Goal: Task Accomplishment & Management: Manage account settings

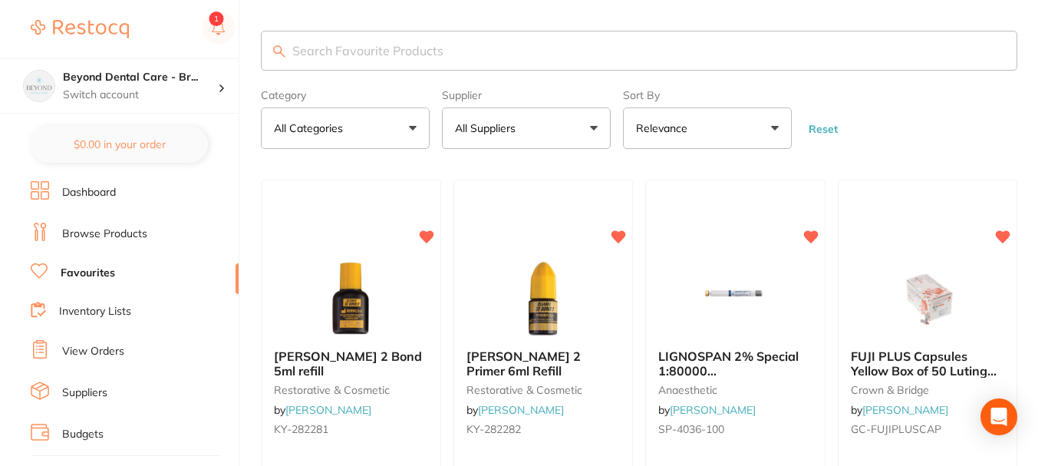
click at [482, 51] on input "search" at bounding box center [639, 51] width 756 height 40
type input "monoject"
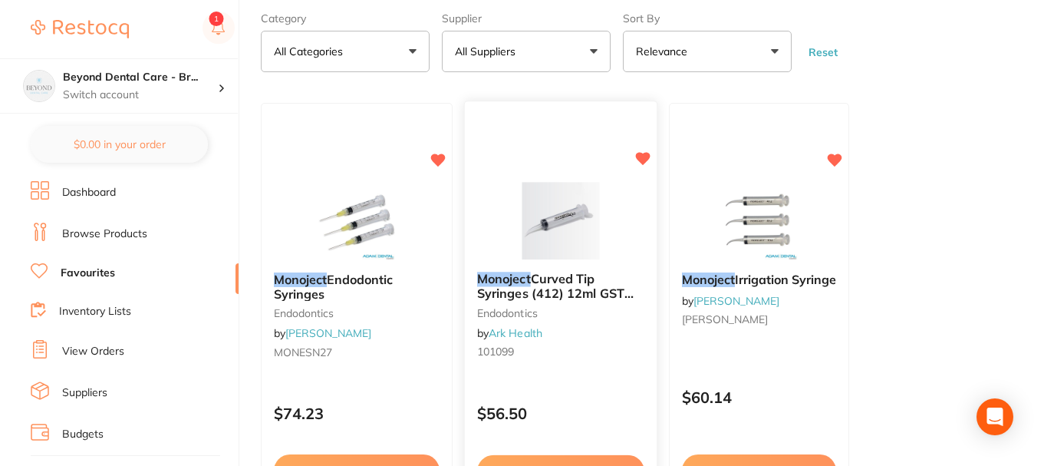
scroll to position [153, 0]
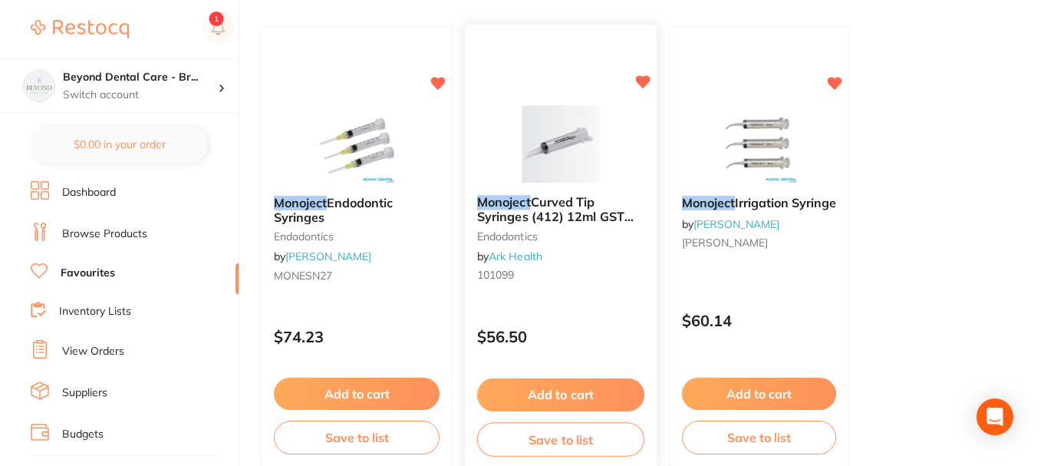
click at [570, 203] on span "Curved Tip Syringes (412) 12ml GST FREE" at bounding box center [555, 217] width 157 height 44
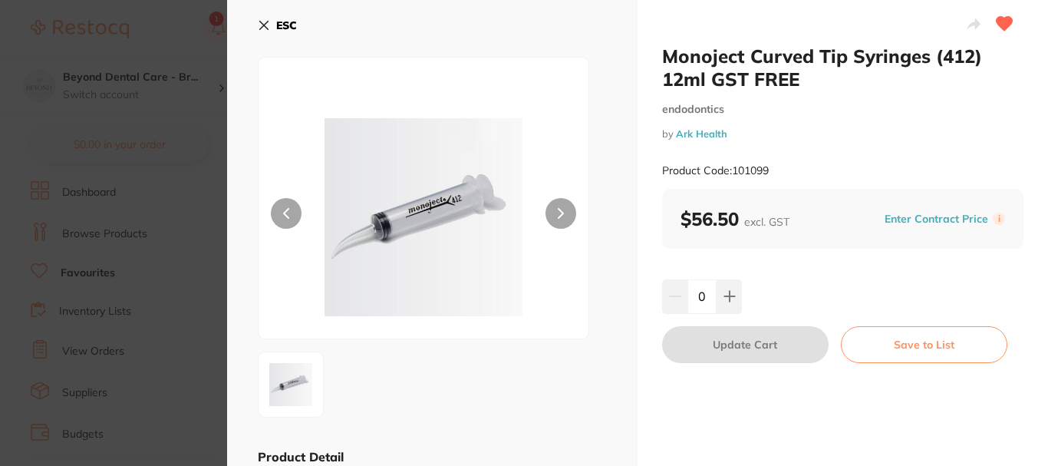
click at [272, 28] on button "ESC" at bounding box center [277, 25] width 39 height 26
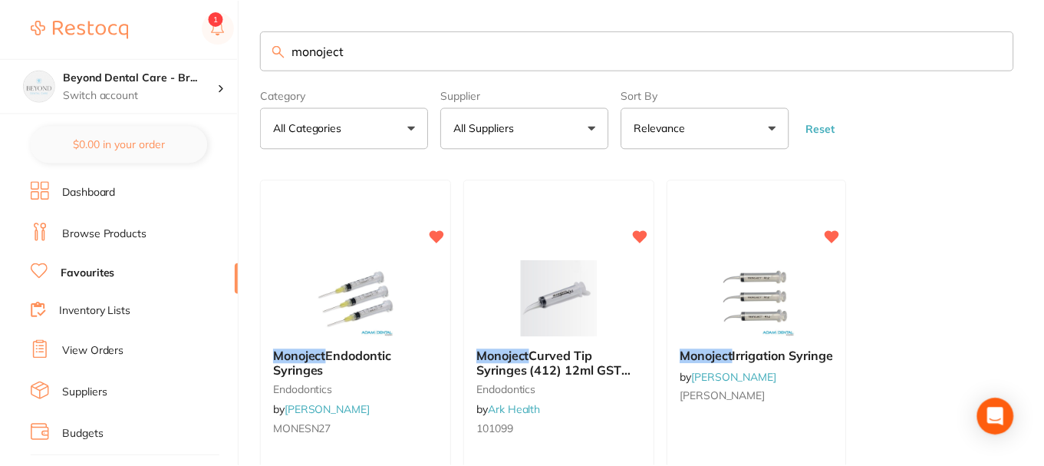
scroll to position [153, 0]
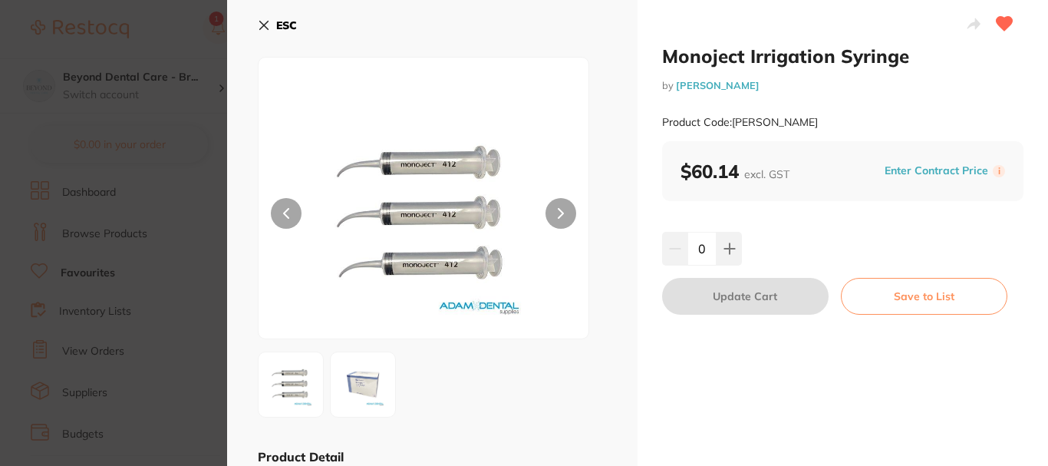
click at [276, 25] on b "ESC" at bounding box center [286, 25] width 21 height 14
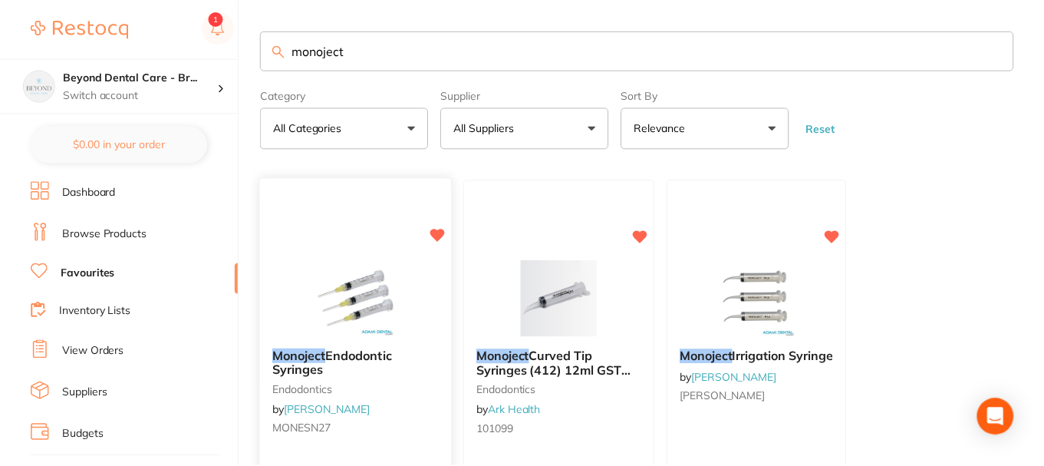
scroll to position [153, 0]
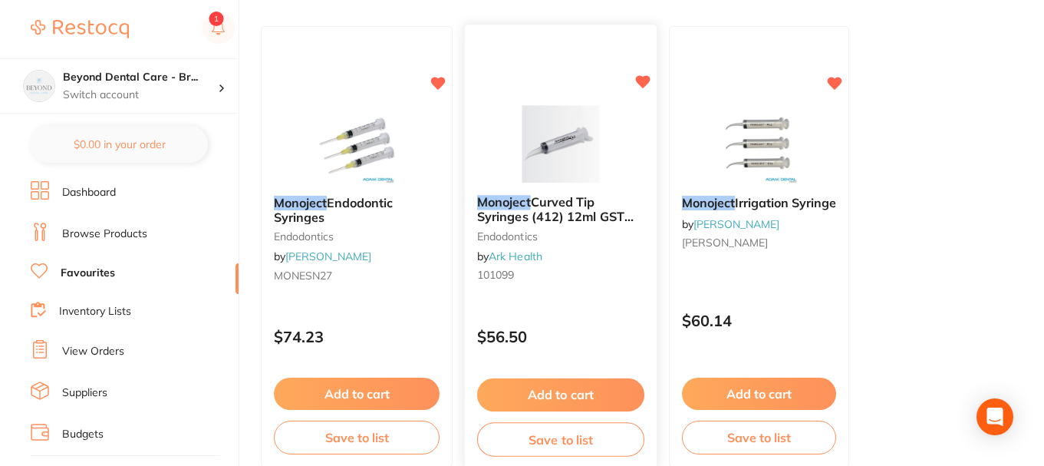
click at [641, 81] on icon at bounding box center [643, 82] width 15 height 13
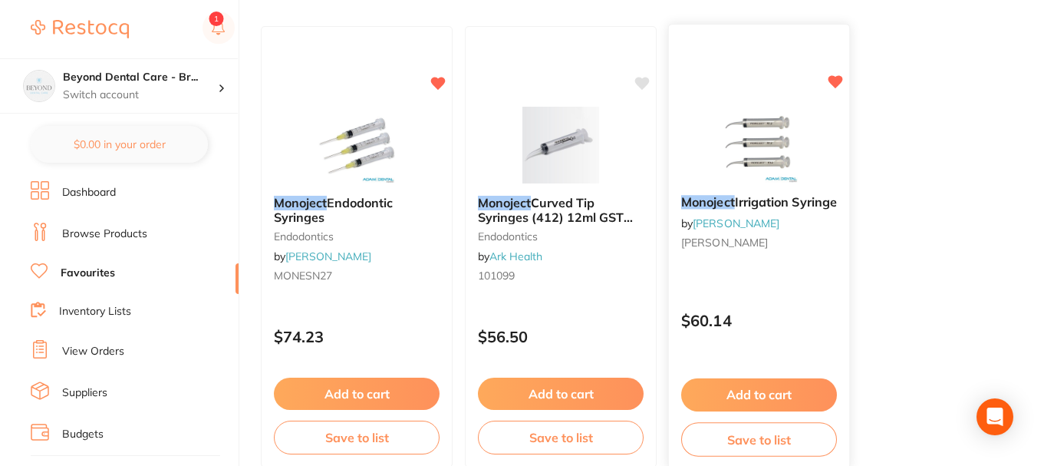
click at [842, 81] on icon at bounding box center [836, 82] width 15 height 13
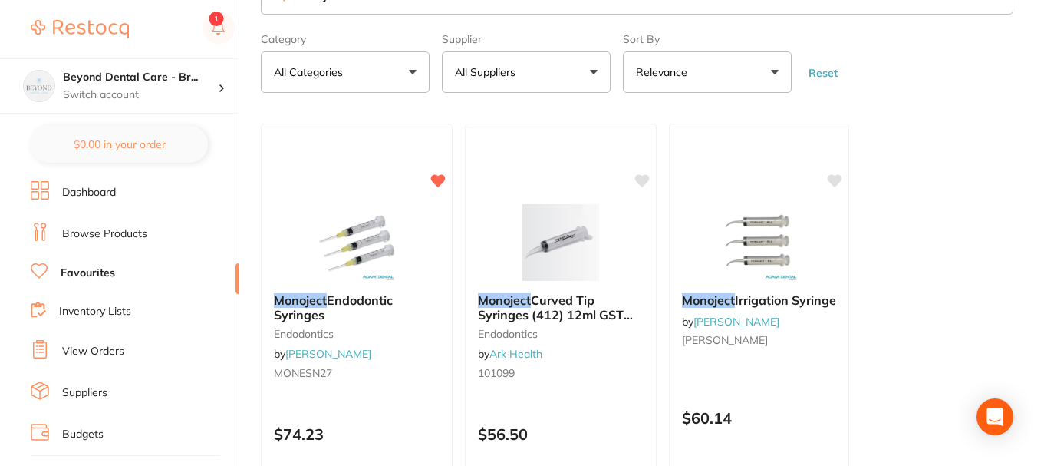
scroll to position [0, 0]
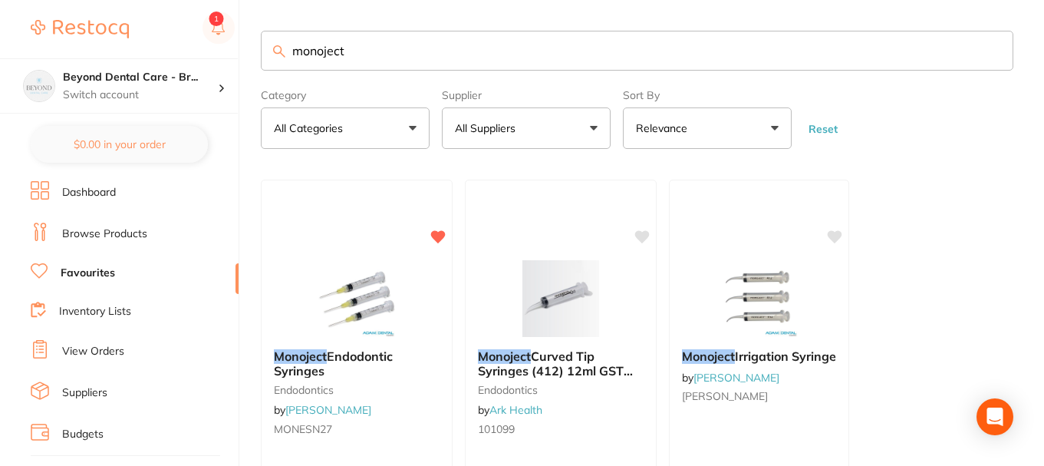
drag, startPoint x: 363, startPoint y: 47, endPoint x: 273, endPoint y: 38, distance: 90.2
click at [275, 40] on input "monoject" at bounding box center [637, 51] width 753 height 40
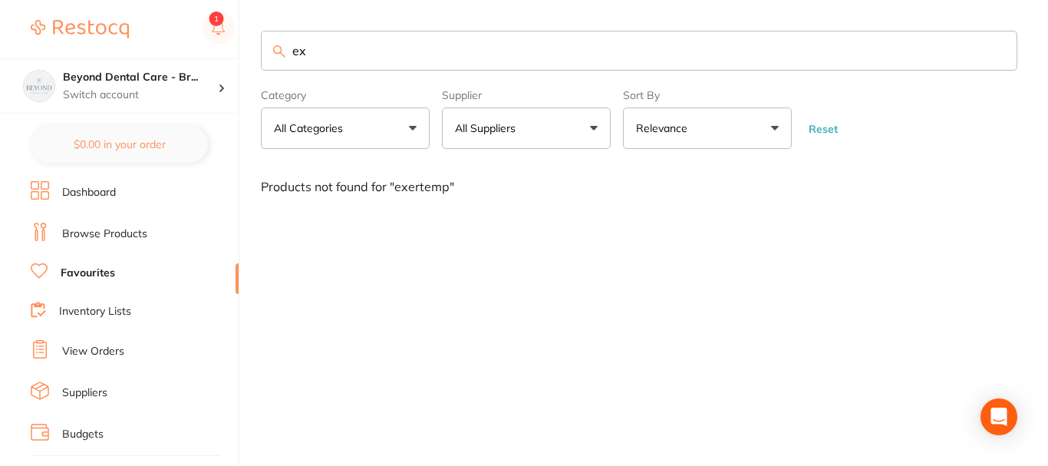
type input "e"
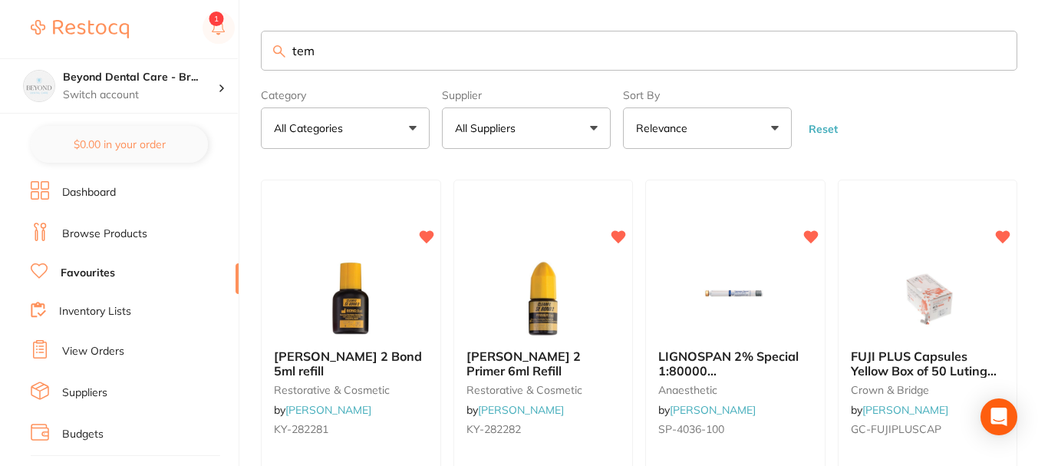
type input "temp"
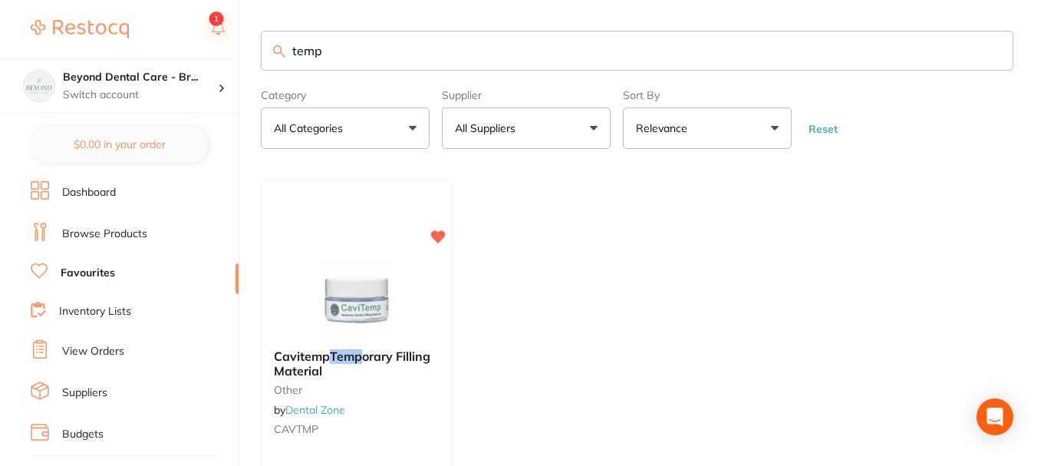
drag, startPoint x: 344, startPoint y: 55, endPoint x: 278, endPoint y: 58, distance: 65.3
click at [278, 58] on input "temp" at bounding box center [637, 51] width 753 height 40
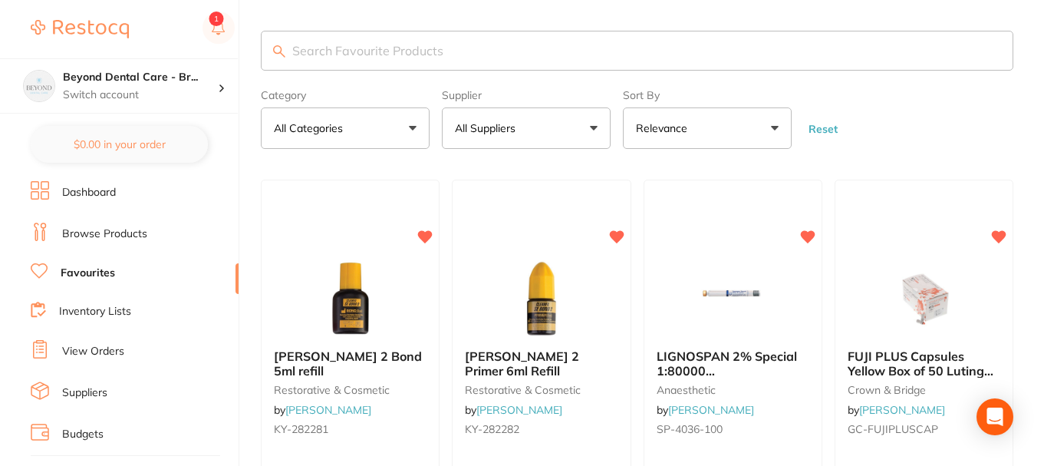
click at [341, 48] on input "search" at bounding box center [637, 51] width 753 height 40
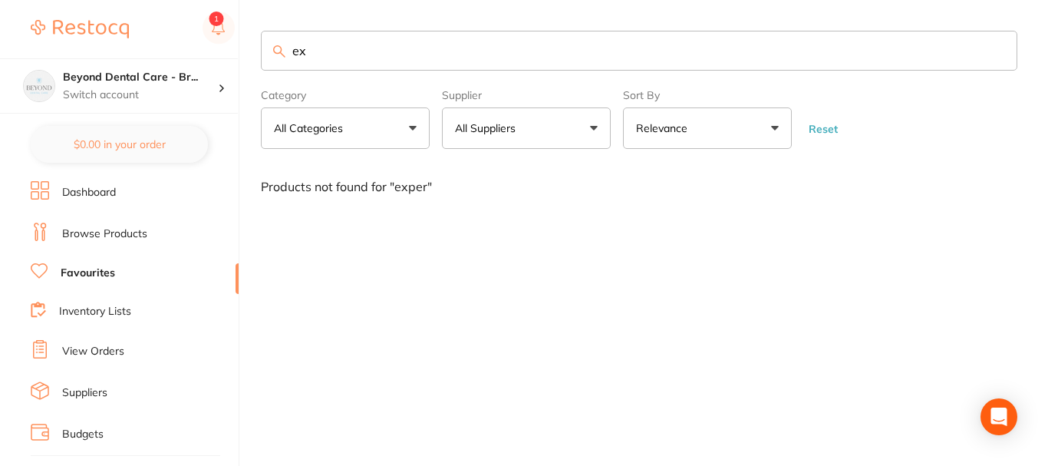
type input "e"
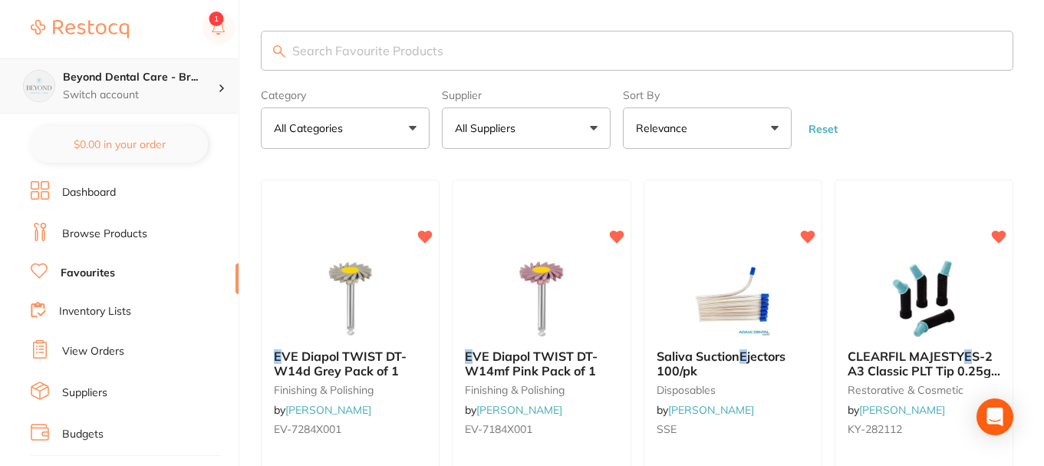
click at [167, 88] on p "Switch account" at bounding box center [140, 94] width 155 height 15
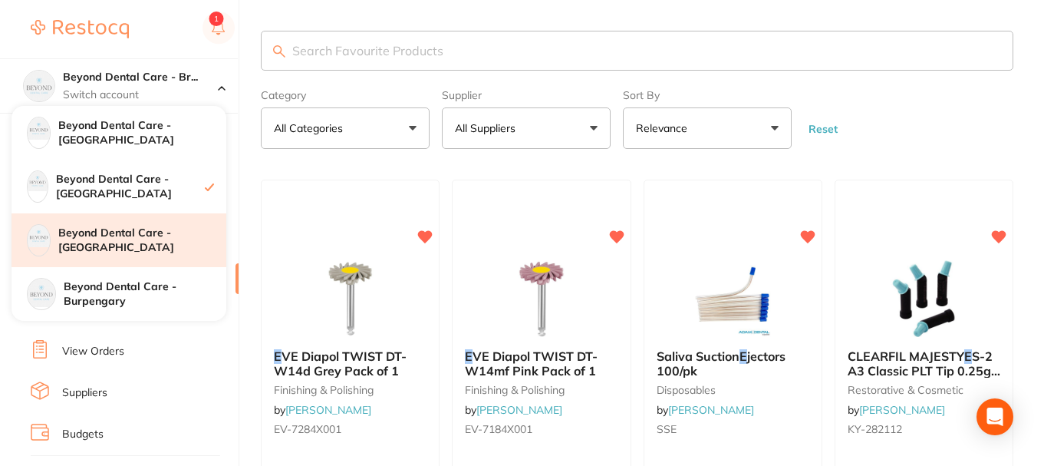
click at [126, 249] on h4 "Beyond Dental Care - [GEOGRAPHIC_DATA]" at bounding box center [142, 241] width 168 height 30
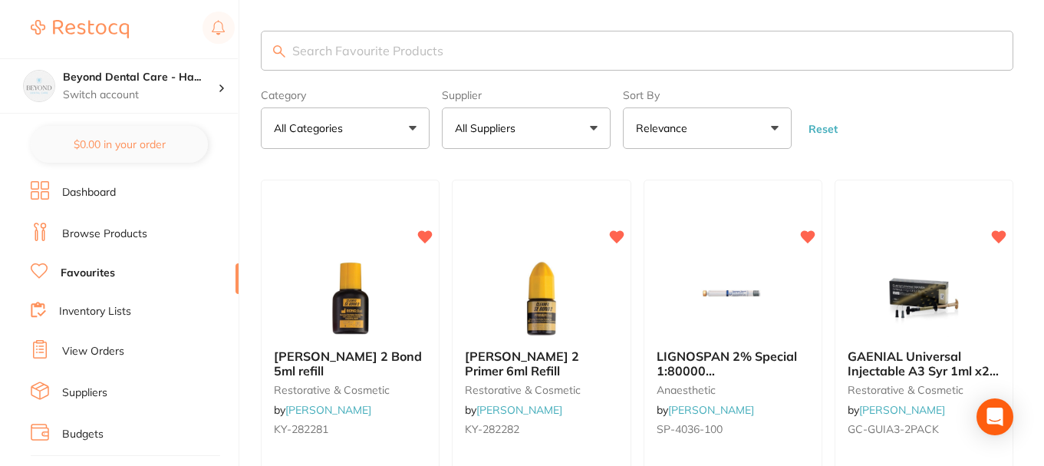
click at [341, 45] on input "search" at bounding box center [637, 51] width 753 height 40
type input "retainer"
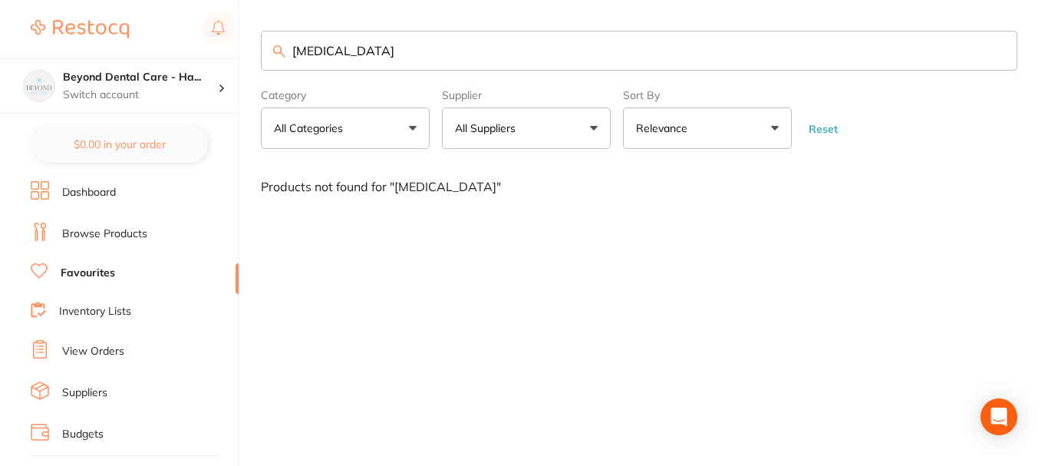
drag, startPoint x: 349, startPoint y: 54, endPoint x: 282, endPoint y: 53, distance: 66.8
click at [280, 51] on div "retainer" at bounding box center [639, 51] width 756 height 40
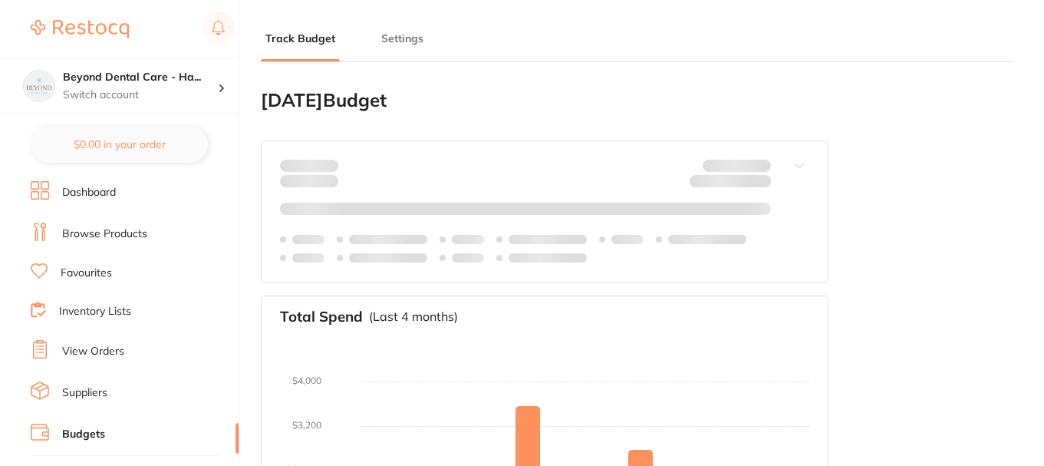
type input "2,315"
type input "0.0"
type input "57,879"
type input "2,315"
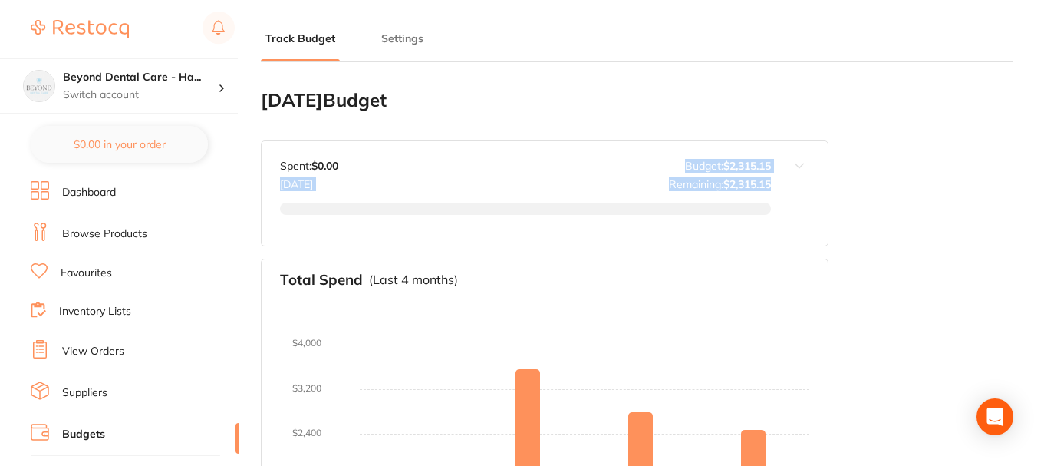
drag, startPoint x: 280, startPoint y: 185, endPoint x: 336, endPoint y: 196, distance: 57.0
click at [336, 196] on div "Spent: $0.00 Sep 2025 Budget: $2,315.15 Remaining: $2,315.15" at bounding box center [525, 194] width 491 height 68
click at [345, 191] on div "Spent: $0.00 Sep 2025 Budget: $2,315.15 Remaining: $2,315.15" at bounding box center [525, 194] width 491 height 68
click at [94, 272] on link "Favourites" at bounding box center [86, 272] width 51 height 15
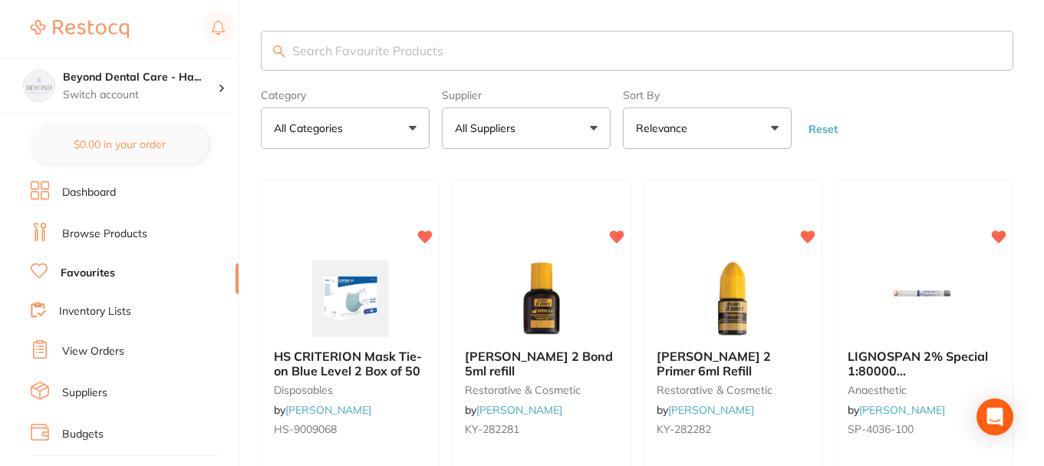
click at [342, 54] on input "search" at bounding box center [637, 51] width 753 height 40
click at [357, 48] on input "search" at bounding box center [637, 51] width 753 height 40
paste input "AD-4ART100"
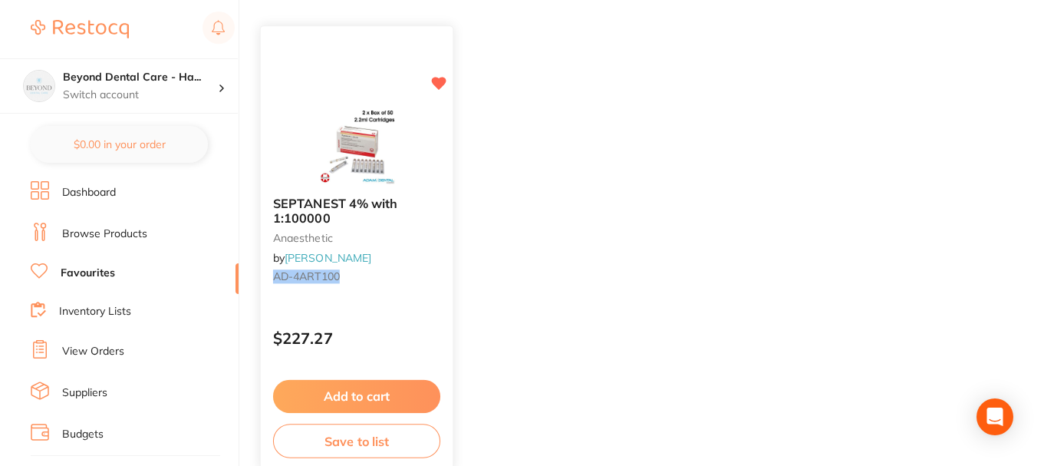
scroll to position [153, 0]
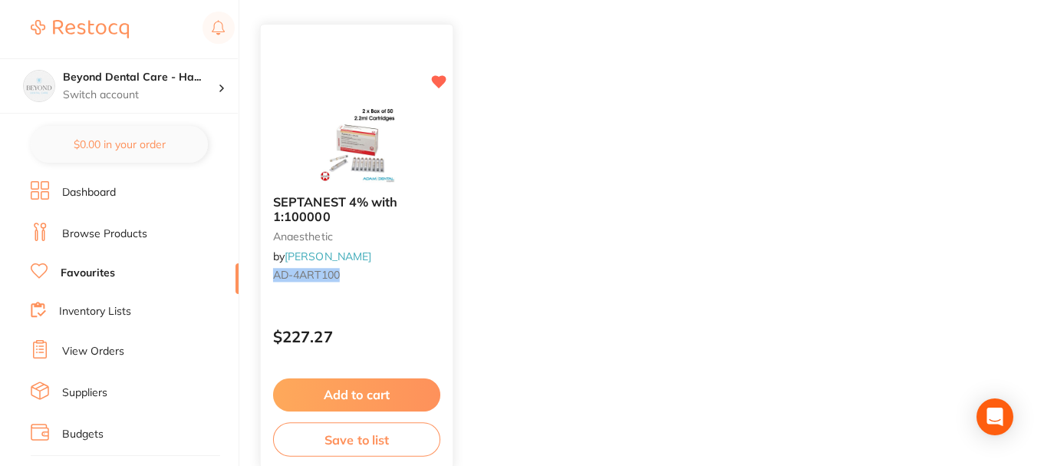
type input "AD-4ART100"
click at [361, 390] on button "Add to cart" at bounding box center [356, 394] width 167 height 33
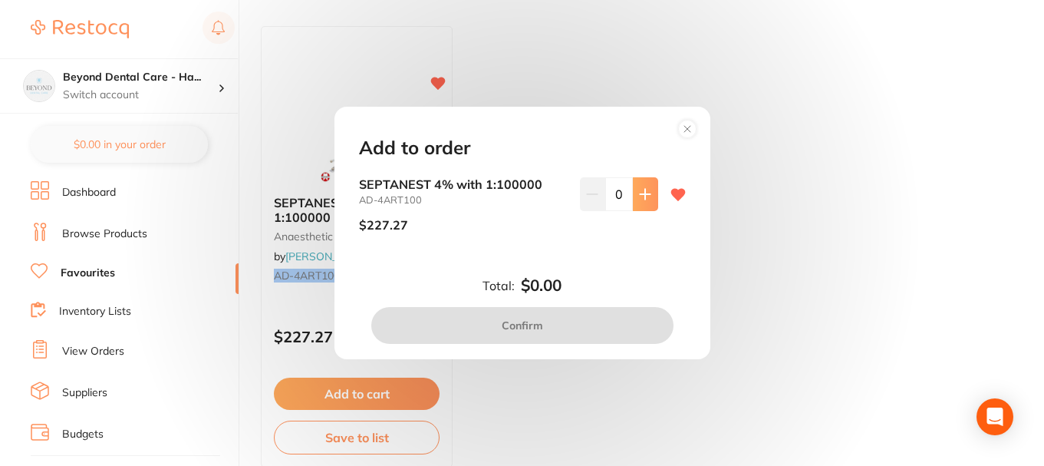
click at [644, 196] on icon at bounding box center [645, 194] width 12 height 12
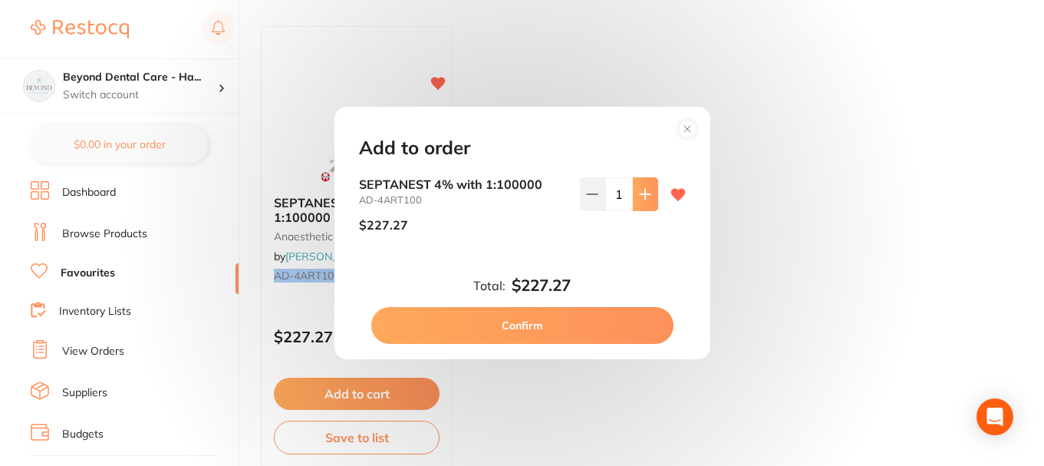
click at [644, 196] on icon at bounding box center [645, 194] width 12 height 12
type input "2"
drag, startPoint x: 530, startPoint y: 325, endPoint x: 547, endPoint y: 328, distance: 17.0
click at [529, 325] on button "Confirm" at bounding box center [522, 325] width 302 height 37
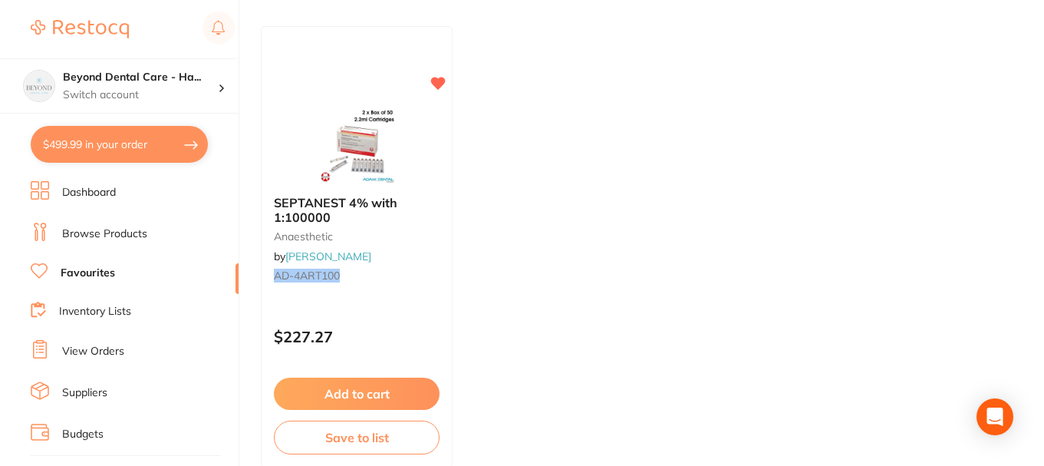
click at [142, 140] on button "$499.99 in your order" at bounding box center [119, 144] width 177 height 37
checkbox input "true"
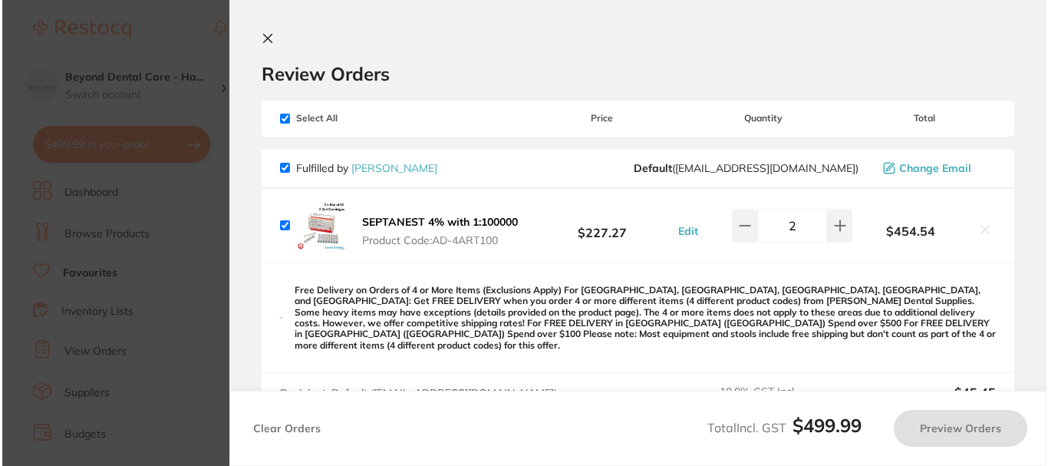
scroll to position [0, 0]
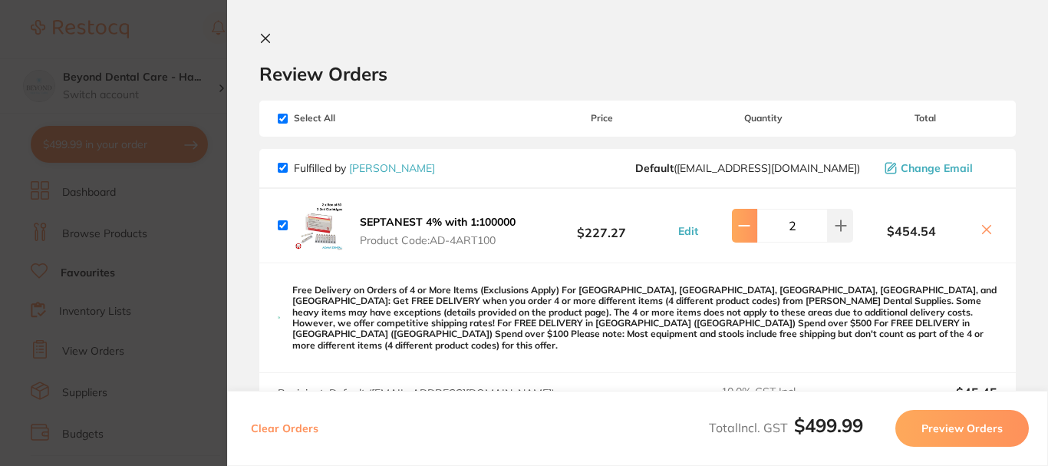
click at [741, 234] on button at bounding box center [744, 226] width 25 height 34
click at [839, 220] on icon at bounding box center [841, 225] width 12 height 12
type input "2"
click at [268, 38] on icon at bounding box center [265, 38] width 12 height 12
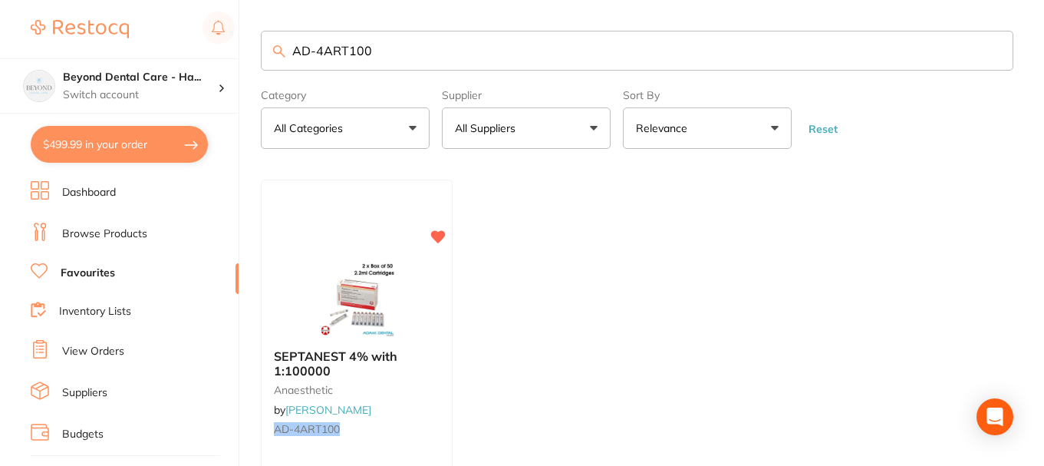
click at [127, 231] on link "Browse Products" at bounding box center [104, 233] width 85 height 15
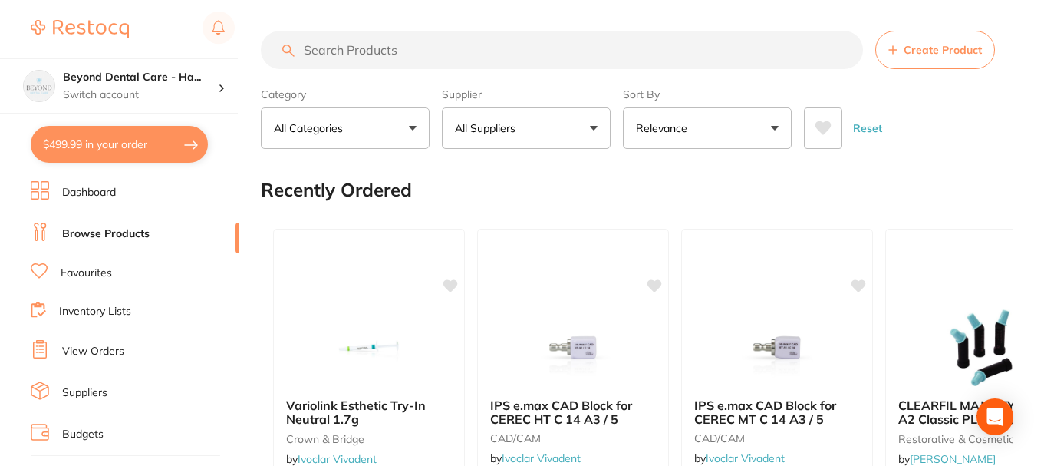
click at [440, 58] on input "search" at bounding box center [562, 50] width 602 height 38
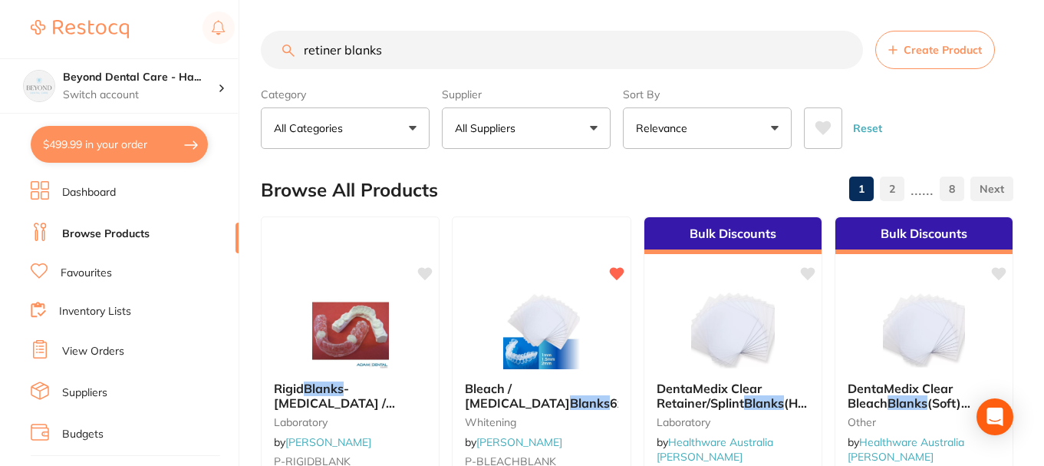
click at [321, 52] on input "retiner blanks" at bounding box center [562, 50] width 602 height 38
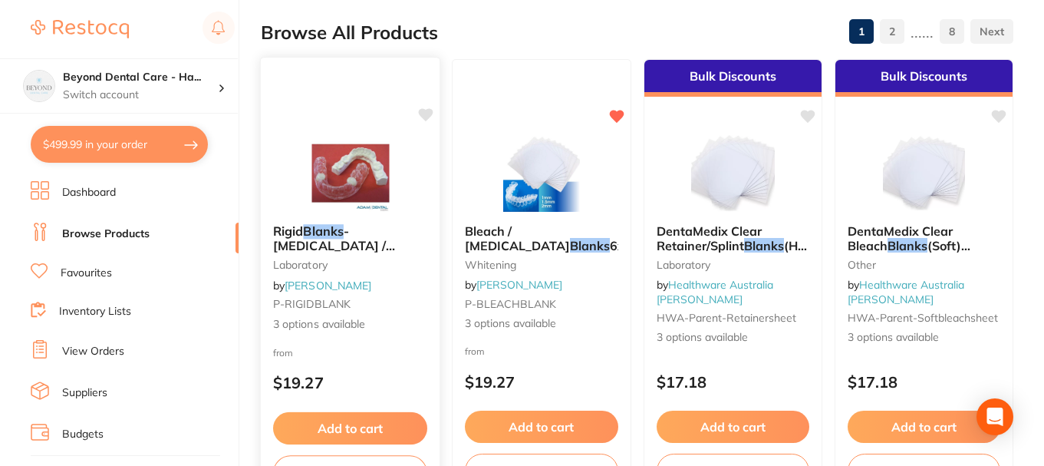
scroll to position [230, 0]
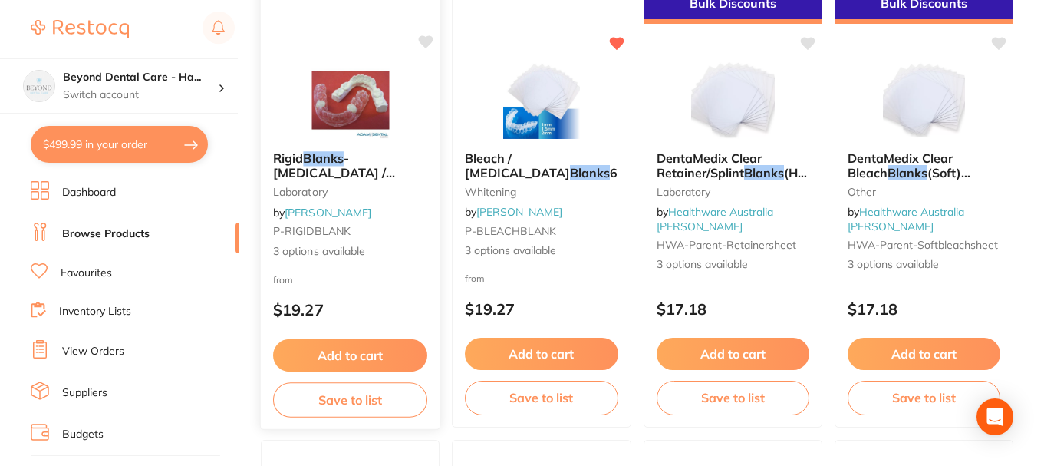
type input "retiner blanks"
click at [427, 39] on icon at bounding box center [426, 41] width 15 height 13
click at [346, 353] on button "Add to cart" at bounding box center [350, 355] width 154 height 33
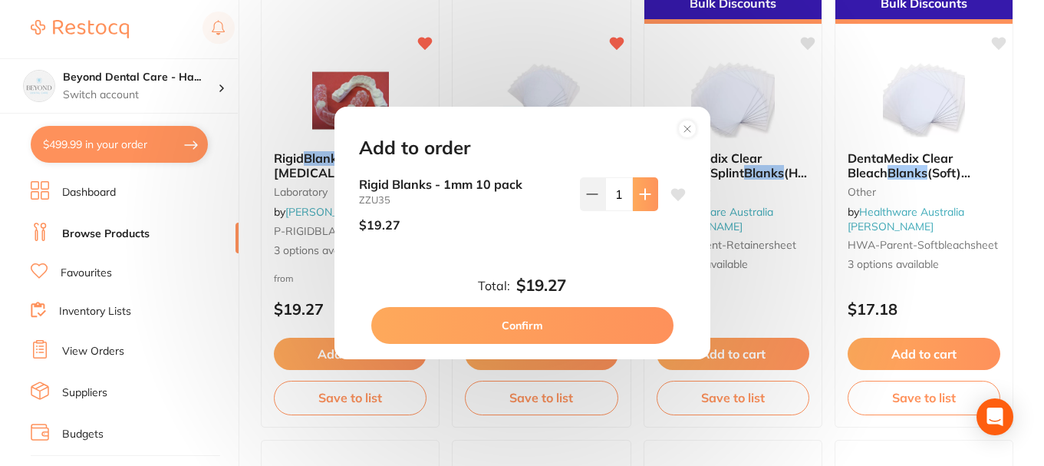
click at [641, 190] on icon at bounding box center [645, 194] width 10 height 10
type input "2"
click at [510, 318] on button "Confirm" at bounding box center [522, 325] width 302 height 37
checkbox input "false"
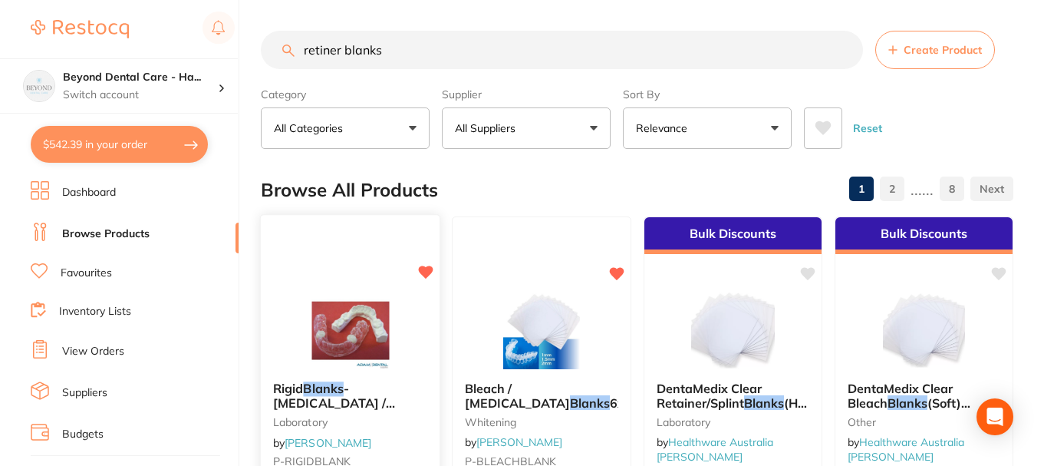
scroll to position [153, 0]
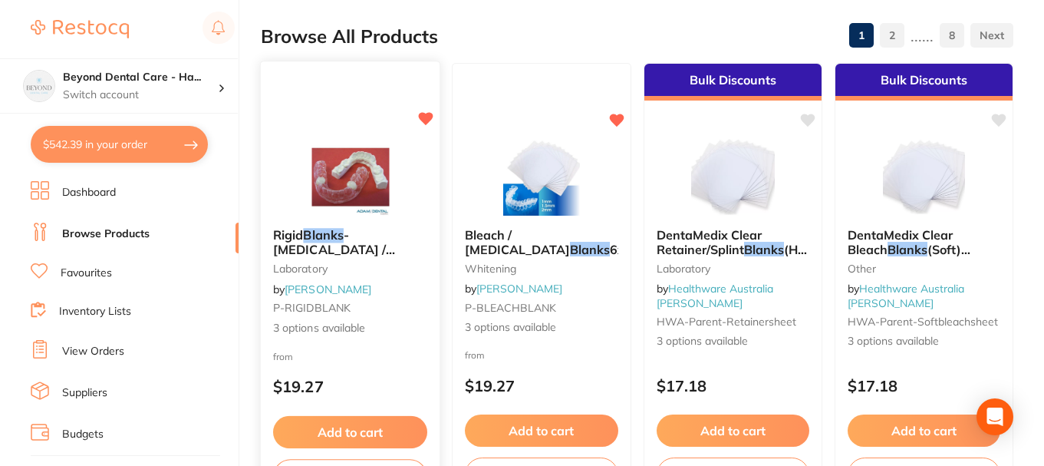
click at [319, 264] on small "laboratory" at bounding box center [350, 268] width 154 height 12
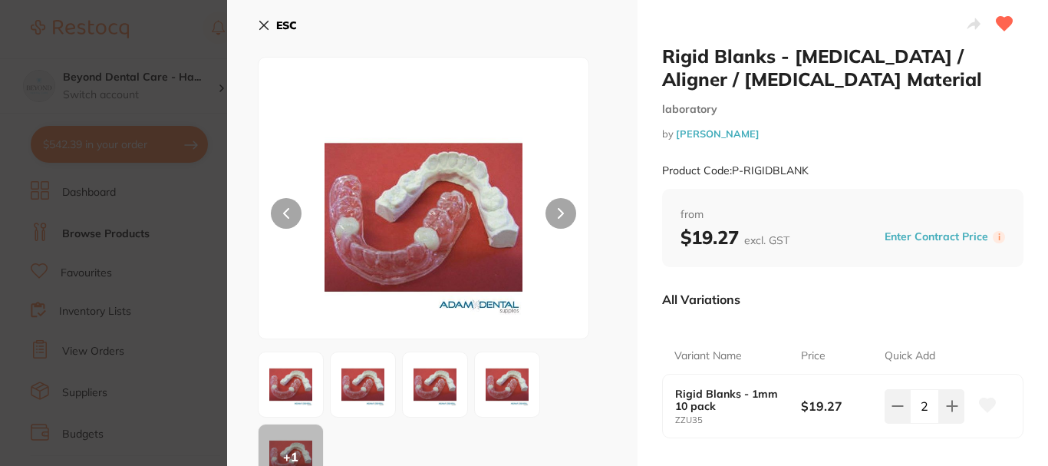
click at [265, 26] on icon at bounding box center [264, 25] width 8 height 8
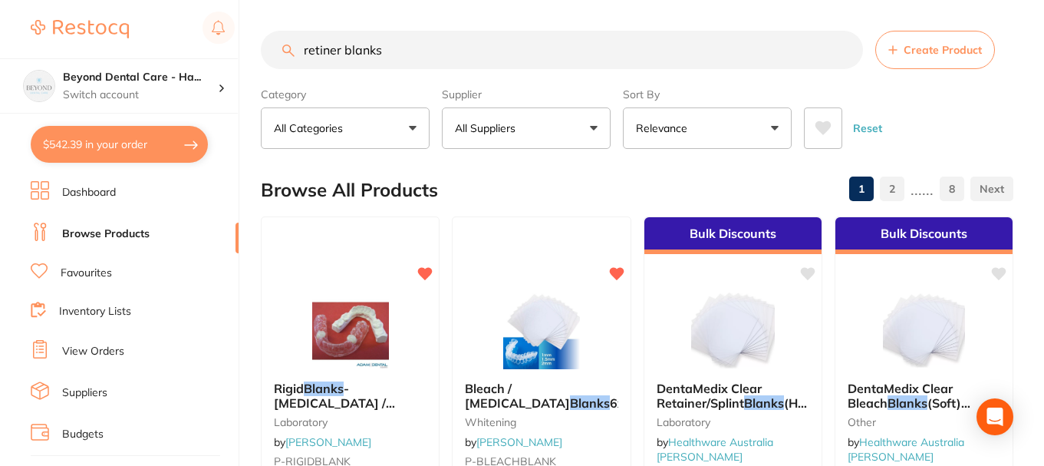
click at [83, 276] on link "Favourites" at bounding box center [86, 272] width 51 height 15
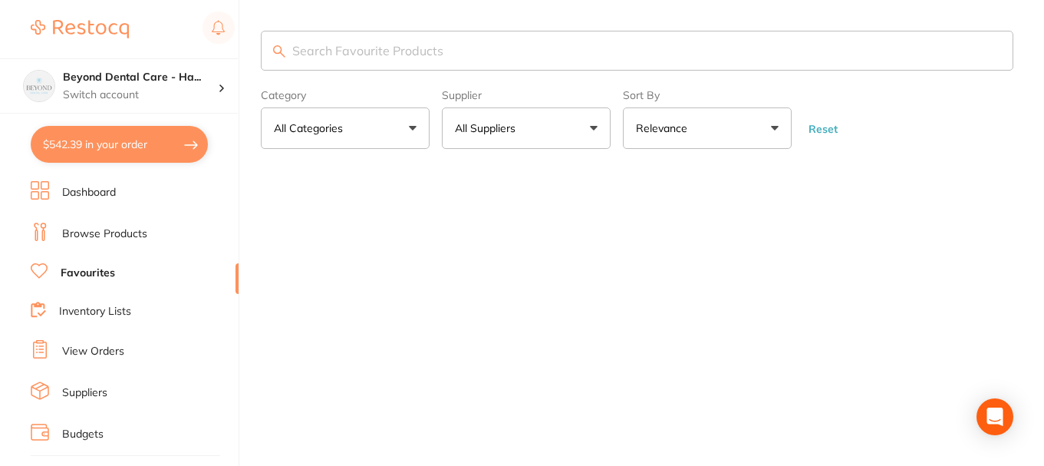
click at [394, 48] on input "search" at bounding box center [637, 51] width 753 height 40
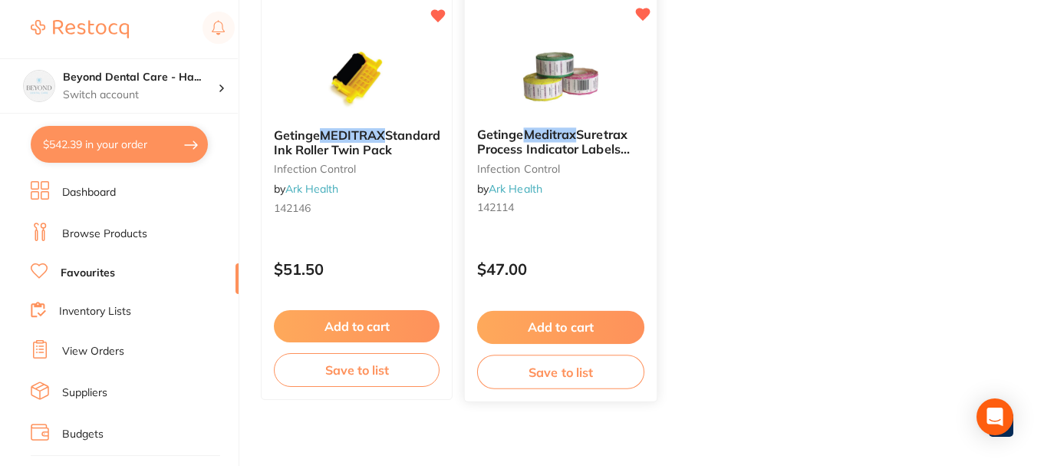
scroll to position [230, 0]
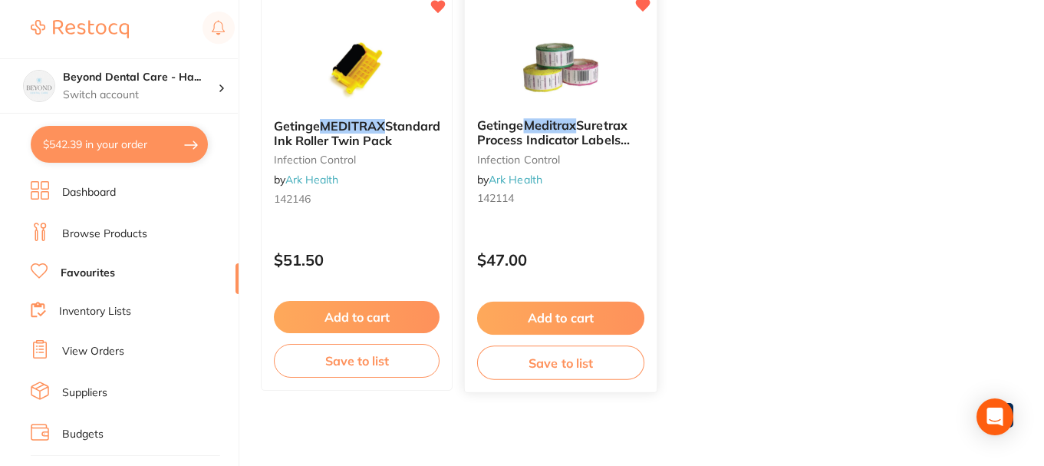
type input "meditrax"
click at [544, 318] on button "Add to cart" at bounding box center [560, 318] width 167 height 33
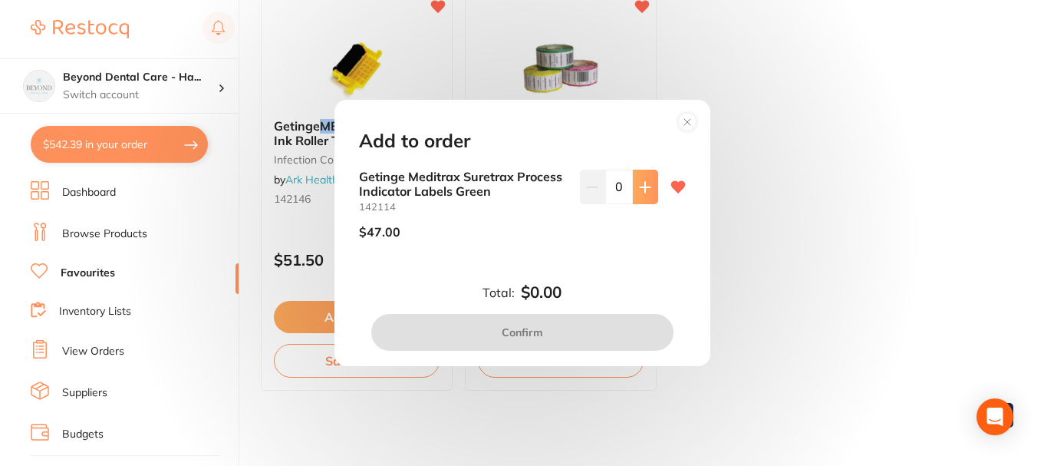
click at [639, 188] on icon at bounding box center [645, 187] width 12 height 12
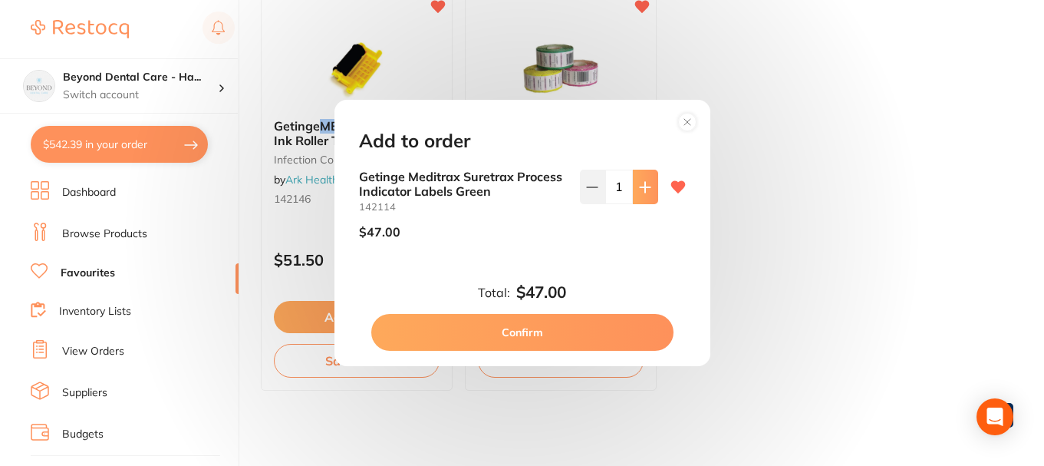
click at [639, 188] on icon at bounding box center [645, 187] width 12 height 12
type input "2"
click at [516, 318] on button "Confirm" at bounding box center [522, 332] width 302 height 37
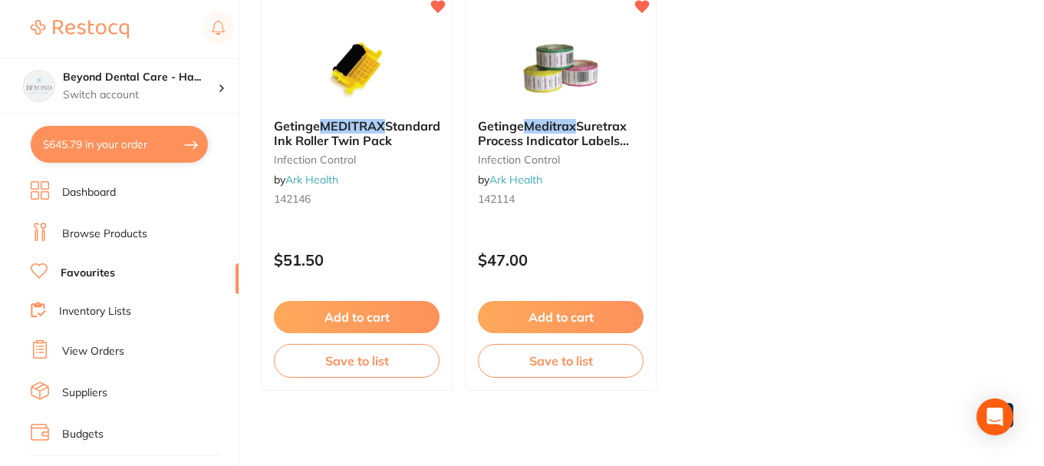
click at [121, 145] on button "$645.79 in your order" at bounding box center [119, 144] width 177 height 37
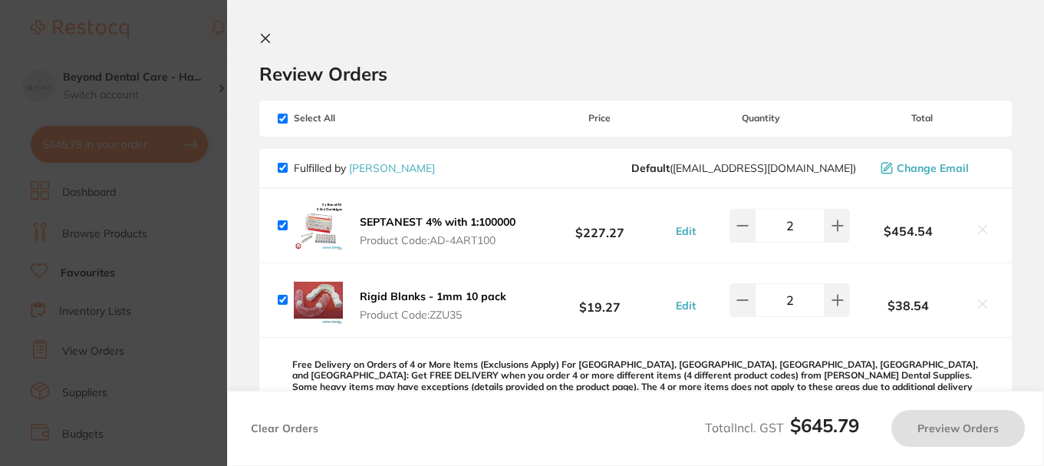
checkbox input "true"
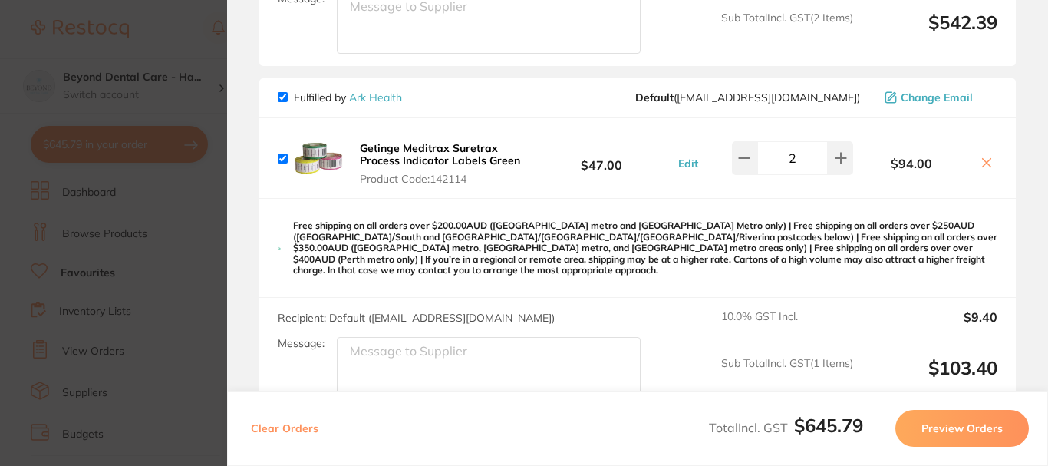
scroll to position [588, 0]
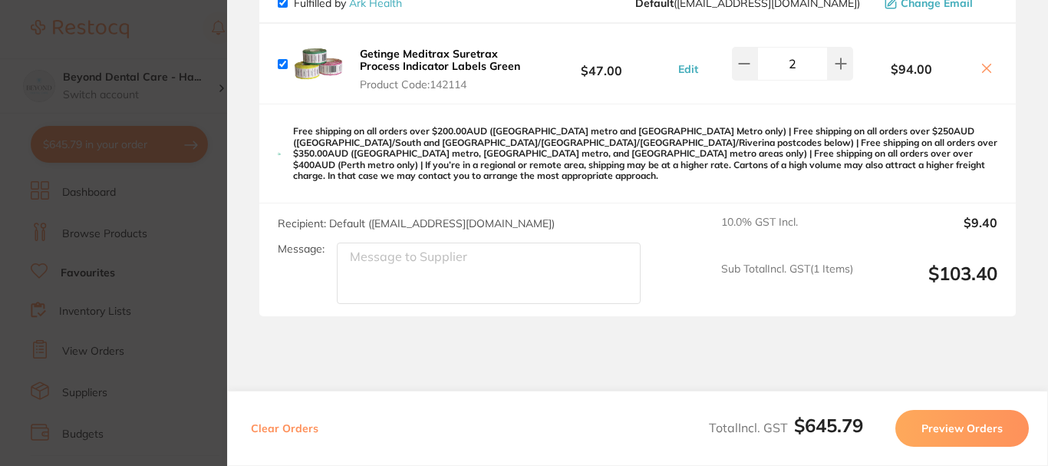
click at [956, 427] on button "Preview Orders" at bounding box center [961, 428] width 133 height 37
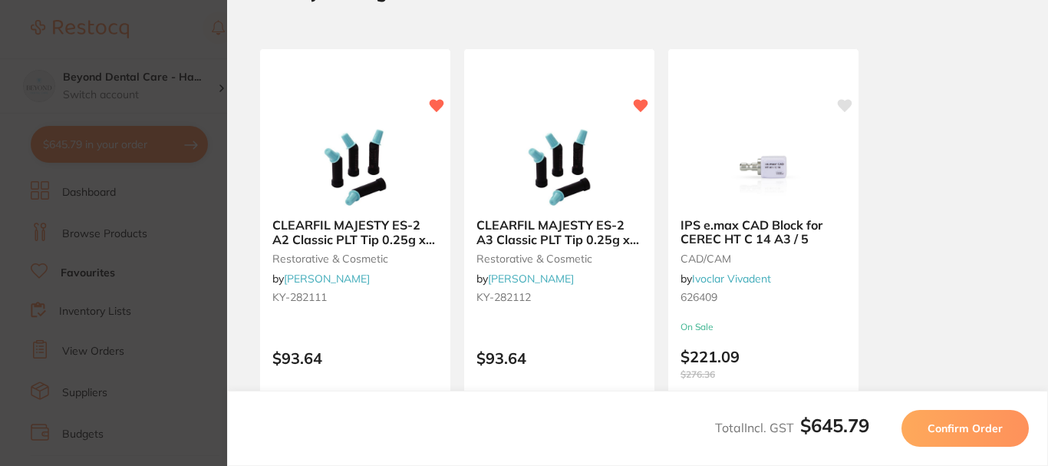
scroll to position [0, 0]
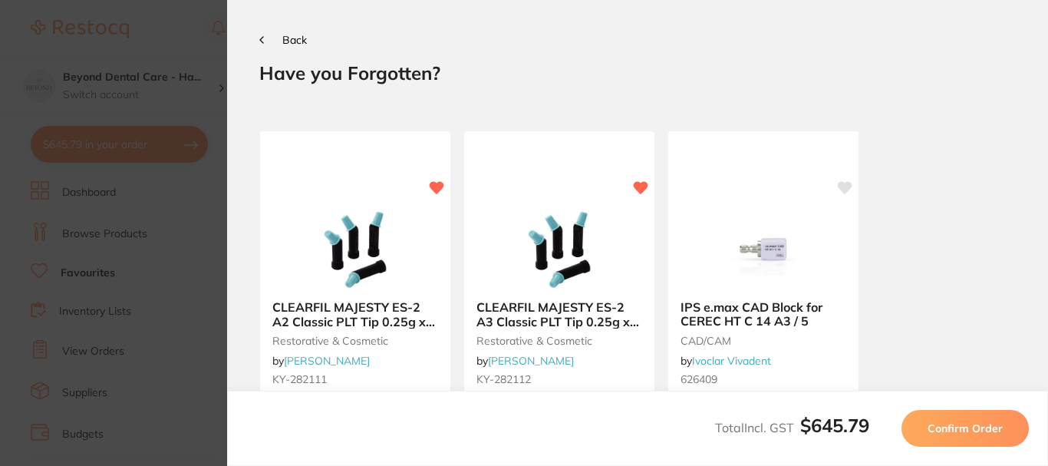
click at [954, 430] on span "Confirm Order" at bounding box center [965, 428] width 75 height 14
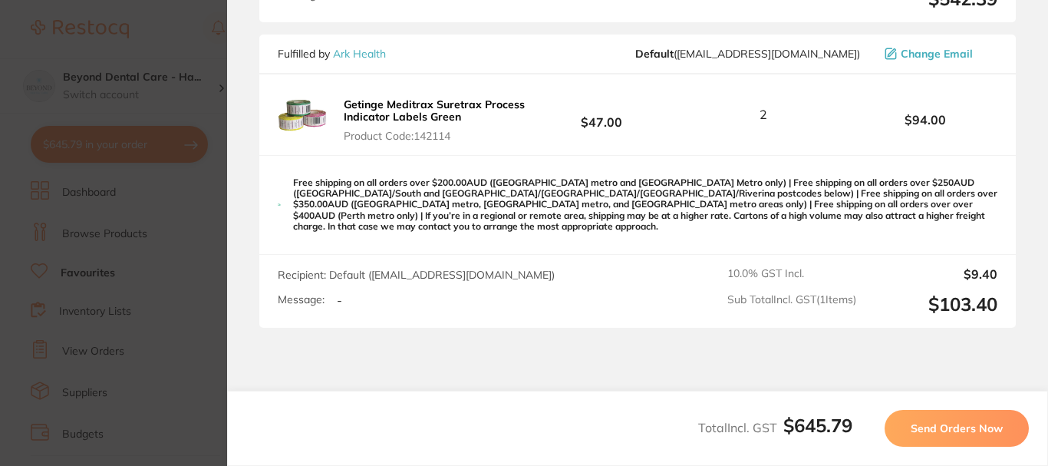
scroll to position [651, 0]
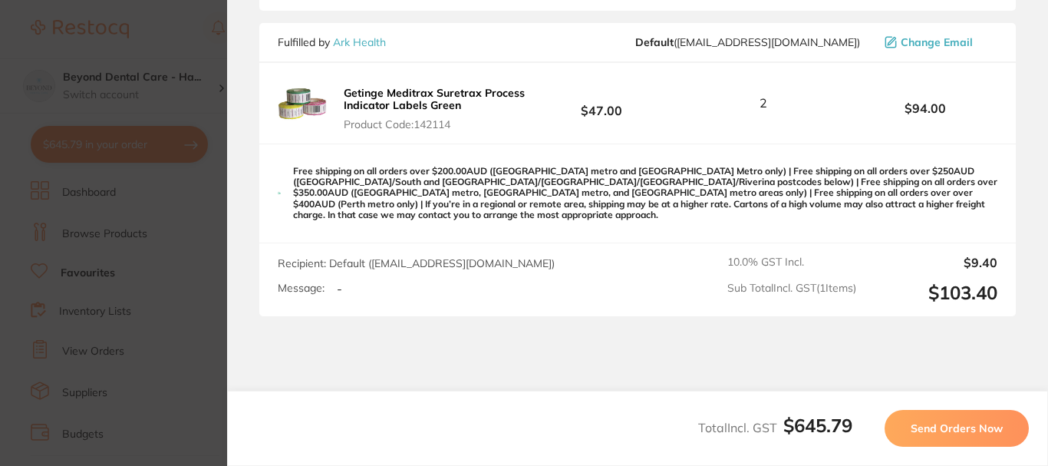
click at [932, 422] on span "Send Orders Now" at bounding box center [957, 428] width 92 height 14
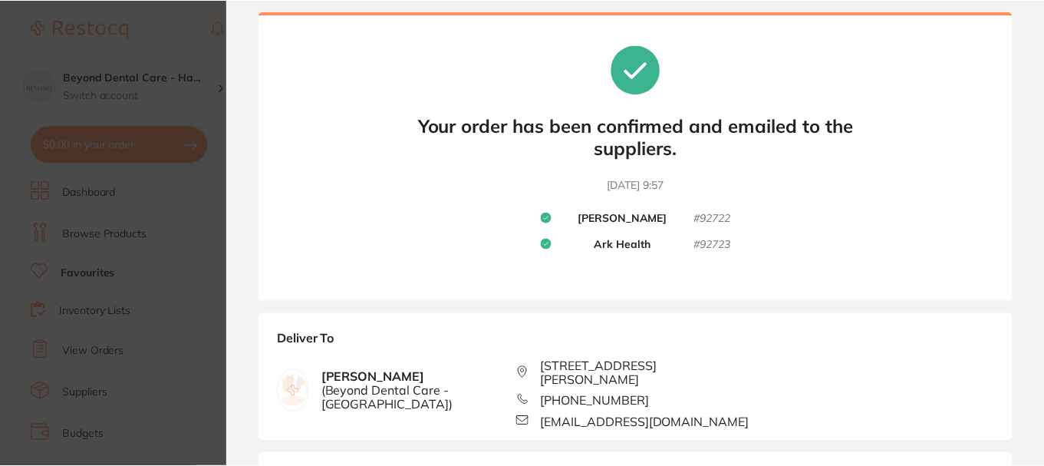
scroll to position [0, 0]
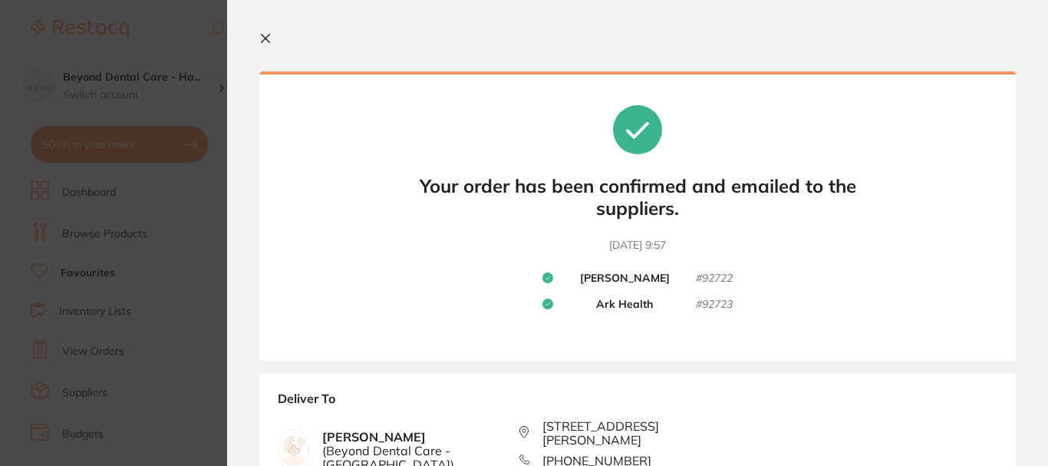
click at [265, 44] on icon at bounding box center [265, 38] width 12 height 12
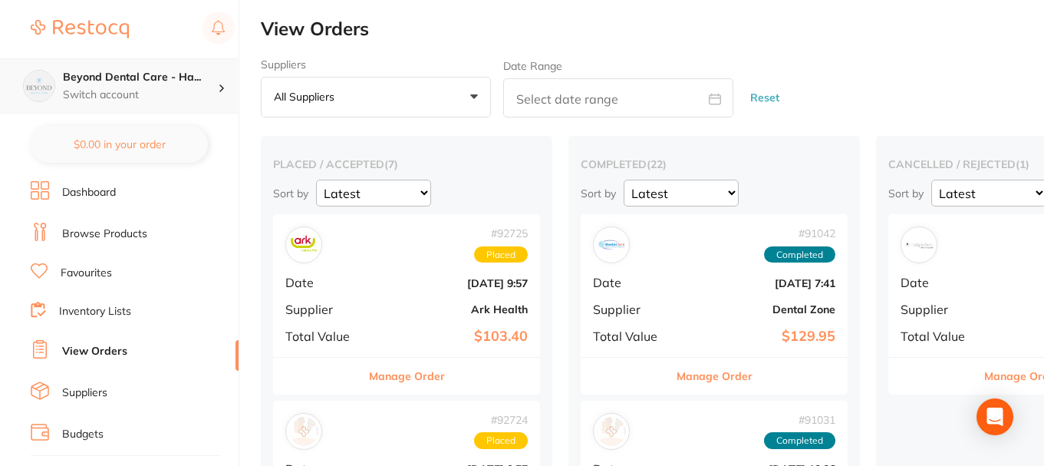
click at [162, 83] on h4 "Beyond Dental Care - Ha..." at bounding box center [140, 77] width 155 height 15
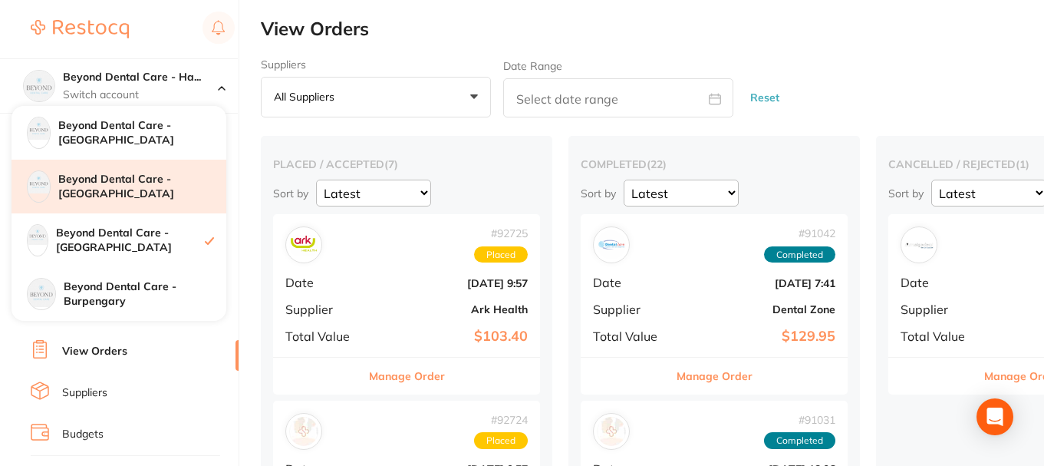
click at [156, 198] on div "Beyond Dental Care - [GEOGRAPHIC_DATA]" at bounding box center [119, 187] width 215 height 54
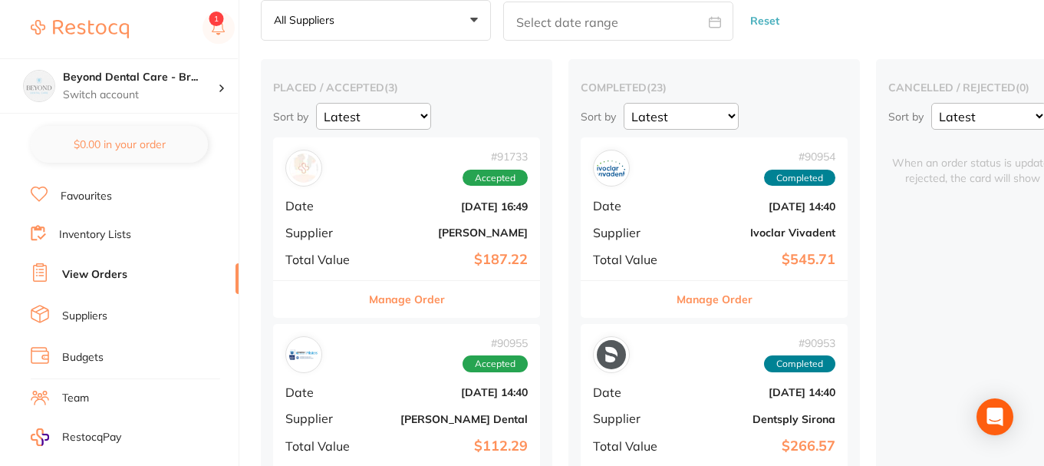
click at [117, 236] on link "Inventory Lists" at bounding box center [95, 234] width 72 height 15
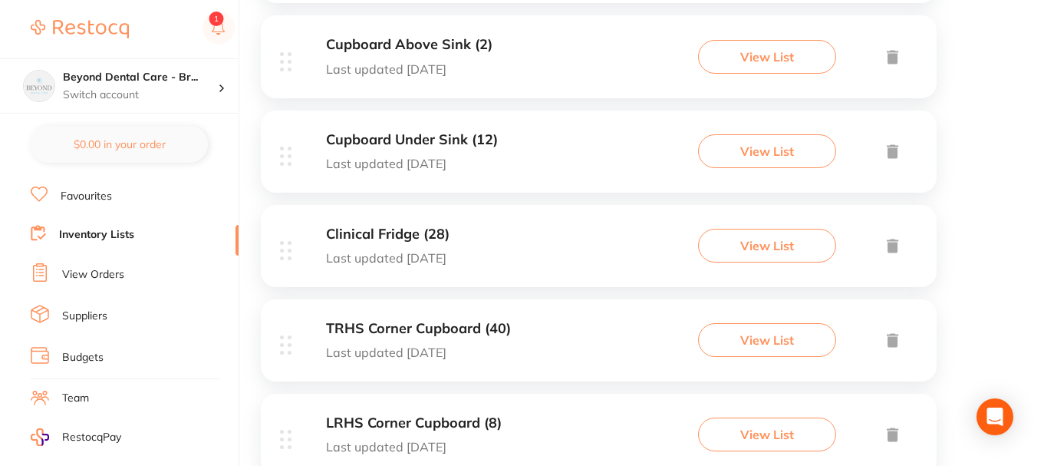
scroll to position [614, 0]
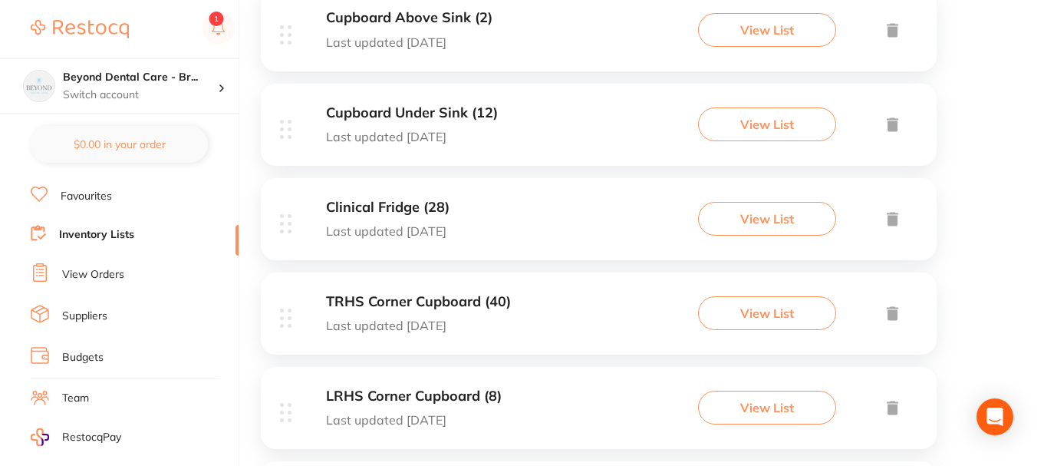
click at [548, 317] on div "TRHS Corner Cupboard (40) Last updated [DATE] View List" at bounding box center [599, 313] width 676 height 82
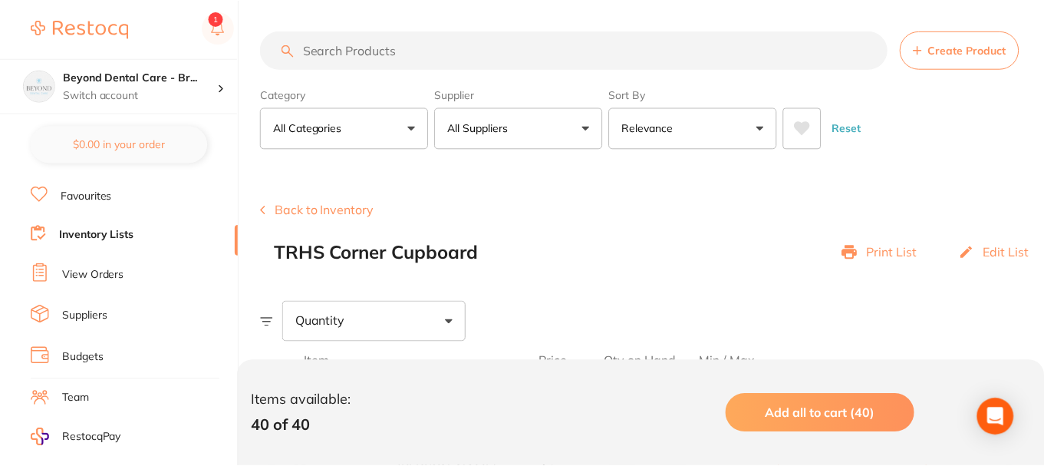
scroll to position [307, 0]
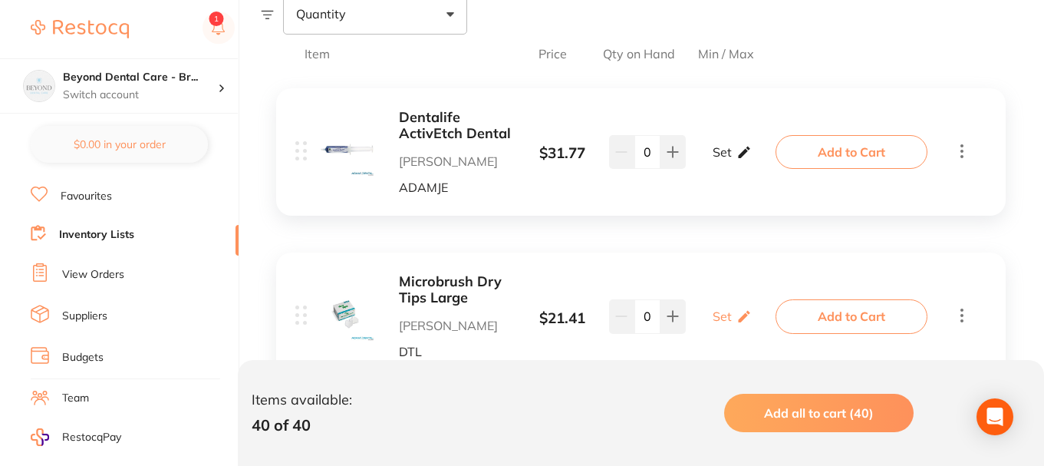
click at [717, 146] on p "Set" at bounding box center [722, 152] width 19 height 14
click at [712, 163] on input "0" at bounding box center [709, 159] width 31 height 25
type input "01"
click at [756, 163] on input "0" at bounding box center [754, 159] width 31 height 25
type input "03"
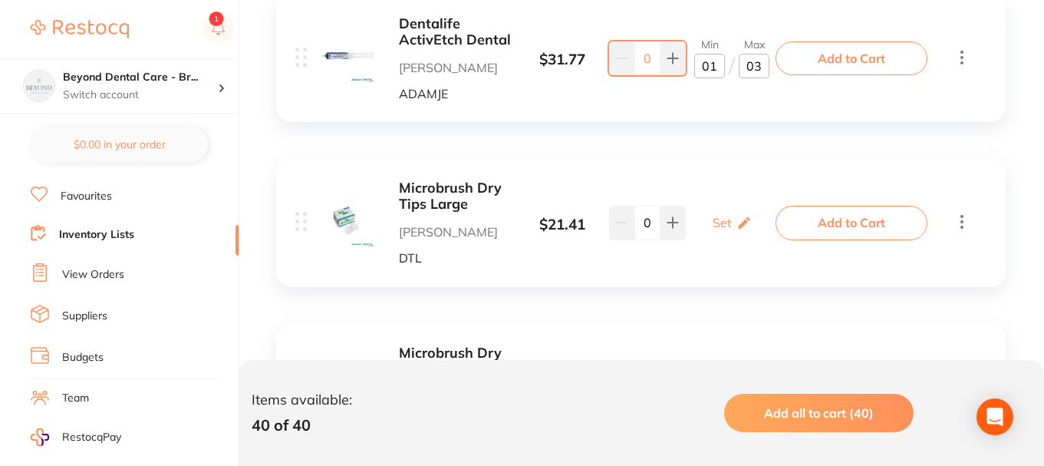
scroll to position [460, 0]
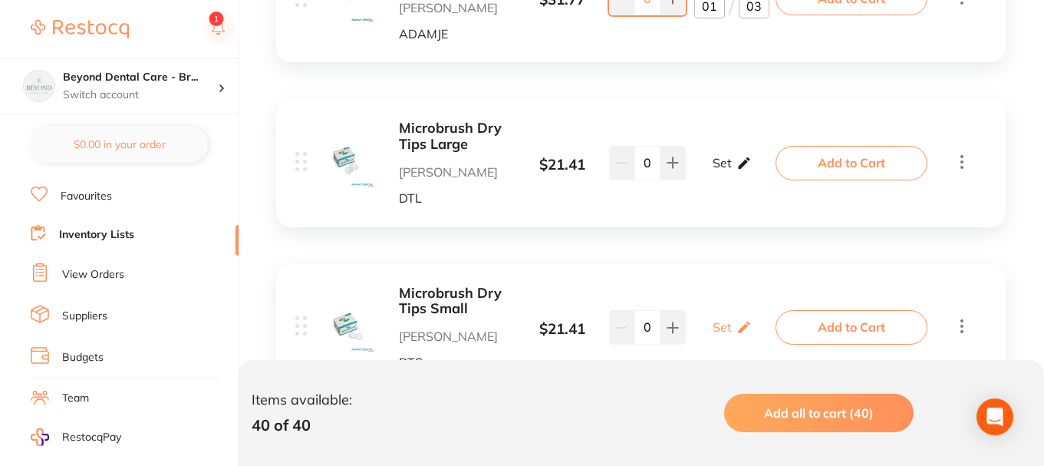
click at [733, 174] on div "Set Set Min / Max" at bounding box center [732, 162] width 39 height 38
click at [717, 178] on input "0" at bounding box center [709, 171] width 31 height 25
type input "02"
click at [762, 173] on input "0" at bounding box center [754, 171] width 31 height 25
type input "04"
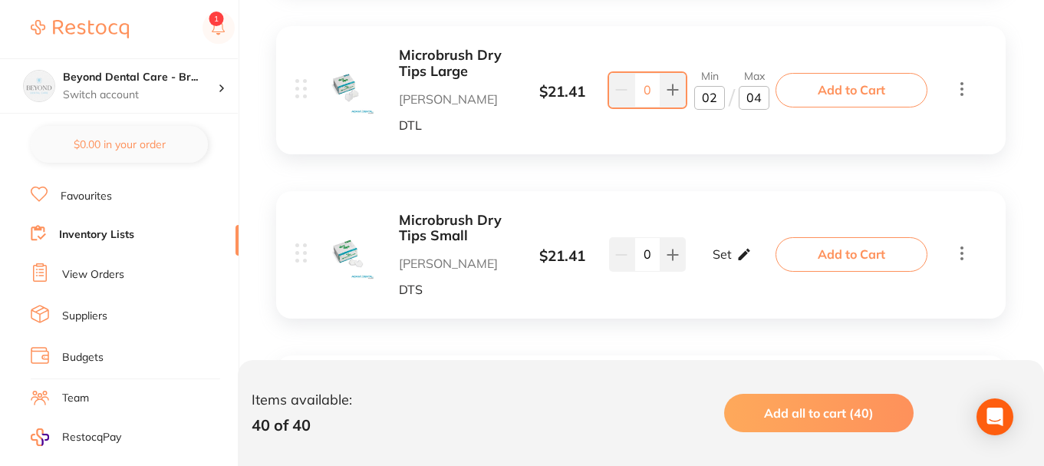
scroll to position [537, 0]
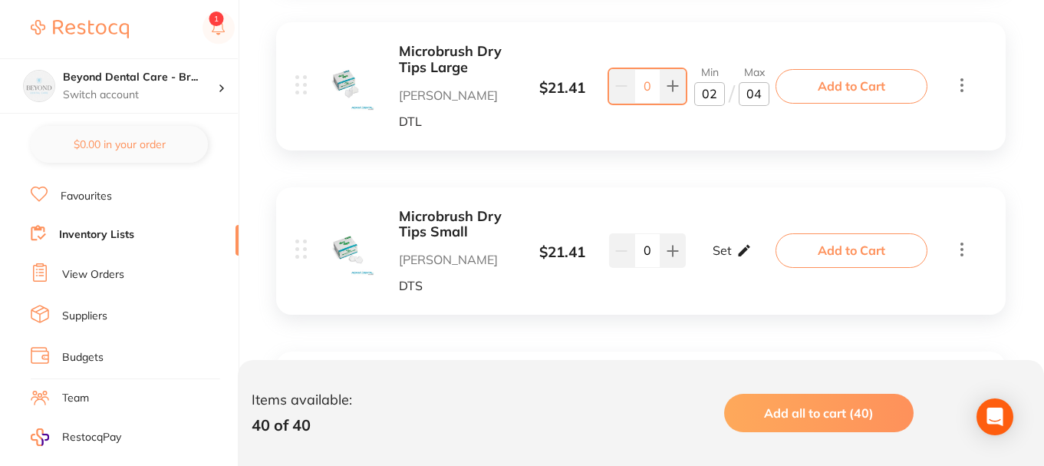
click at [727, 246] on p "Set" at bounding box center [722, 250] width 19 height 14
click at [714, 258] on input "0" at bounding box center [709, 258] width 31 height 25
type input "01"
click at [759, 256] on input "0" at bounding box center [754, 258] width 31 height 25
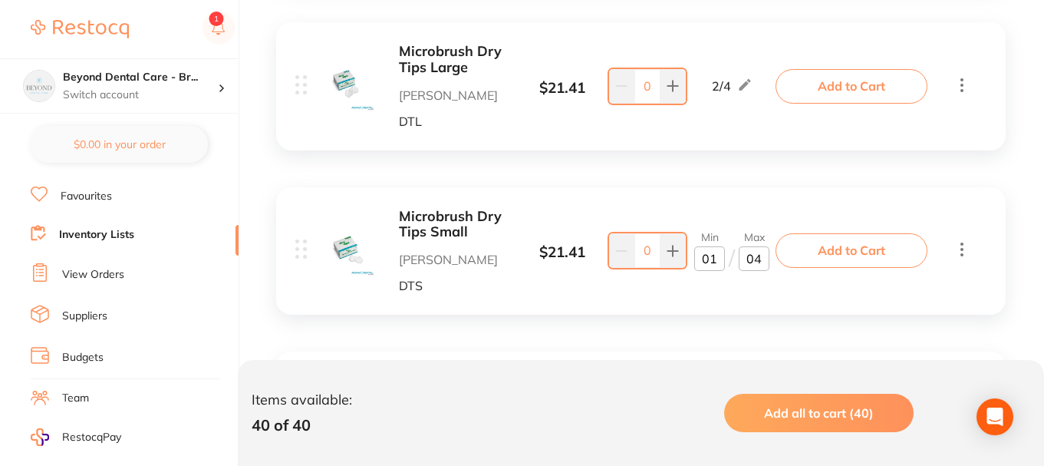
type input "3"
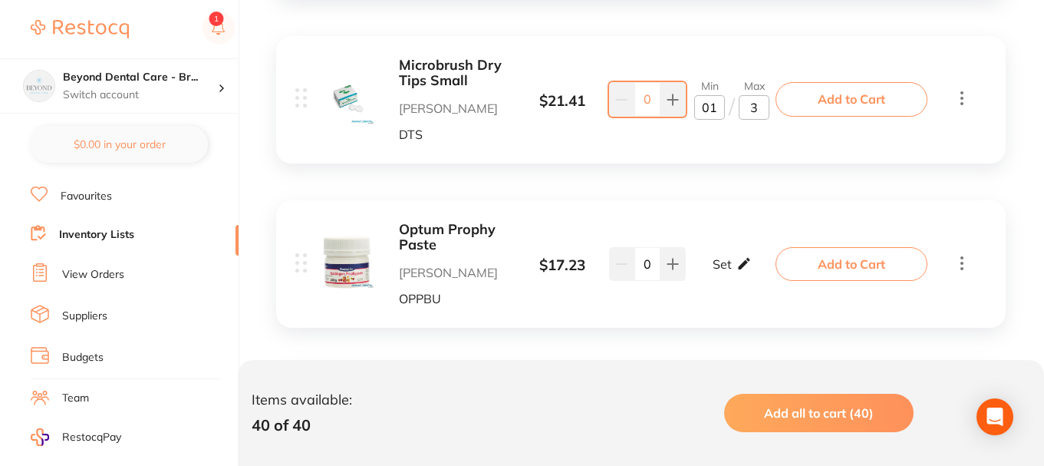
scroll to position [690, 0]
click at [738, 255] on icon at bounding box center [744, 261] width 15 height 16
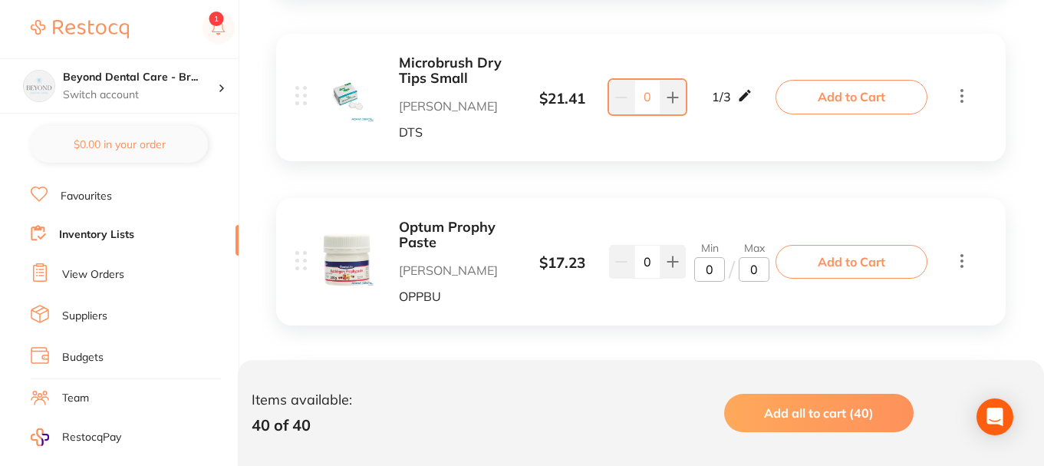
click at [746, 101] on icon at bounding box center [744, 95] width 15 height 16
click at [716, 109] on input "1" at bounding box center [709, 105] width 31 height 25
type input "2"
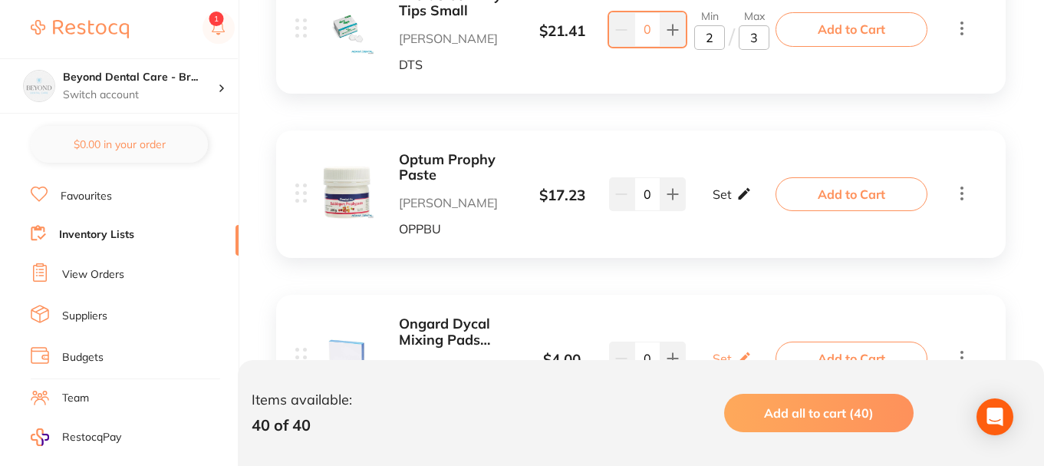
scroll to position [767, 0]
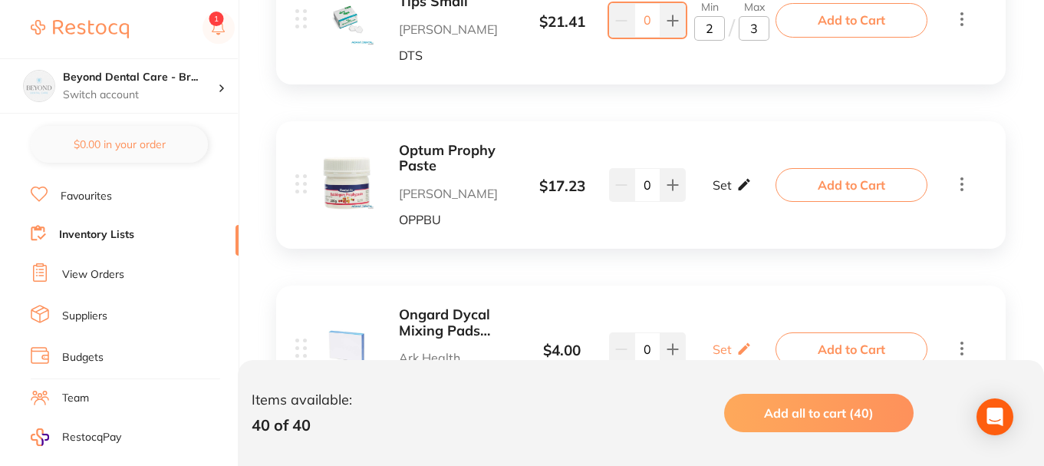
click at [732, 183] on div "Set Set Min / Max" at bounding box center [732, 185] width 39 height 38
click at [715, 195] on input "0" at bounding box center [709, 192] width 31 height 25
type input "01"
click at [762, 192] on input "0" at bounding box center [754, 192] width 31 height 25
type input "03"
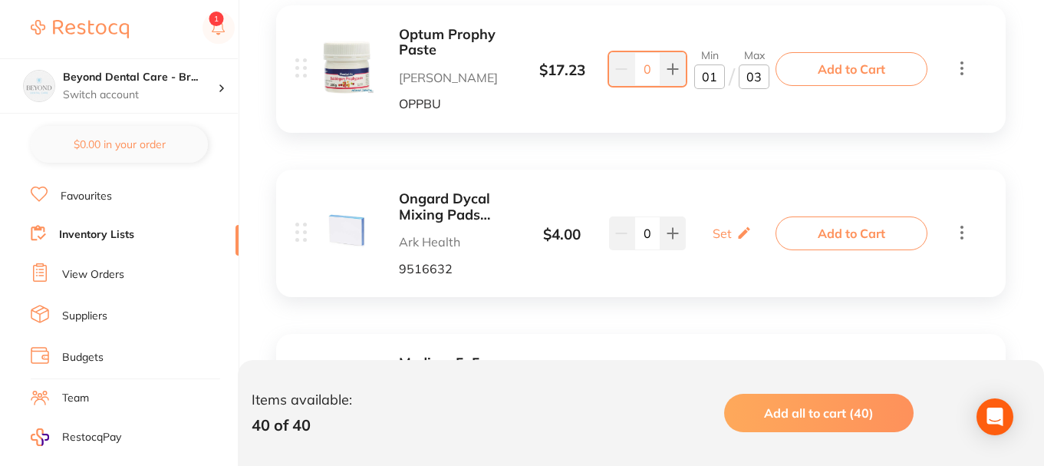
scroll to position [921, 0]
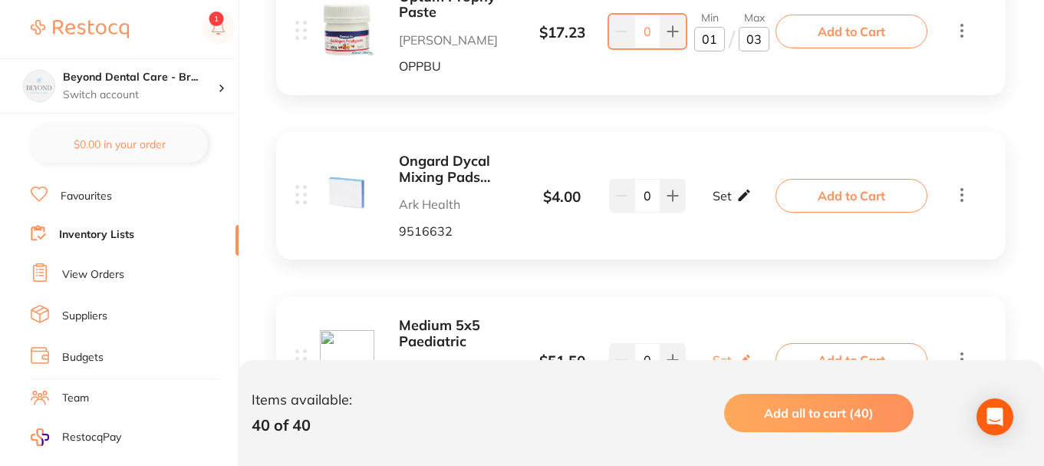
click at [725, 199] on p "Set" at bounding box center [722, 196] width 19 height 14
click at [716, 205] on input "0" at bounding box center [709, 203] width 31 height 25
type input "02"
click at [762, 206] on input "0" at bounding box center [754, 203] width 31 height 25
type input "06"
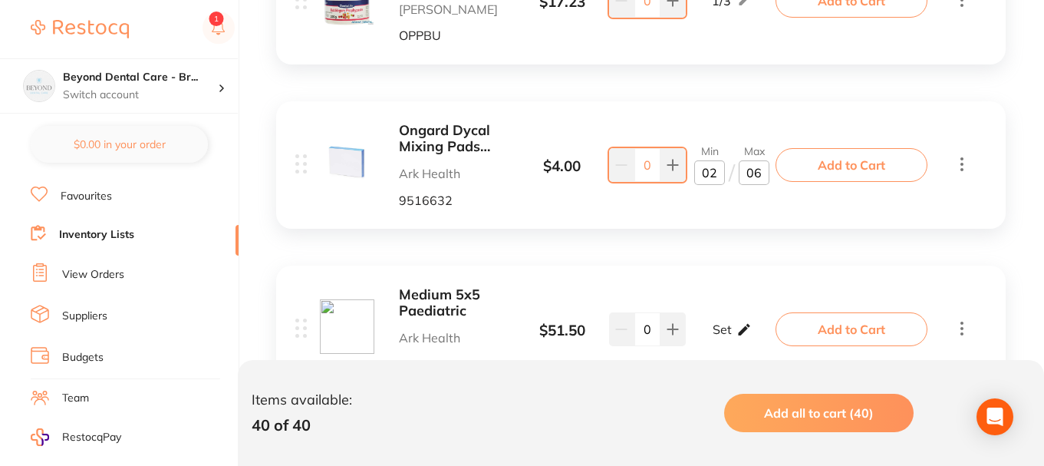
scroll to position [1074, 0]
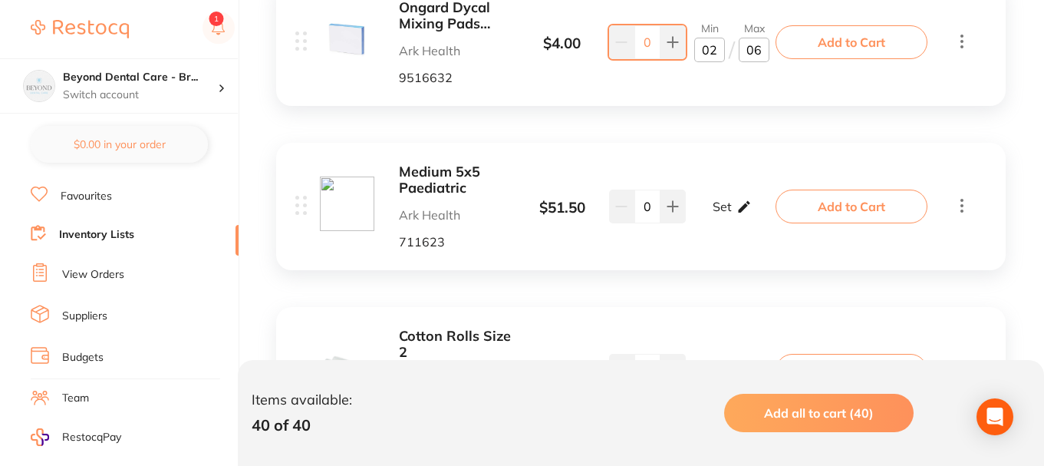
click at [741, 209] on icon at bounding box center [744, 206] width 12 height 12
click at [719, 213] on input "0" at bounding box center [709, 214] width 31 height 25
type input "01"
click at [760, 214] on input "0" at bounding box center [754, 214] width 31 height 25
type input "03"
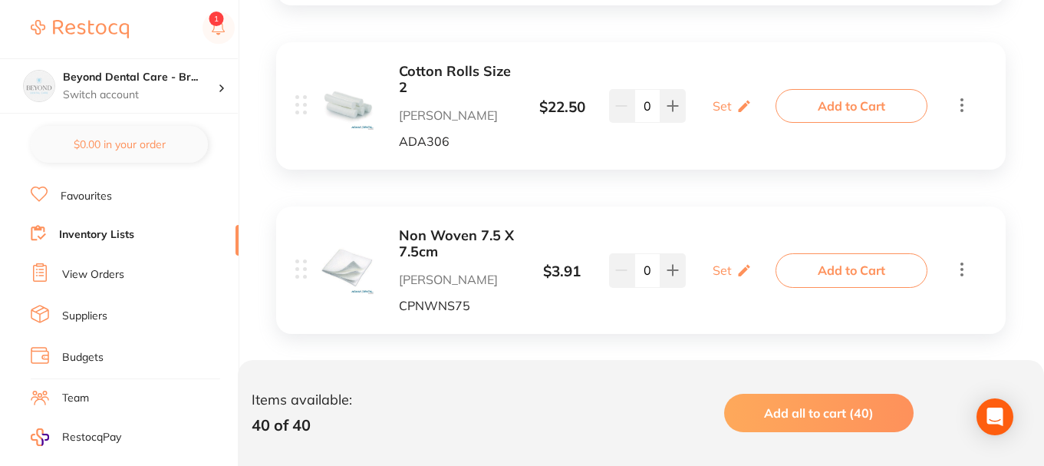
scroll to position [1381, 0]
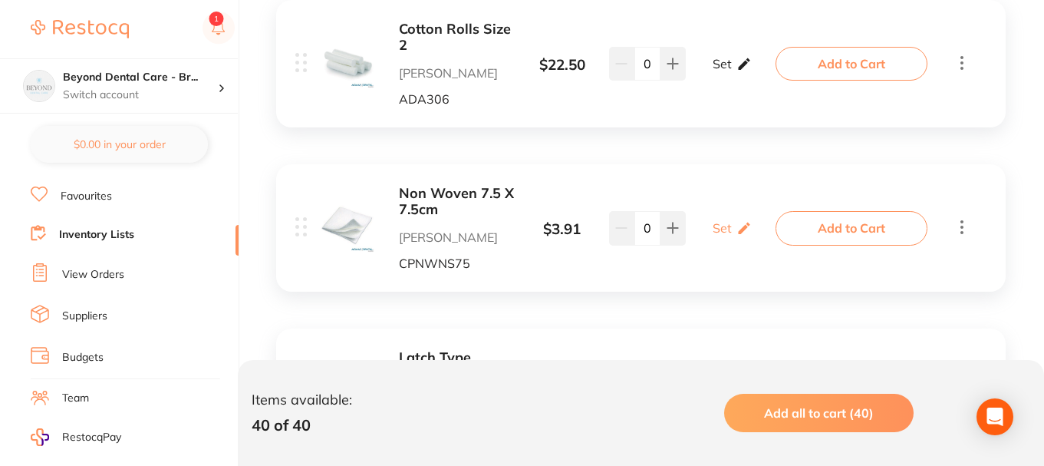
click at [740, 68] on icon at bounding box center [744, 64] width 12 height 12
click at [720, 73] on input "0" at bounding box center [709, 71] width 31 height 25
click at [749, 71] on input "0" at bounding box center [754, 71] width 31 height 25
type input "1000"
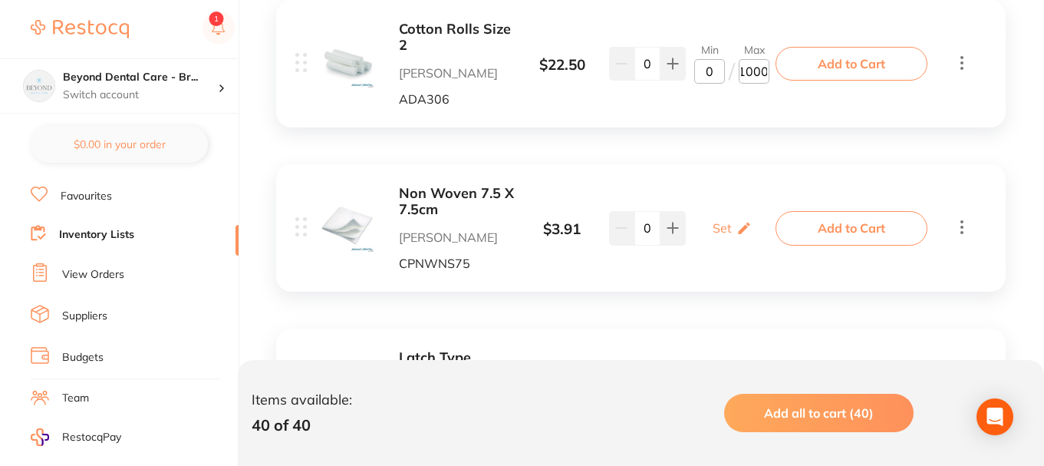
click at [701, 67] on input "0" at bounding box center [709, 71] width 31 height 25
click at [717, 70] on input "0" at bounding box center [709, 71] width 31 height 25
type input "0"
type input "200"
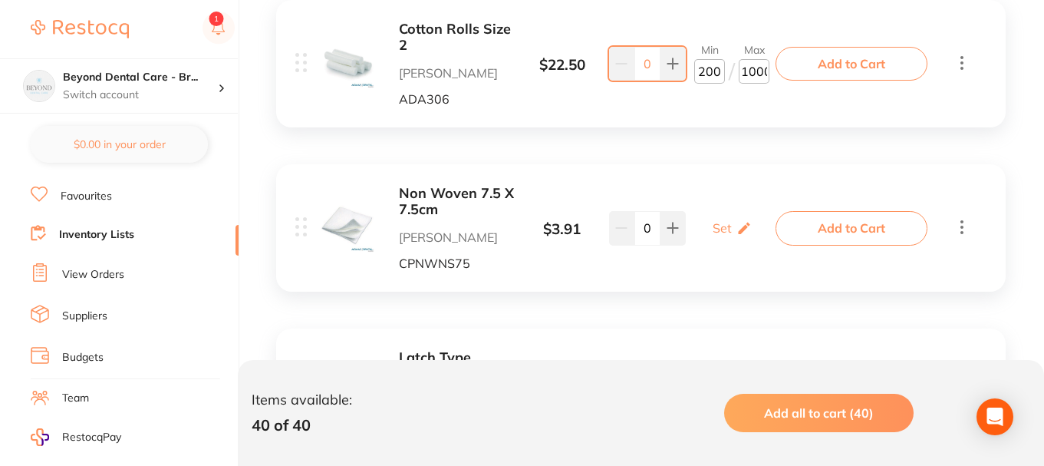
click at [735, 101] on div "Cotton Rolls Size 2 Adam Dental ADA306 $ 22.50 Min 200 / Max 1000 0 Min 200 / M…" at bounding box center [537, 63] width 485 height 84
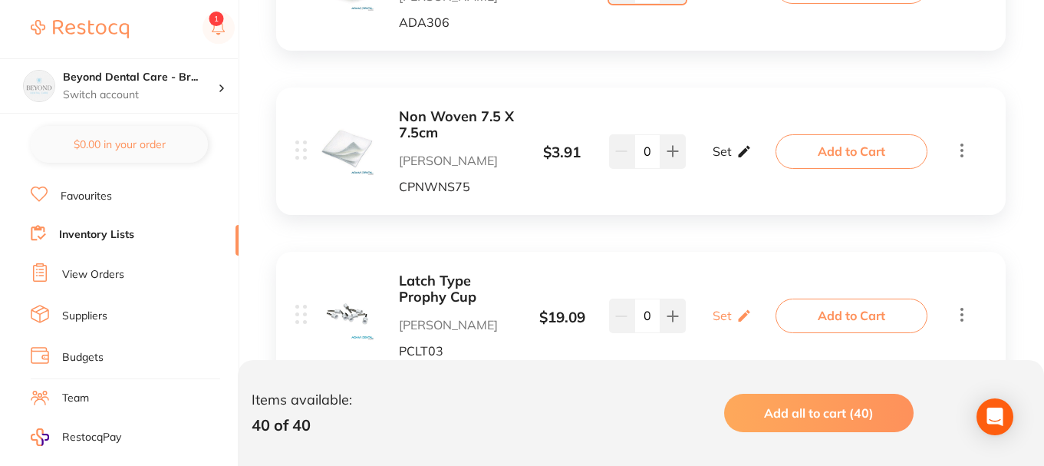
click at [731, 149] on div "Set Set Min / Max" at bounding box center [732, 151] width 39 height 38
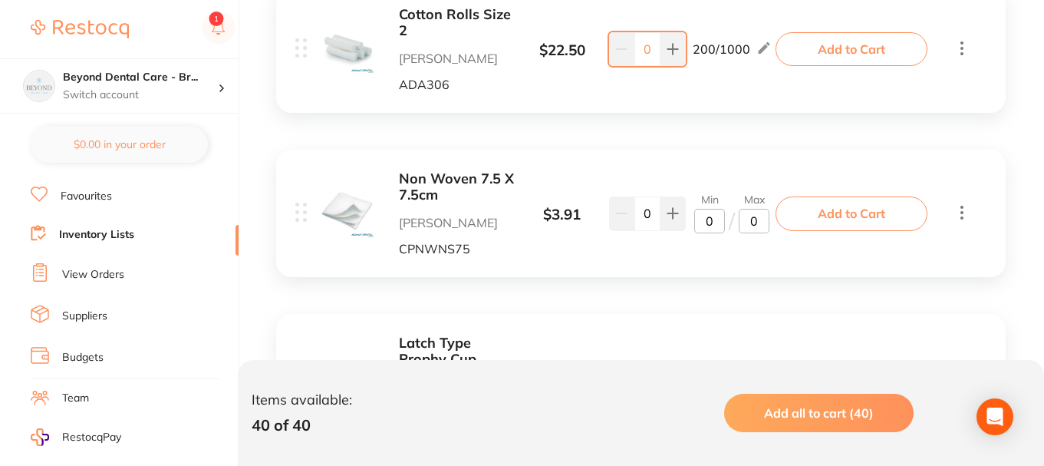
scroll to position [1381, 0]
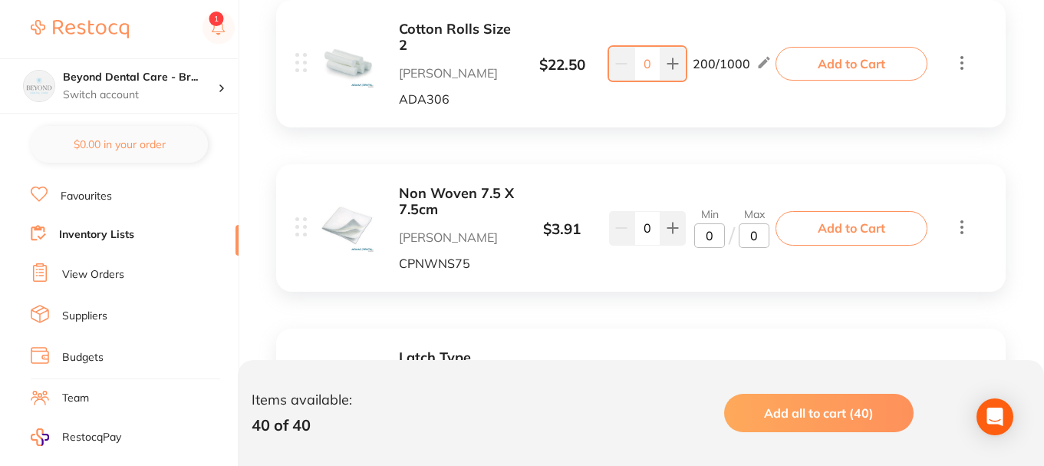
click at [715, 235] on input "0" at bounding box center [709, 235] width 31 height 25
type input "03"
click at [756, 237] on input "0" at bounding box center [754, 235] width 31 height 25
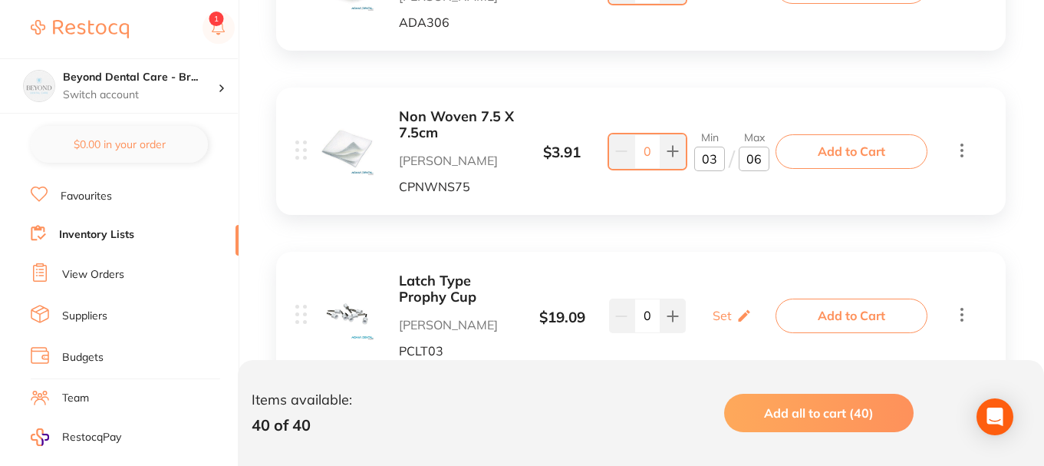
scroll to position [1611, 0]
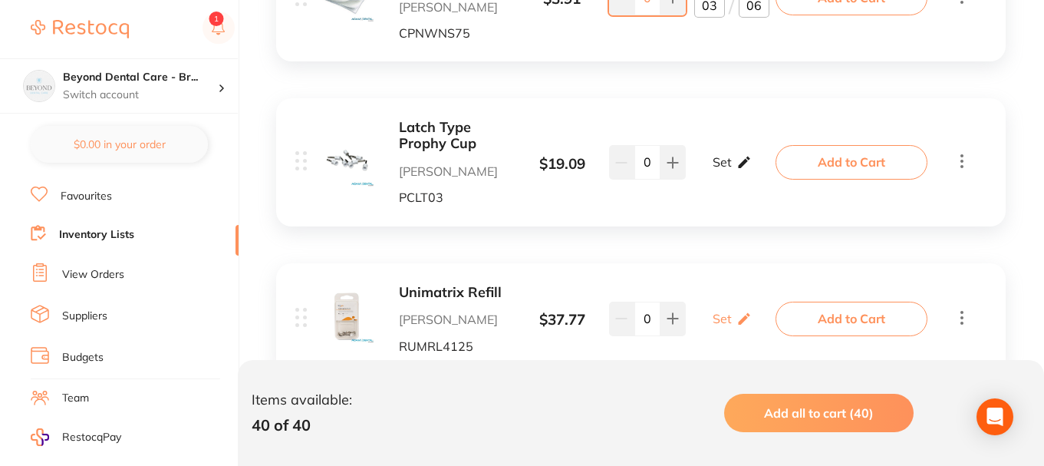
click at [743, 163] on icon at bounding box center [744, 163] width 12 height 12
type input "06"
click at [717, 167] on input "0" at bounding box center [709, 170] width 31 height 25
type input "02"
click at [757, 173] on input "0" at bounding box center [754, 170] width 31 height 25
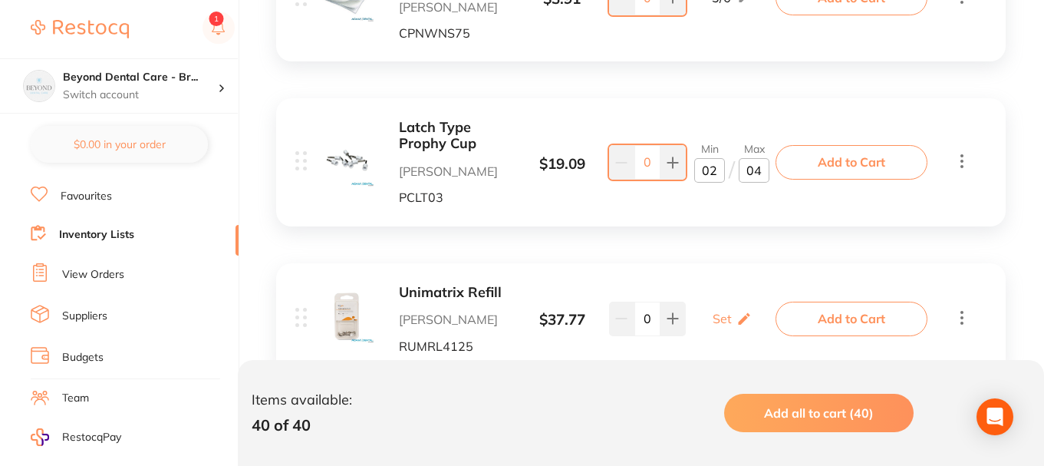
scroll to position [1688, 0]
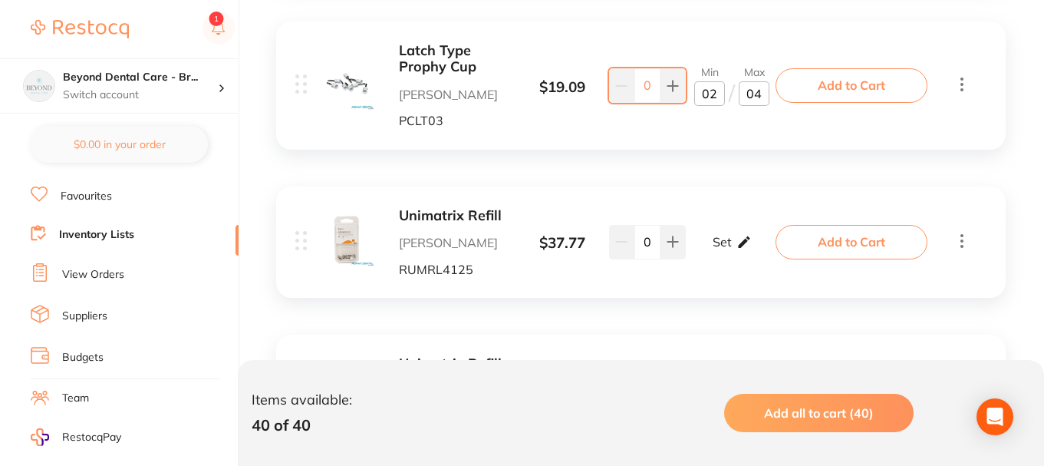
click at [741, 236] on icon at bounding box center [744, 242] width 15 height 16
type input "04"
click at [710, 249] on input "0" at bounding box center [709, 249] width 31 height 25
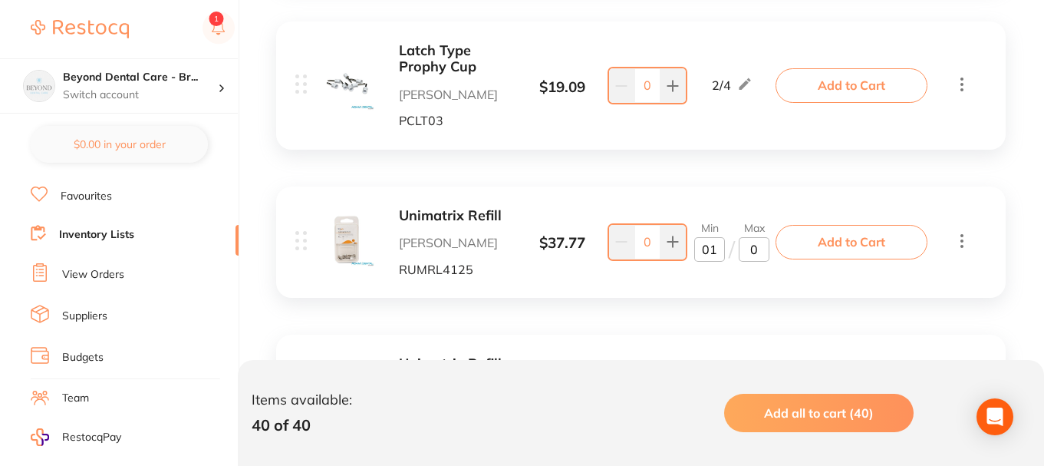
type input "01"
click at [762, 246] on input "0" at bounding box center [754, 249] width 31 height 25
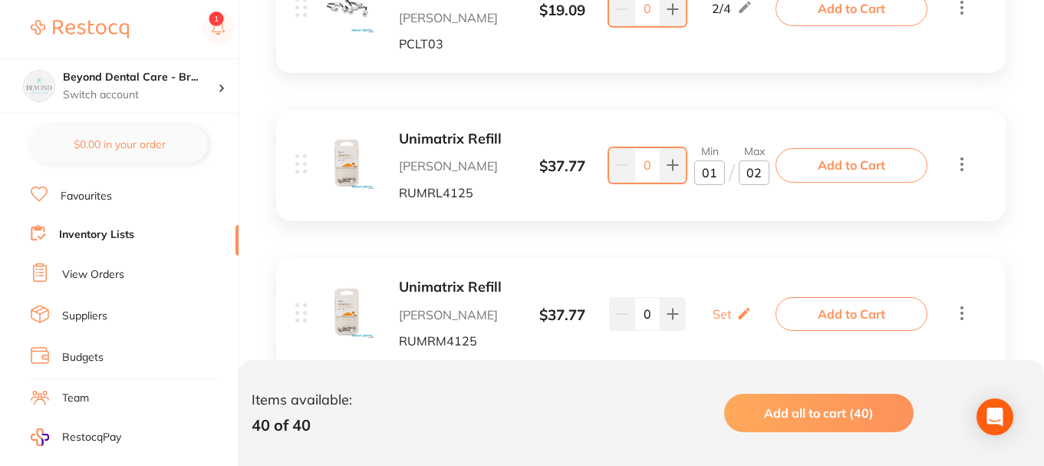
scroll to position [1918, 0]
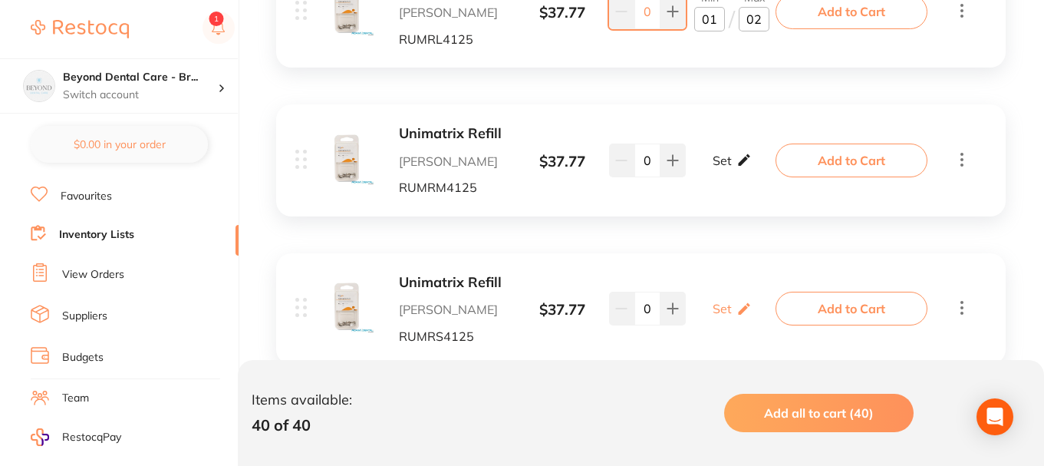
click at [730, 172] on div "Set Set Min / Max" at bounding box center [732, 160] width 39 height 38
type input "02"
click at [715, 169] on input "0" at bounding box center [709, 168] width 31 height 25
type input "01"
click at [762, 176] on input "0" at bounding box center [754, 168] width 31 height 25
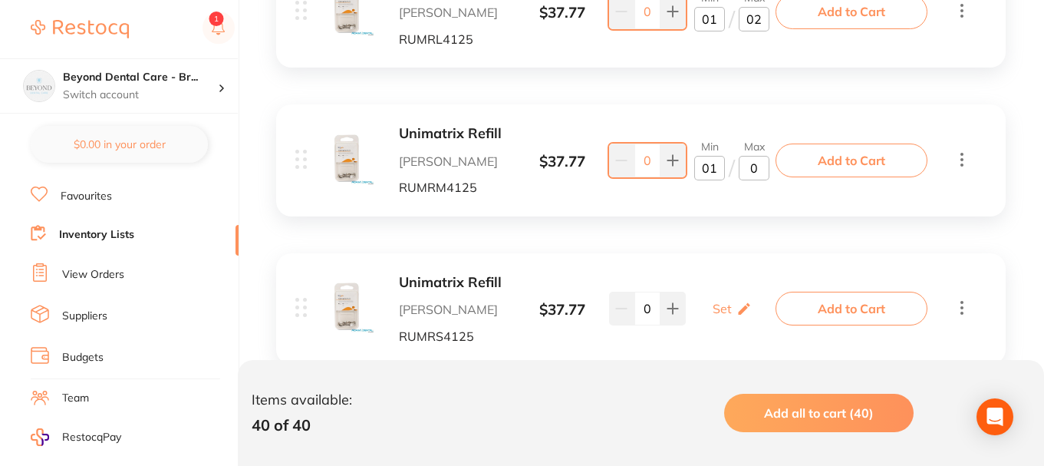
type input "02"
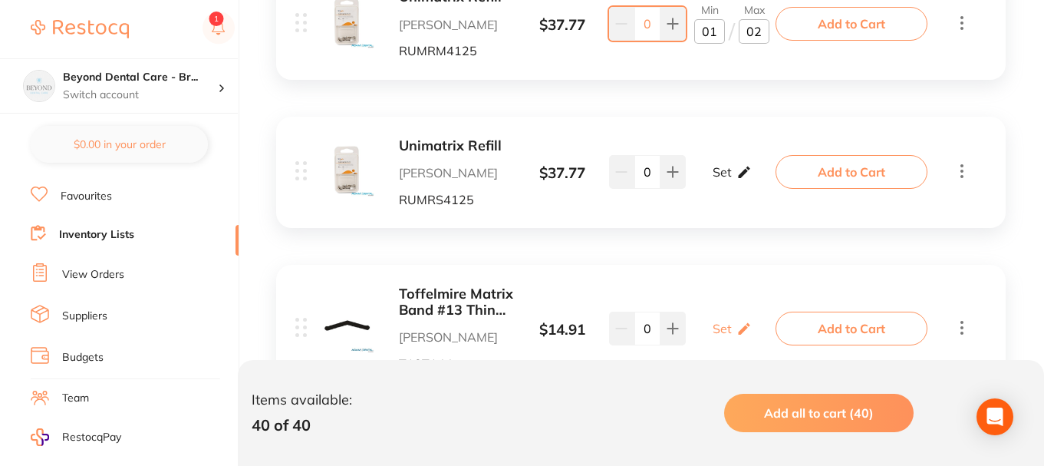
scroll to position [2071, 0]
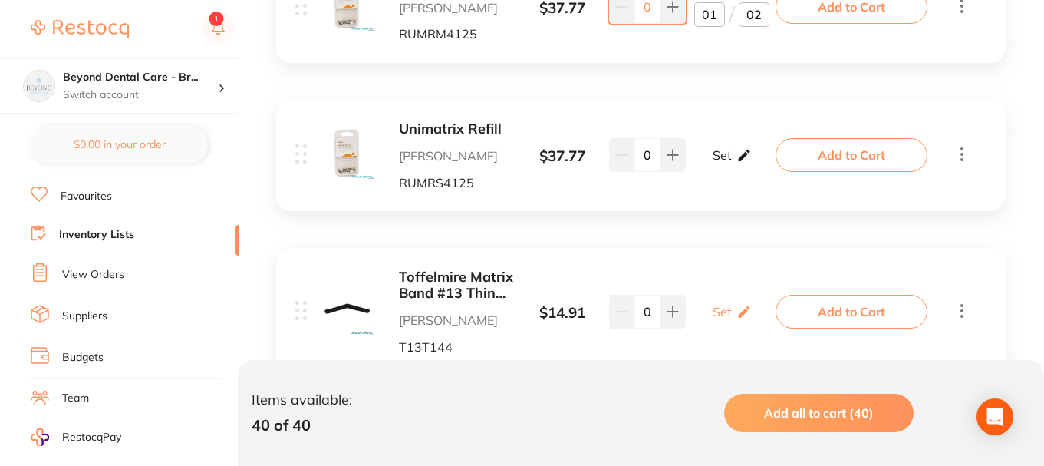
click at [734, 160] on div "Set Set Min / Max" at bounding box center [732, 155] width 39 height 38
click at [713, 166] on input "0" at bounding box center [709, 162] width 31 height 25
type input "01"
click at [759, 166] on input "0" at bounding box center [754, 162] width 31 height 25
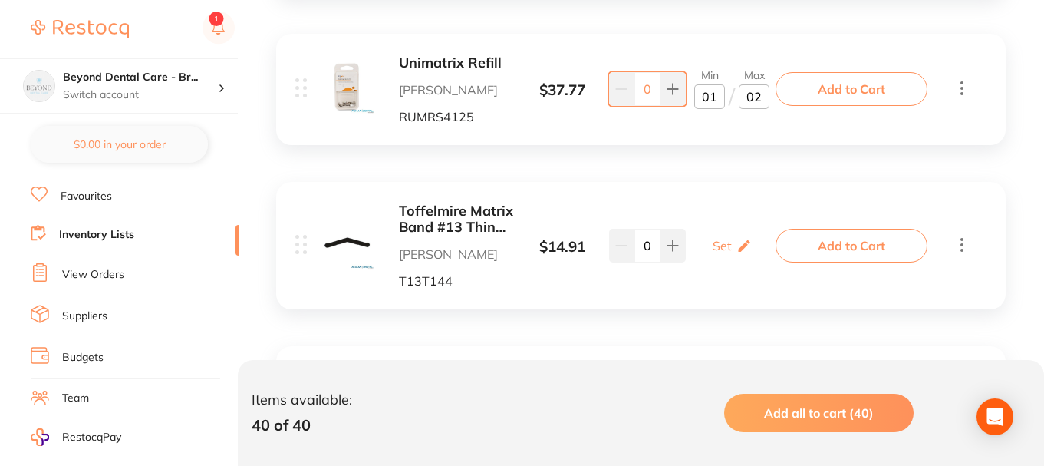
scroll to position [2225, 0]
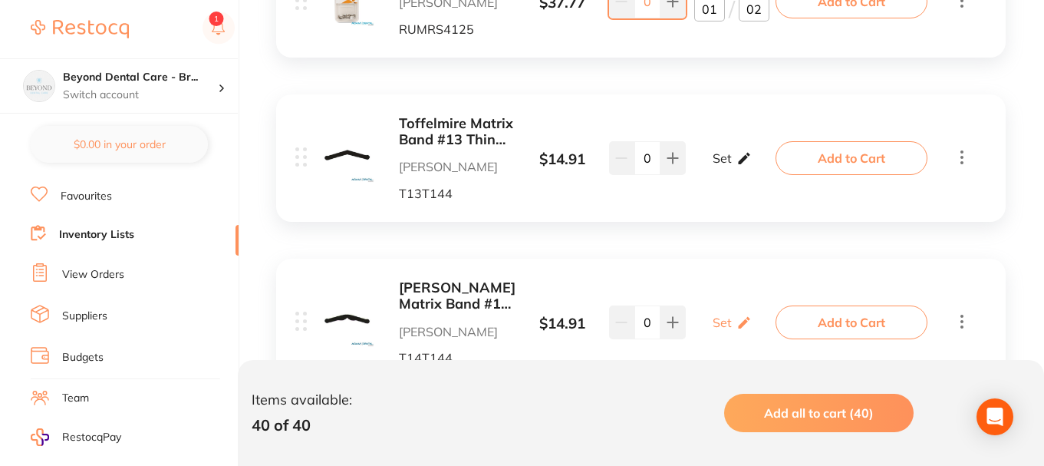
click at [729, 160] on p "Set" at bounding box center [722, 158] width 19 height 14
type input "02"
click at [714, 173] on input "0" at bounding box center [709, 165] width 31 height 25
type input "01"
click at [763, 172] on input "0" at bounding box center [754, 165] width 31 height 25
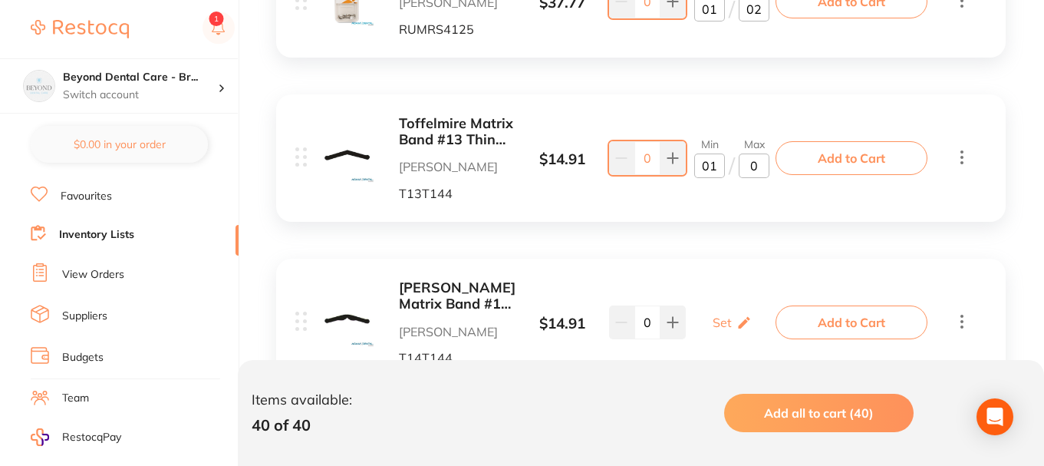
type input "02"
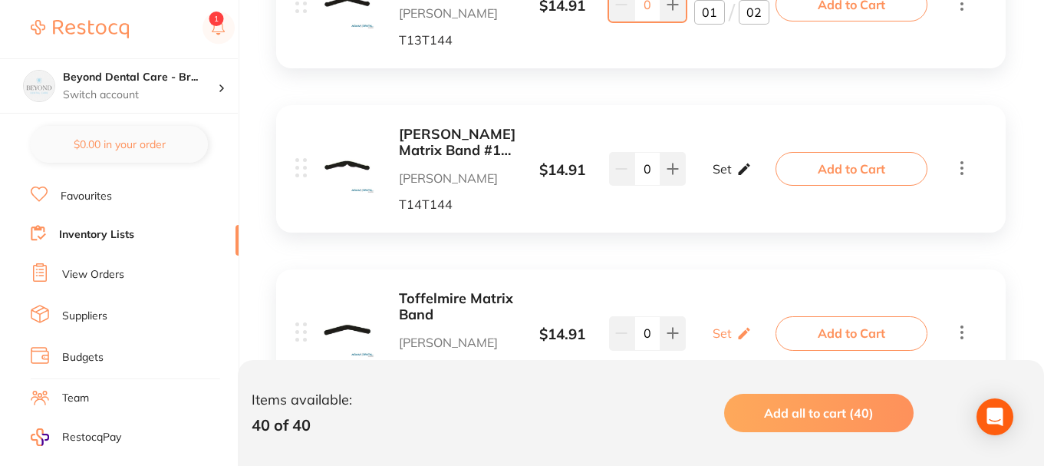
click at [738, 166] on icon at bounding box center [744, 169] width 15 height 16
click at [715, 177] on input "0" at bounding box center [709, 176] width 31 height 25
type input "01"
click at [754, 180] on input "0" at bounding box center [754, 176] width 31 height 25
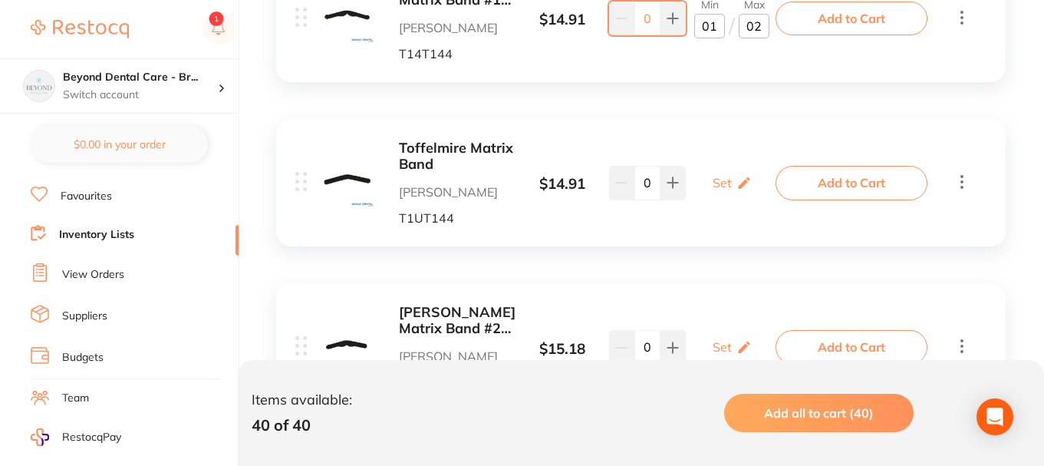
scroll to position [2532, 0]
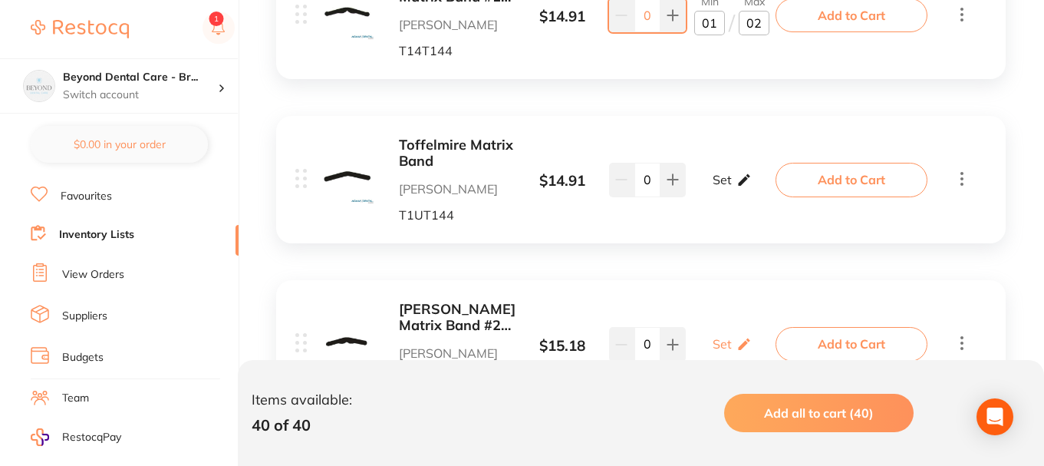
click at [737, 181] on icon at bounding box center [744, 180] width 15 height 16
type input "02"
click at [713, 189] on input "0" at bounding box center [709, 188] width 31 height 25
type input "01"
click at [757, 192] on input "0" at bounding box center [754, 188] width 31 height 25
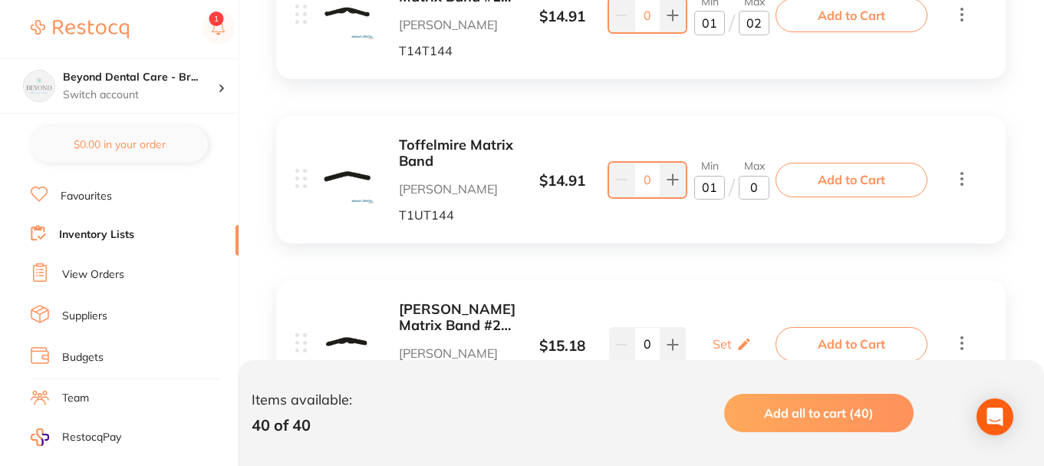
type input "02"
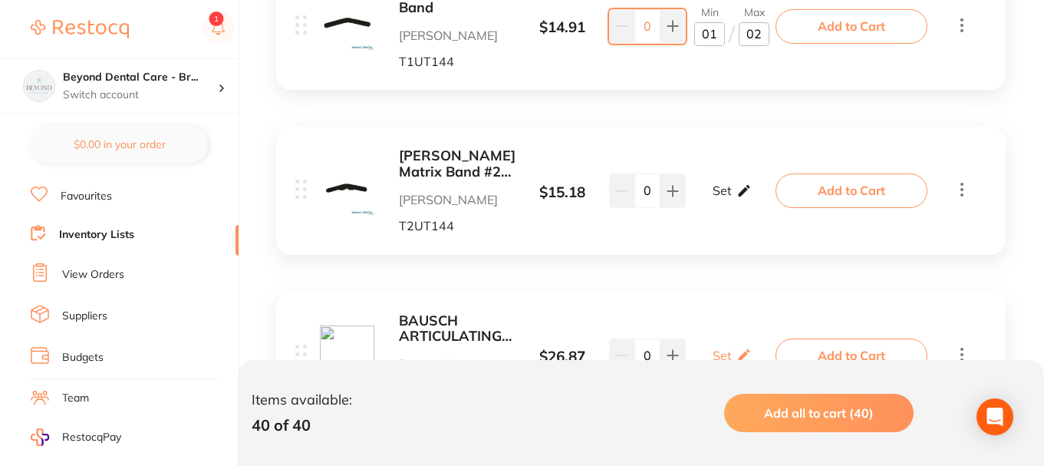
click at [731, 187] on div "Set Set Min / Max" at bounding box center [732, 190] width 39 height 38
click at [705, 203] on input "0" at bounding box center [709, 198] width 31 height 25
click at [717, 200] on input "0" at bounding box center [709, 198] width 31 height 25
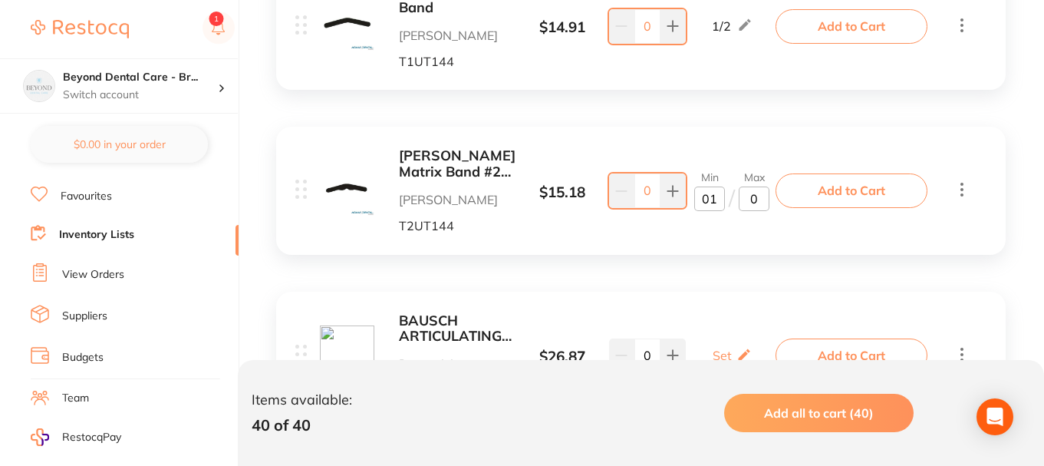
type input "01"
click at [752, 202] on input "0" at bounding box center [754, 198] width 31 height 25
click at [760, 201] on input "0" at bounding box center [754, 198] width 31 height 25
type input "02"
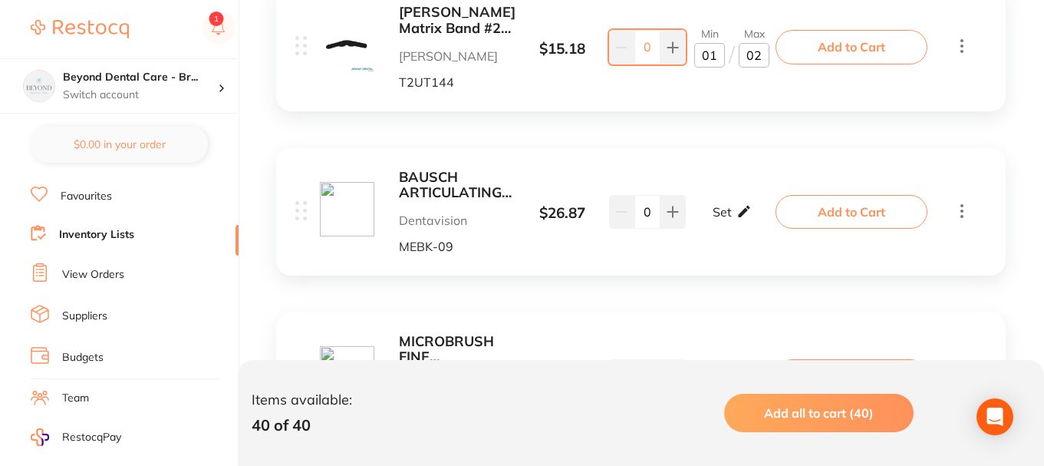
scroll to position [2839, 0]
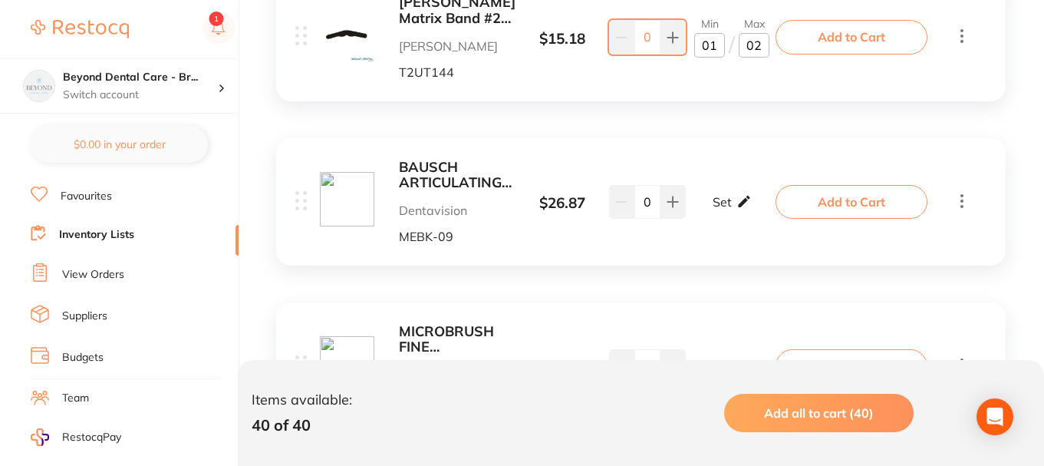
click at [743, 203] on icon at bounding box center [744, 202] width 12 height 12
click at [720, 210] on input "0" at bounding box center [709, 209] width 31 height 25
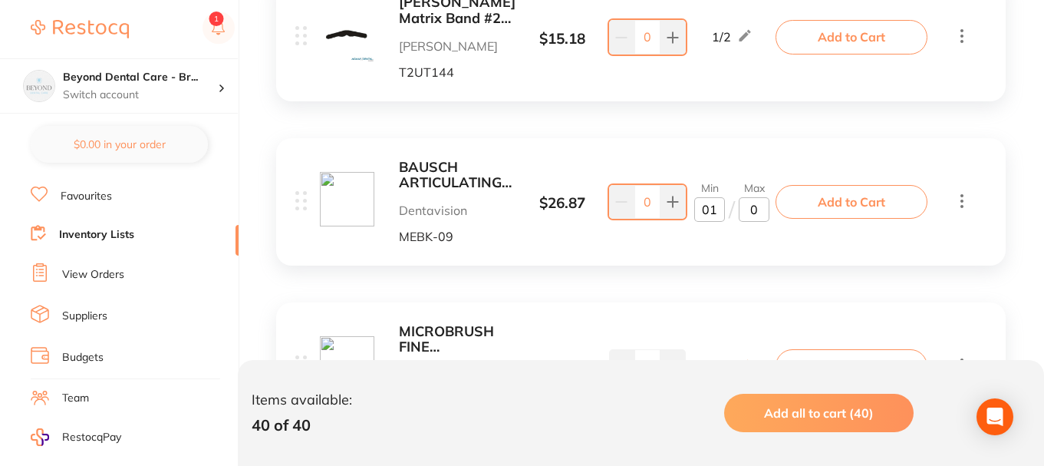
type input "01"
click at [763, 213] on input "0" at bounding box center [754, 209] width 31 height 25
type input "2"
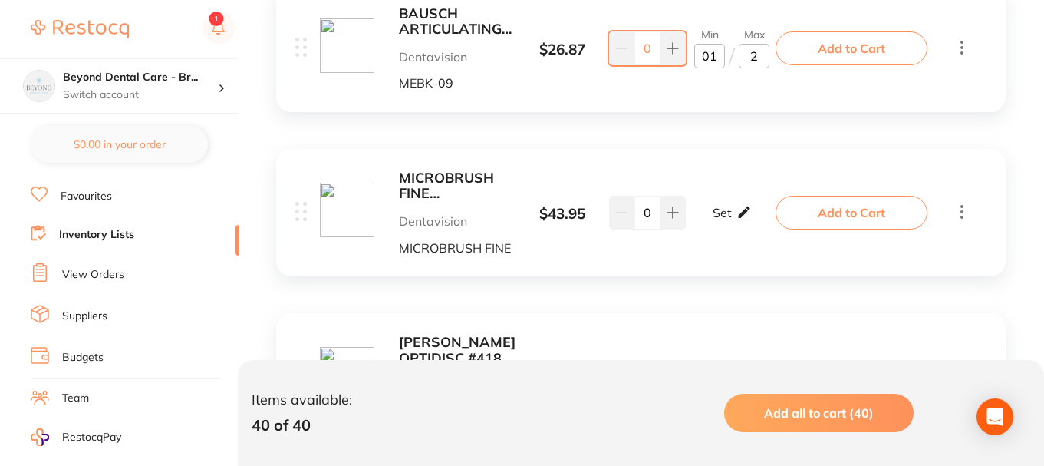
click at [746, 209] on icon at bounding box center [744, 212] width 15 height 16
click at [718, 225] on input "0" at bounding box center [709, 220] width 31 height 25
type input "04"
click at [757, 224] on input "0" at bounding box center [754, 220] width 31 height 25
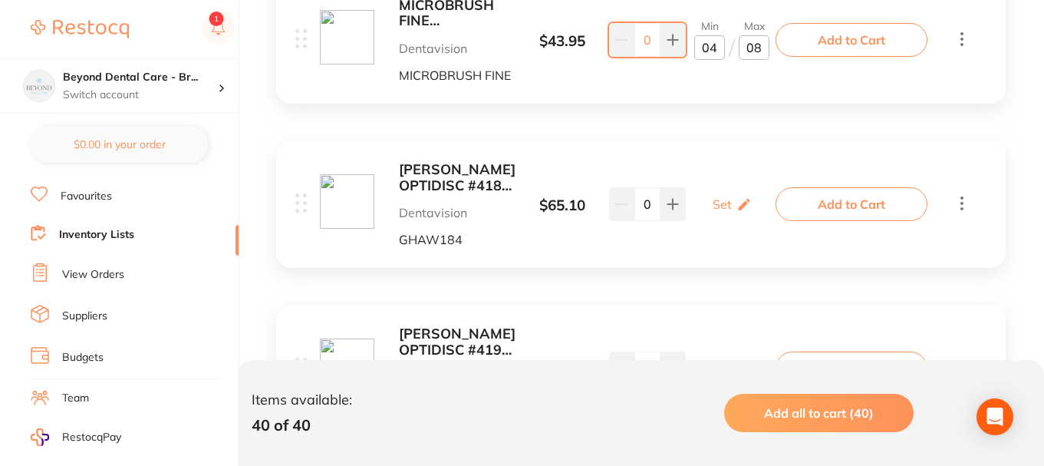
scroll to position [3222, 0]
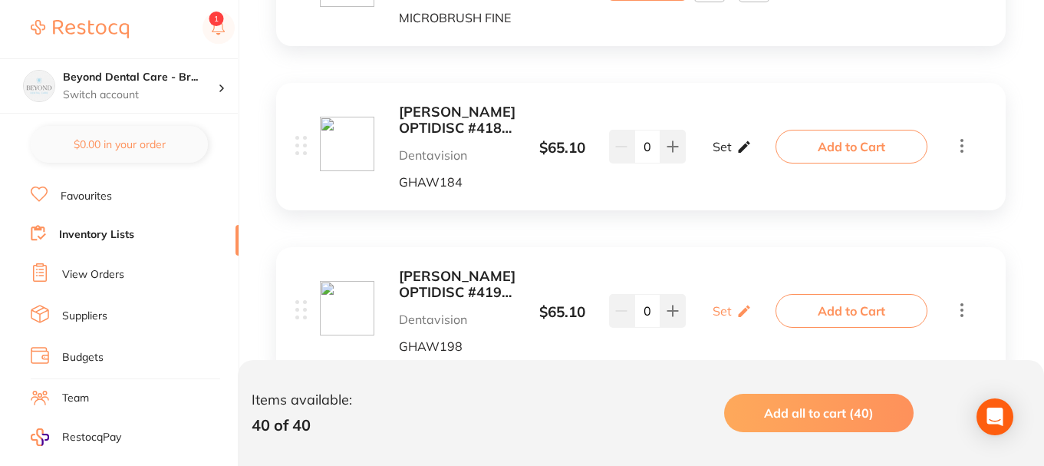
click at [726, 159] on div "Set Set Min / Max" at bounding box center [732, 146] width 39 height 38
type input "08"
click at [718, 160] on input "0" at bounding box center [709, 154] width 31 height 25
type input "01"
click at [759, 157] on input "0" at bounding box center [754, 154] width 31 height 25
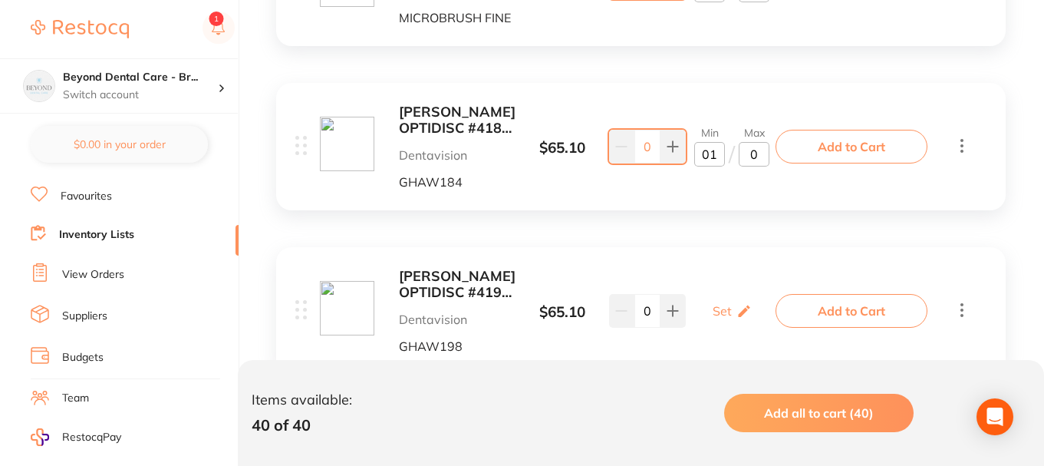
type input "02"
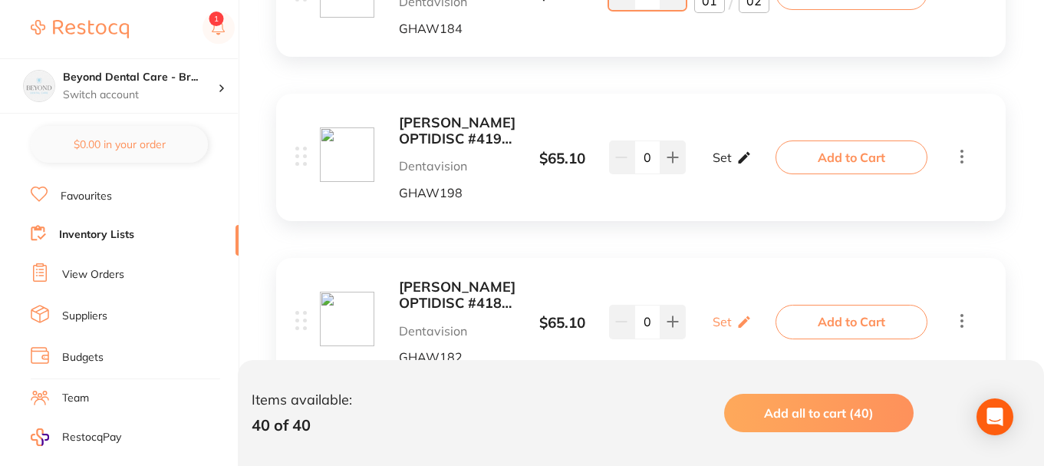
click at [737, 162] on icon at bounding box center [744, 158] width 15 height 16
click at [716, 170] on input "0" at bounding box center [709, 165] width 31 height 25
type input "01"
click at [765, 173] on input "0" at bounding box center [754, 165] width 31 height 25
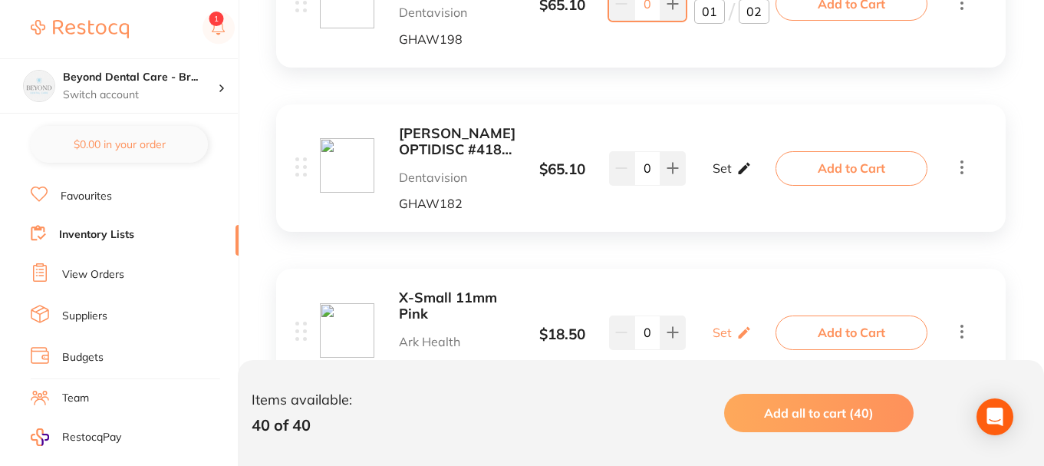
click at [746, 176] on div "Set Set Min / Max" at bounding box center [732, 168] width 39 height 38
type input "02"
click at [721, 176] on input "0" at bounding box center [709, 175] width 31 height 25
type input "01"
click at [763, 177] on input "0" at bounding box center [754, 175] width 31 height 25
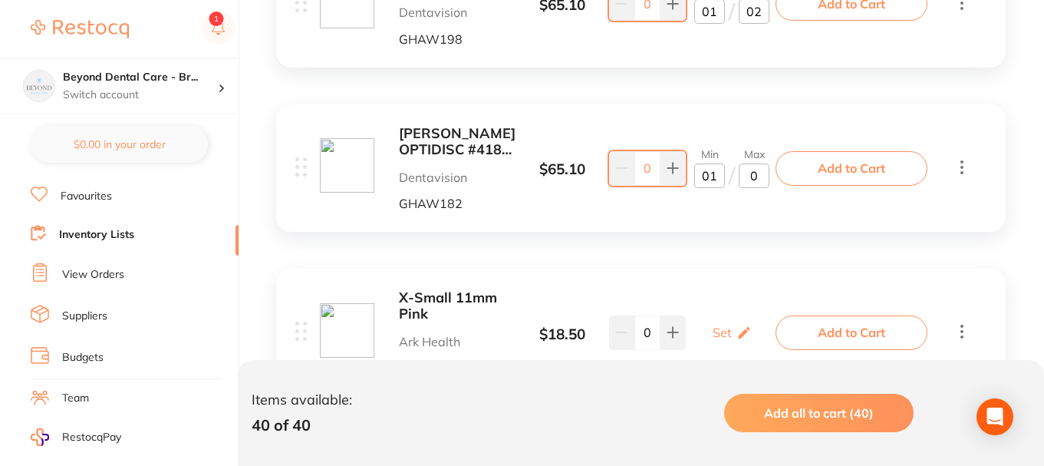
type input "02"
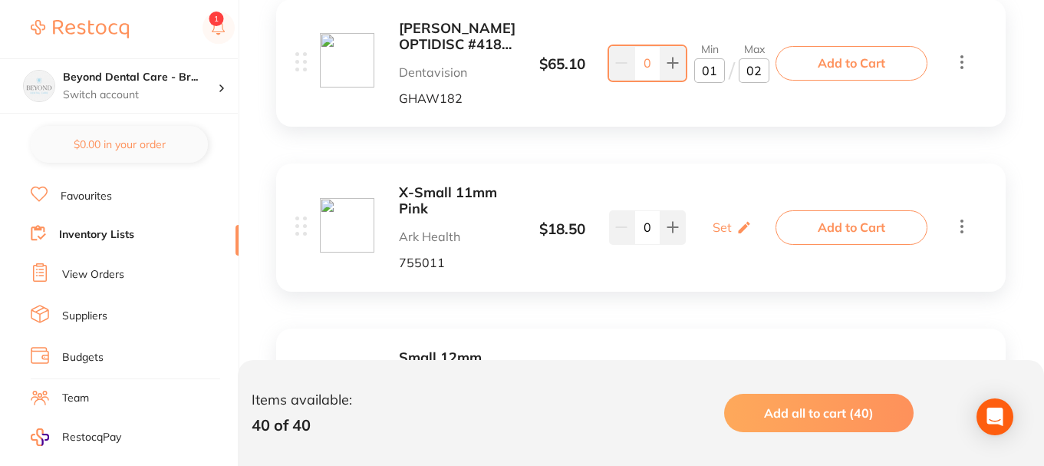
scroll to position [3683, 0]
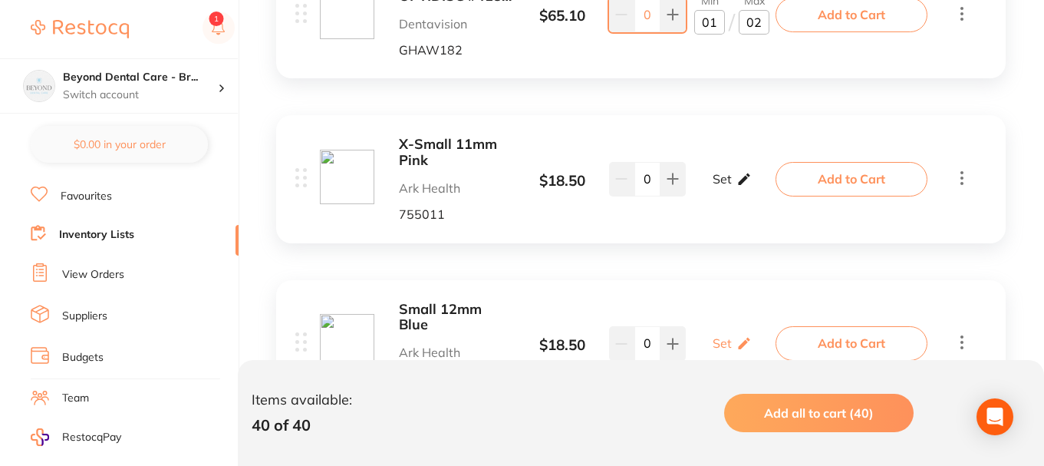
click at [720, 179] on p "Set" at bounding box center [722, 179] width 19 height 14
click at [719, 183] on input "0" at bounding box center [709, 187] width 31 height 25
type input "01"
click at [756, 186] on input "0" at bounding box center [754, 187] width 31 height 25
type input "02"
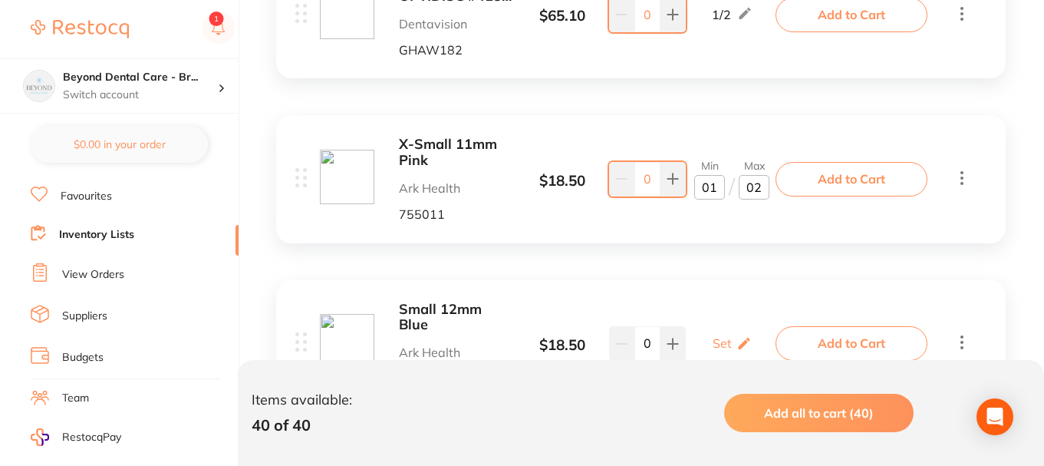
scroll to position [3836, 0]
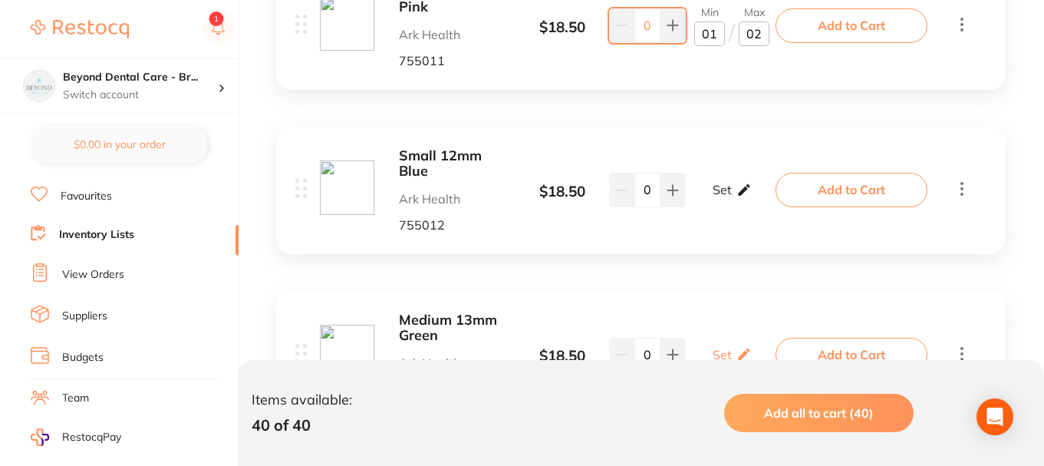
click at [737, 188] on icon at bounding box center [744, 190] width 15 height 16
click at [716, 200] on input "0" at bounding box center [709, 198] width 31 height 25
type input "01"
click at [760, 199] on input "0" at bounding box center [754, 198] width 31 height 25
type input "02"
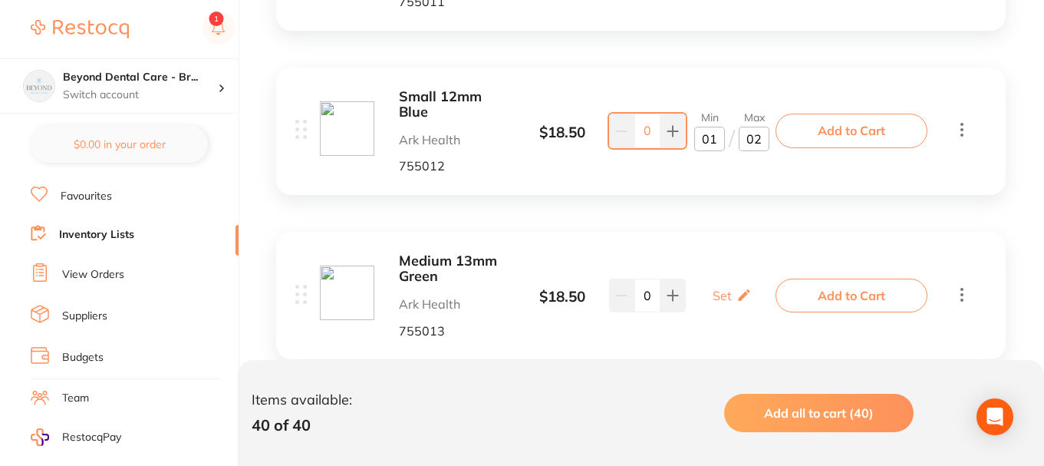
scroll to position [3913, 0]
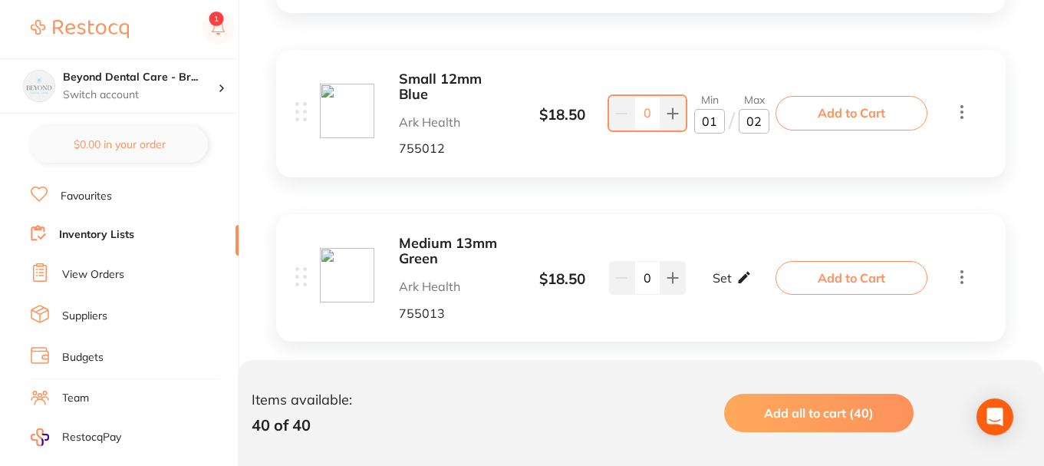
click at [730, 262] on div "Set Set Min / Max" at bounding box center [732, 278] width 39 height 38
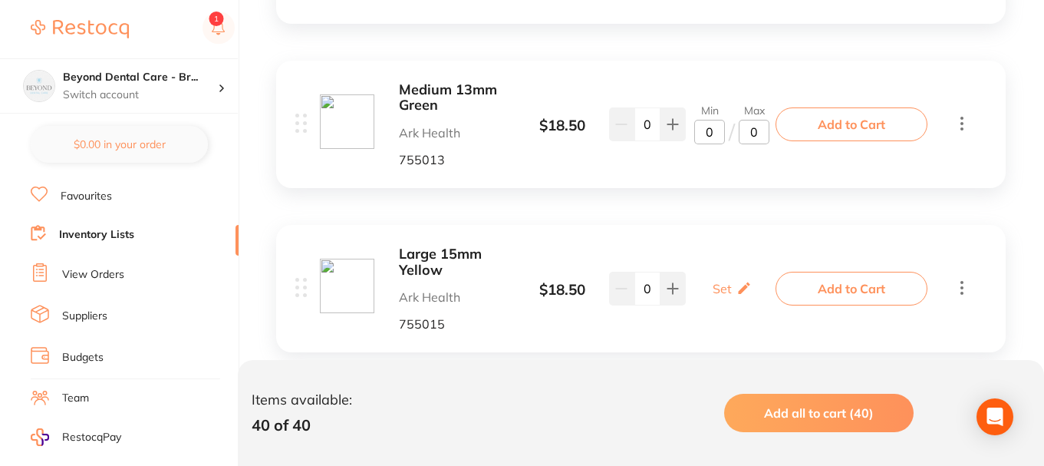
click at [724, 138] on input "0" at bounding box center [709, 132] width 31 height 25
type input "01"
click at [763, 141] on input "0" at bounding box center [754, 132] width 31 height 25
type input "02"
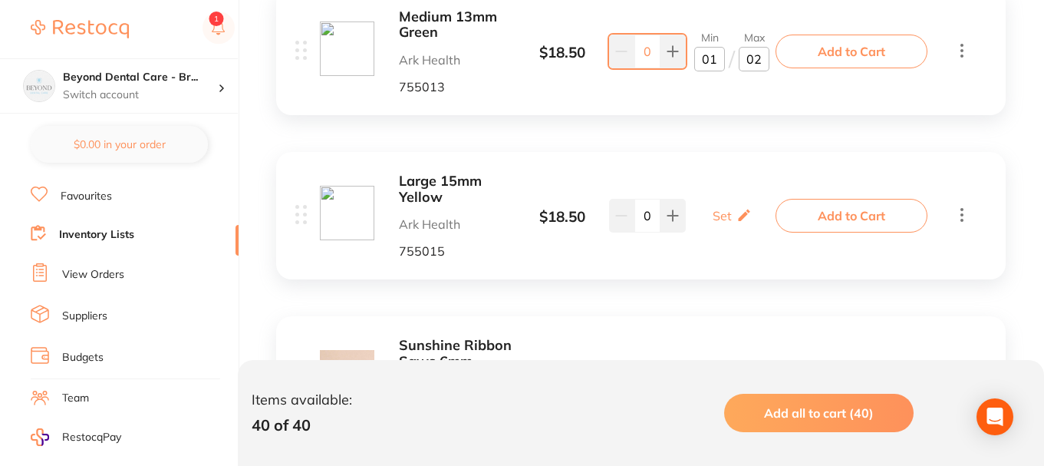
scroll to position [4143, 0]
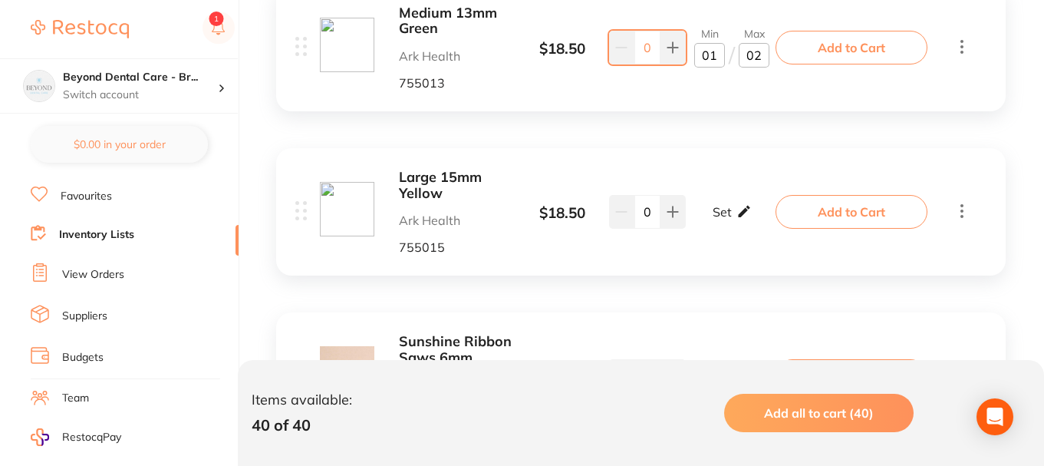
click at [733, 197] on div "Set Set Min / Max" at bounding box center [732, 212] width 39 height 38
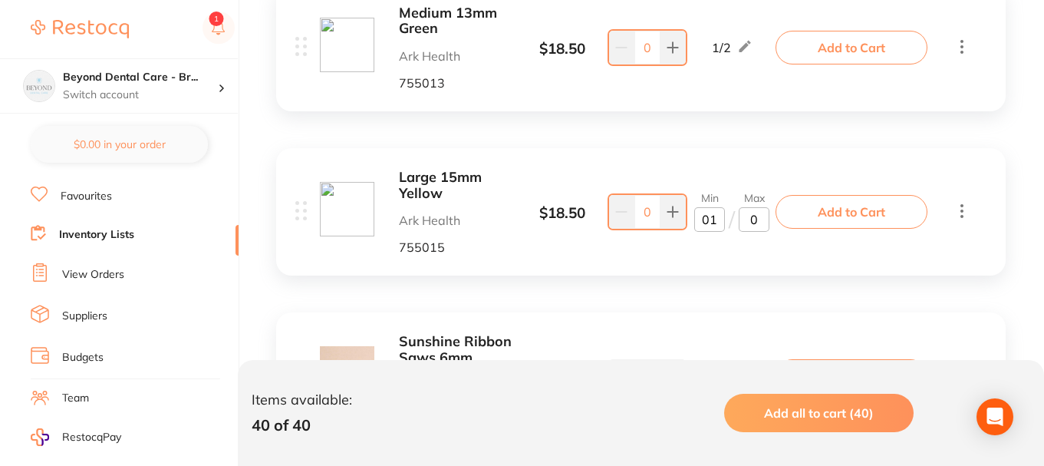
type input "01"
click at [758, 218] on input "0" at bounding box center [754, 219] width 31 height 25
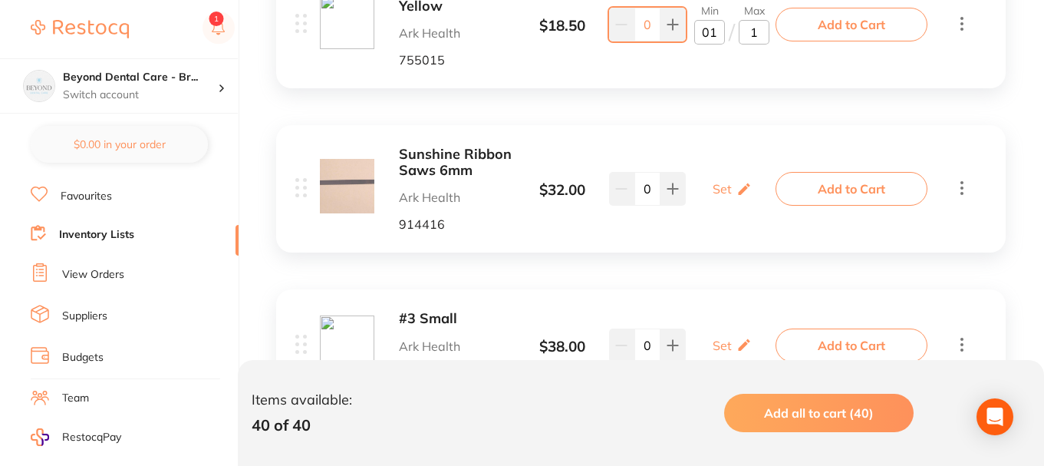
scroll to position [4373, 0]
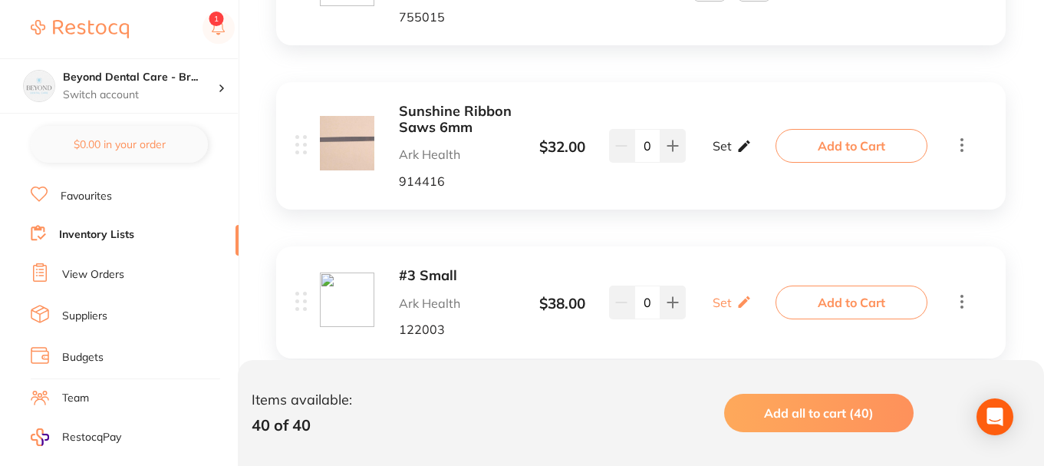
click at [730, 149] on p "Set" at bounding box center [722, 146] width 19 height 14
type input "1"
click at [717, 163] on input "0" at bounding box center [709, 153] width 31 height 25
type input "01"
click at [767, 157] on input "0" at bounding box center [754, 153] width 31 height 25
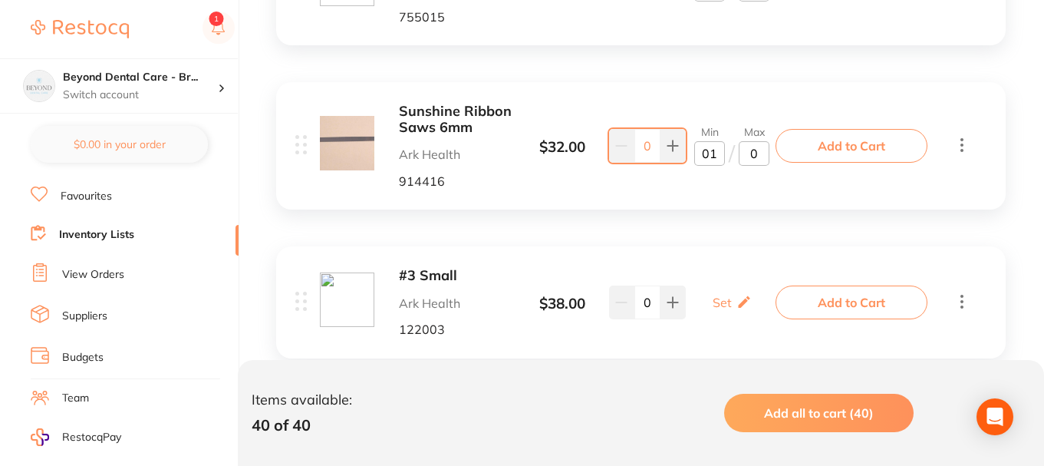
type input "02"
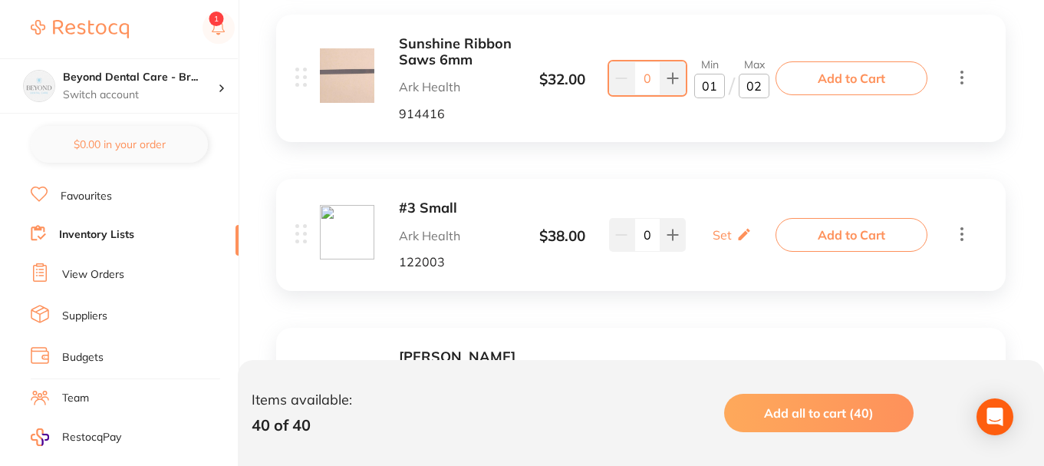
scroll to position [4450, 0]
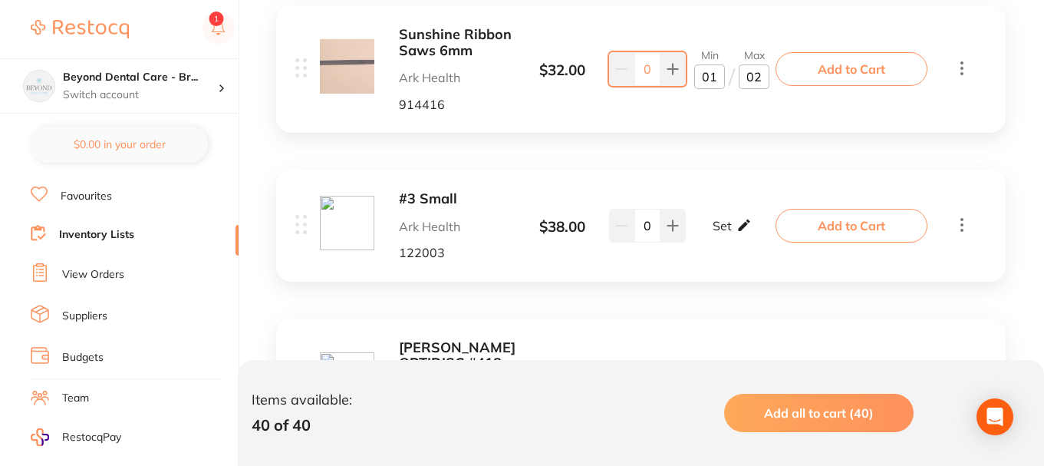
click at [733, 219] on div "Set Set Min / Max" at bounding box center [732, 225] width 39 height 38
click at [717, 232] on input "0" at bounding box center [709, 233] width 31 height 25
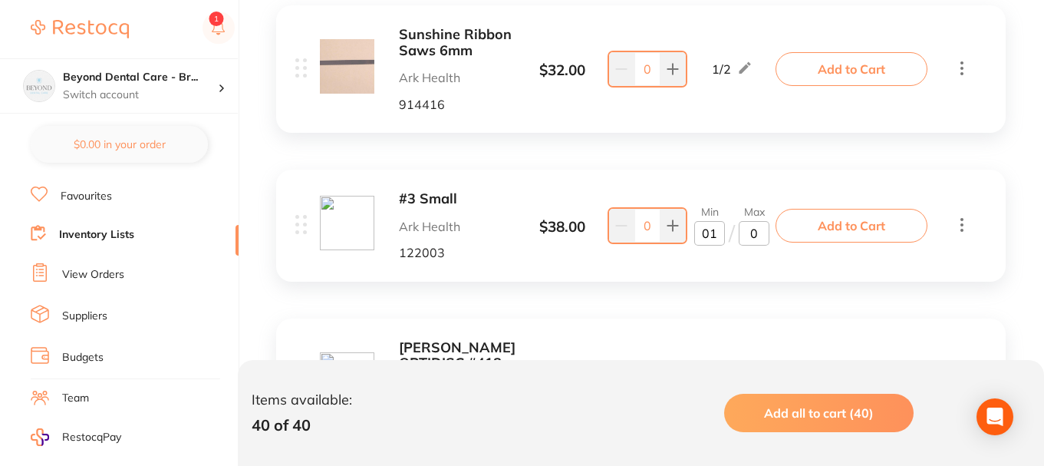
type input "01"
click at [757, 231] on input "0" at bounding box center [754, 233] width 31 height 25
type input "02"
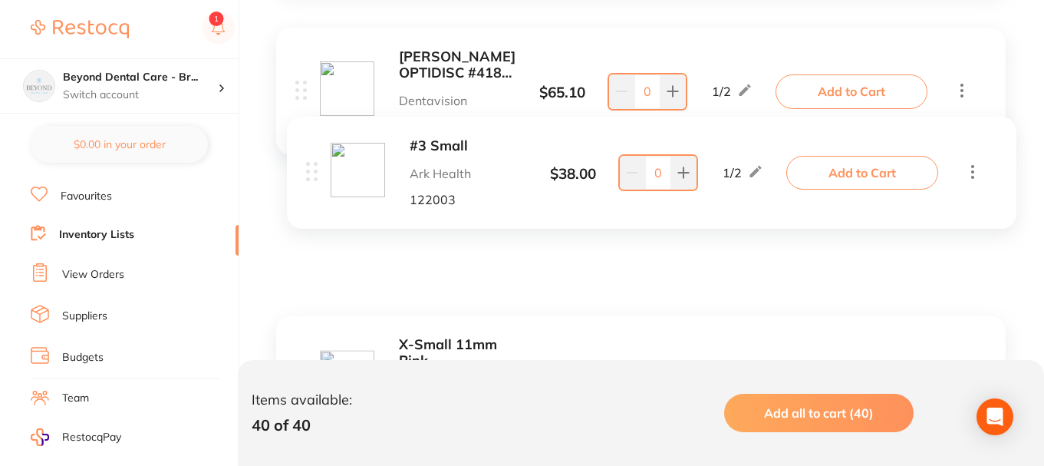
scroll to position [3683, 0]
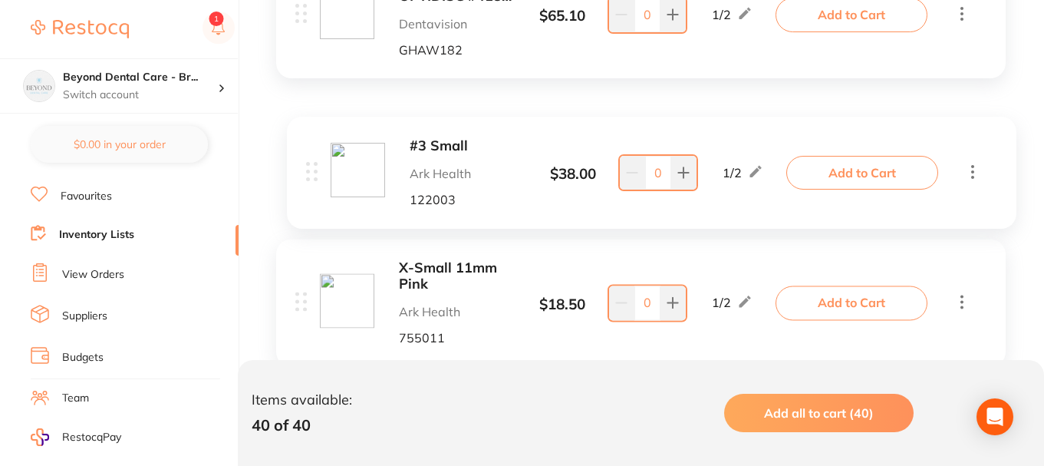
drag, startPoint x: 302, startPoint y: 307, endPoint x: 322, endPoint y: 170, distance: 138.0
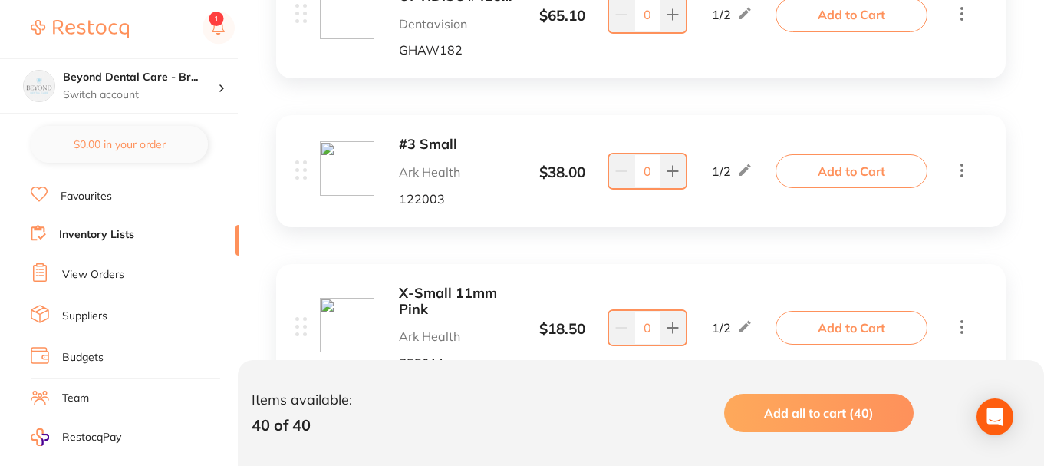
click at [415, 142] on b "#3 Small" at bounding box center [456, 145] width 115 height 16
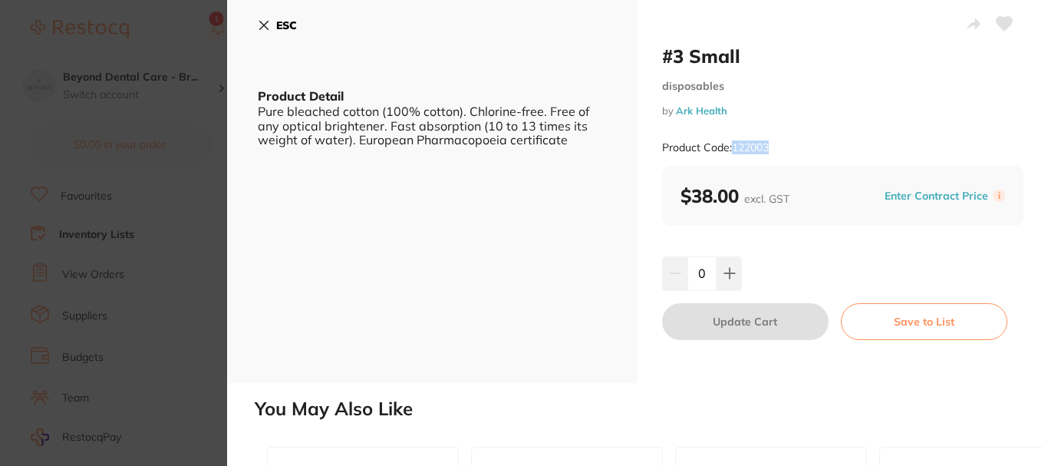
drag, startPoint x: 776, startPoint y: 148, endPoint x: 735, endPoint y: 151, distance: 41.5
click at [735, 151] on div "Product Code: 122003" at bounding box center [842, 148] width 361 height 38
copy small "122003"
click at [265, 21] on icon at bounding box center [264, 25] width 12 height 12
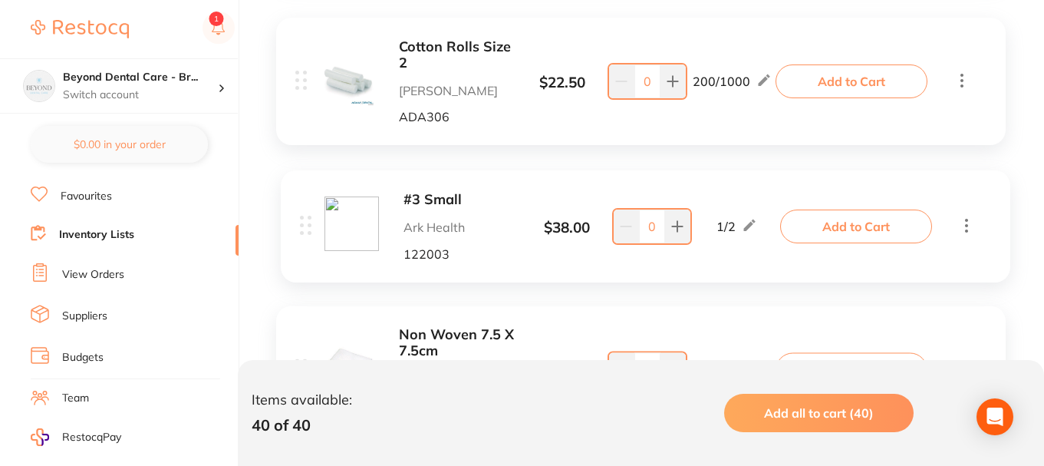
scroll to position [1304, 0]
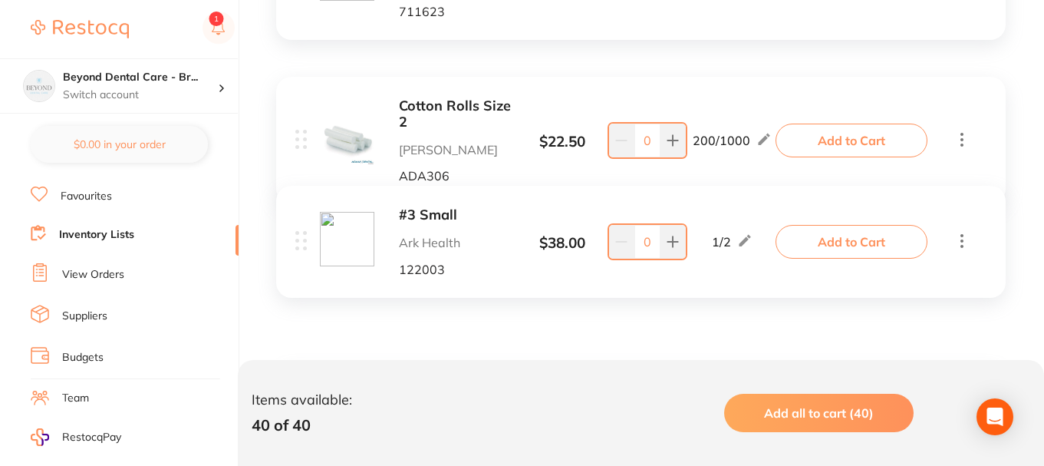
drag, startPoint x: 297, startPoint y: 249, endPoint x: 297, endPoint y: 236, distance: 13.0
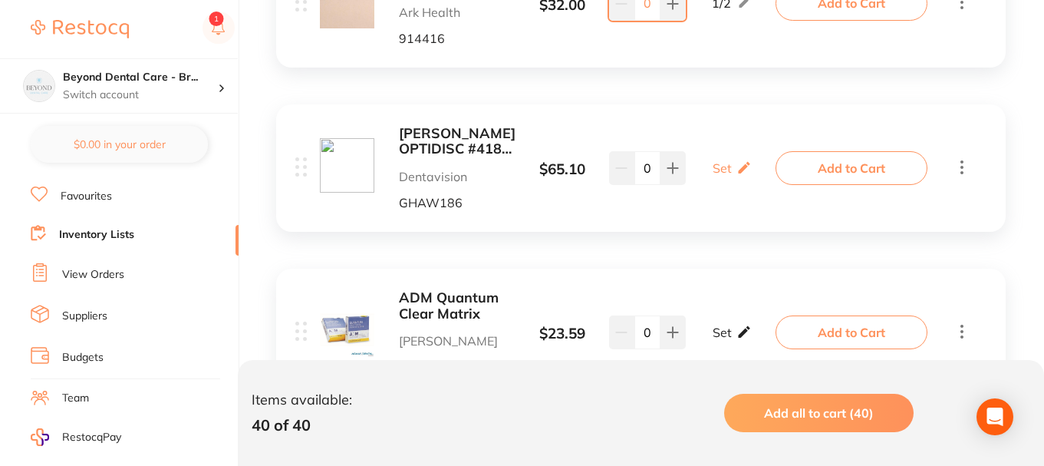
scroll to position [4757, 0]
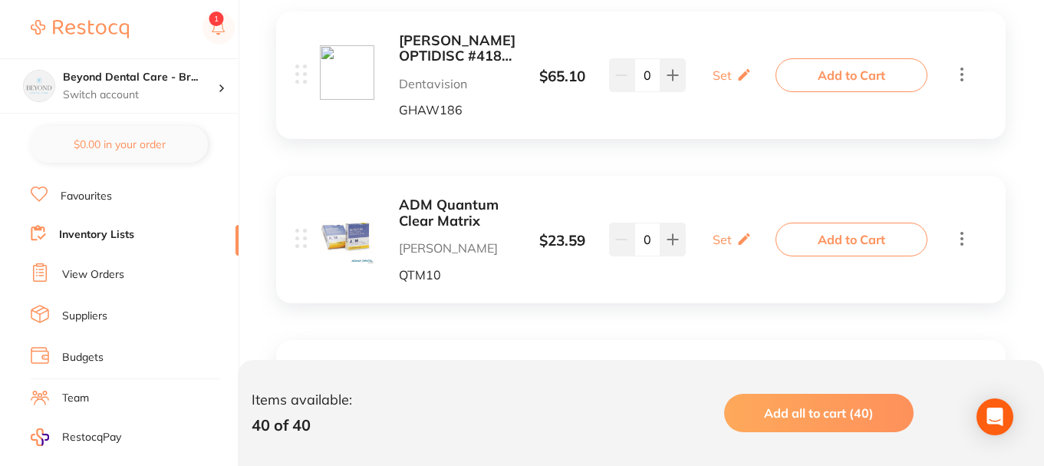
drag, startPoint x: 739, startPoint y: 78, endPoint x: 699, endPoint y: 100, distance: 45.3
click at [738, 78] on icon at bounding box center [744, 75] width 12 height 12
click at [713, 80] on input "0" at bounding box center [709, 83] width 31 height 25
type input "01"
click at [761, 87] on input "0" at bounding box center [754, 83] width 31 height 25
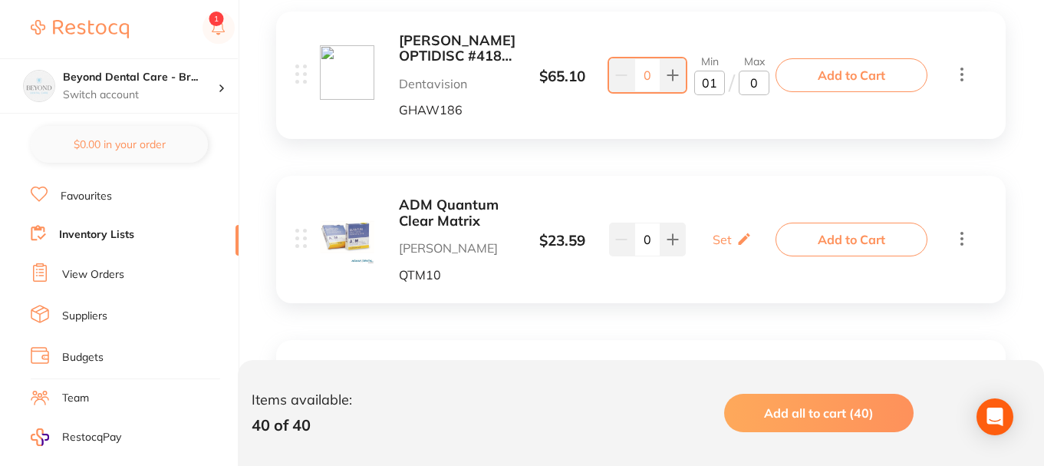
type input "02"
click at [441, 61] on b "KERR OPTIDISC #4186 EXTRA FINE YELLOW 12.6MM (100)" at bounding box center [457, 48] width 117 height 31
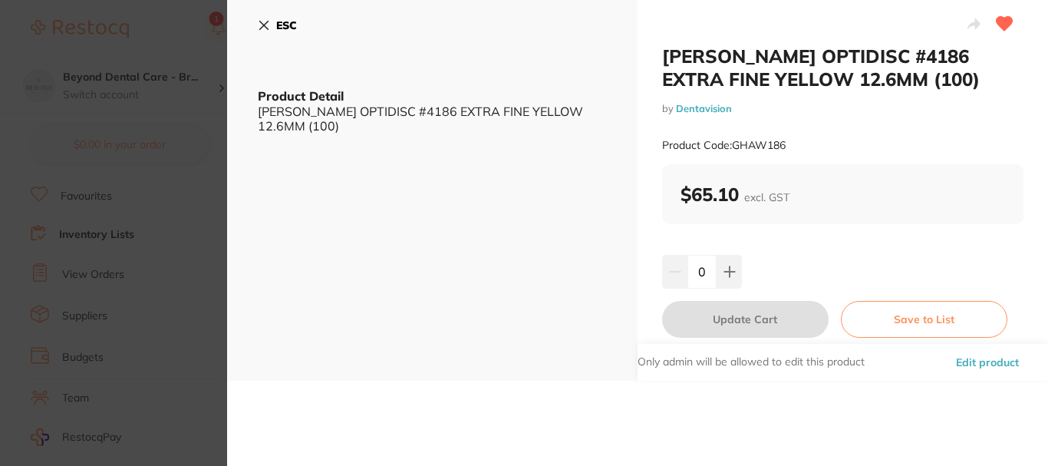
click at [263, 25] on icon at bounding box center [264, 25] width 8 height 8
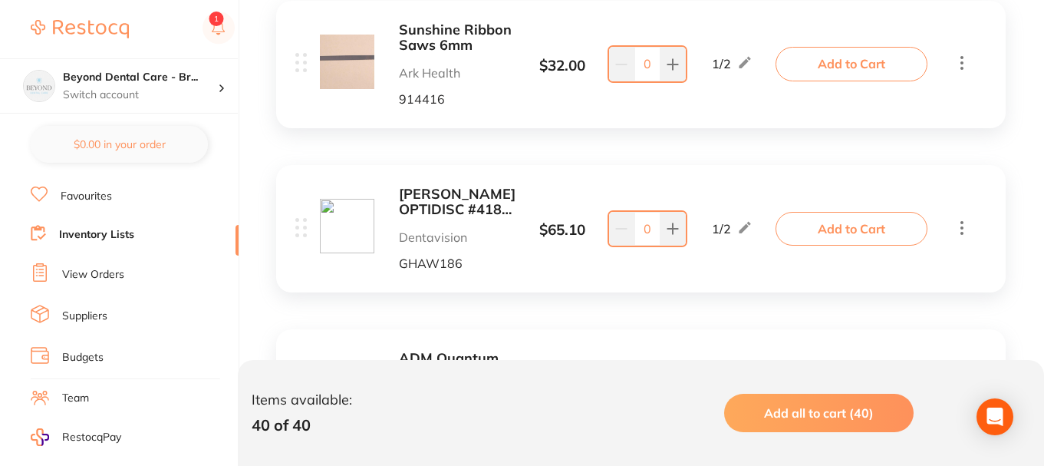
scroll to position [4527, 0]
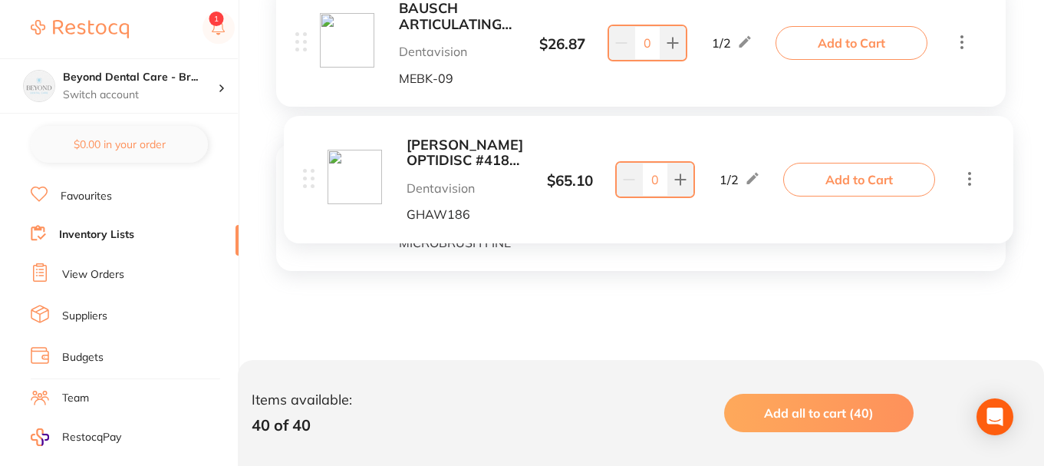
scroll to position [3299, 0]
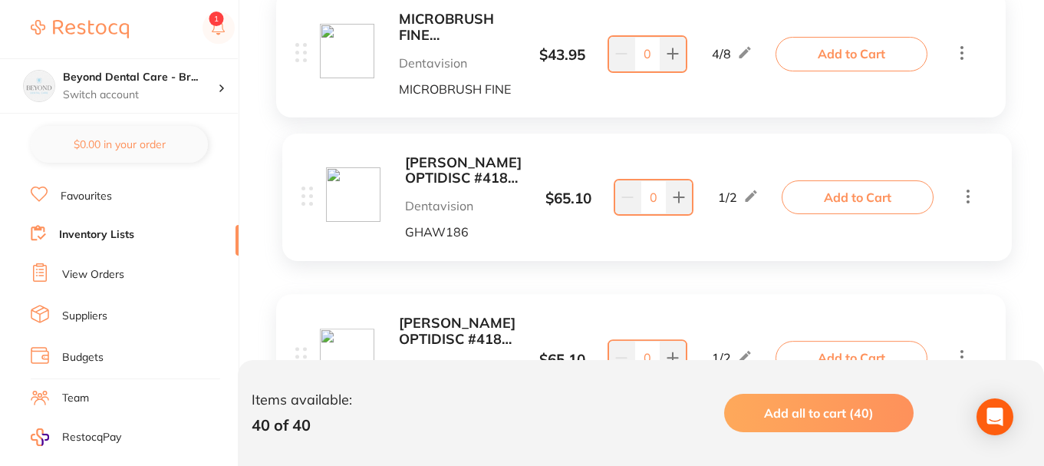
drag, startPoint x: 306, startPoint y: 313, endPoint x: 312, endPoint y: 200, distance: 112.9
click at [312, 200] on div "Dentalife ActivEtch Dental Adam Dental ADAMJE $ 31.77 1 / 3 0 1 / 3 Add to Cart…" at bounding box center [641, 338] width 760 height 6514
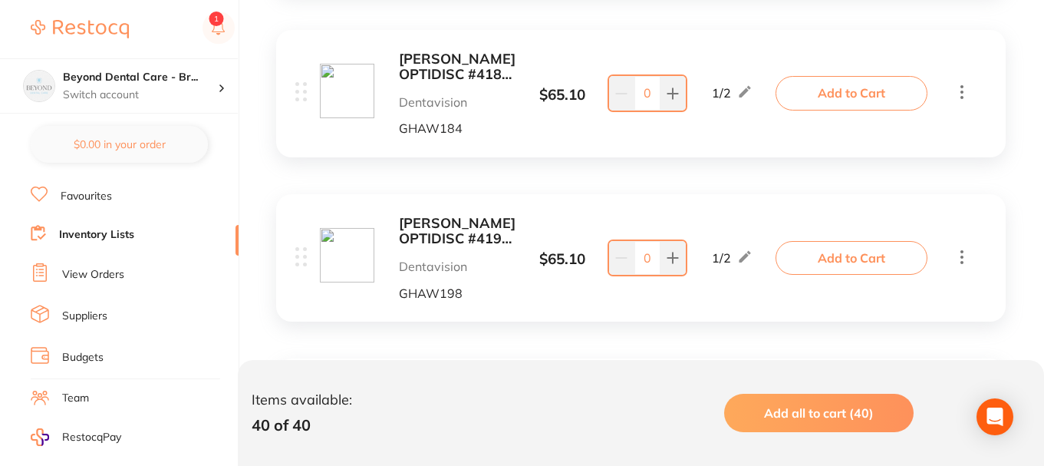
scroll to position [3606, 0]
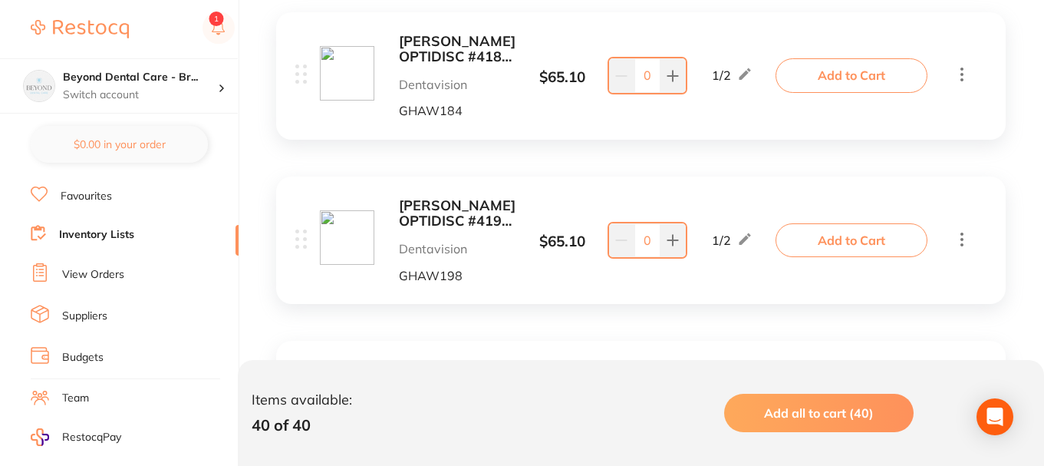
click at [460, 213] on b "KERR OPTIDISC #4198 EXTRA COARSE DARK RED 12.6MM (80)" at bounding box center [457, 213] width 117 height 31
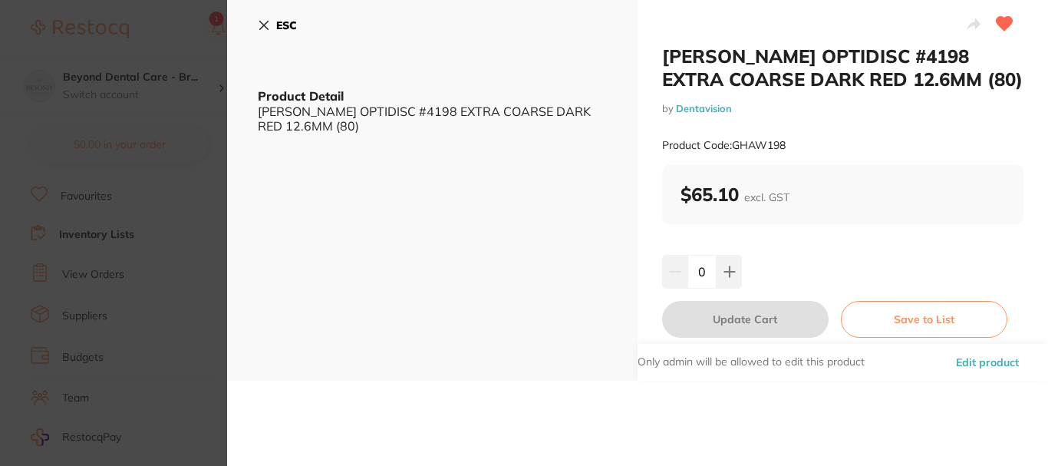
click at [269, 24] on icon at bounding box center [264, 25] width 12 height 12
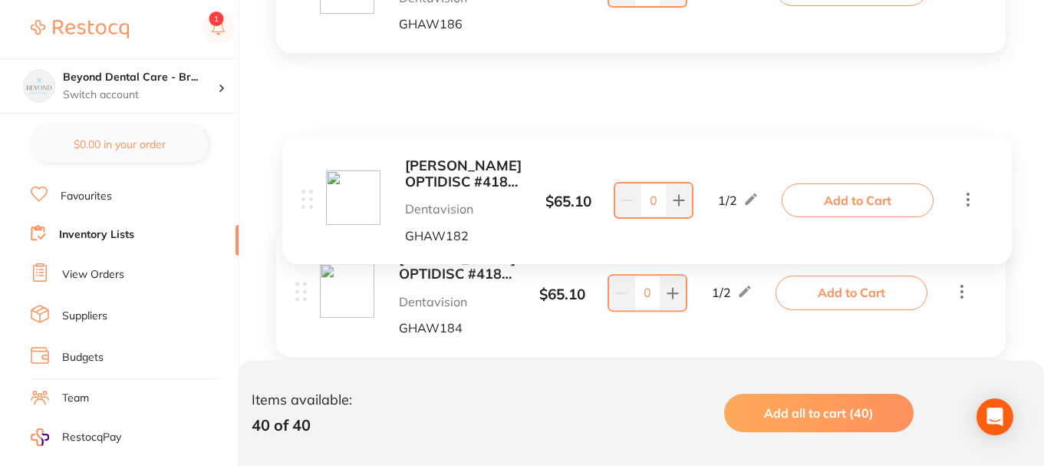
scroll to position [3452, 0]
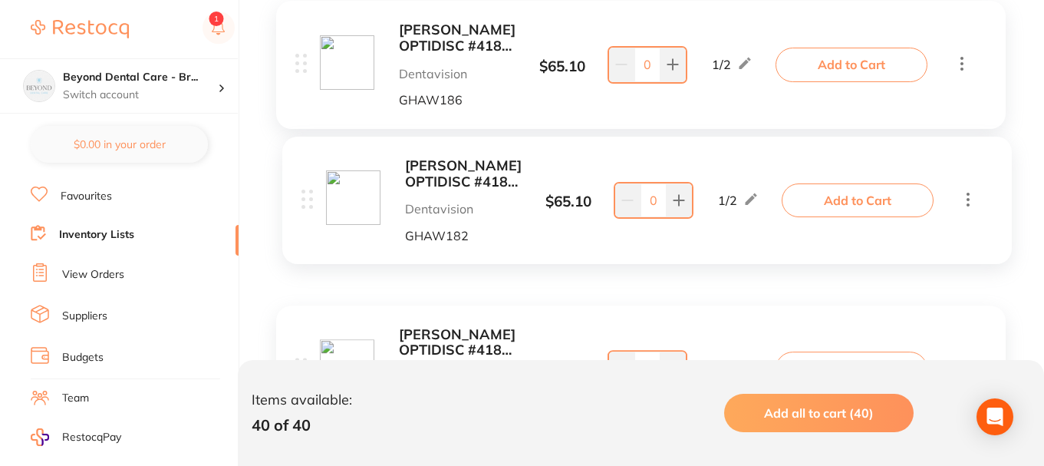
drag, startPoint x: 298, startPoint y: 252, endPoint x: 308, endPoint y: 195, distance: 58.4
click at [308, 195] on div "Dentalife ActivEtch Dental Adam Dental ADAMJE $ 31.77 1 / 3 0 1 / 3 Add to Cart…" at bounding box center [641, 184] width 760 height 6514
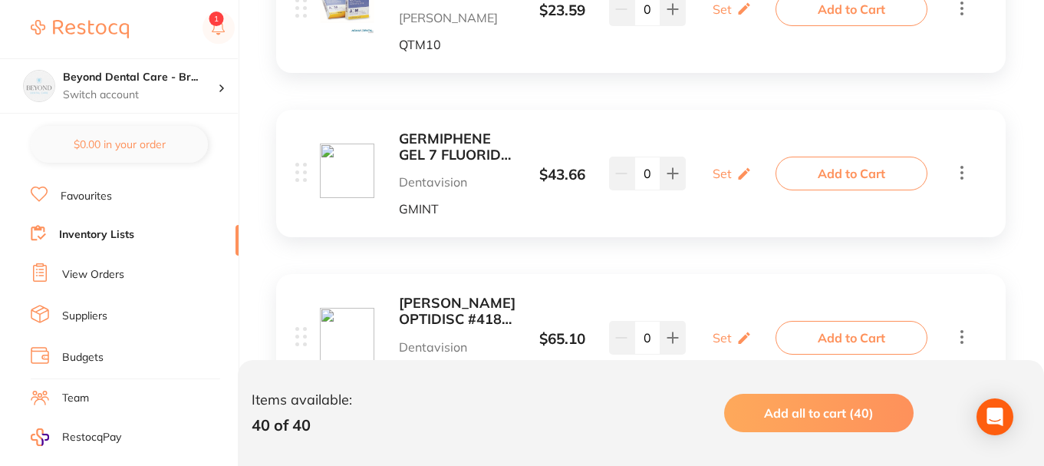
scroll to position [4910, 0]
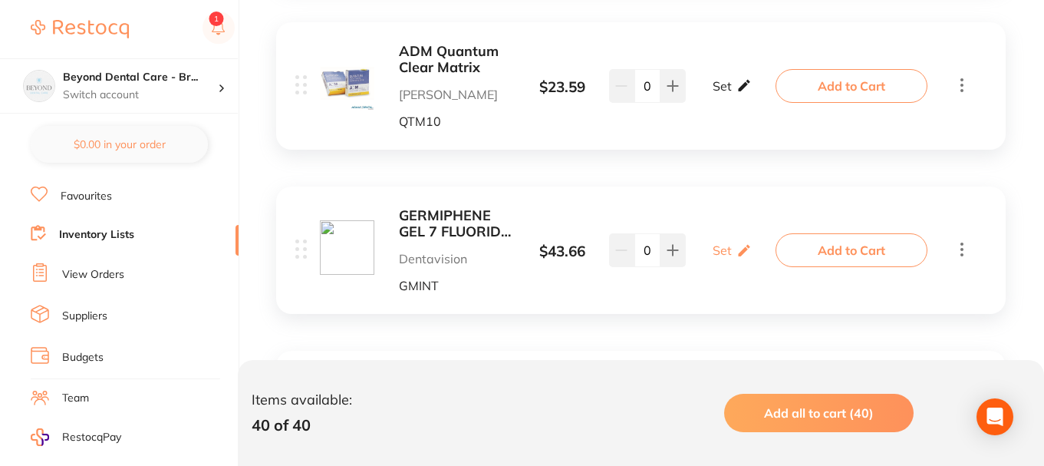
click at [730, 84] on p "Set" at bounding box center [722, 86] width 19 height 14
click at [717, 93] on input "0" at bounding box center [709, 93] width 31 height 25
type input "01"
click at [756, 98] on input "0" at bounding box center [754, 93] width 31 height 25
type input "03"
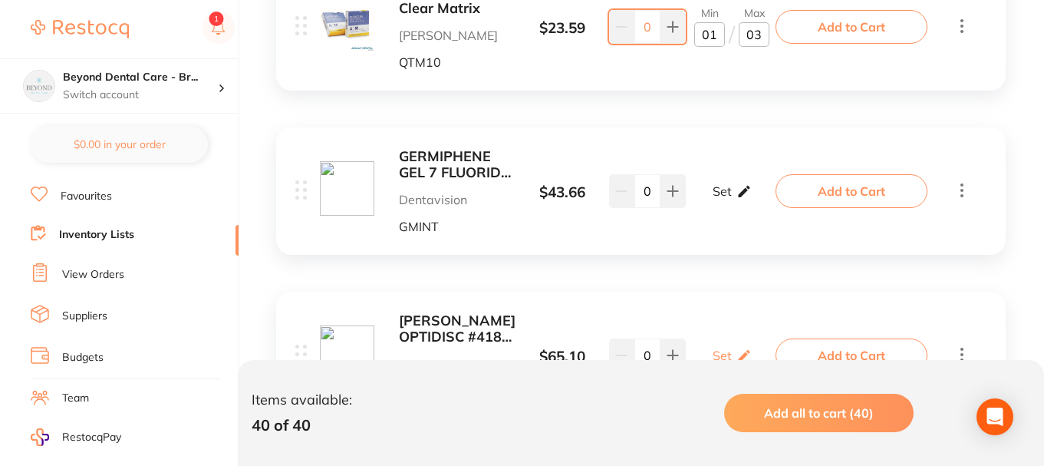
scroll to position [4987, 0]
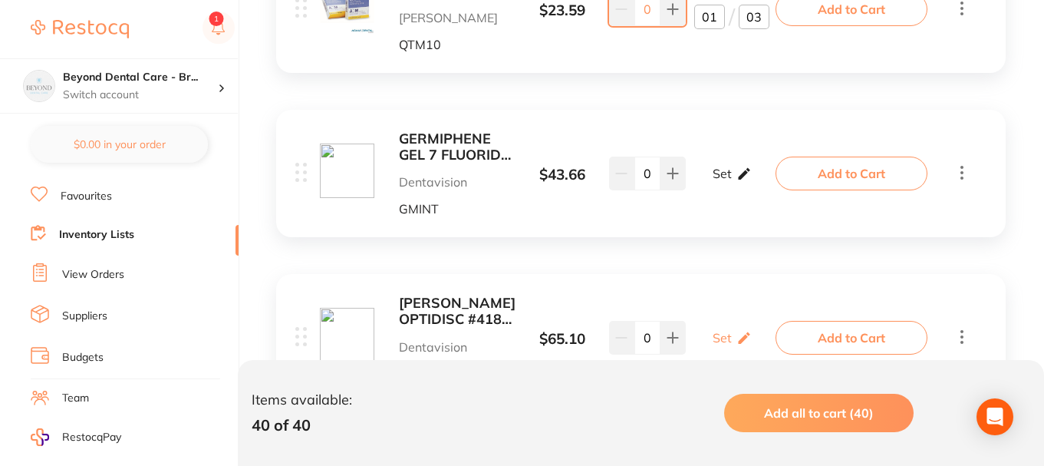
click at [729, 173] on p "Set" at bounding box center [722, 173] width 19 height 14
click at [718, 180] on input "0" at bounding box center [709, 181] width 31 height 25
type input "02"
click at [756, 183] on input "0" at bounding box center [754, 181] width 31 height 25
type input "04"
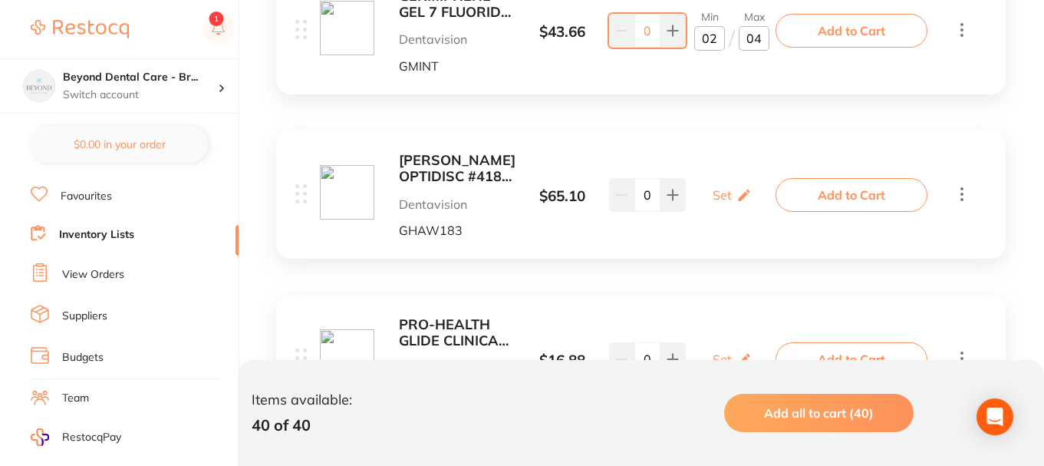
scroll to position [5140, 0]
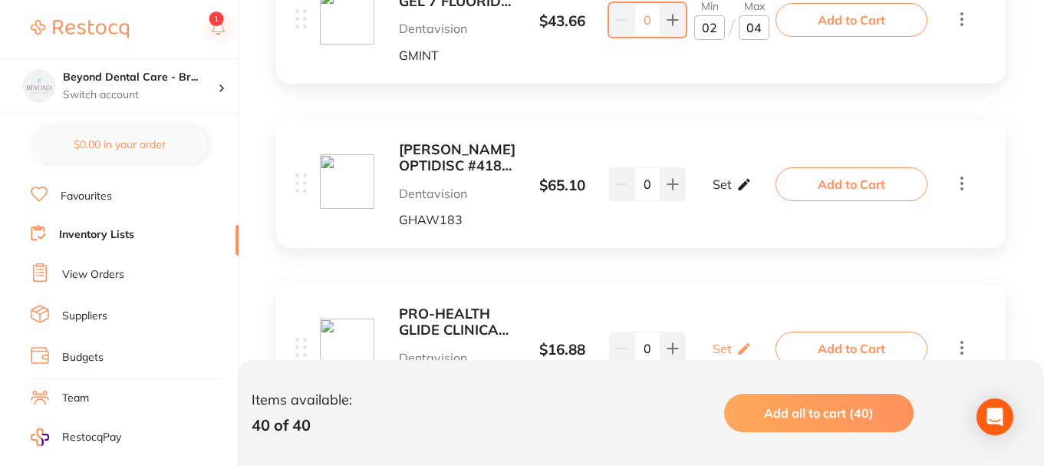
click at [737, 184] on icon at bounding box center [744, 184] width 15 height 16
click at [746, 21] on icon at bounding box center [745, 18] width 12 height 12
click at [760, 30] on input "4" at bounding box center [754, 27] width 31 height 25
type input "3"
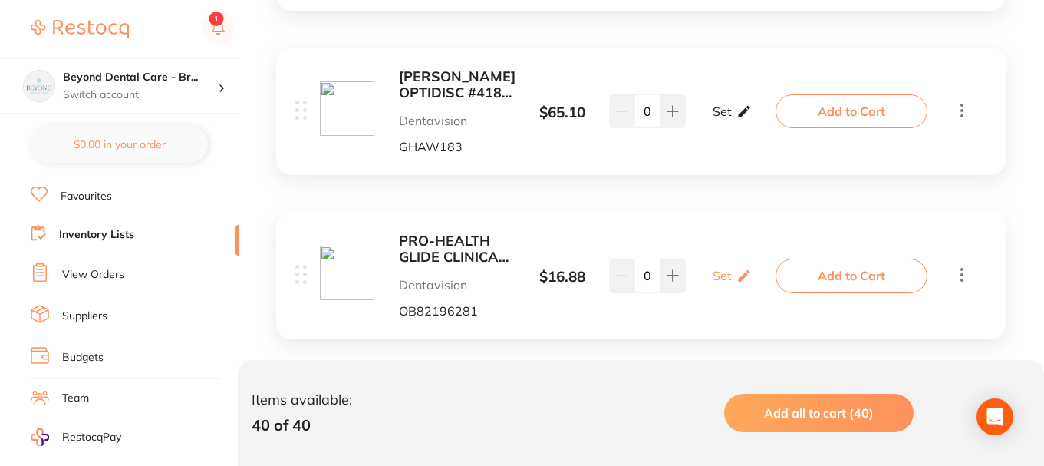
scroll to position [5217, 0]
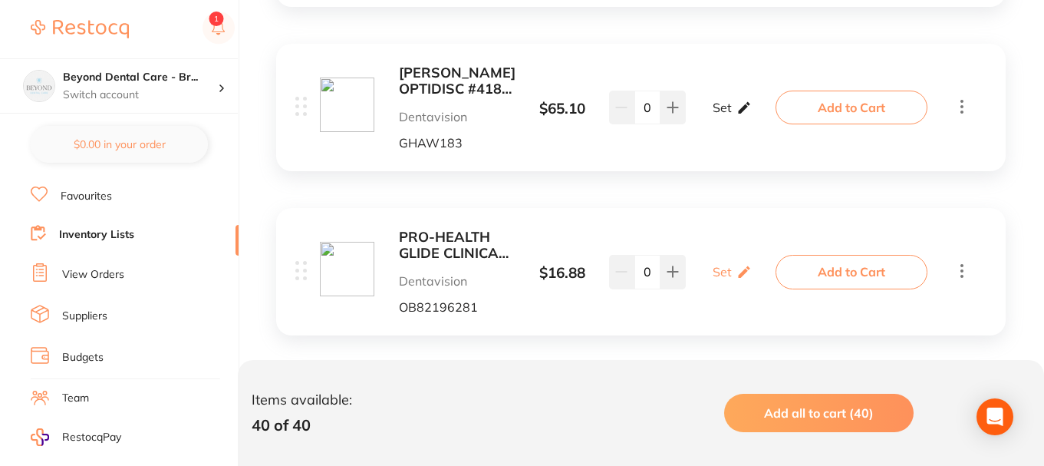
click at [730, 98] on div "Set Set Min / Max" at bounding box center [732, 107] width 39 height 38
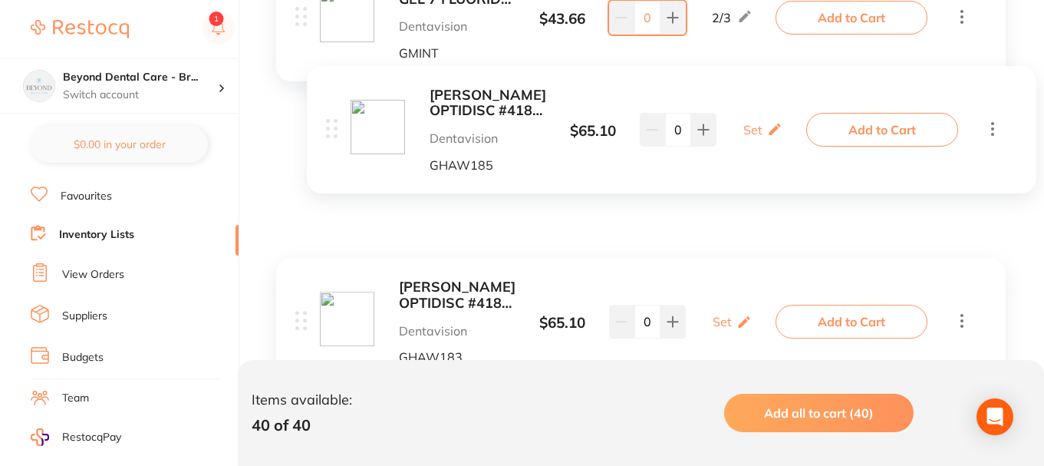
scroll to position [5140, 0]
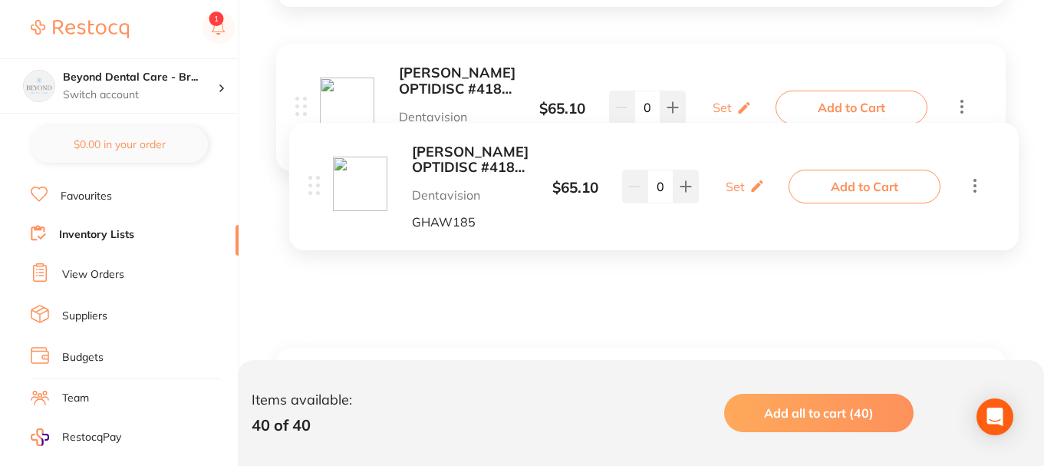
drag, startPoint x: 301, startPoint y: 228, endPoint x: 318, endPoint y: 107, distance: 122.4
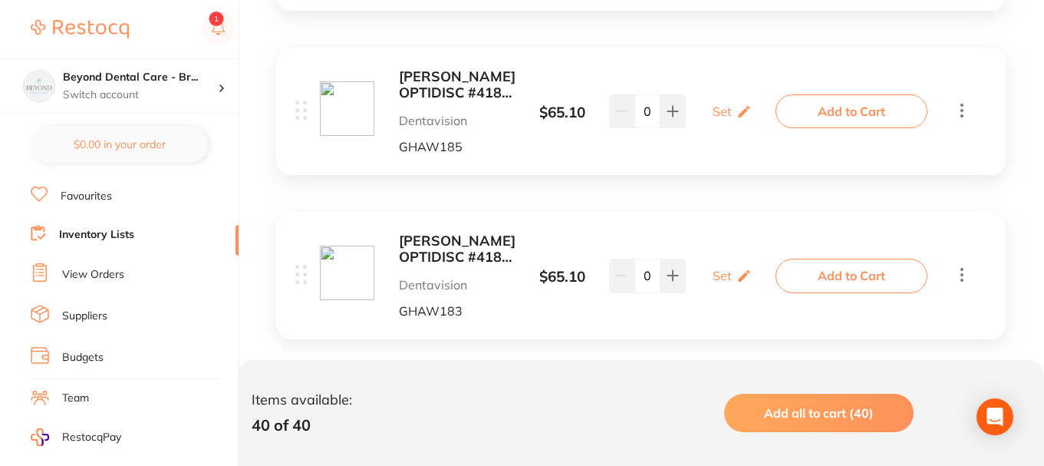
click at [440, 222] on div "KERR OPTIDISC #4183 EXTRA FINE YELLOW 9.6MM (100) Dentavision GHAW183 $ 65.10 S…" at bounding box center [641, 275] width 730 height 127
click at [448, 234] on b "KERR OPTIDISC #4183 EXTRA FINE YELLOW 9.6MM (100)" at bounding box center [457, 248] width 117 height 31
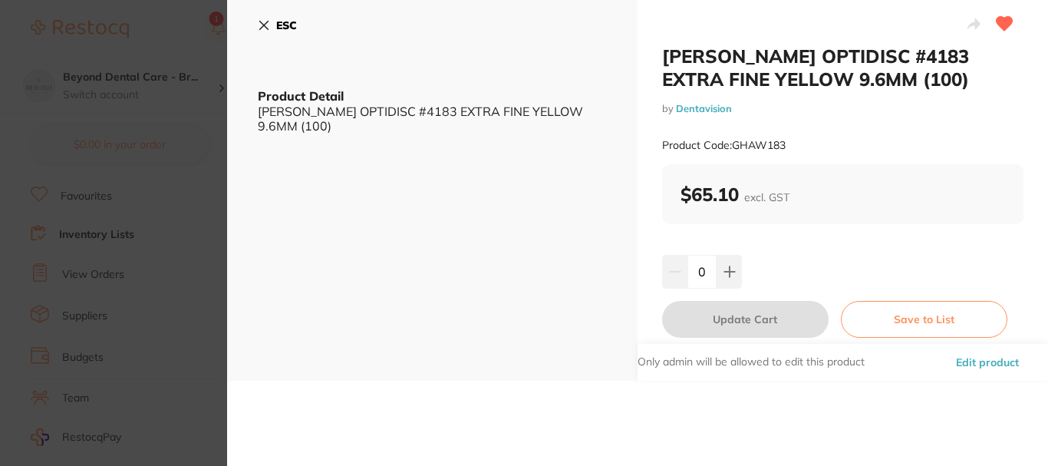
click at [255, 24] on div "ESC Product Detail KERR OPTIDISC #4183 EXTRA FINE YELLOW 9.6MM (100)" at bounding box center [432, 190] width 410 height 381
click at [265, 25] on icon at bounding box center [264, 25] width 8 height 8
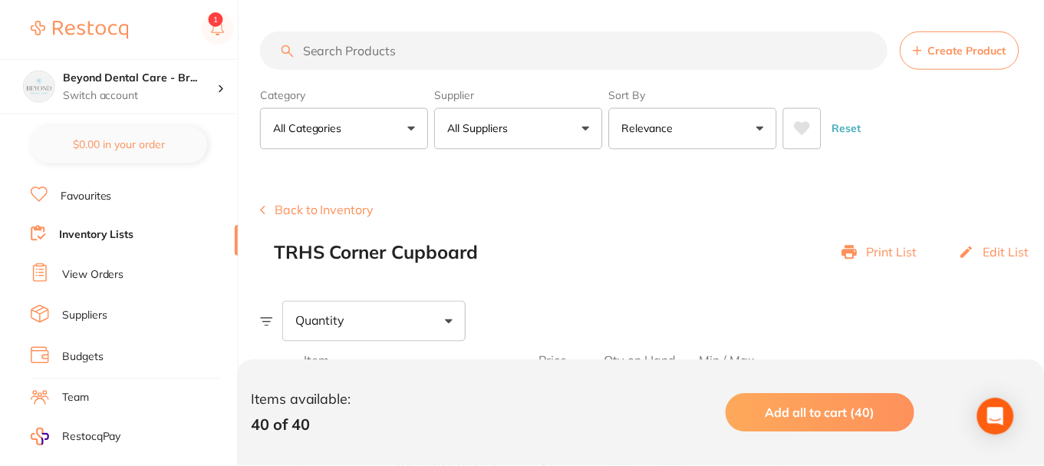
scroll to position [5213, 0]
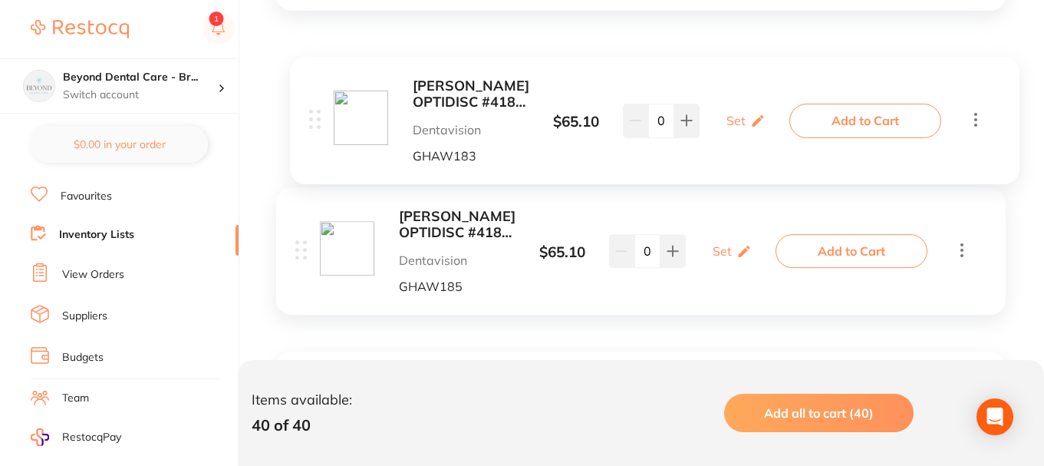
drag, startPoint x: 305, startPoint y: 276, endPoint x: 318, endPoint y: 117, distance: 160.2
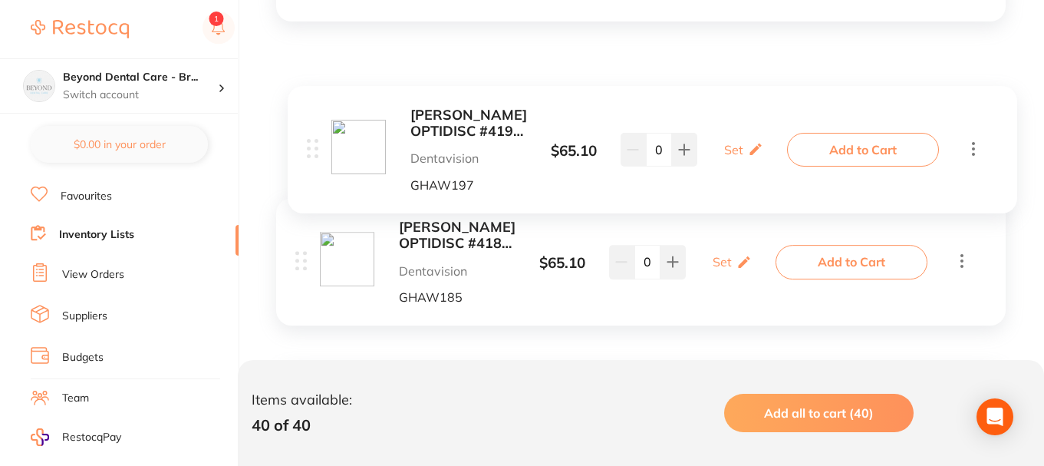
scroll to position [5443, 0]
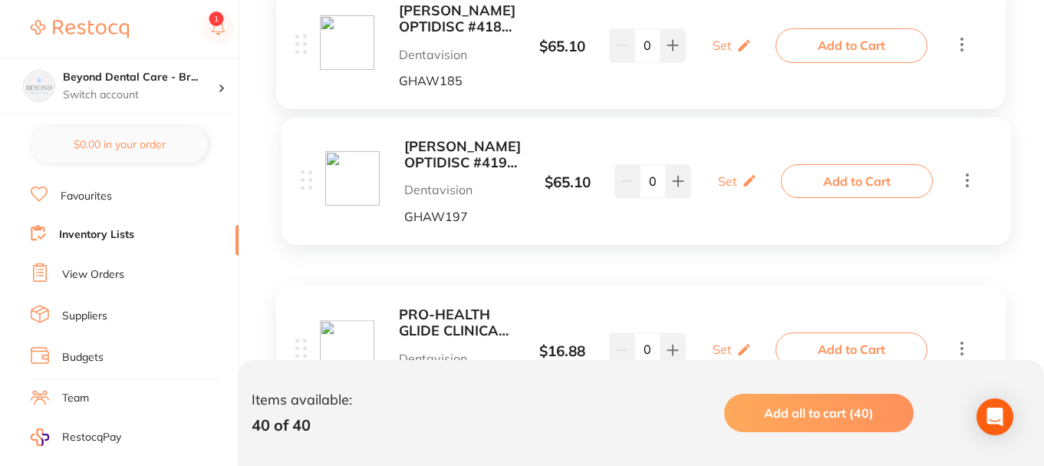
drag, startPoint x: 301, startPoint y: 169, endPoint x: 307, endPoint y: 180, distance: 13.0
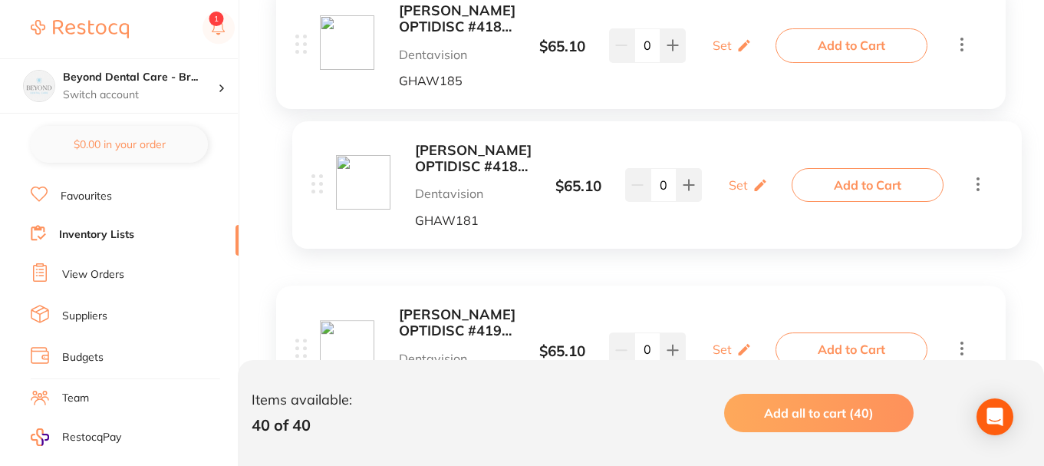
drag, startPoint x: 300, startPoint y: 173, endPoint x: 319, endPoint y: 181, distance: 20.7
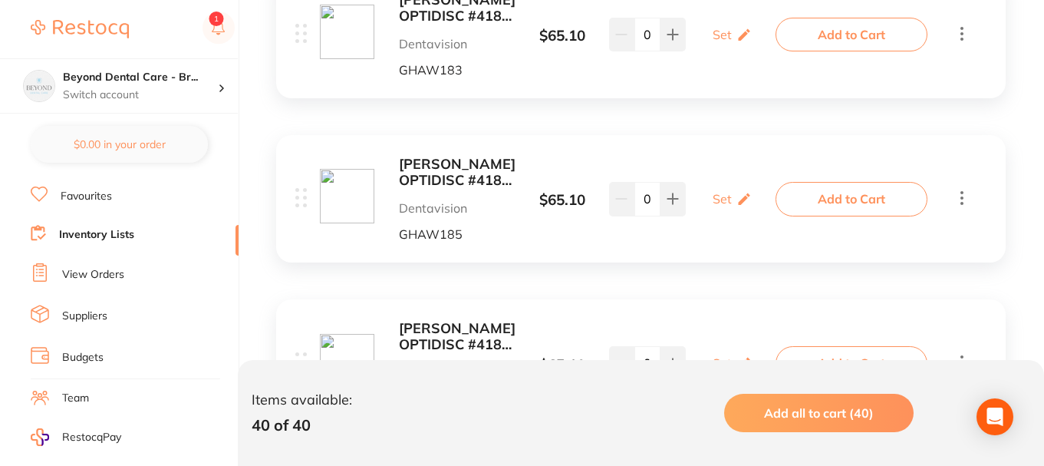
scroll to position [5136, 0]
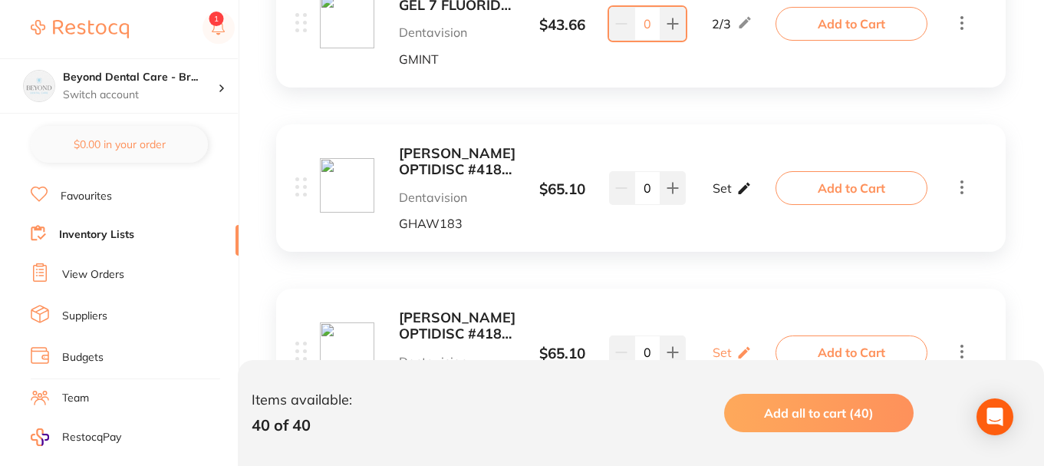
click at [738, 187] on icon at bounding box center [744, 188] width 15 height 16
click at [714, 196] on input "0" at bounding box center [709, 195] width 31 height 25
type input "01"
click at [753, 196] on input "0" at bounding box center [754, 195] width 31 height 25
click at [758, 197] on input "0" at bounding box center [754, 195] width 31 height 25
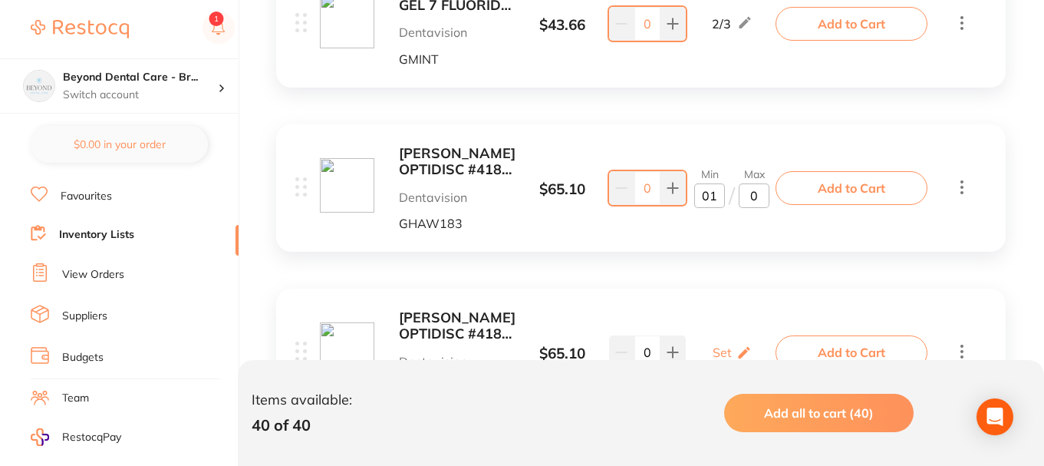
type input "02"
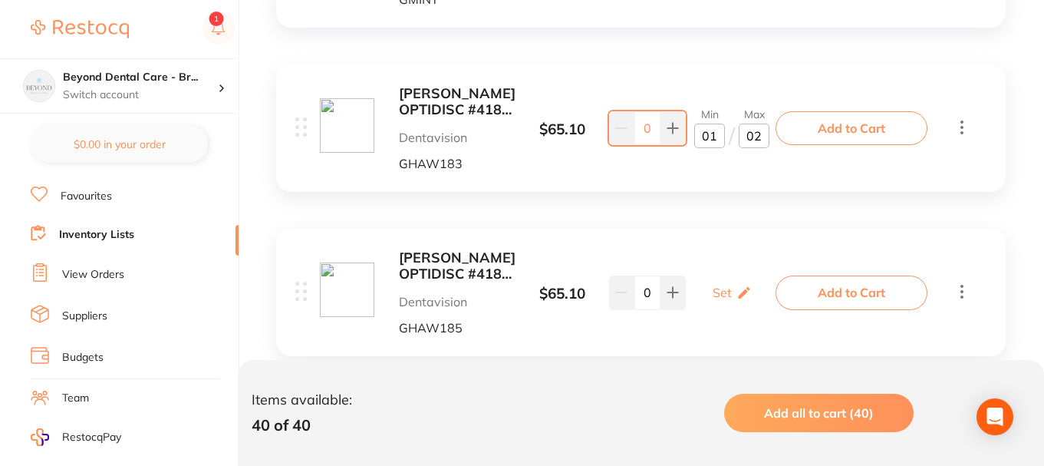
scroll to position [5213, 0]
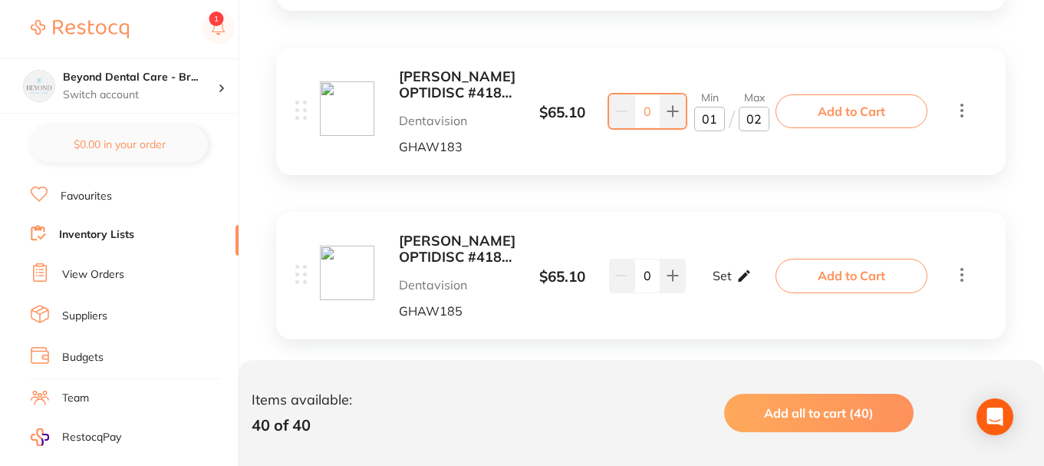
click at [734, 269] on div "Set Set Min / Max" at bounding box center [732, 275] width 39 height 38
click at [714, 278] on input "0" at bounding box center [709, 283] width 31 height 25
type input "01"
click at [763, 284] on input "0" at bounding box center [754, 283] width 31 height 25
type input "0"
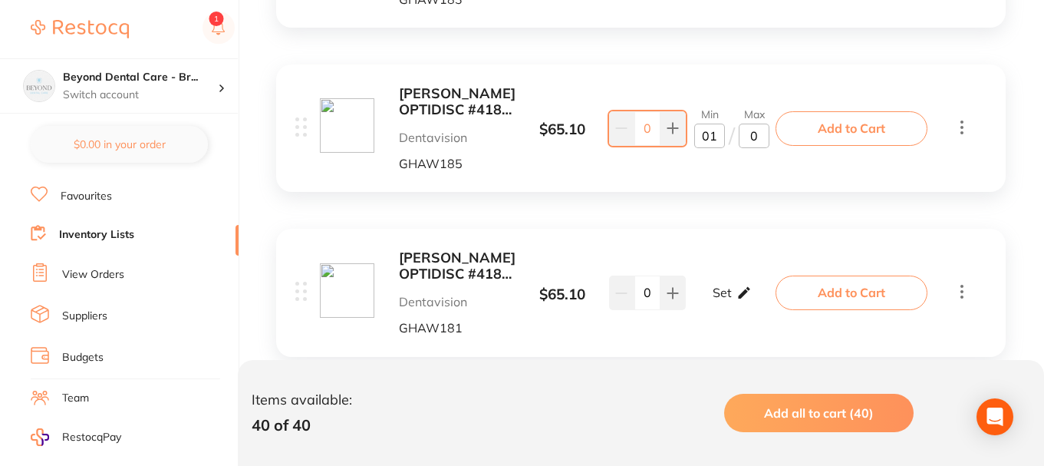
scroll to position [5367, 0]
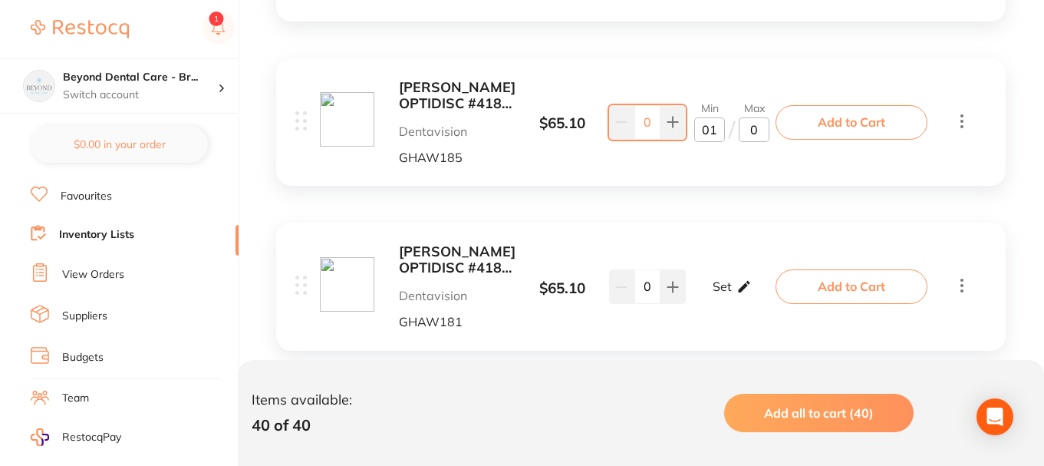
click at [737, 281] on icon at bounding box center [744, 286] width 15 height 16
click at [714, 284] on input "0" at bounding box center [709, 294] width 31 height 25
type input "01"
click at [759, 294] on input "0" at bounding box center [754, 294] width 31 height 25
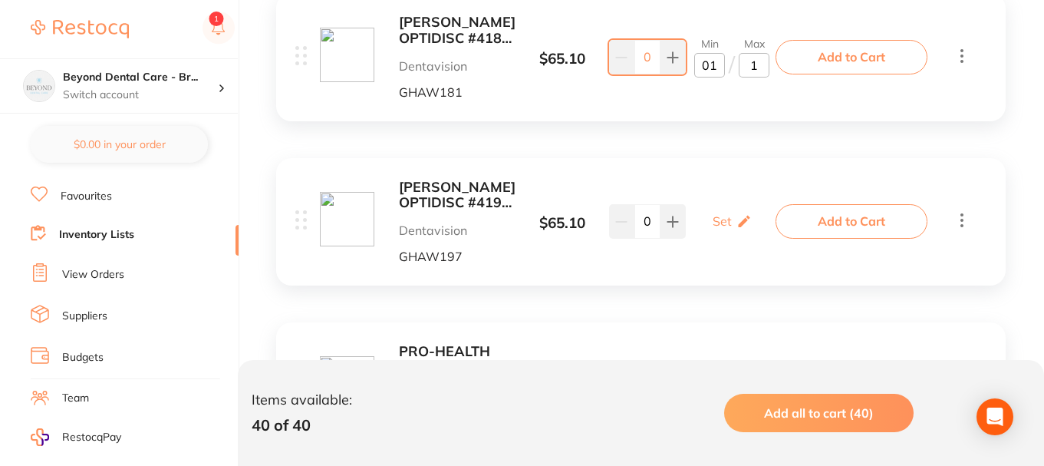
scroll to position [5597, 0]
click at [734, 229] on div "Set Set Min / Max" at bounding box center [732, 220] width 39 height 38
type input "1"
click at [714, 234] on input "0" at bounding box center [709, 228] width 31 height 25
type input "01"
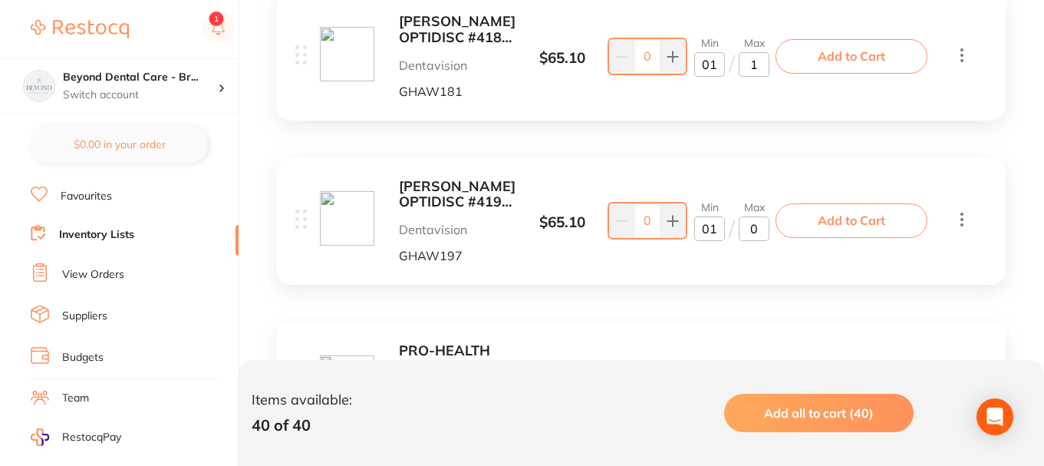
click at [759, 231] on input "0" at bounding box center [754, 228] width 31 height 25
type input "02"
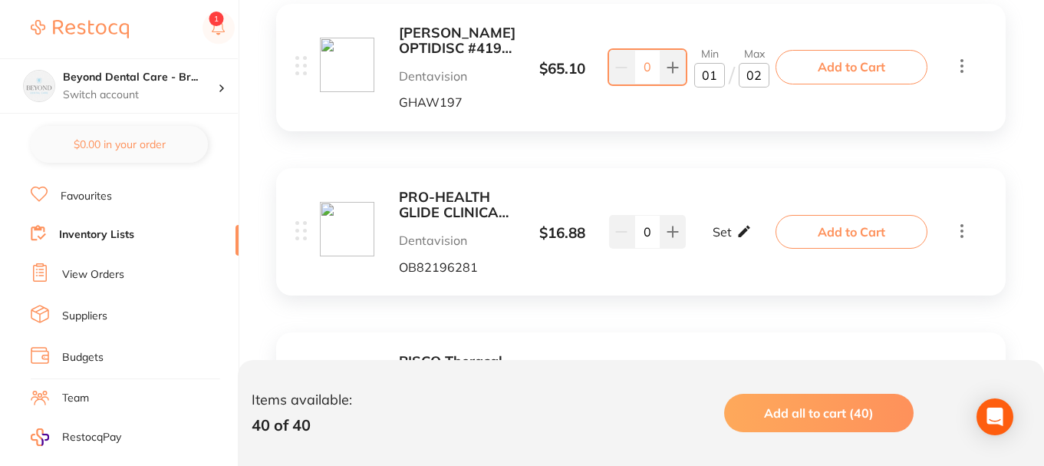
click at [724, 234] on p "Set" at bounding box center [722, 232] width 19 height 14
click at [712, 236] on input "0" at bounding box center [709, 239] width 31 height 25
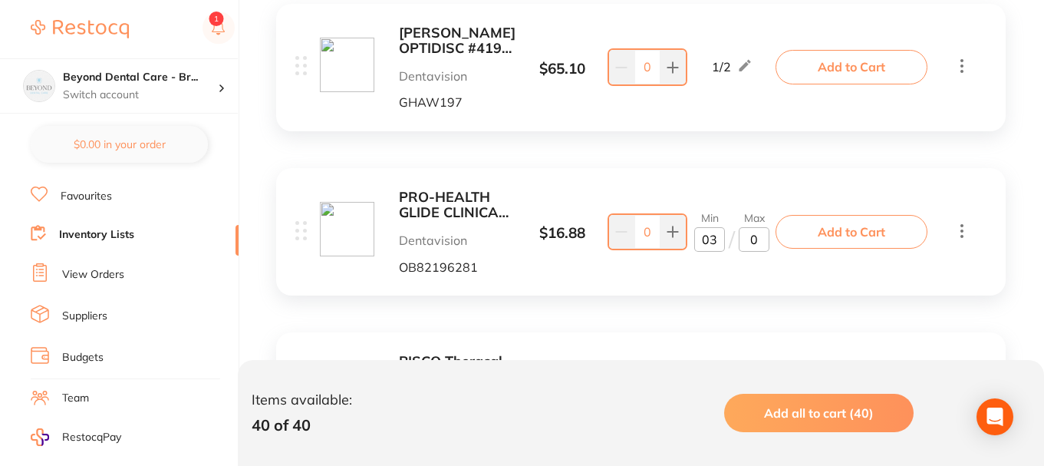
type input "03"
click at [757, 241] on input "0" at bounding box center [754, 239] width 31 height 25
type input "06"
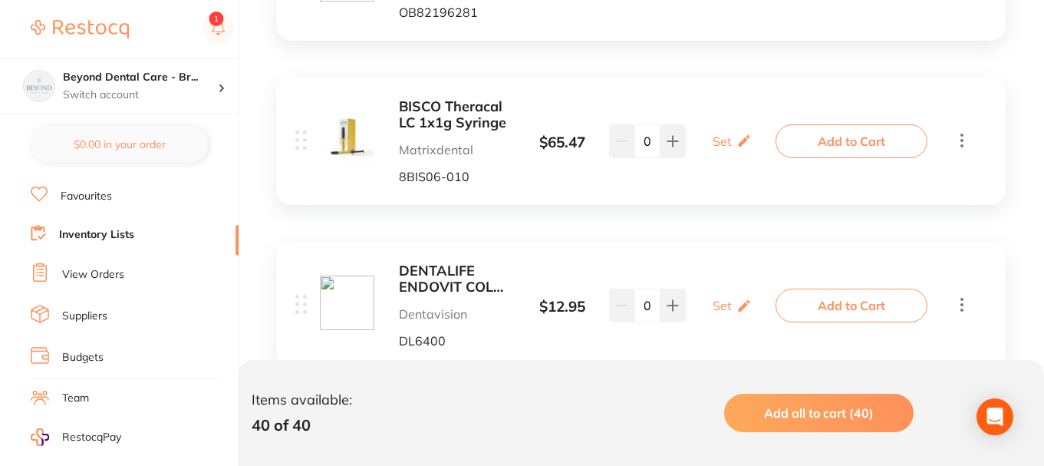
scroll to position [6057, 0]
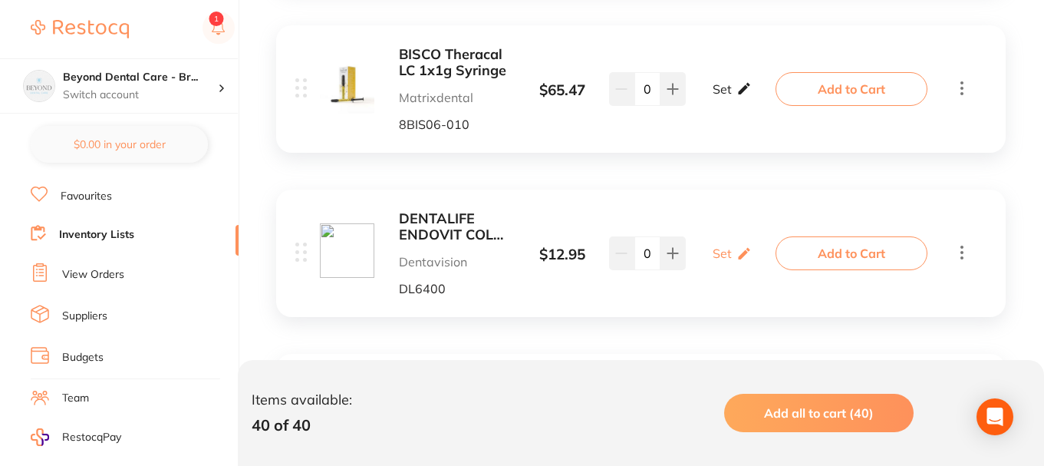
click at [729, 91] on p "Set" at bounding box center [722, 89] width 19 height 14
click at [715, 97] on input "0" at bounding box center [709, 96] width 31 height 25
type input "02"
click at [757, 97] on input "0" at bounding box center [754, 96] width 31 height 25
type input "04"
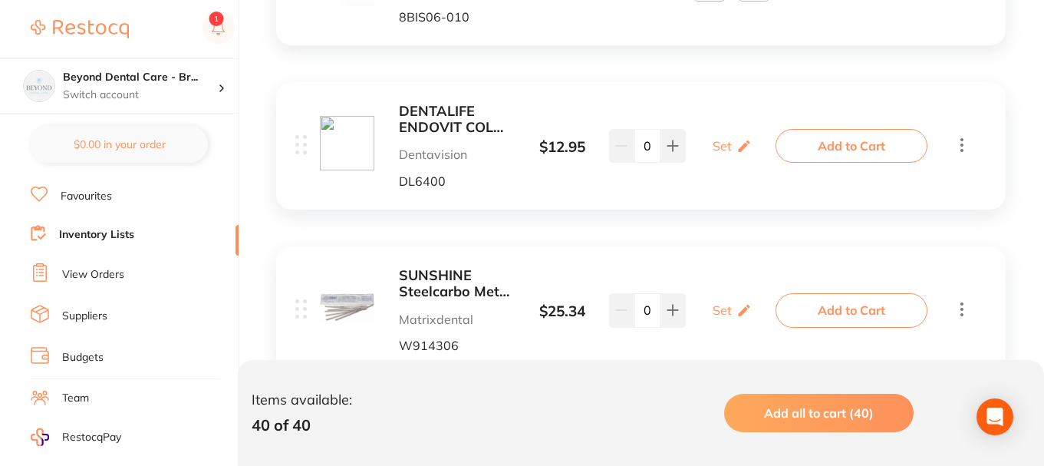
scroll to position [6211, 0]
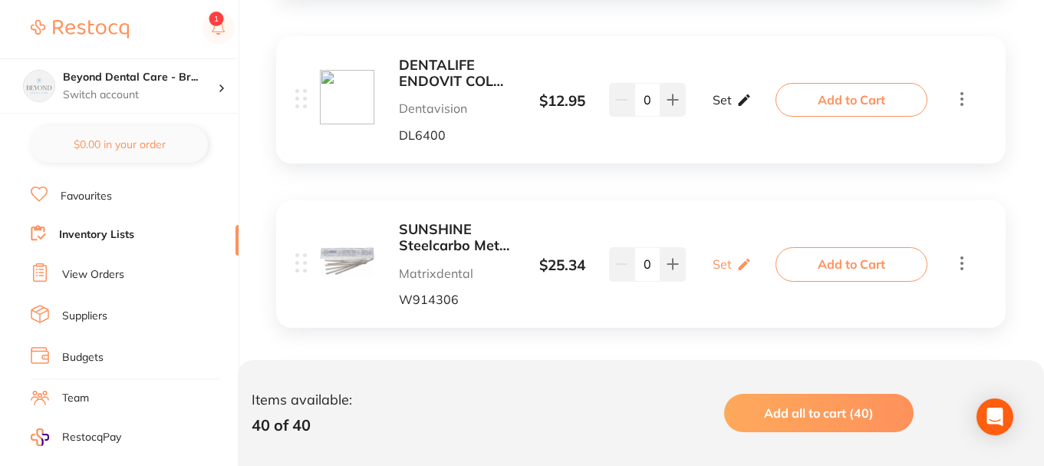
click at [732, 111] on div "Set Set Min / Max" at bounding box center [732, 100] width 39 height 38
click at [716, 106] on input "0" at bounding box center [709, 107] width 31 height 25
type input "02"
click at [761, 107] on input "0" at bounding box center [754, 107] width 31 height 25
type input "04"
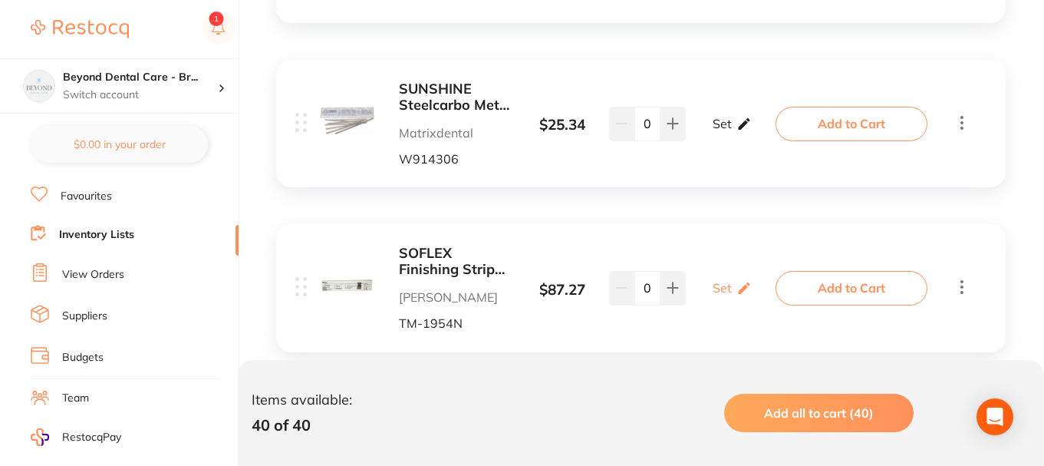
scroll to position [6364, 0]
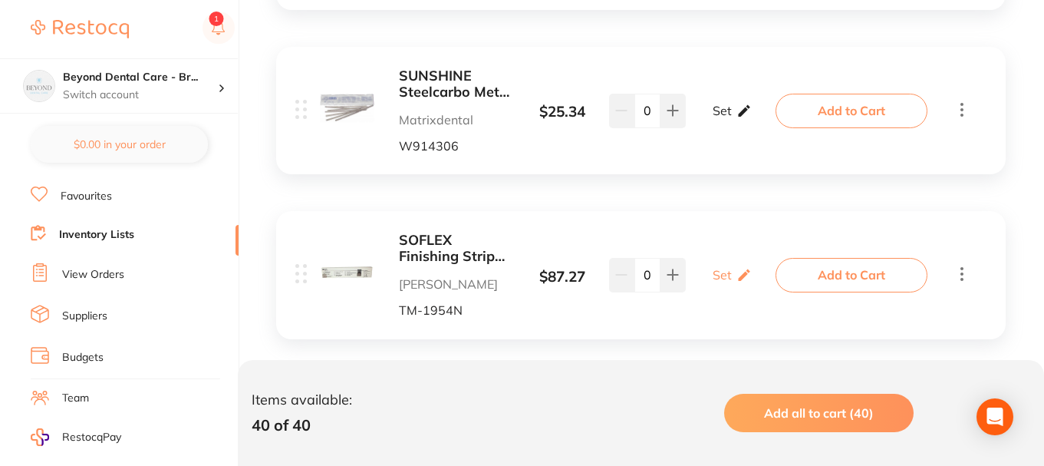
click at [740, 117] on icon at bounding box center [744, 111] width 15 height 16
click at [722, 120] on input "0" at bounding box center [709, 118] width 31 height 25
click at [770, 123] on div "Min 01 / Max 0" at bounding box center [732, 111] width 97 height 40
type input "01"
click at [766, 121] on input "0" at bounding box center [754, 118] width 31 height 25
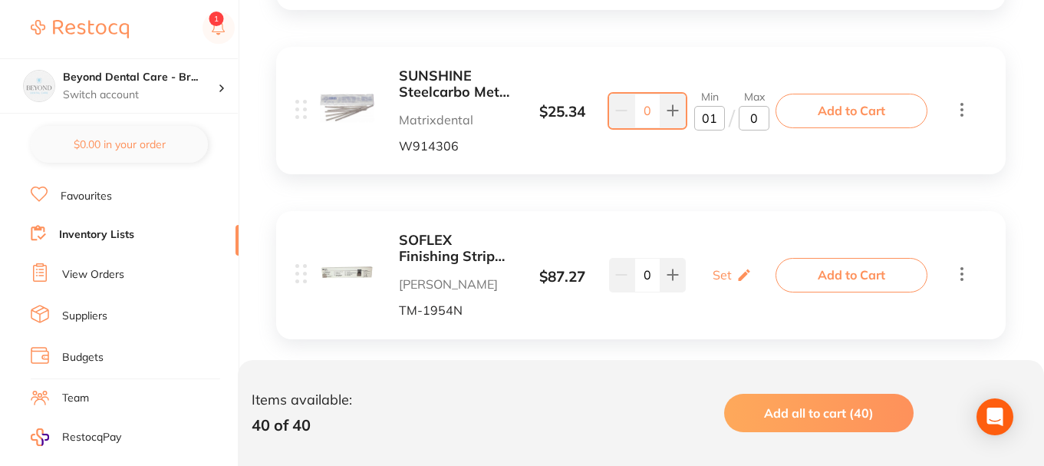
type input "02"
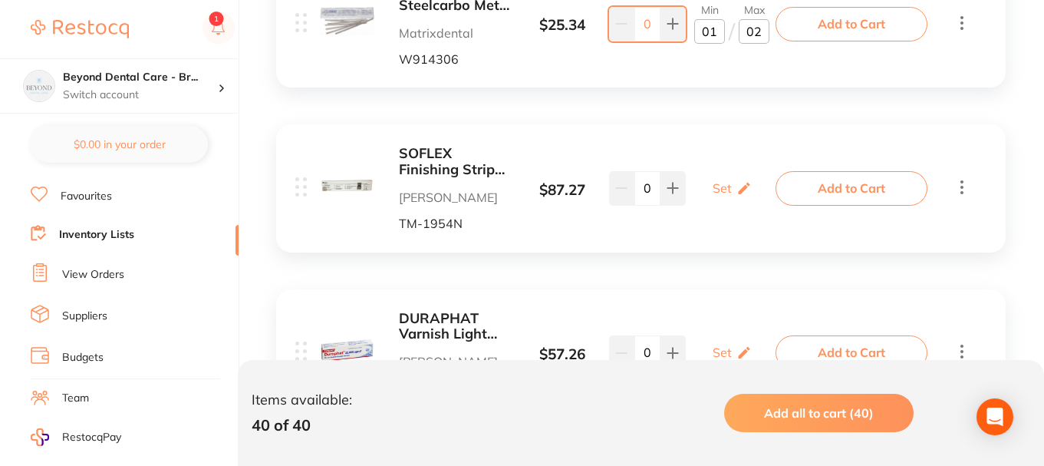
scroll to position [6517, 0]
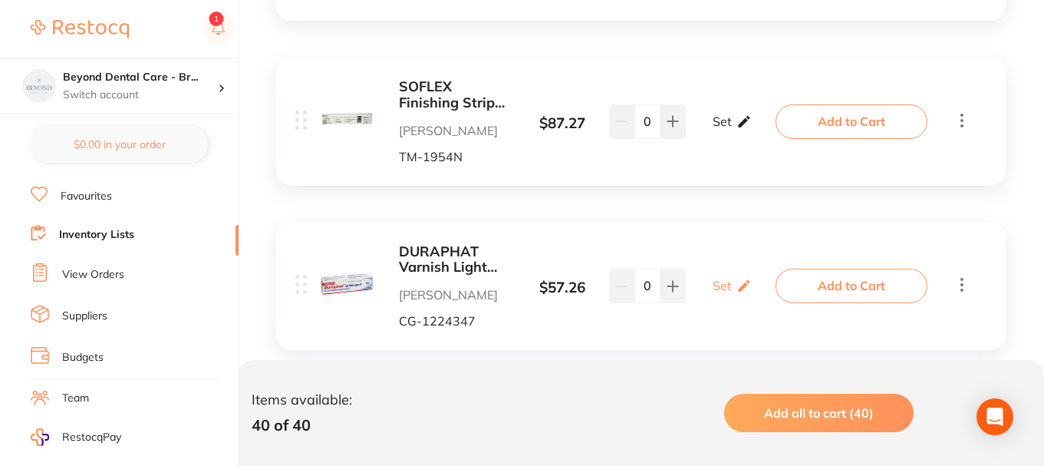
click at [737, 116] on icon at bounding box center [744, 122] width 15 height 16
click at [710, 130] on input "0" at bounding box center [709, 129] width 31 height 25
type input "01"
click at [754, 131] on input "0" at bounding box center [754, 129] width 31 height 25
type input "02"
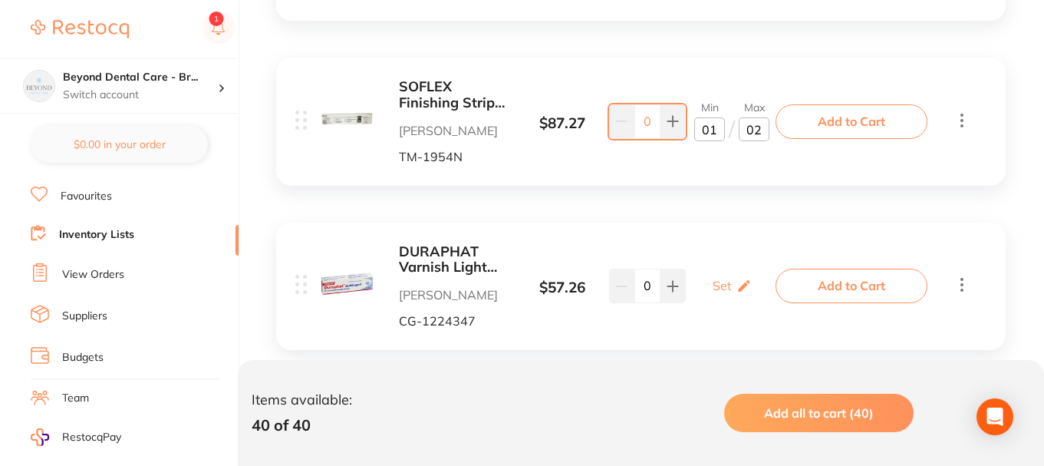
scroll to position [6552, 0]
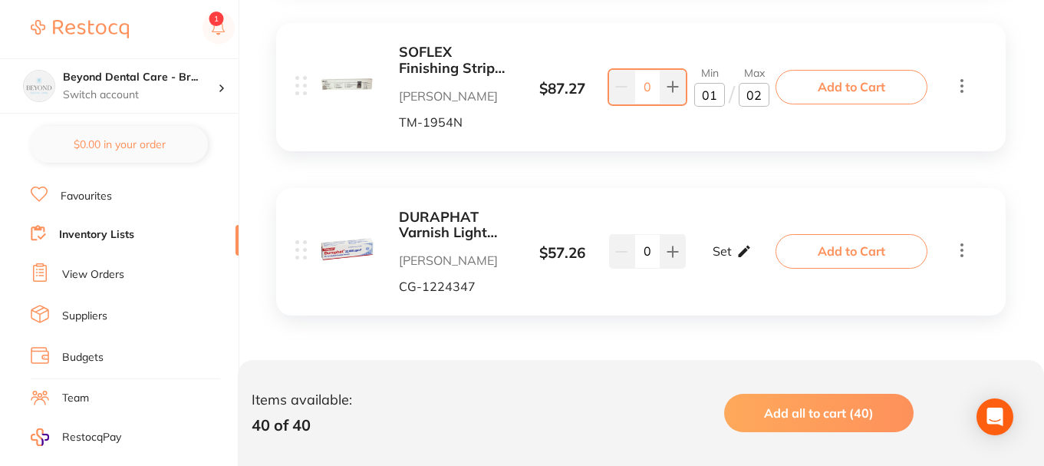
click at [720, 251] on p "Set" at bounding box center [722, 251] width 19 height 14
click at [716, 262] on input "0" at bounding box center [709, 259] width 31 height 25
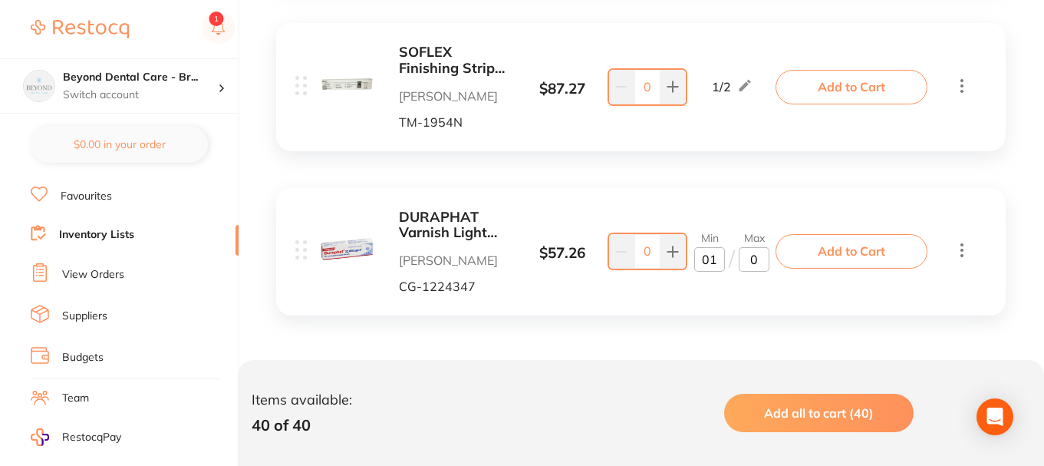
type input "01"
click at [769, 258] on input "0" at bounding box center [754, 259] width 31 height 25
type input "03"
click at [720, 291] on div "DURAPHAT Varnish Light 22600ppmF 10ml tube Henry Schein Halas CG-1224347 $ 57.2…" at bounding box center [537, 251] width 485 height 84
click at [129, 237] on link "Inventory Lists" at bounding box center [96, 234] width 75 height 15
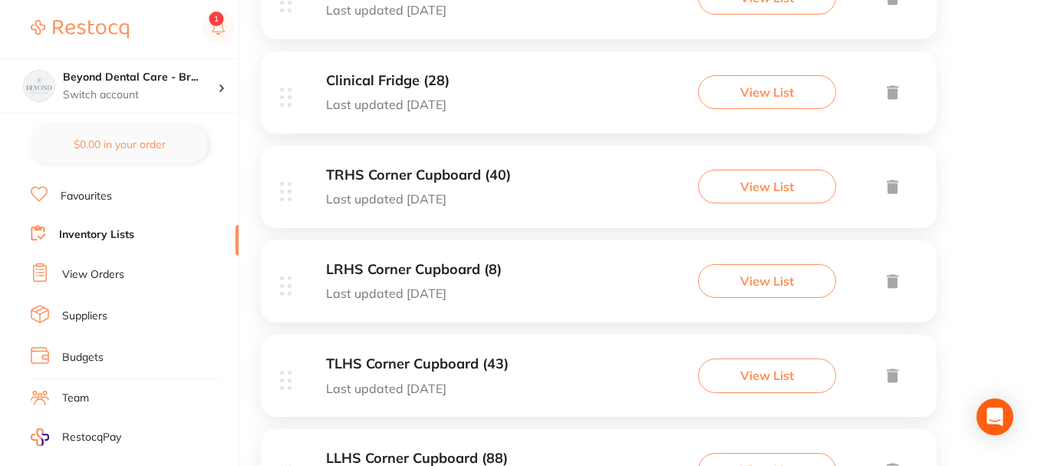
scroll to position [767, 0]
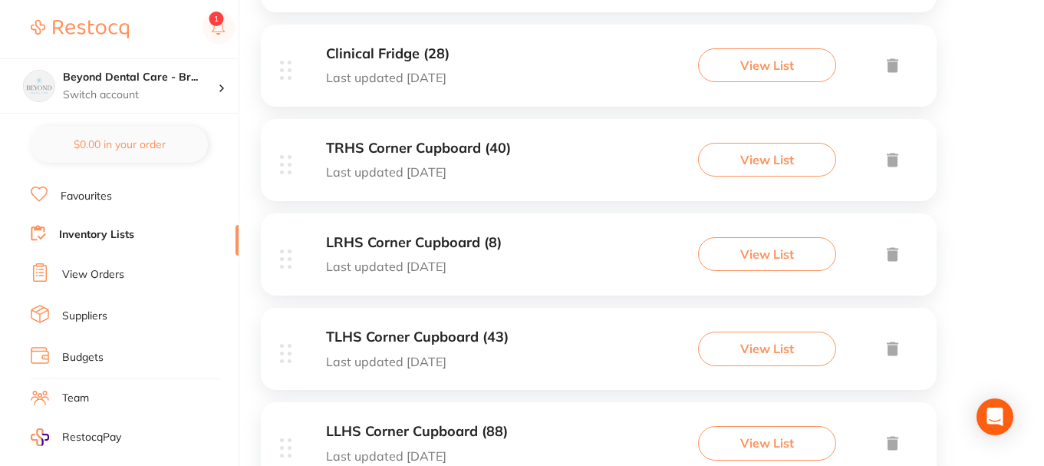
click at [515, 249] on div "LRHS Corner Cupboard (8) Last updated 6 days ago View List" at bounding box center [599, 254] width 676 height 82
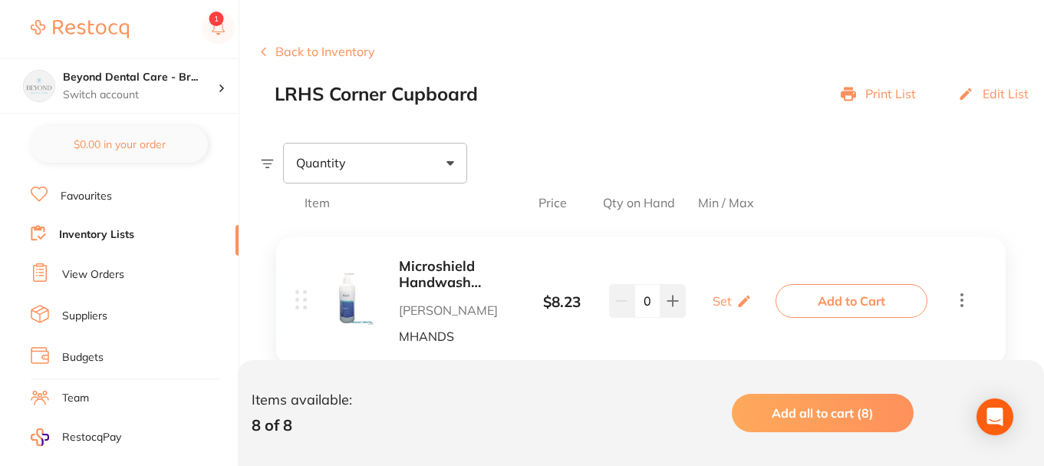
scroll to position [384, 0]
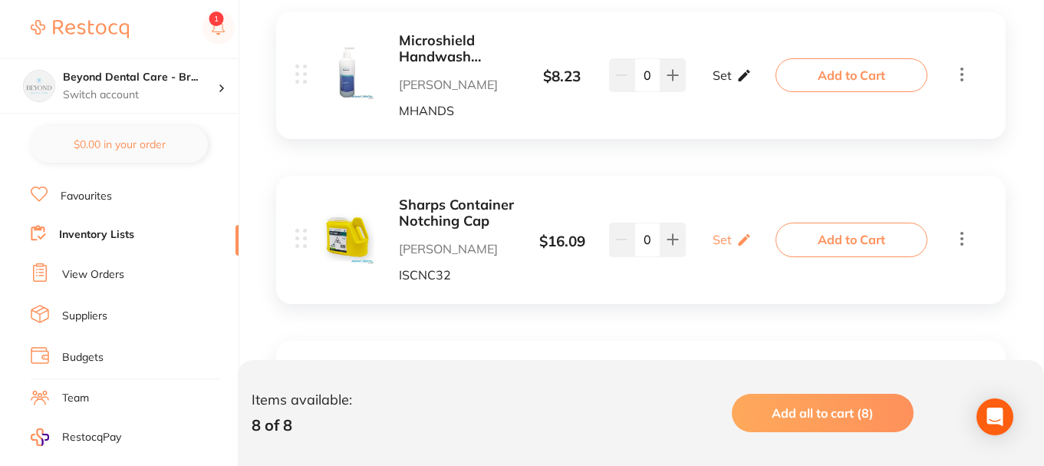
click at [720, 85] on div "Set Set Min / Max" at bounding box center [732, 75] width 39 height 38
click at [716, 92] on input "0" at bounding box center [709, 83] width 31 height 25
type input "02"
click at [755, 87] on input "0" at bounding box center [754, 83] width 31 height 25
type input "04"
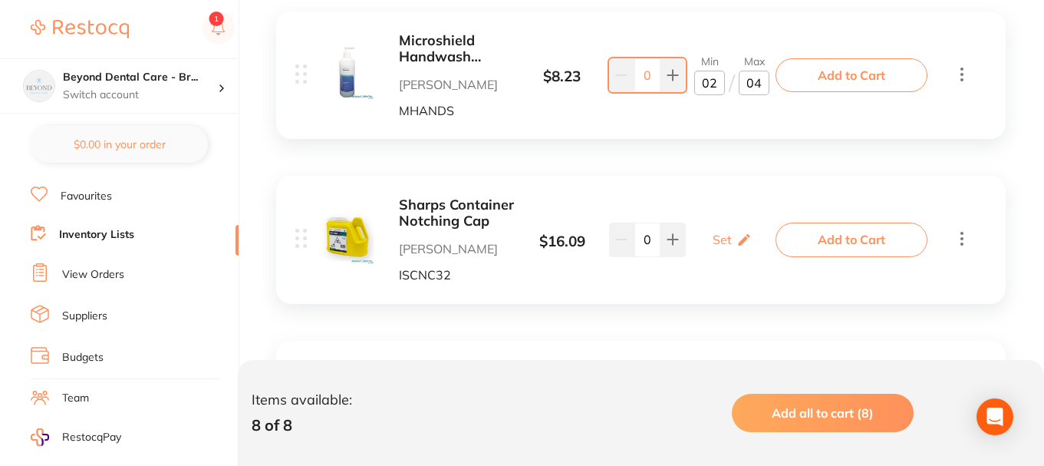
scroll to position [460, 0]
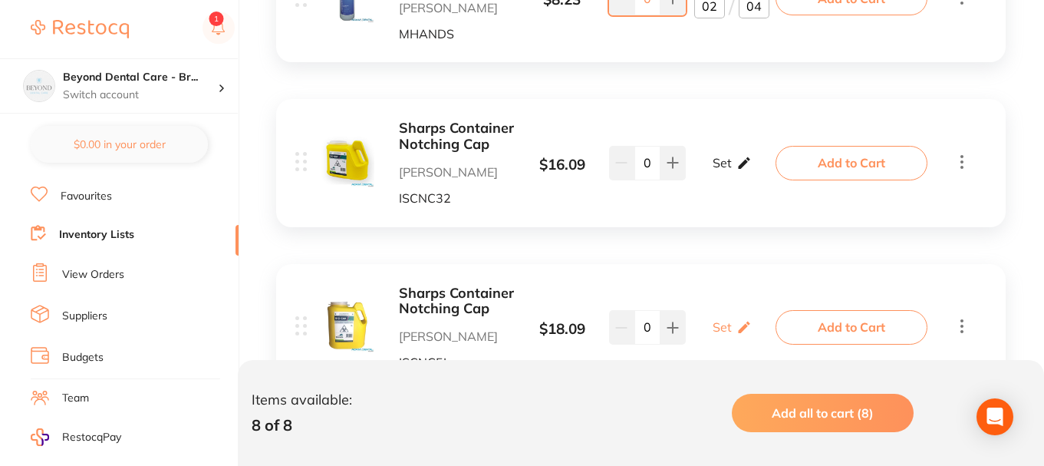
click at [733, 168] on div "Set Set Min / Max" at bounding box center [732, 162] width 39 height 38
click at [716, 172] on input "0" at bounding box center [709, 171] width 31 height 25
type input "0"
type input "2"
type input "3"
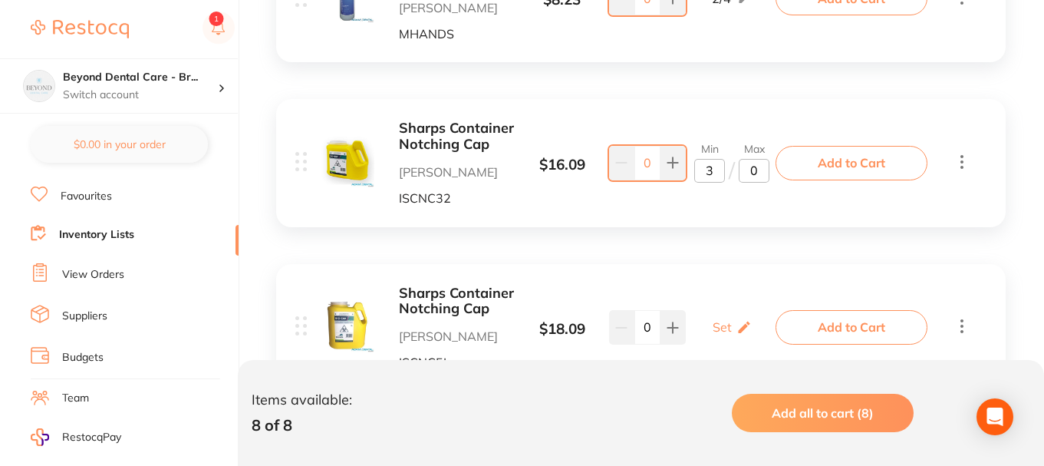
click at [760, 174] on input "0" at bounding box center [754, 171] width 31 height 25
type input "05"
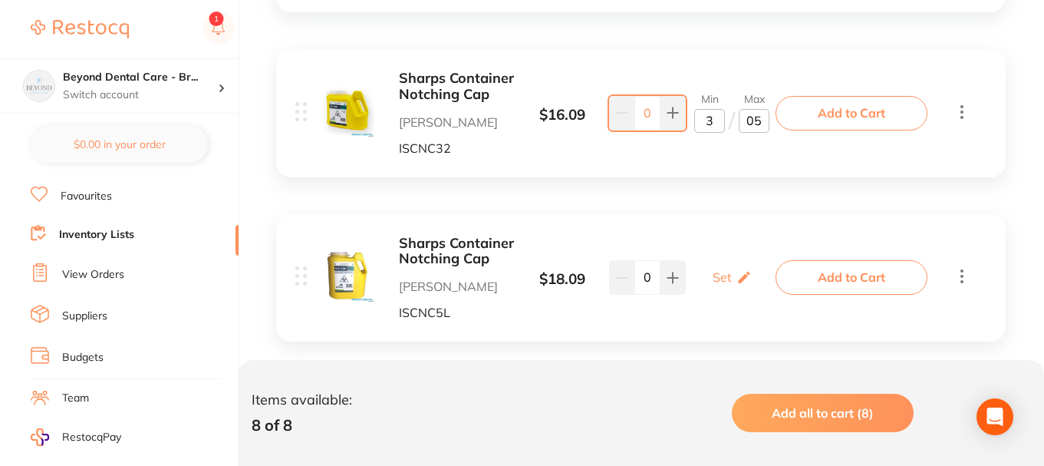
scroll to position [537, 0]
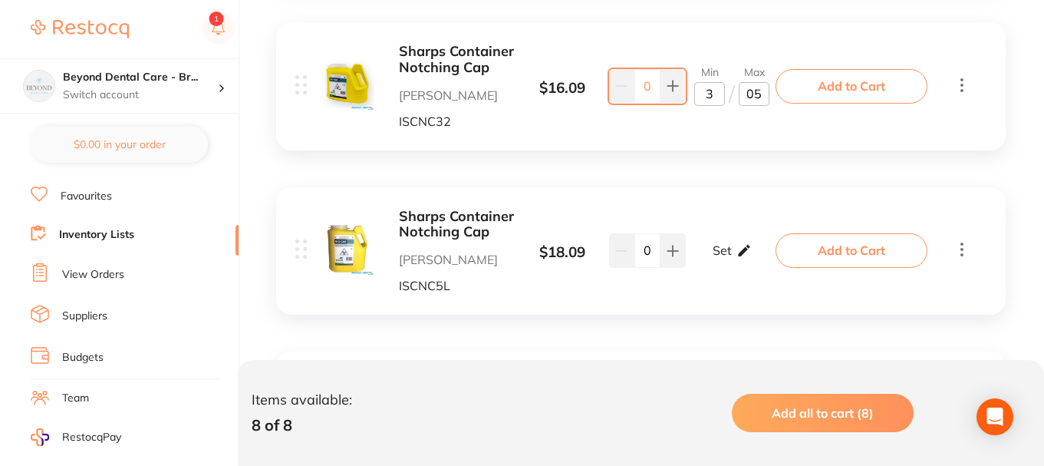
click at [733, 250] on div "Set Set Min / Max" at bounding box center [732, 250] width 39 height 38
click at [713, 259] on input "0" at bounding box center [709, 258] width 31 height 25
click at [746, 86] on icon at bounding box center [745, 85] width 12 height 12
click at [716, 94] on input "3" at bounding box center [709, 94] width 31 height 25
type input "2"
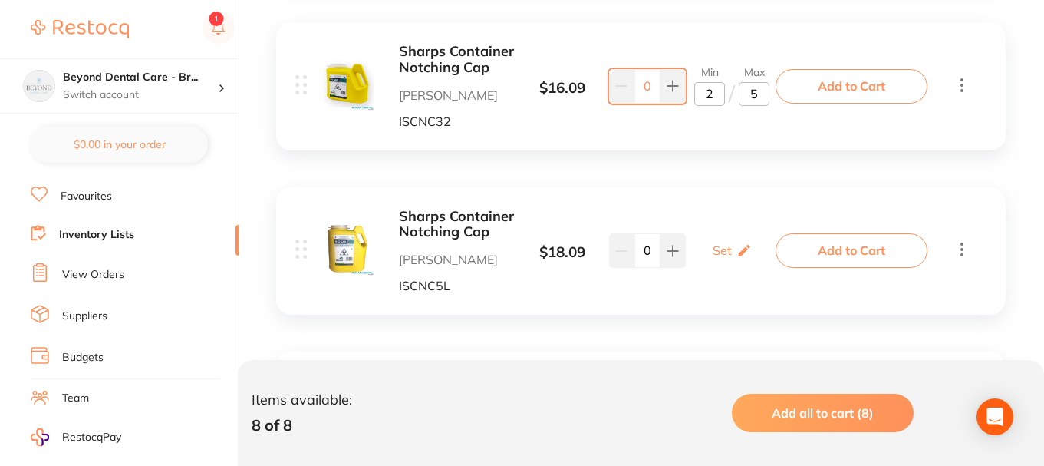
click at [762, 97] on input "5" at bounding box center [754, 94] width 31 height 25
click at [711, 93] on input "2" at bounding box center [709, 94] width 31 height 25
type input "4"
click at [760, 96] on input "5" at bounding box center [754, 94] width 31 height 25
type input "0"
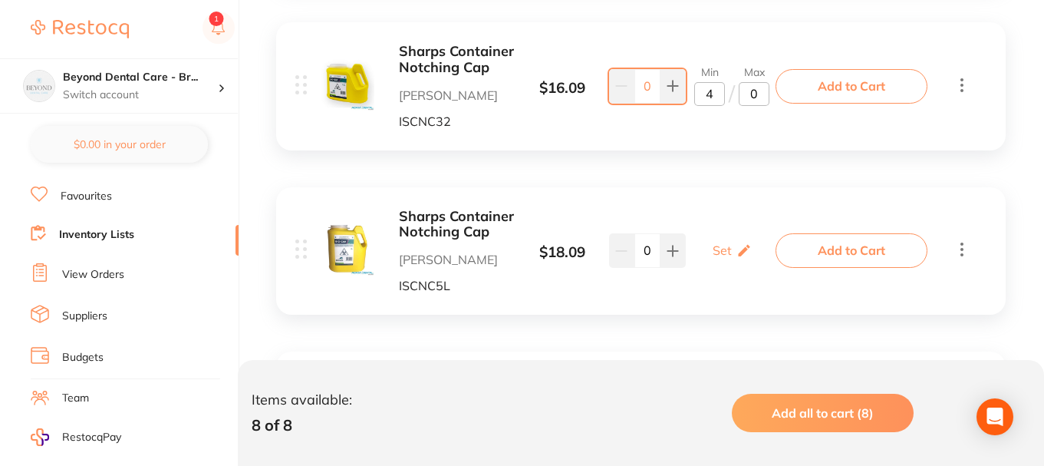
click at [714, 99] on input "4" at bounding box center [709, 94] width 31 height 25
type input "2"
click at [763, 91] on input "0" at bounding box center [754, 94] width 31 height 25
type input "5"
click at [737, 247] on icon at bounding box center [744, 250] width 15 height 16
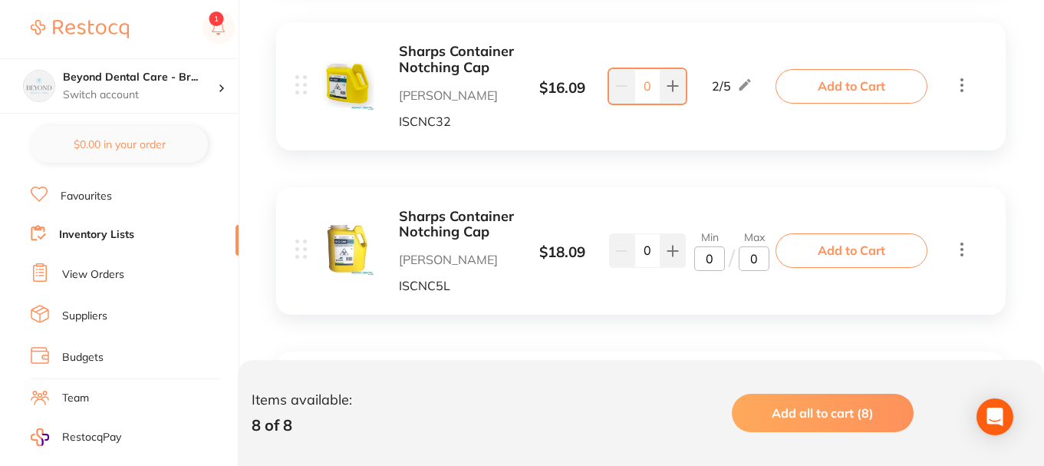
click at [716, 264] on input "0" at bounding box center [709, 258] width 31 height 25
click at [764, 255] on input "0" at bounding box center [754, 258] width 31 height 25
click at [717, 256] on input "0" at bounding box center [709, 258] width 31 height 25
type input "01"
click at [754, 260] on input "0" at bounding box center [754, 258] width 31 height 25
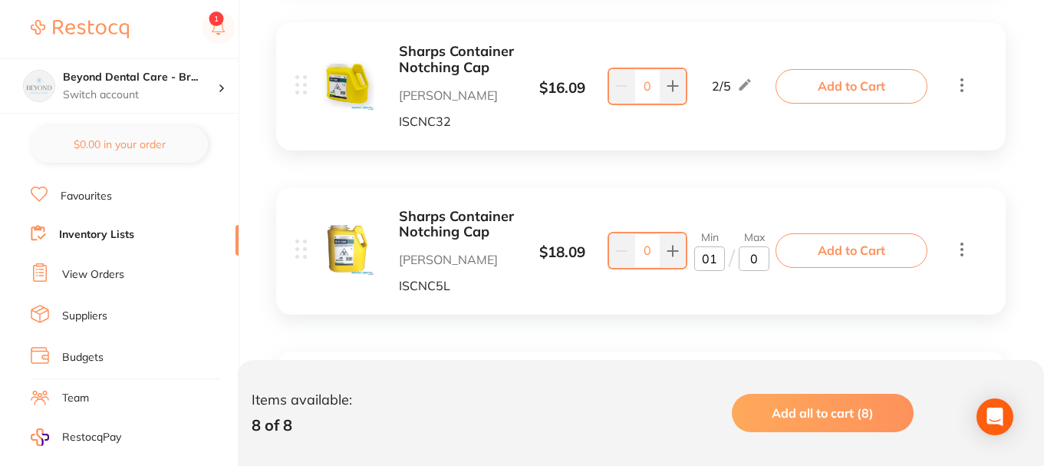
type input "03"
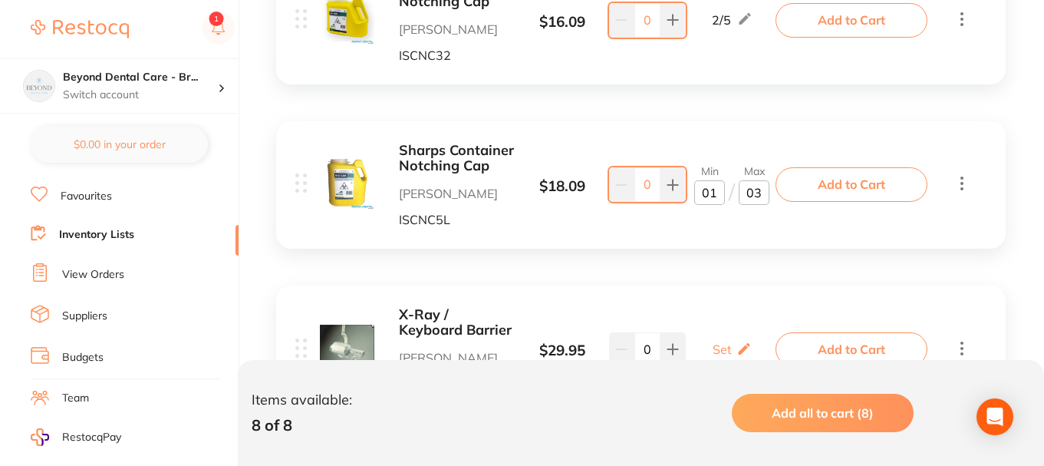
scroll to position [690, 0]
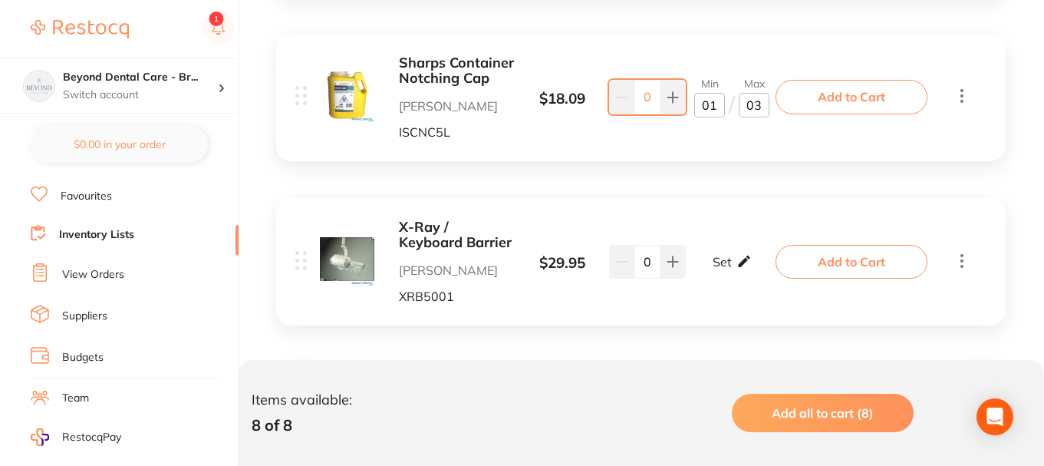
click at [747, 260] on icon at bounding box center [744, 261] width 15 height 16
click at [723, 272] on input "0" at bounding box center [709, 269] width 31 height 25
type input "01"
click at [758, 275] on input "0" at bounding box center [754, 269] width 31 height 25
type input "02"
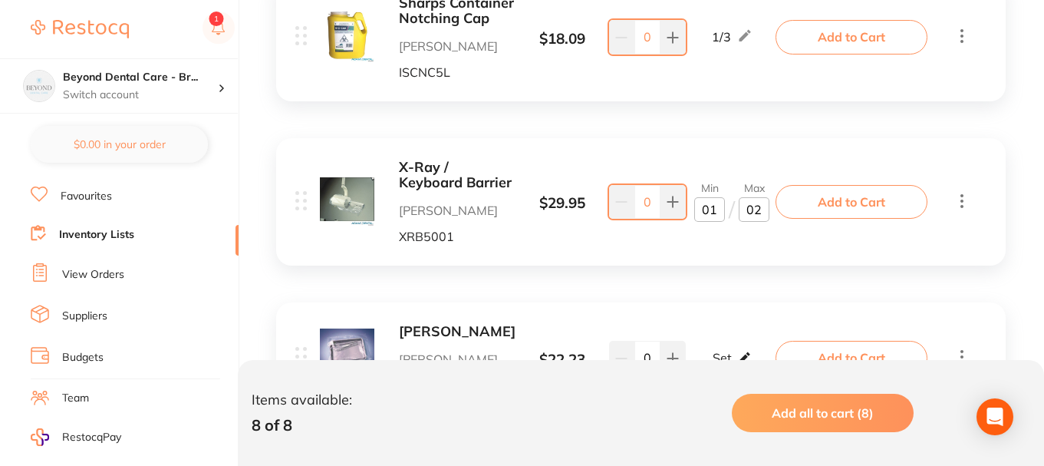
scroll to position [844, 0]
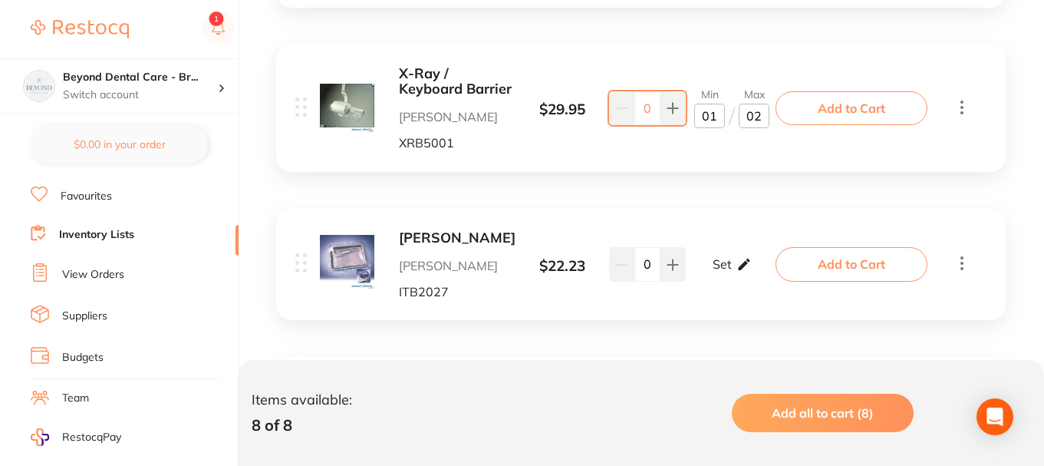
click at [743, 256] on icon at bounding box center [744, 264] width 15 height 16
click at [719, 278] on input "0" at bounding box center [709, 272] width 31 height 25
type input "02"
click at [756, 277] on input "0" at bounding box center [754, 272] width 31 height 25
type input "03"
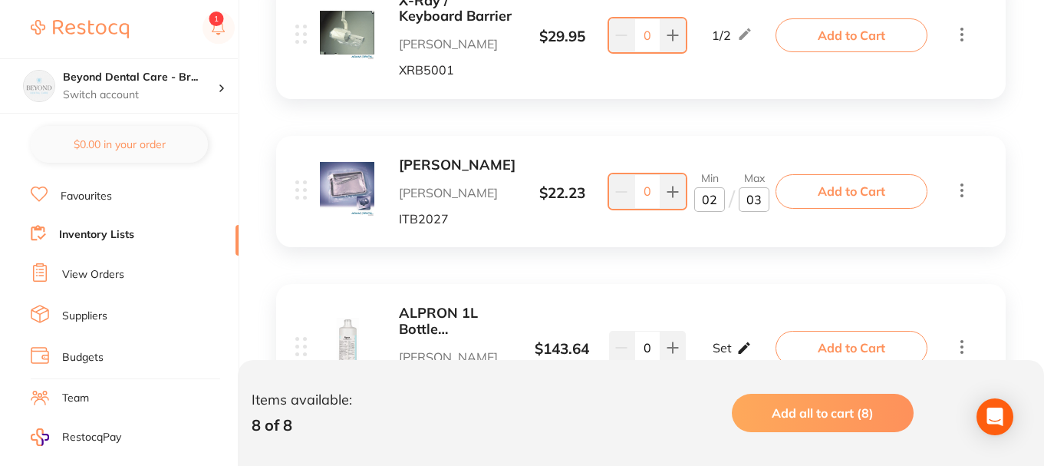
scroll to position [997, 0]
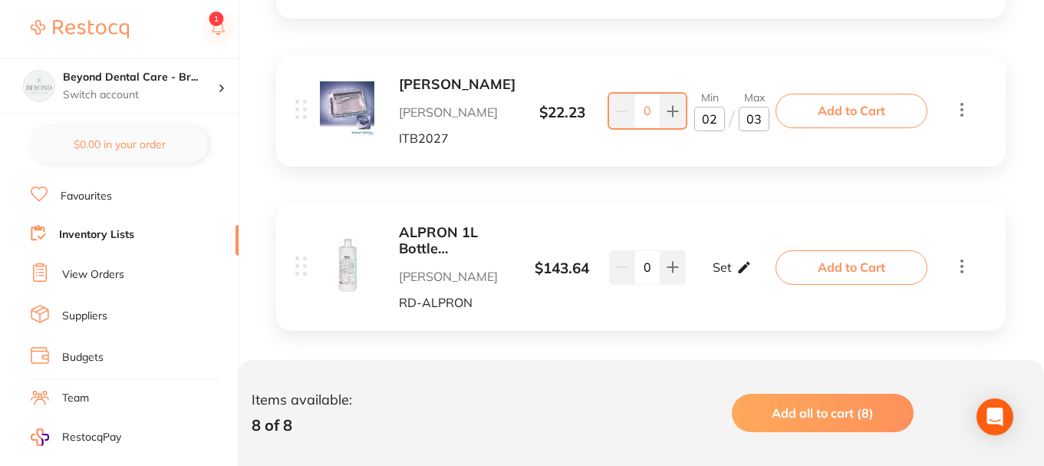
click at [731, 272] on div "Set Set Min / Max" at bounding box center [732, 267] width 39 height 38
click at [715, 278] on input "0" at bounding box center [709, 274] width 31 height 25
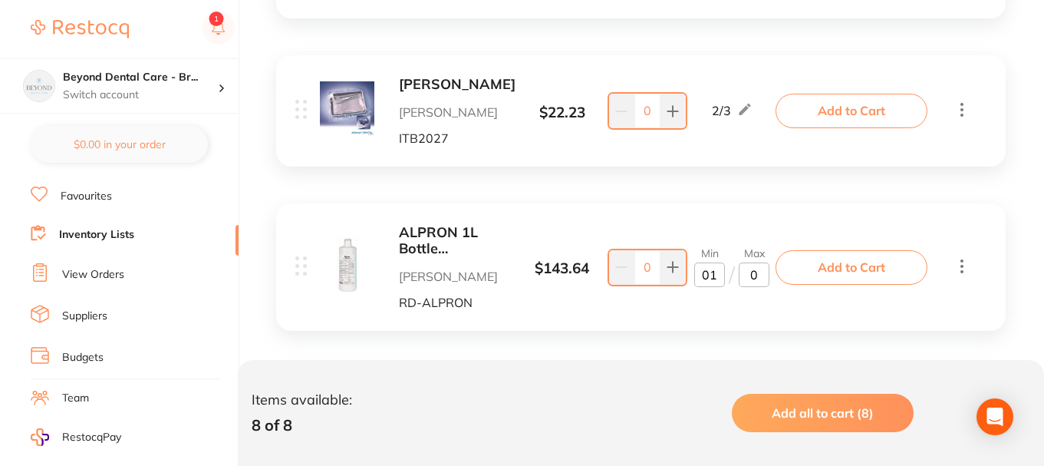
type input "01"
click at [764, 276] on input "0" at bounding box center [754, 274] width 31 height 25
click at [724, 318] on div "ALPRON 1L Bottle Decontaminates the Water Henry Schein Halas RD-ALPRON $ 143.64…" at bounding box center [641, 266] width 730 height 127
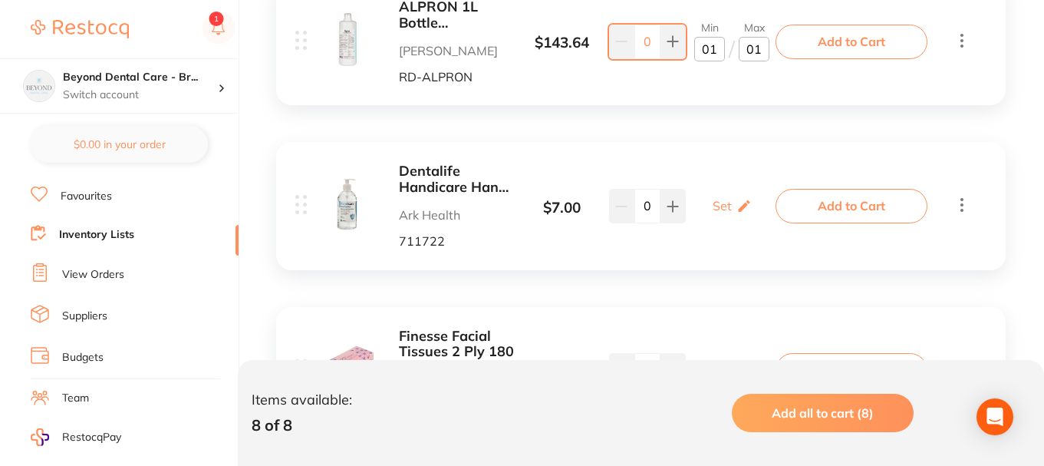
scroll to position [1228, 0]
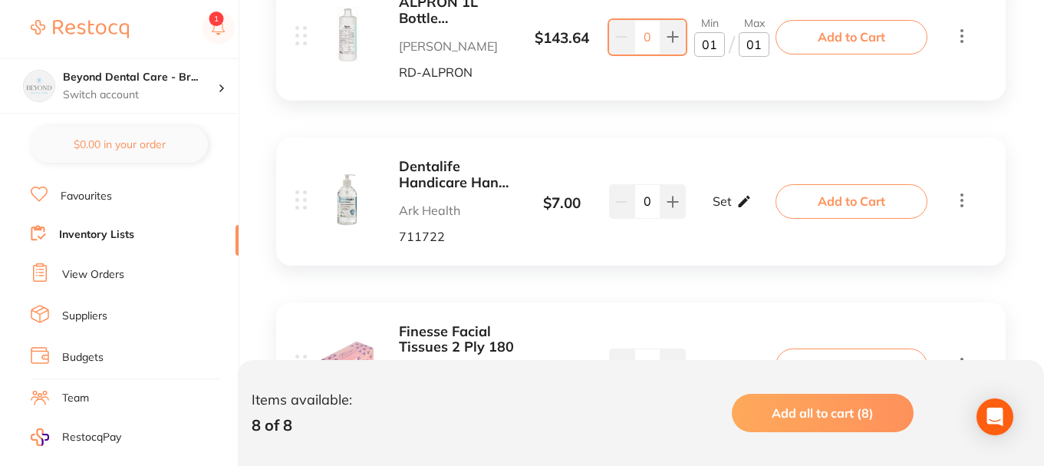
click at [750, 209] on icon at bounding box center [744, 201] width 15 height 16
type input "02"
click at [714, 207] on input "0" at bounding box center [709, 209] width 31 height 25
click at [714, 208] on input "0" at bounding box center [709, 209] width 31 height 25
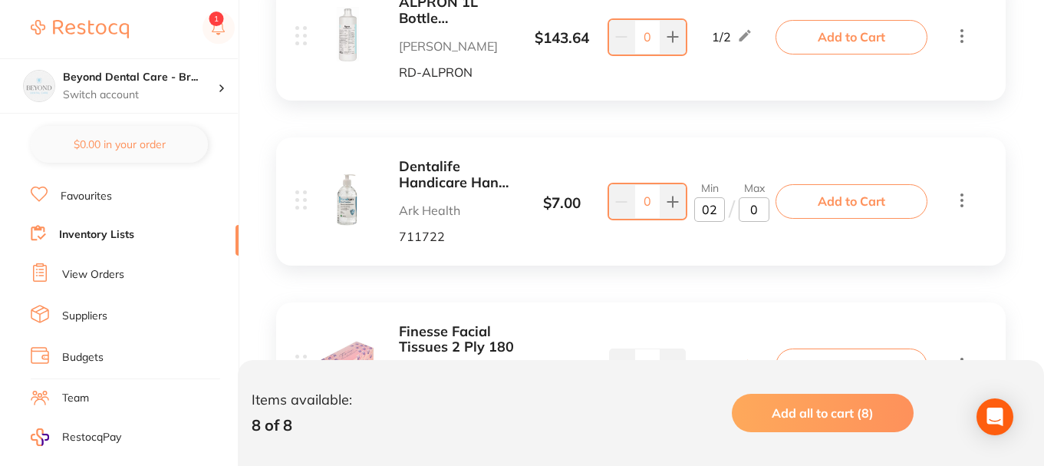
type input "02"
click at [763, 213] on input "0" at bounding box center [754, 209] width 31 height 25
type input "04"
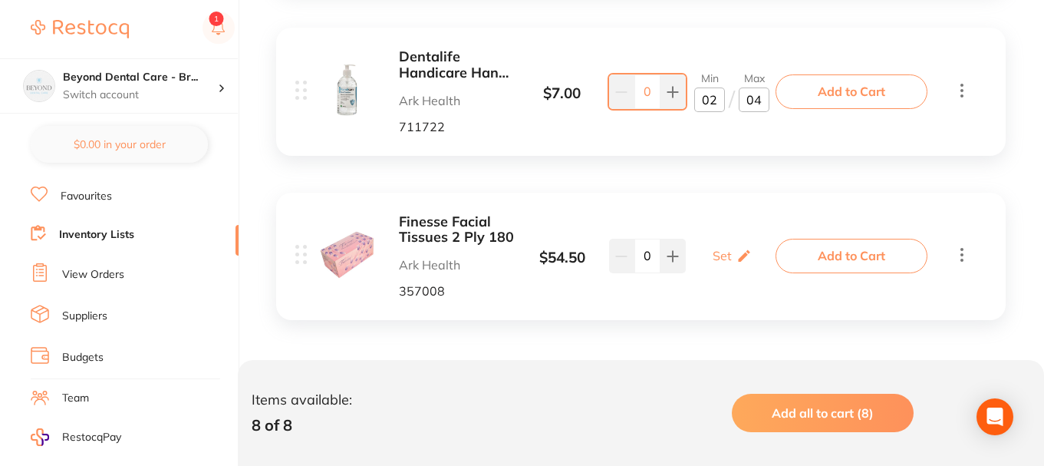
scroll to position [1342, 0]
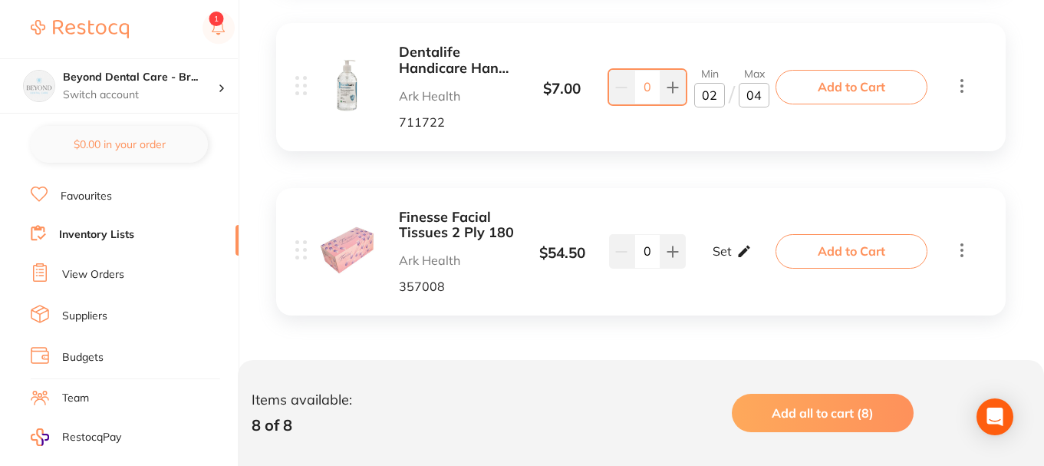
click at [717, 247] on p "Set" at bounding box center [722, 251] width 19 height 14
click at [717, 258] on input "0" at bounding box center [709, 259] width 31 height 25
click at [753, 262] on input "0" at bounding box center [754, 259] width 31 height 25
type input "180"
click at [714, 263] on input "0" at bounding box center [709, 259] width 31 height 25
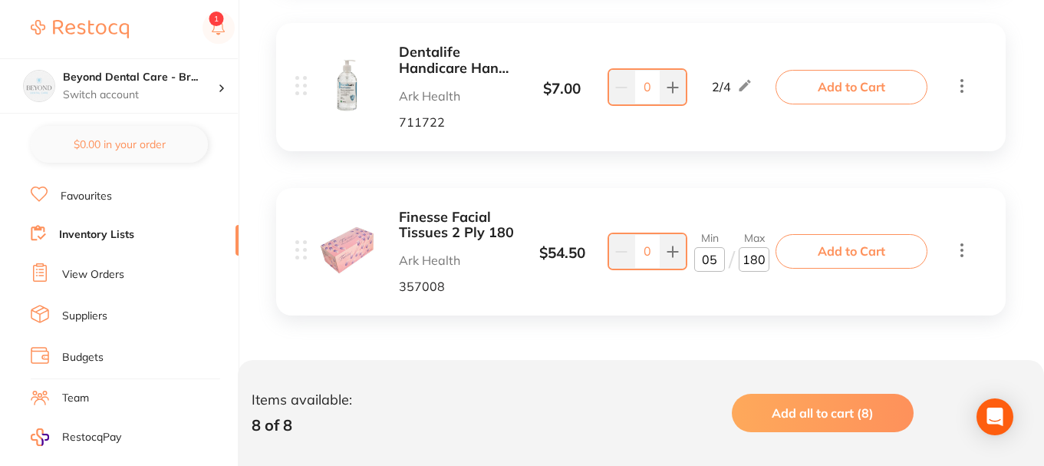
type input "4"
type input "5"
drag, startPoint x: 710, startPoint y: 302, endPoint x: 715, endPoint y: 309, distance: 8.3
click at [711, 304] on div "Finesse Facial Tissues 2 Ply 180 Ark Health 357008 $ 54.50 Min 5 / Max 180 0 Mi…" at bounding box center [641, 251] width 730 height 127
click at [101, 234] on link "Inventory Lists" at bounding box center [96, 234] width 75 height 15
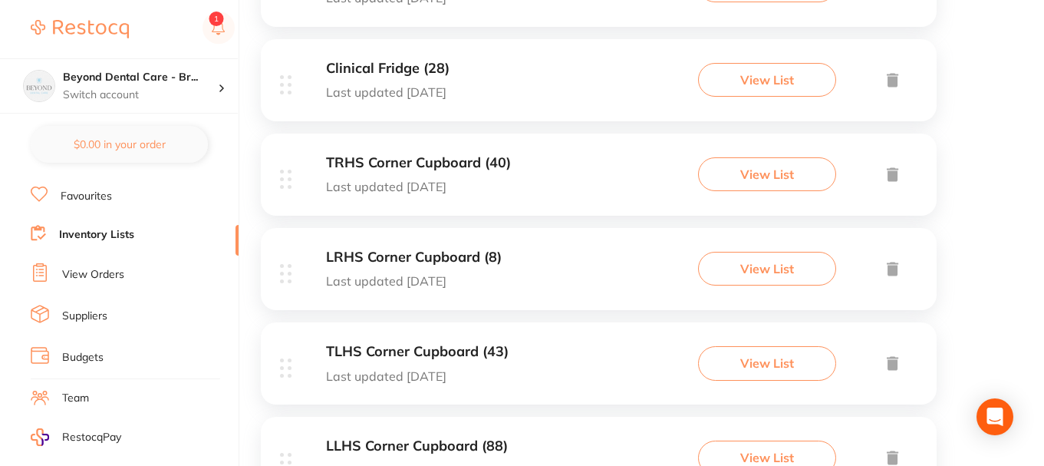
scroll to position [844, 0]
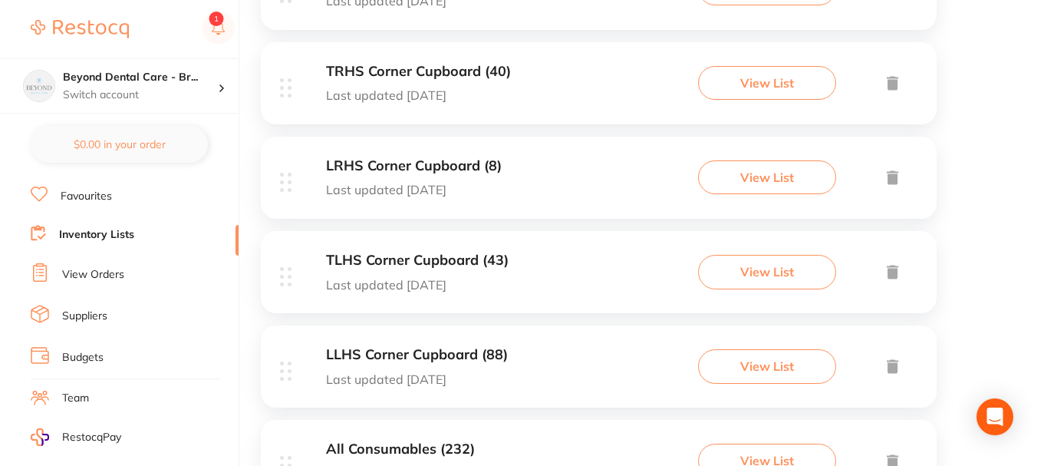
click at [512, 251] on div "TLHS Corner Cupboard (43) Last updated 6 days ago View List" at bounding box center [599, 272] width 676 height 82
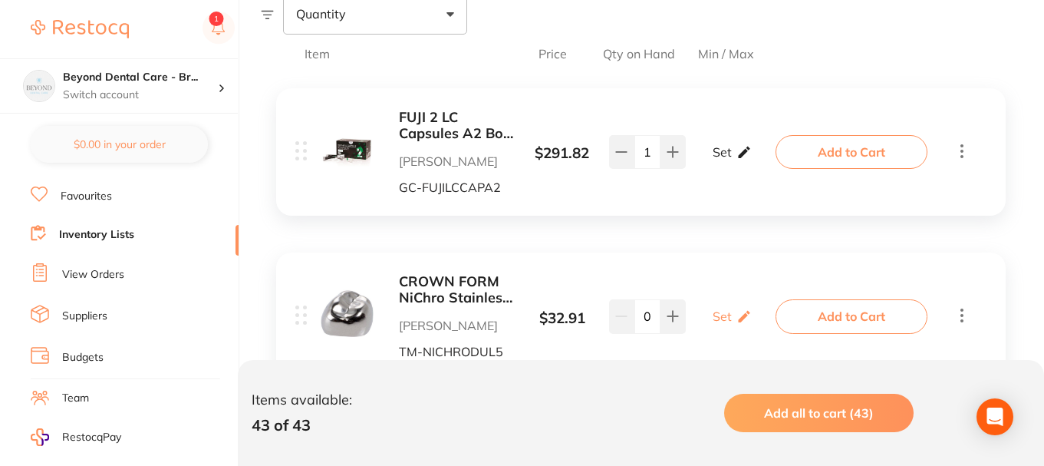
scroll to position [384, 0]
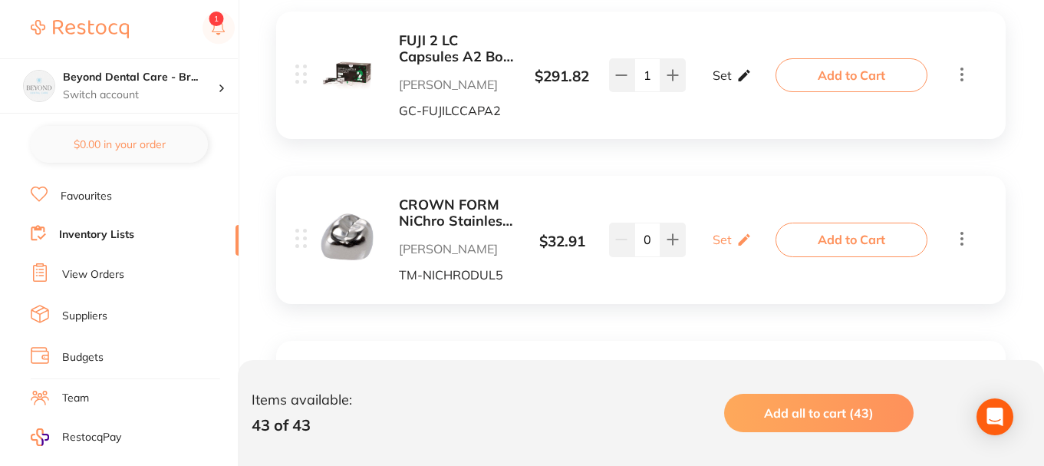
click at [727, 77] on p "Set" at bounding box center [722, 75] width 19 height 14
click at [712, 81] on input "0" at bounding box center [709, 83] width 31 height 25
click at [749, 79] on input "0" at bounding box center [754, 83] width 31 height 25
type input "50"
click at [705, 84] on input "0" at bounding box center [709, 83] width 31 height 25
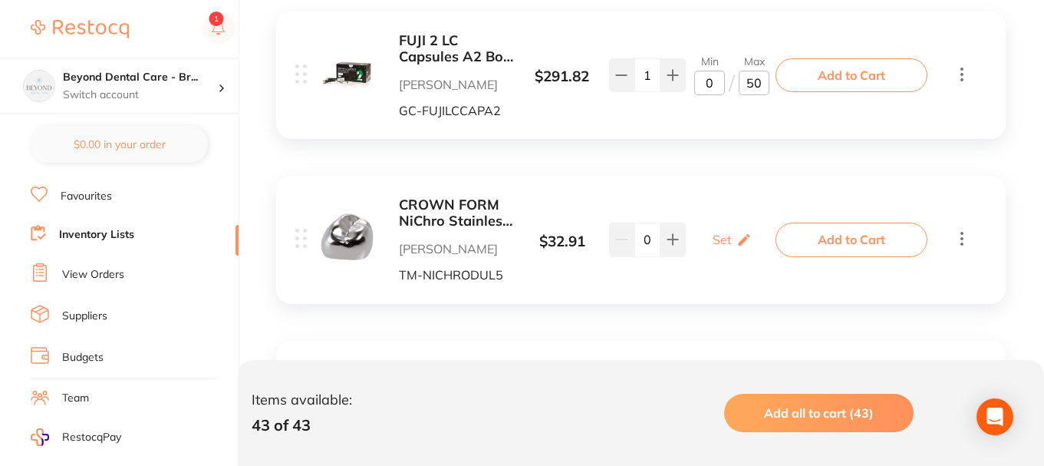
click at [711, 81] on input "0" at bounding box center [709, 83] width 31 height 25
type input "10"
click at [753, 187] on div "CROWN FORM NiChro Stainless Steel 1st Molar DUL5 Pk of 2 Henry Schein Halas TM-…" at bounding box center [641, 239] width 730 height 127
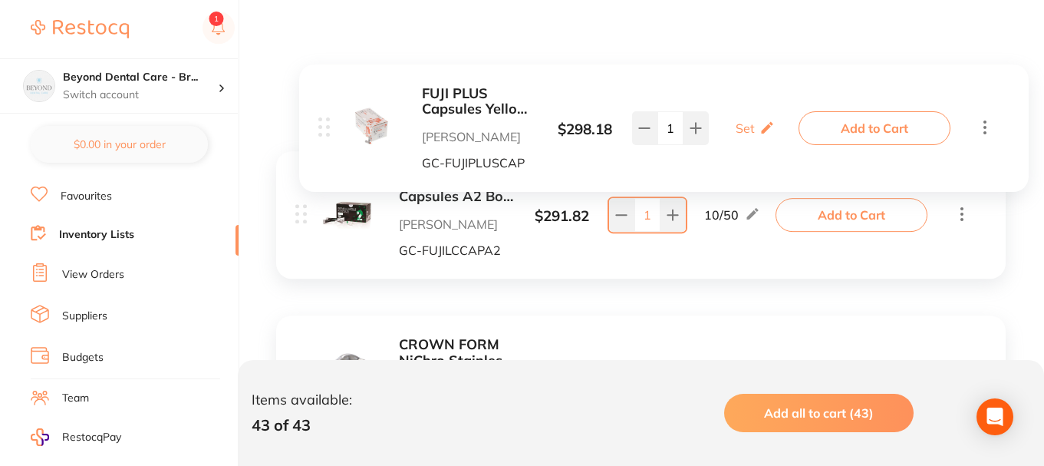
drag, startPoint x: 299, startPoint y: 161, endPoint x: 322, endPoint y: 124, distance: 43.4
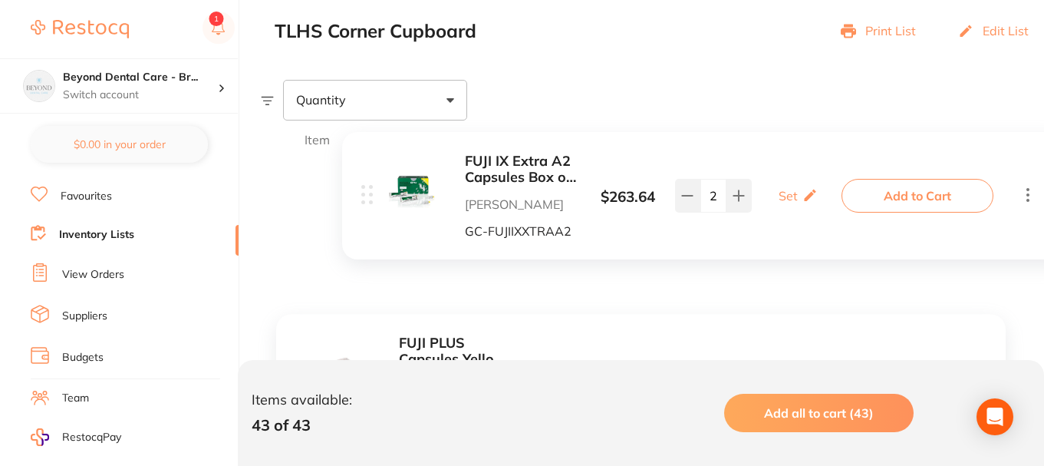
scroll to position [307, 0]
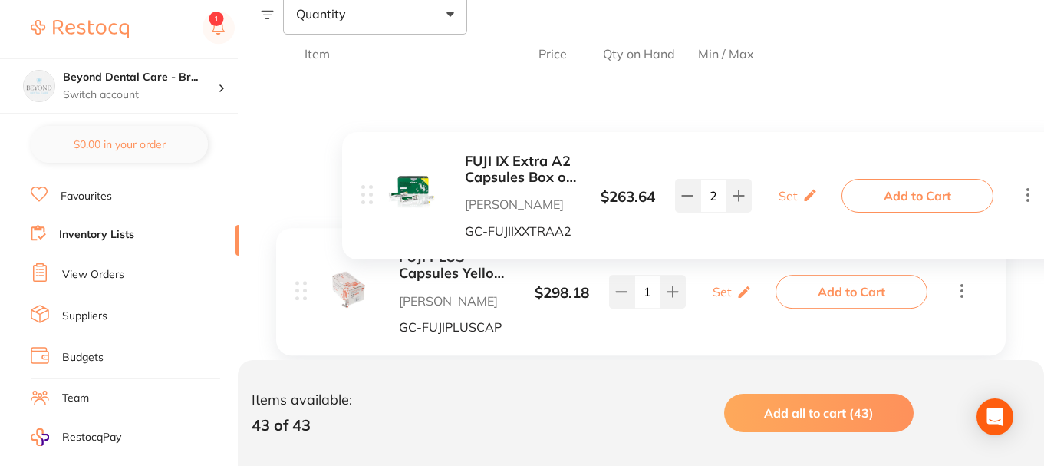
drag, startPoint x: 298, startPoint y: 264, endPoint x: 334, endPoint y: 157, distance: 113.1
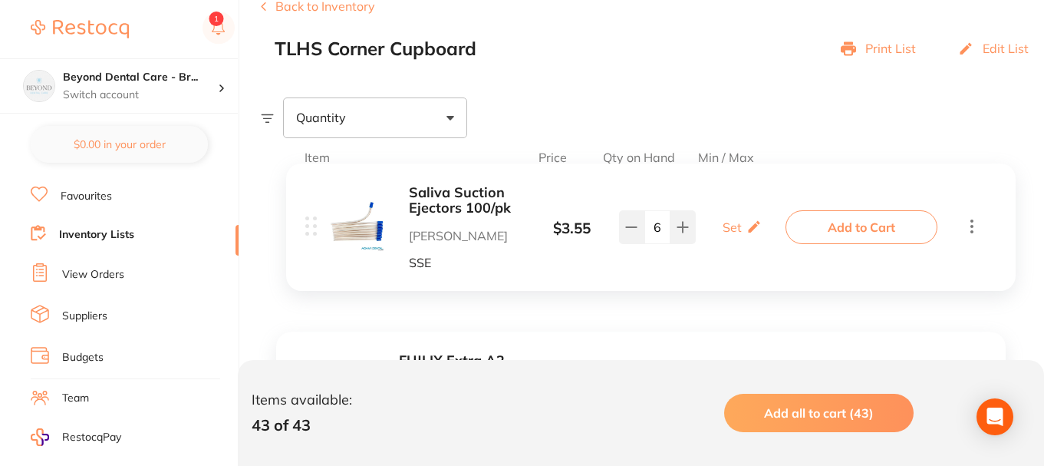
scroll to position [230, 0]
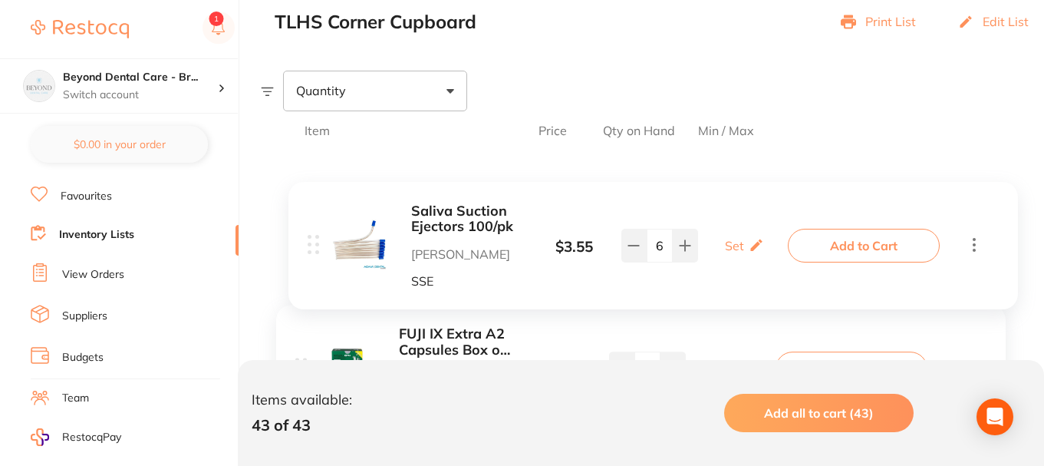
drag, startPoint x: 302, startPoint y: 258, endPoint x: 315, endPoint y: 248, distance: 16.4
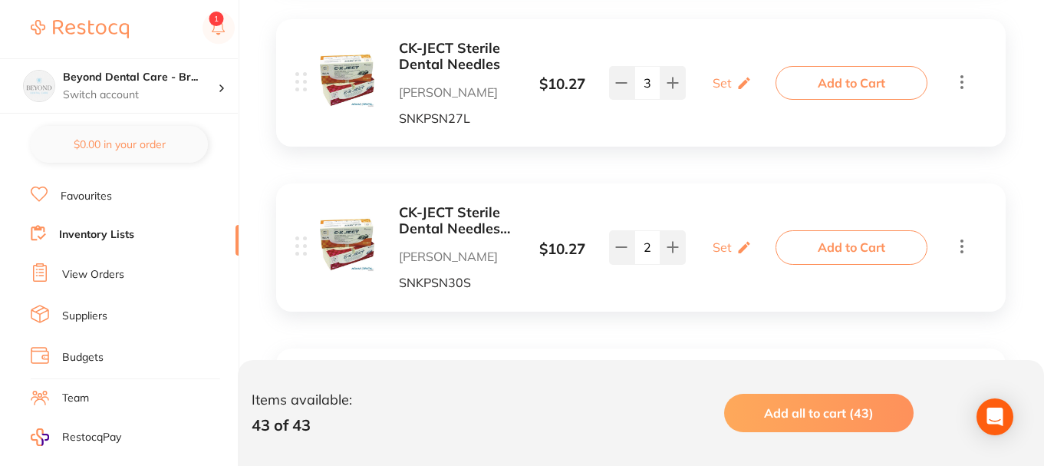
scroll to position [5632, 0]
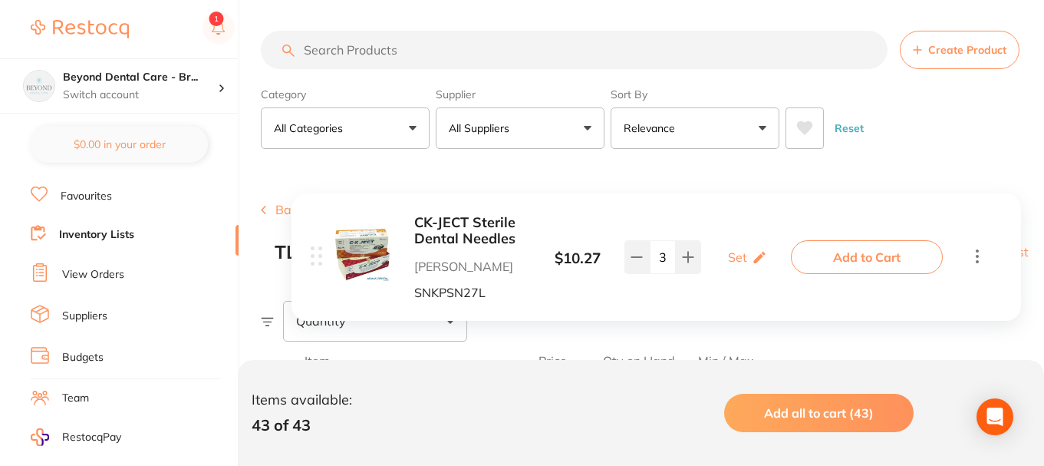
scroll to position [407, 0]
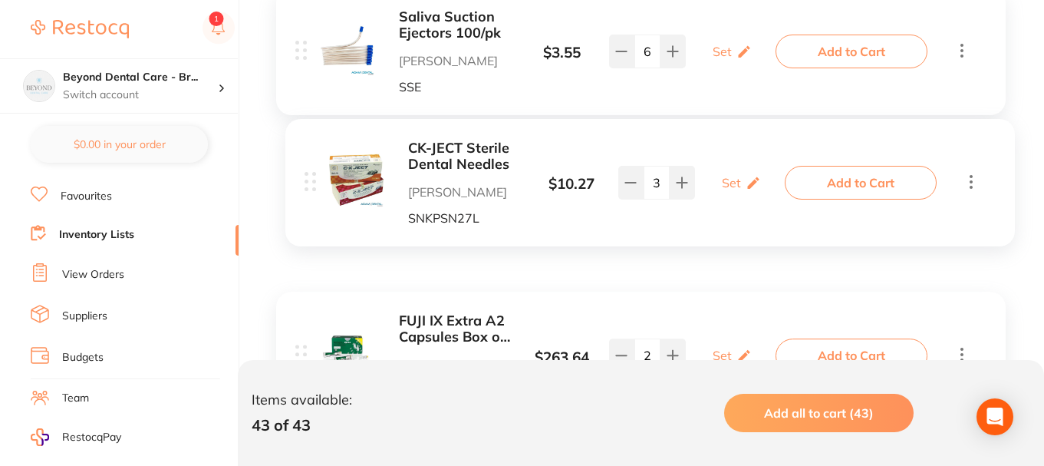
drag, startPoint x: 301, startPoint y: 239, endPoint x: 312, endPoint y: 181, distance: 58.7
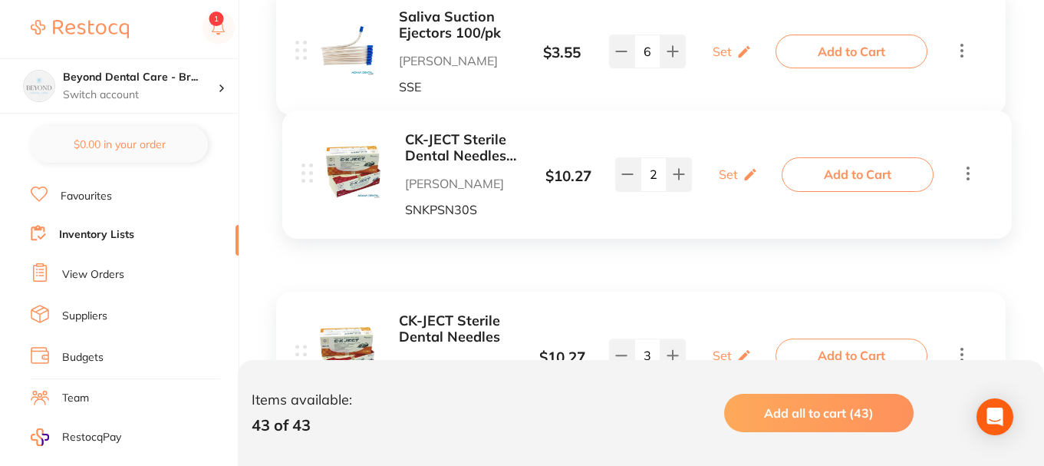
drag, startPoint x: 302, startPoint y: 71, endPoint x: 309, endPoint y: 176, distance: 105.3
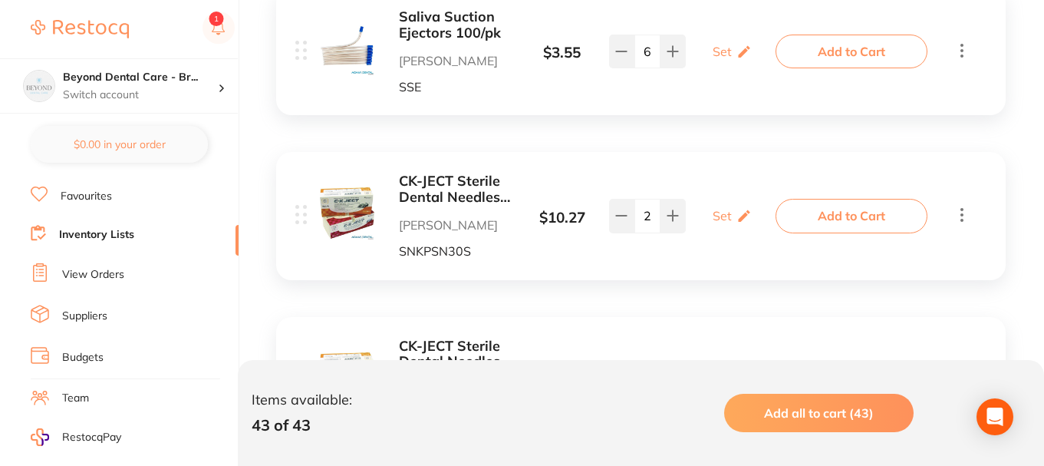
scroll to position [254, 0]
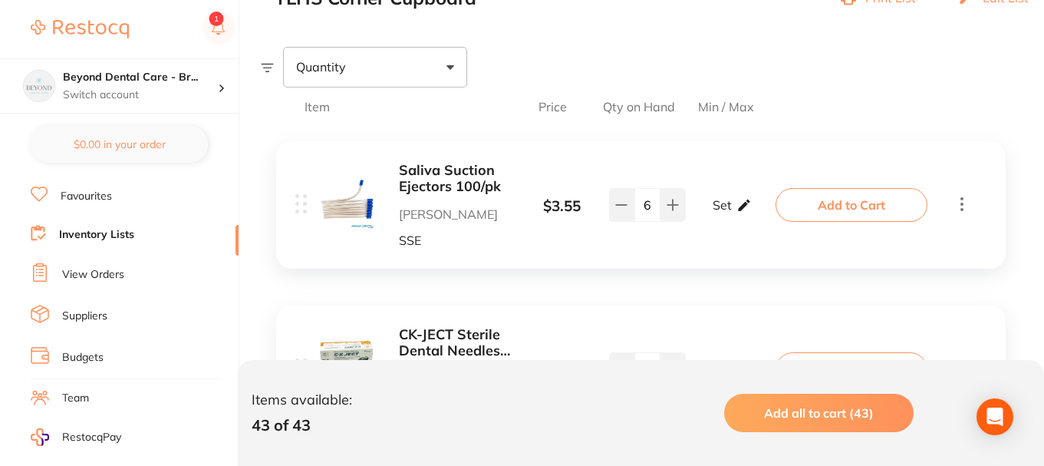
click at [723, 203] on p "Set" at bounding box center [722, 205] width 19 height 14
click at [720, 215] on input "0" at bounding box center [709, 212] width 31 height 25
type input "03"
click at [759, 213] on input "0" at bounding box center [754, 212] width 31 height 25
type input "5"
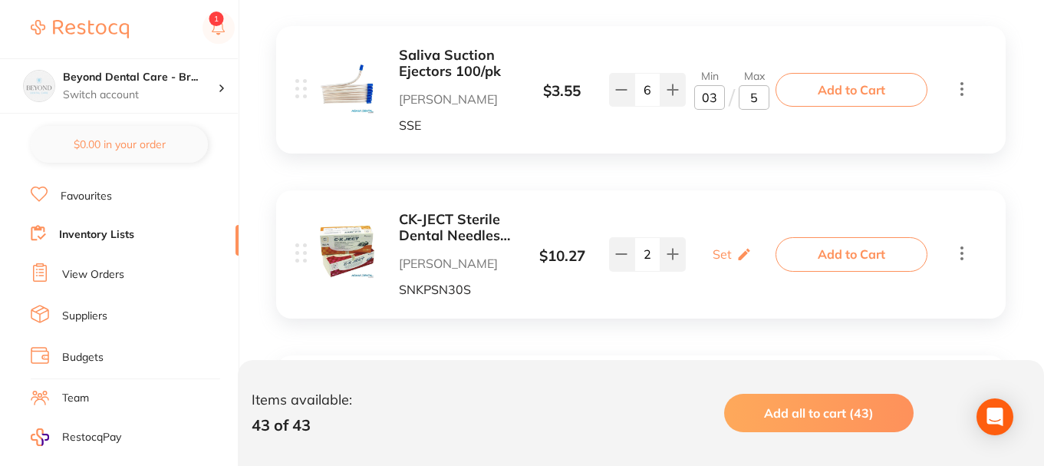
scroll to position [407, 0]
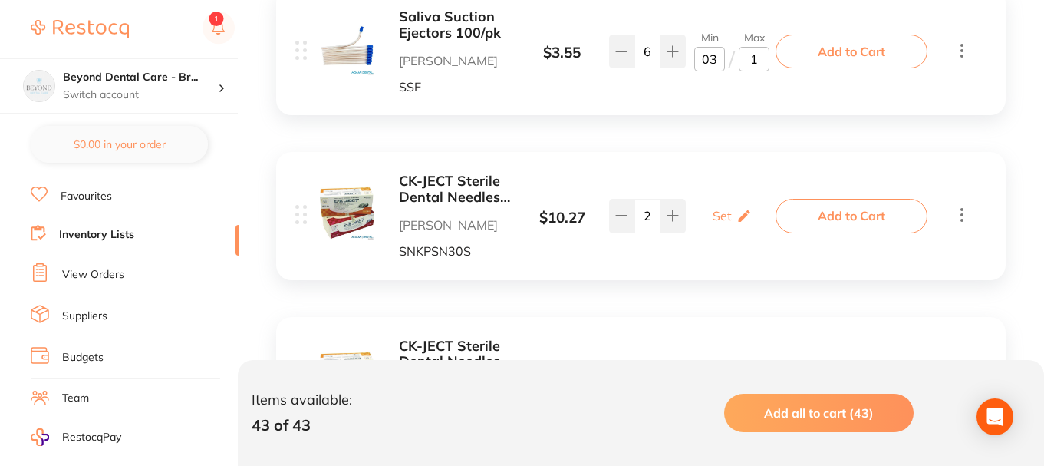
type input "10"
click at [731, 210] on div "Set Set Min / Max" at bounding box center [732, 215] width 39 height 38
click at [714, 217] on input "0" at bounding box center [709, 224] width 31 height 25
type input "02"
click at [762, 216] on input "0" at bounding box center [754, 224] width 31 height 25
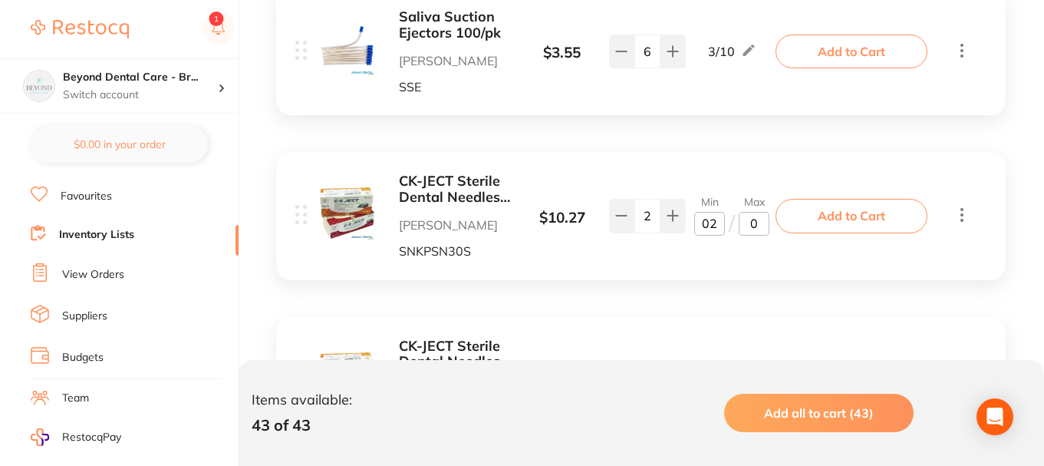
type input "04"
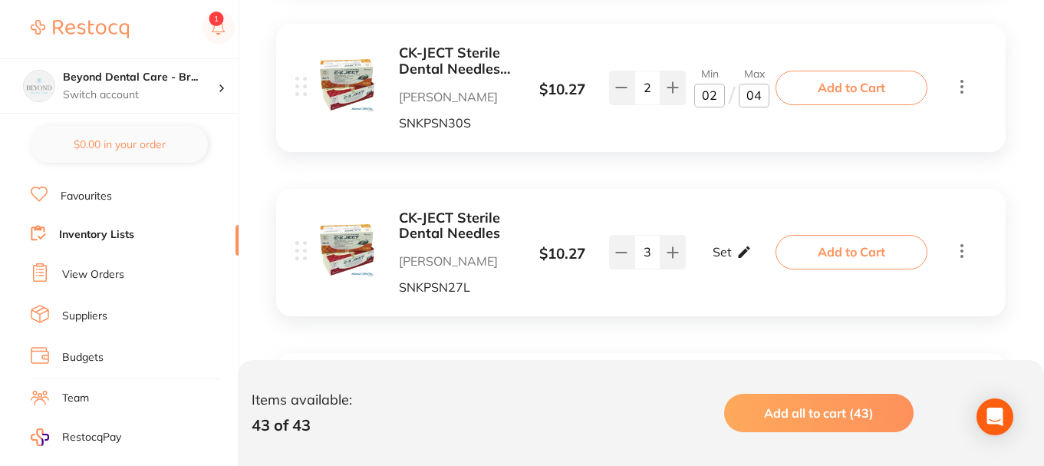
scroll to position [561, 0]
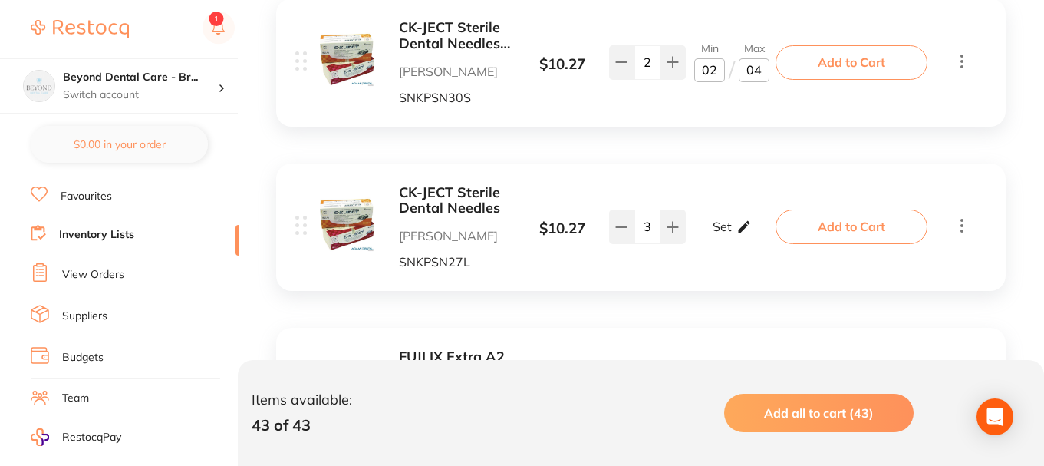
click at [733, 222] on div "Set Set Min / Max" at bounding box center [732, 226] width 39 height 38
click at [714, 231] on input "0" at bounding box center [709, 234] width 31 height 25
type input "01"
click at [760, 230] on input "0" at bounding box center [754, 234] width 31 height 25
type input "2"
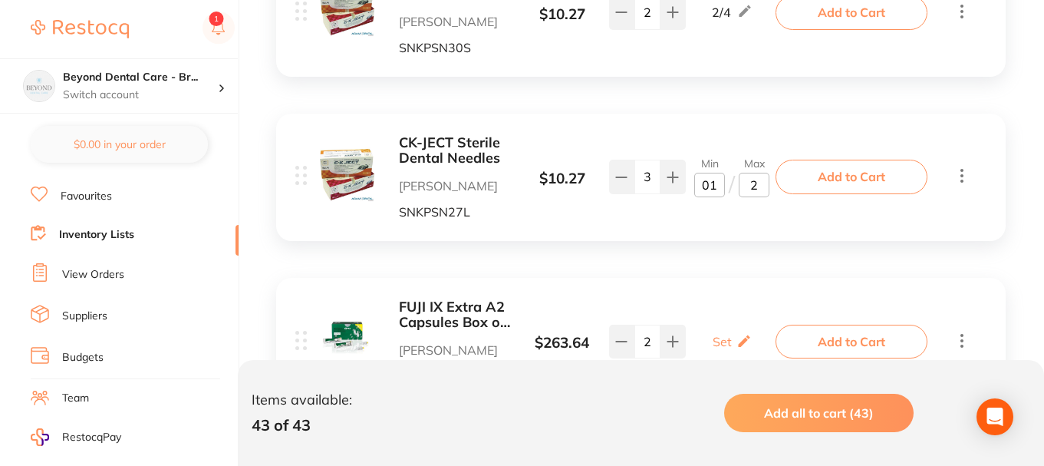
scroll to position [638, 0]
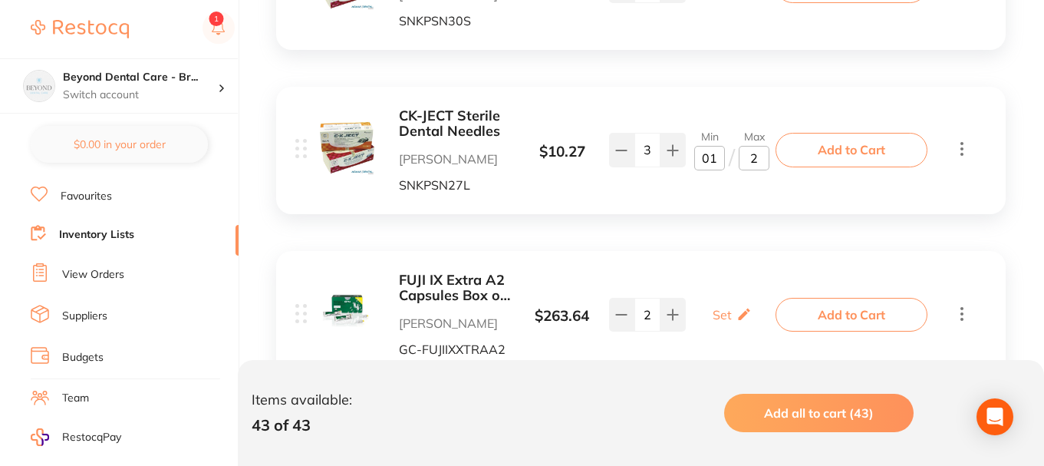
click at [740, 154] on icon at bounding box center [744, 148] width 15 height 16
click at [761, 160] on input "2" at bounding box center [754, 158] width 31 height 25
type input "3"
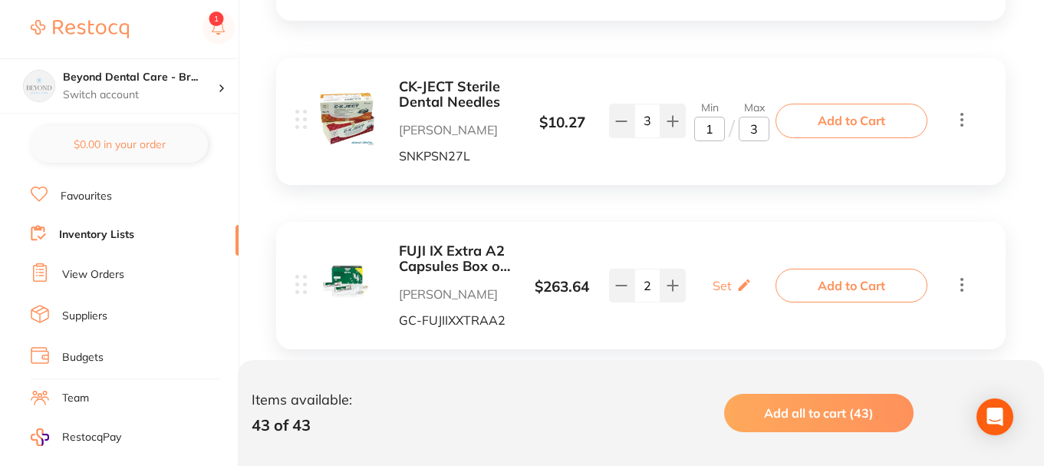
scroll to position [714, 0]
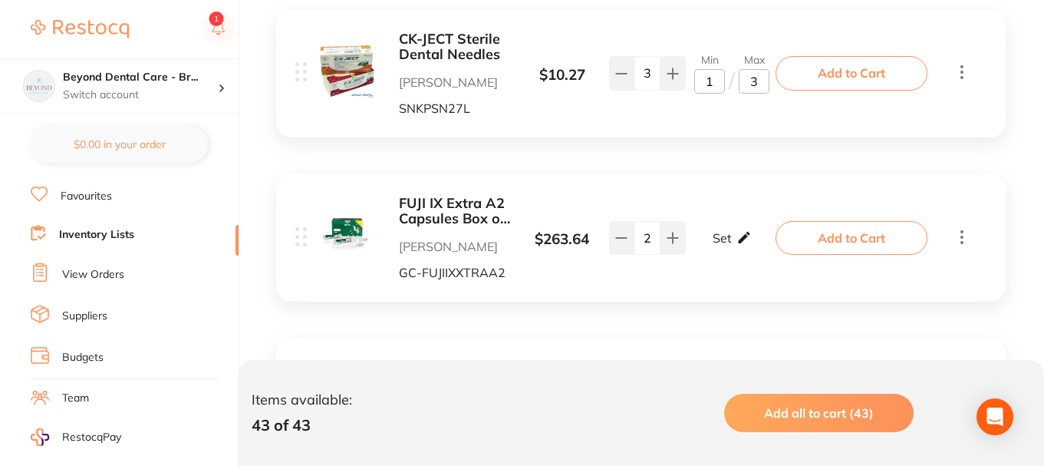
click at [733, 240] on div "Set Set Min / Max" at bounding box center [732, 238] width 39 height 38
click at [711, 243] on input "0" at bounding box center [709, 245] width 31 height 25
click at [753, 249] on input "0" at bounding box center [754, 245] width 31 height 25
type input "50"
click at [710, 245] on input "0" at bounding box center [709, 245] width 31 height 25
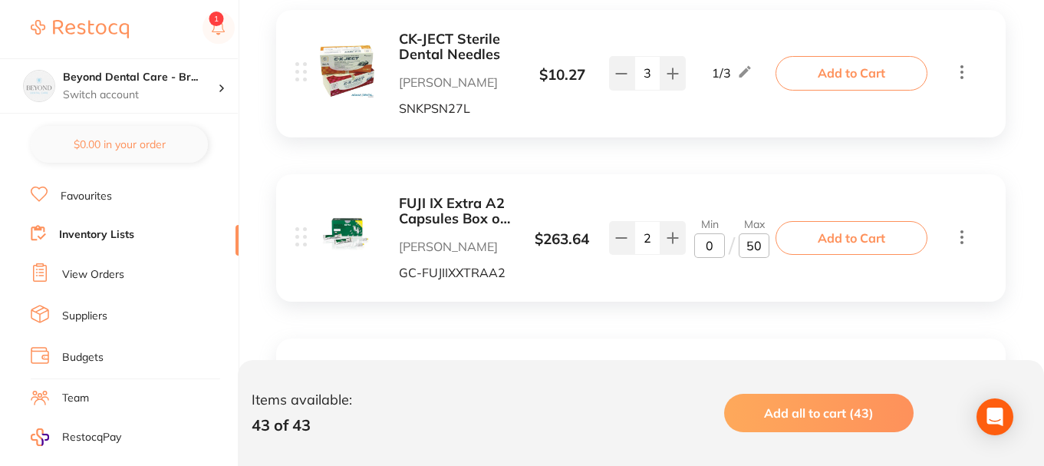
click at [704, 246] on input "0" at bounding box center [709, 245] width 31 height 25
type input "10"
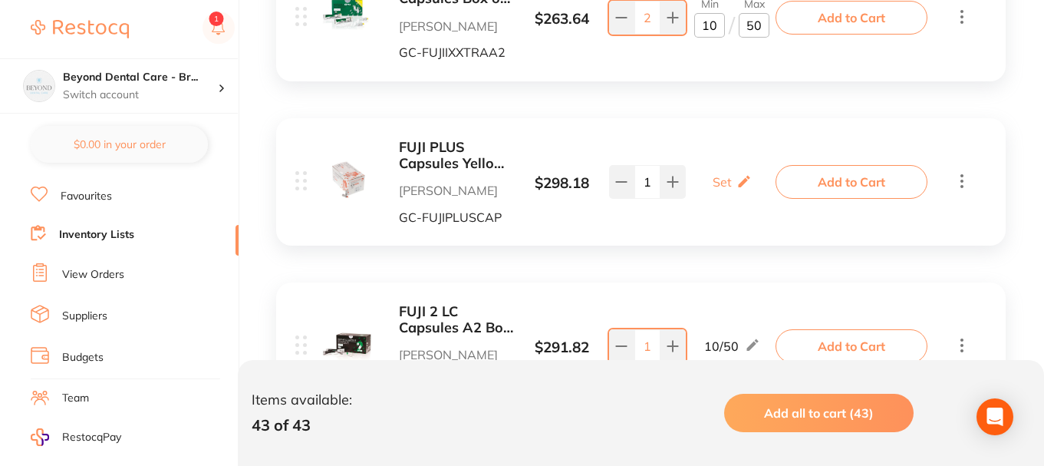
scroll to position [944, 0]
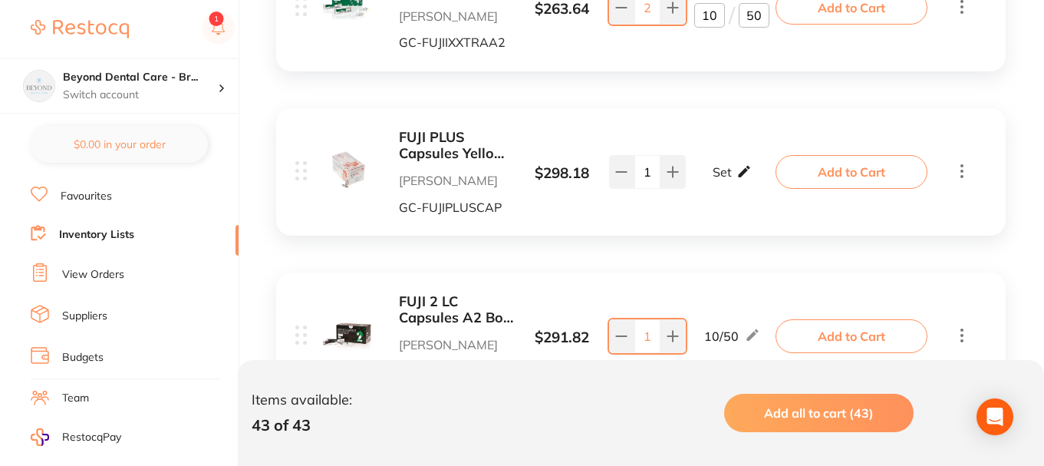
click at [730, 173] on p "Set" at bounding box center [722, 172] width 19 height 14
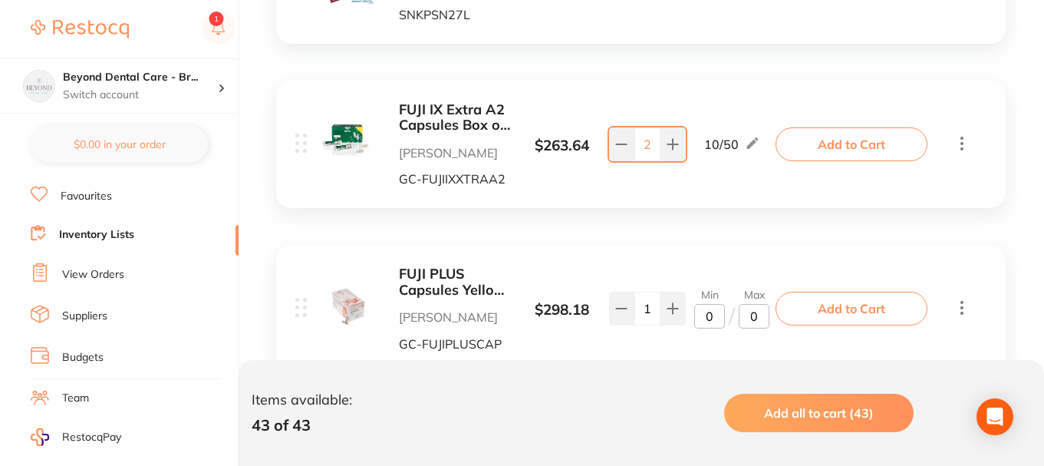
scroll to position [791, 0]
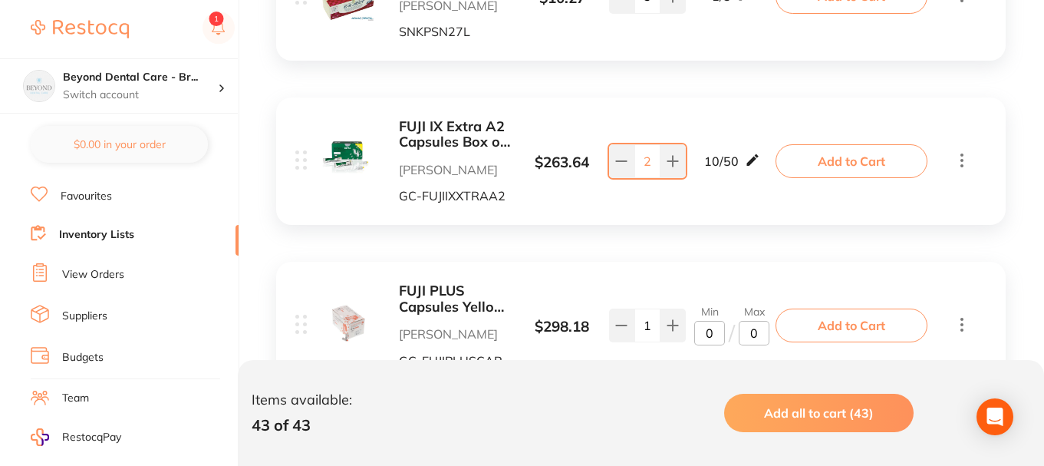
click at [754, 161] on icon at bounding box center [752, 159] width 12 height 12
click at [654, 159] on input "2" at bounding box center [647, 161] width 26 height 34
type input "45"
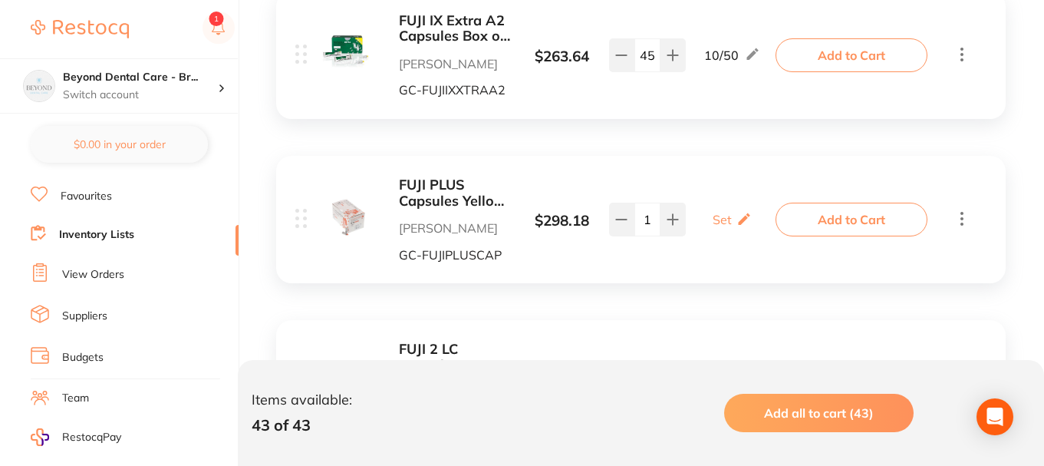
scroll to position [944, 0]
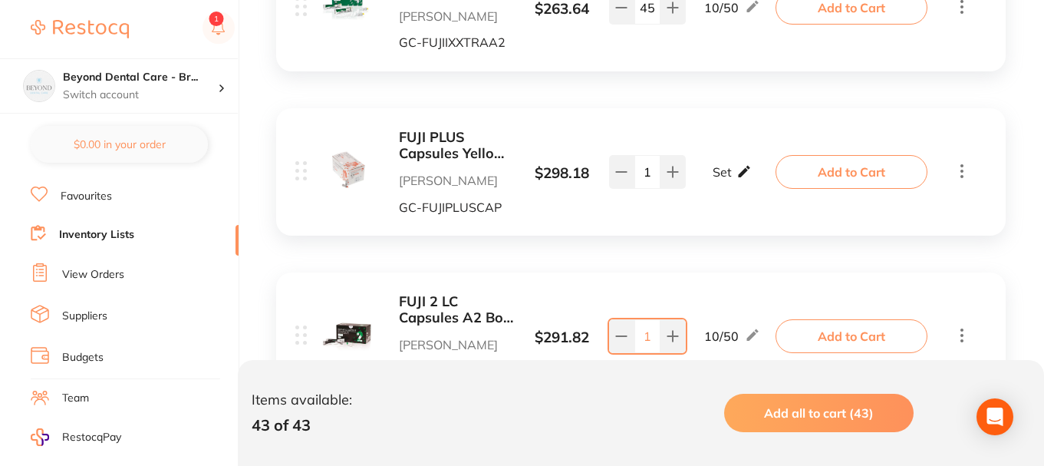
click at [724, 169] on p "Set" at bounding box center [722, 172] width 19 height 14
click at [753, 181] on input "0" at bounding box center [754, 179] width 31 height 25
type input "50"
click at [701, 180] on input "0" at bounding box center [709, 179] width 31 height 25
type input "10"
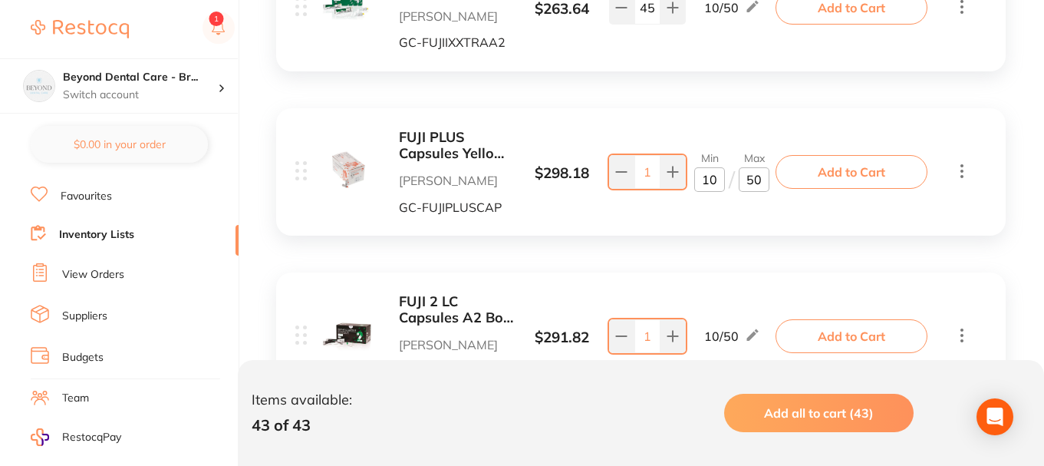
click at [650, 175] on input "1" at bounding box center [647, 172] width 26 height 34
type input "30"
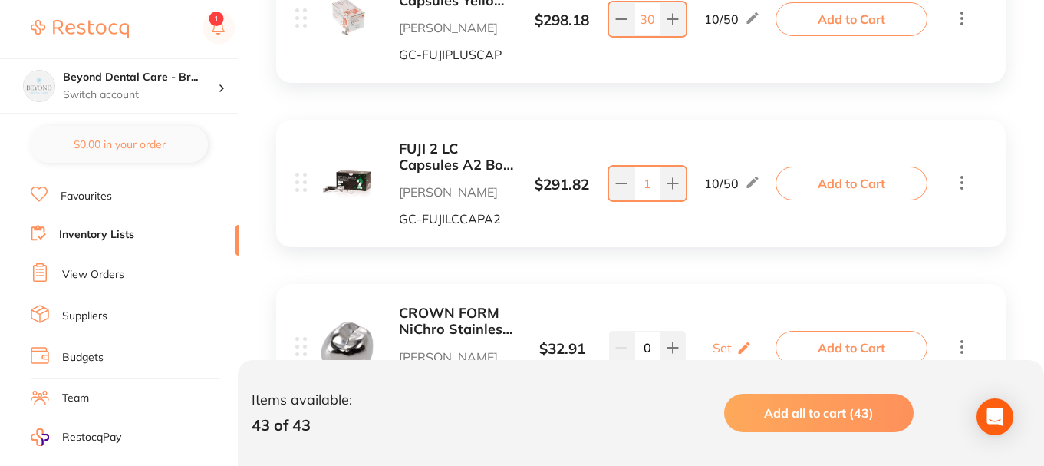
scroll to position [1098, 0]
click at [730, 186] on div "10 / 50" at bounding box center [732, 182] width 56 height 18
click at [654, 180] on input "1" at bounding box center [647, 183] width 26 height 34
type input "25"
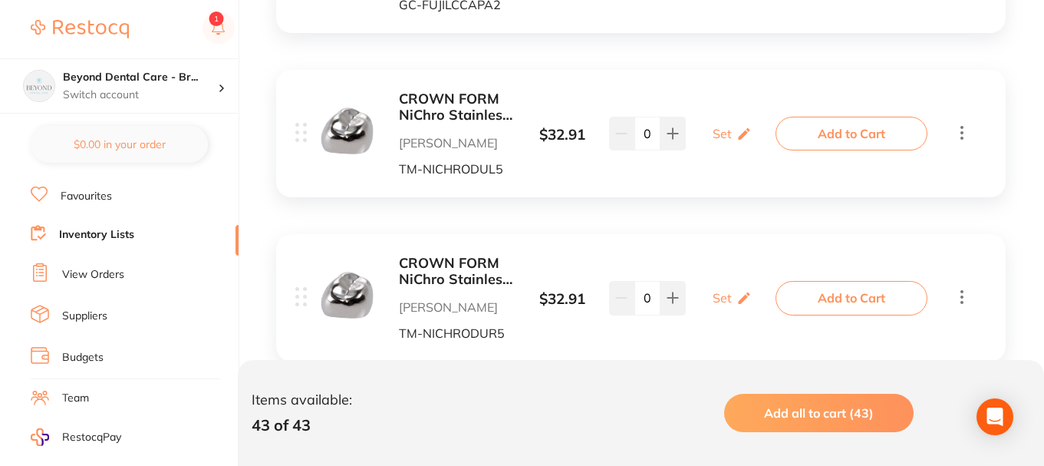
scroll to position [1328, 0]
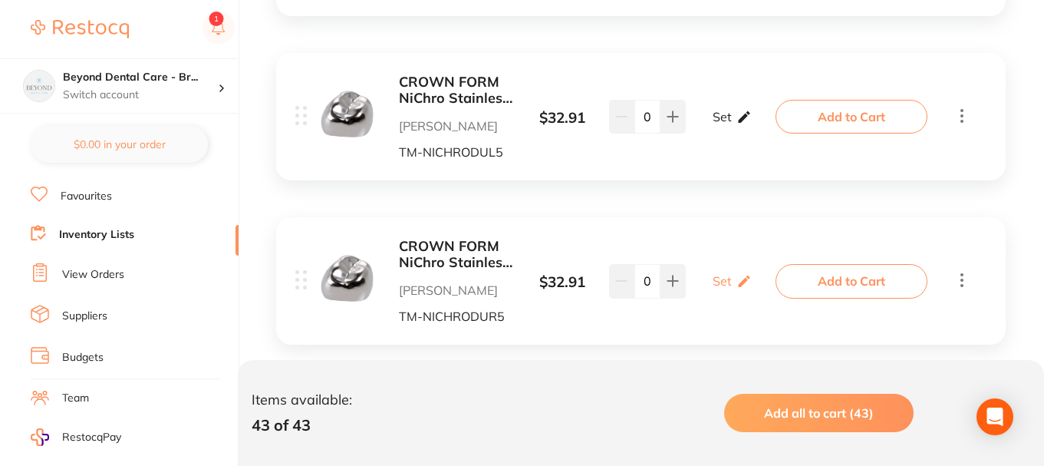
click at [730, 128] on div "Set Set Min / Max" at bounding box center [732, 116] width 39 height 38
click at [712, 125] on input "0" at bounding box center [709, 124] width 31 height 25
click at [762, 127] on input "0" at bounding box center [754, 124] width 31 height 25
click at [716, 123] on input "02" at bounding box center [709, 124] width 31 height 25
type input "01"
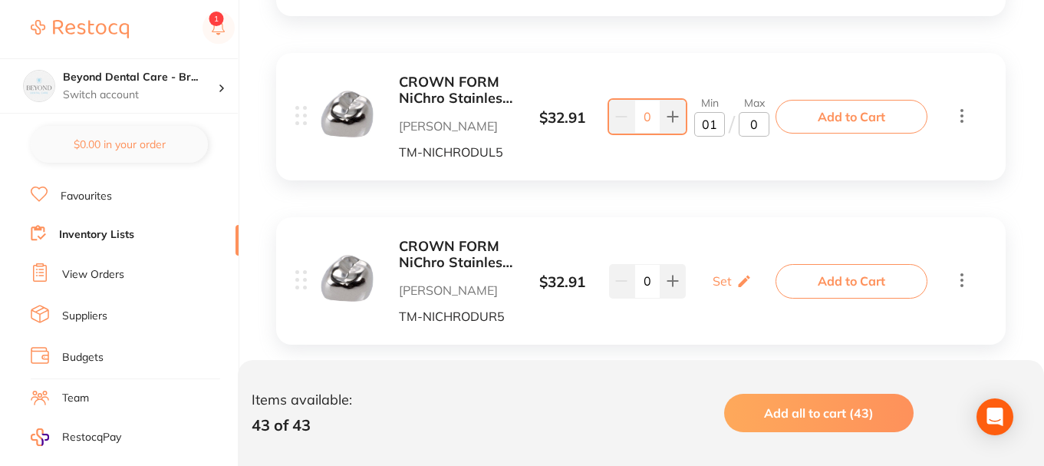
click at [763, 125] on input "0" at bounding box center [754, 124] width 31 height 25
type input "02"
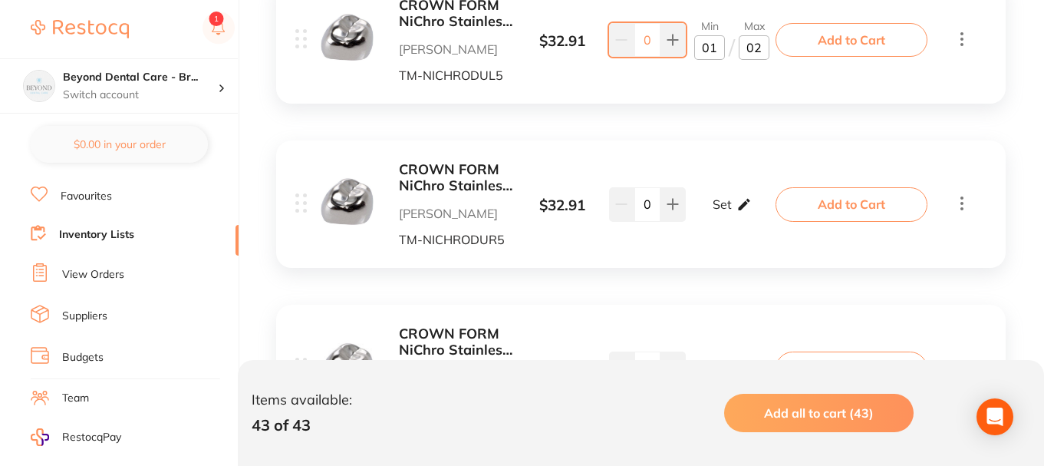
click at [738, 196] on icon at bounding box center [744, 204] width 15 height 16
click at [715, 218] on input "0" at bounding box center [709, 211] width 31 height 25
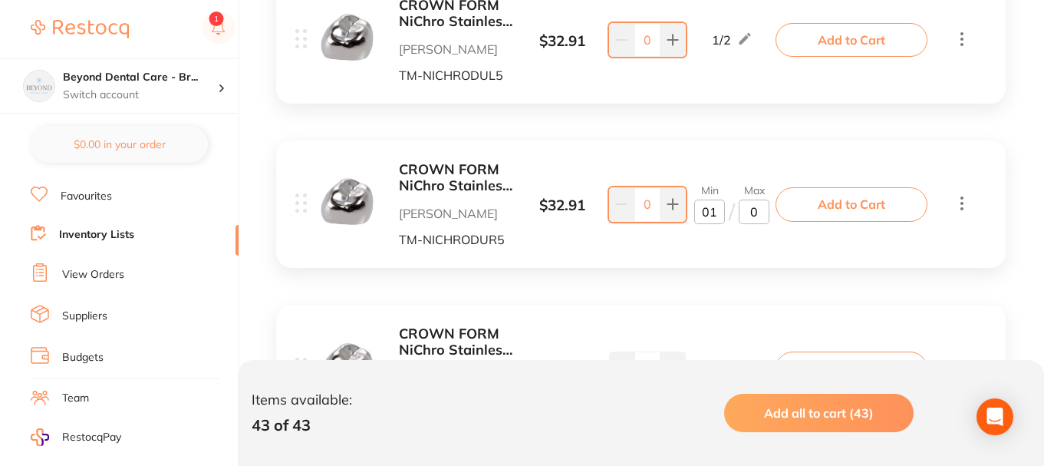
type input "01"
click at [760, 216] on input "0" at bounding box center [754, 211] width 31 height 25
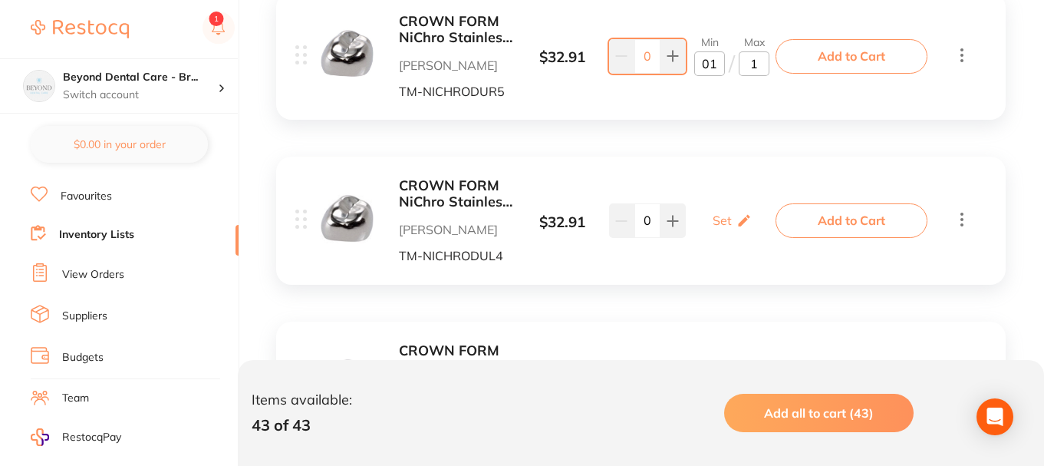
scroll to position [1558, 0]
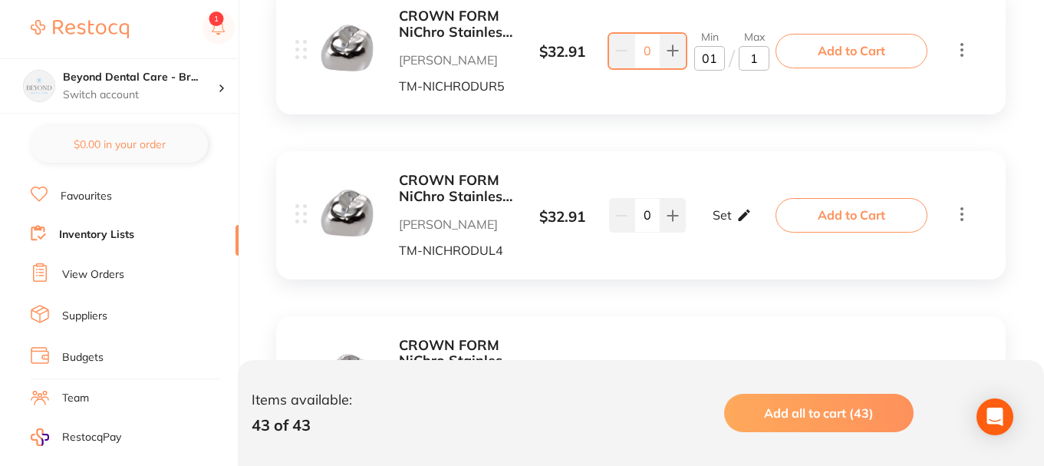
click at [737, 212] on icon at bounding box center [744, 215] width 15 height 16
type input "1"
click at [720, 222] on input "0" at bounding box center [709, 223] width 31 height 25
type input "01"
click at [763, 228] on input "0" at bounding box center [754, 223] width 31 height 25
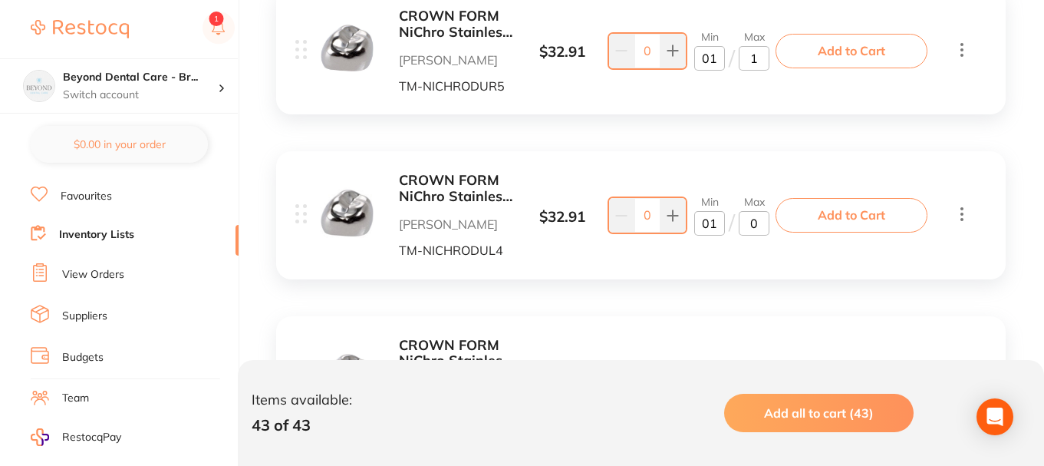
type input "02"
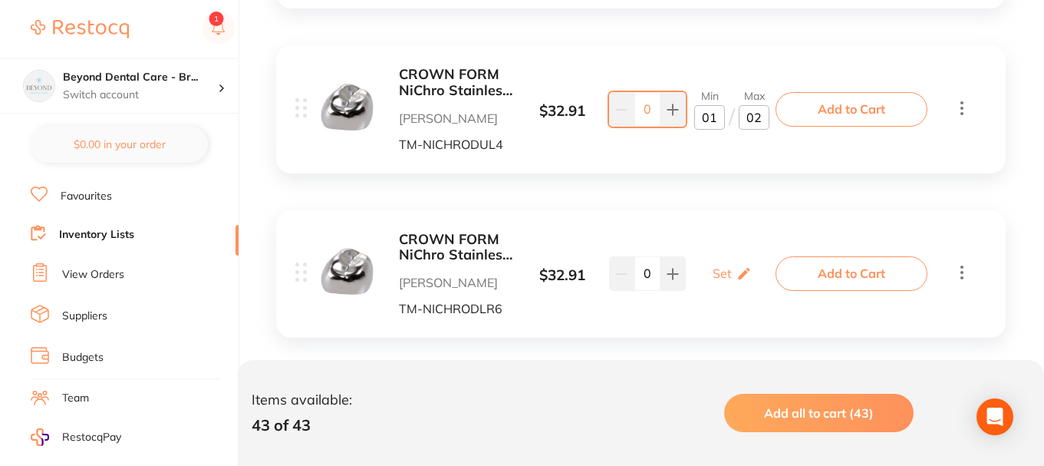
scroll to position [1712, 0]
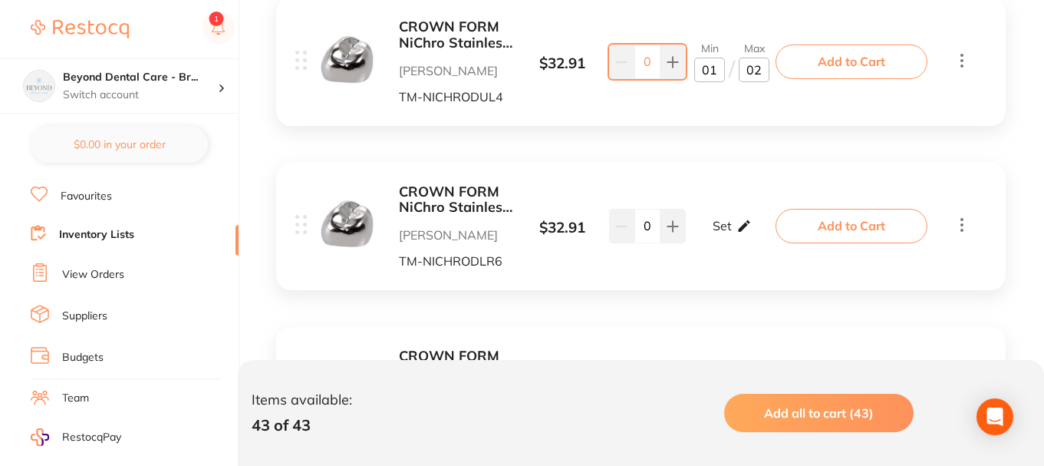
click at [737, 227] on icon at bounding box center [744, 226] width 15 height 16
click at [715, 234] on input "0" at bounding box center [709, 234] width 31 height 25
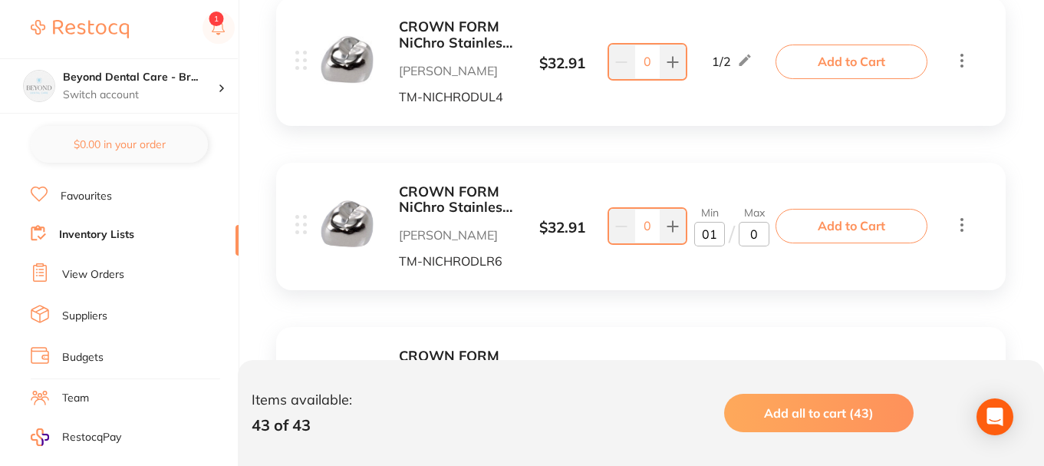
type input "01"
click at [756, 237] on input "0" at bounding box center [754, 234] width 31 height 25
type input "02"
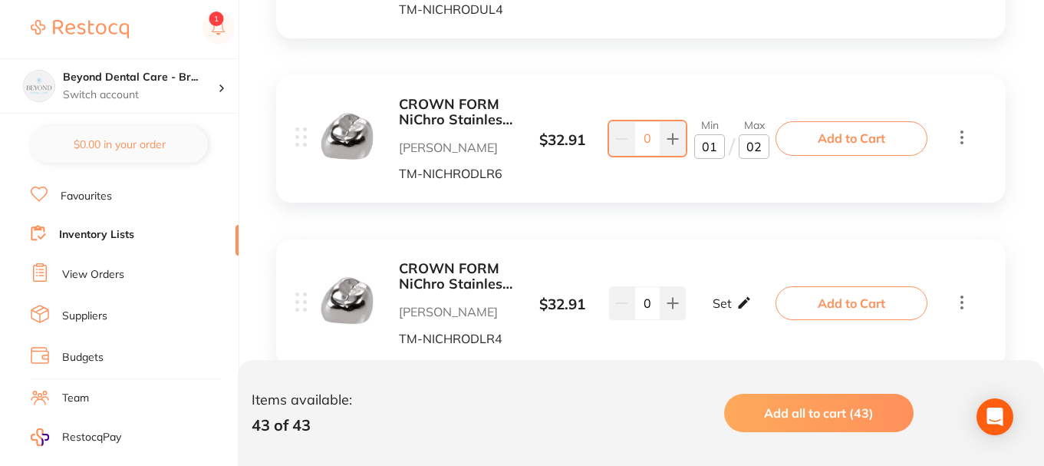
scroll to position [1865, 0]
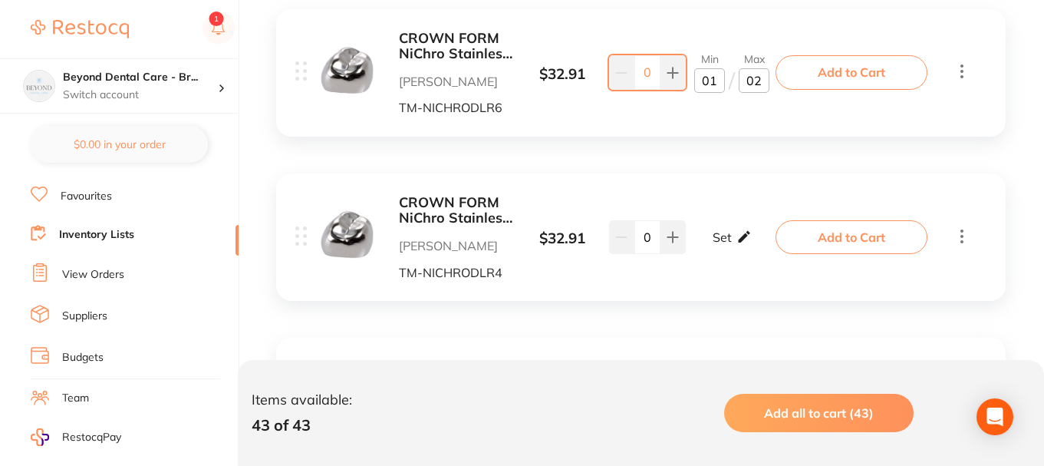
click at [737, 230] on icon at bounding box center [744, 237] width 15 height 16
click at [710, 242] on input "0" at bounding box center [709, 244] width 31 height 25
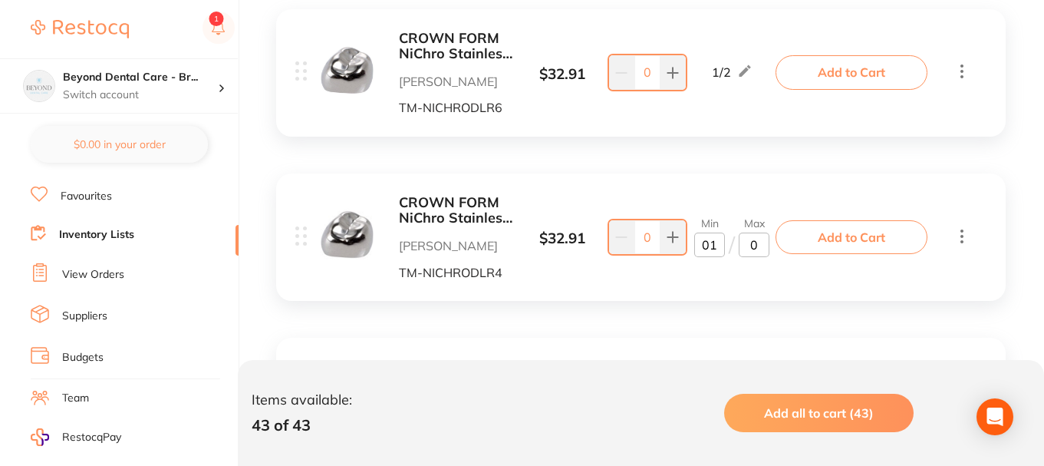
type input "01"
click at [753, 243] on input "0" at bounding box center [754, 244] width 31 height 25
click at [759, 245] on input "0" at bounding box center [754, 244] width 31 height 25
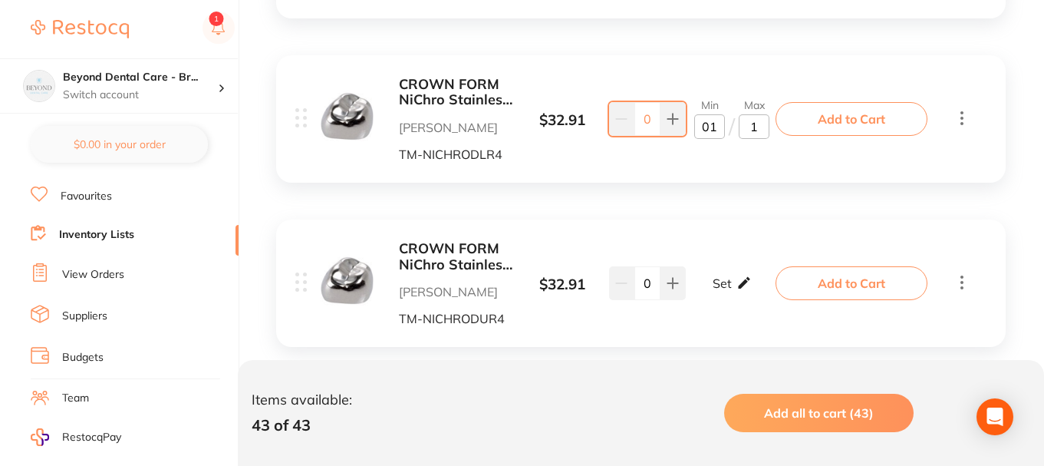
scroll to position [2019, 0]
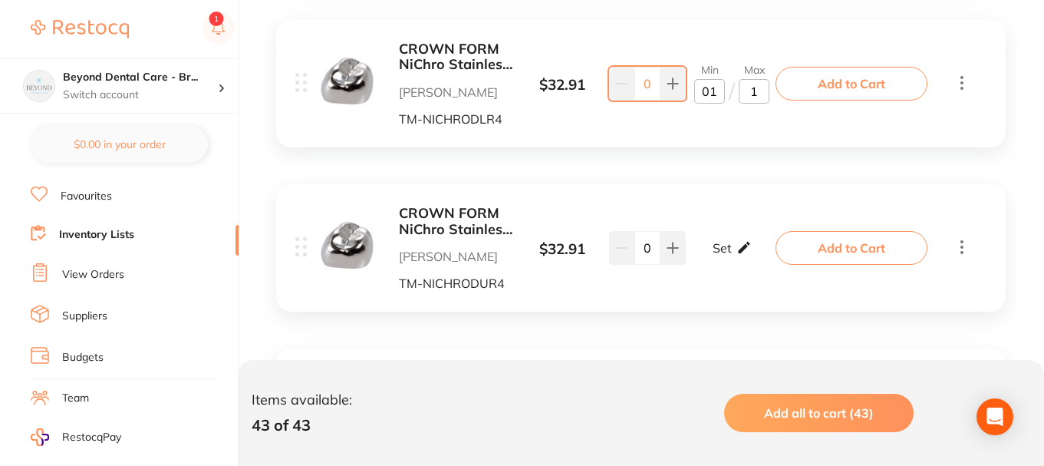
click at [738, 244] on icon at bounding box center [744, 247] width 15 height 16
type input "1"
click at [715, 253] on input "0" at bounding box center [709, 255] width 31 height 25
type input "01"
click at [756, 255] on input "0" at bounding box center [754, 255] width 31 height 25
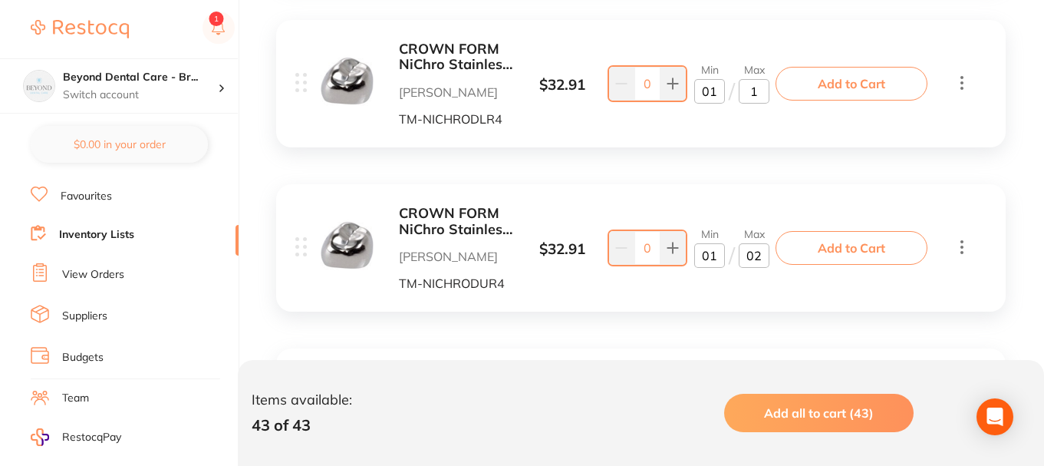
type input "0"
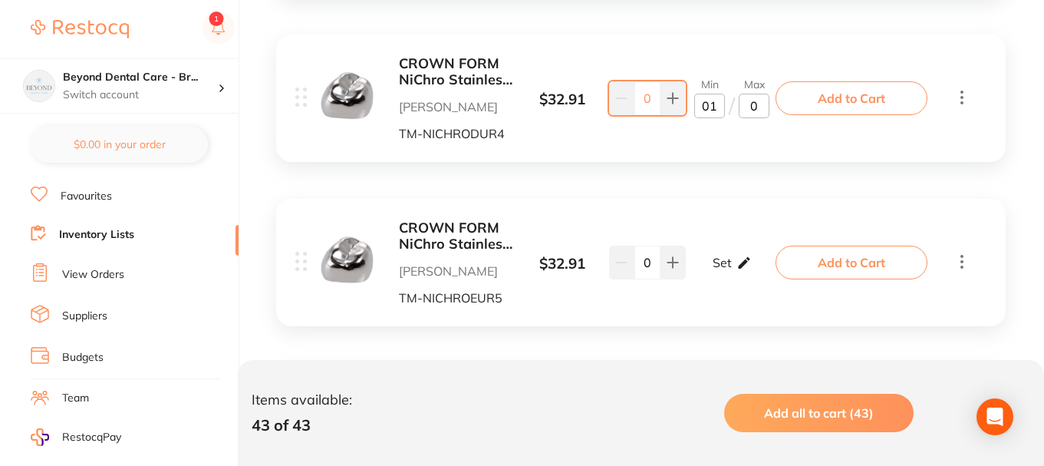
scroll to position [2172, 0]
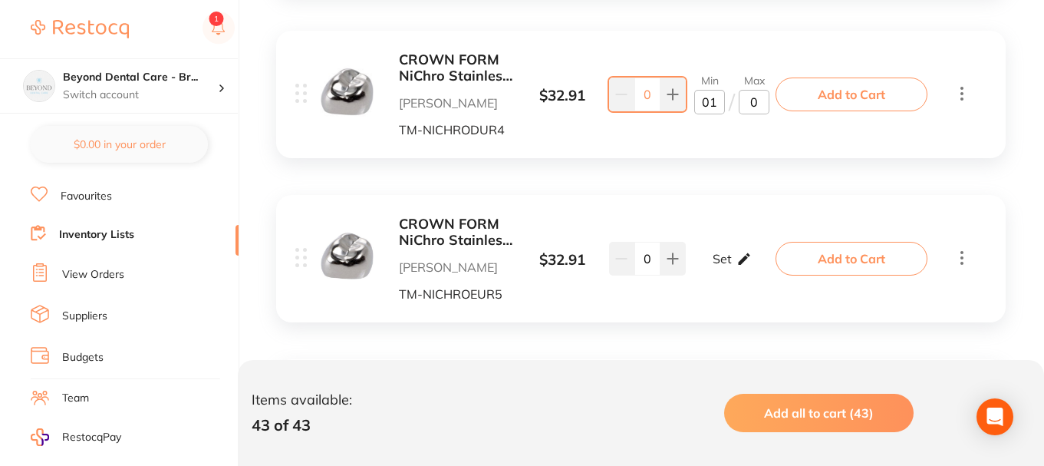
click at [740, 251] on icon at bounding box center [744, 259] width 15 height 16
click at [714, 264] on input "0" at bounding box center [709, 266] width 31 height 25
type input "01"
click at [754, 265] on input "0" at bounding box center [754, 266] width 31 height 25
type input "0"
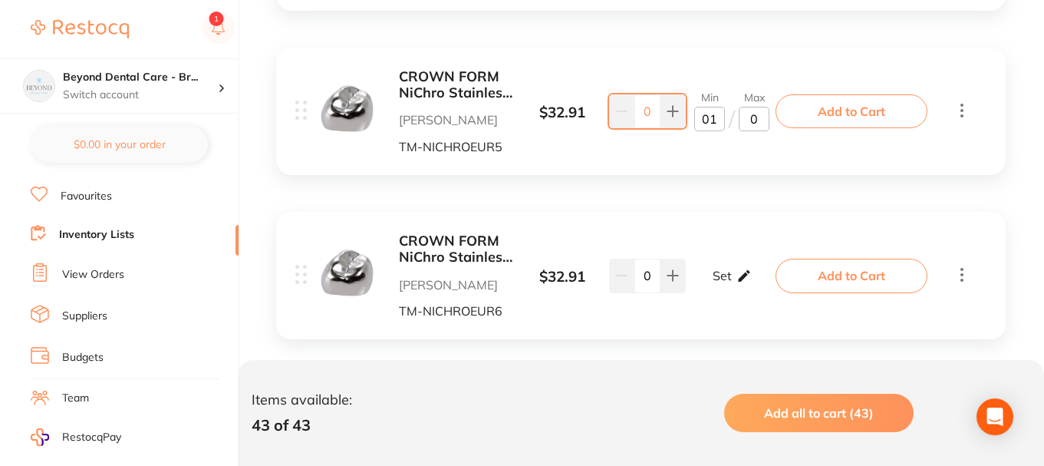
scroll to position [2325, 0]
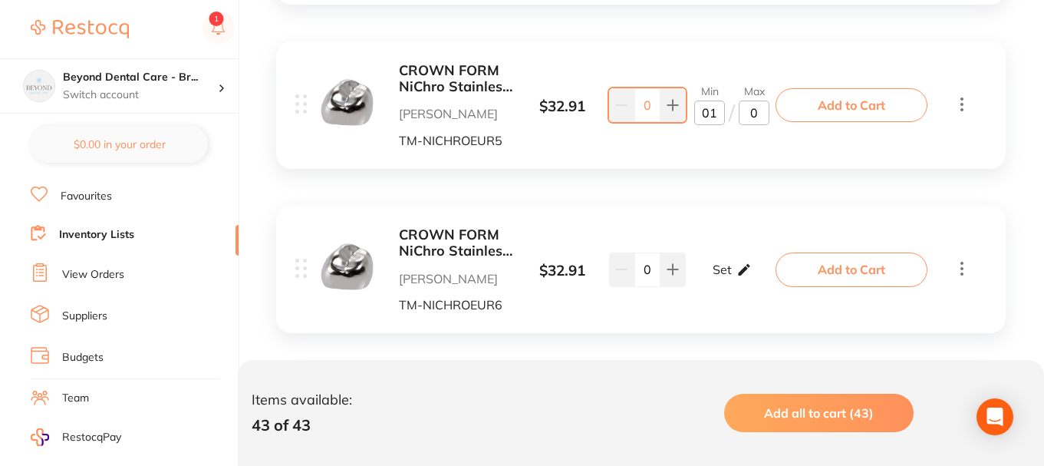
click at [737, 257] on div "Set Set Min / Max" at bounding box center [732, 269] width 39 height 38
click at [717, 272] on input "0" at bounding box center [709, 277] width 31 height 25
type input "01"
click at [756, 276] on input "0" at bounding box center [754, 277] width 31 height 25
type input "02"
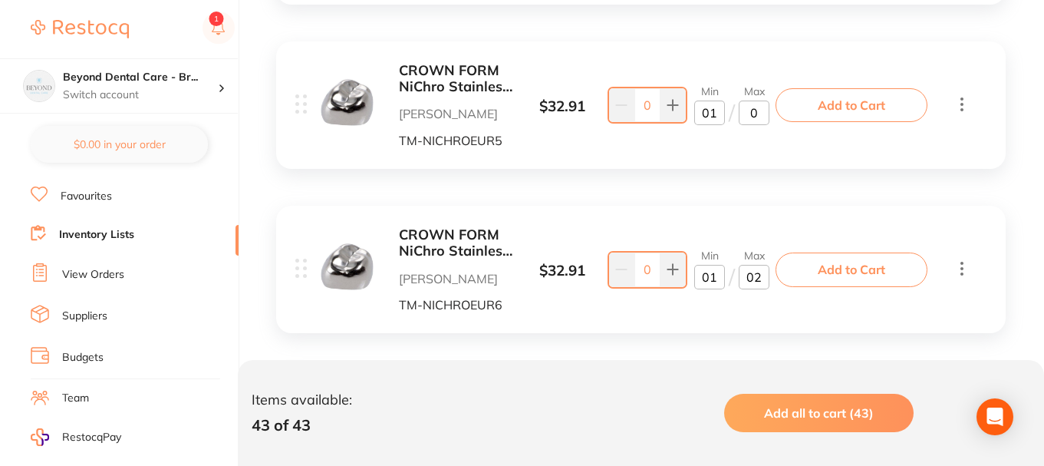
click at [763, 110] on input "0" at bounding box center [754, 113] width 31 height 25
type input "02"
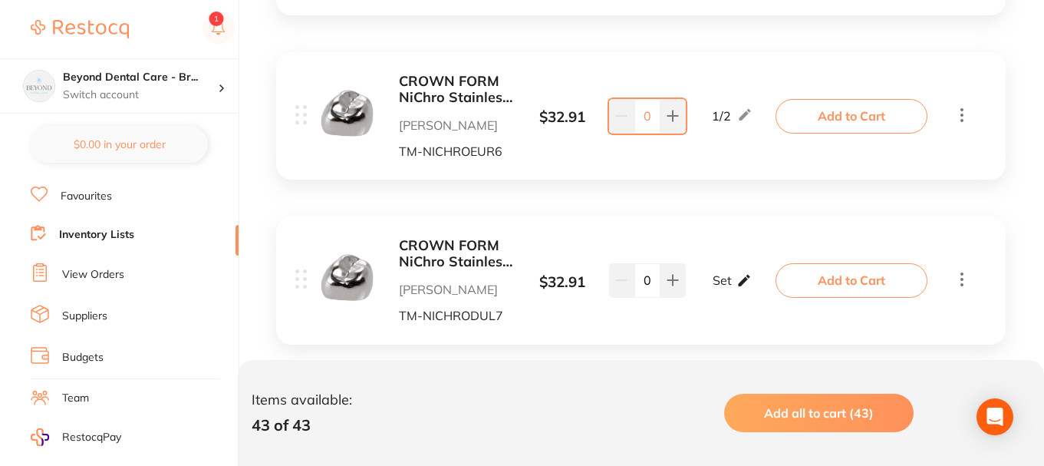
click at [739, 278] on icon at bounding box center [744, 280] width 15 height 16
click at [716, 294] on input "0" at bounding box center [709, 288] width 31 height 25
type input "01"
click at [764, 292] on input "0" at bounding box center [754, 288] width 31 height 25
type input "0"
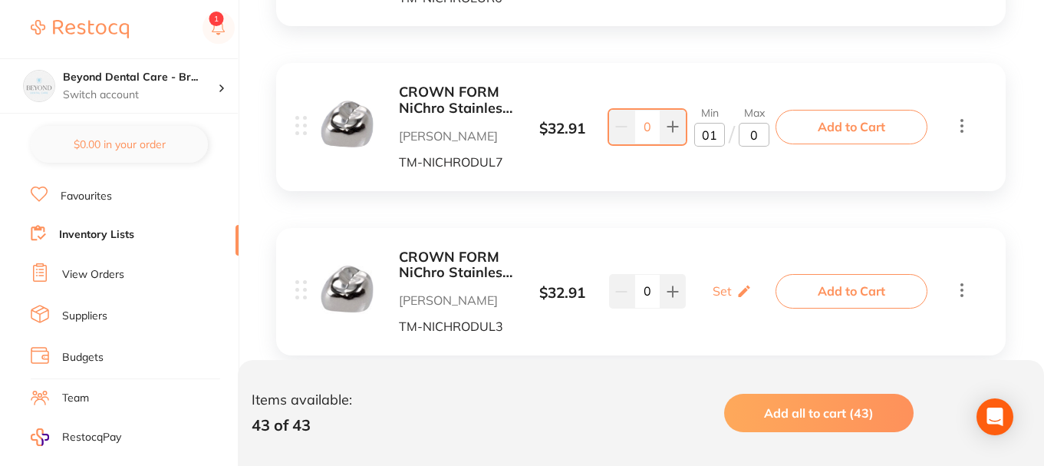
scroll to position [2709, 0]
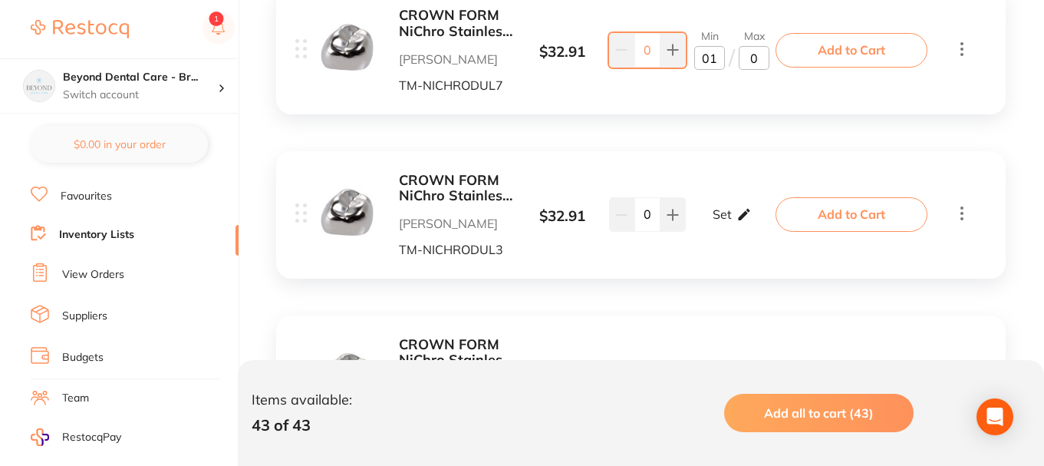
click at [733, 211] on div "Set Set Min / Max" at bounding box center [732, 214] width 39 height 38
click at [717, 231] on input "0" at bounding box center [709, 222] width 31 height 25
type input "01"
click at [759, 224] on input "0" at bounding box center [754, 222] width 31 height 25
type input "02"
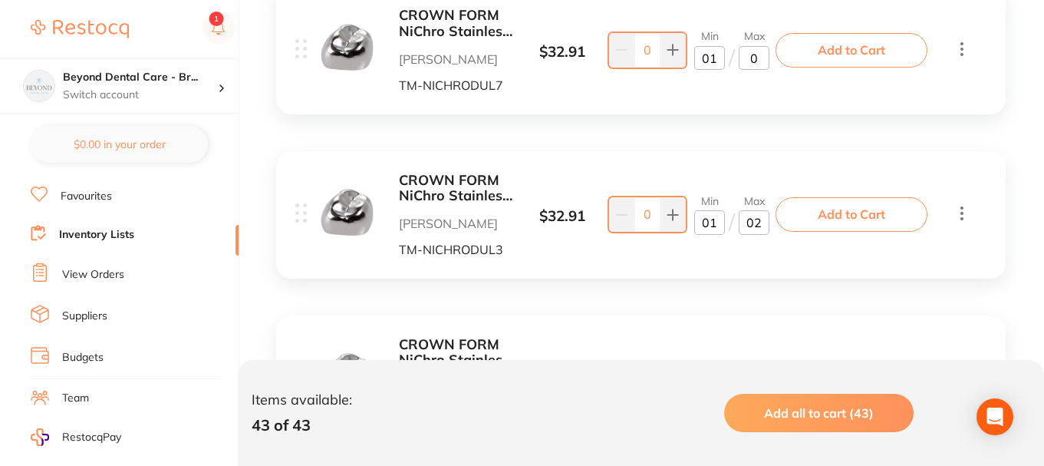
scroll to position [2862, 0]
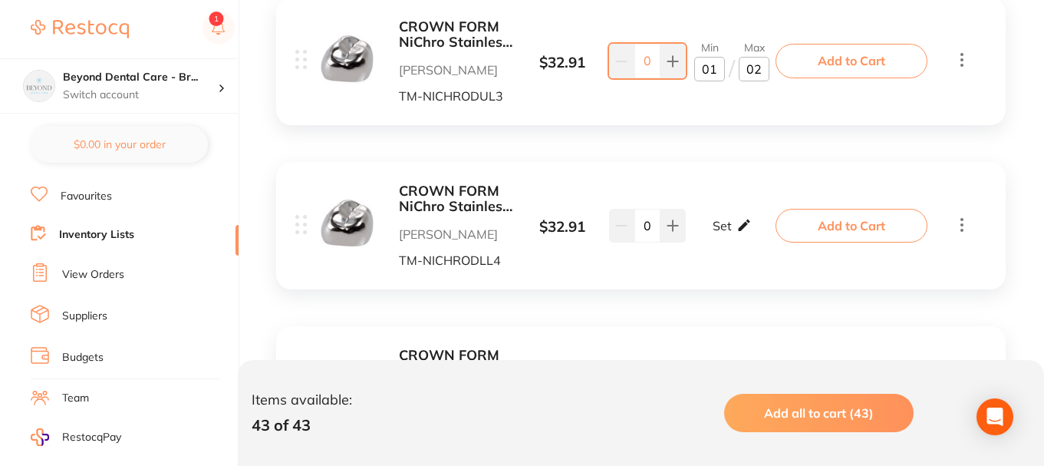
click at [737, 222] on icon at bounding box center [744, 225] width 15 height 16
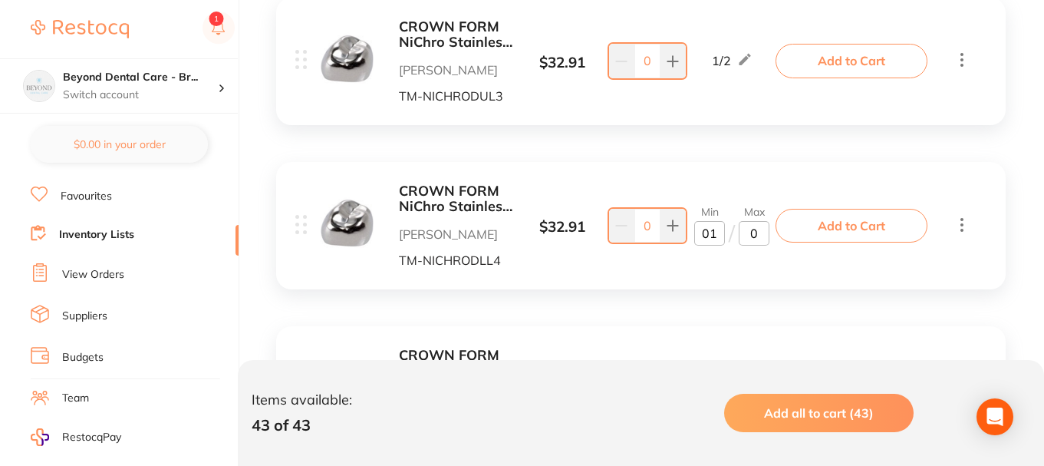
type input "01"
click at [761, 236] on input "0" at bounding box center [754, 233] width 31 height 25
type input "02"
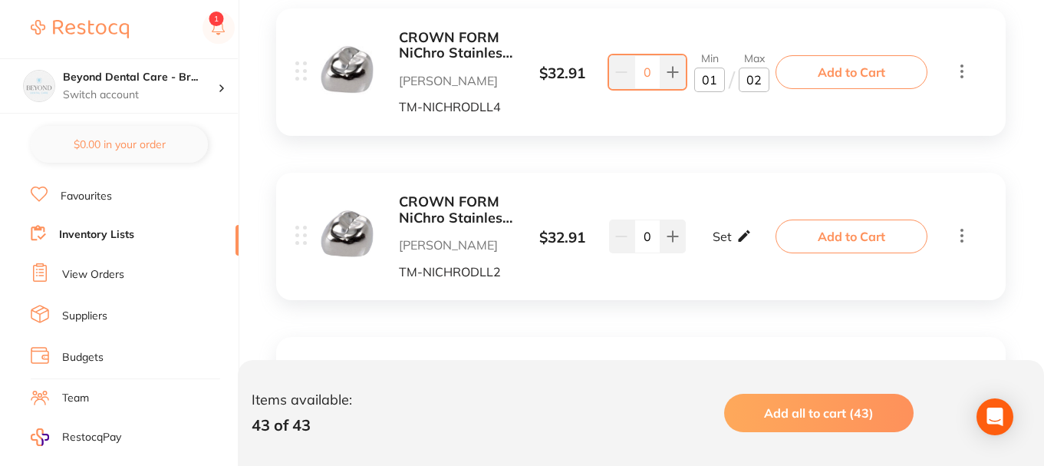
click at [731, 239] on div "Set Set Min / Max" at bounding box center [732, 236] width 39 height 38
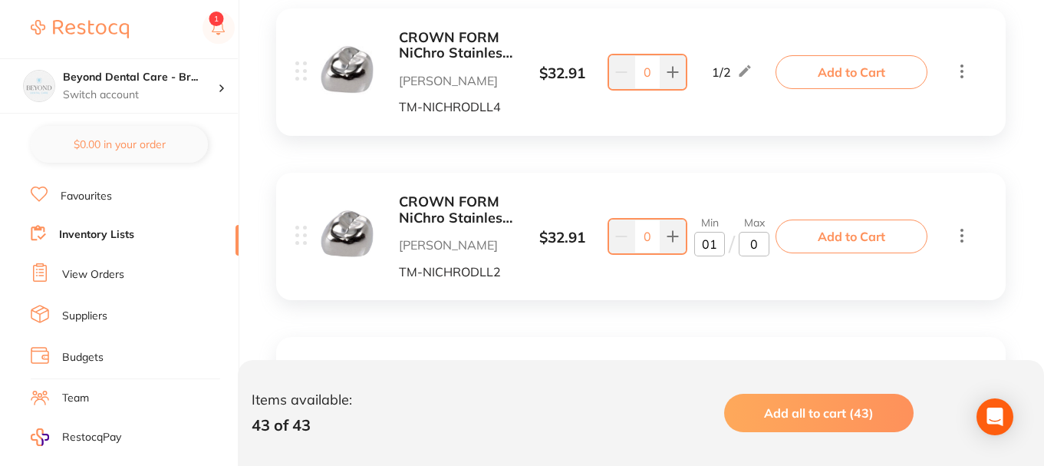
type input "01"
click at [760, 244] on input "0" at bounding box center [754, 244] width 31 height 25
type input "02"
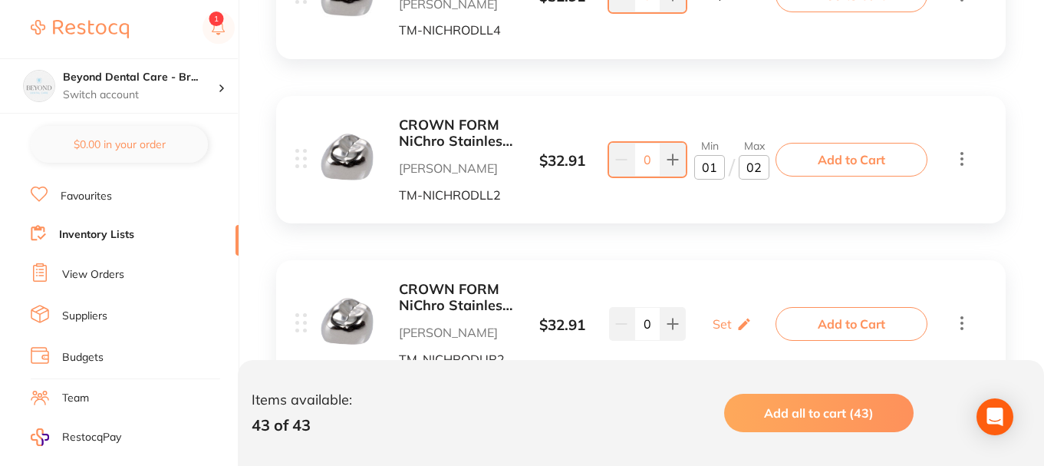
scroll to position [3169, 0]
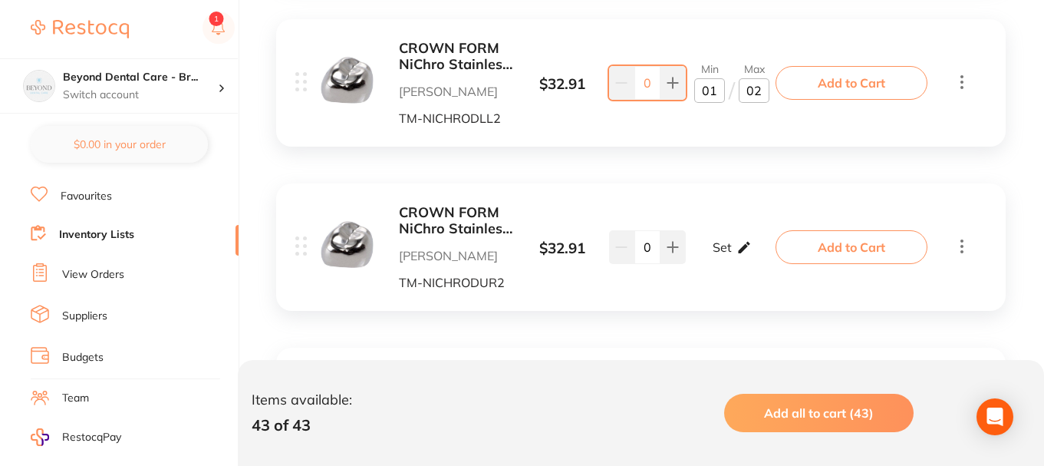
click at [724, 245] on p "Set" at bounding box center [722, 247] width 19 height 14
drag, startPoint x: 714, startPoint y: 254, endPoint x: 753, endPoint y: 253, distance: 39.1
click at [715, 253] on input "0" at bounding box center [709, 254] width 31 height 25
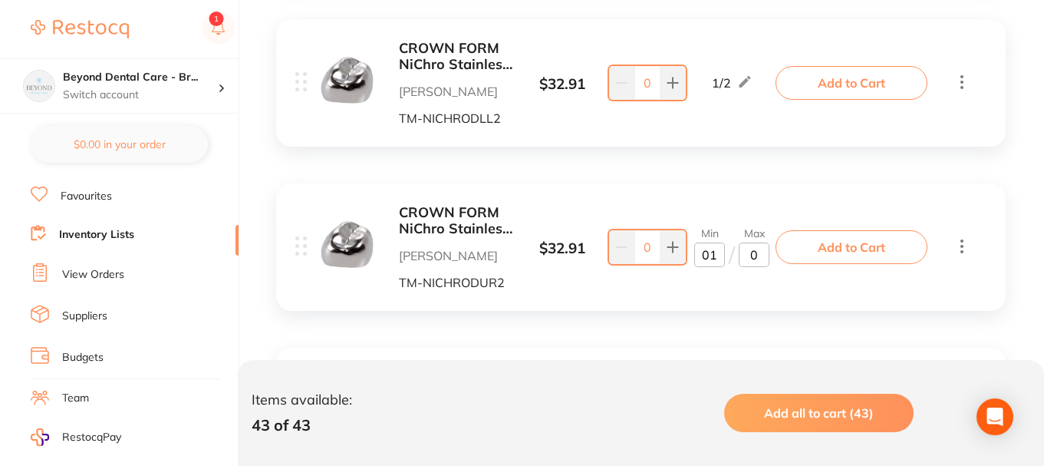
type input "01"
click at [765, 255] on input "0" at bounding box center [754, 254] width 31 height 25
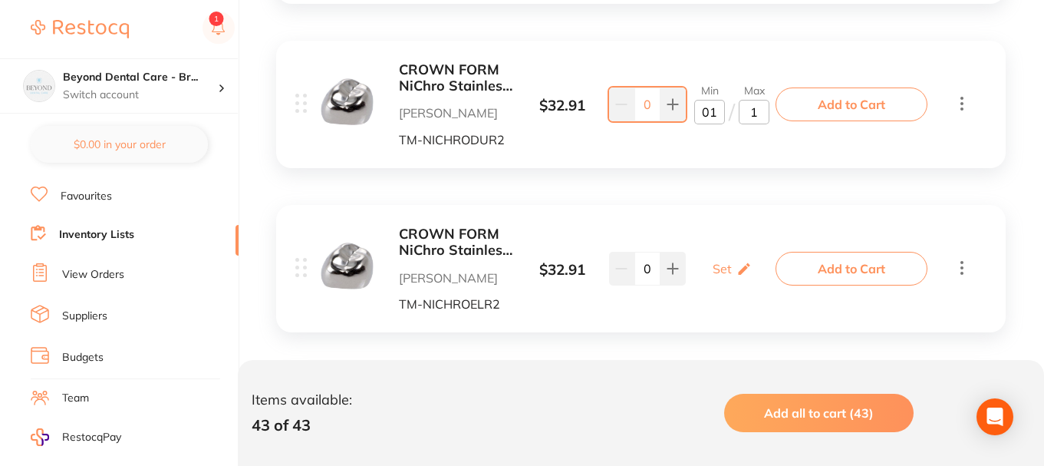
scroll to position [3400, 0]
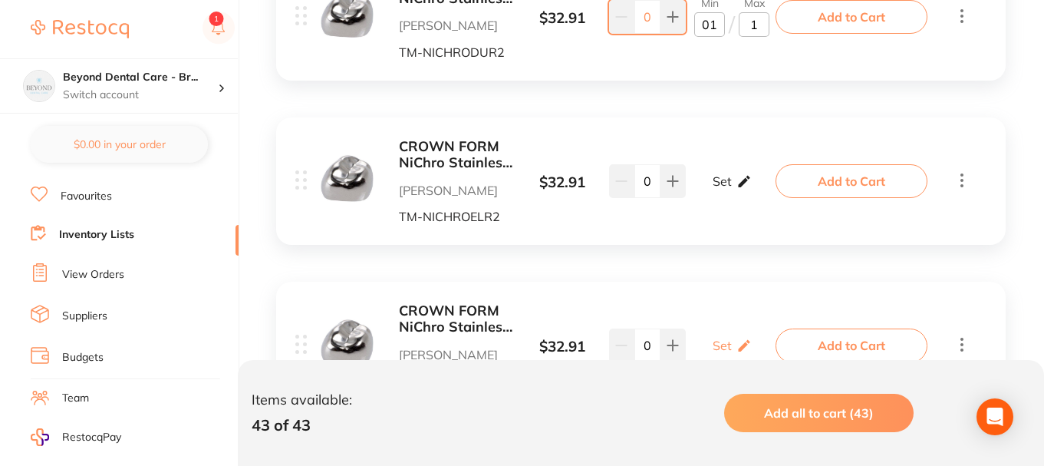
click at [730, 183] on p "Set" at bounding box center [722, 181] width 19 height 14
type input "1"
click at [714, 191] on input "0" at bounding box center [709, 188] width 31 height 25
type input "01"
click at [762, 188] on input "0" at bounding box center [754, 188] width 31 height 25
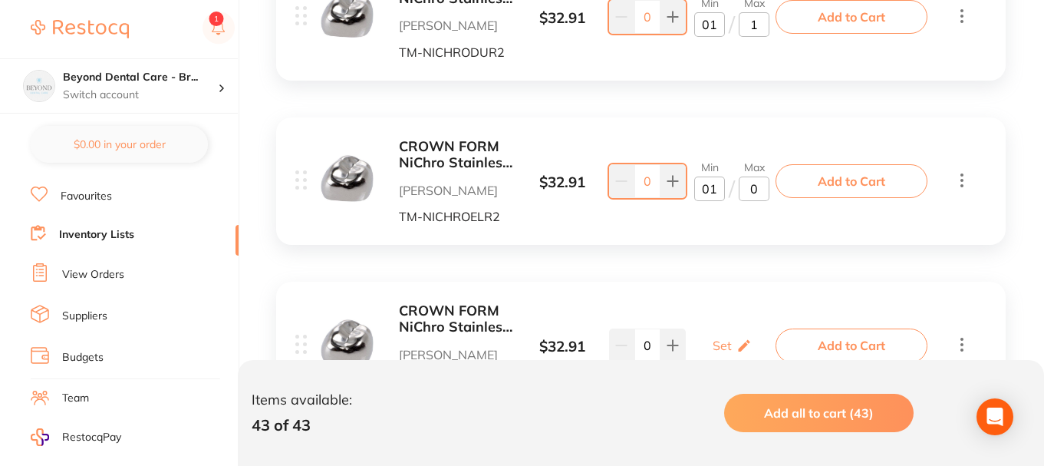
type input "02"
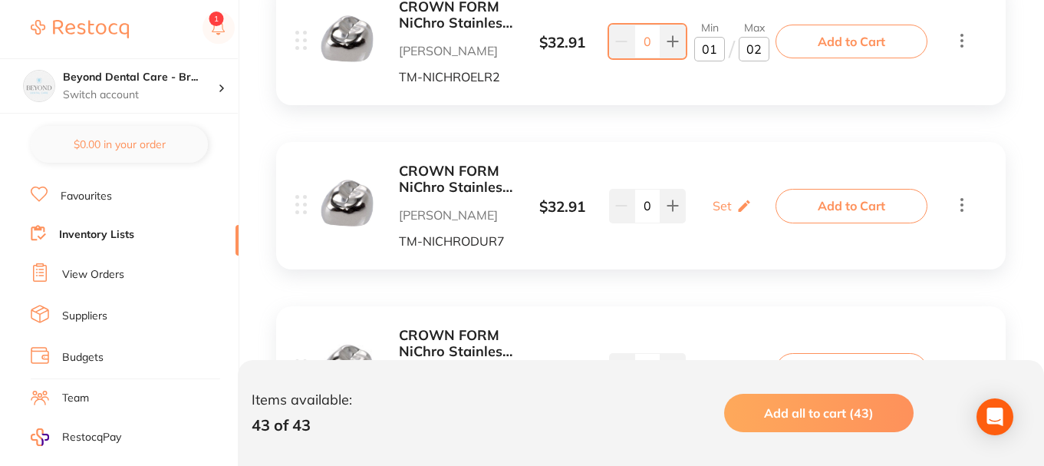
scroll to position [3553, 0]
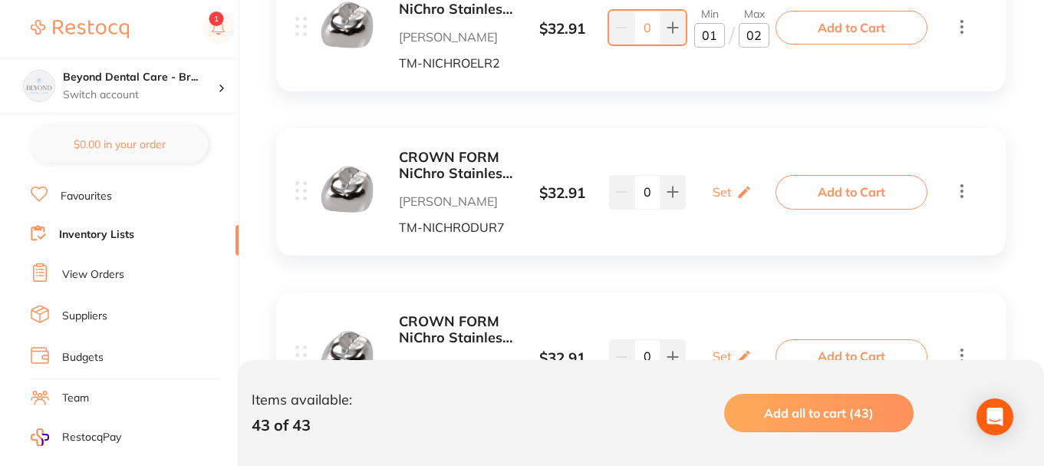
click at [734, 208] on div "Set Set Min / Max" at bounding box center [732, 192] width 39 height 38
click at [717, 201] on input "0" at bounding box center [709, 200] width 31 height 25
type input "01"
click at [761, 199] on input "0" at bounding box center [754, 200] width 31 height 25
type input "02"
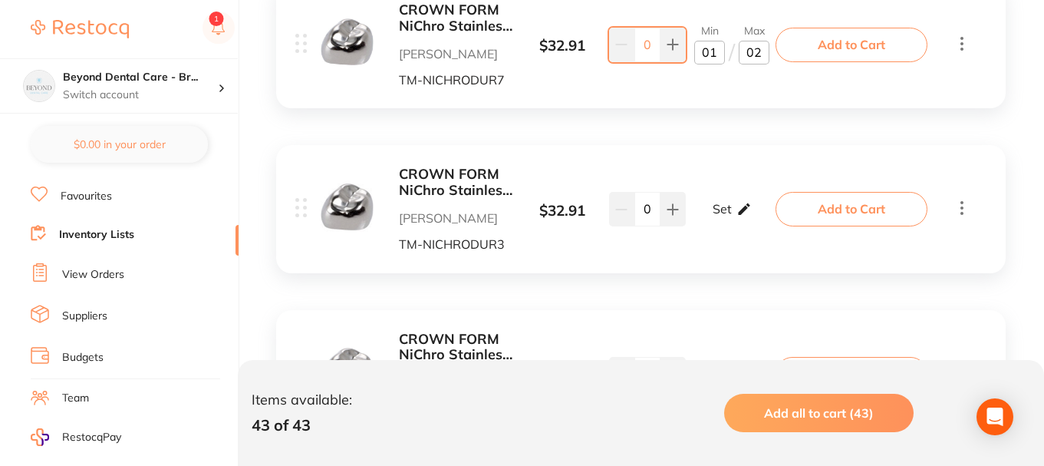
scroll to position [3706, 0]
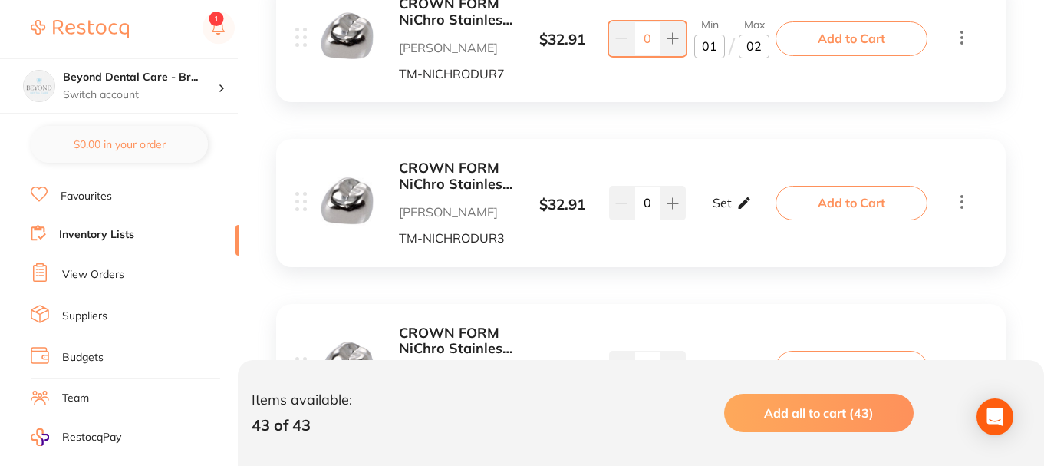
click at [728, 206] on p "Set" at bounding box center [722, 203] width 19 height 14
type input "01"
click at [761, 208] on input "0" at bounding box center [754, 211] width 31 height 25
type input "02"
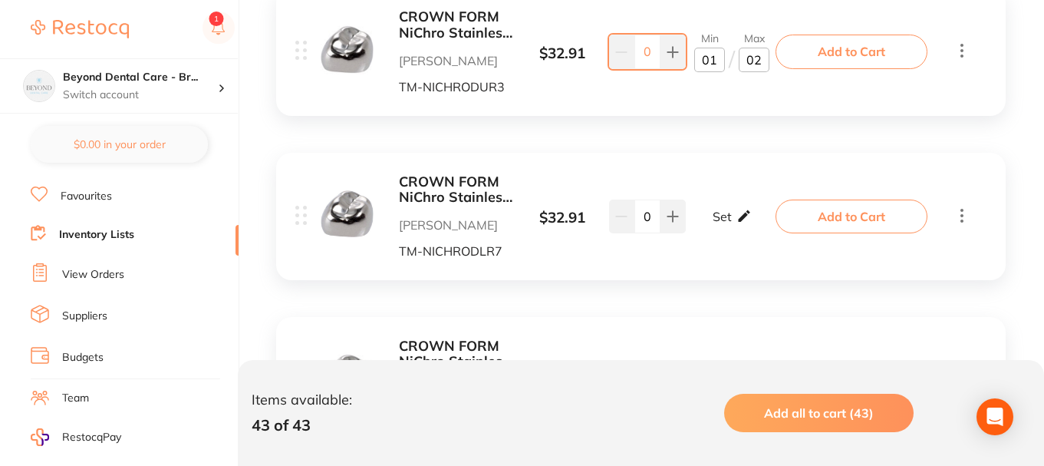
scroll to position [3860, 0]
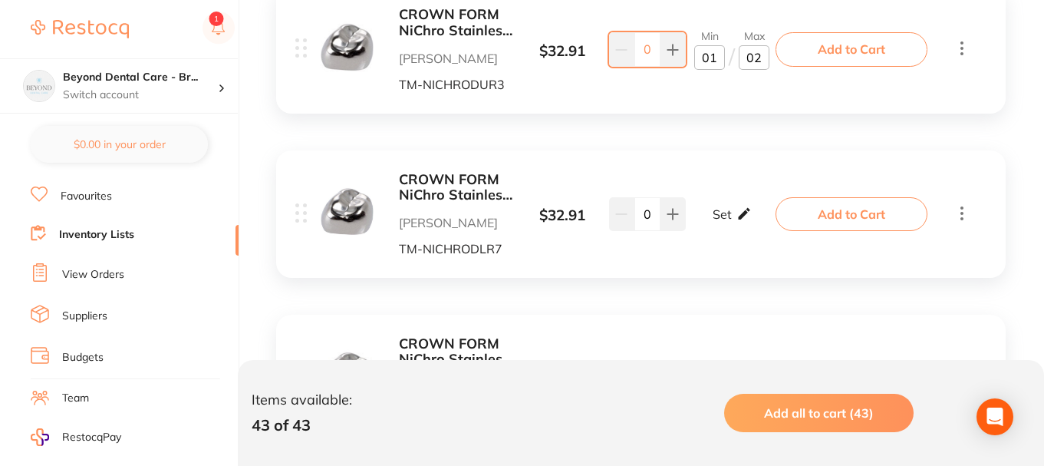
click at [730, 210] on p "Set" at bounding box center [722, 214] width 19 height 14
click at [719, 222] on input "0" at bounding box center [709, 221] width 31 height 25
type input "01"
click at [759, 219] on input "0" at bounding box center [754, 221] width 31 height 25
type input "02"
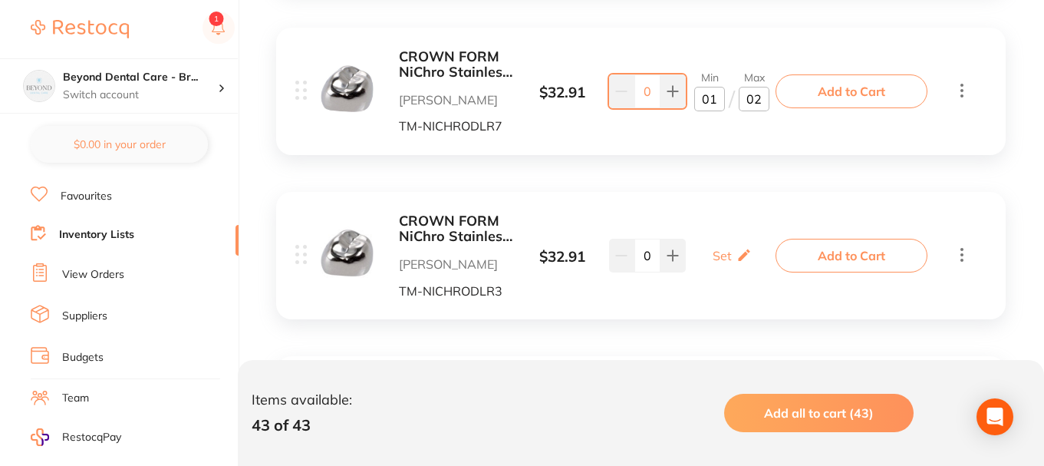
scroll to position [4013, 0]
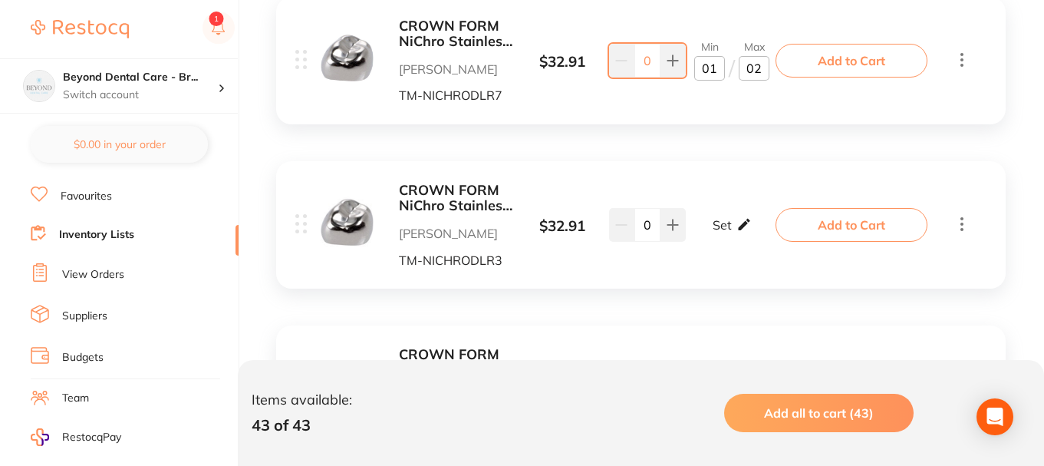
click at [727, 226] on p "Set" at bounding box center [722, 225] width 19 height 14
type input "01"
click at [756, 232] on input "0" at bounding box center [754, 232] width 31 height 25
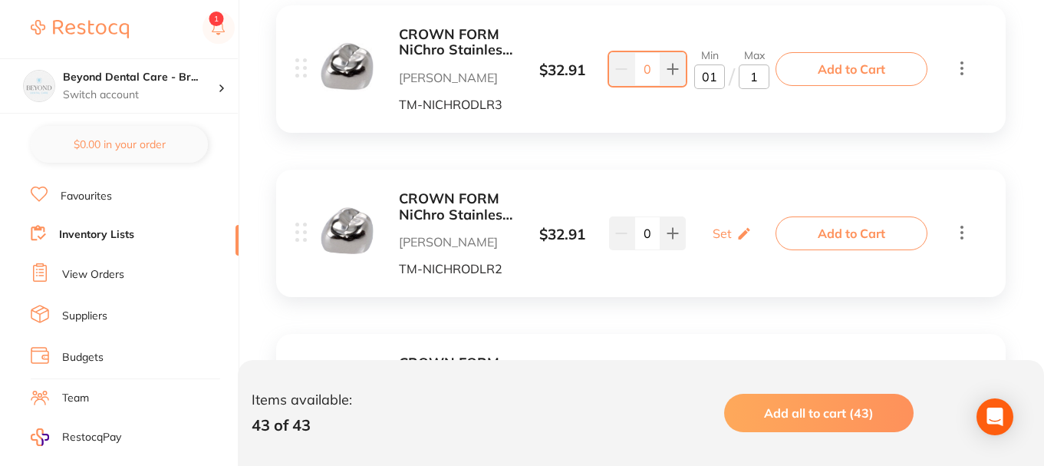
scroll to position [4243, 0]
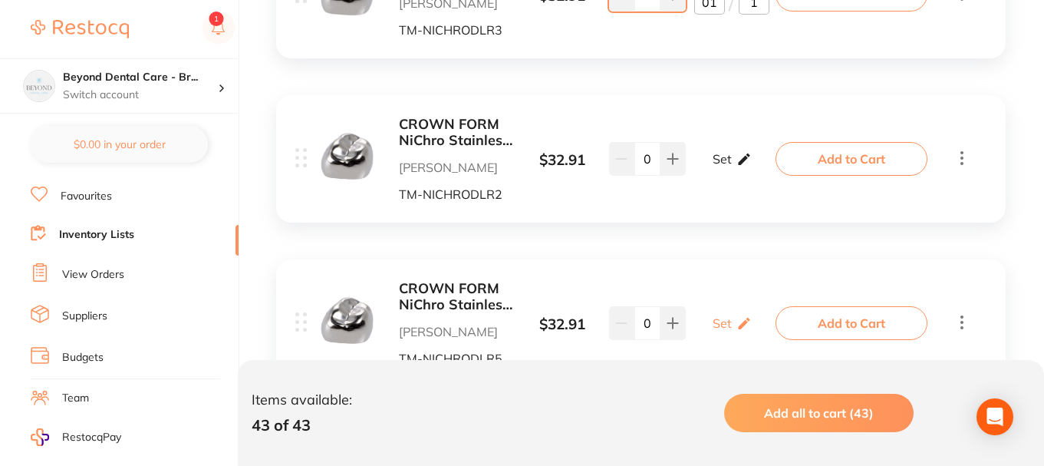
click at [729, 161] on p "Set" at bounding box center [722, 159] width 19 height 14
type input "1"
click at [720, 170] on input "0" at bounding box center [709, 166] width 31 height 25
type input "01"
click at [760, 167] on input "0" at bounding box center [754, 166] width 31 height 25
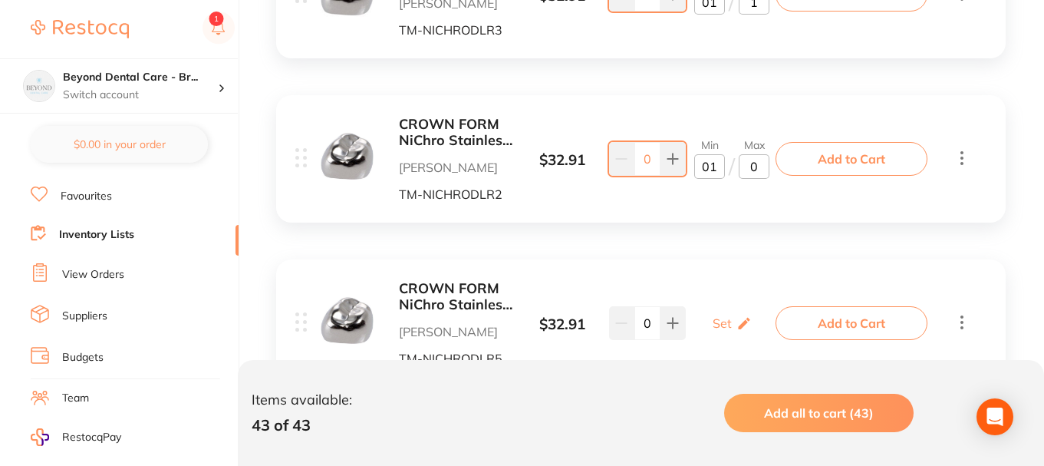
type input "02"
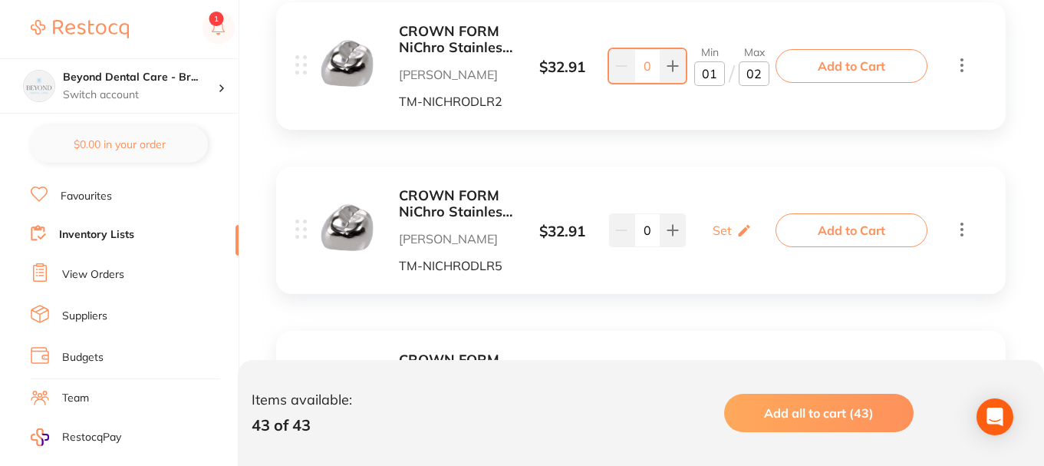
scroll to position [4397, 0]
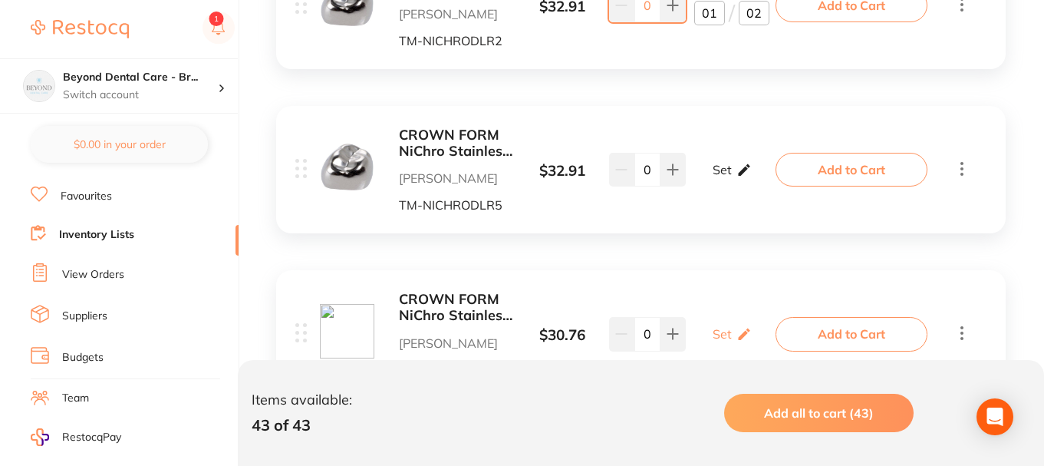
click at [730, 177] on div "Set Set Min / Max" at bounding box center [732, 169] width 39 height 38
click at [723, 183] on input "0" at bounding box center [709, 177] width 31 height 25
type input "01"
click at [766, 183] on input "0" at bounding box center [754, 177] width 31 height 25
type input "02"
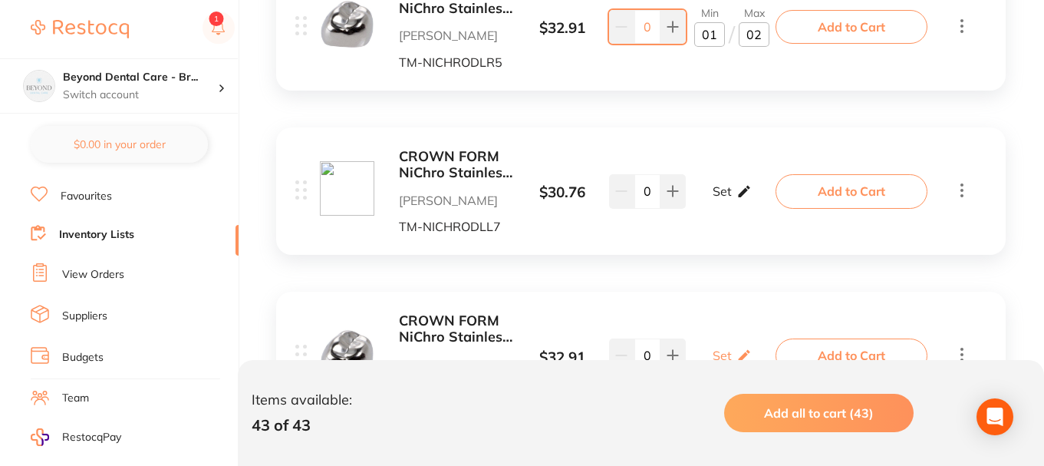
scroll to position [4550, 0]
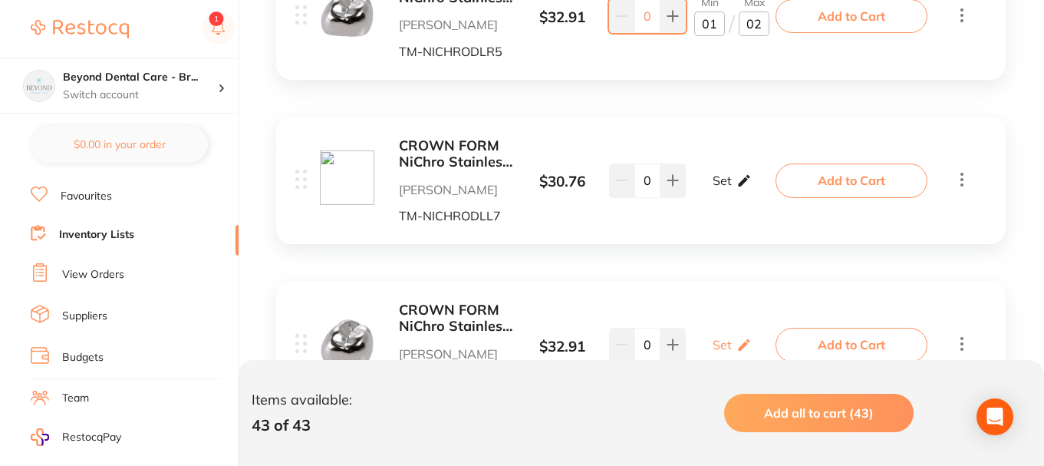
click at [737, 180] on icon at bounding box center [744, 181] width 15 height 16
click at [728, 185] on p "Set" at bounding box center [722, 180] width 19 height 14
click at [711, 193] on input "0" at bounding box center [709, 188] width 31 height 25
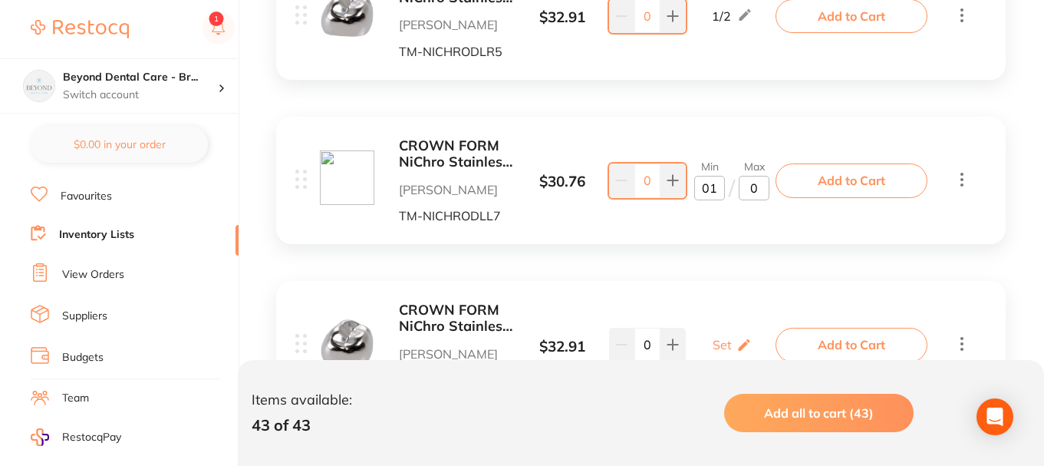
drag, startPoint x: 736, startPoint y: 190, endPoint x: 749, endPoint y: 190, distance: 13.0
click at [737, 190] on div "Min 01 / Max 0" at bounding box center [731, 180] width 75 height 40
type input "01"
click at [759, 190] on input "0" at bounding box center [754, 188] width 31 height 25
type input "02"
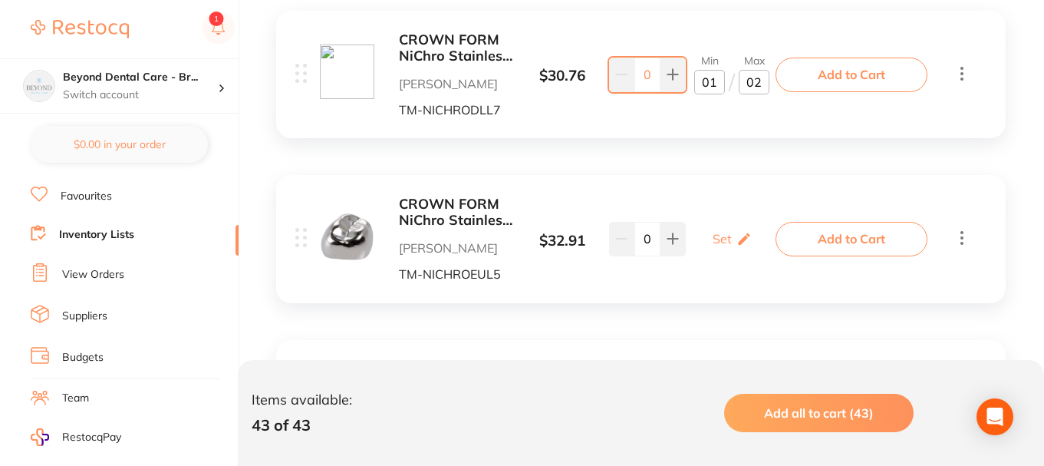
scroll to position [4704, 0]
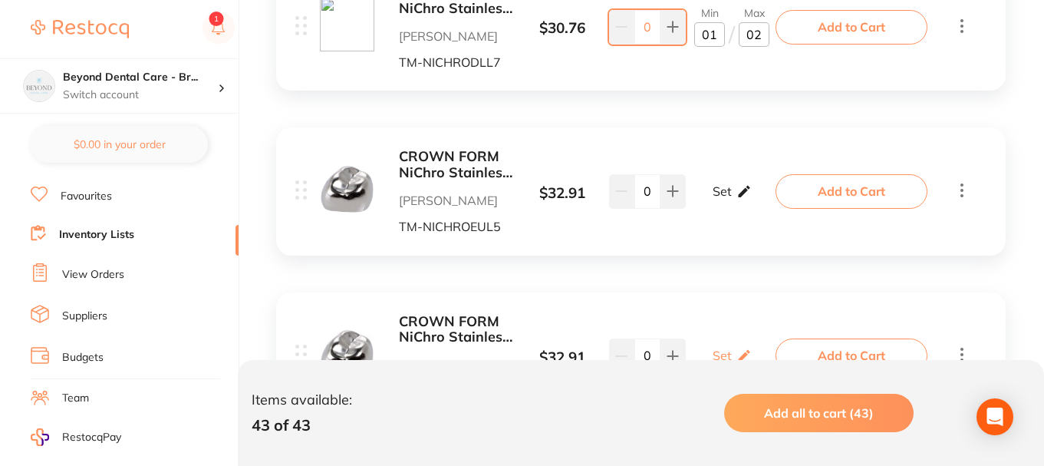
click at [733, 188] on div "Set Set Min / Max" at bounding box center [732, 191] width 39 height 38
type input "01"
click at [759, 199] on input "0" at bounding box center [754, 199] width 31 height 25
type input "02"
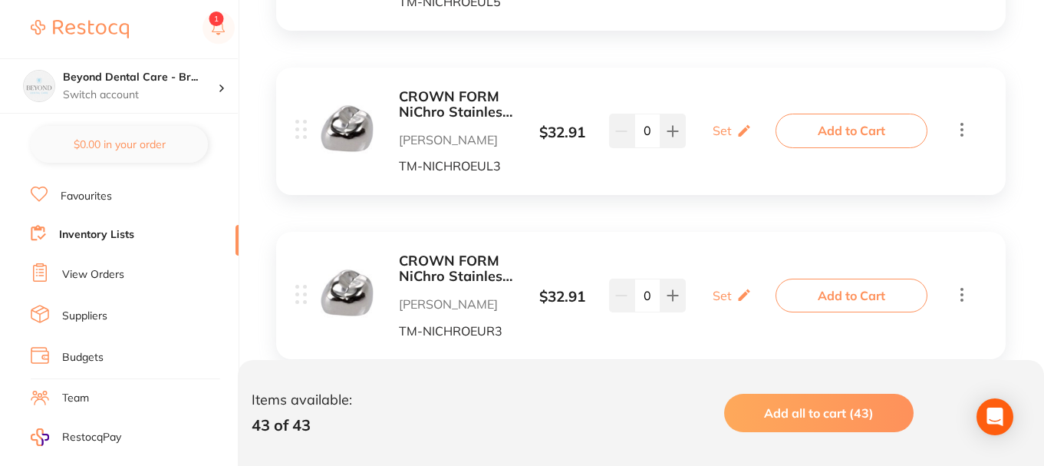
scroll to position [4934, 0]
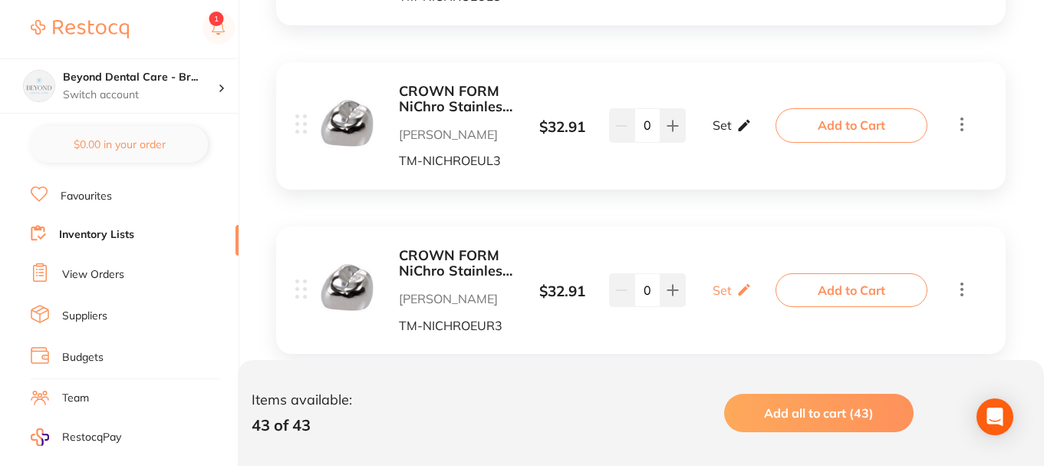
click at [733, 132] on div "Set Set Min / Max" at bounding box center [732, 125] width 39 height 38
click at [727, 138] on div "Min 0 / Max 0" at bounding box center [731, 126] width 75 height 40
click at [717, 137] on input "0" at bounding box center [709, 133] width 31 height 25
type input "01"
click at [764, 139] on input "0" at bounding box center [754, 133] width 31 height 25
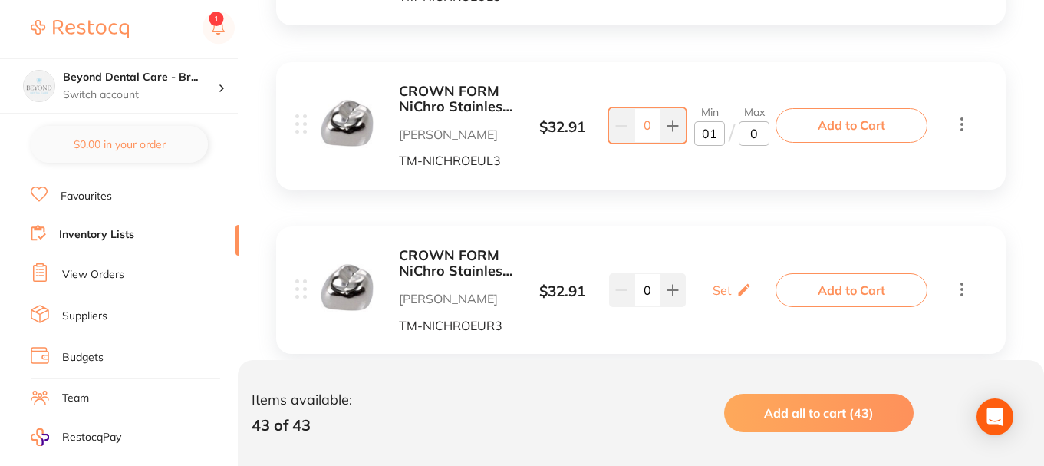
type input "02"
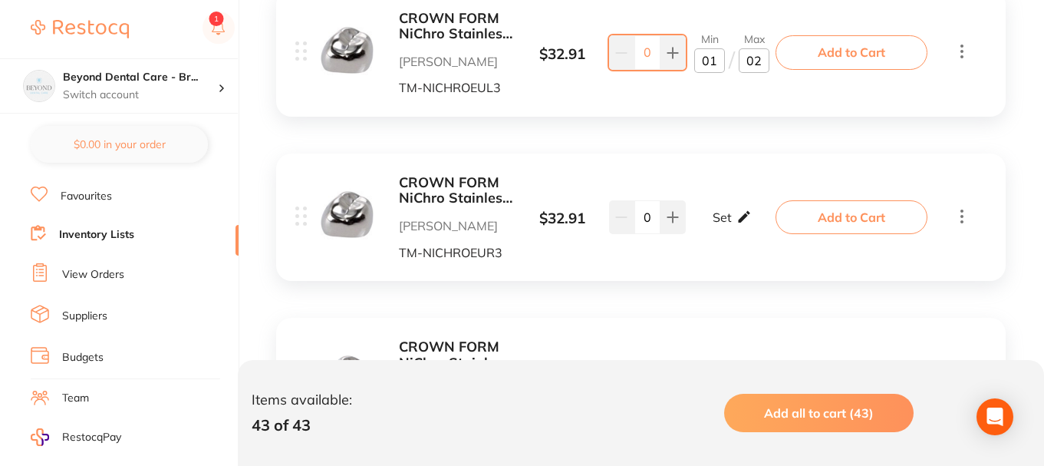
scroll to position [5011, 0]
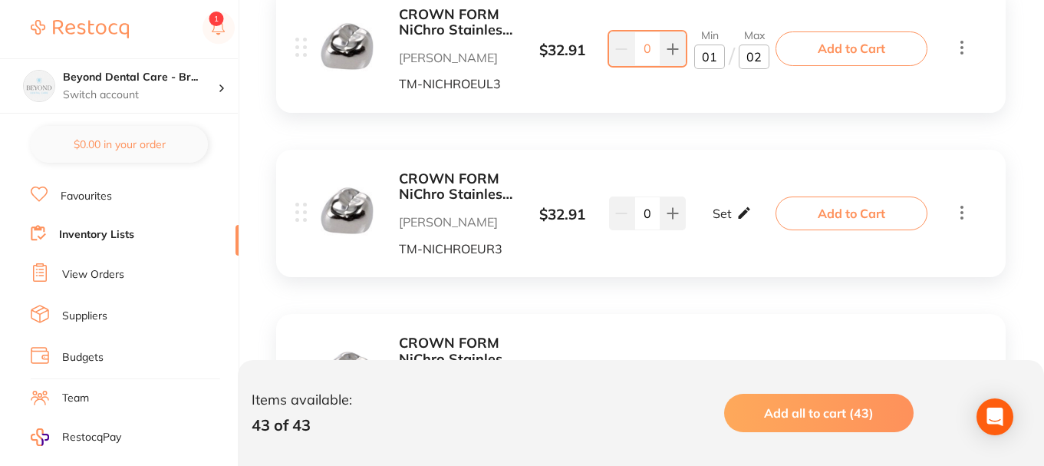
click at [738, 217] on icon at bounding box center [744, 213] width 12 height 12
click at [720, 219] on input "0" at bounding box center [709, 221] width 31 height 25
type input "01"
click at [762, 220] on input "0" at bounding box center [754, 221] width 31 height 25
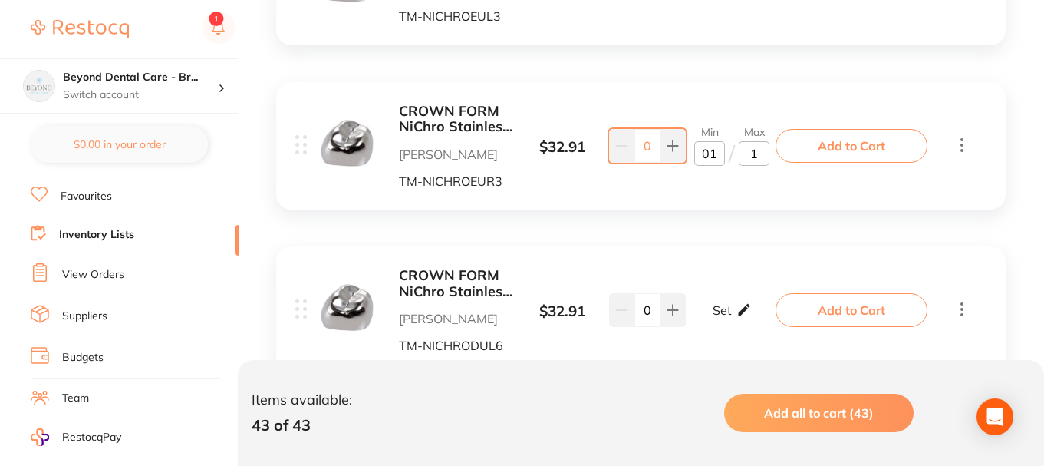
scroll to position [5164, 0]
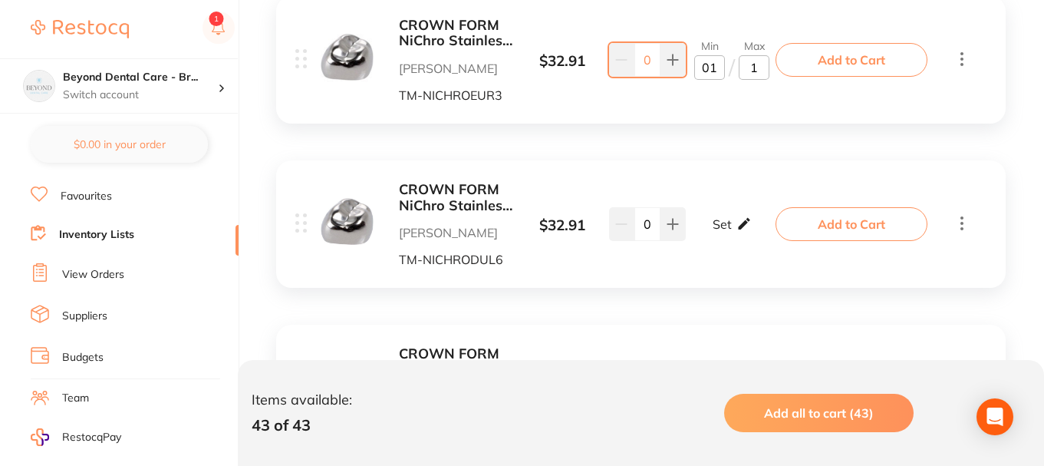
click at [737, 224] on icon at bounding box center [744, 224] width 15 height 16
type input "1"
click at [717, 223] on input "0" at bounding box center [709, 231] width 31 height 25
type input "01"
click at [751, 229] on input "0" at bounding box center [754, 231] width 31 height 25
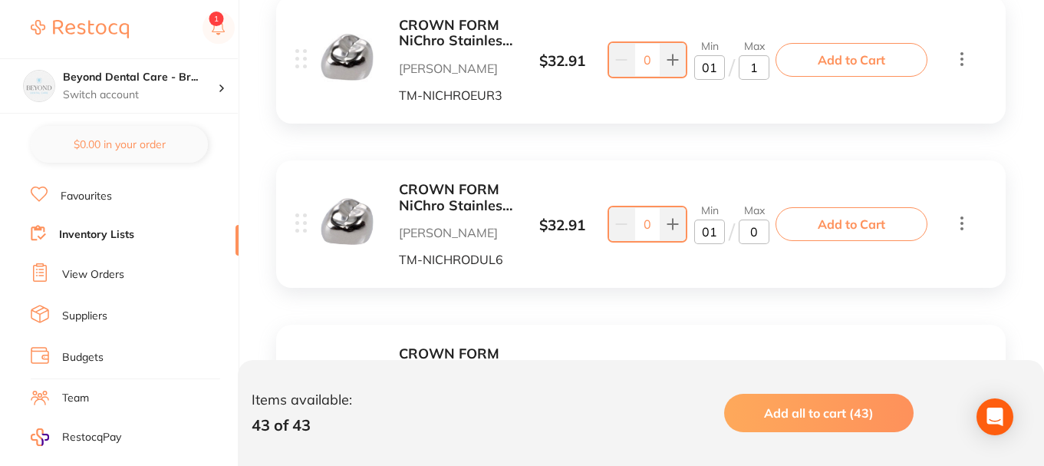
click at [760, 229] on input "0" at bounding box center [754, 231] width 31 height 25
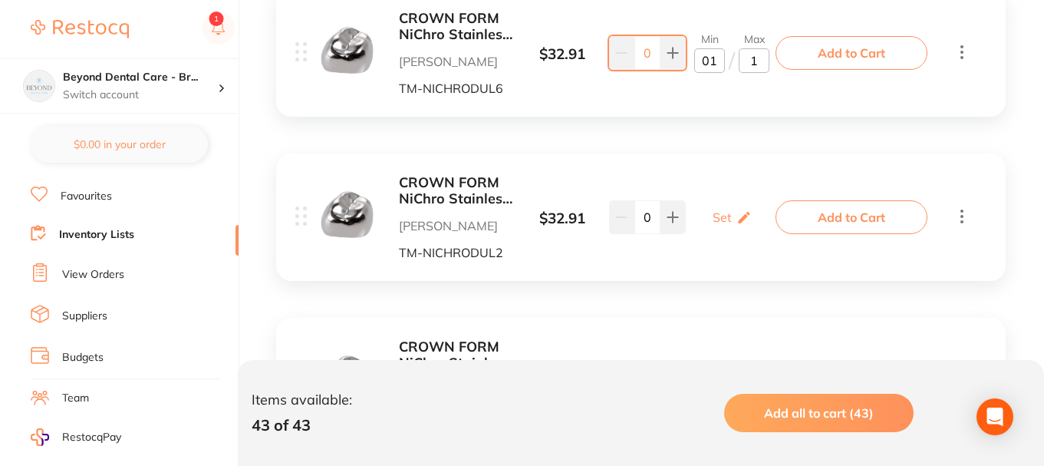
scroll to position [5394, 0]
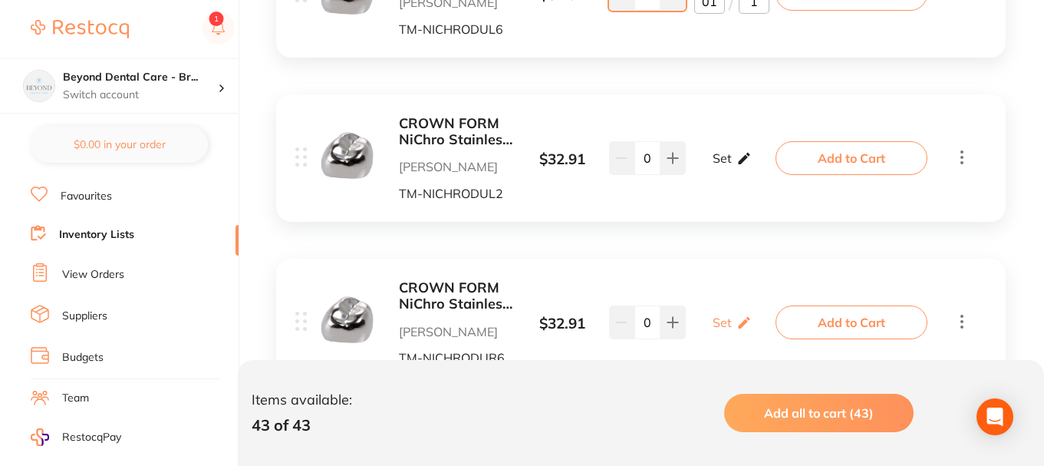
click at [728, 159] on p "Set" at bounding box center [722, 158] width 19 height 14
type input "1"
click at [716, 166] on input "0" at bounding box center [709, 165] width 31 height 25
type input "01"
click at [762, 166] on input "0" at bounding box center [754, 165] width 31 height 25
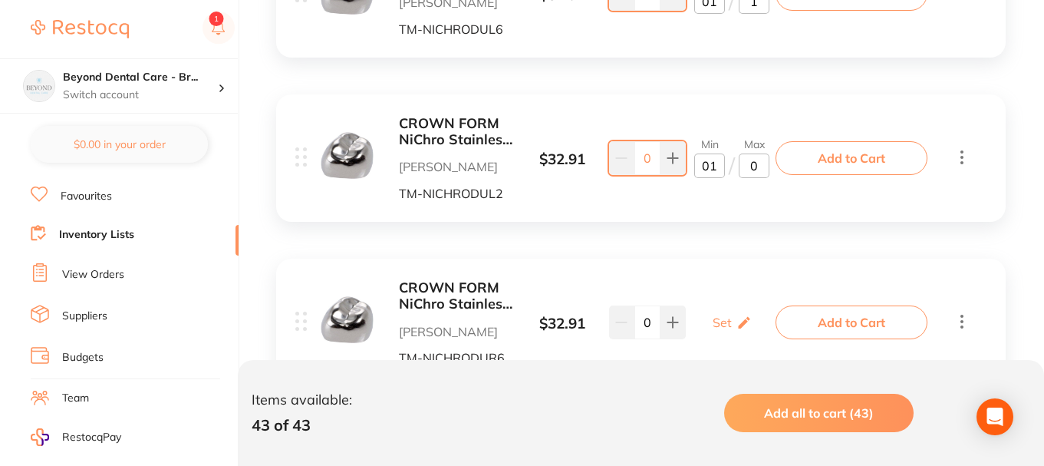
type input "02"
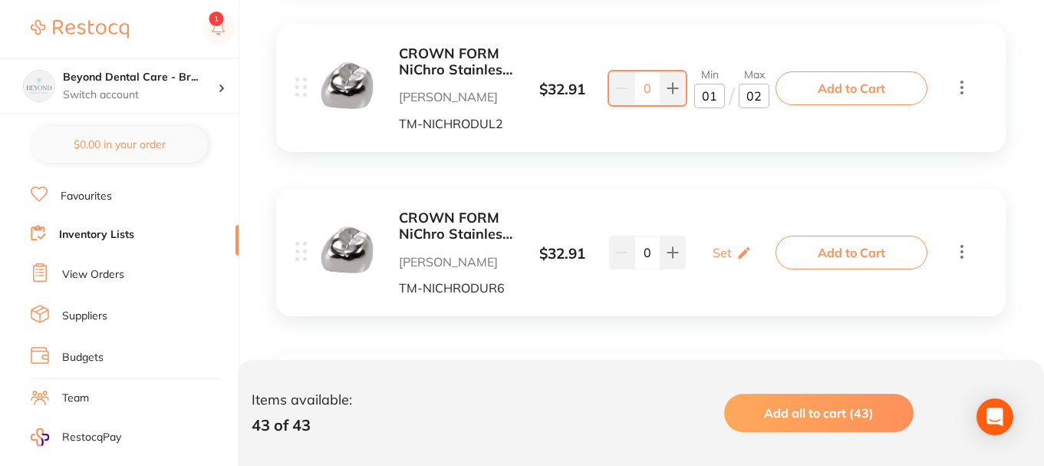
scroll to position [5471, 0]
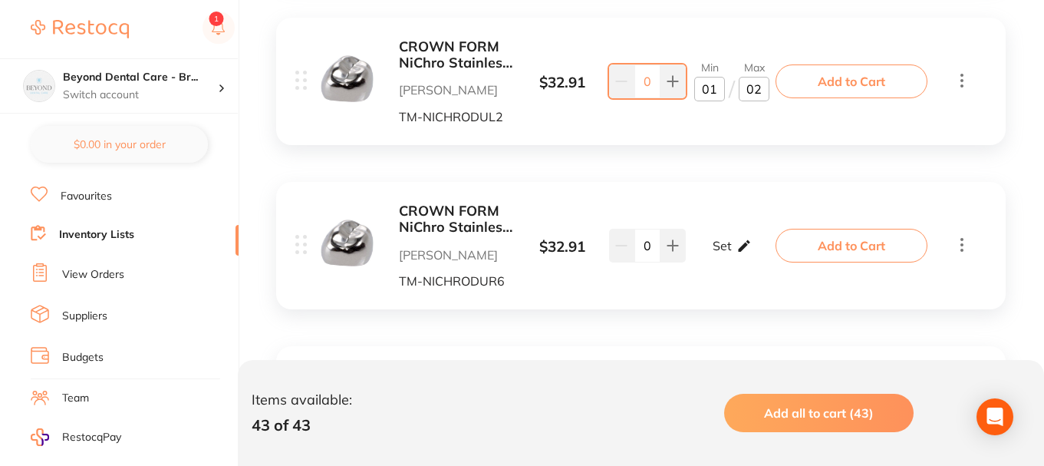
click at [735, 235] on div "Set Set Min / Max" at bounding box center [732, 245] width 39 height 38
click at [710, 247] on input "0" at bounding box center [709, 253] width 31 height 25
type input "01"
click at [758, 250] on input "0" at bounding box center [754, 253] width 31 height 25
type input "02"
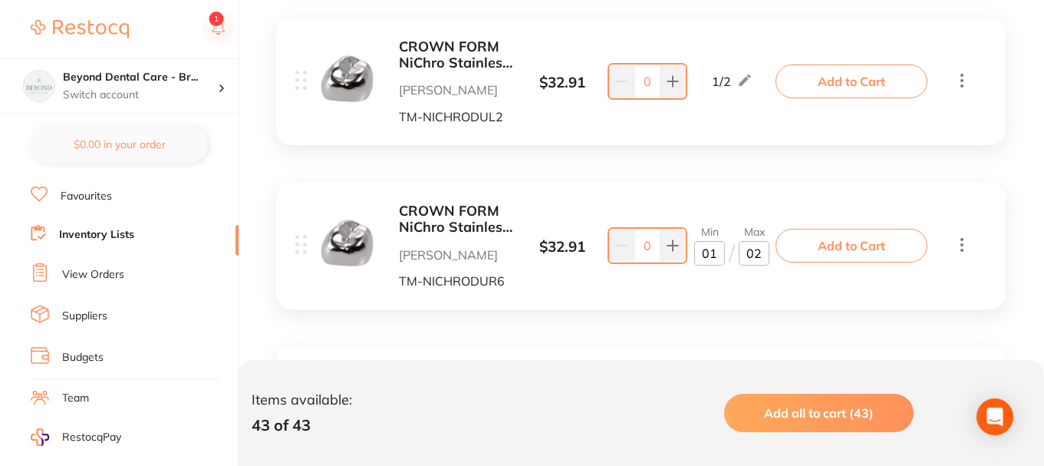
scroll to position [5624, 0]
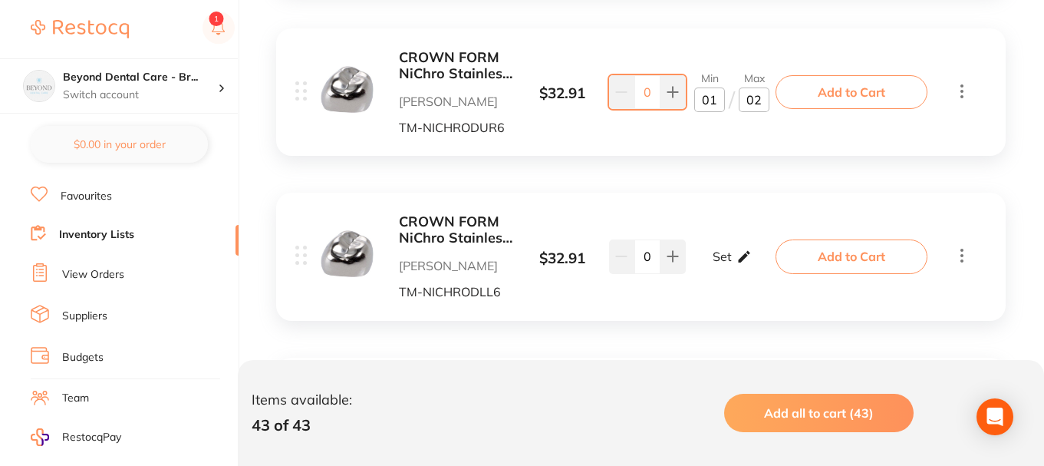
click at [727, 241] on div "Set Set Min / Max" at bounding box center [732, 256] width 39 height 38
type input "01"
click at [762, 258] on input "0" at bounding box center [754, 264] width 31 height 25
type input "02"
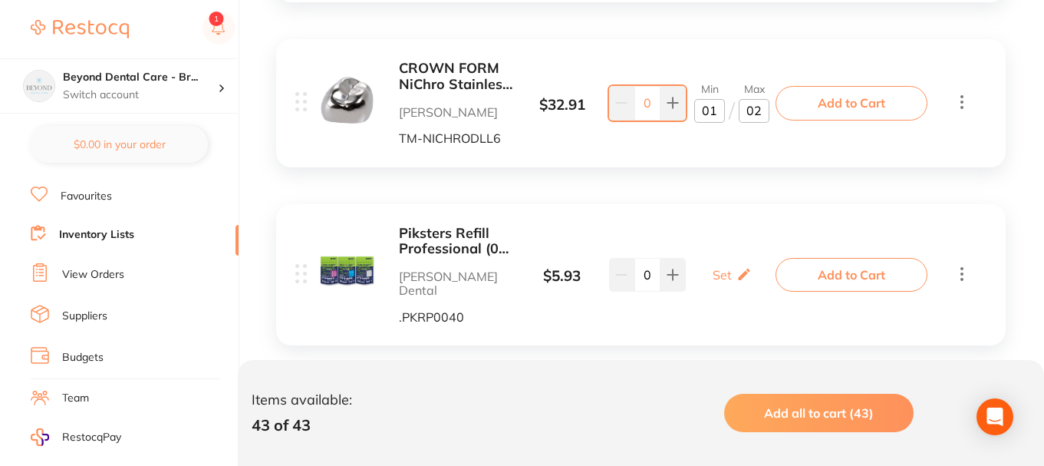
scroll to position [5855, 0]
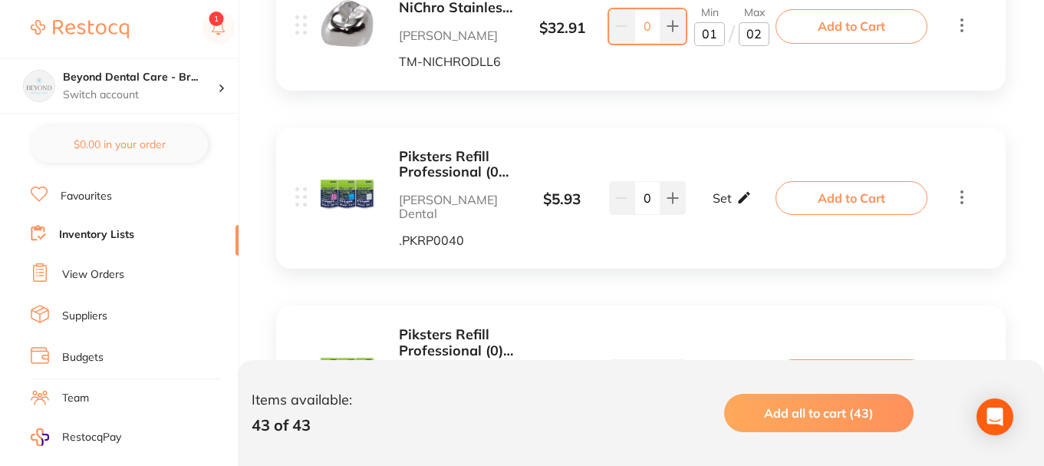
click at [733, 189] on div "Set Set Min / Max" at bounding box center [732, 198] width 39 height 38
click at [711, 205] on input "0" at bounding box center [709, 205] width 31 height 25
click at [717, 200] on input "0" at bounding box center [709, 205] width 31 height 25
click at [478, 166] on b "Piksters Refill Professional (00) Pink 40pk" at bounding box center [456, 164] width 115 height 31
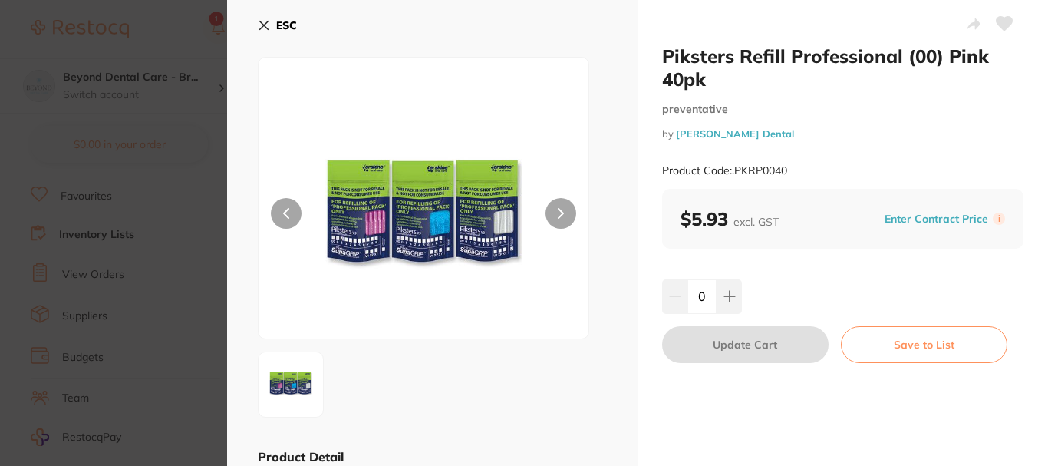
click at [276, 27] on b "ESC" at bounding box center [286, 25] width 21 height 14
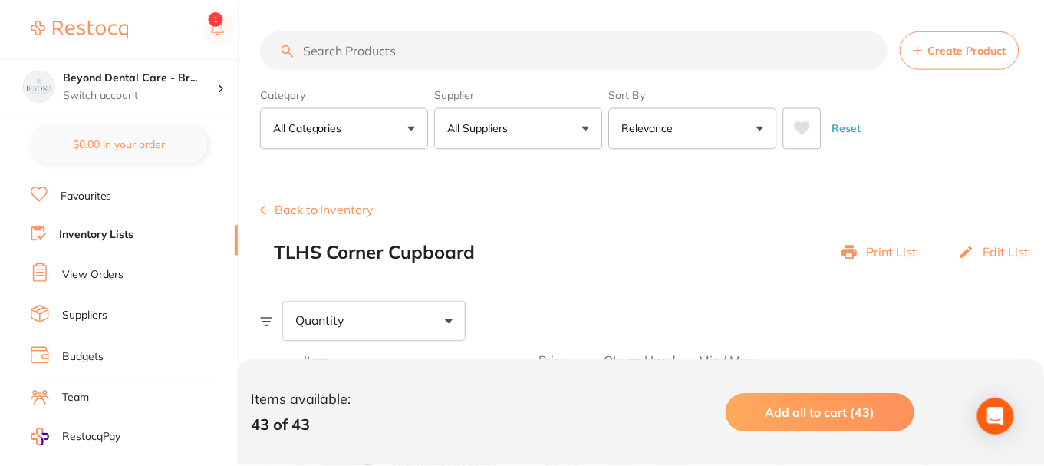
scroll to position [5855, 0]
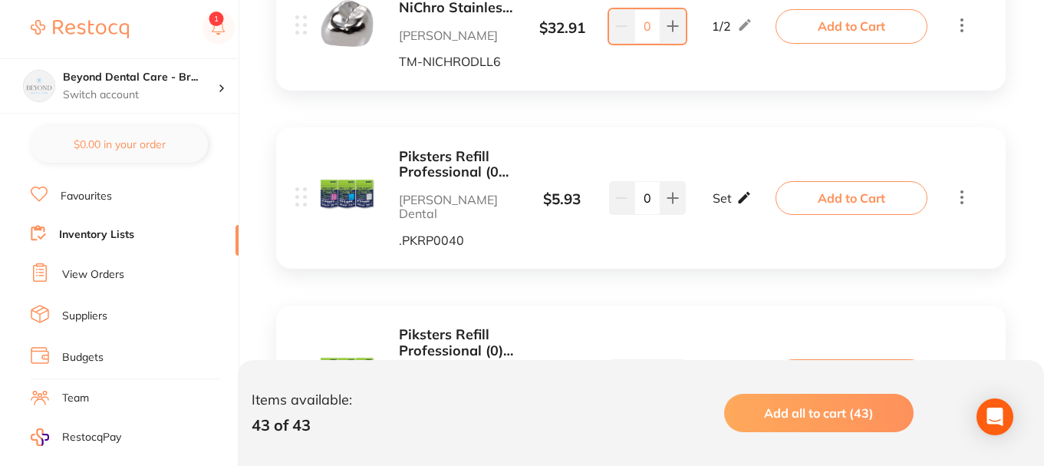
click at [732, 202] on div "Set Set Min / Max" at bounding box center [732, 198] width 39 height 38
click at [760, 196] on input "0" at bounding box center [754, 205] width 31 height 25
click at [750, 196] on input "0" at bounding box center [754, 205] width 31 height 25
type input "40"
click at [708, 198] on input "0" at bounding box center [709, 205] width 31 height 25
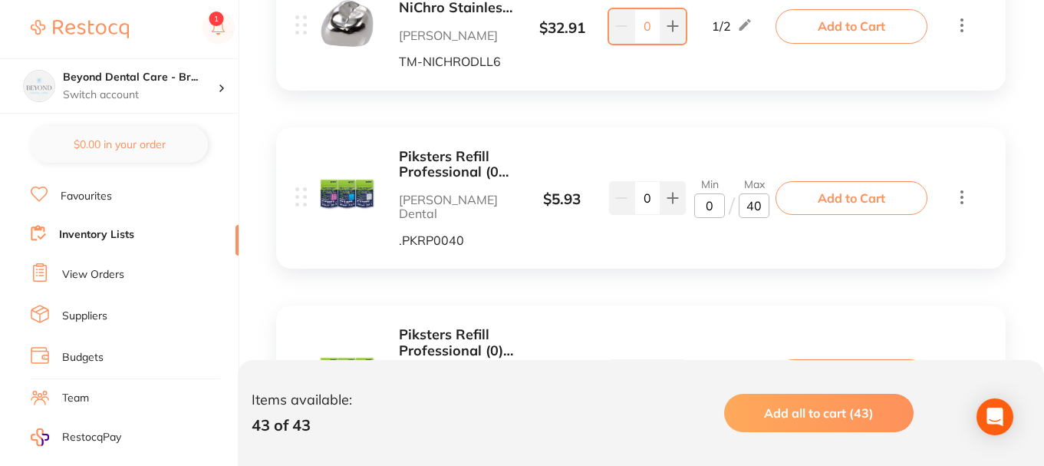
click at [720, 203] on input "0" at bounding box center [709, 205] width 31 height 25
type input "4"
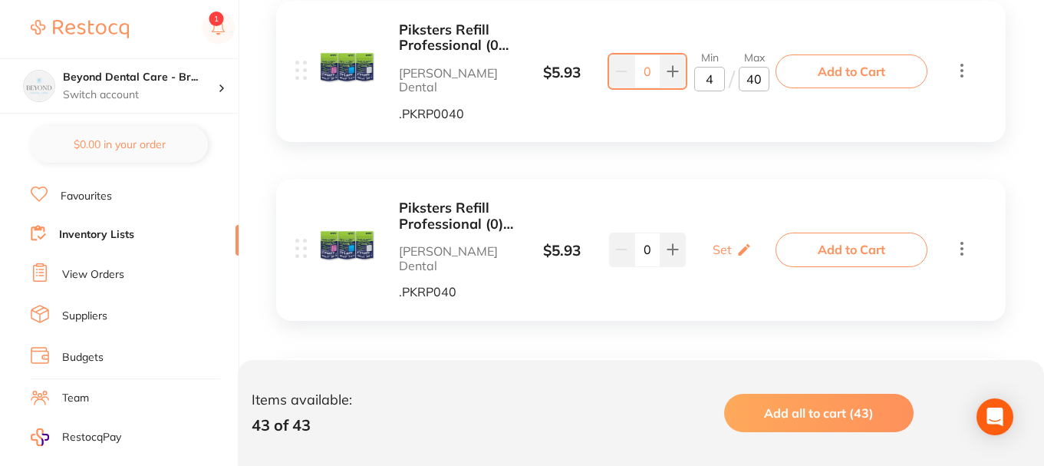
scroll to position [6008, 0]
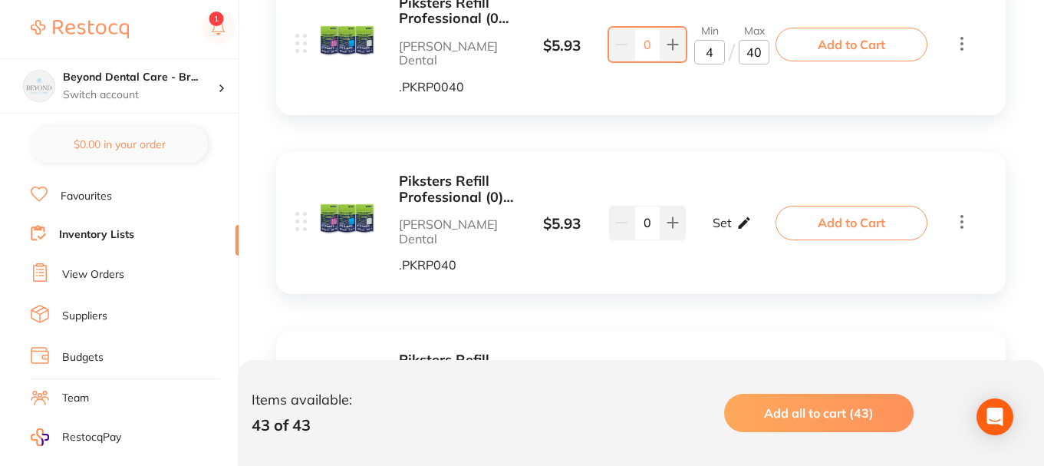
click at [743, 203] on div "Set Set Min / Max" at bounding box center [732, 222] width 39 height 38
click at [735, 40] on div "4 / 40" at bounding box center [732, 44] width 48 height 18
click at [750, 43] on icon at bounding box center [748, 43] width 15 height 16
click at [707, 48] on input "4" at bounding box center [709, 52] width 31 height 25
type input "10"
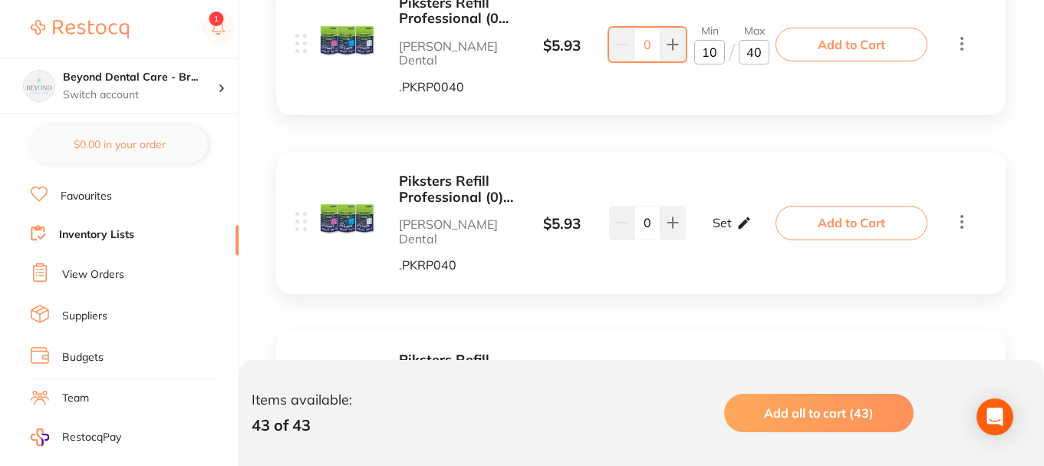
click at [730, 216] on p "Set" at bounding box center [722, 223] width 19 height 14
click at [758, 218] on input "0" at bounding box center [754, 230] width 31 height 25
click at [748, 218] on input "0" at bounding box center [754, 230] width 31 height 25
type input "40"
click at [715, 218] on input "0" at bounding box center [709, 230] width 31 height 25
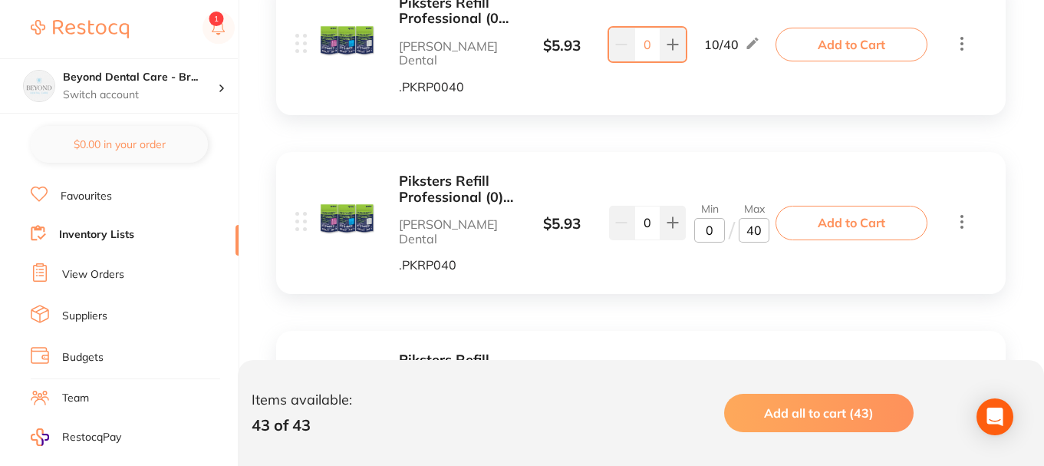
type input "10"
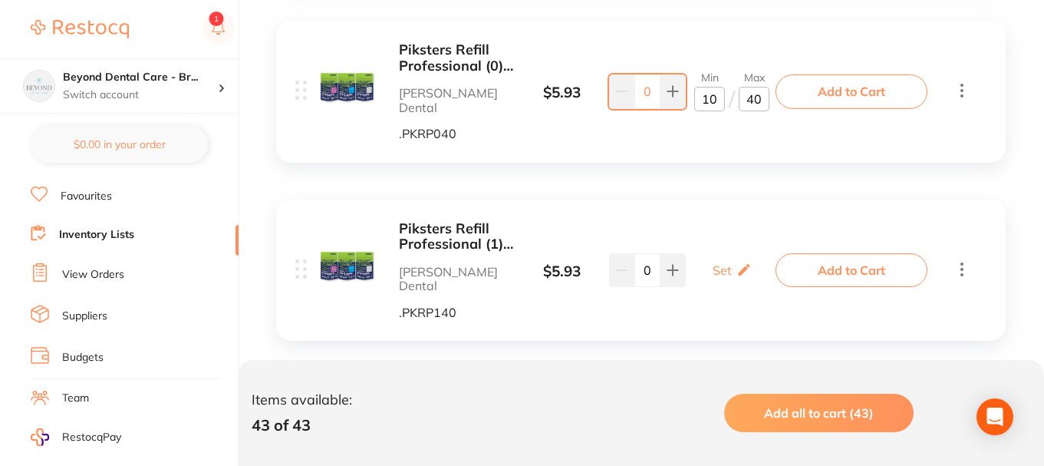
scroll to position [6161, 0]
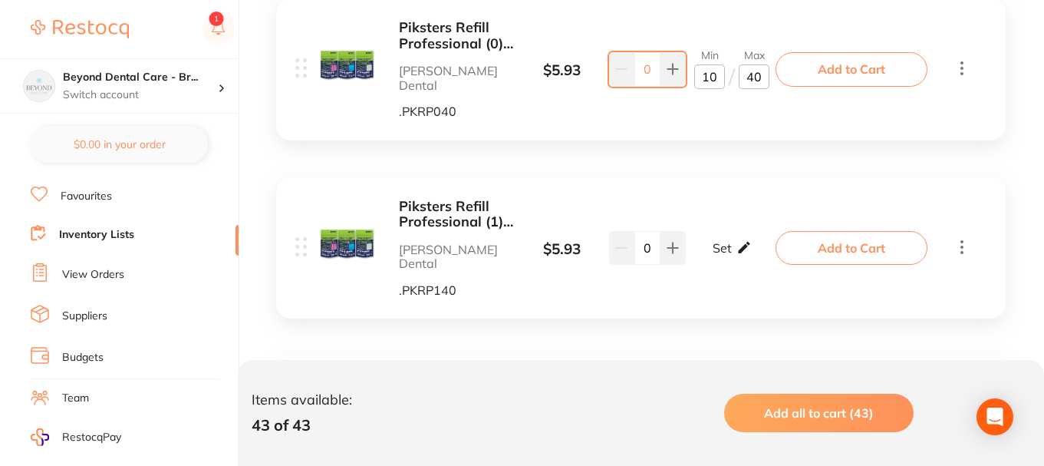
click at [729, 241] on p "Set" at bounding box center [722, 248] width 19 height 14
click at [707, 243] on input "0" at bounding box center [709, 255] width 31 height 25
type input "10"
click at [747, 243] on input "0" at bounding box center [754, 255] width 31 height 25
type input "40"
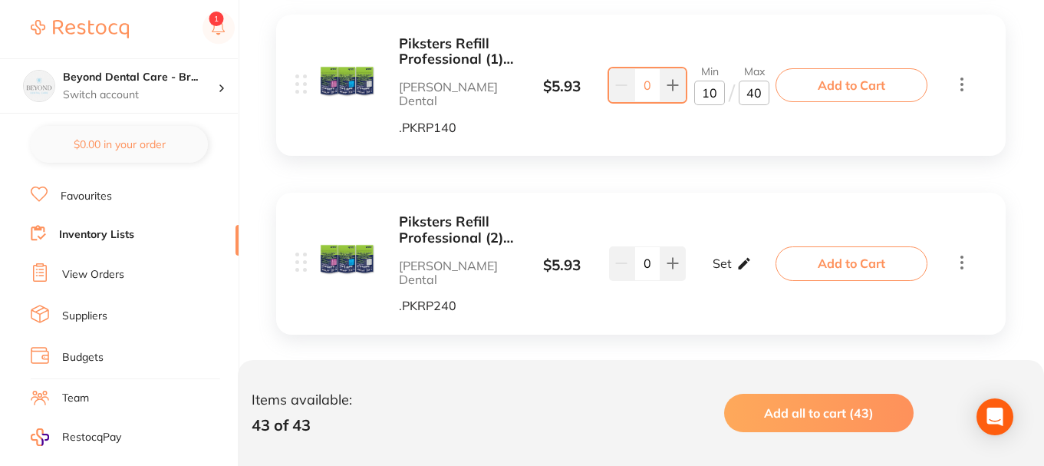
scroll to position [6392, 0]
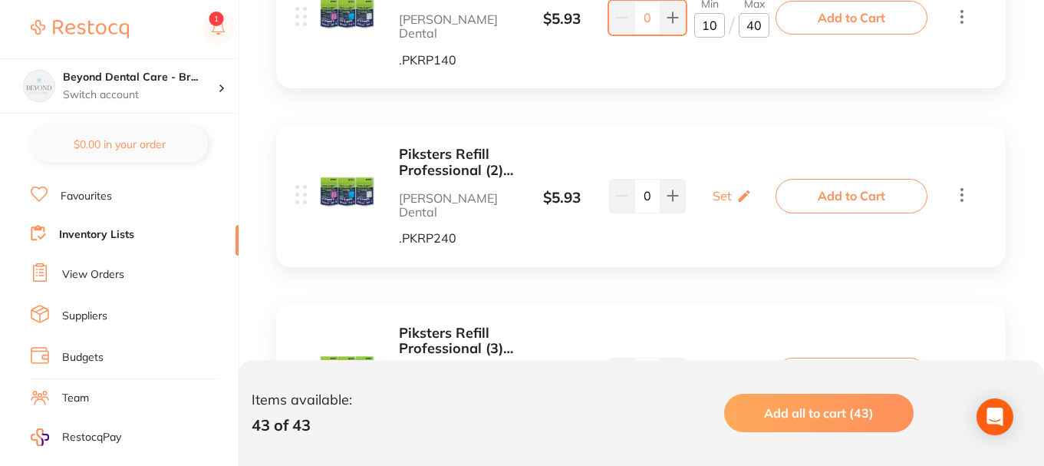
click at [707, 176] on div "Set Set Min / Max" at bounding box center [732, 195] width 97 height 38
click at [720, 176] on div "Set Set Min / Max" at bounding box center [732, 195] width 39 height 38
drag, startPoint x: 698, startPoint y: 158, endPoint x: 733, endPoint y: 157, distance: 35.3
click at [698, 192] on input "0" at bounding box center [709, 204] width 31 height 25
type input "10"
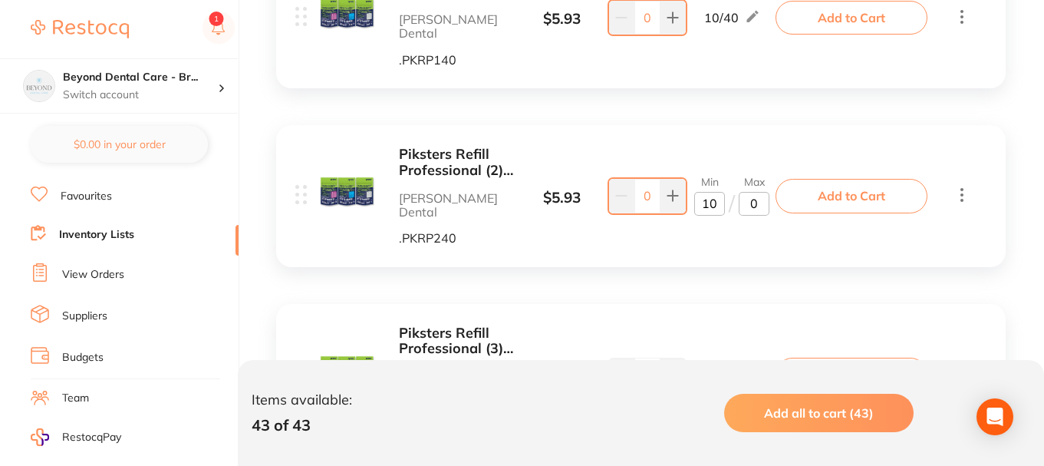
click at [741, 192] on input "0" at bounding box center [754, 204] width 31 height 25
type input "40"
click at [729, 367] on p "Set" at bounding box center [722, 374] width 19 height 14
click at [697, 370] on input "0" at bounding box center [709, 382] width 31 height 25
click at [736, 354] on div "Min 10 / Max 0" at bounding box center [731, 374] width 75 height 40
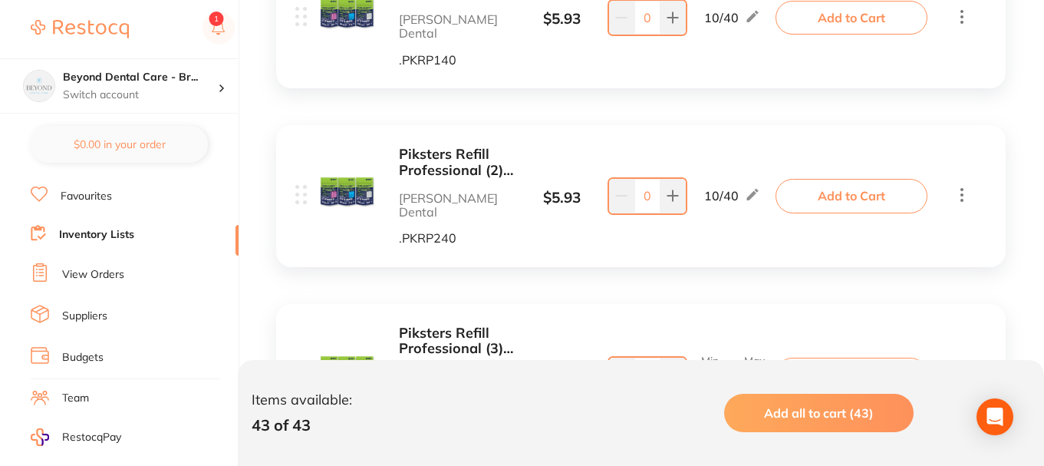
type input "10"
click at [741, 370] on input "0" at bounding box center [754, 382] width 31 height 25
type input "38"
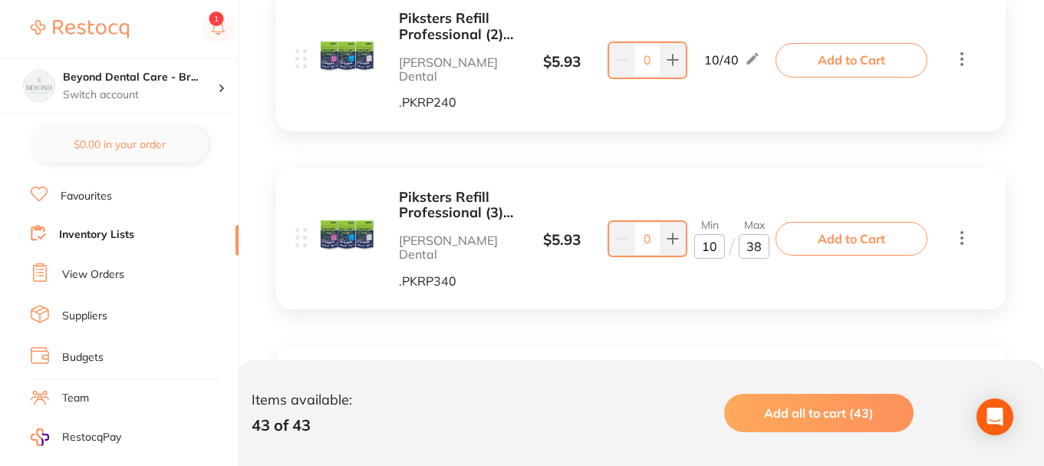
scroll to position [6545, 0]
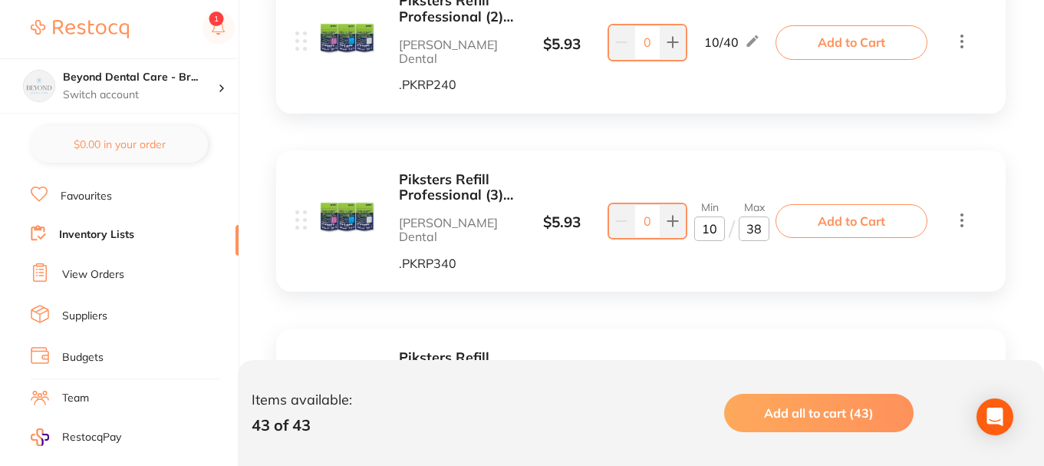
click at [728, 392] on p "Set" at bounding box center [722, 399] width 19 height 14
click at [704, 395] on input "0" at bounding box center [709, 407] width 31 height 25
click at [733, 394] on p "/" at bounding box center [732, 406] width 6 height 25
type input "10"
click at [739, 395] on input "0" at bounding box center [754, 407] width 31 height 25
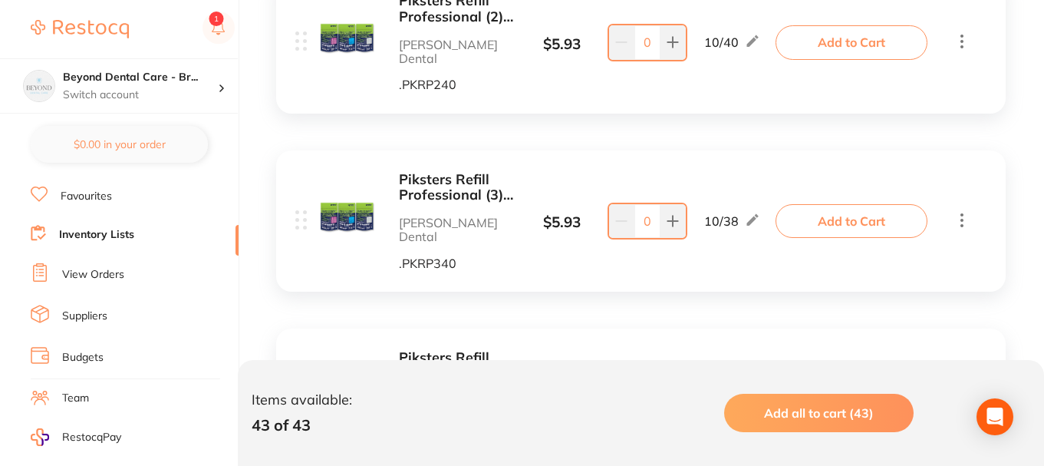
type input "38"
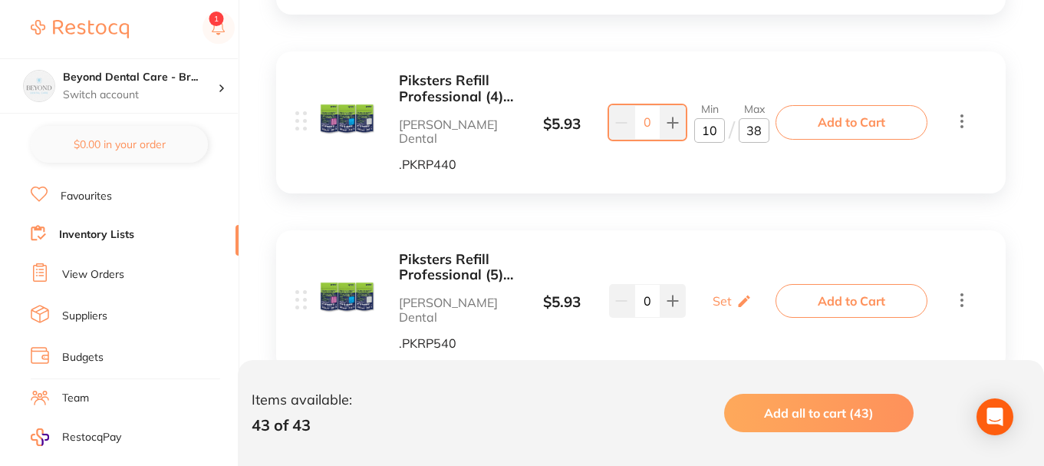
scroll to position [6852, 0]
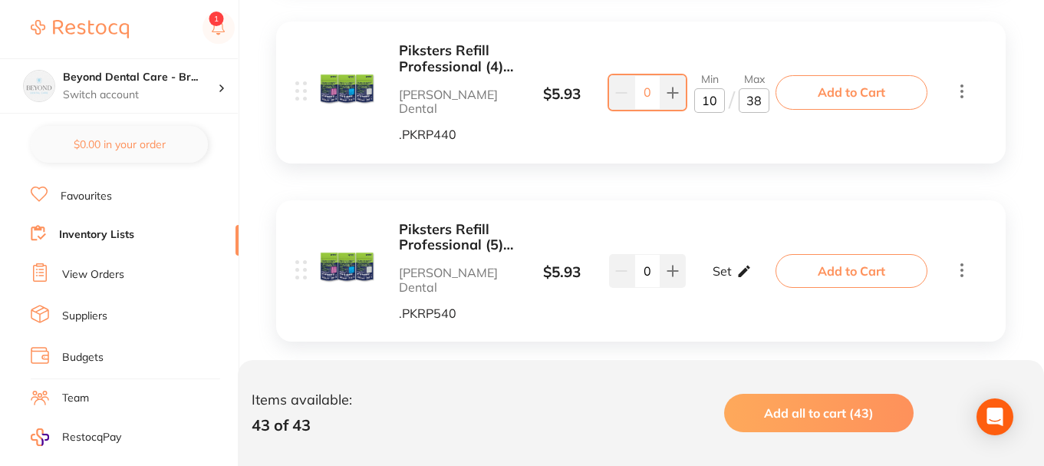
click at [724, 252] on div "Set Set Min / Max" at bounding box center [732, 271] width 39 height 38
click at [753, 83] on icon at bounding box center [752, 91] width 15 height 16
click at [766, 88] on input "38" at bounding box center [754, 100] width 31 height 25
type input "3"
type input "40"
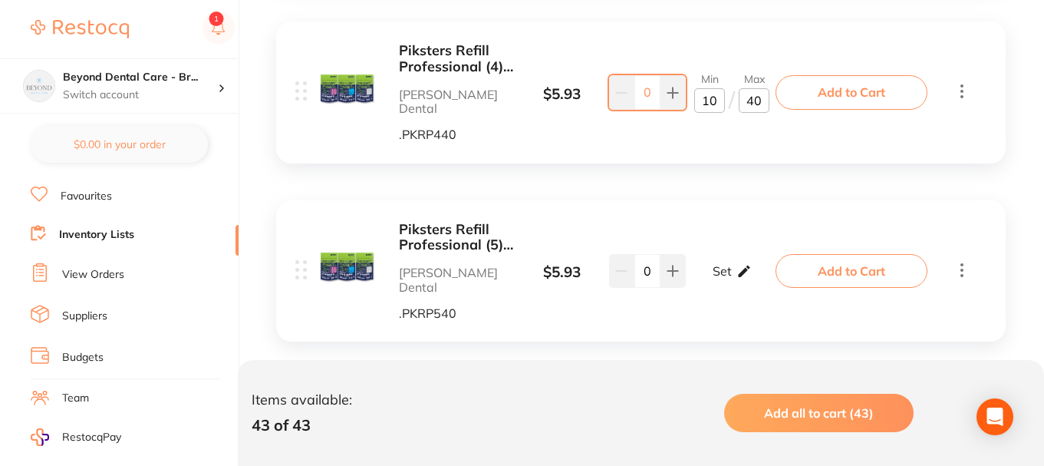
click at [720, 252] on div "Set Set Min / Max" at bounding box center [732, 271] width 39 height 38
click at [707, 266] on input "0" at bounding box center [709, 278] width 31 height 25
type input "10"
click at [744, 266] on input "0" at bounding box center [754, 278] width 31 height 25
type input "40"
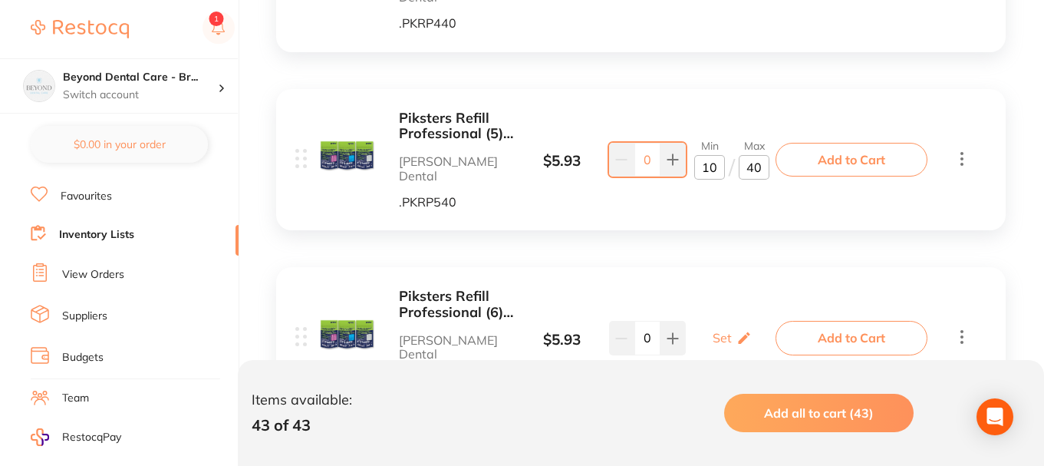
scroll to position [7005, 0]
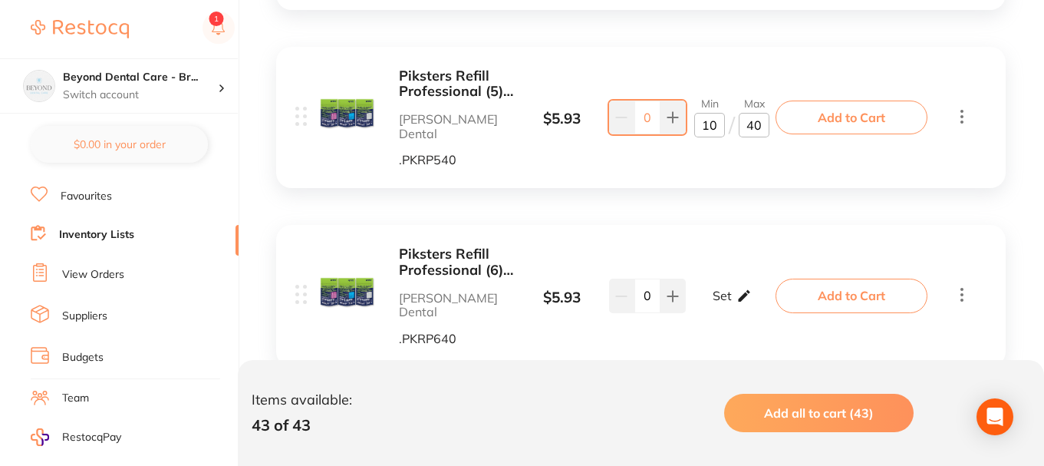
click at [729, 288] on p "Set" at bounding box center [722, 295] width 19 height 14
click at [706, 292] on input "0" at bounding box center [709, 304] width 31 height 25
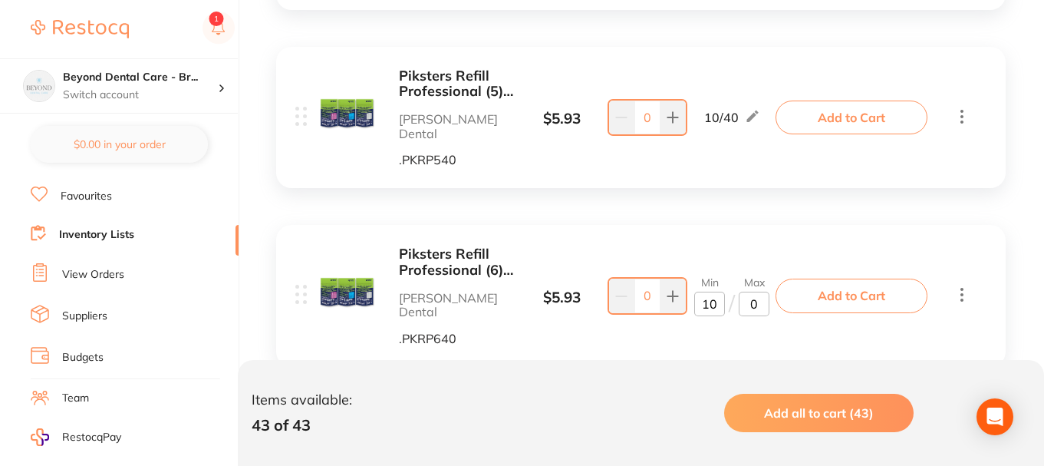
type input "10"
click at [751, 292] on input "0" at bounding box center [754, 304] width 31 height 25
type input "40"
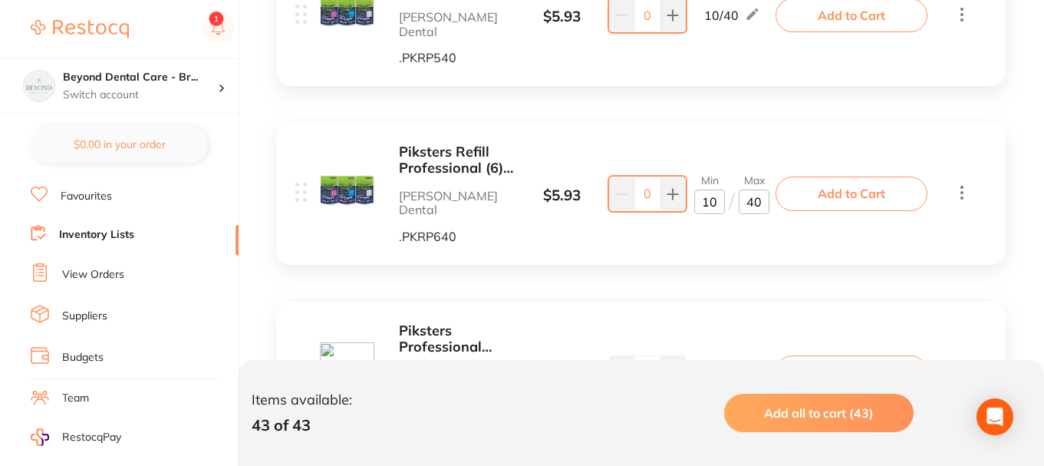
scroll to position [7108, 0]
click at [737, 364] on icon at bounding box center [744, 372] width 15 height 16
click at [704, 367] on input "0" at bounding box center [709, 379] width 31 height 25
click at [739, 367] on input "0" at bounding box center [754, 379] width 31 height 25
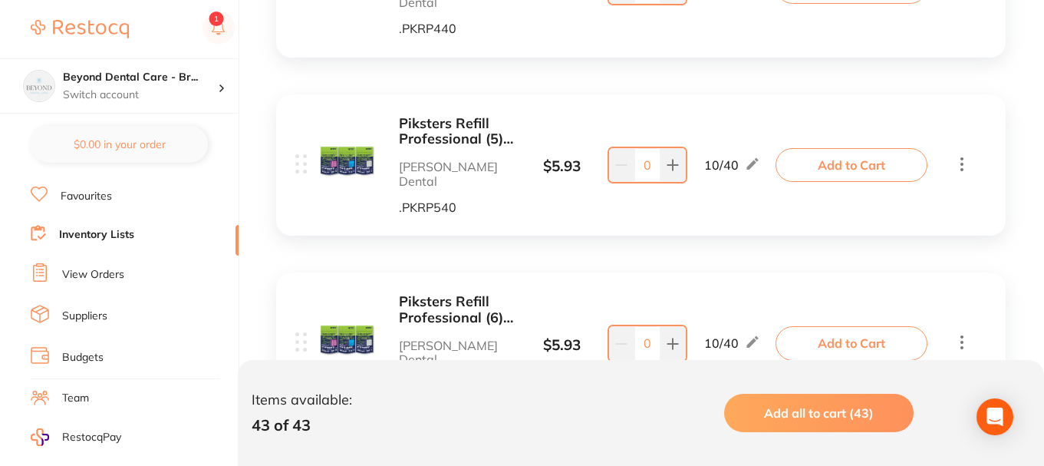
scroll to position [6955, 0]
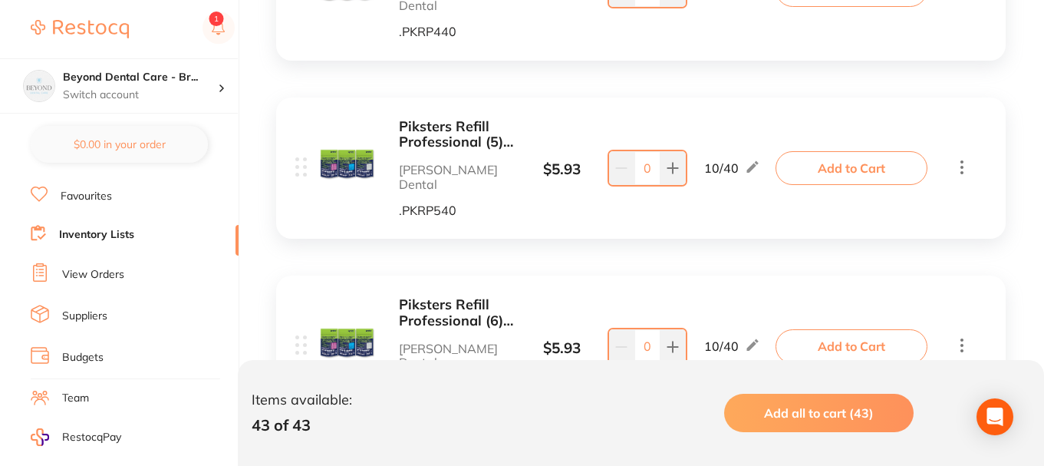
click at [104, 237] on link "Inventory Lists" at bounding box center [96, 234] width 75 height 15
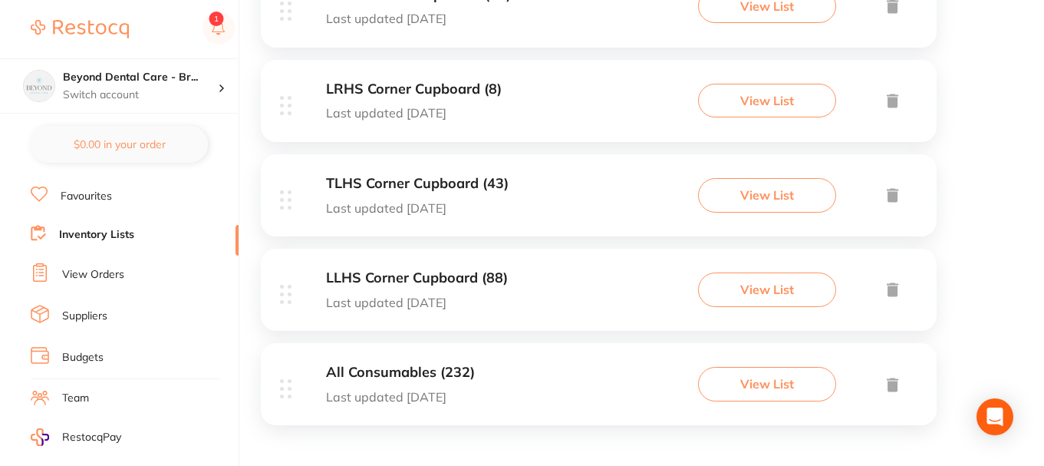
scroll to position [923, 0]
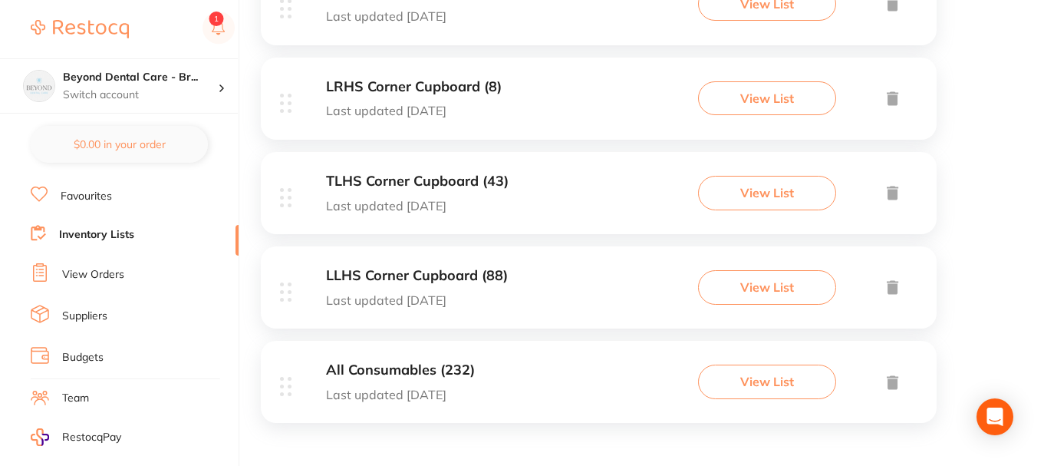
click at [546, 291] on div "LLHS Corner Cupboard (88) Last updated 6 days ago View List" at bounding box center [599, 287] width 676 height 82
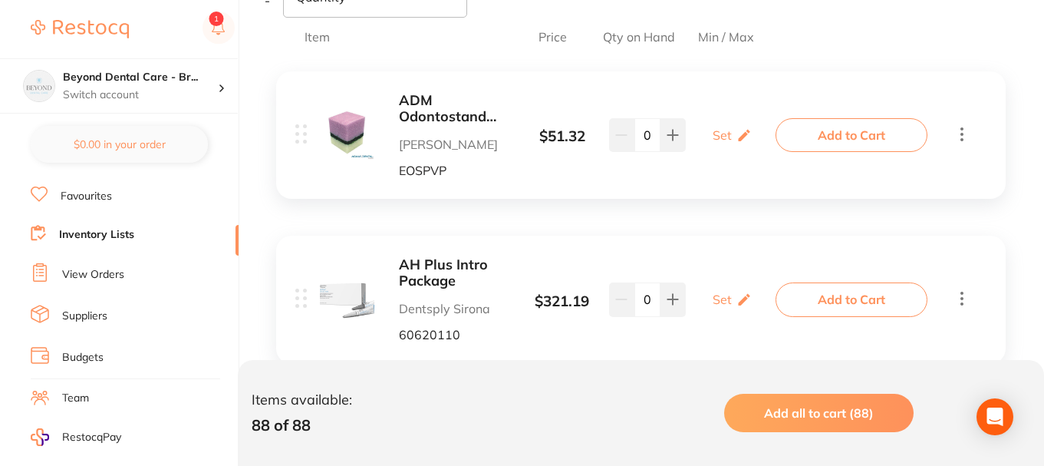
scroll to position [307, 0]
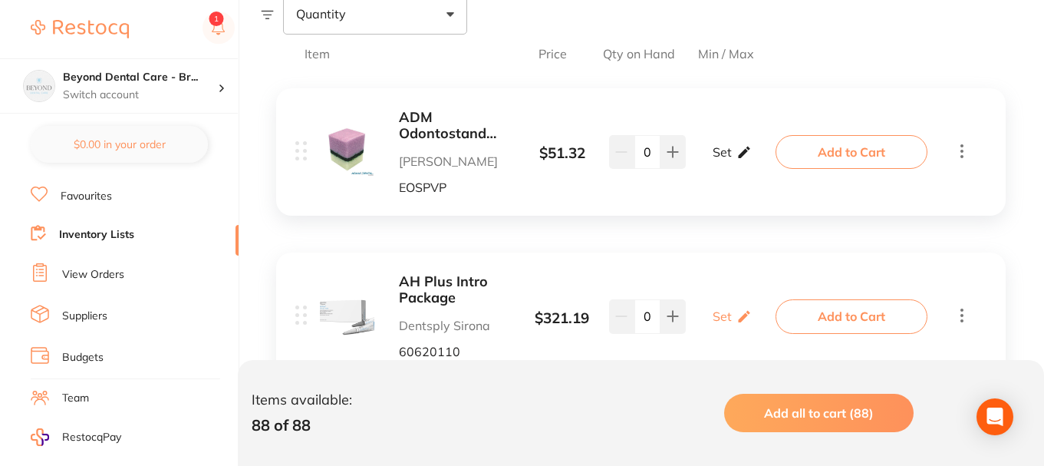
click at [726, 148] on p "Set" at bounding box center [722, 152] width 19 height 14
click at [714, 160] on input "0" at bounding box center [709, 159] width 31 height 25
click at [432, 121] on b "ADM Odontostand Endofoam Replacement PVP" at bounding box center [456, 125] width 115 height 31
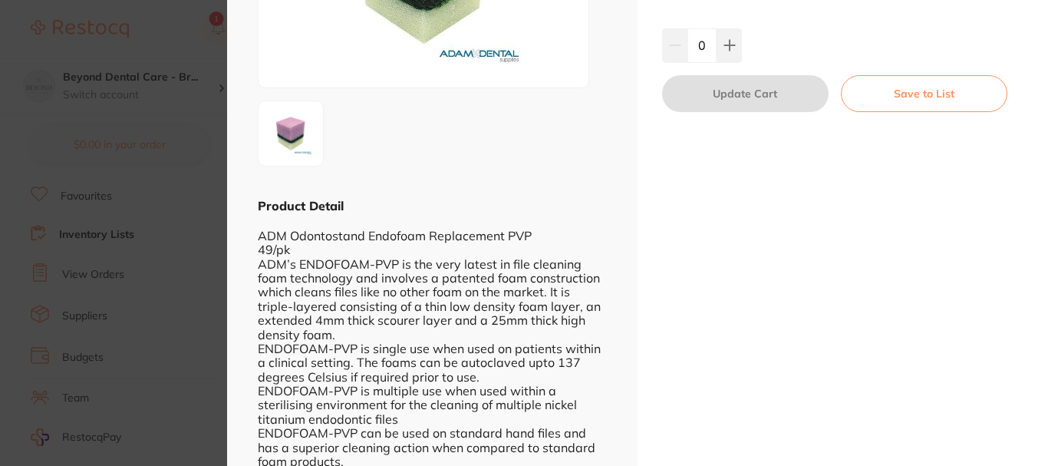
scroll to position [277, 0]
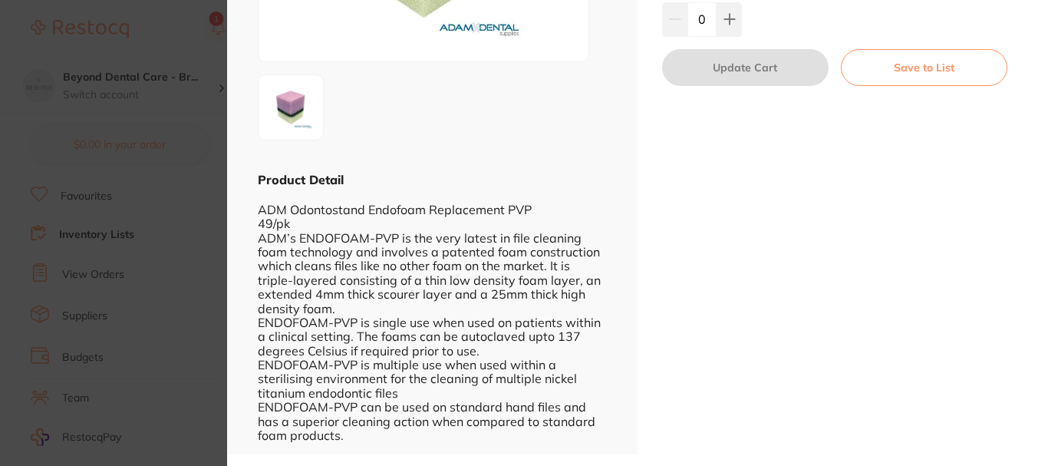
drag, startPoint x: 192, startPoint y: 152, endPoint x: 637, endPoint y: 212, distance: 449.0
click at [193, 152] on section "ADM Odontostand Endofoam Replacement PVP endodontics by Adam Dental Product Cod…" at bounding box center [524, 233] width 1048 height 466
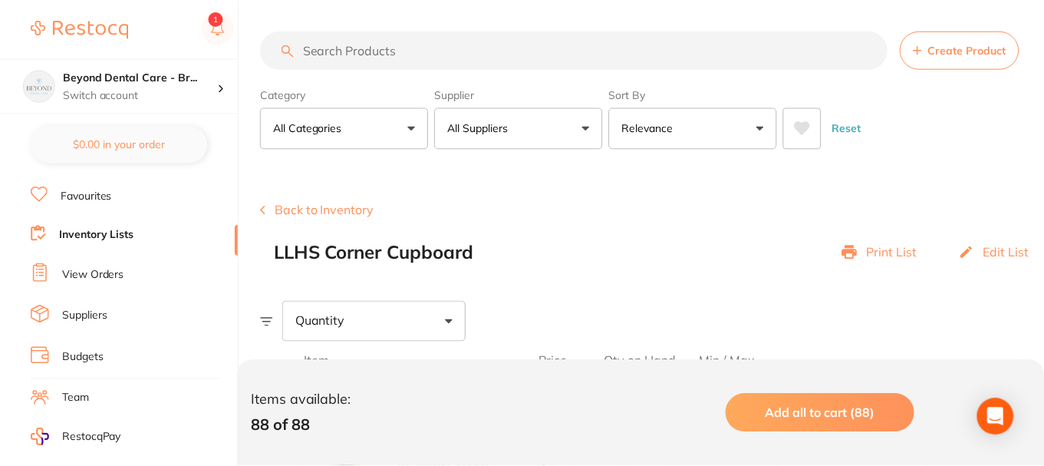
scroll to position [307, 0]
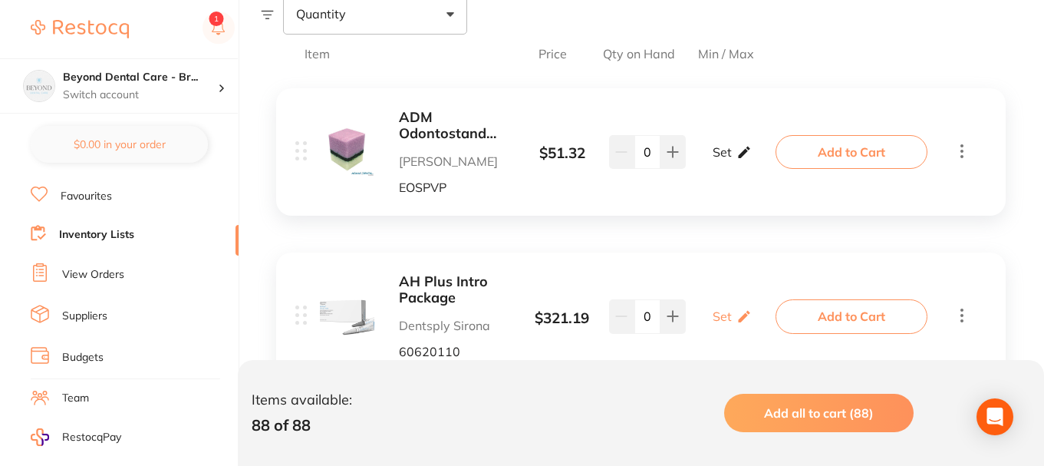
click at [723, 146] on p "Set" at bounding box center [722, 152] width 19 height 14
click at [746, 160] on input "0" at bounding box center [754, 159] width 31 height 25
type input "50"
click at [700, 159] on input "0" at bounding box center [709, 159] width 31 height 25
type input "10"
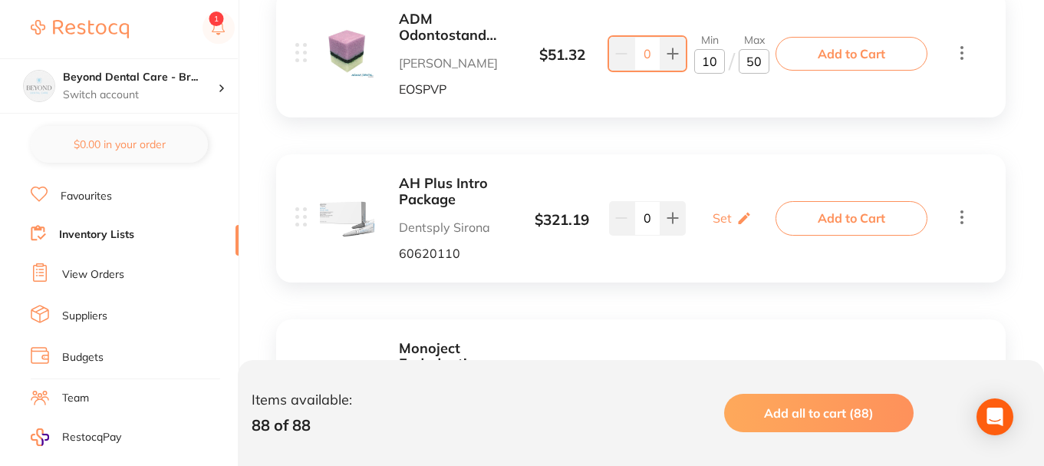
scroll to position [460, 0]
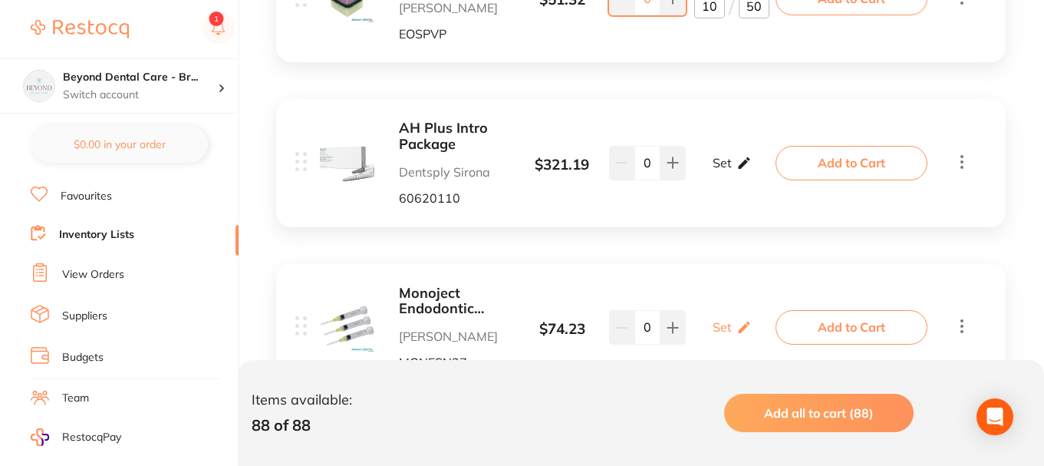
click at [728, 163] on p "Set" at bounding box center [722, 163] width 19 height 14
click at [706, 171] on input "0" at bounding box center [709, 171] width 31 height 25
click at [723, 171] on input "0" at bounding box center [709, 171] width 31 height 25
type input "01"
click at [766, 169] on input "0" at bounding box center [754, 171] width 31 height 25
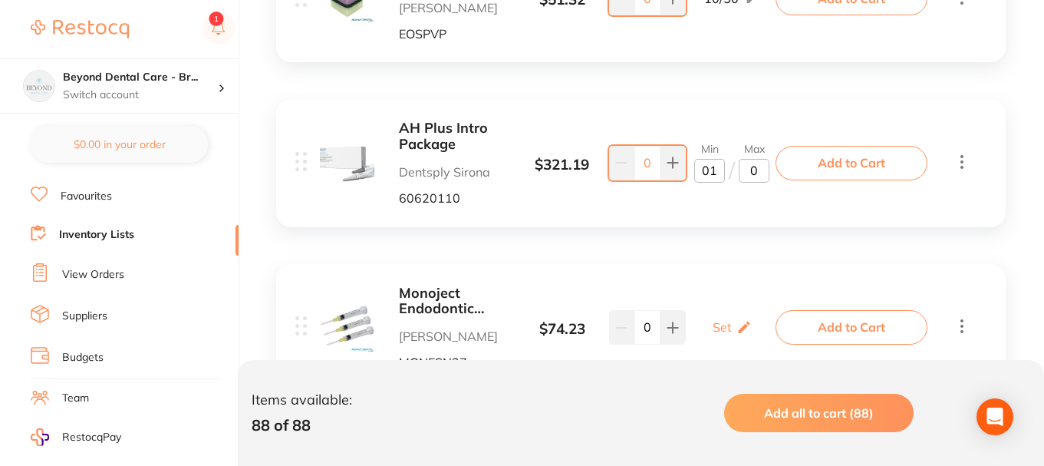
type input "02"
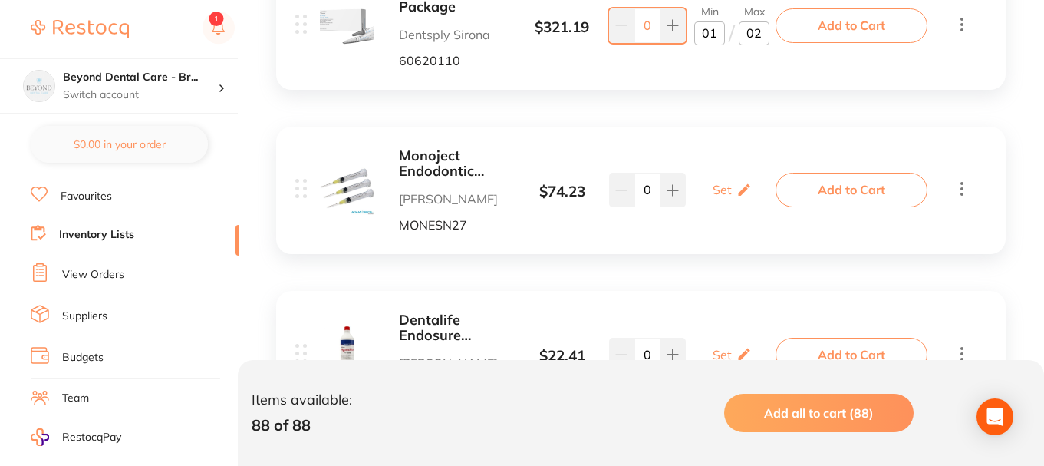
scroll to position [614, 0]
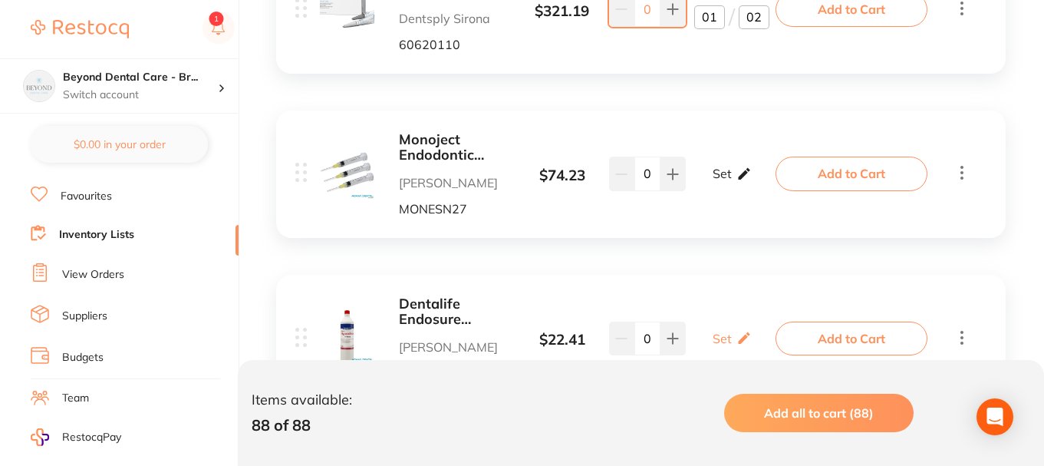
click at [730, 173] on p "Set" at bounding box center [722, 173] width 19 height 14
click at [418, 150] on b "Monoject Endodontic Syringes" at bounding box center [456, 147] width 115 height 31
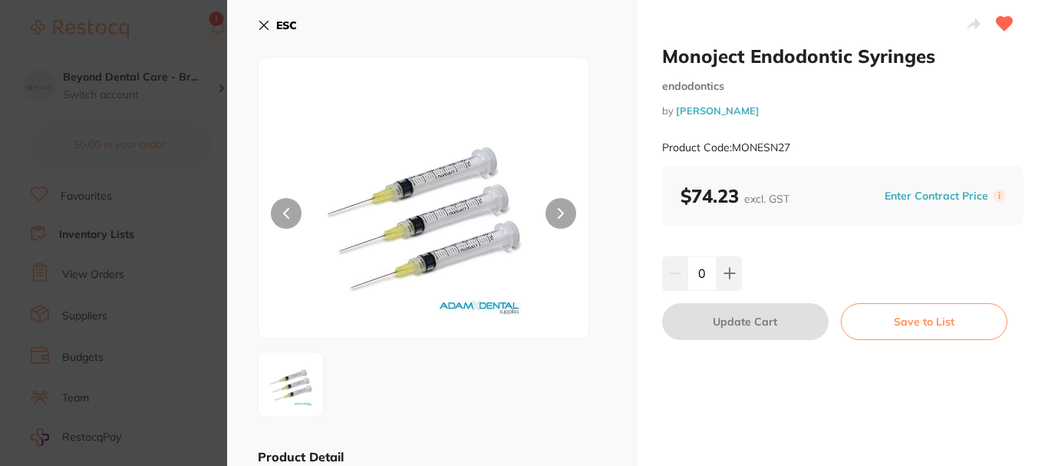
scroll to position [51, 0]
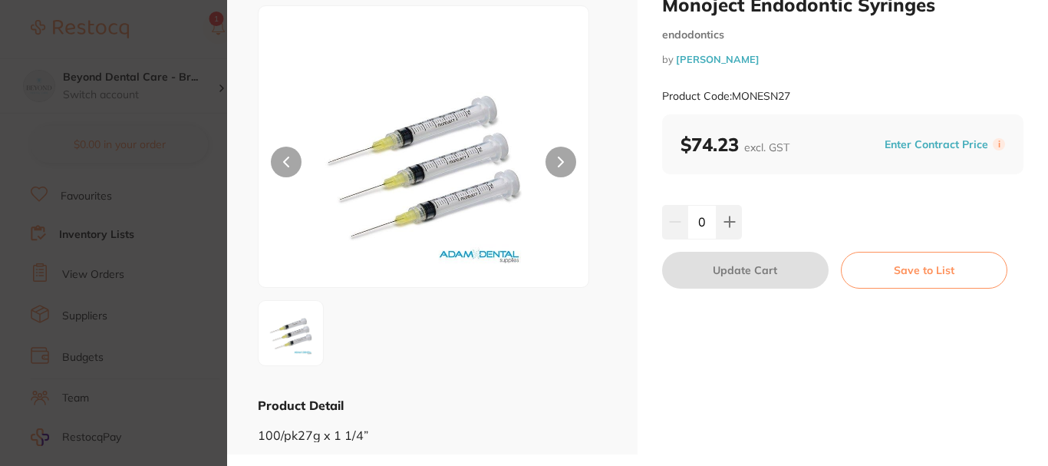
click at [202, 176] on section "Monoject Endodontic Syringes endodontics by Adam Dental Product Code: MONESN27 …" at bounding box center [524, 233] width 1048 height 466
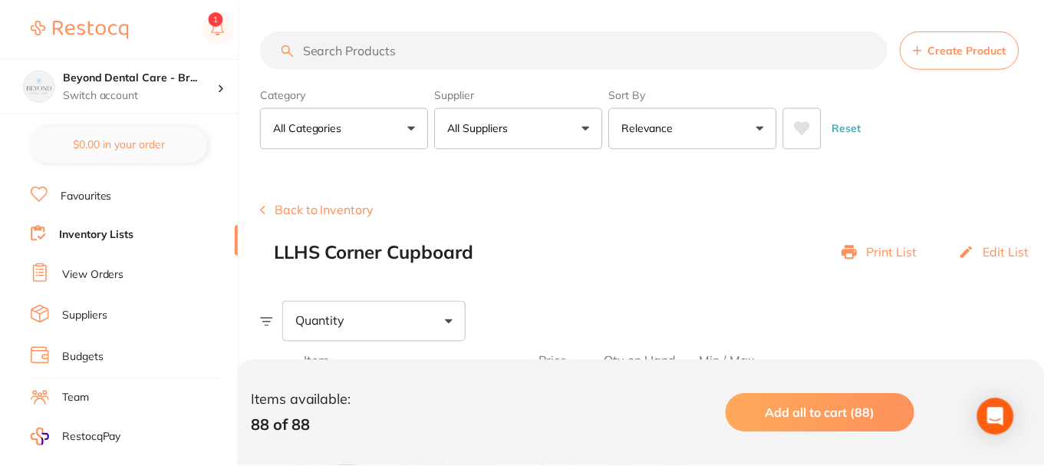
scroll to position [614, 0]
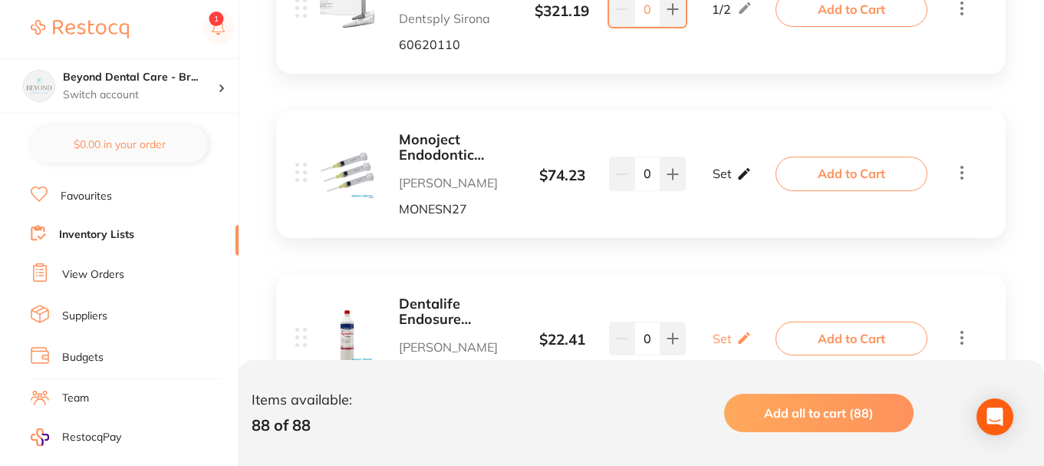
click at [715, 172] on p "Set" at bounding box center [722, 173] width 19 height 14
click at [745, 186] on input "0" at bounding box center [754, 182] width 31 height 25
type input "100"
click at [705, 182] on input "0" at bounding box center [709, 182] width 31 height 25
click at [716, 180] on input "0" at bounding box center [709, 182] width 31 height 25
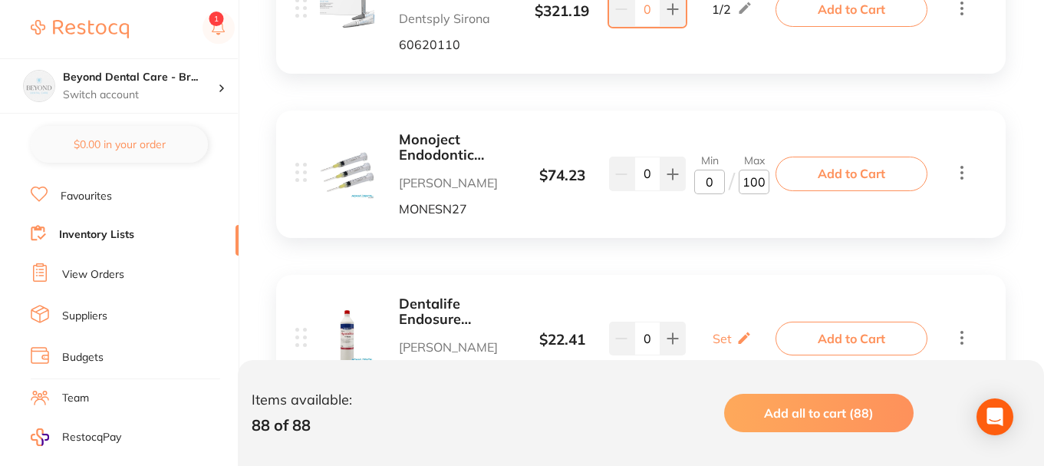
click at [704, 186] on input "0" at bounding box center [709, 182] width 31 height 25
type input "20"
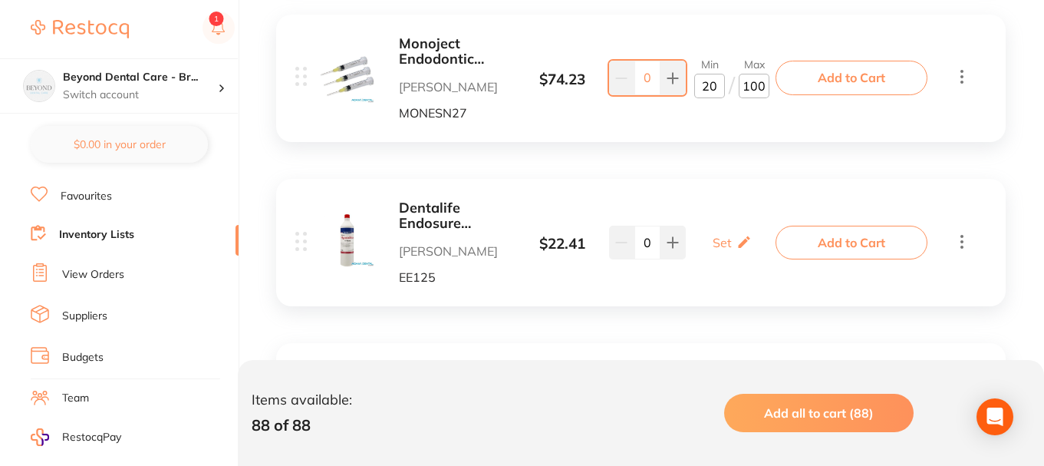
scroll to position [767, 0]
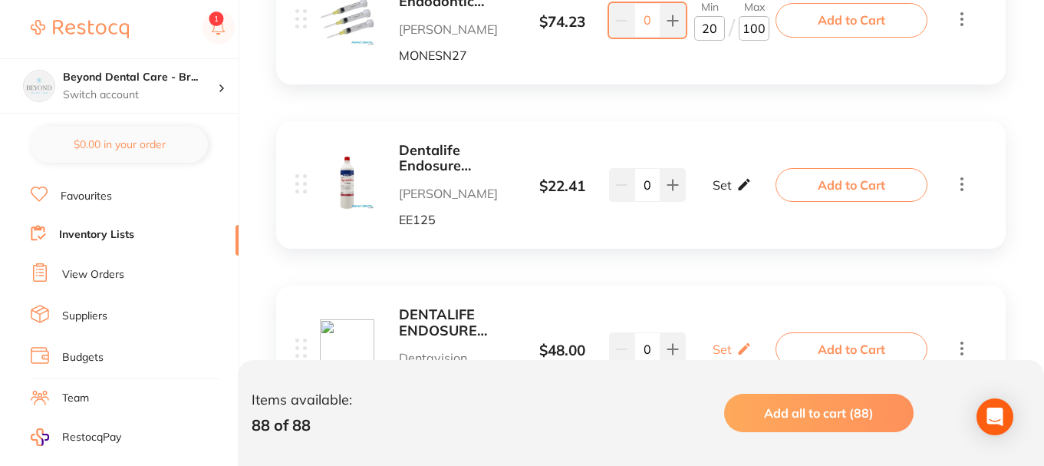
click at [737, 190] on icon at bounding box center [744, 184] width 15 height 16
click at [712, 195] on input "0" at bounding box center [709, 192] width 31 height 25
type input "01"
click at [752, 193] on input "0" at bounding box center [754, 192] width 31 height 25
click at [757, 193] on input "0" at bounding box center [754, 192] width 31 height 25
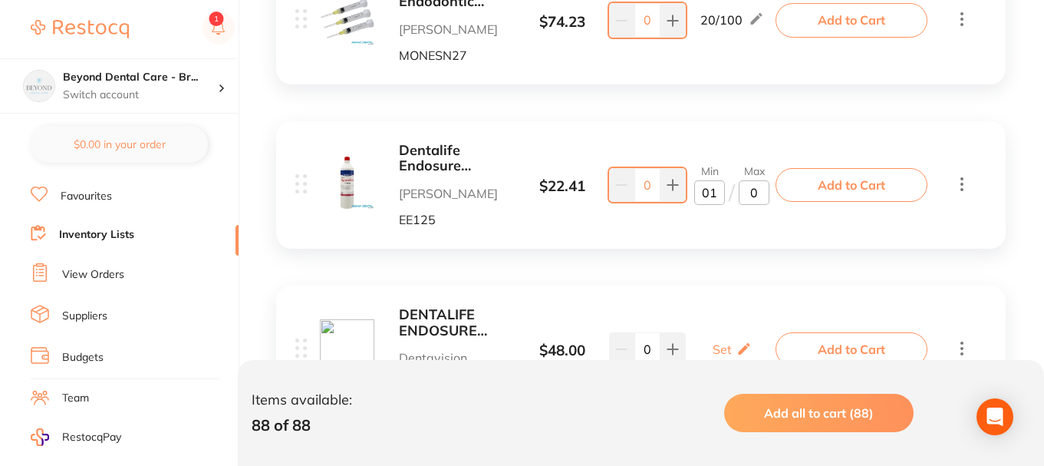
type input "02"
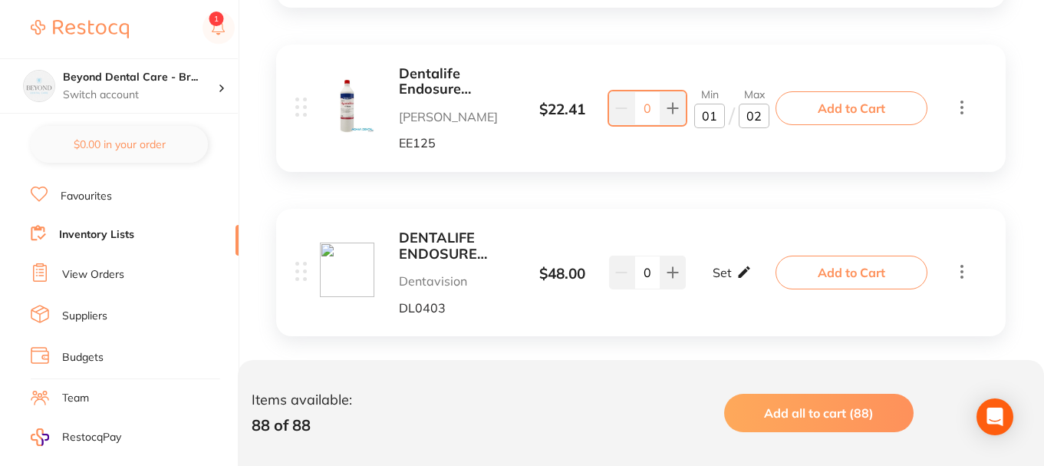
click at [733, 266] on div "Set Set Min / Max" at bounding box center [732, 272] width 39 height 38
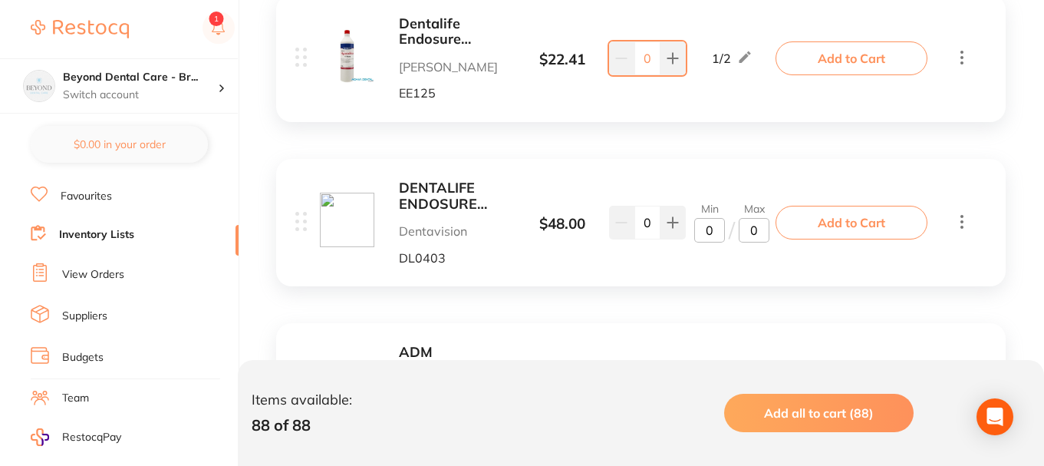
scroll to position [921, 0]
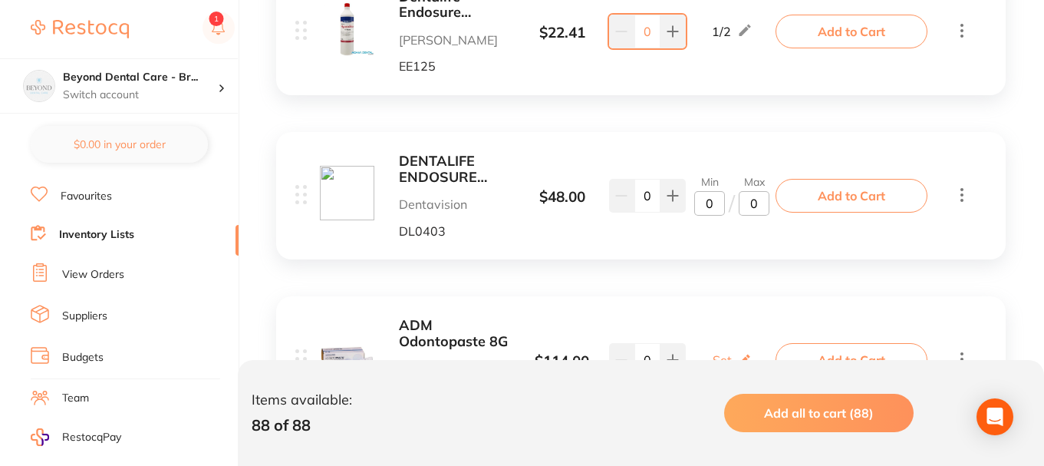
click at [714, 202] on input "0" at bounding box center [709, 203] width 31 height 25
type input "01"
click at [755, 207] on input "0" at bounding box center [754, 203] width 31 height 25
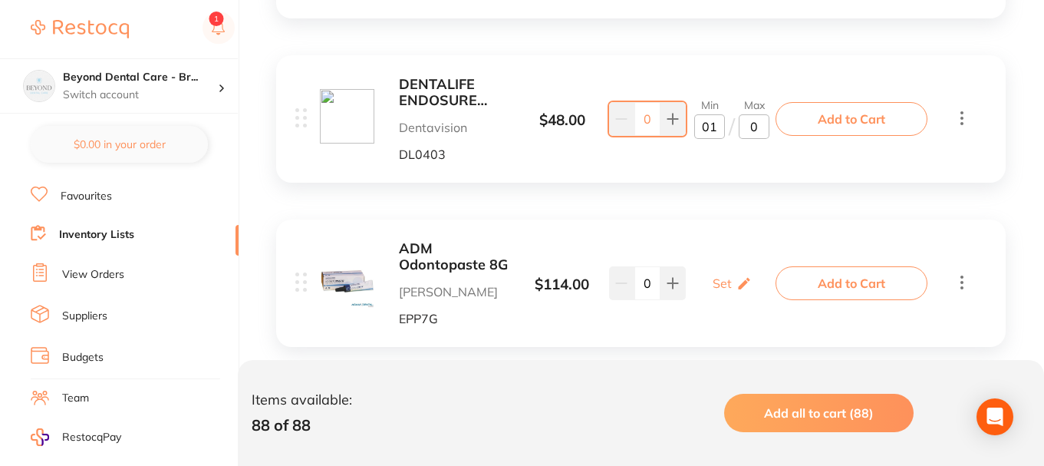
type input "02"
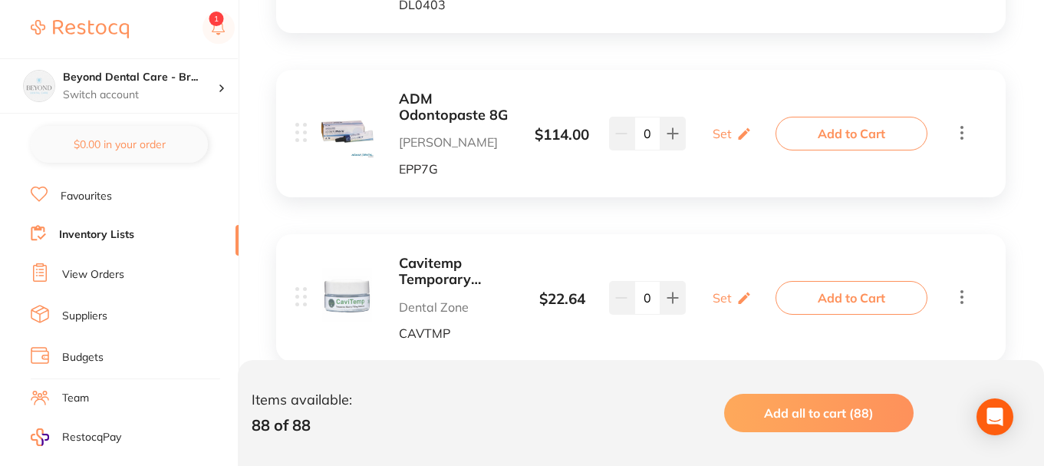
scroll to position [1151, 0]
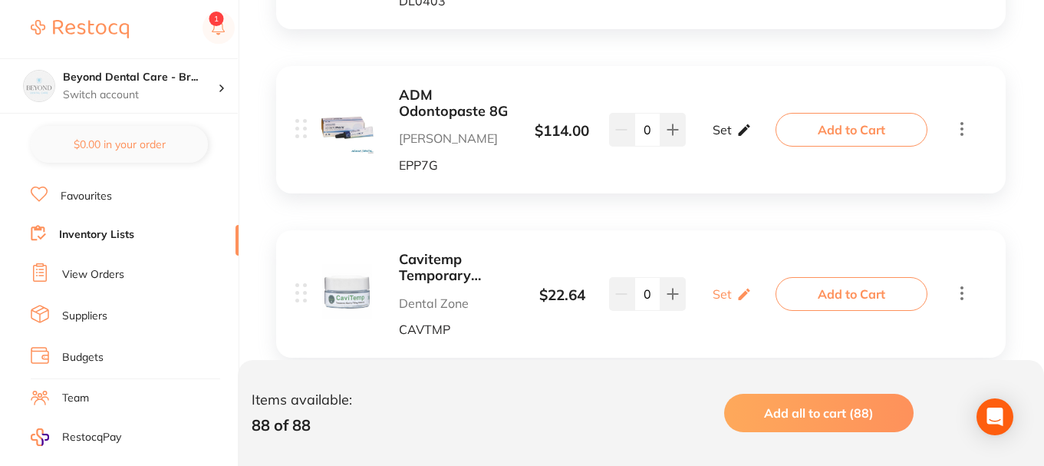
click at [737, 130] on icon at bounding box center [744, 130] width 15 height 16
click at [706, 140] on input "0" at bounding box center [709, 137] width 31 height 25
click at [711, 140] on input "0" at bounding box center [709, 137] width 31 height 25
type input "01"
click at [757, 140] on input "0" at bounding box center [754, 137] width 31 height 25
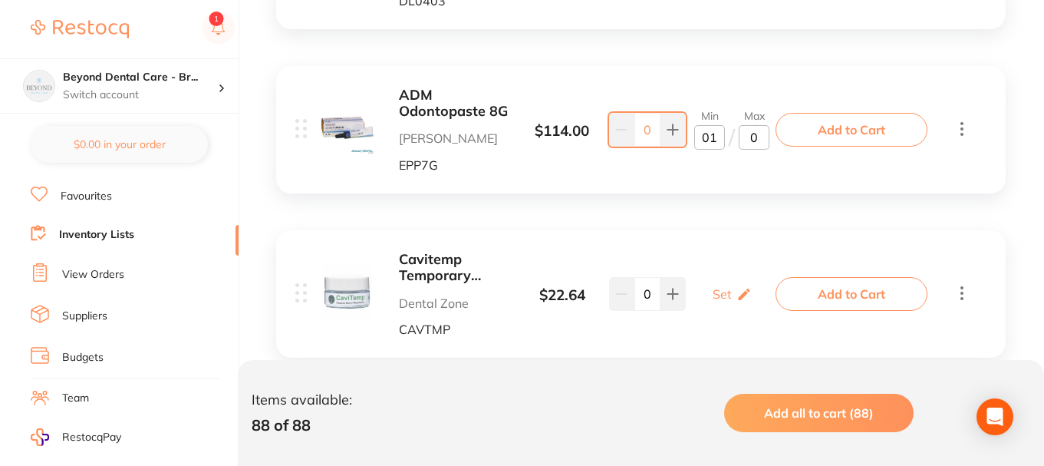
type input "02"
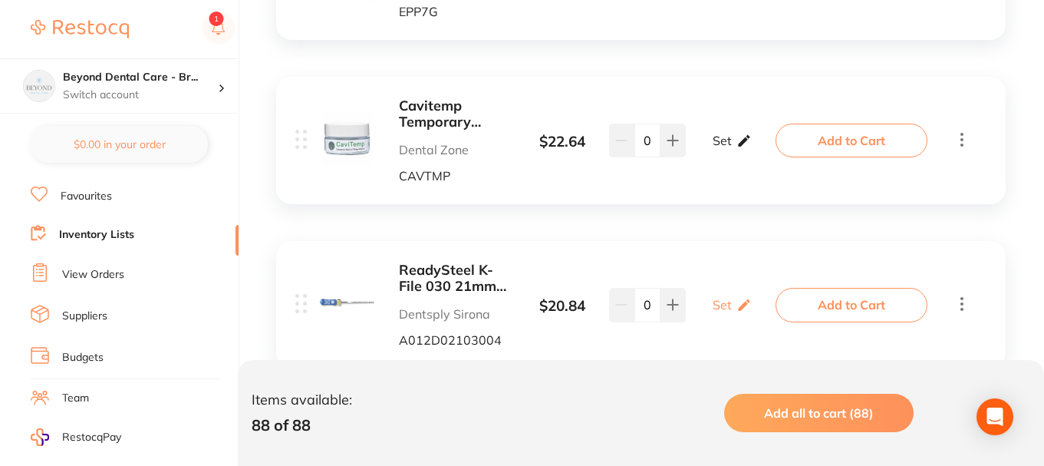
click at [743, 142] on icon at bounding box center [744, 140] width 12 height 12
type input "01"
click at [759, 150] on input "0" at bounding box center [754, 148] width 31 height 25
type input "02"
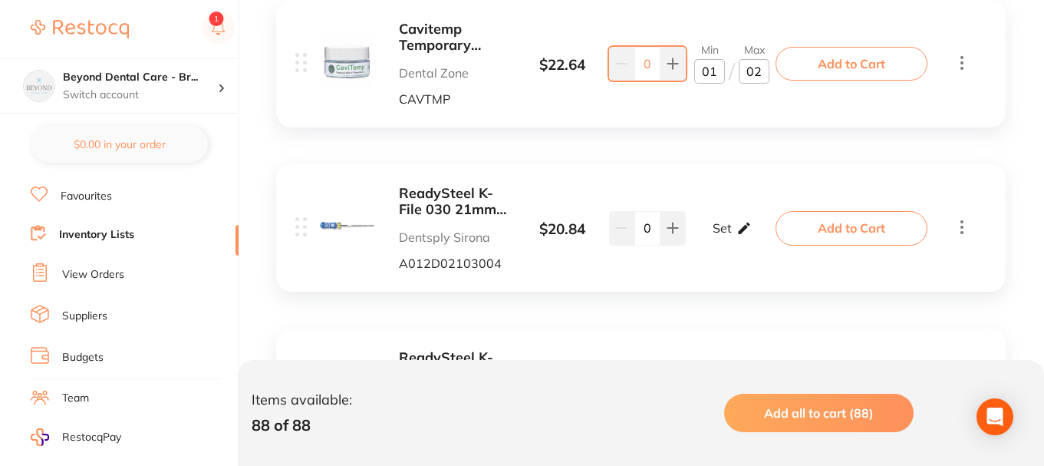
click at [737, 227] on icon at bounding box center [744, 228] width 15 height 16
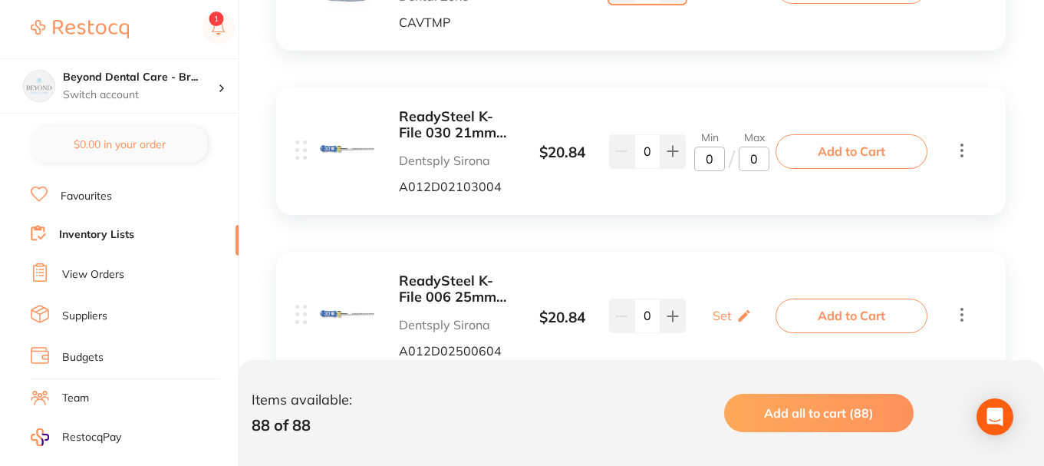
click at [718, 163] on input "0" at bounding box center [709, 159] width 31 height 25
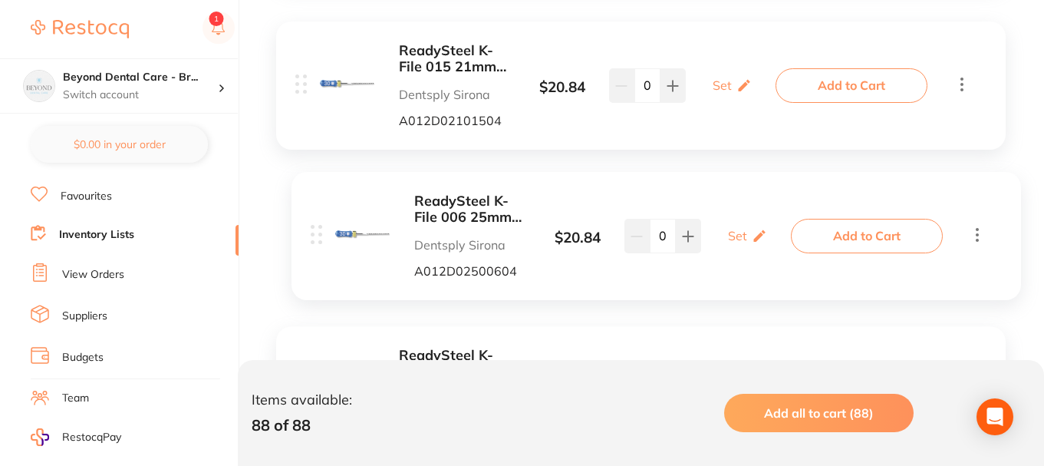
scroll to position [1687, 0]
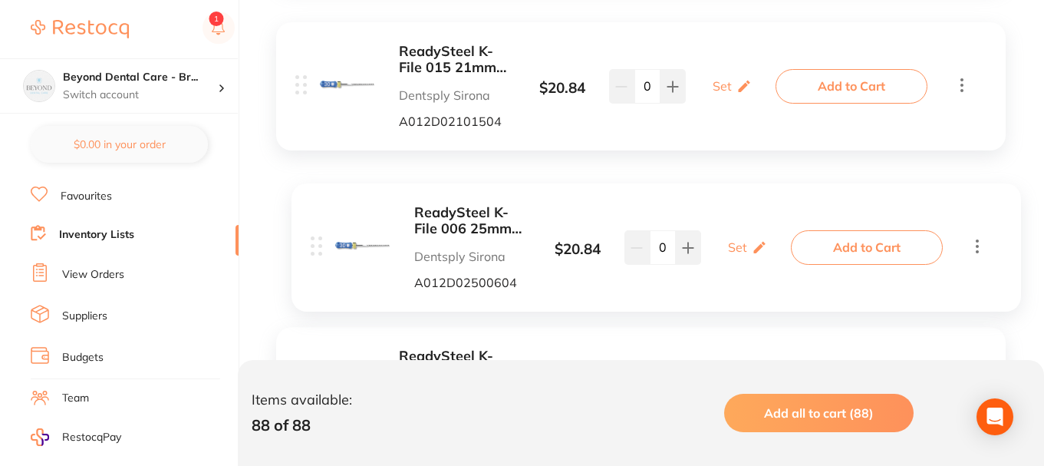
drag, startPoint x: 310, startPoint y: 86, endPoint x: 325, endPoint y: 235, distance: 149.6
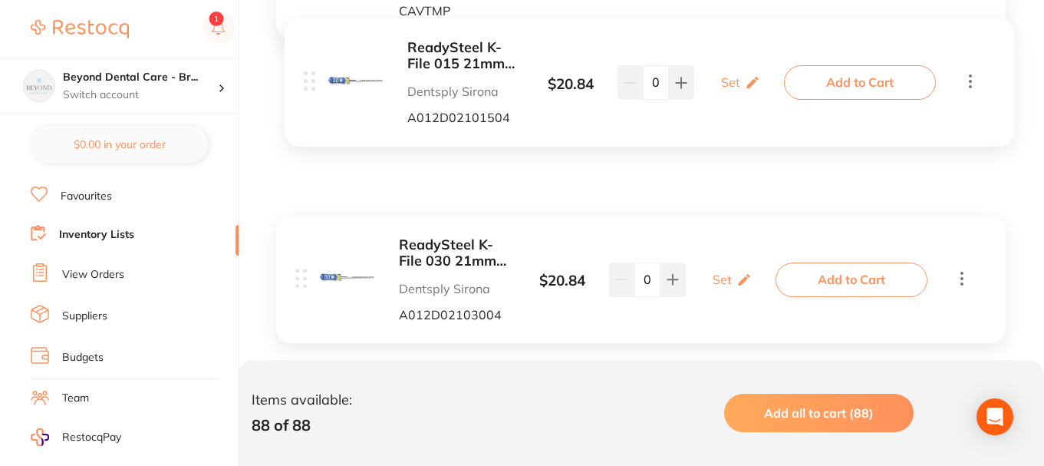
scroll to position [1455, 0]
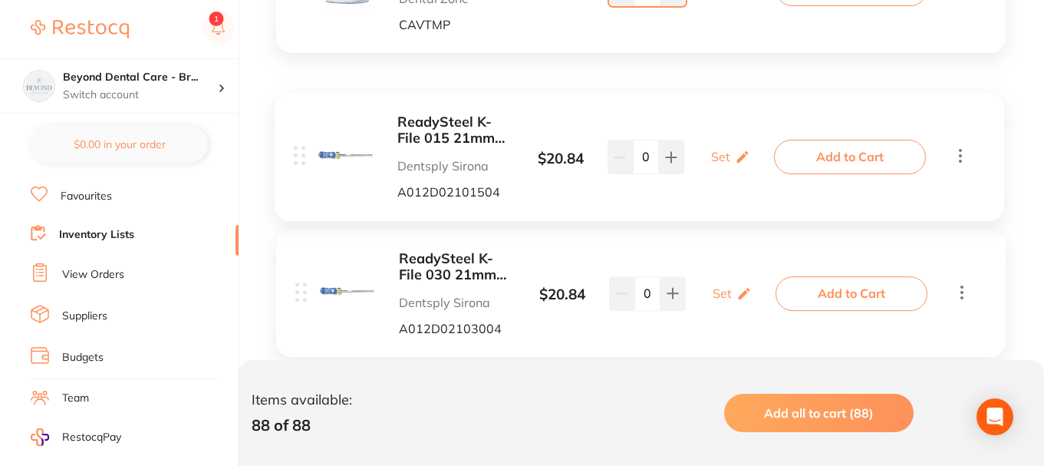
drag, startPoint x: 297, startPoint y: 239, endPoint x: 389, endPoint y: 182, distance: 108.6
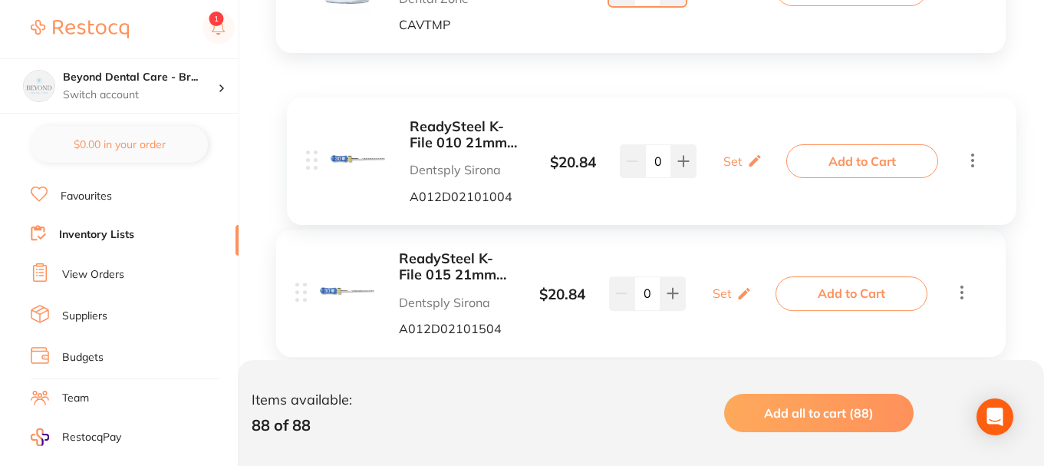
drag, startPoint x: 305, startPoint y: 199, endPoint x: 315, endPoint y: 157, distance: 42.6
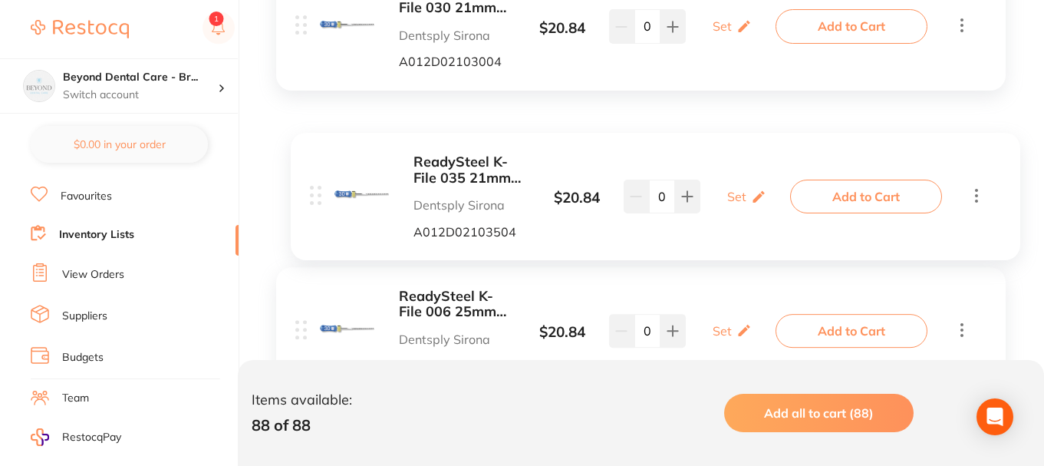
scroll to position [1839, 0]
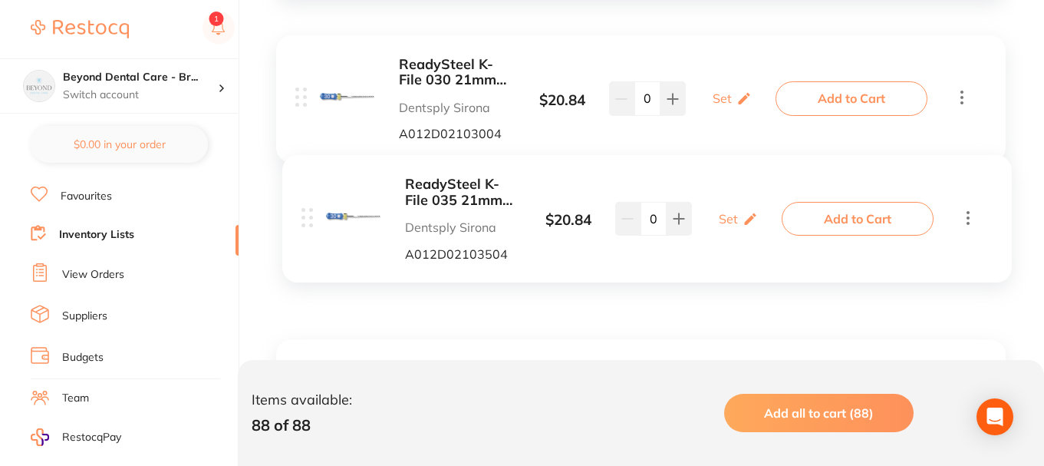
drag, startPoint x: 302, startPoint y: 285, endPoint x: 312, endPoint y: 220, distance: 65.2
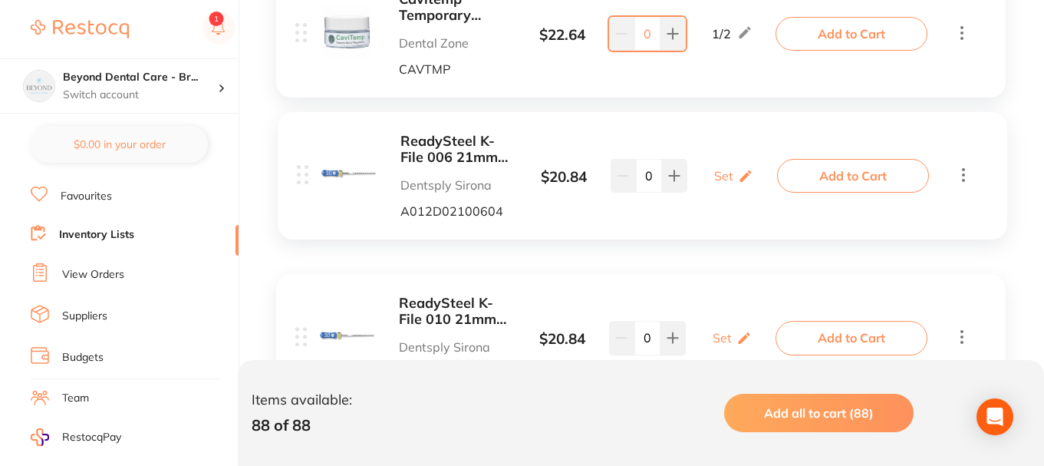
scroll to position [1379, 0]
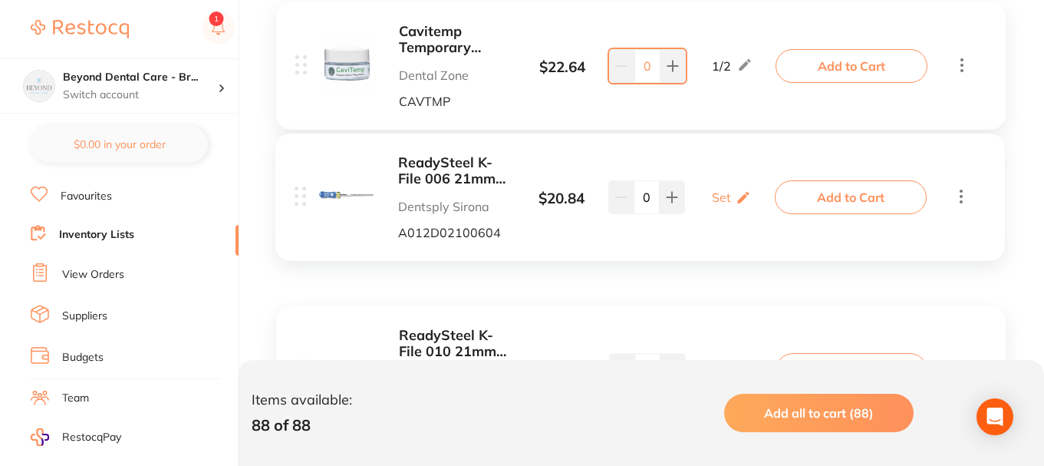
drag, startPoint x: 305, startPoint y: 219, endPoint x: 303, endPoint y: 189, distance: 30.0
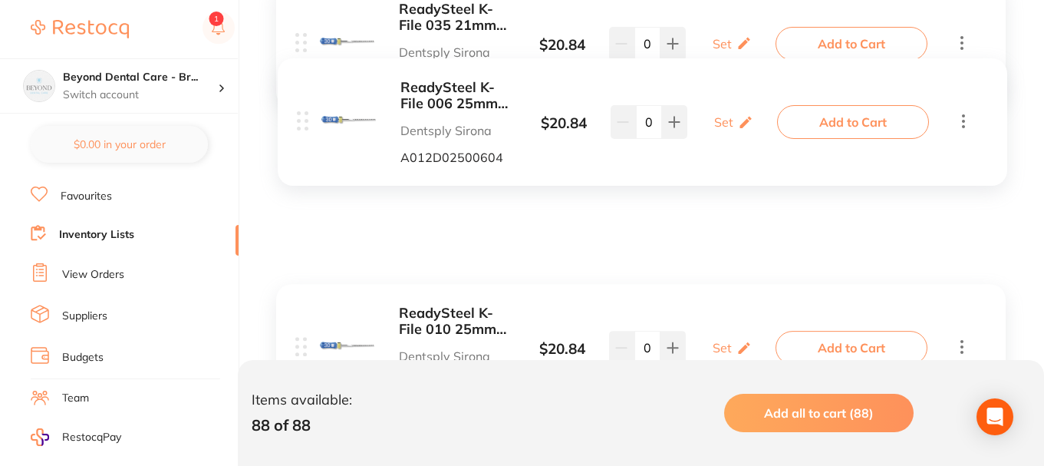
scroll to position [2299, 0]
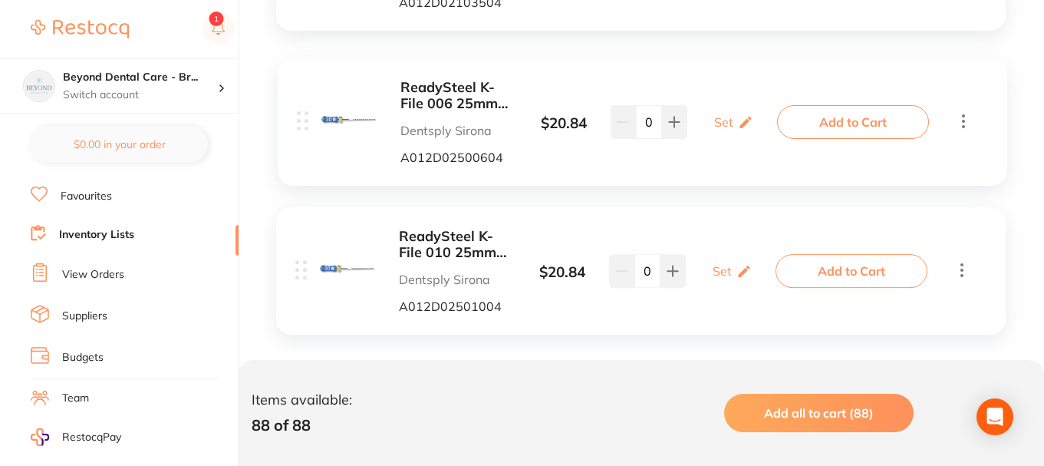
drag, startPoint x: 300, startPoint y: 133, endPoint x: 303, endPoint y: 120, distance: 14.1
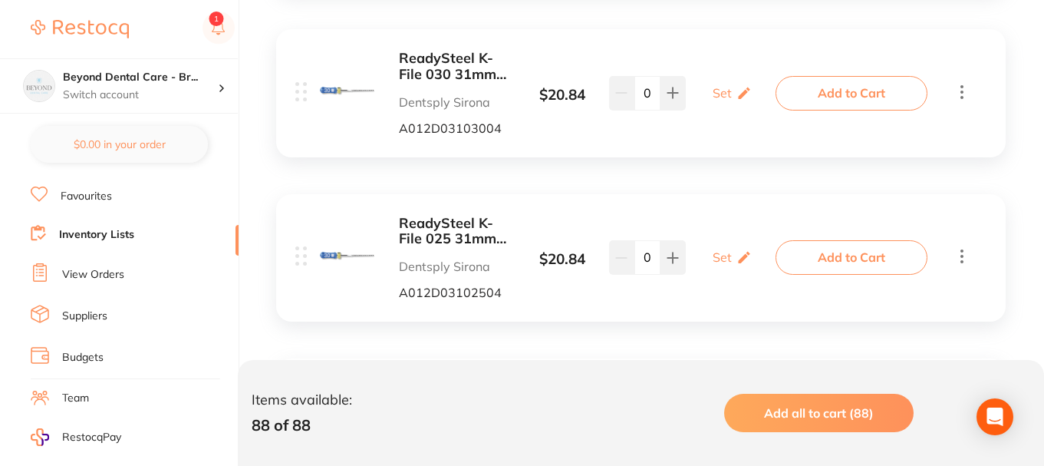
scroll to position [2683, 0]
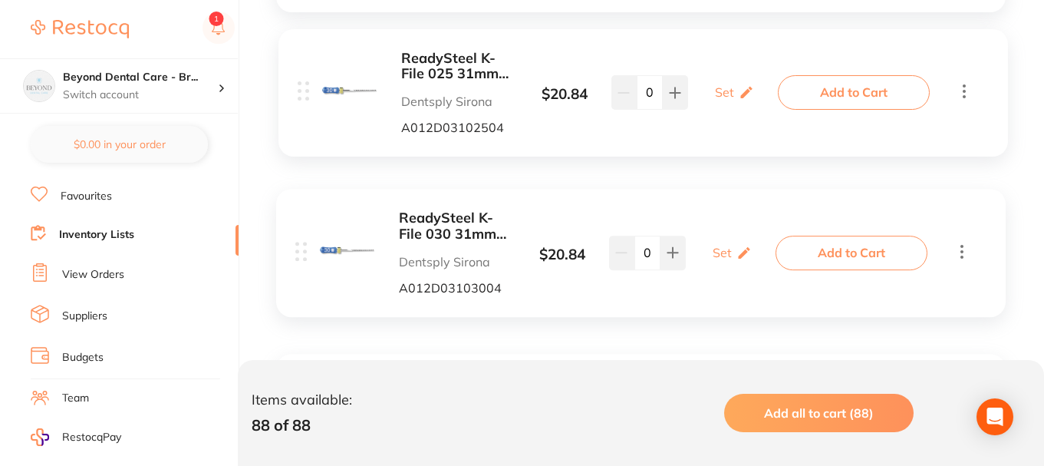
drag, startPoint x: 298, startPoint y: 242, endPoint x: 300, endPoint y: 87, distance: 155.8
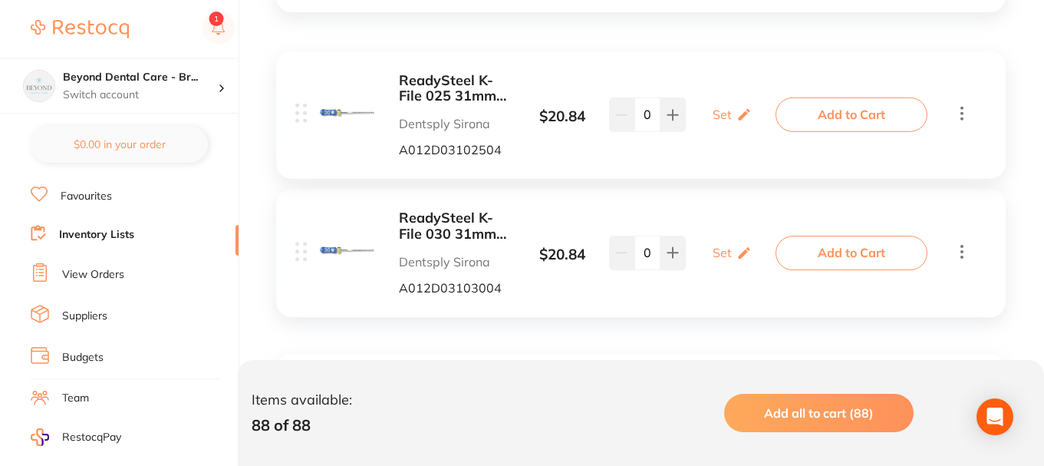
scroll to position [2645, 0]
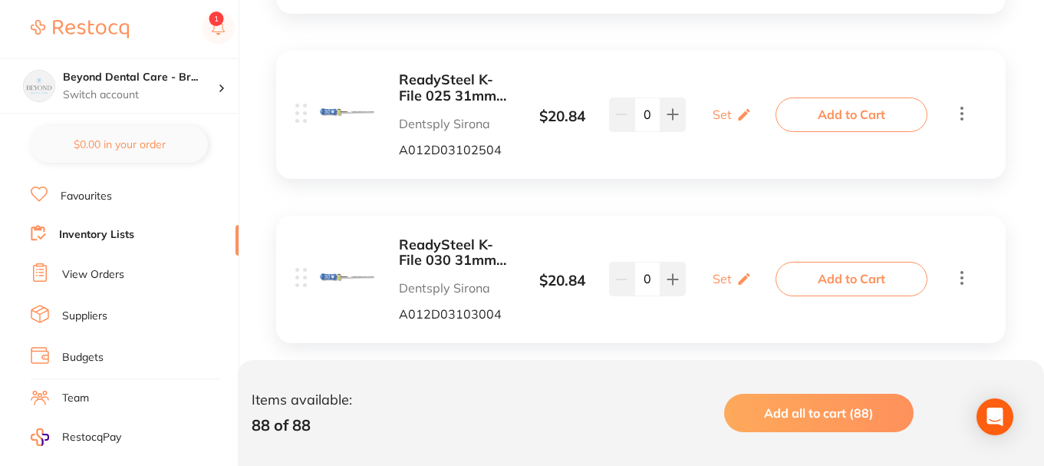
click at [957, 116] on icon at bounding box center [962, 113] width 18 height 19
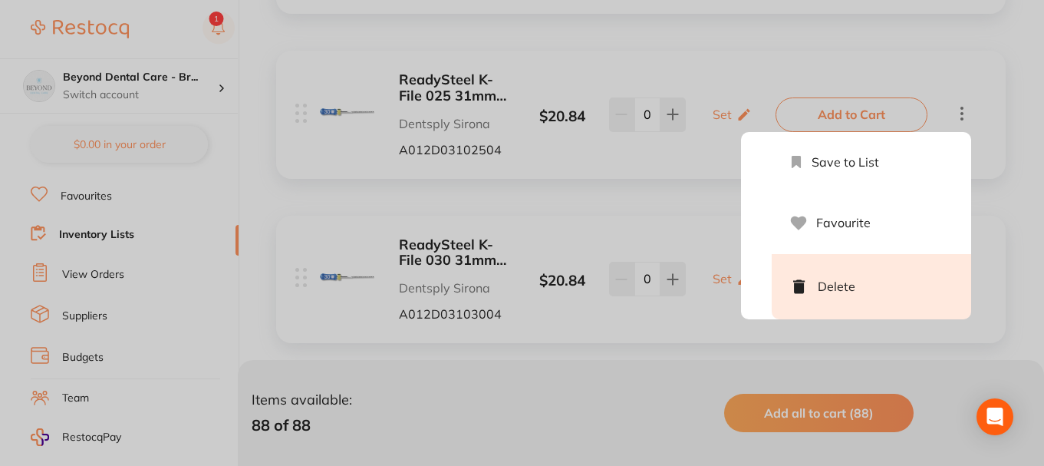
click at [850, 289] on li "Delete" at bounding box center [871, 286] width 199 height 65
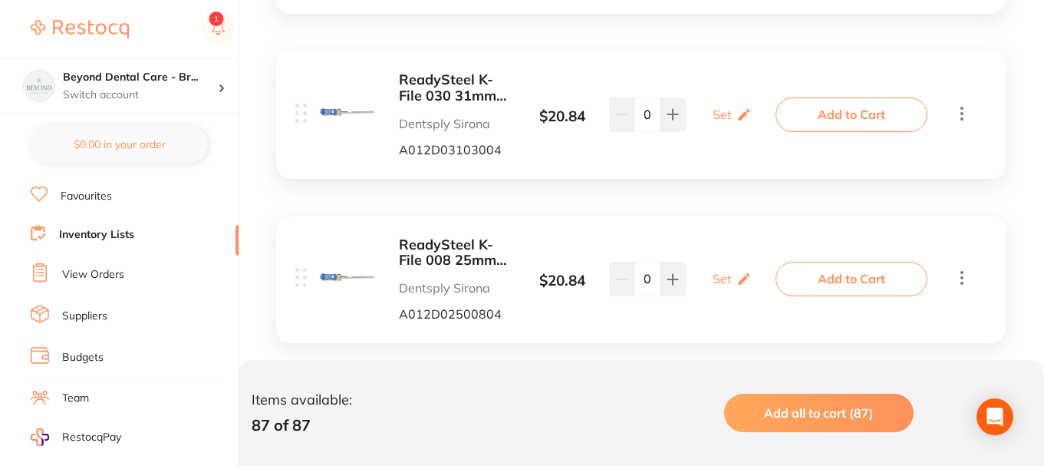
scroll to position [2721, 0]
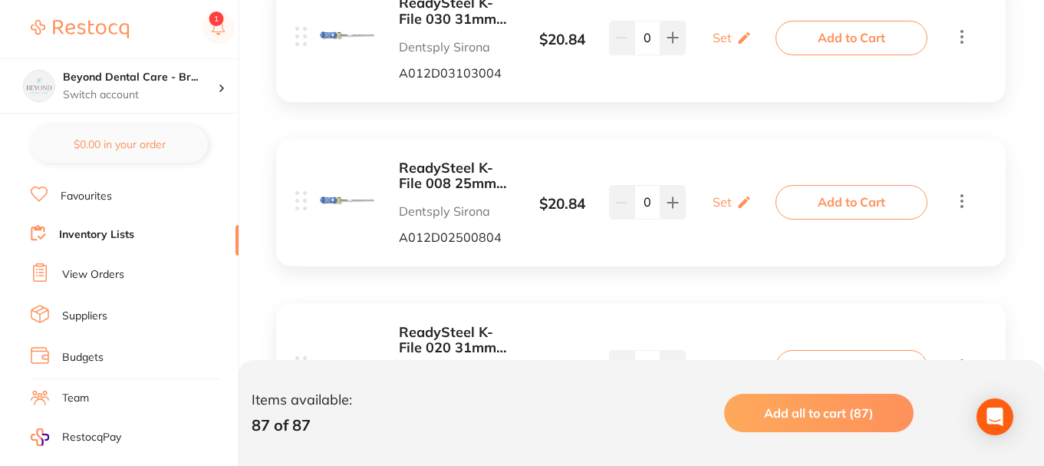
click at [963, 203] on icon at bounding box center [962, 200] width 18 height 19
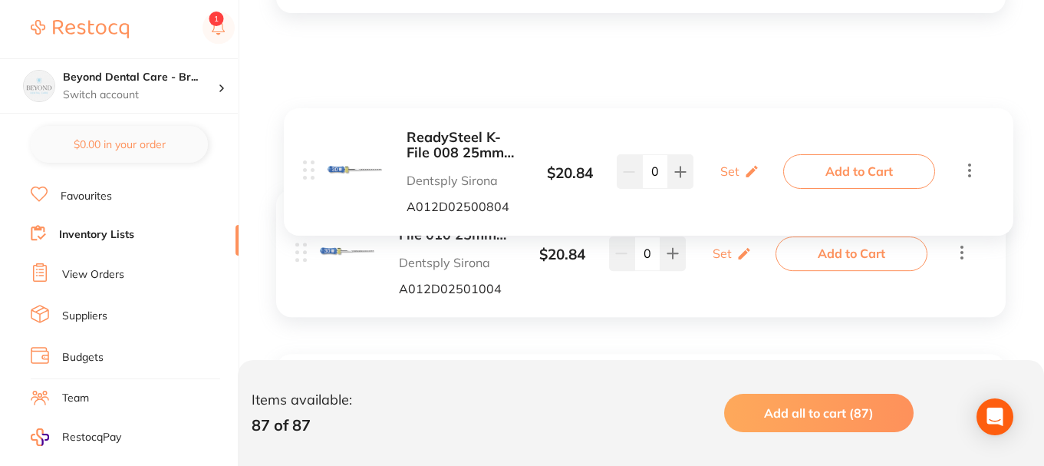
scroll to position [2414, 0]
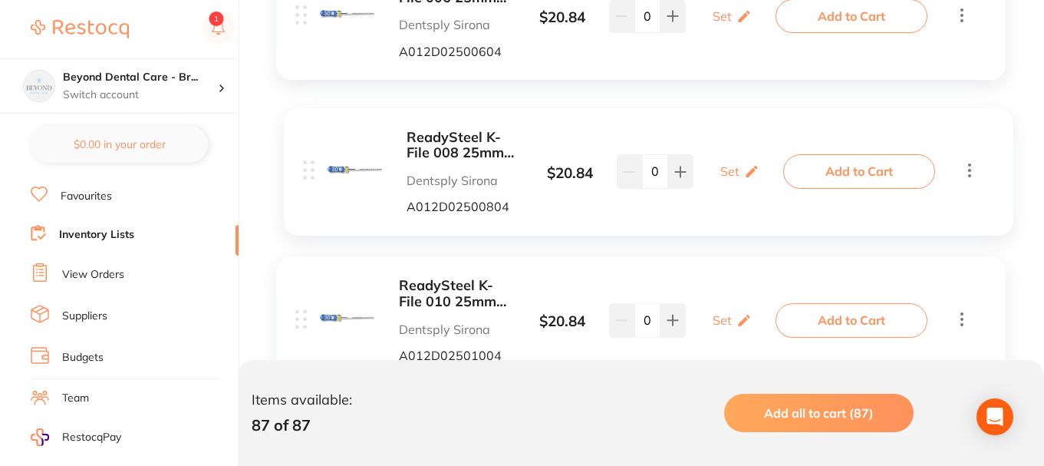
drag, startPoint x: 300, startPoint y: 202, endPoint x: 308, endPoint y: 166, distance: 36.1
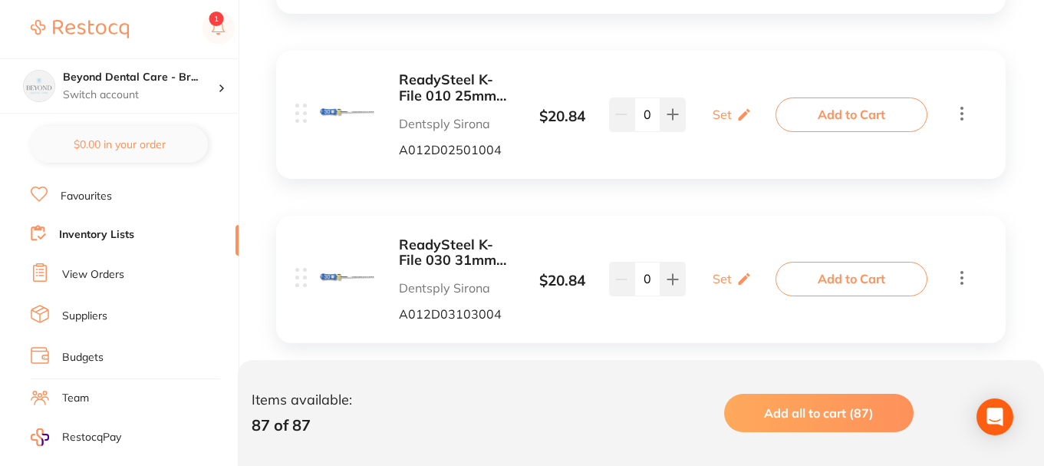
scroll to position [2875, 0]
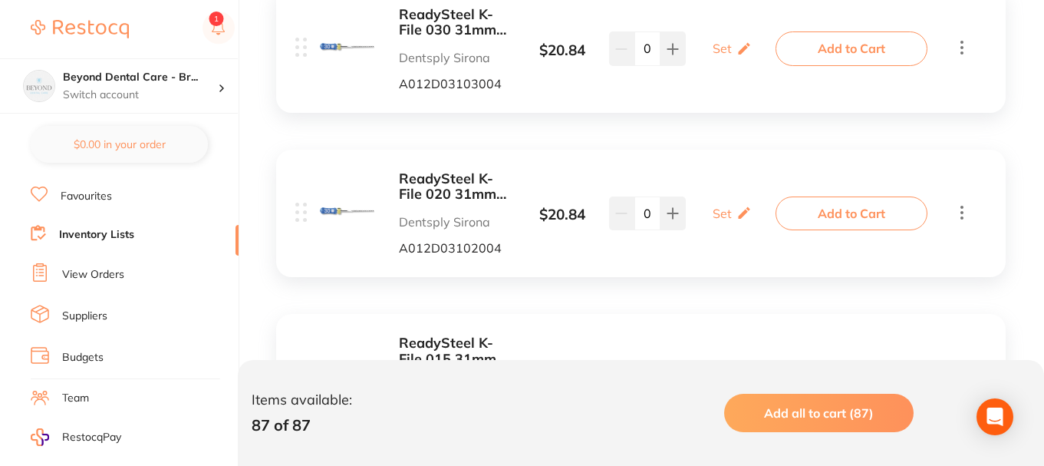
click at [960, 56] on icon at bounding box center [962, 47] width 18 height 19
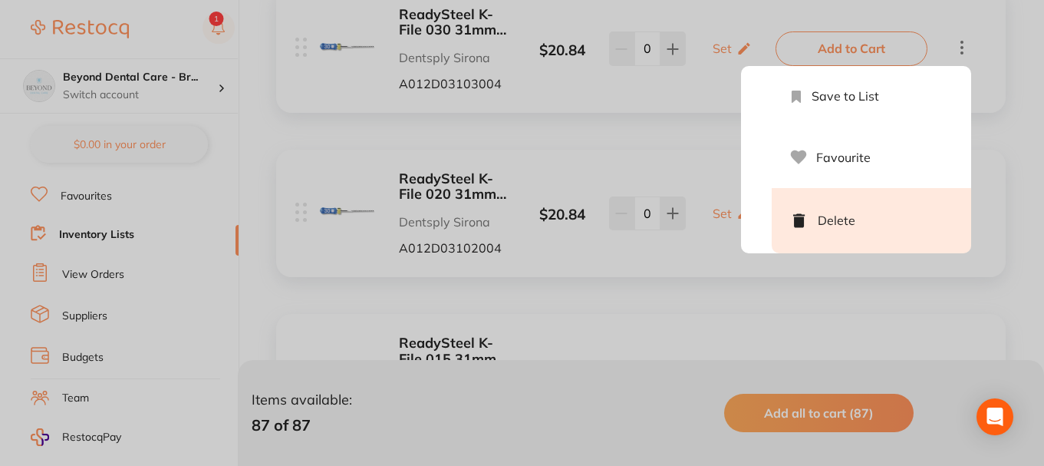
click at [850, 209] on li "Delete" at bounding box center [871, 220] width 199 height 65
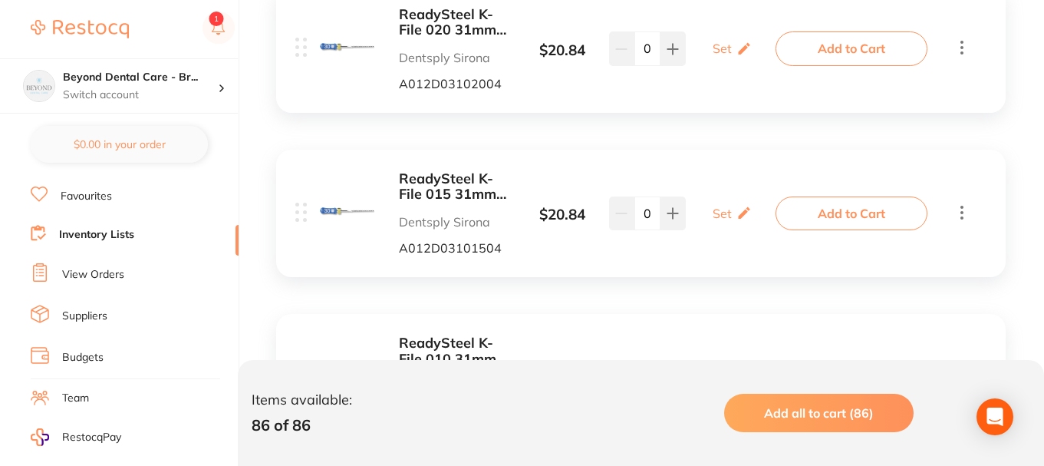
click at [962, 215] on icon at bounding box center [962, 212] width 18 height 19
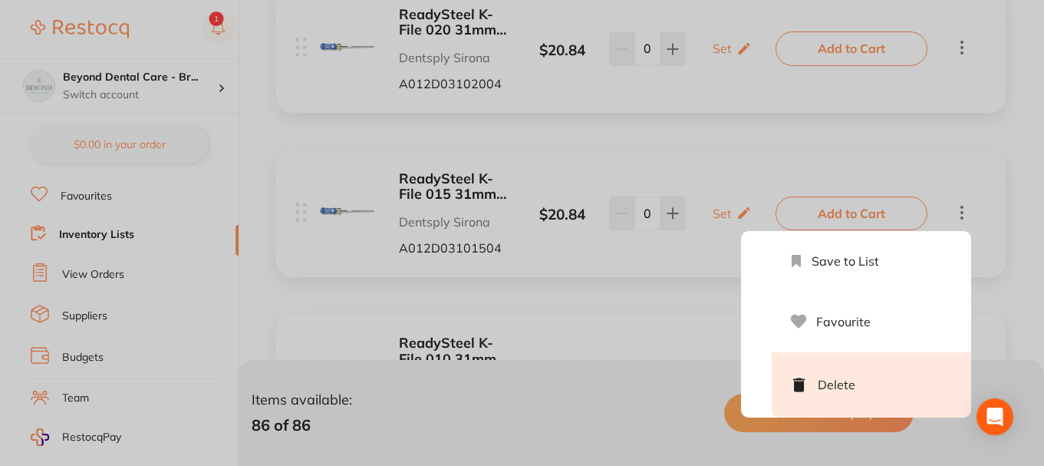
click at [829, 377] on li "Delete" at bounding box center [871, 384] width 199 height 65
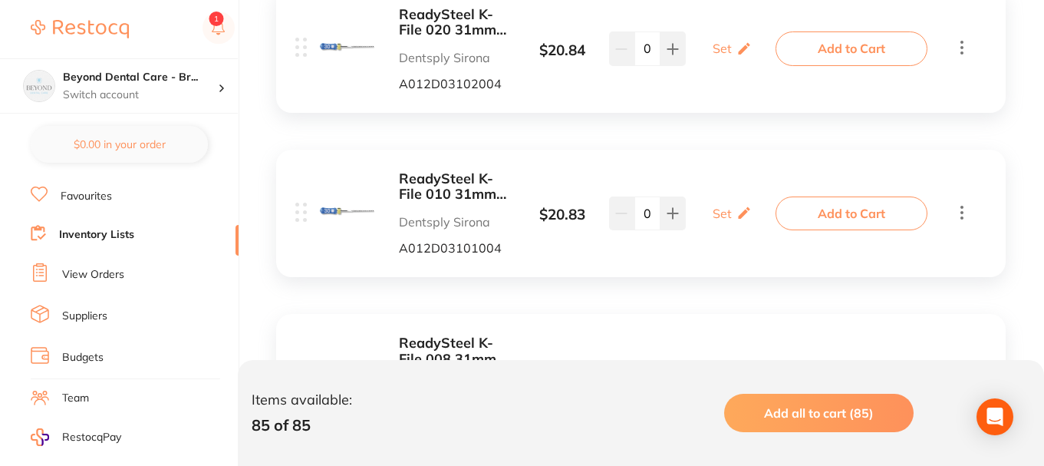
click at [961, 43] on icon at bounding box center [962, 48] width 3 height 14
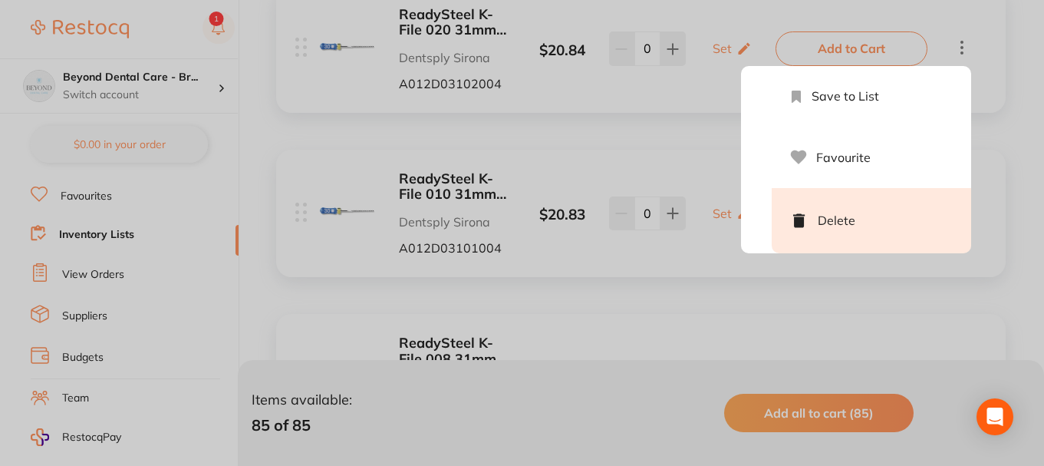
click at [841, 228] on li "Delete" at bounding box center [871, 220] width 199 height 65
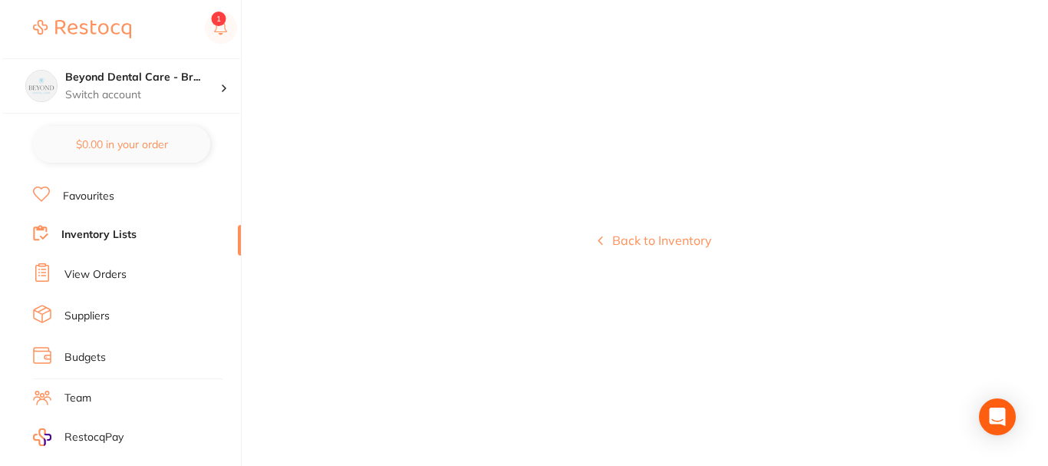
scroll to position [0, 0]
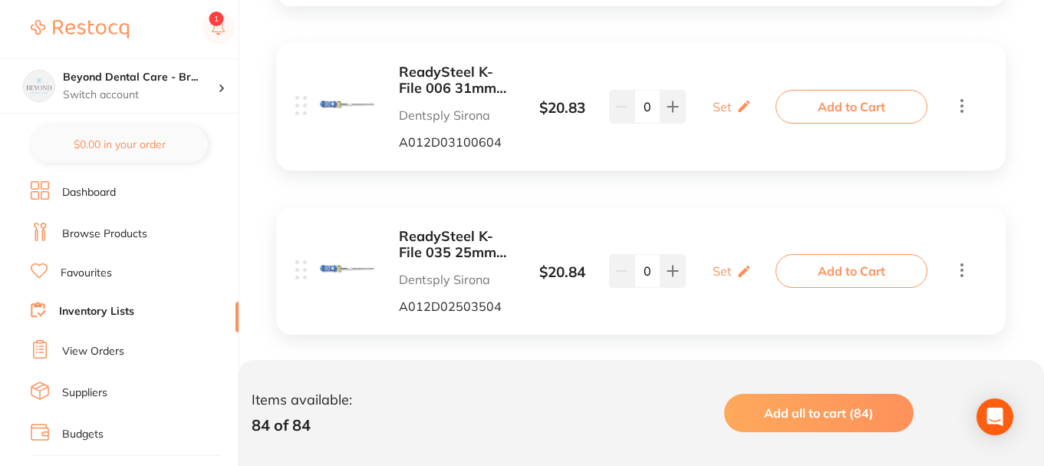
scroll to position [2992, 0]
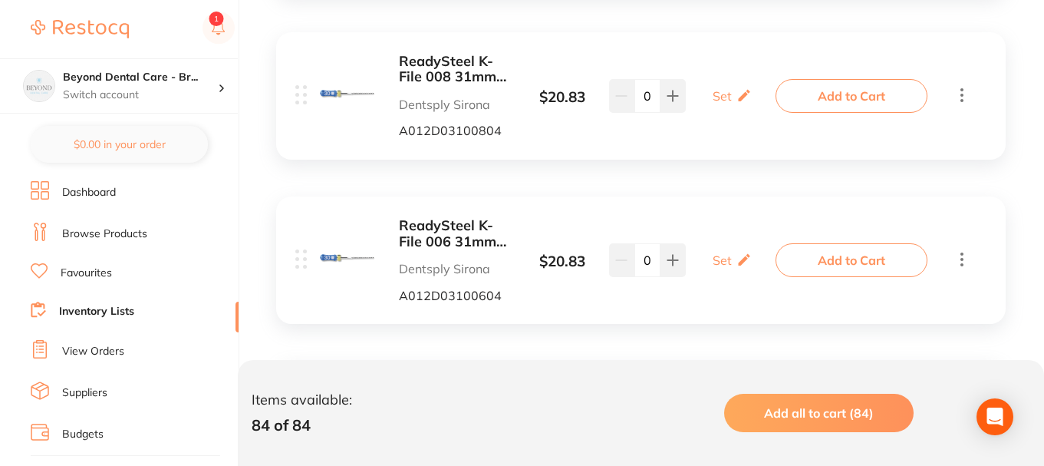
click at [967, 253] on icon at bounding box center [962, 258] width 18 height 19
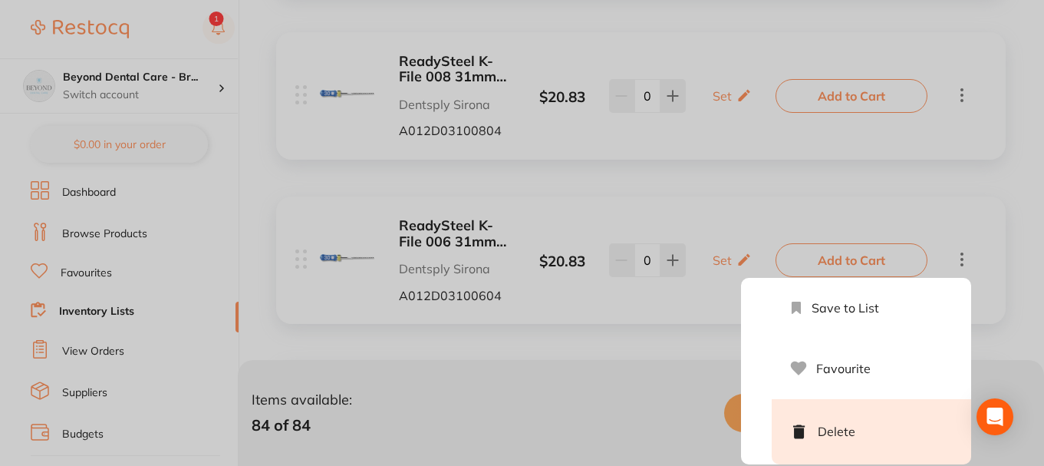
click at [849, 431] on li "Delete" at bounding box center [871, 431] width 199 height 65
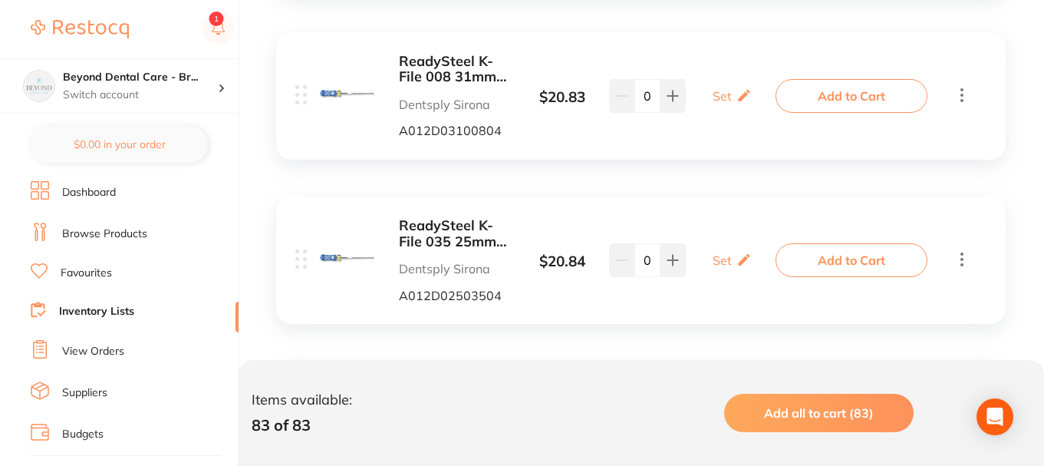
click at [960, 97] on icon at bounding box center [962, 94] width 18 height 19
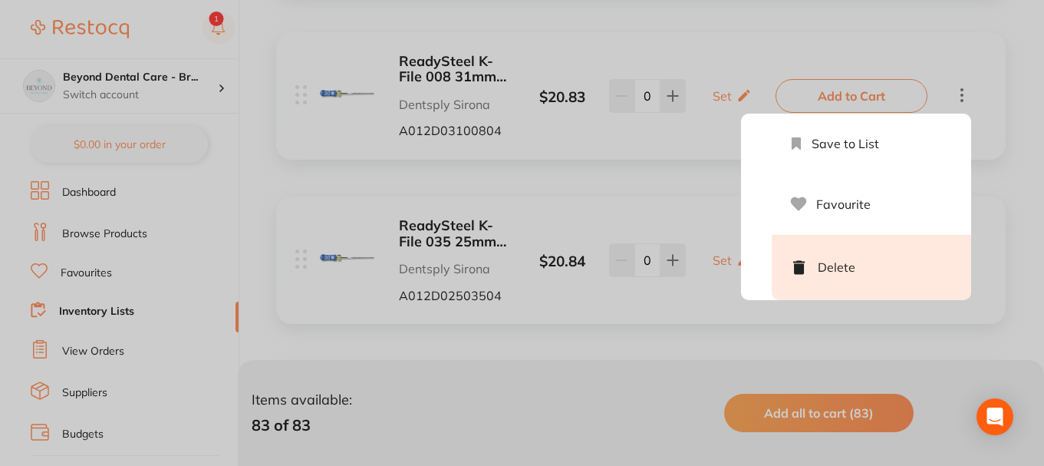
click at [862, 282] on li "Delete" at bounding box center [871, 267] width 199 height 65
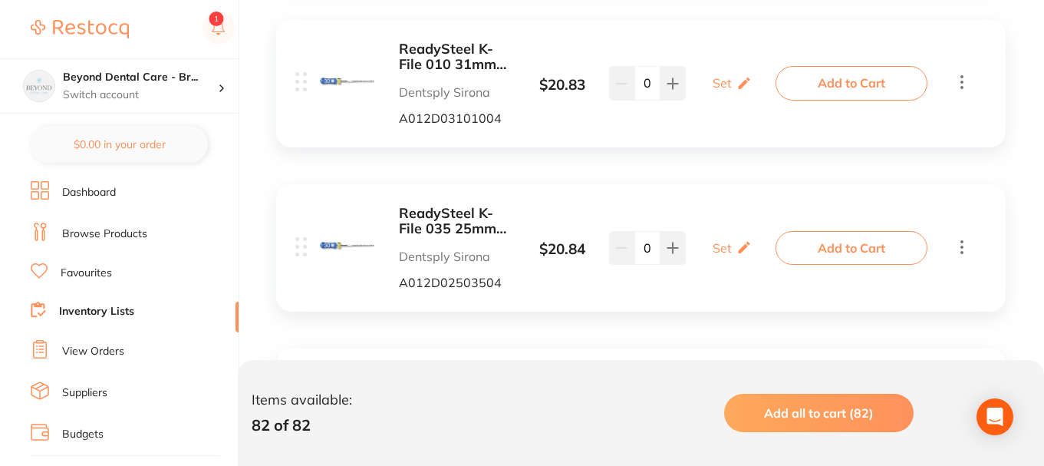
scroll to position [2762, 0]
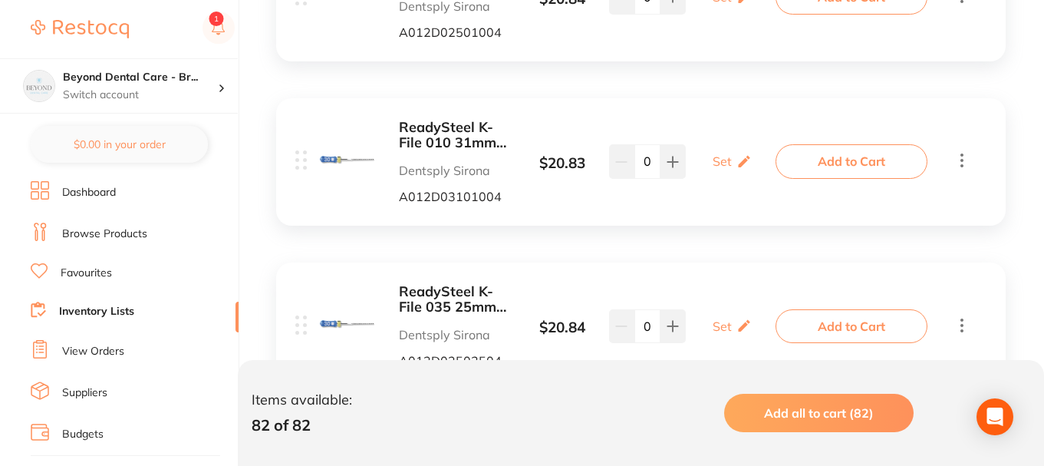
click at [951, 164] on div "Add to Cart" at bounding box center [875, 161] width 191 height 34
click at [958, 165] on icon at bounding box center [962, 159] width 18 height 19
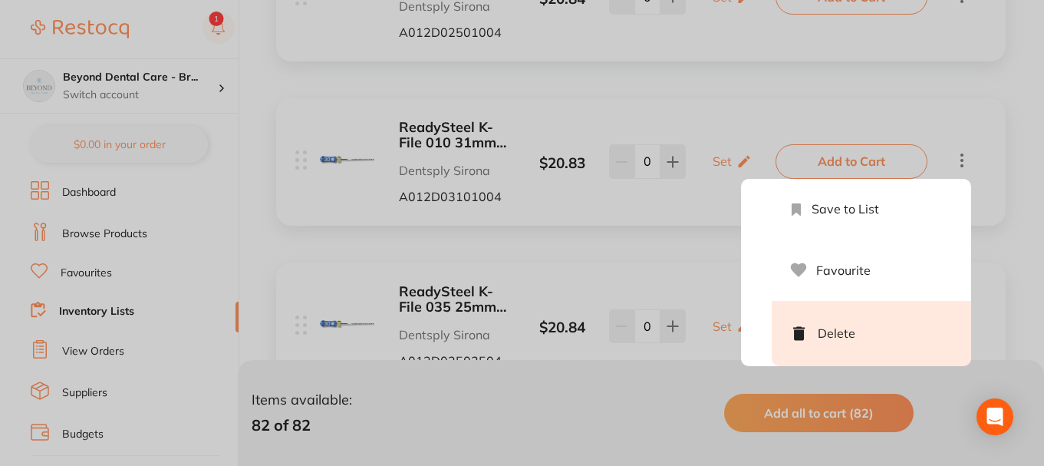
click at [868, 323] on li "Delete" at bounding box center [871, 333] width 199 height 65
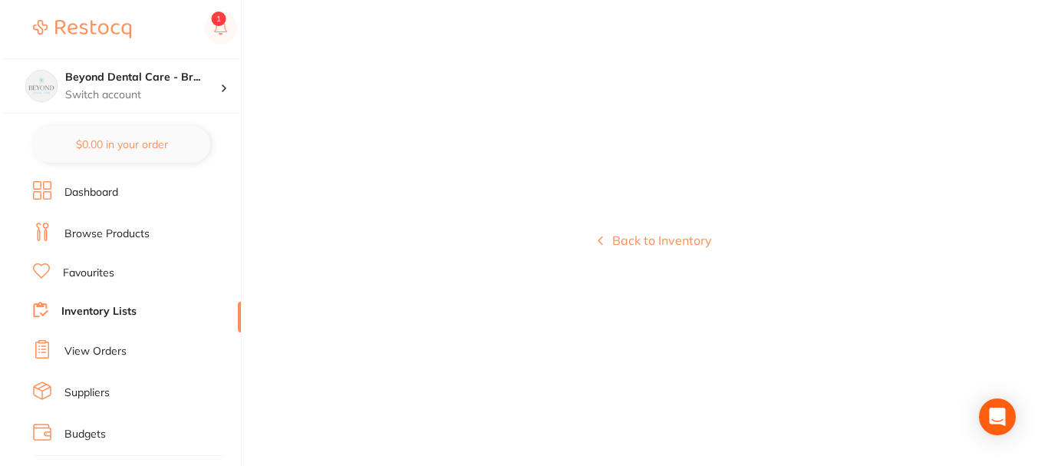
scroll to position [0, 0]
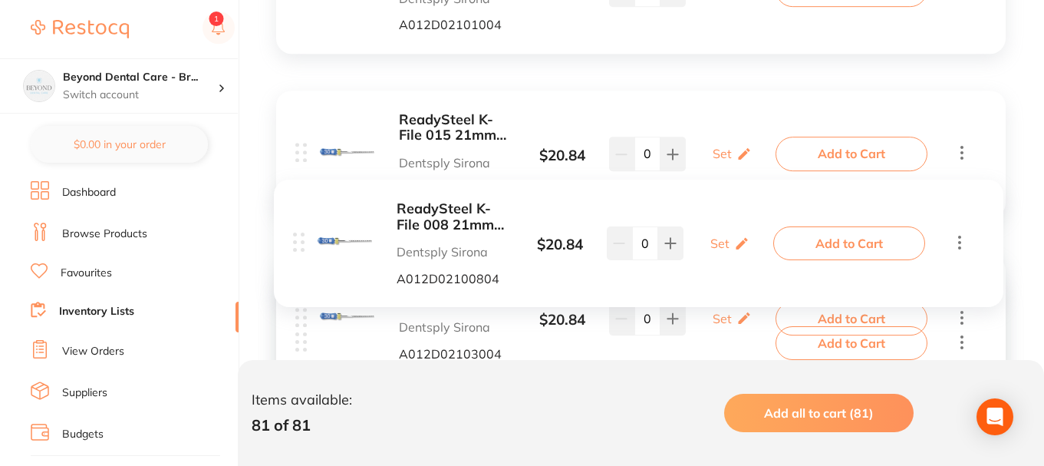
scroll to position [1516, 0]
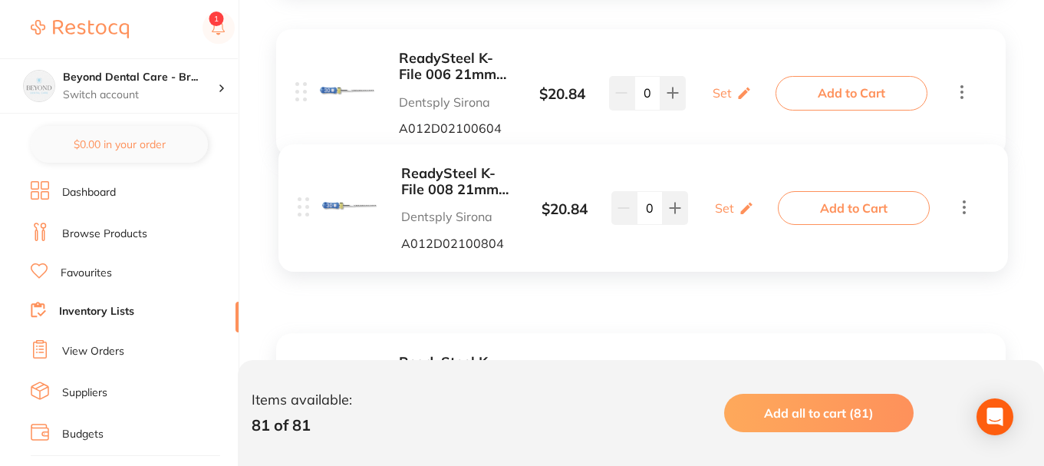
drag, startPoint x: 301, startPoint y: 275, endPoint x: 302, endPoint y: 207, distance: 67.5
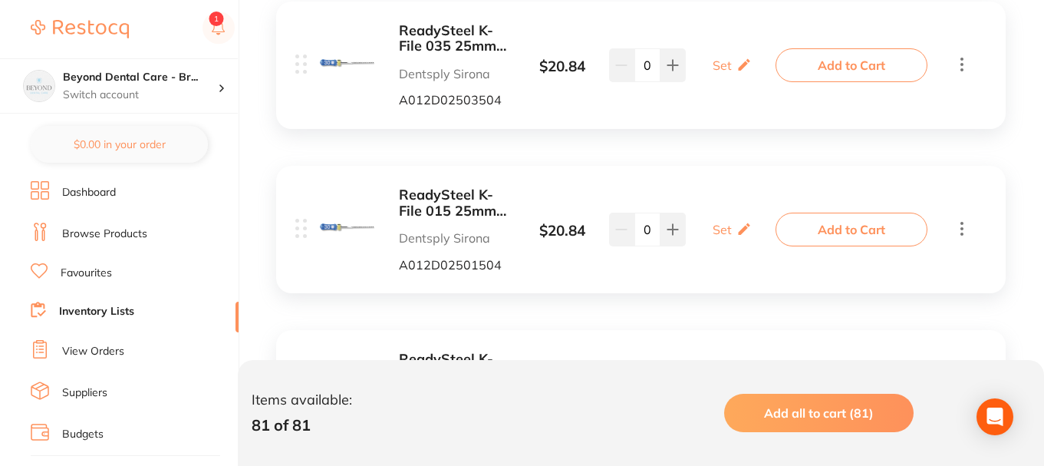
scroll to position [2974, 0]
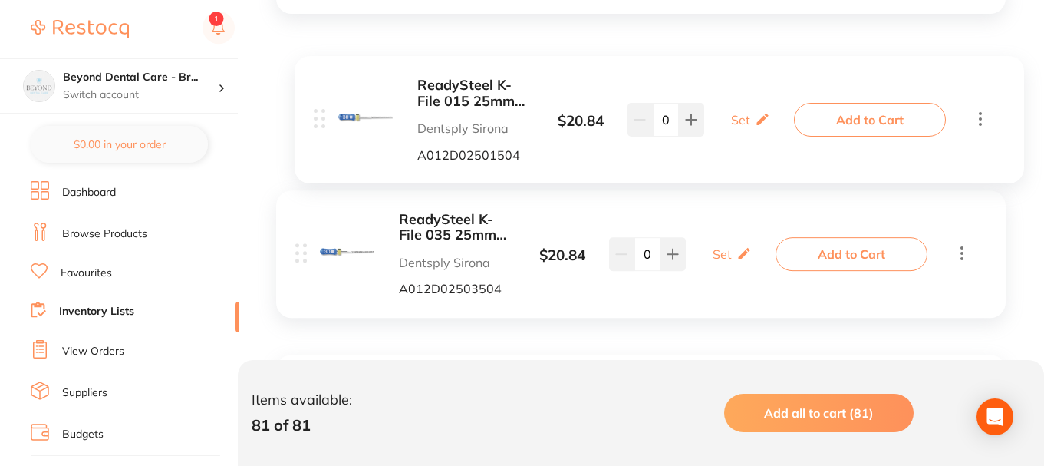
drag, startPoint x: 301, startPoint y: 275, endPoint x: 320, endPoint y: 108, distance: 168.3
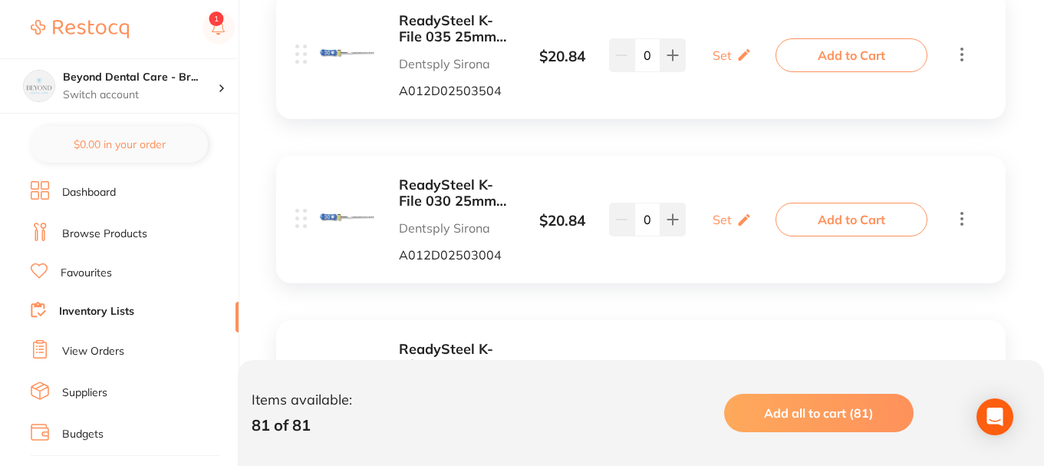
scroll to position [3127, 0]
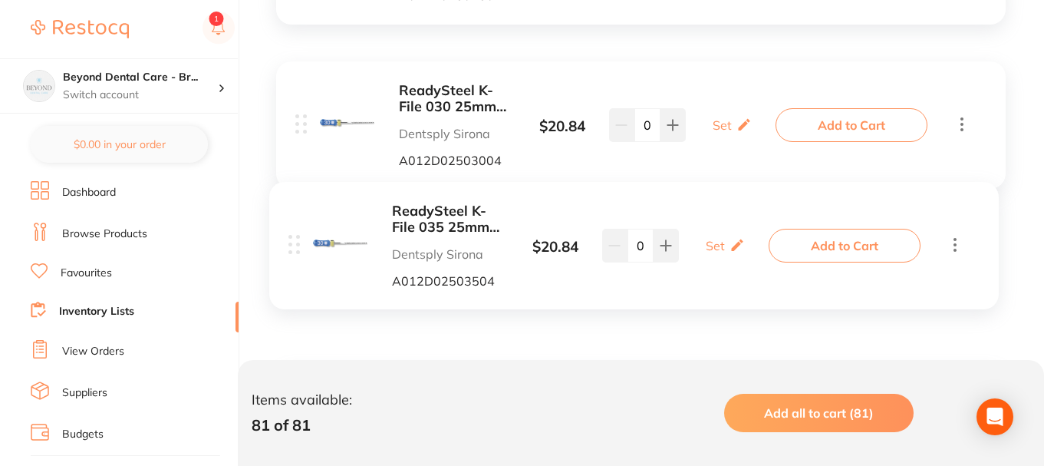
drag, startPoint x: 302, startPoint y: 122, endPoint x: 295, endPoint y: 246, distance: 124.5
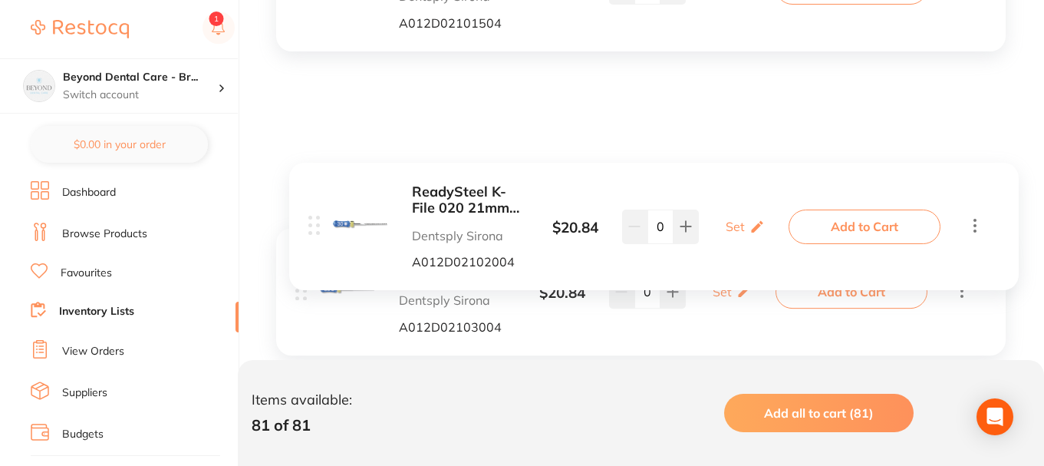
scroll to position [2053, 0]
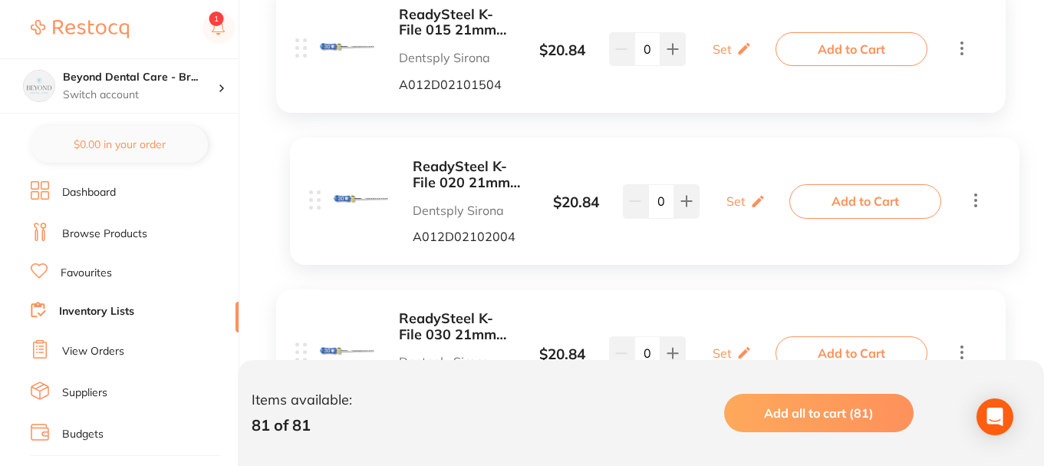
drag, startPoint x: 298, startPoint y: 303, endPoint x: 313, endPoint y: 189, distance: 115.2
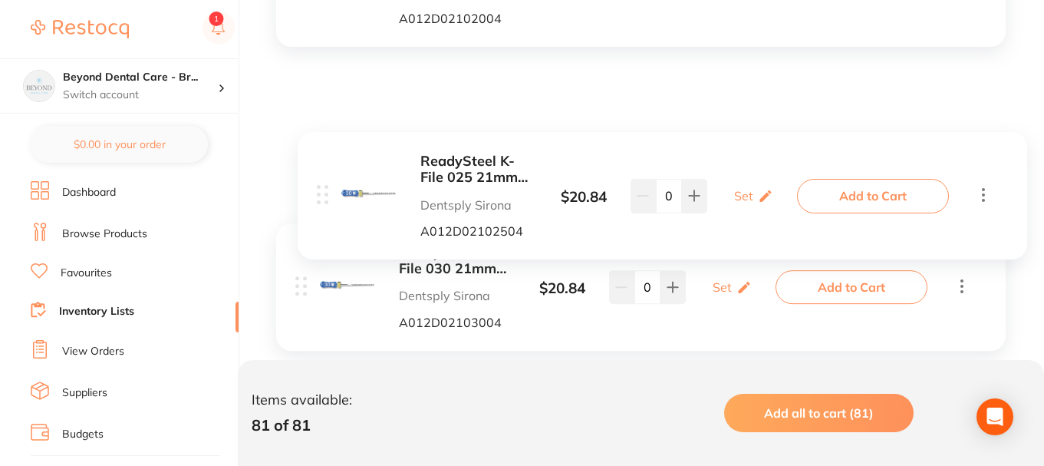
scroll to position [2207, 0]
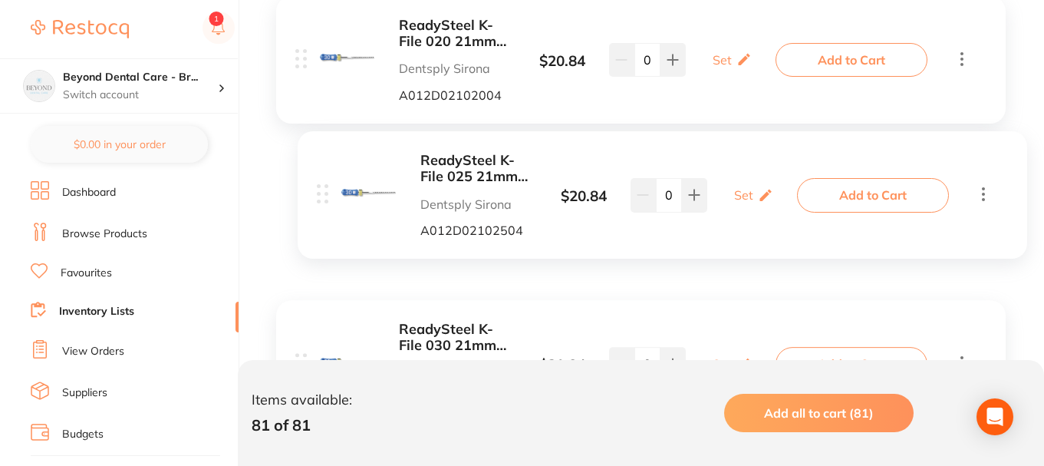
drag, startPoint x: 302, startPoint y: 239, endPoint x: 324, endPoint y: 196, distance: 48.4
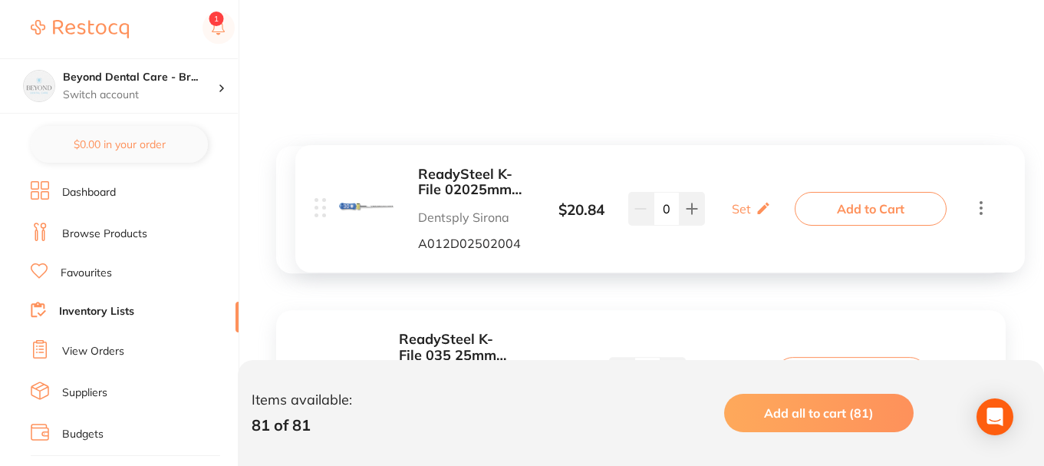
scroll to position [3357, 0]
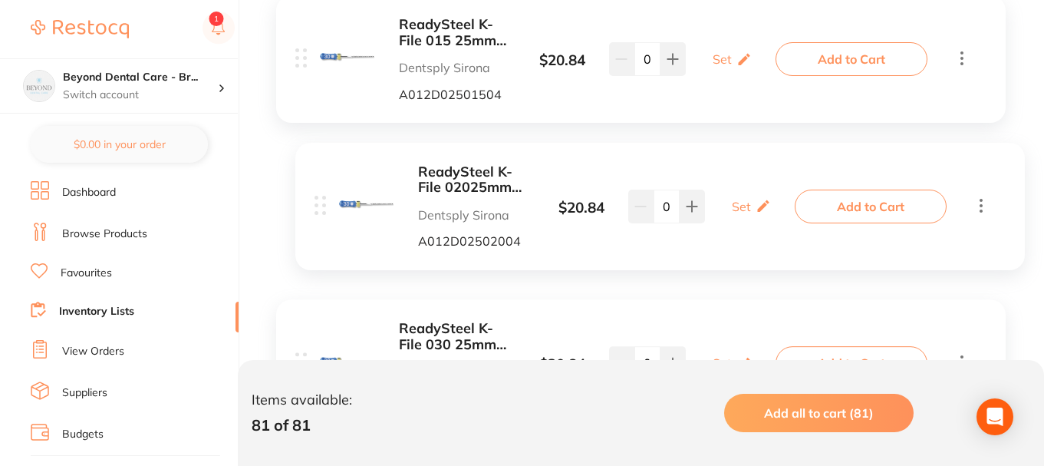
drag, startPoint x: 304, startPoint y: 253, endPoint x: 324, endPoint y: 199, distance: 57.3
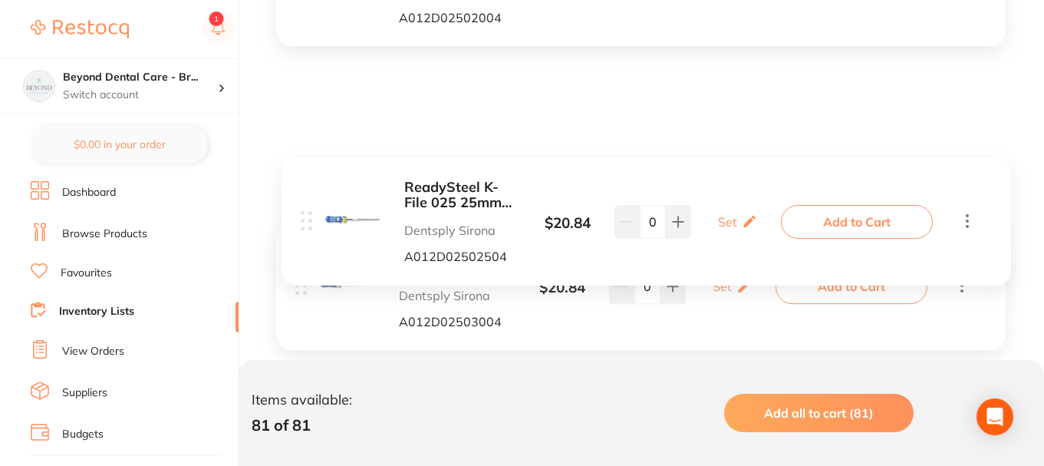
scroll to position [3511, 0]
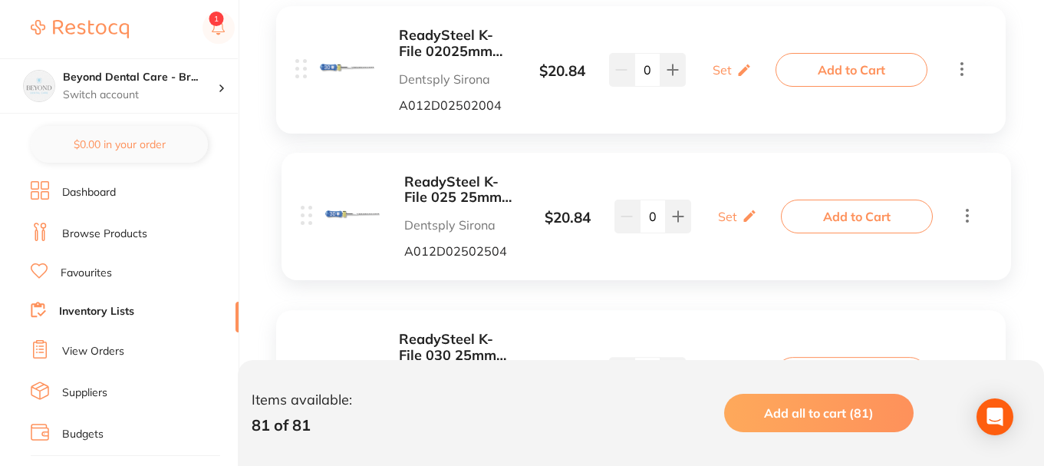
drag, startPoint x: 304, startPoint y: 252, endPoint x: 321, endPoint y: 211, distance: 44.3
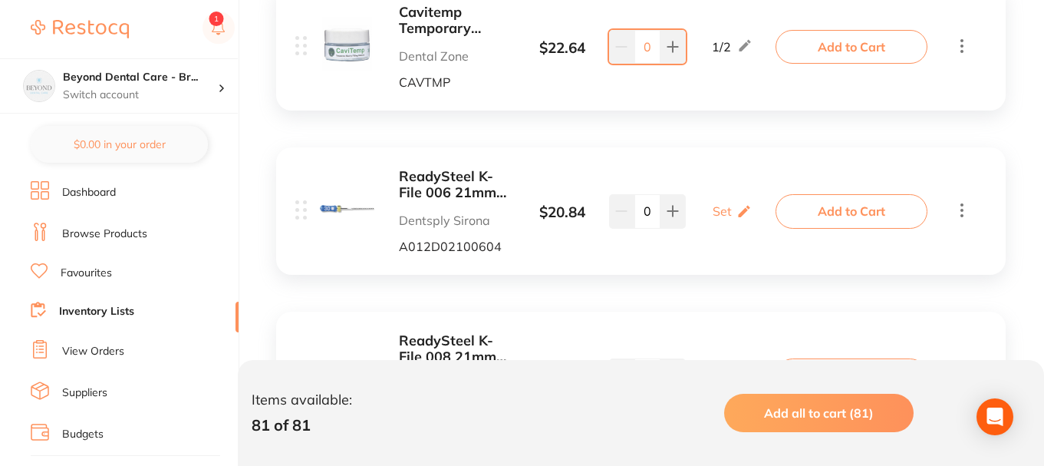
scroll to position [1439, 0]
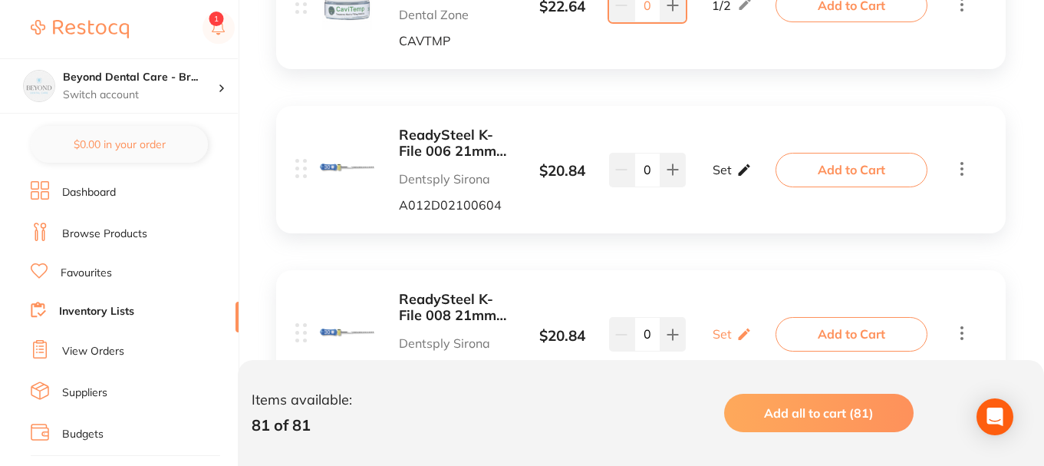
click at [723, 175] on p "Set" at bounding box center [722, 170] width 19 height 14
click at [720, 177] on input "0" at bounding box center [709, 177] width 31 height 25
type input "03"
click at [759, 181] on input "0" at bounding box center [754, 177] width 31 height 25
type input "06"
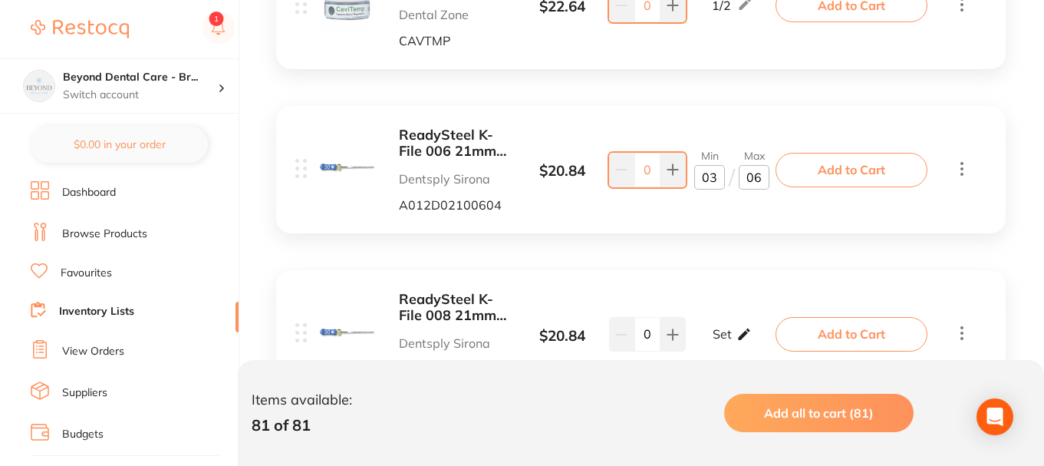
click at [722, 335] on p "Set" at bounding box center [722, 334] width 19 height 14
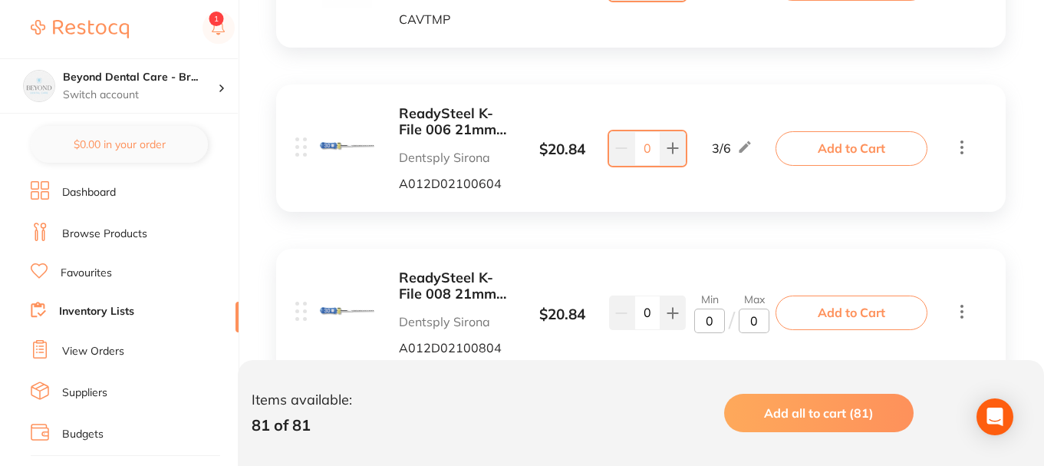
scroll to position [1593, 0]
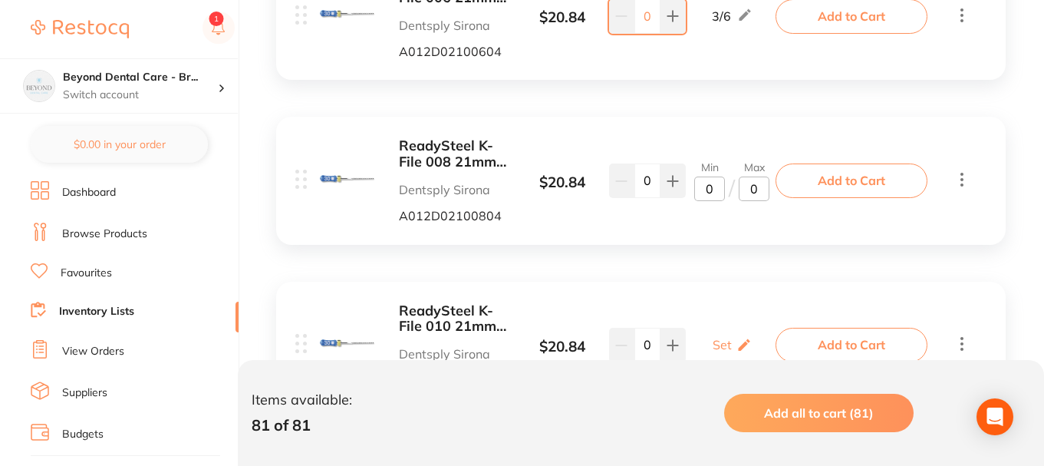
click at [710, 185] on input "0" at bounding box center [709, 188] width 31 height 25
type input "03"
click at [758, 193] on input "0" at bounding box center [754, 188] width 31 height 25
type input "06"
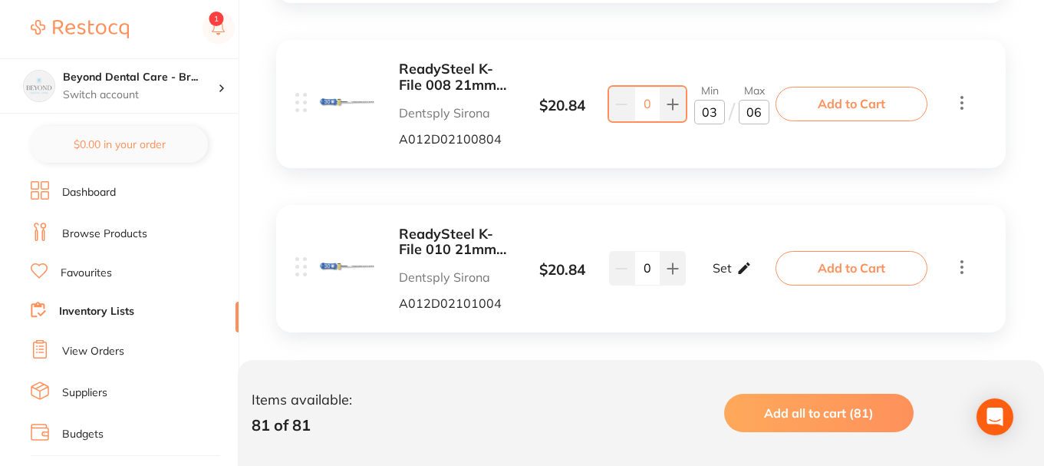
click at [733, 265] on div "Set Set Min / Max" at bounding box center [732, 268] width 39 height 38
click at [717, 275] on input "0" at bounding box center [709, 276] width 31 height 25
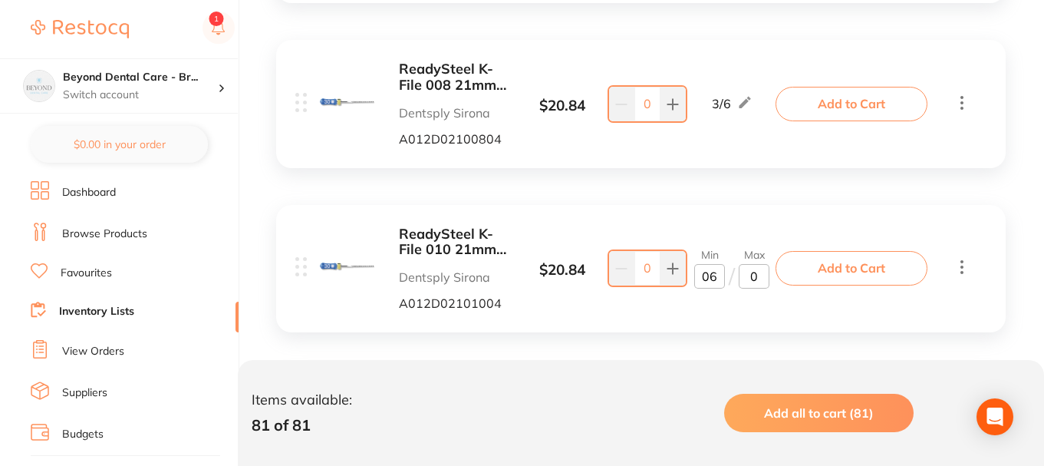
type input "06"
click at [751, 279] on input "0" at bounding box center [754, 276] width 31 height 25
click at [759, 279] on input "0" at bounding box center [754, 276] width 31 height 25
type input "018"
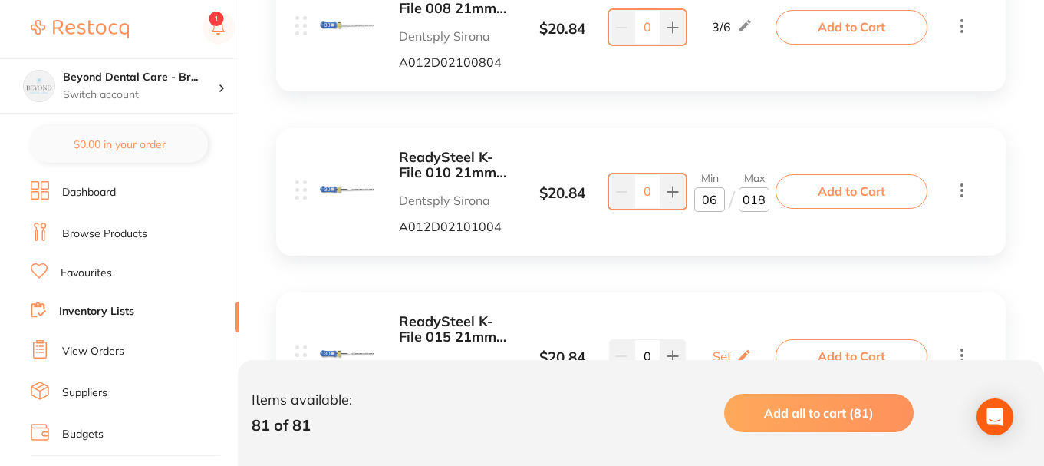
scroll to position [1900, 0]
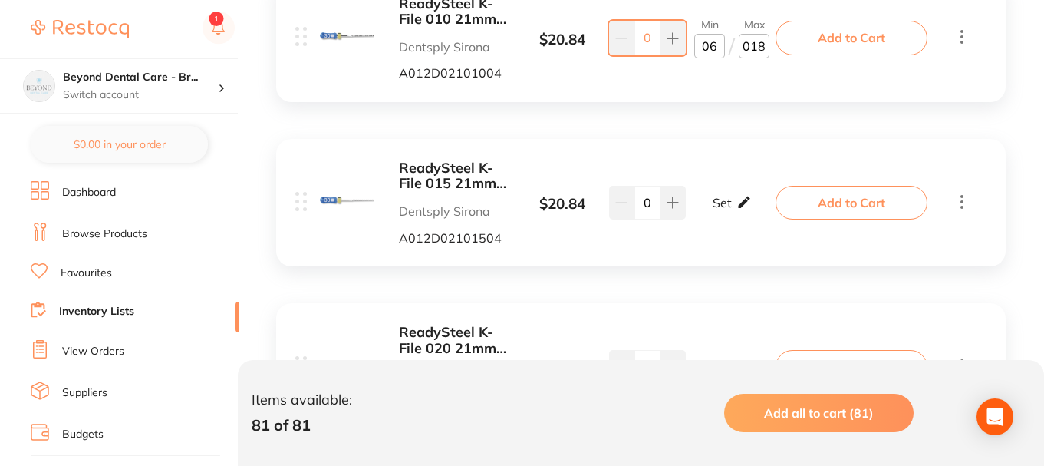
click at [737, 209] on icon at bounding box center [744, 202] width 15 height 16
click at [719, 209] on input "0" at bounding box center [709, 210] width 31 height 25
type input "06"
click at [759, 212] on input "0" at bounding box center [754, 210] width 31 height 25
type input "018"
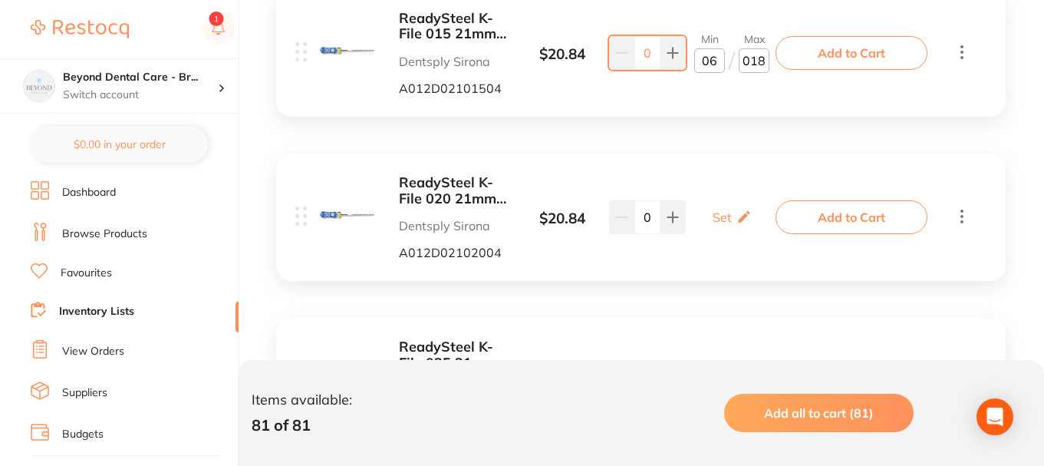
scroll to position [2053, 0]
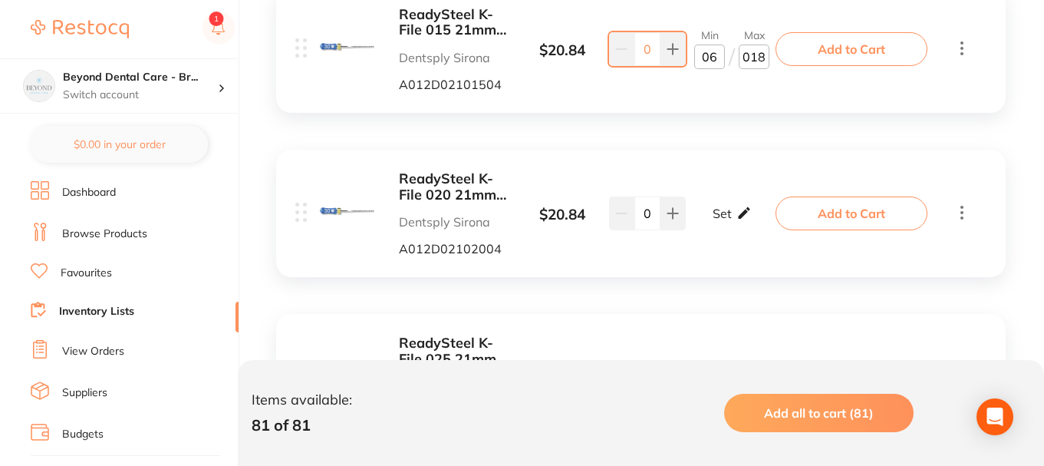
click at [737, 219] on icon at bounding box center [744, 213] width 15 height 16
click at [717, 220] on input "0" at bounding box center [709, 221] width 31 height 25
type input "06"
click at [760, 219] on input "0" at bounding box center [754, 221] width 31 height 25
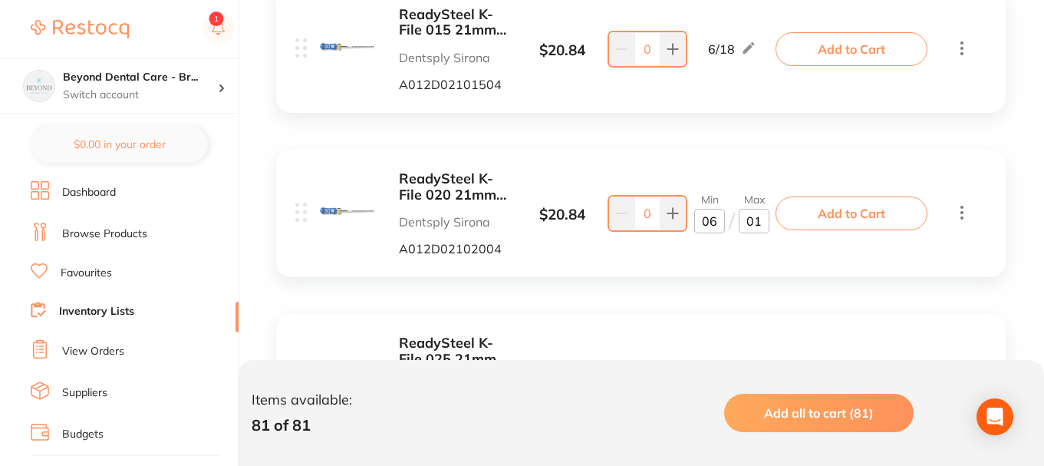
type input "018"
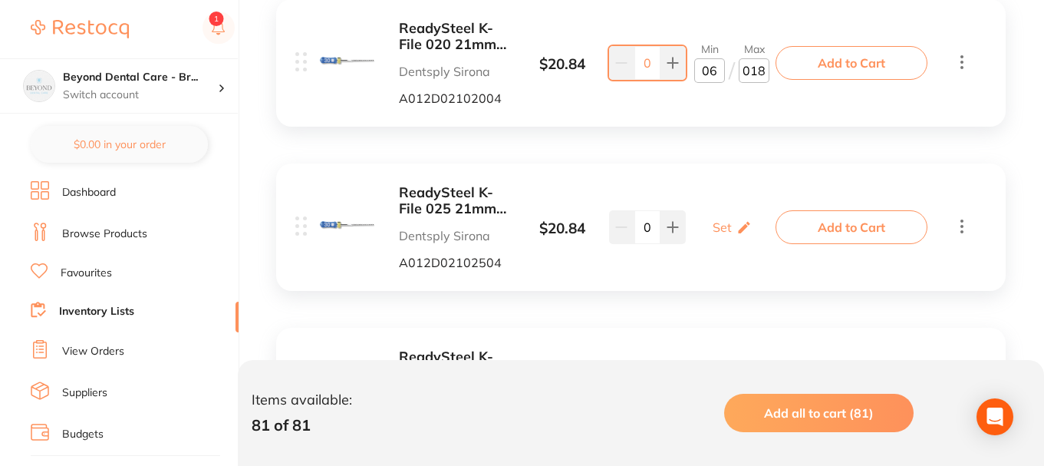
scroll to position [2207, 0]
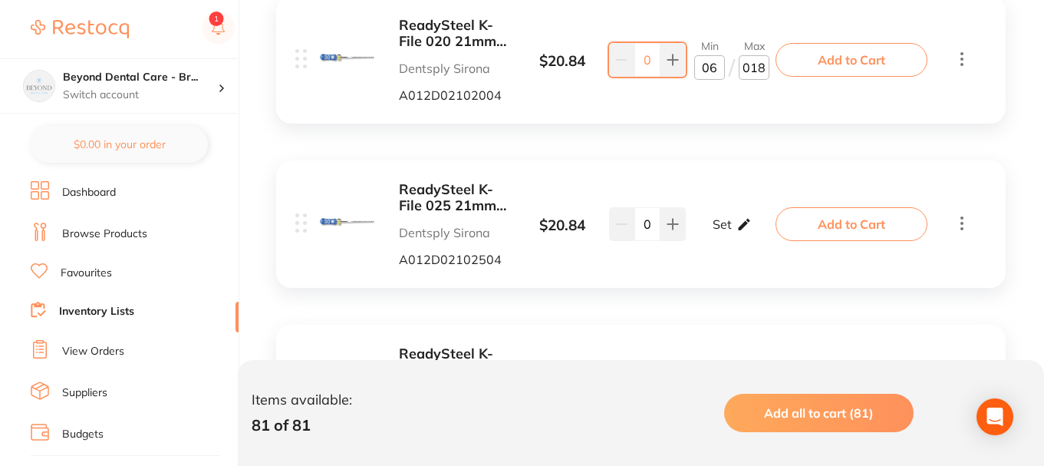
click at [739, 229] on icon at bounding box center [744, 224] width 12 height 12
click at [716, 232] on input "0" at bounding box center [709, 231] width 31 height 25
type input "06"
click at [764, 233] on input "0" at bounding box center [754, 231] width 31 height 25
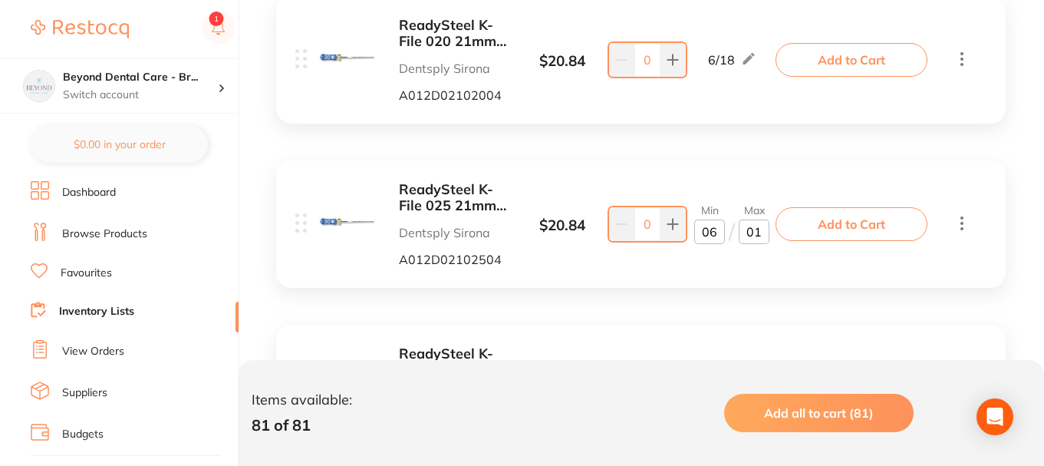
type input "018"
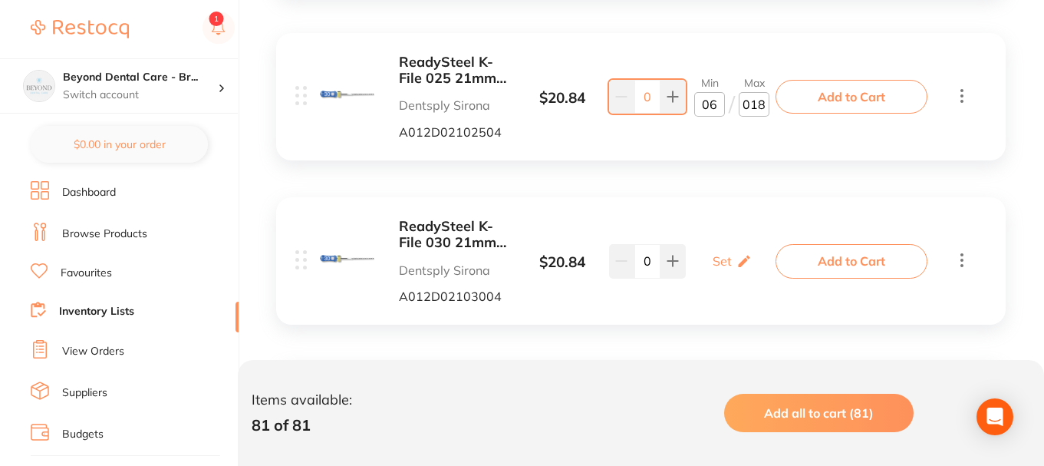
scroll to position [2360, 0]
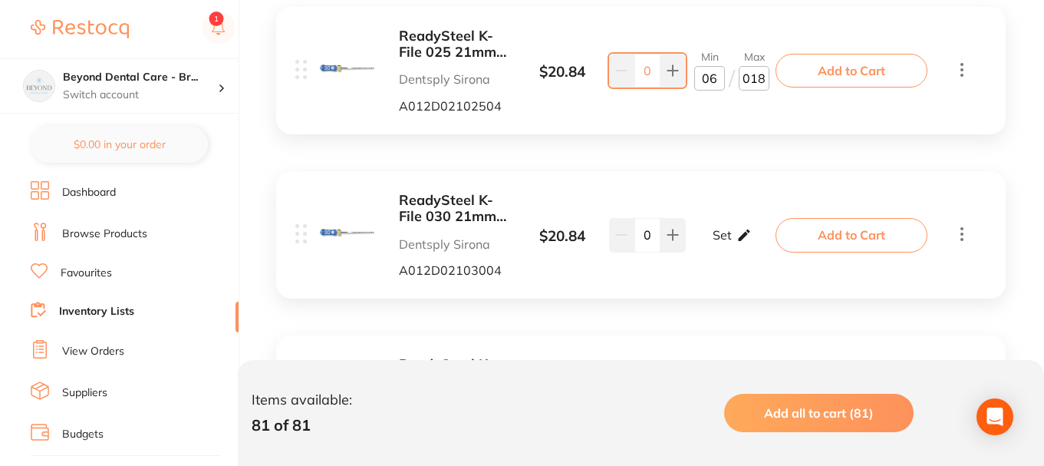
click at [728, 242] on p "Set" at bounding box center [722, 235] width 19 height 14
click at [722, 242] on input "0" at bounding box center [709, 242] width 31 height 25
type input "03"
click at [761, 239] on input "0" at bounding box center [754, 242] width 31 height 25
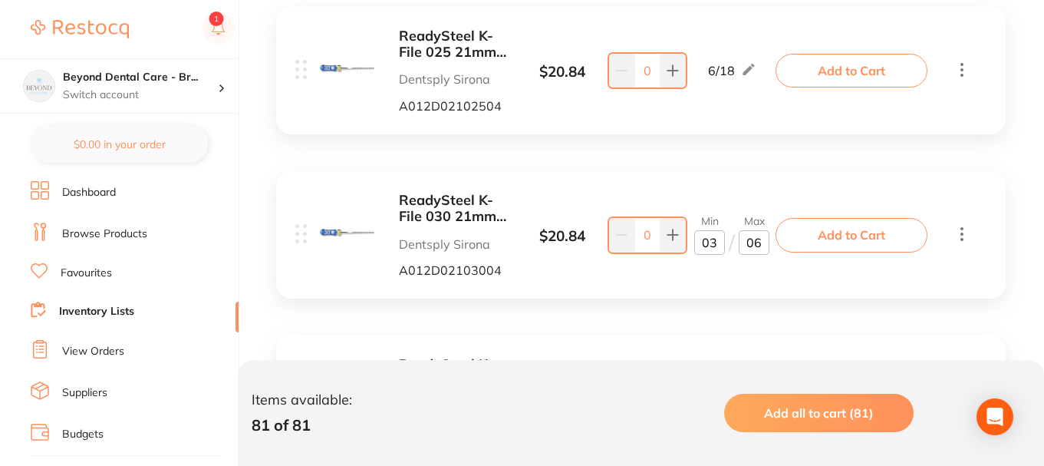
type input "5"
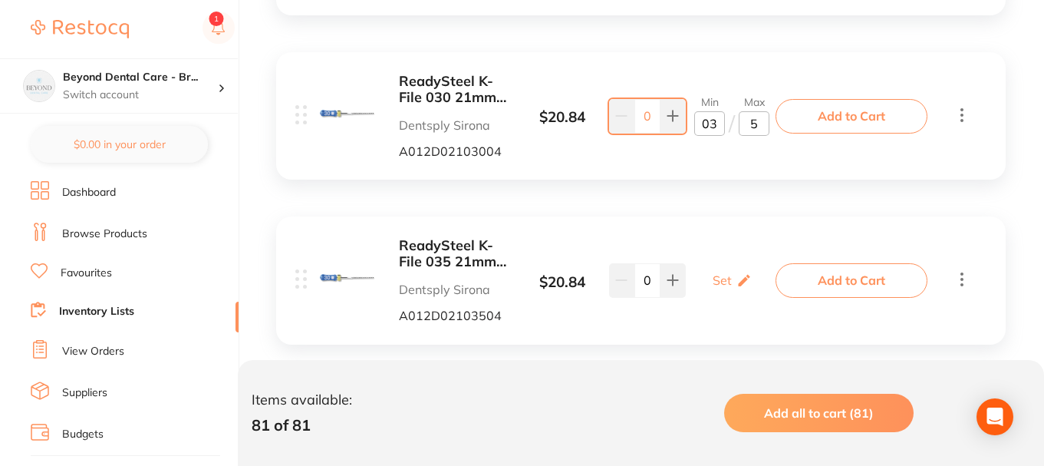
scroll to position [2513, 0]
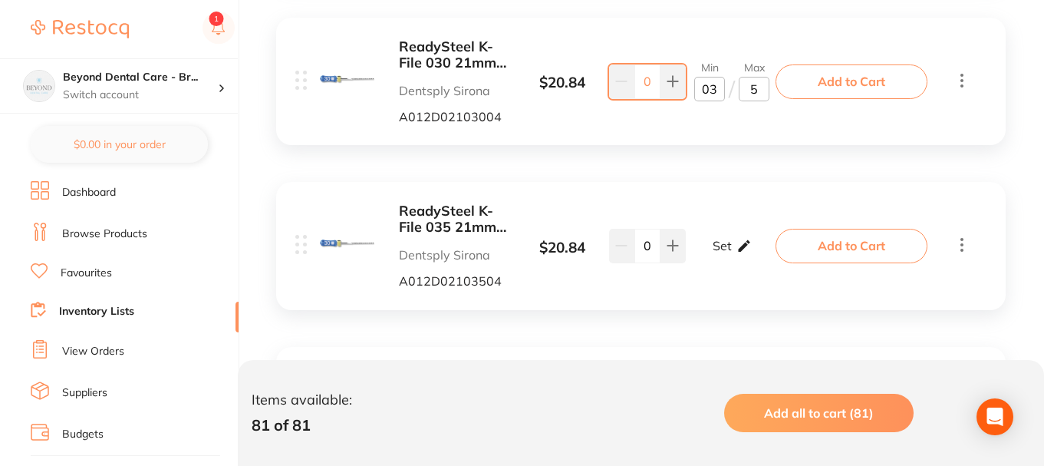
click at [741, 250] on icon at bounding box center [744, 246] width 15 height 16
click at [714, 254] on input "0" at bounding box center [709, 254] width 31 height 25
type input "03"
click at [762, 255] on input "0" at bounding box center [754, 254] width 31 height 25
type input "06"
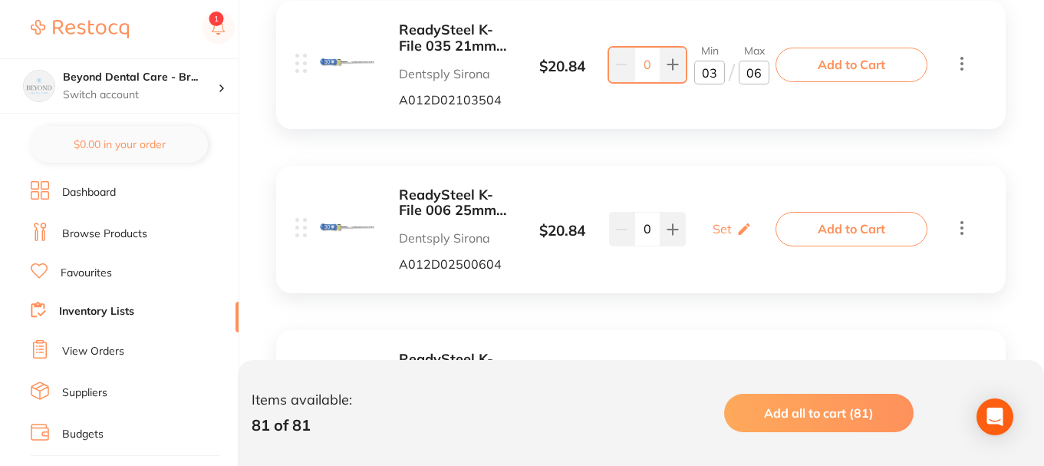
scroll to position [2744, 0]
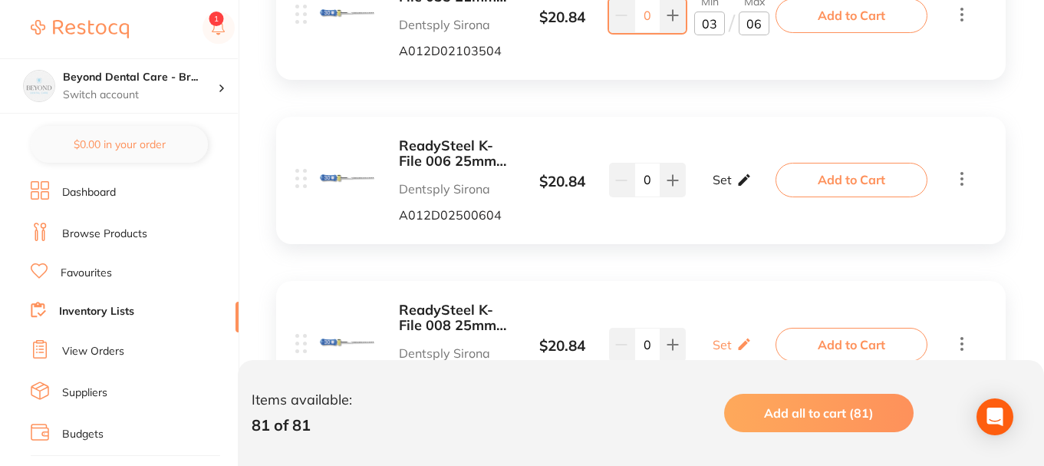
click at [737, 176] on icon at bounding box center [744, 180] width 15 height 16
click at [722, 187] on input "0" at bounding box center [709, 188] width 31 height 25
type input "03"
click at [764, 191] on input "0" at bounding box center [754, 188] width 31 height 25
type input "06"
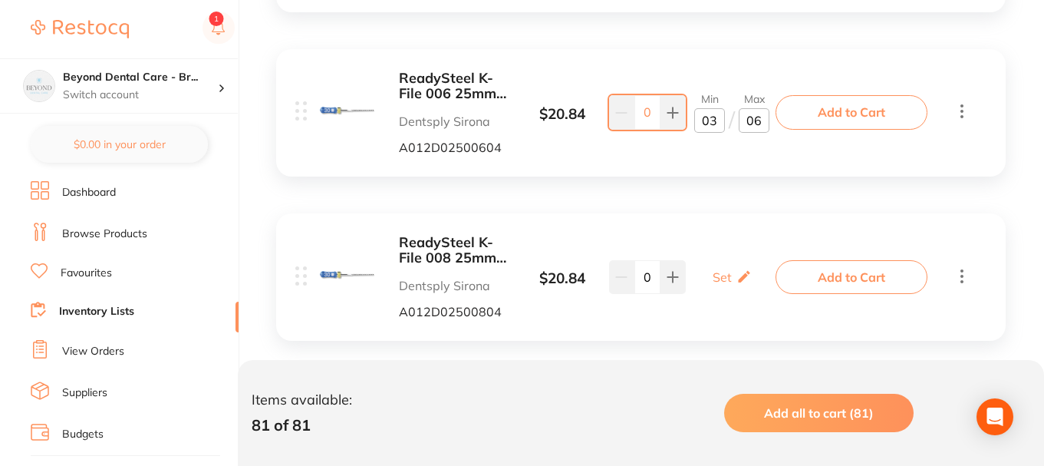
scroll to position [2820, 0]
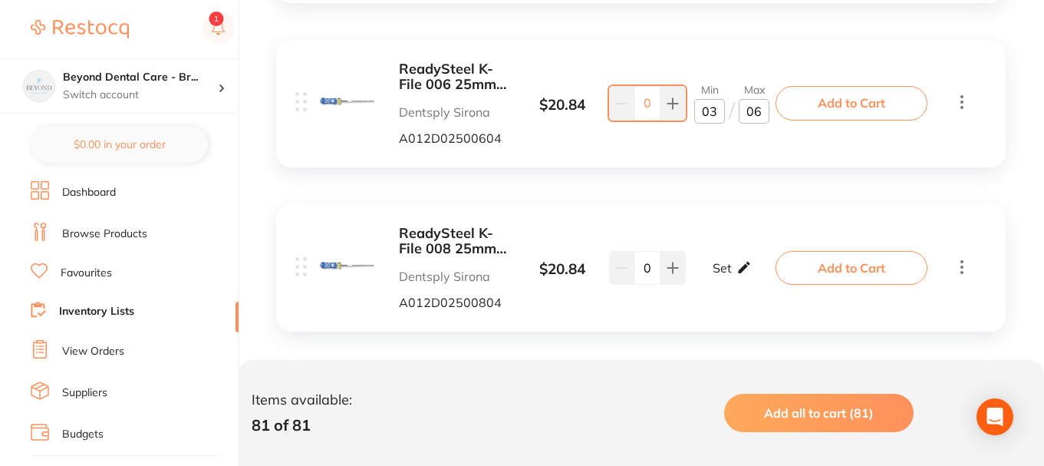
click at [737, 265] on icon at bounding box center [744, 267] width 15 height 16
click at [719, 274] on input "0" at bounding box center [709, 275] width 31 height 25
type input "03"
click at [761, 272] on input "0" at bounding box center [754, 275] width 31 height 25
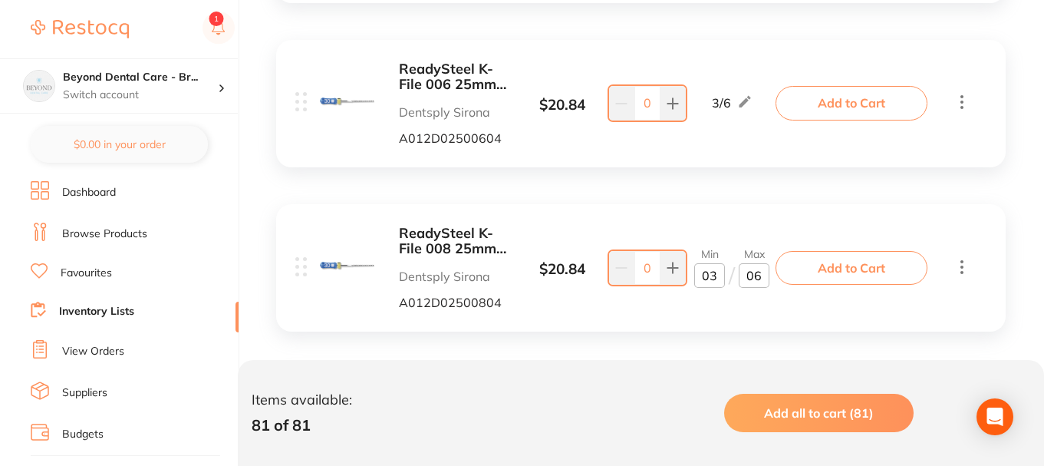
type input "5"
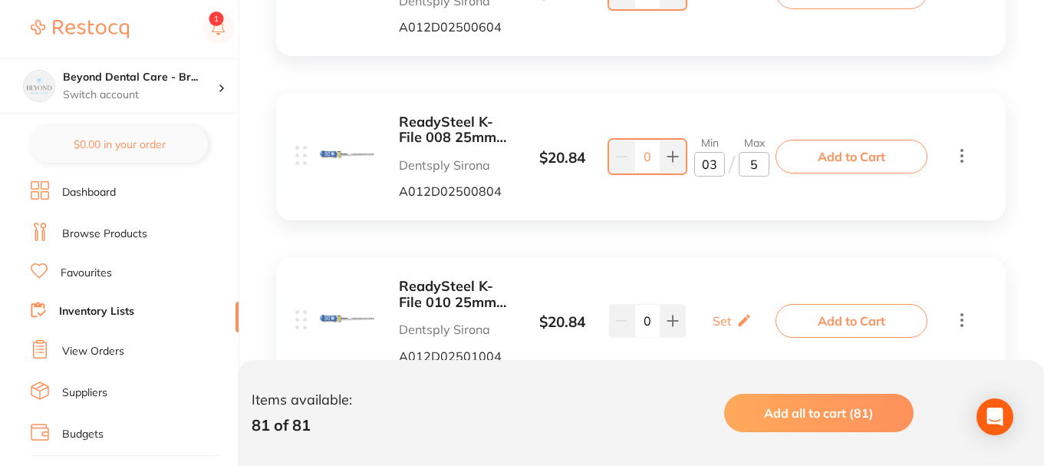
scroll to position [3050, 0]
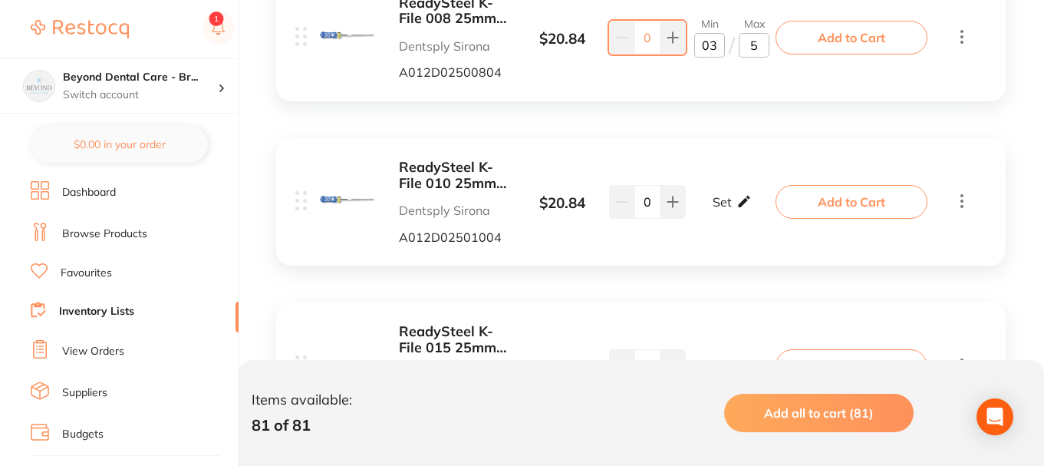
click at [740, 205] on icon at bounding box center [744, 202] width 12 height 12
click at [715, 209] on input "0" at bounding box center [709, 209] width 31 height 25
type input "06"
click at [753, 212] on input "0" at bounding box center [754, 209] width 31 height 25
click at [761, 212] on input "0" at bounding box center [754, 209] width 31 height 25
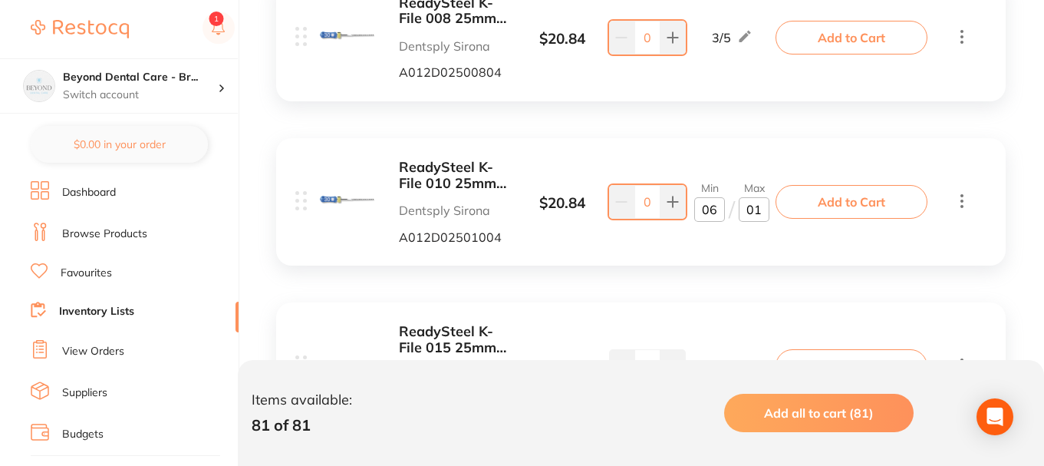
type input "018"
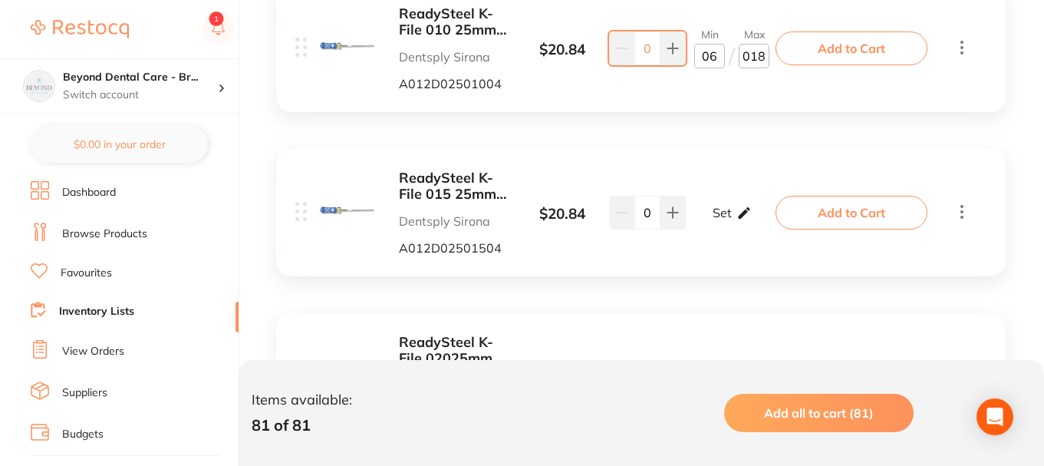
click at [730, 204] on div "Set Set Min / Max" at bounding box center [732, 212] width 39 height 38
click at [708, 217] on input "0" at bounding box center [709, 220] width 31 height 25
click at [716, 216] on input "0" at bounding box center [709, 220] width 31 height 25
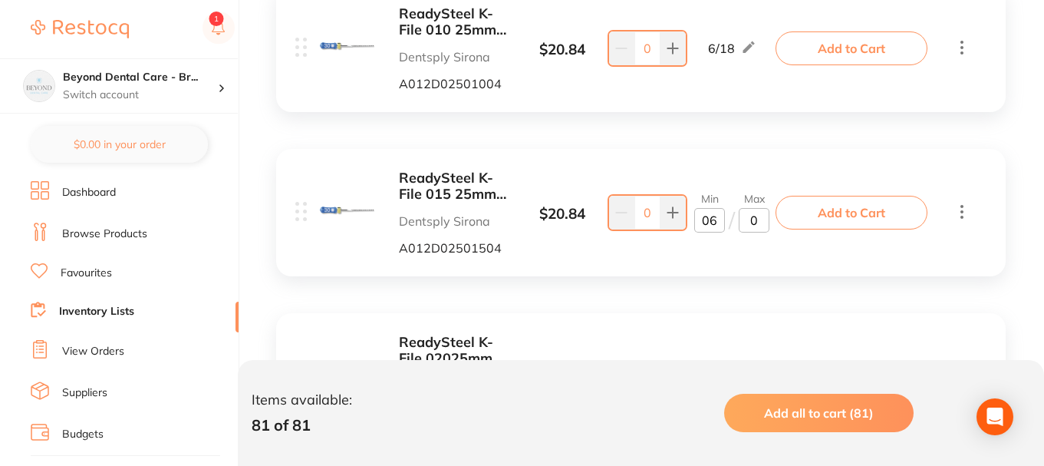
type input "06"
click at [756, 219] on input "0" at bounding box center [754, 220] width 31 height 25
type input "018"
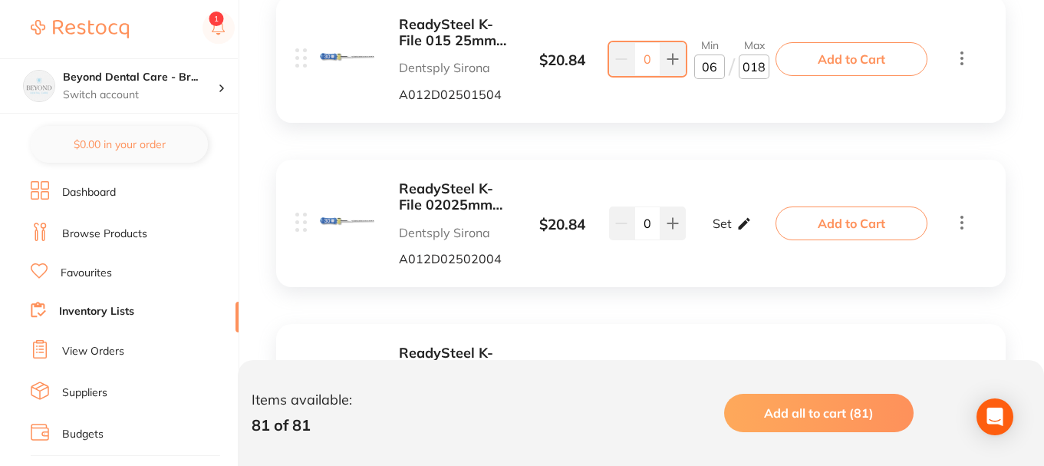
click at [727, 219] on p "Set" at bounding box center [722, 223] width 19 height 14
click at [718, 229] on input "0" at bounding box center [709, 231] width 31 height 25
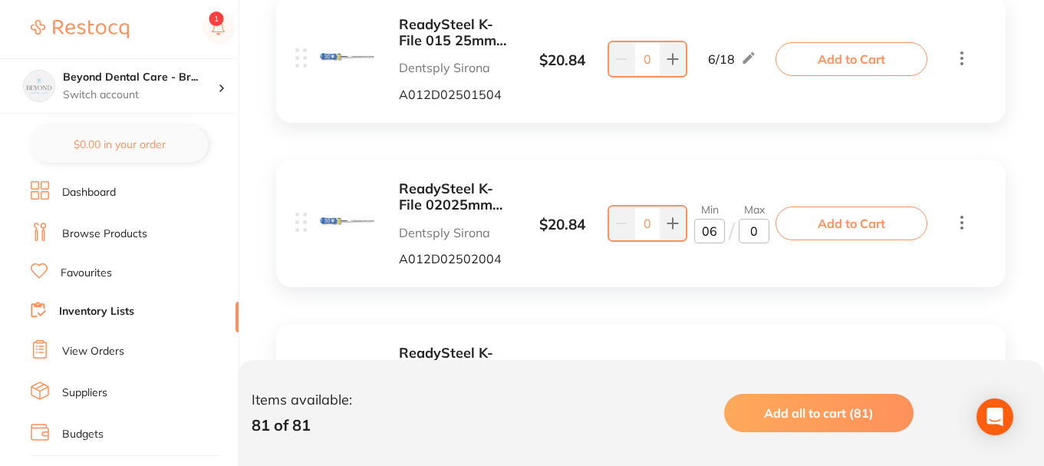
type input "06"
click at [765, 228] on input "0" at bounding box center [754, 231] width 31 height 25
type input "16"
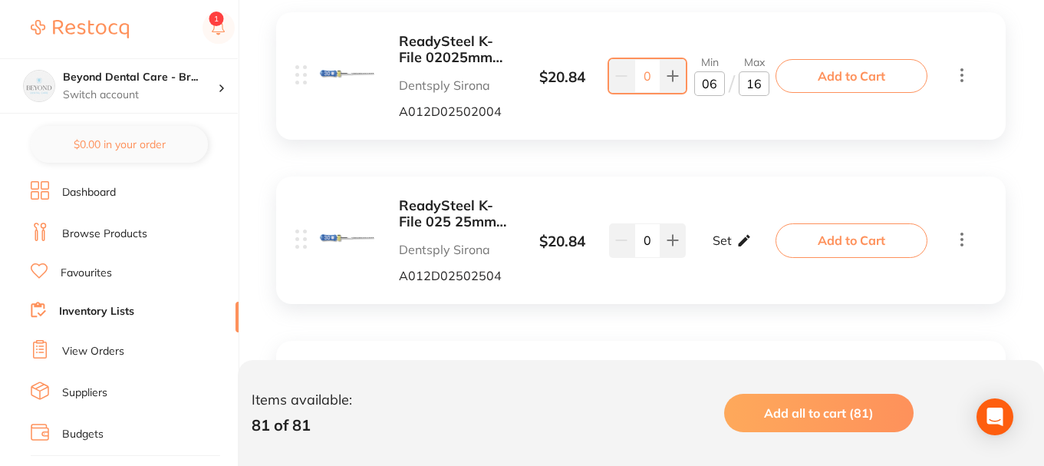
scroll to position [3511, 0]
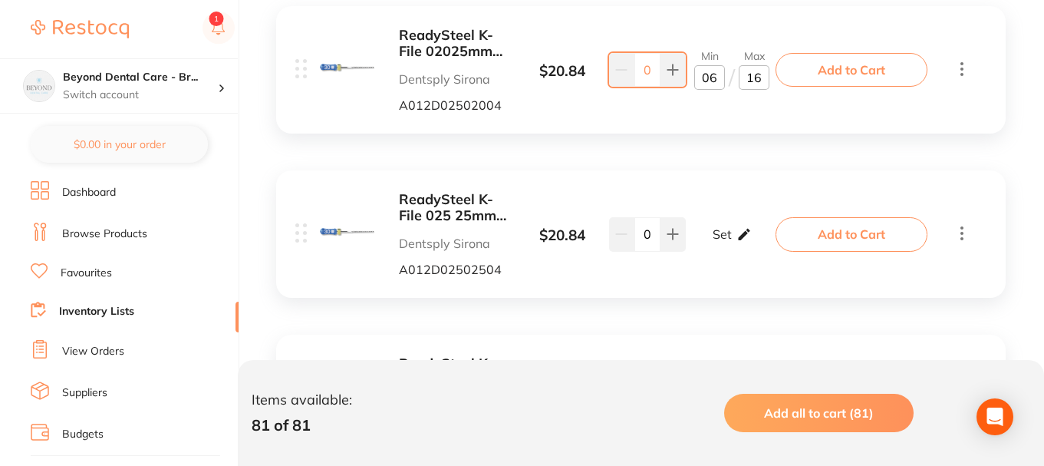
click at [737, 229] on icon at bounding box center [744, 234] width 15 height 16
click at [749, 74] on icon at bounding box center [748, 69] width 15 height 16
click at [758, 76] on input "16" at bounding box center [754, 77] width 31 height 25
type input "18"
click at [727, 239] on p "Set" at bounding box center [722, 234] width 19 height 14
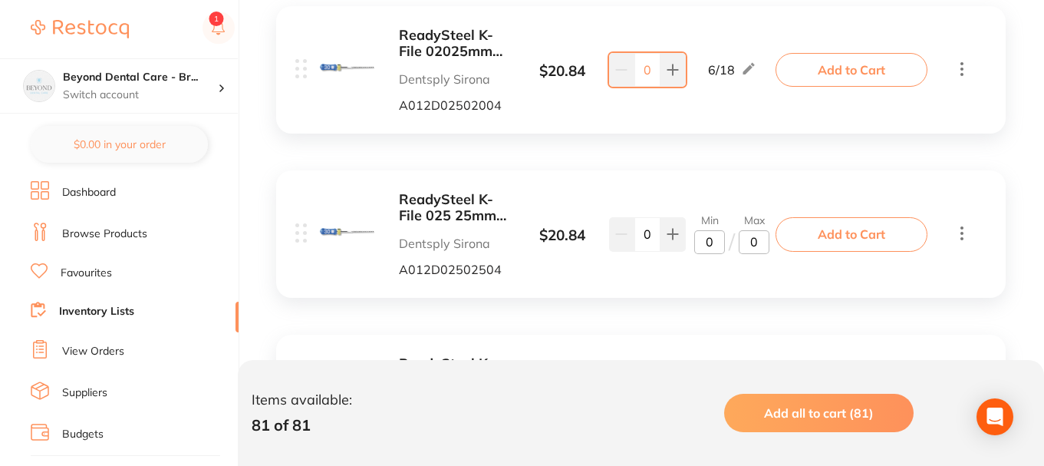
click at [714, 244] on input "0" at bounding box center [709, 242] width 31 height 25
type input "06"
click at [760, 245] on input "0" at bounding box center [754, 242] width 31 height 25
type input "018"
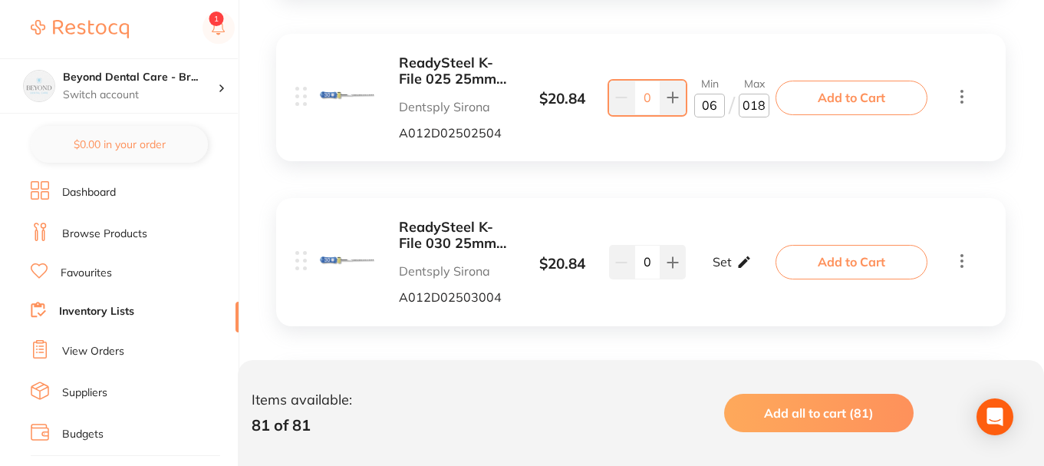
scroll to position [3664, 0]
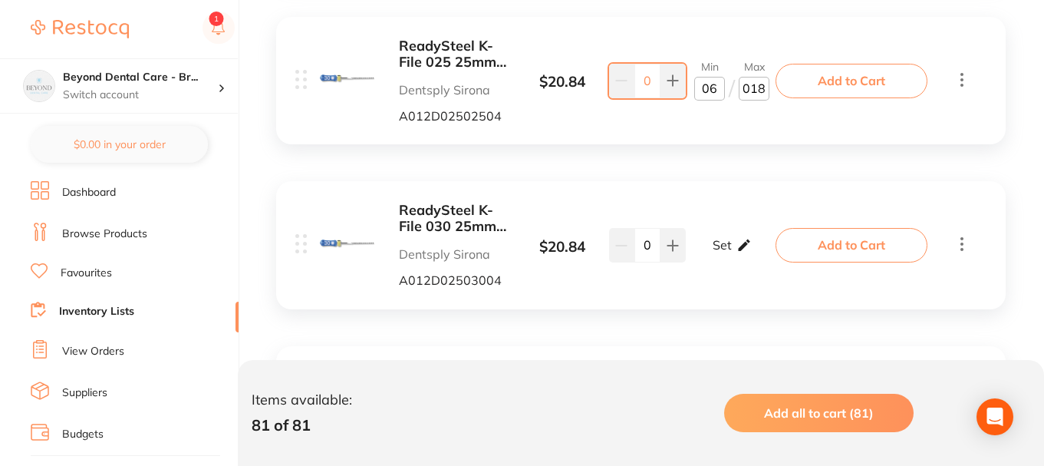
click at [741, 252] on icon at bounding box center [744, 245] width 15 height 16
click at [720, 255] on input "0" at bounding box center [709, 253] width 31 height 25
type input "03"
click at [769, 255] on input "0" at bounding box center [754, 253] width 31 height 25
type input "06"
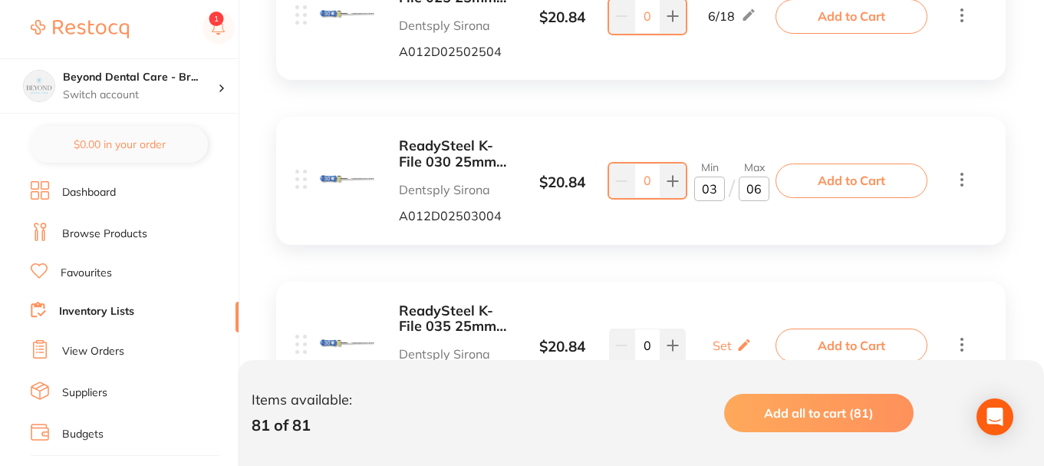
scroll to position [3818, 0]
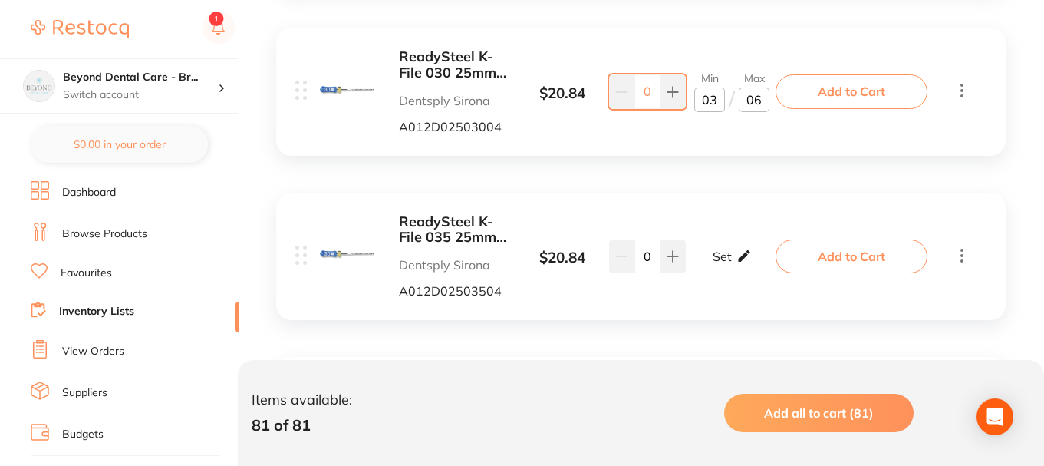
click at [734, 252] on div "Set Set Min / Max" at bounding box center [732, 256] width 39 height 38
click at [716, 267] on input "0" at bounding box center [709, 264] width 31 height 25
type input "03"
click at [766, 269] on input "0" at bounding box center [754, 264] width 31 height 25
type input "012"
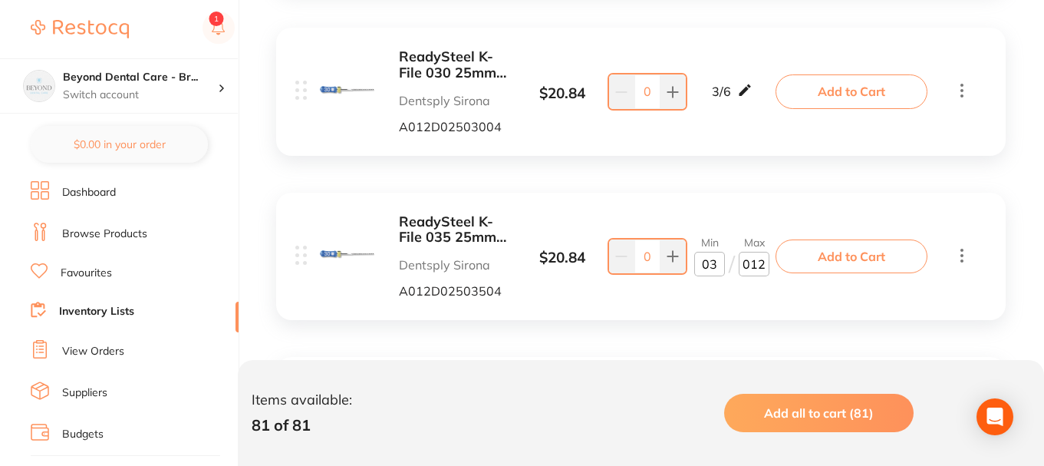
click at [750, 92] on icon at bounding box center [744, 90] width 15 height 16
click at [760, 101] on input "6" at bounding box center [754, 99] width 31 height 25
type input "14"
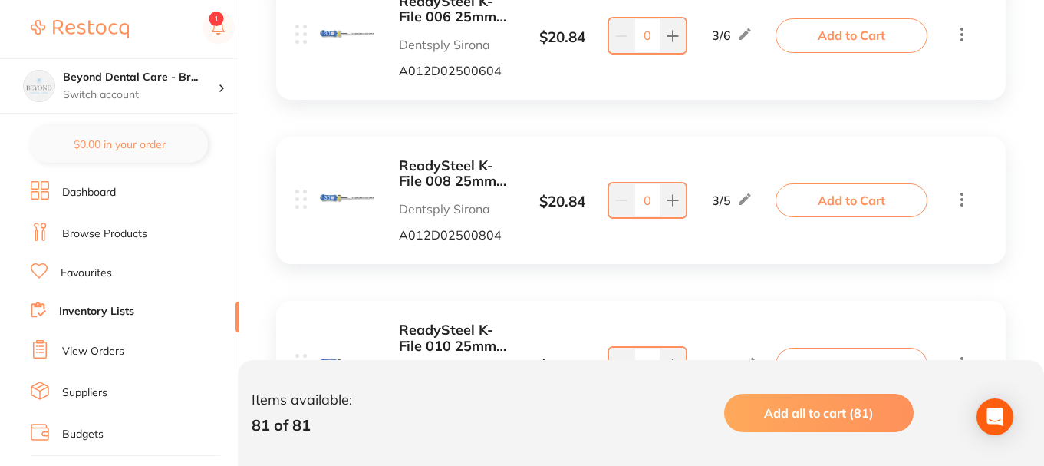
scroll to position [2820, 0]
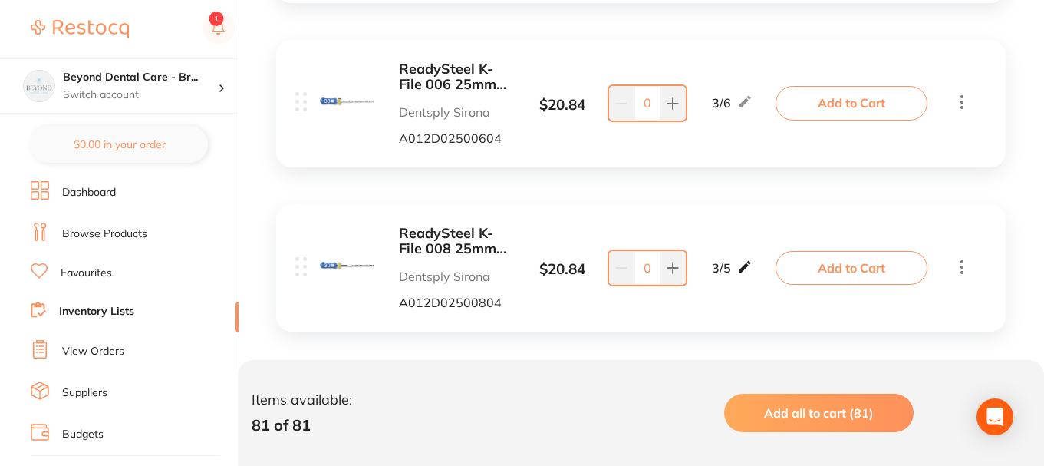
click at [748, 272] on icon at bounding box center [744, 267] width 15 height 16
drag, startPoint x: 757, startPoint y: 273, endPoint x: 761, endPoint y: 238, distance: 35.5
click at [757, 272] on input "5" at bounding box center [754, 275] width 31 height 25
type input "12"
click at [743, 107] on icon at bounding box center [745, 102] width 12 height 12
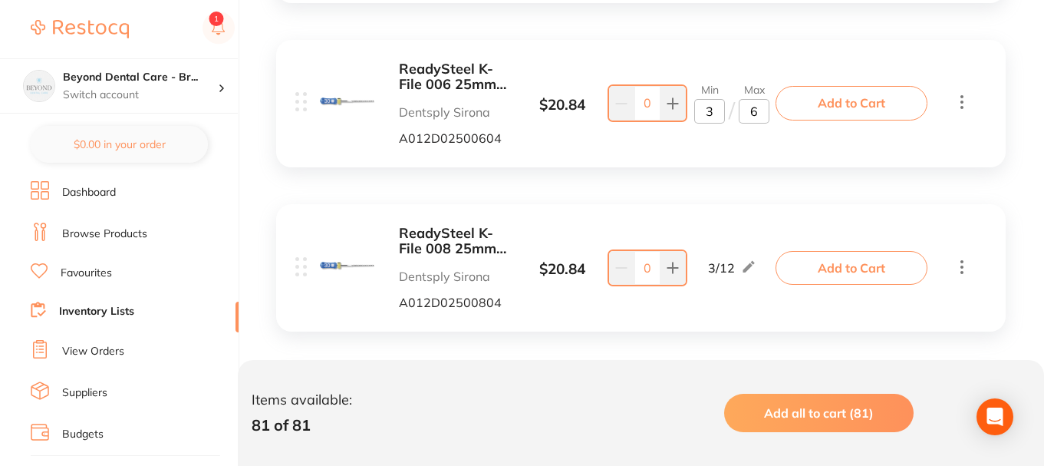
click at [763, 114] on input "6" at bounding box center [754, 111] width 31 height 25
type input "12"
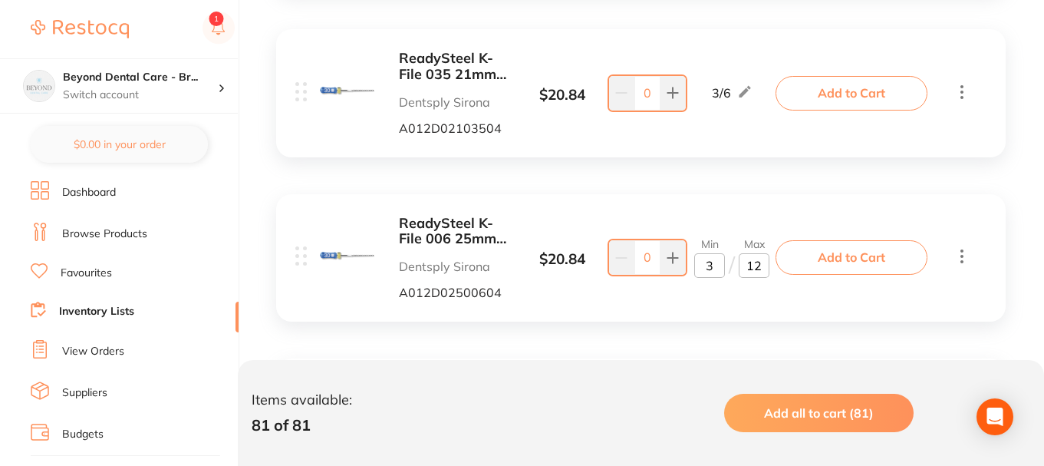
scroll to position [2590, 0]
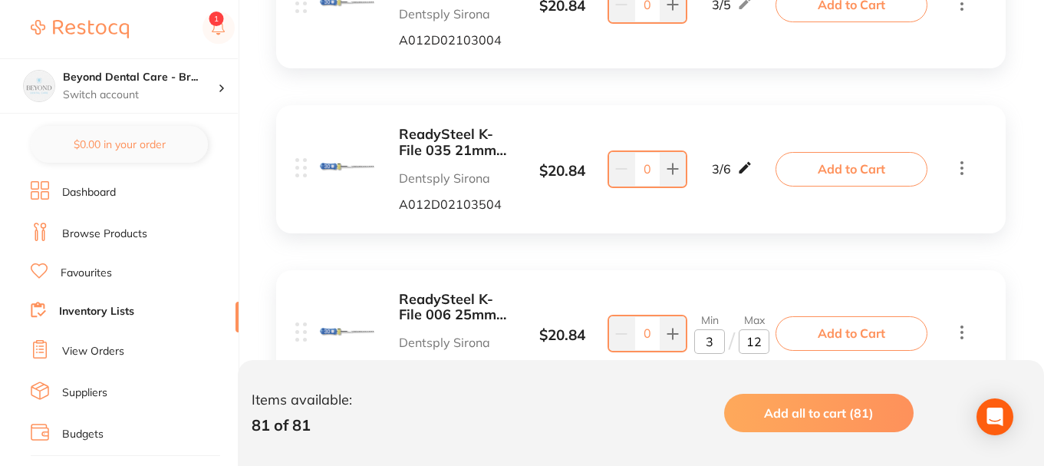
click at [740, 166] on icon at bounding box center [744, 168] width 15 height 16
click at [765, 176] on input "6" at bounding box center [754, 177] width 31 height 25
type input "13"
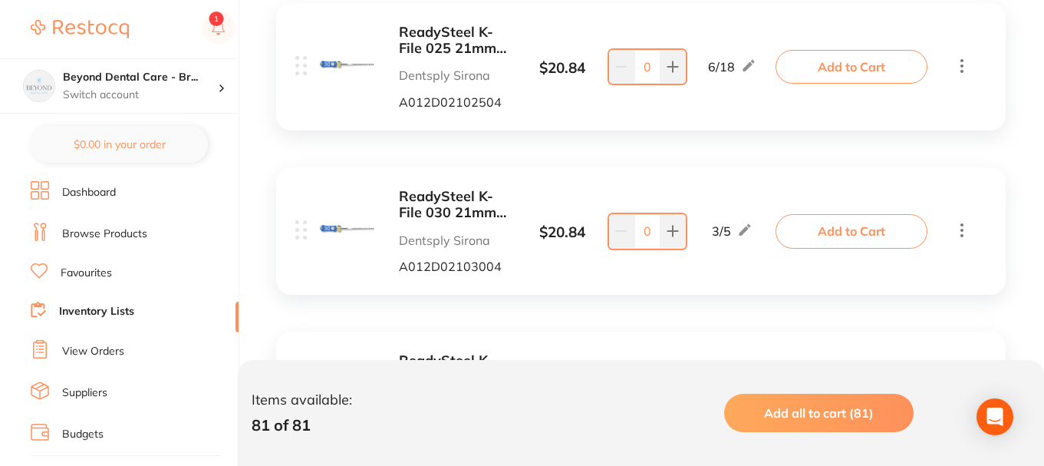
scroll to position [2360, 0]
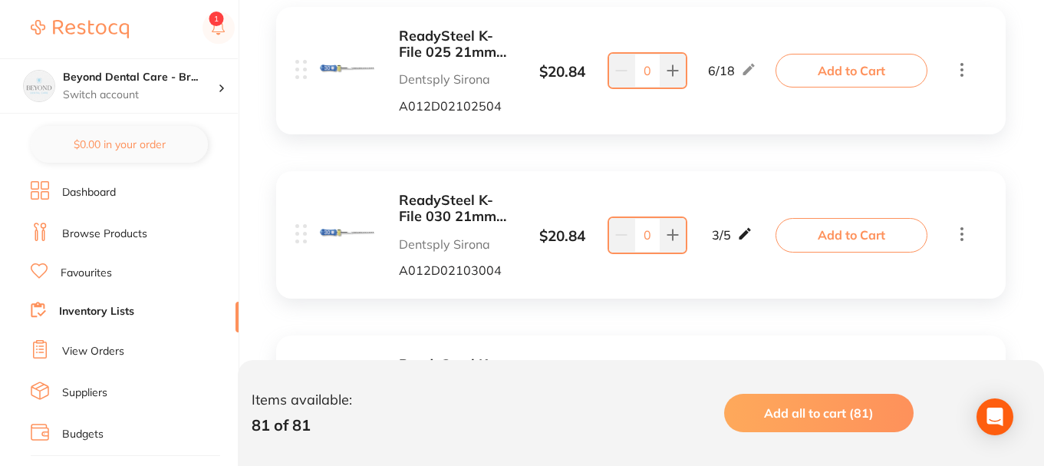
click at [746, 236] on icon at bounding box center [745, 234] width 12 height 12
click at [764, 242] on input "5" at bounding box center [754, 242] width 31 height 25
type input "12"
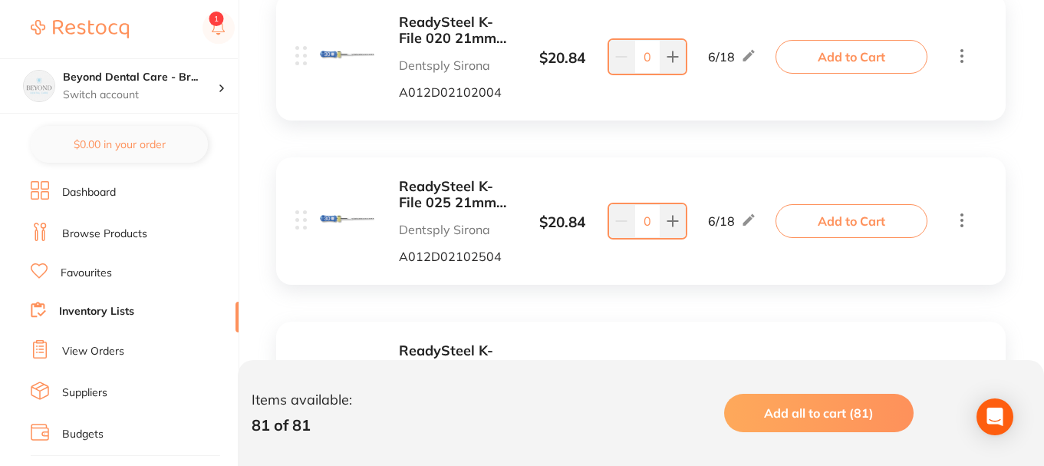
scroll to position [2207, 0]
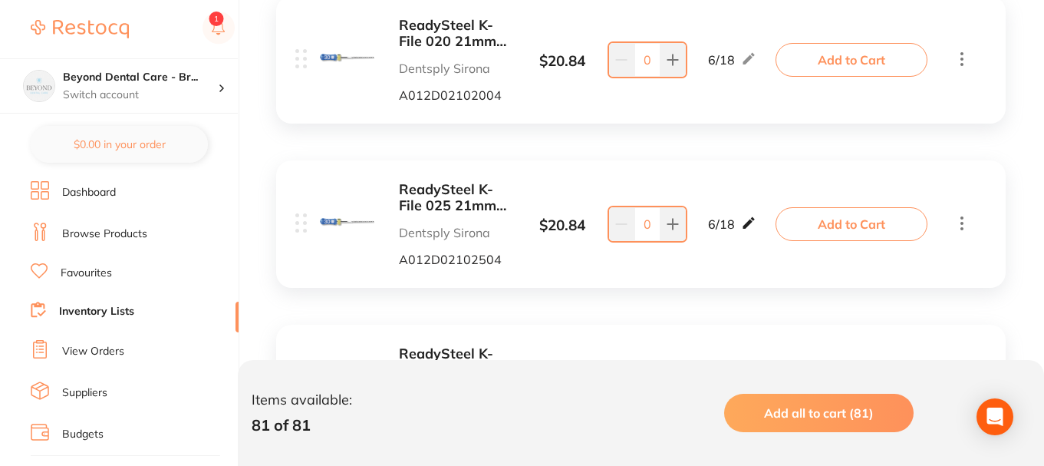
click at [743, 221] on icon at bounding box center [748, 223] width 15 height 16
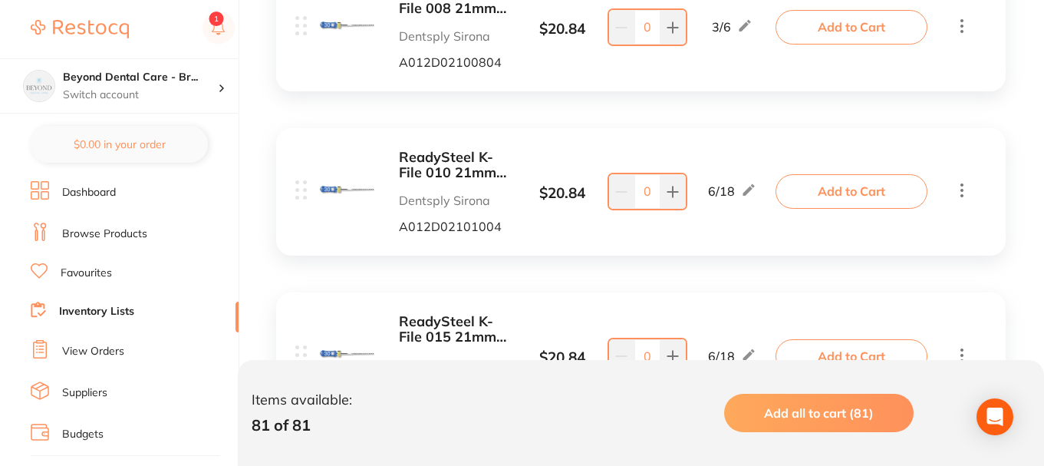
scroll to position [1593, 0]
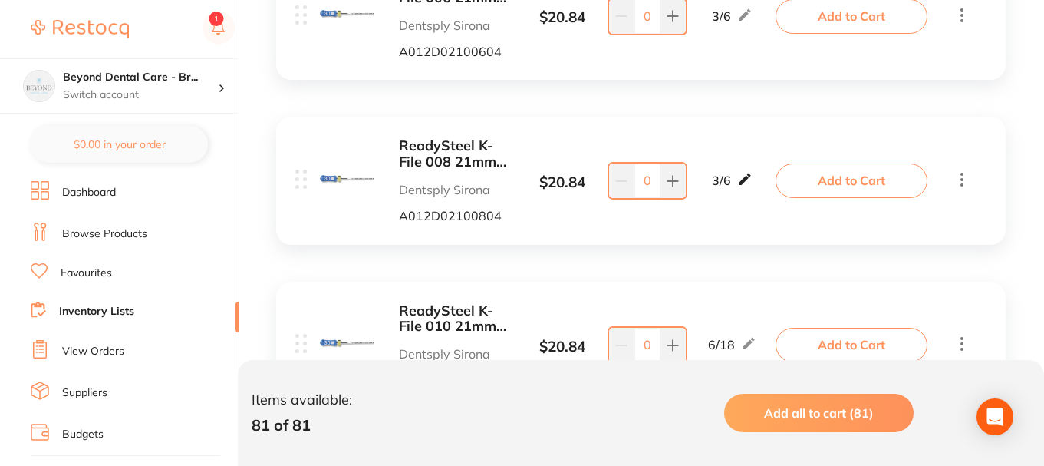
click at [739, 178] on icon at bounding box center [744, 179] width 15 height 16
click at [763, 188] on input "6" at bounding box center [754, 188] width 31 height 25
type input "12"
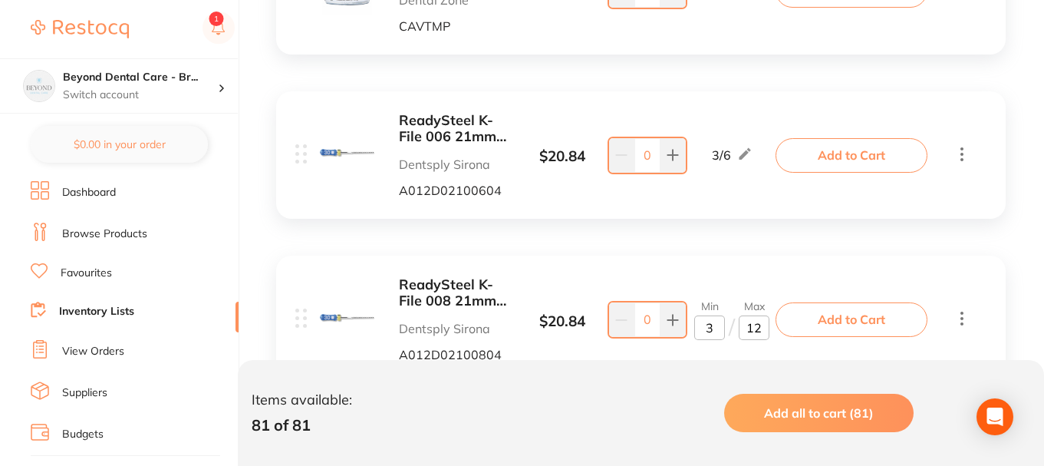
scroll to position [1439, 0]
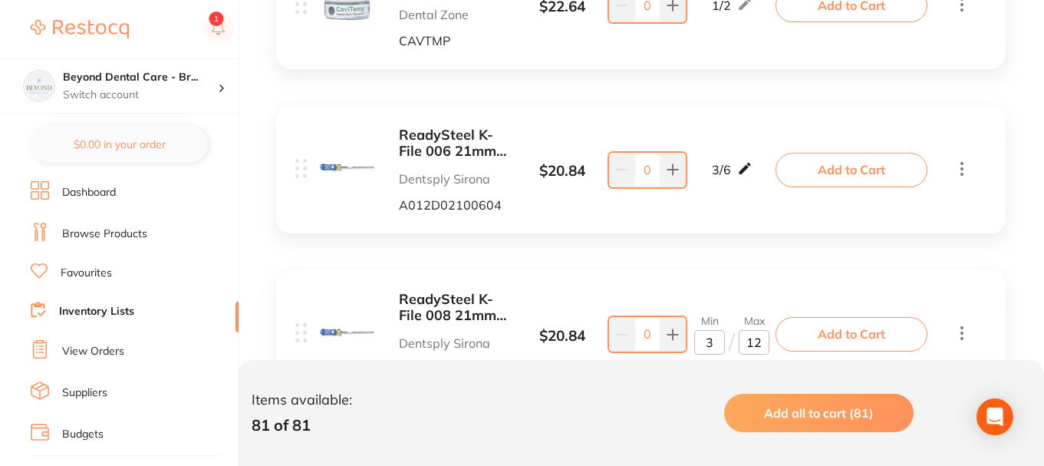
click at [746, 169] on icon at bounding box center [744, 168] width 15 height 16
click at [758, 176] on input "6" at bounding box center [754, 177] width 31 height 25
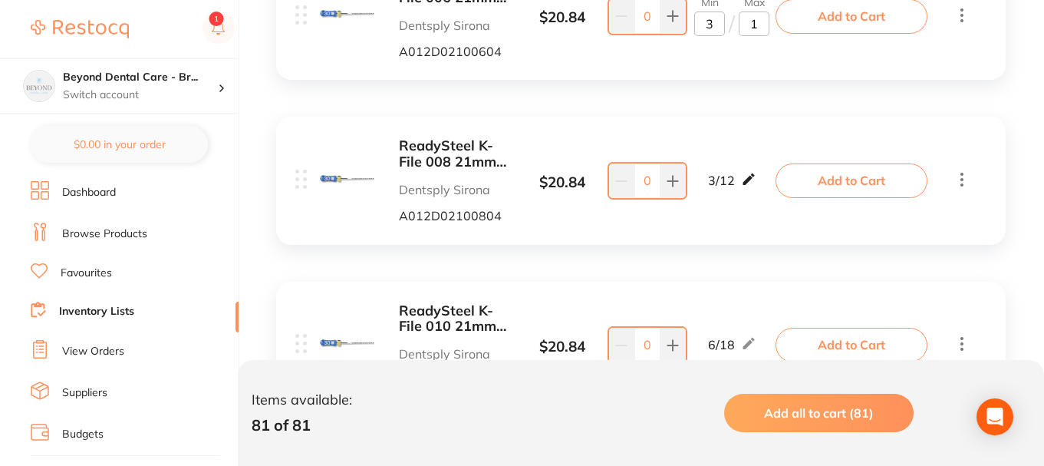
type input "12"
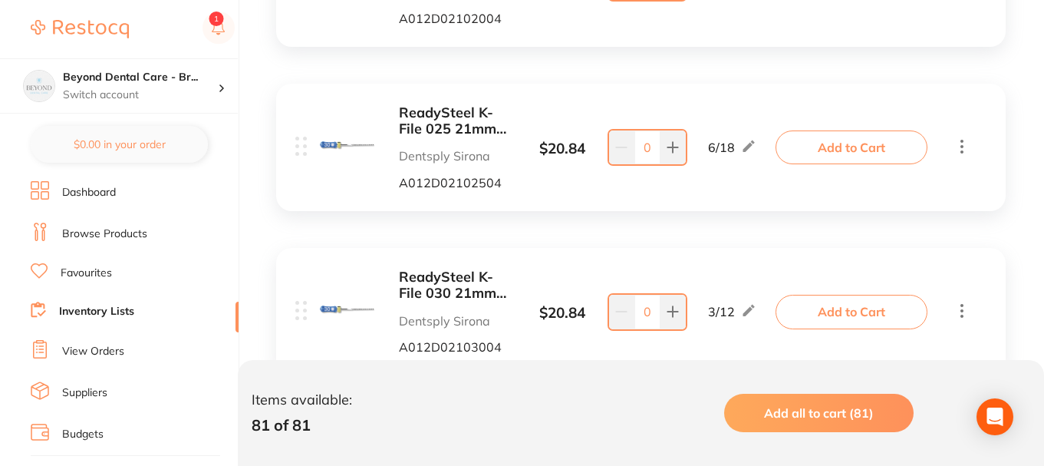
click at [791, 196] on div "ReadySteel K-File 025 21mm Blister of 6 Dentsply Sirona A012D02102504 $ 20.84 6…" at bounding box center [641, 147] width 730 height 127
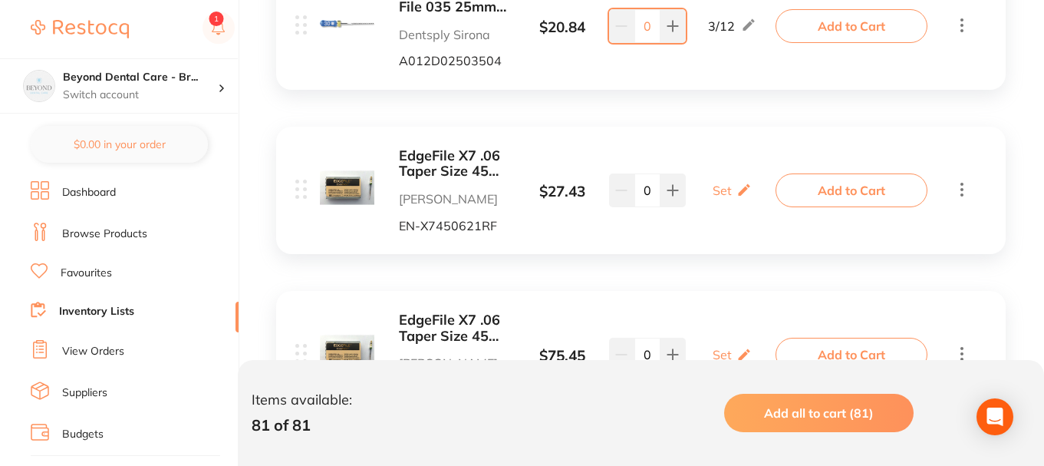
scroll to position [4125, 0]
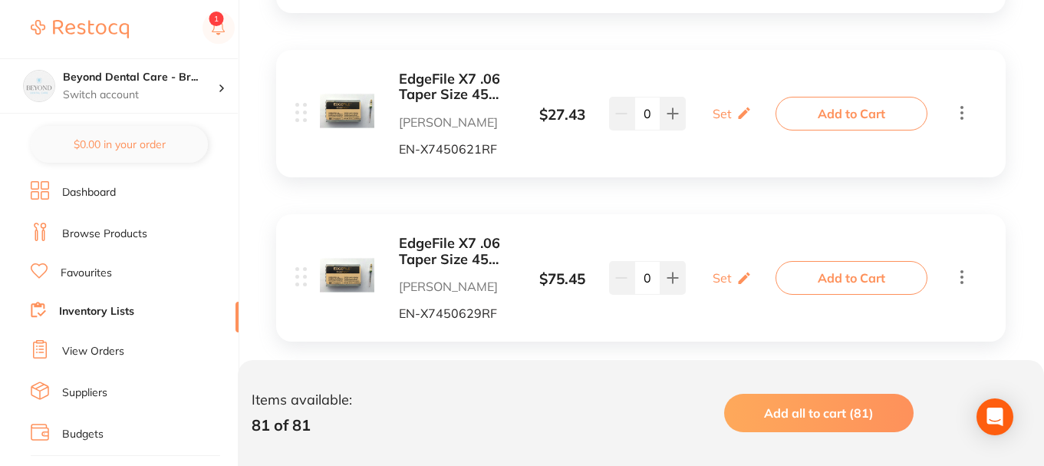
click at [440, 92] on b "EdgeFile X7 .06 Taper Size 45 21mm Pack of 6" at bounding box center [456, 86] width 115 height 31
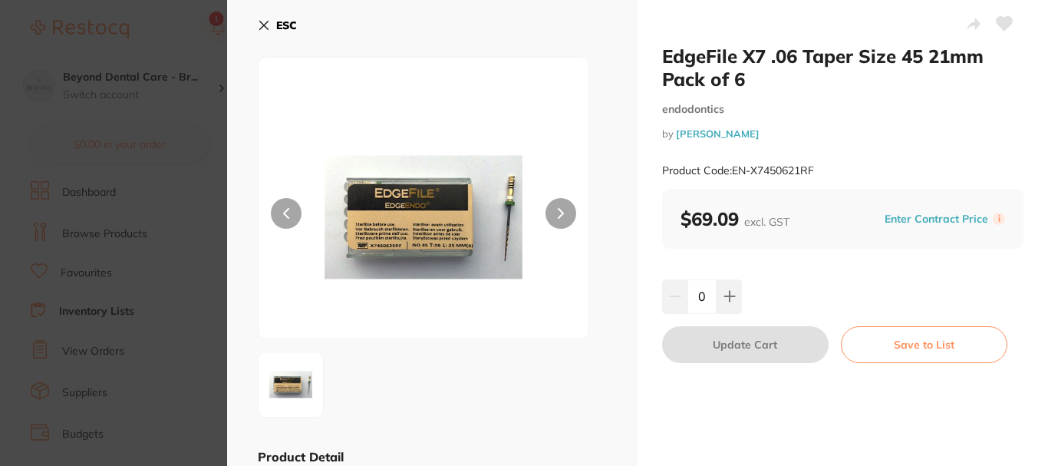
click at [263, 28] on icon at bounding box center [264, 25] width 12 height 12
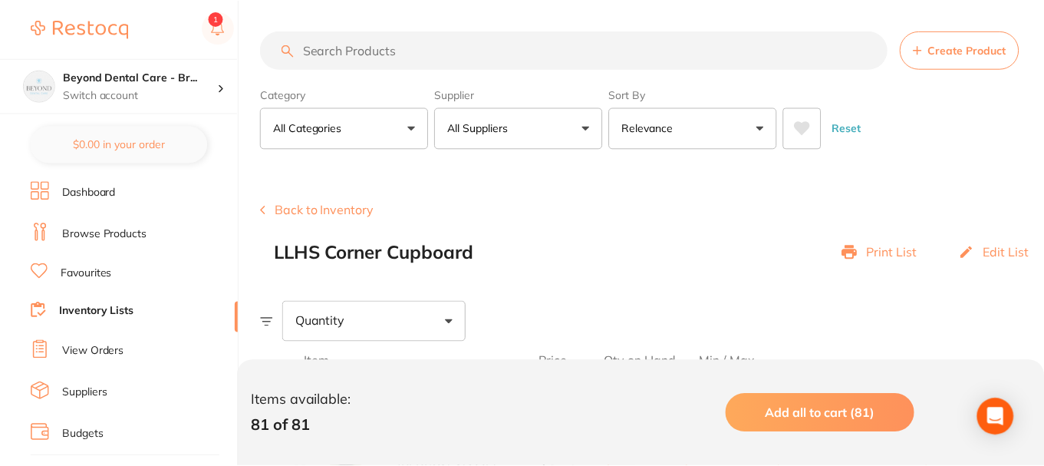
scroll to position [4125, 0]
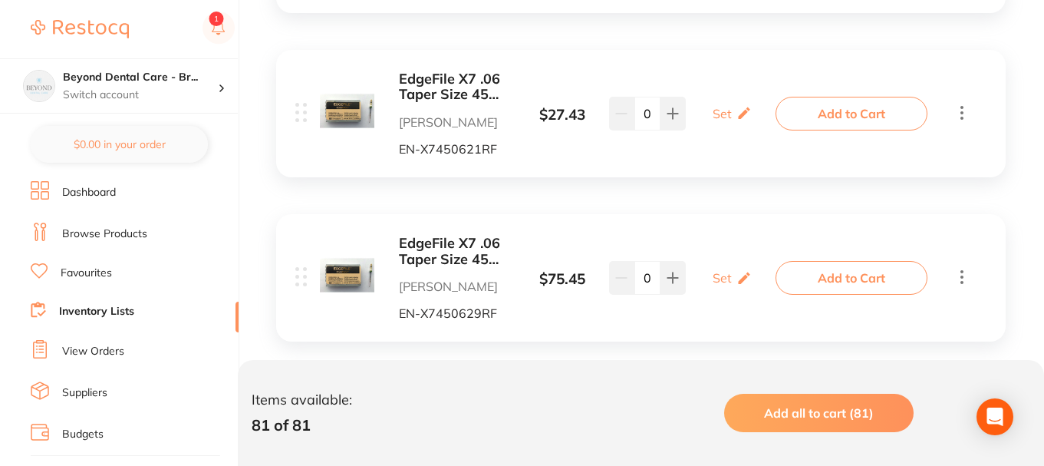
click at [964, 111] on icon at bounding box center [962, 112] width 18 height 19
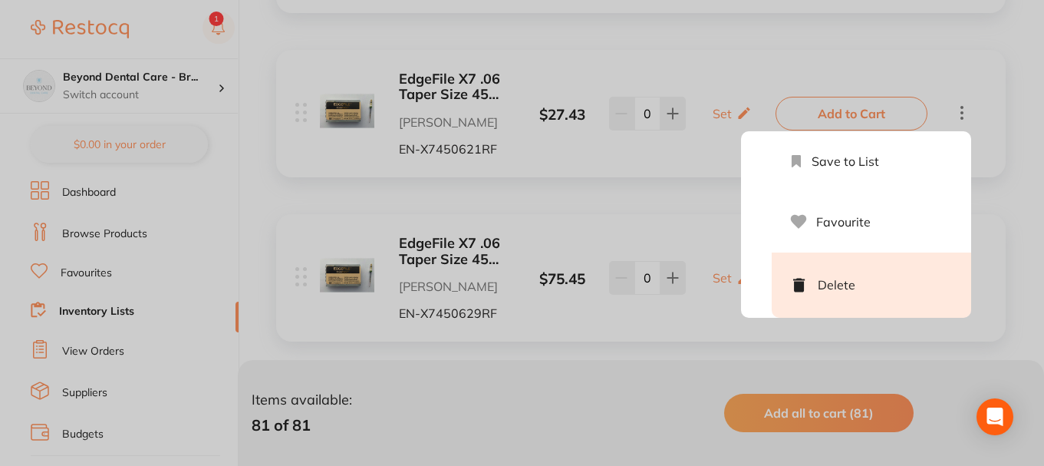
click at [845, 299] on li "Delete" at bounding box center [871, 284] width 199 height 65
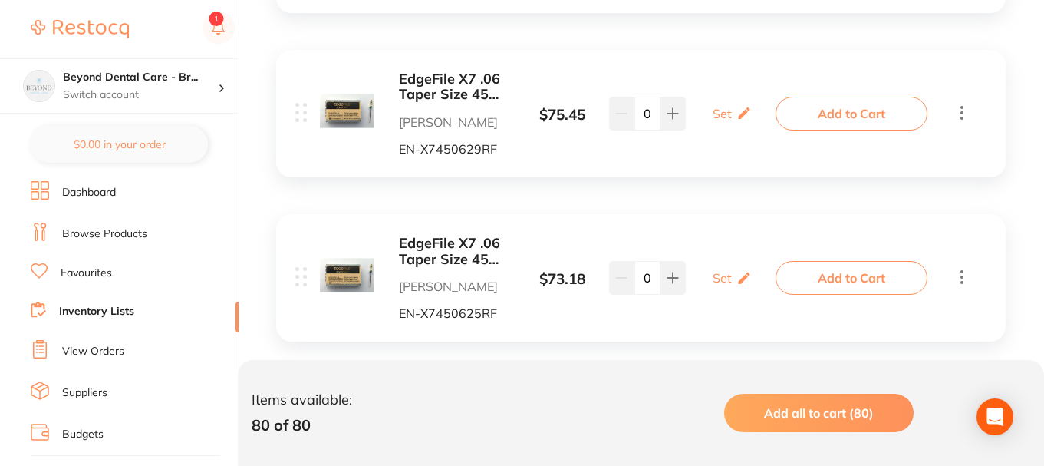
click at [962, 276] on icon at bounding box center [962, 277] width 3 height 14
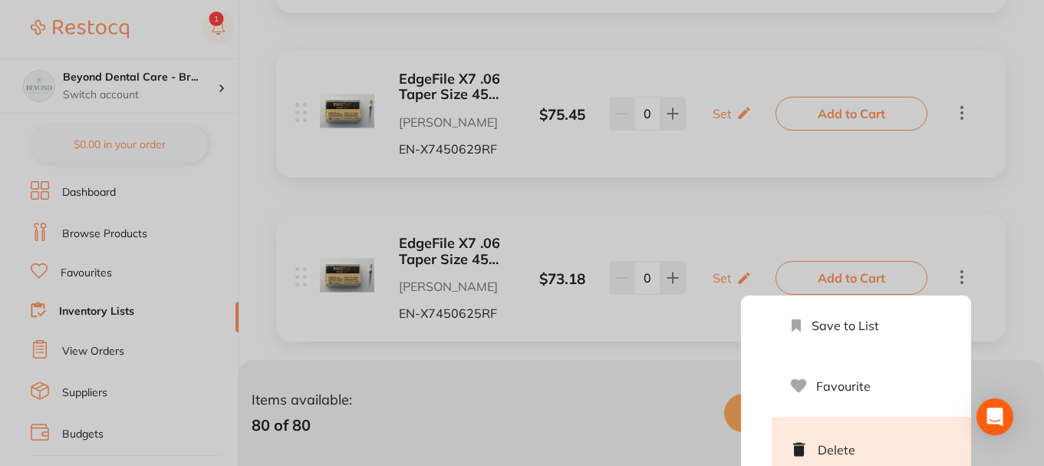
click at [833, 453] on li "Delete" at bounding box center [871, 449] width 199 height 65
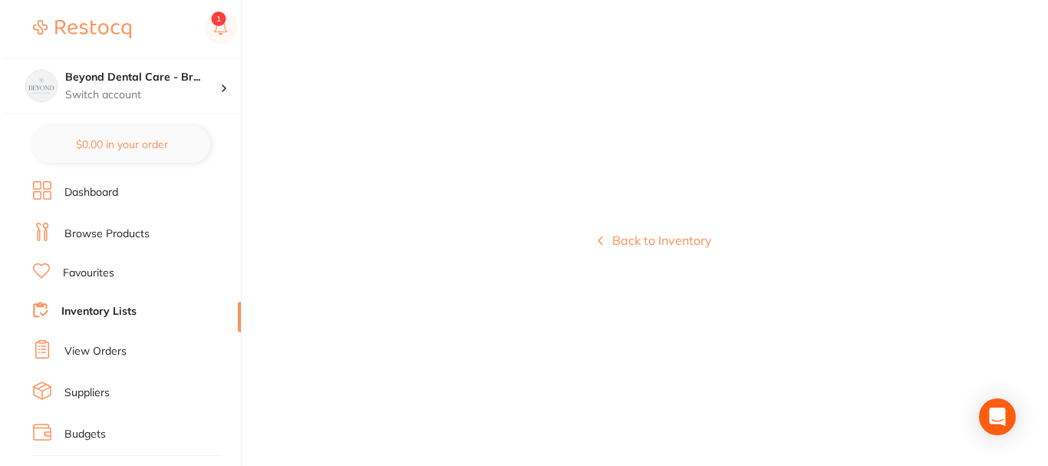
scroll to position [0, 0]
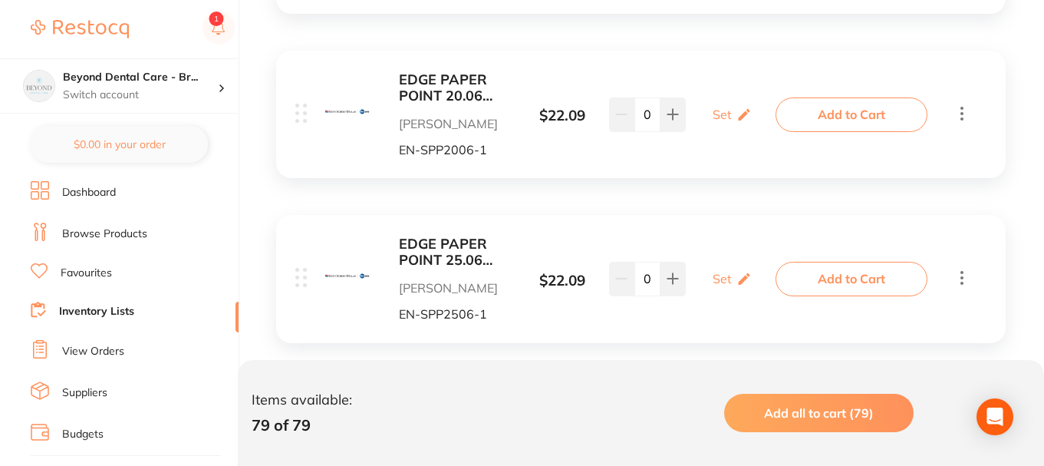
scroll to position [13023, 0]
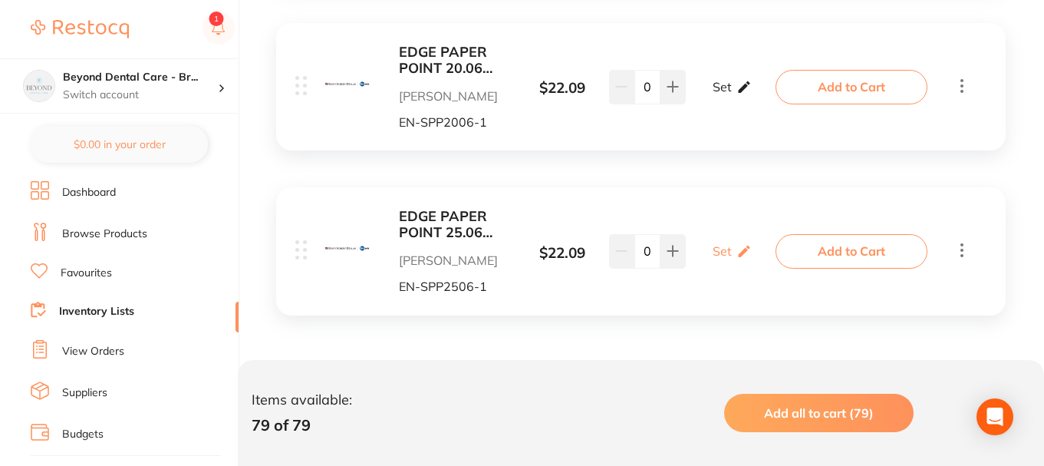
click at [733, 79] on div "Set Set Min / Max" at bounding box center [732, 87] width 39 height 38
click at [449, 60] on b "EDGE PAPER POINT 20.06 Pack of 100" at bounding box center [456, 59] width 115 height 31
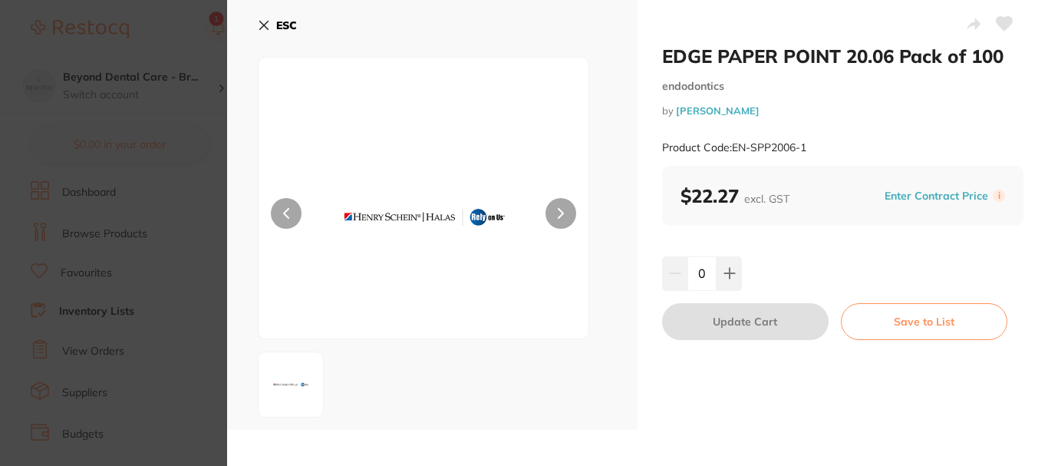
click at [282, 27] on b "ESC" at bounding box center [286, 25] width 21 height 14
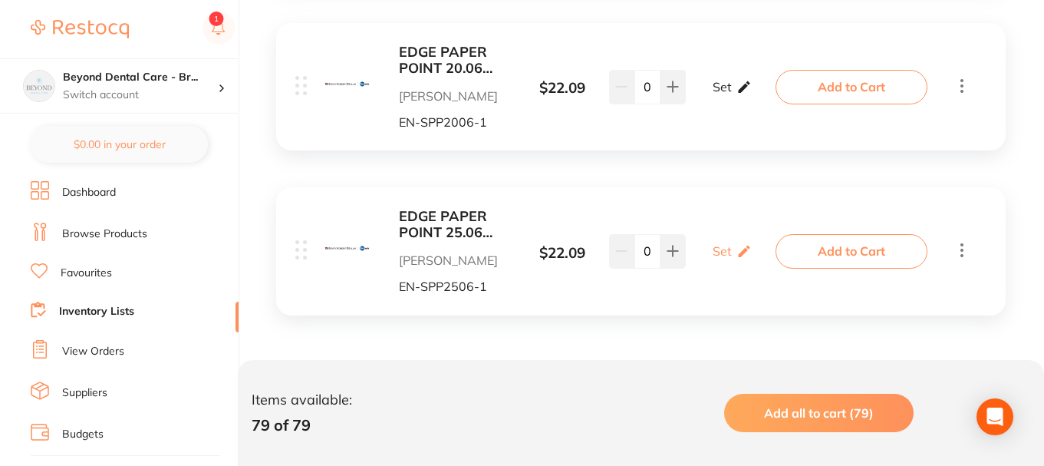
click at [723, 81] on p "Set" at bounding box center [722, 87] width 19 height 14
click at [747, 94] on input "0" at bounding box center [754, 94] width 31 height 25
type input "100"
click at [732, 252] on div "Set Set Min / Max" at bounding box center [732, 251] width 39 height 38
type input "100"
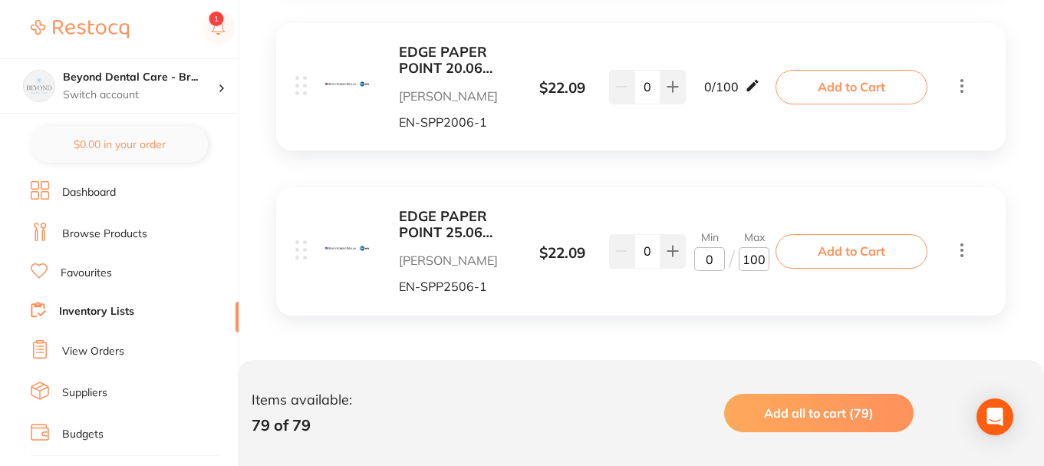
click at [743, 89] on div "0 / 100" at bounding box center [732, 86] width 56 height 18
click at [751, 91] on icon at bounding box center [752, 86] width 12 height 12
click at [717, 97] on input "0" at bounding box center [709, 94] width 31 height 25
type input "0"
type input "25"
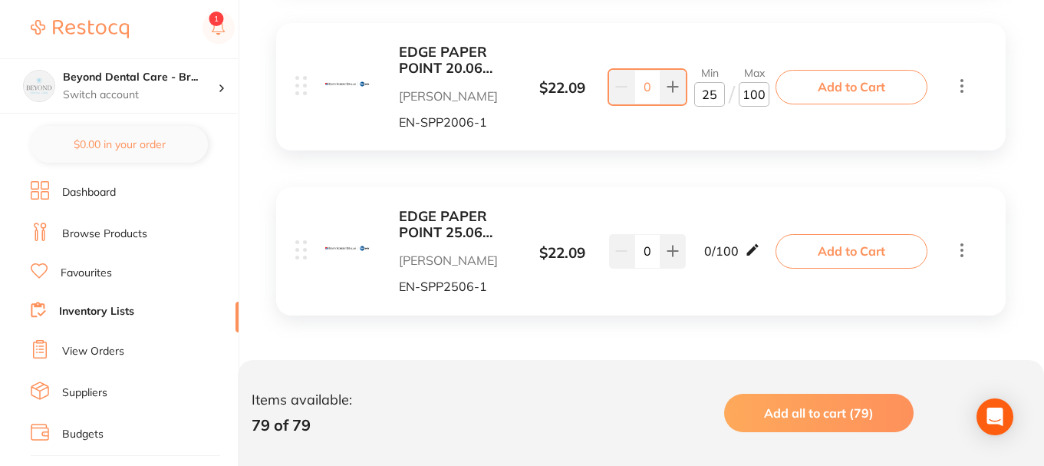
click at [750, 253] on icon at bounding box center [752, 250] width 12 height 12
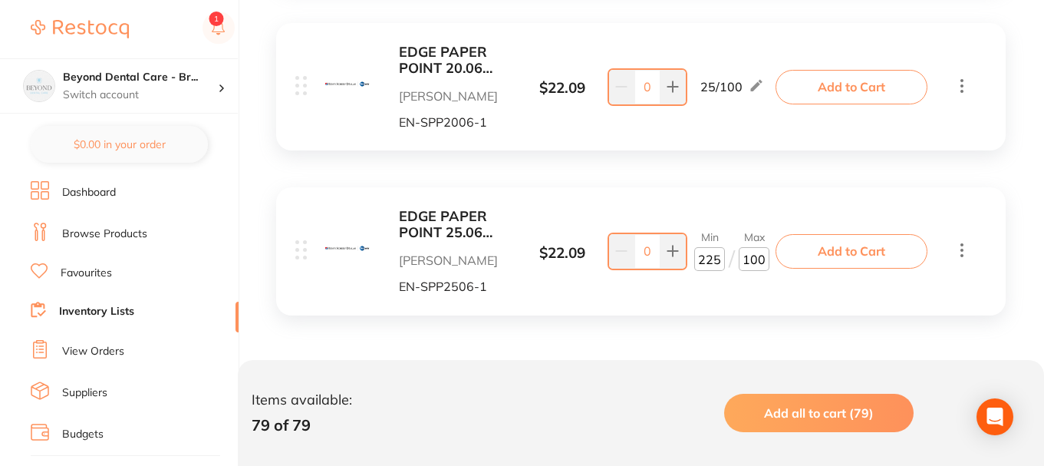
type input "25"
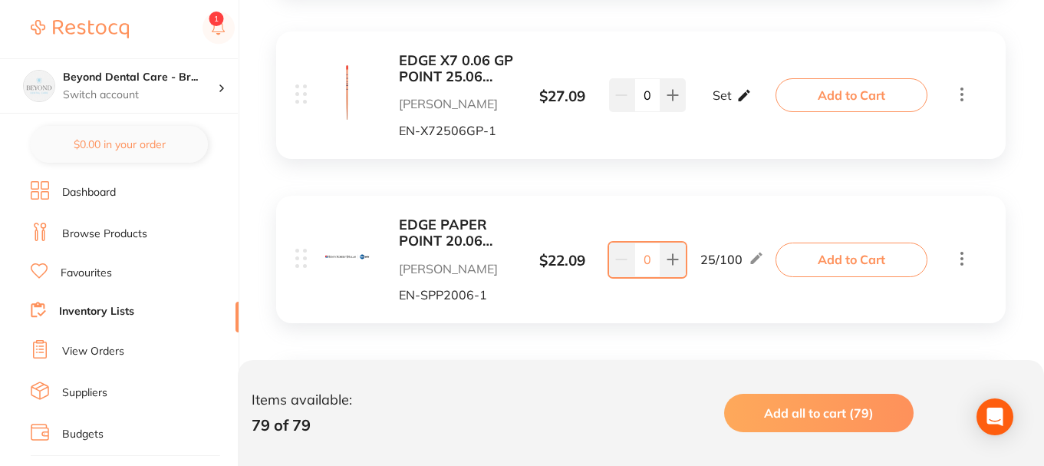
scroll to position [12793, 0]
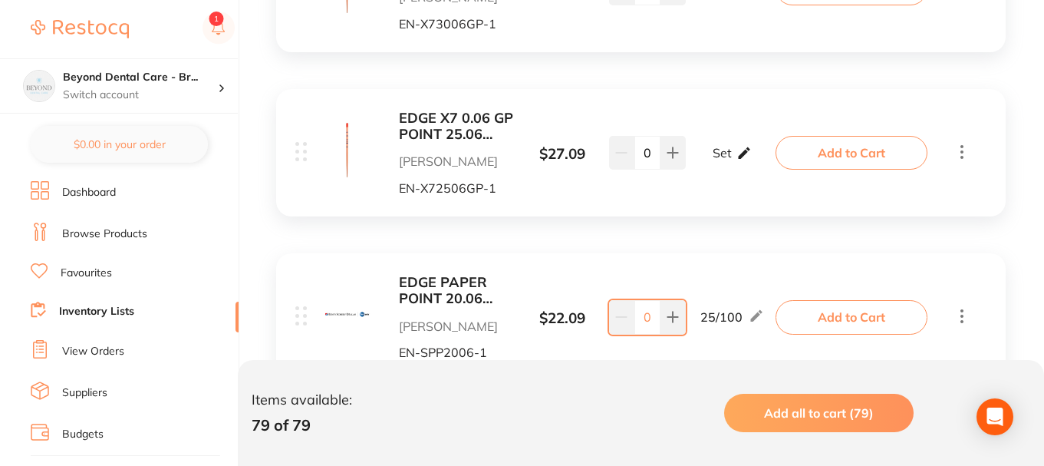
click at [728, 160] on div "Set Set Min / Max" at bounding box center [732, 152] width 39 height 38
click at [483, 131] on b "EDGE X7 0.06 GP POINT 25.06 Pack of 60" at bounding box center [456, 125] width 115 height 31
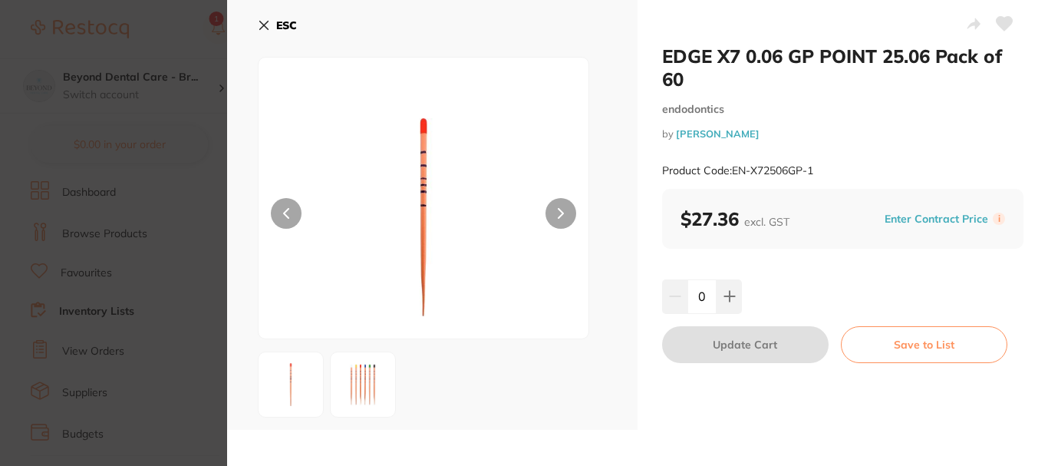
click at [277, 25] on b "ESC" at bounding box center [286, 25] width 21 height 14
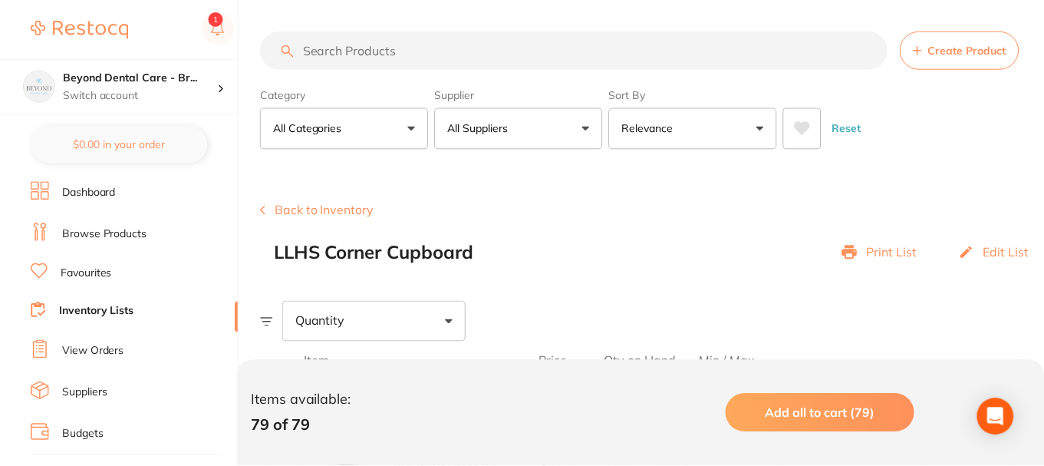
scroll to position [12793, 0]
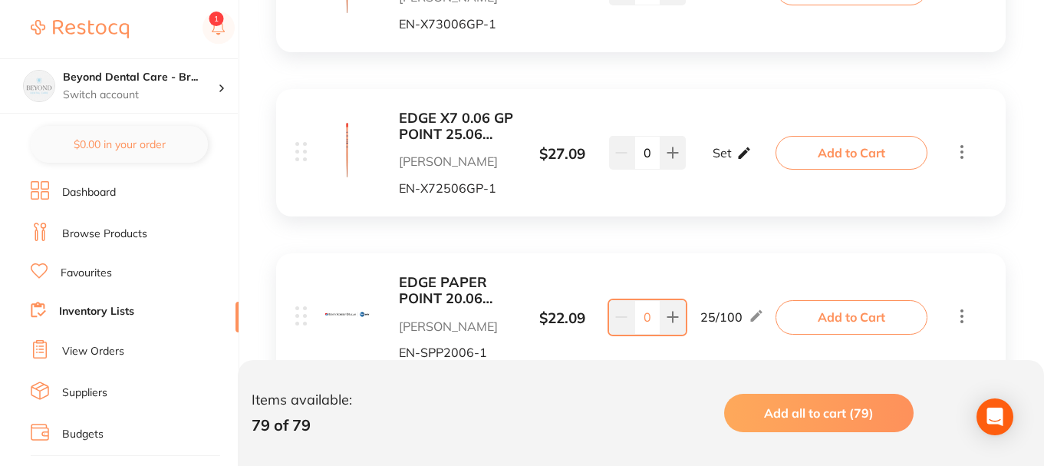
click at [737, 150] on icon at bounding box center [744, 153] width 15 height 16
click at [752, 163] on input "0" at bounding box center [754, 160] width 31 height 25
type input "60"
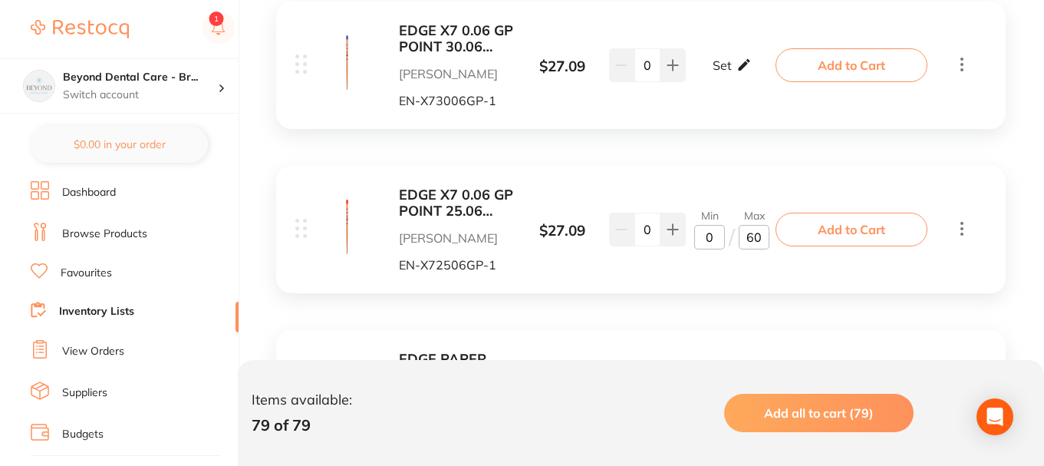
click at [744, 57] on icon at bounding box center [744, 65] width 15 height 16
click at [747, 74] on input "0" at bounding box center [754, 73] width 31 height 25
type input "60"
click at [706, 72] on input "0" at bounding box center [709, 73] width 31 height 25
click at [717, 74] on input "0" at bounding box center [709, 73] width 31 height 25
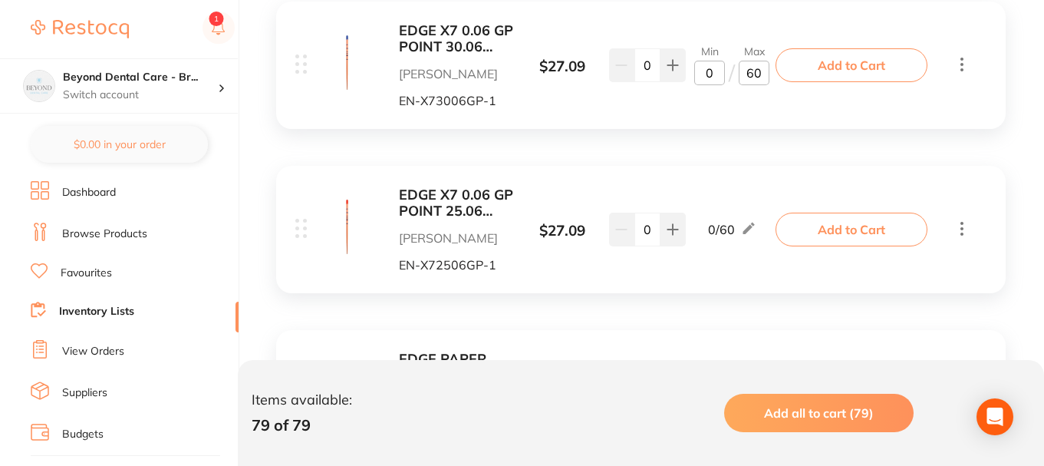
click at [701, 75] on input "0" at bounding box center [709, 73] width 31 height 25
type input "10"
click at [741, 223] on div "0 / 60" at bounding box center [732, 229] width 48 height 18
click at [742, 228] on div "0 / 60" at bounding box center [732, 229] width 48 height 18
click at [741, 232] on div "0 / 60" at bounding box center [732, 229] width 48 height 18
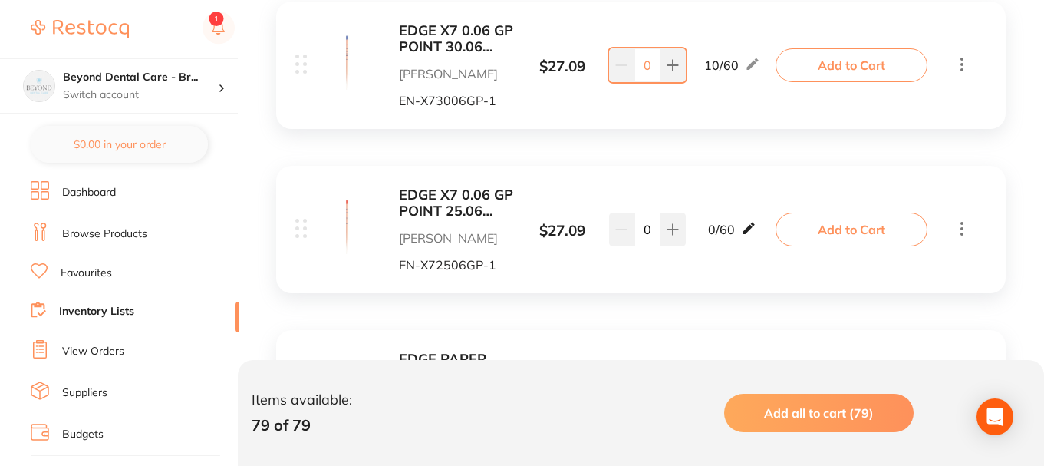
click at [749, 232] on icon at bounding box center [748, 228] width 15 height 16
click at [707, 235] on input "0" at bounding box center [709, 237] width 31 height 25
type input "10"
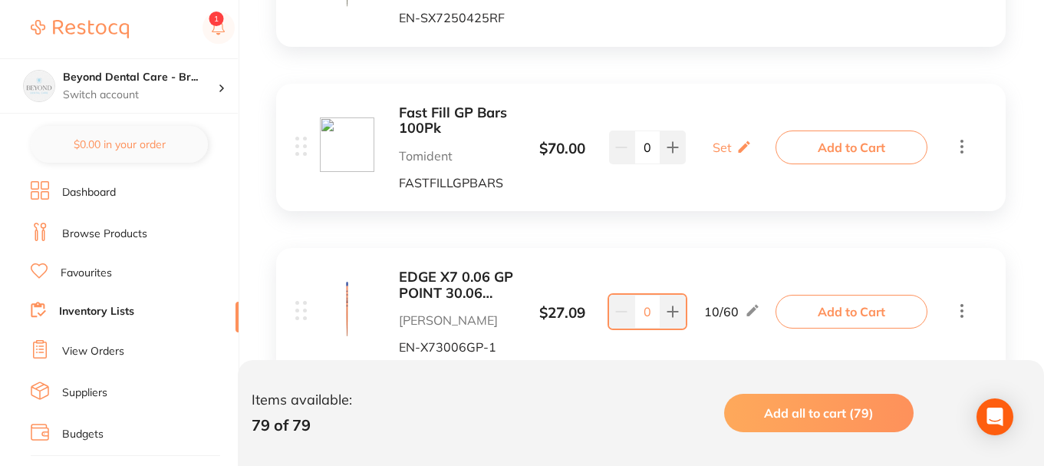
scroll to position [12410, 0]
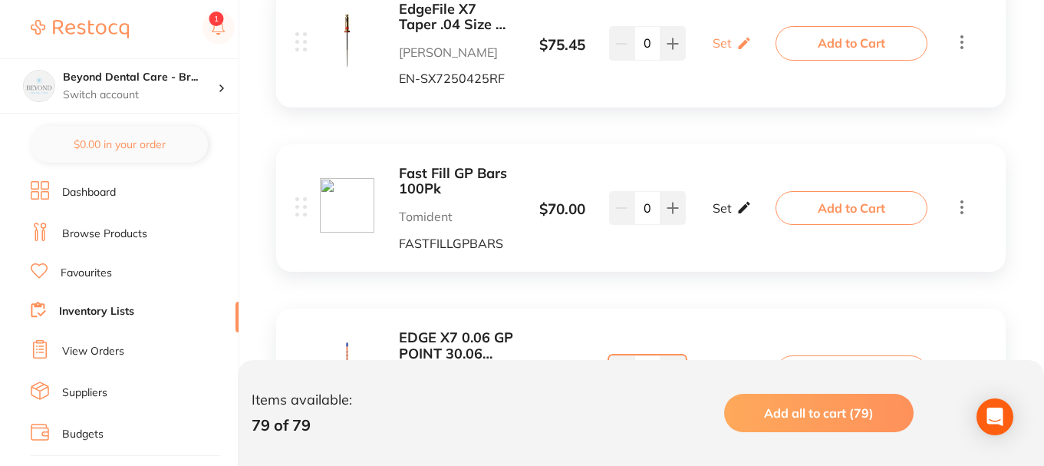
click at [734, 203] on div "Set Set Min / Max" at bounding box center [732, 208] width 39 height 38
click at [744, 216] on input "0" at bounding box center [754, 215] width 31 height 25
type input "100"
click at [720, 214] on input "0" at bounding box center [709, 215] width 31 height 25
type input "30"
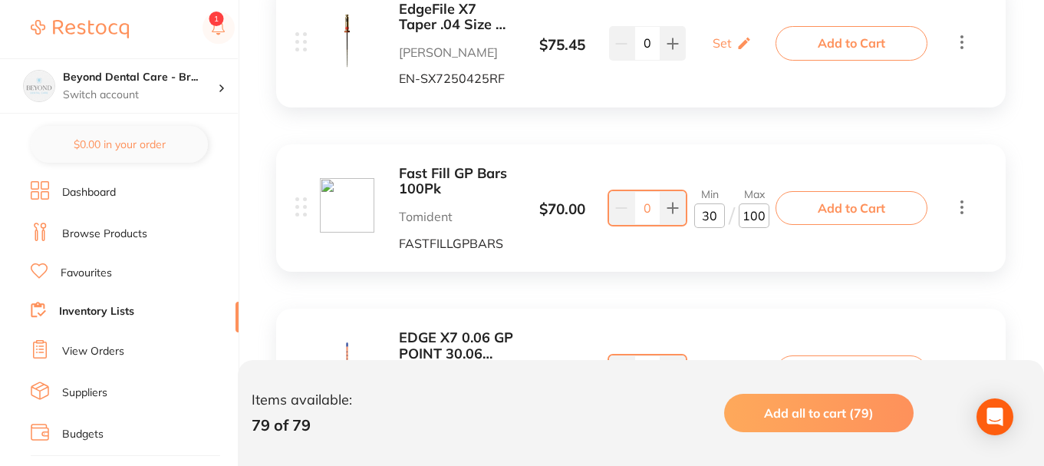
click at [718, 172] on div "Fast Fill GP Bars 100Pk Tomident FASTFILLGPBARS $ 70.00 Min 30 / Max 100 0 Min …" at bounding box center [537, 208] width 485 height 84
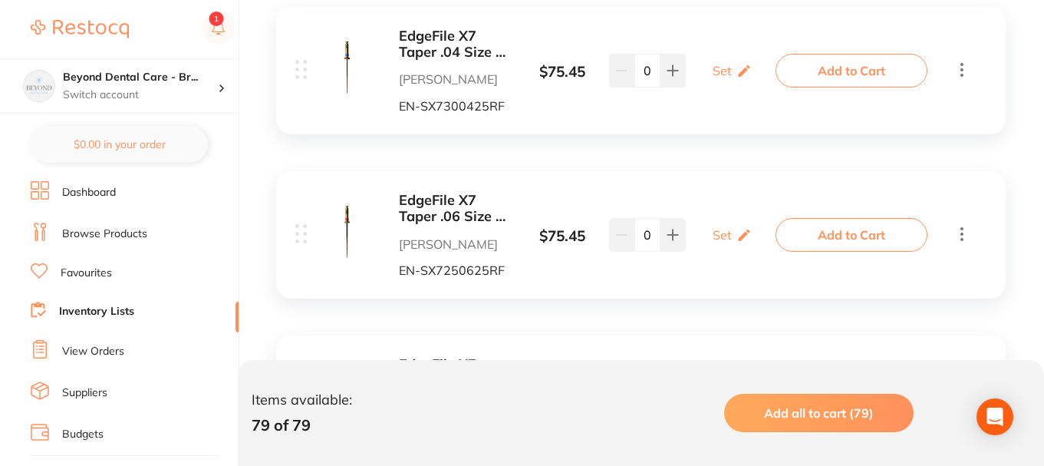
scroll to position [11719, 0]
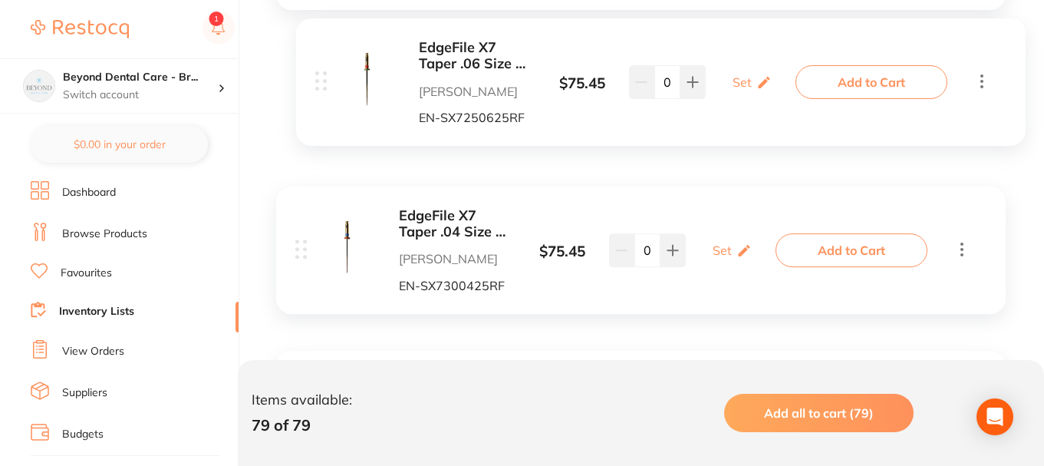
drag, startPoint x: 302, startPoint y: 240, endPoint x: 320, endPoint y: 87, distance: 154.5
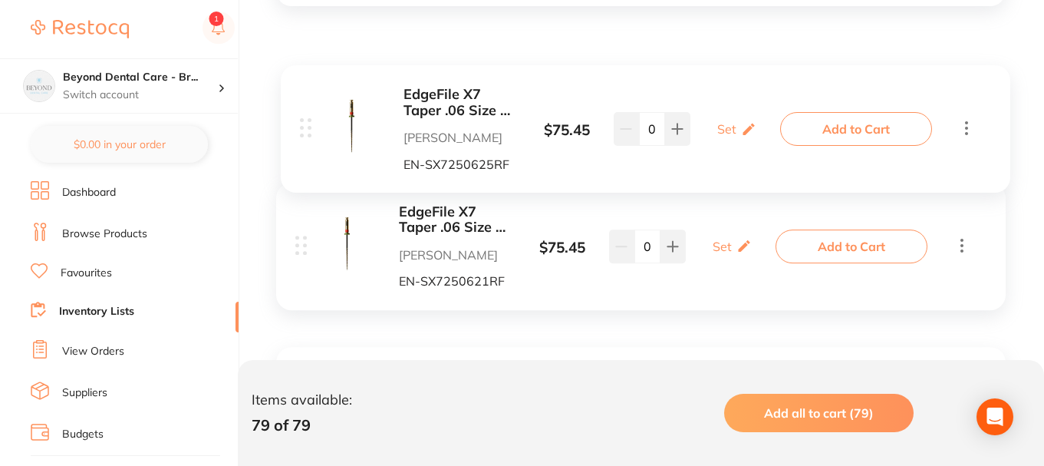
scroll to position [11302, 0]
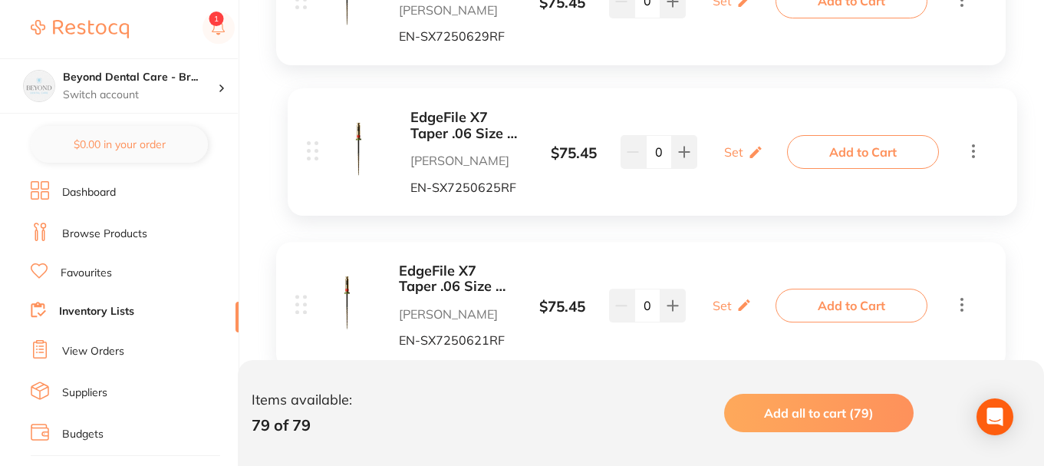
drag, startPoint x: 302, startPoint y: 184, endPoint x: 314, endPoint y: 145, distance: 40.8
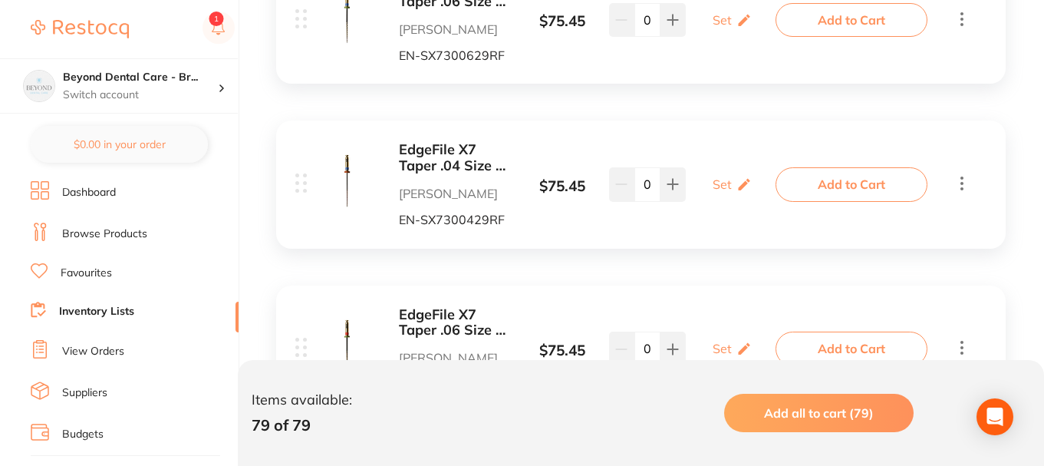
scroll to position [10995, 0]
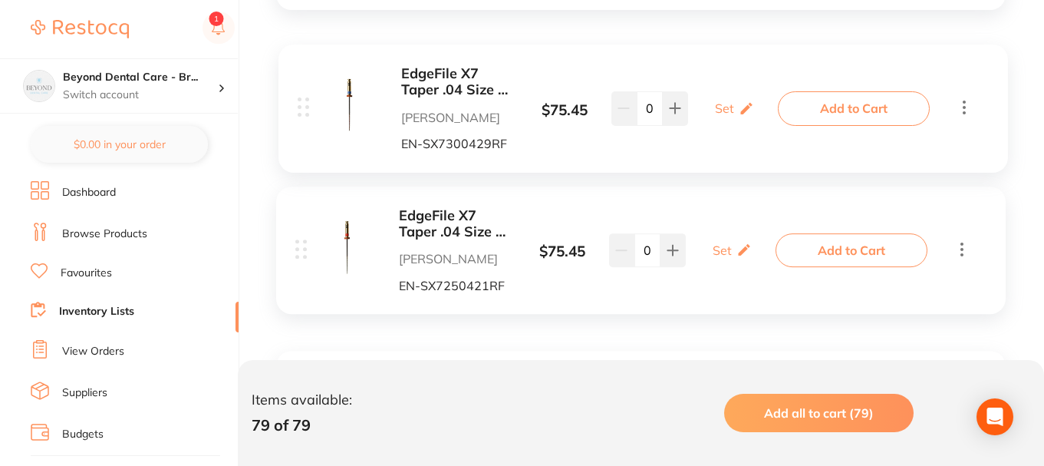
drag, startPoint x: 302, startPoint y: 142, endPoint x: 306, endPoint y: 111, distance: 30.9
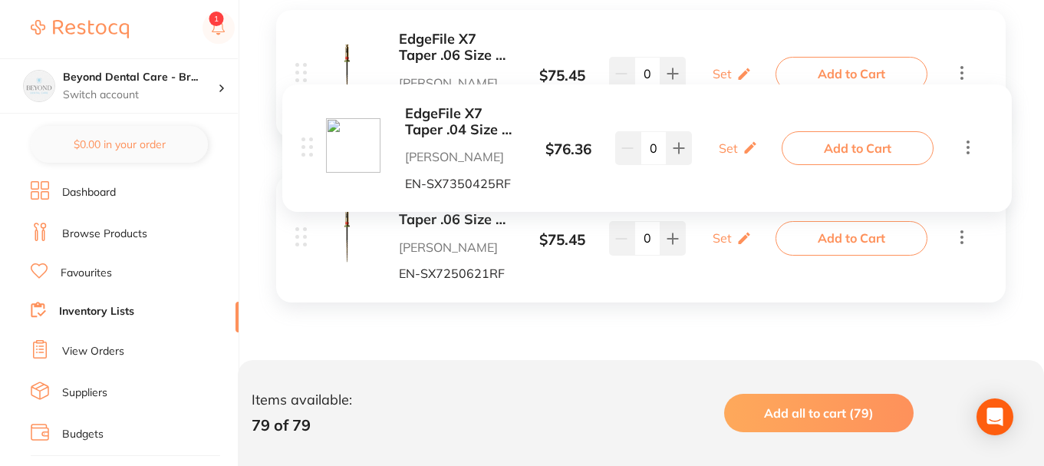
scroll to position [11290, 0]
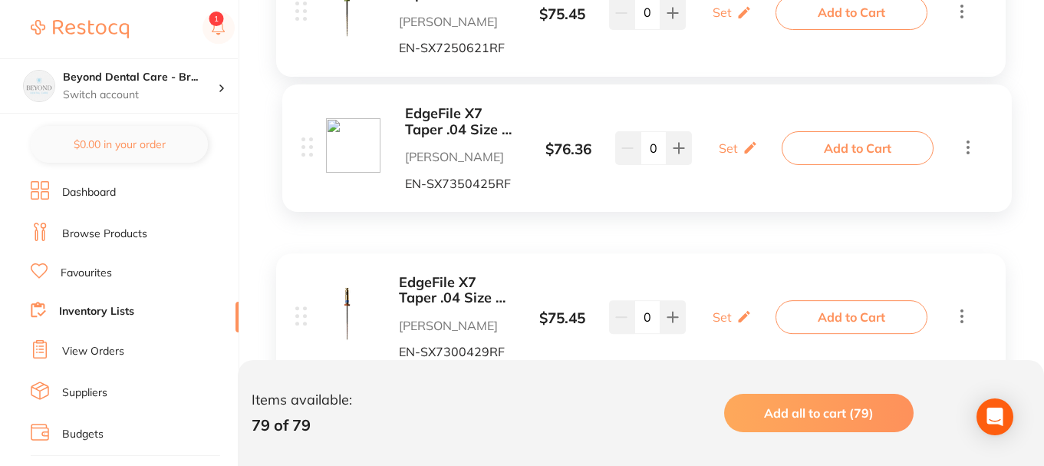
drag, startPoint x: 302, startPoint y: 120, endPoint x: 311, endPoint y: 139, distance: 20.9
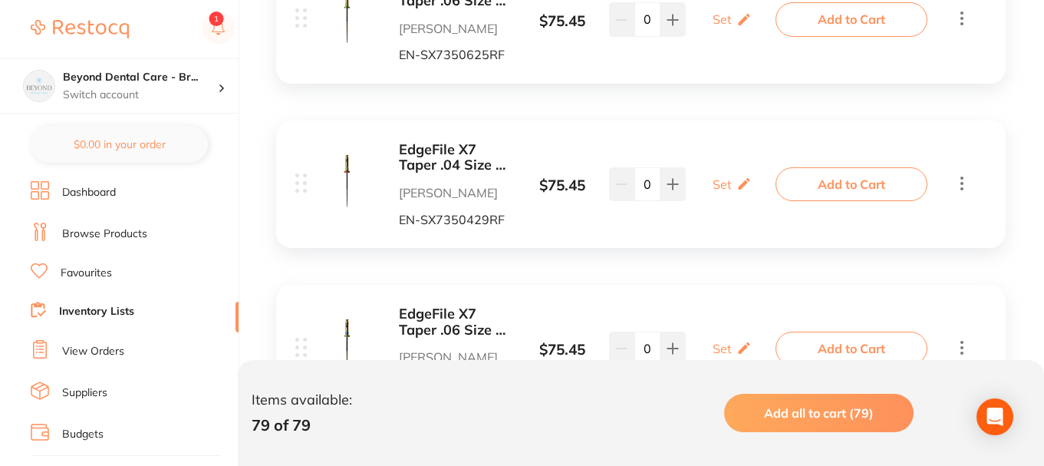
scroll to position [10370, 0]
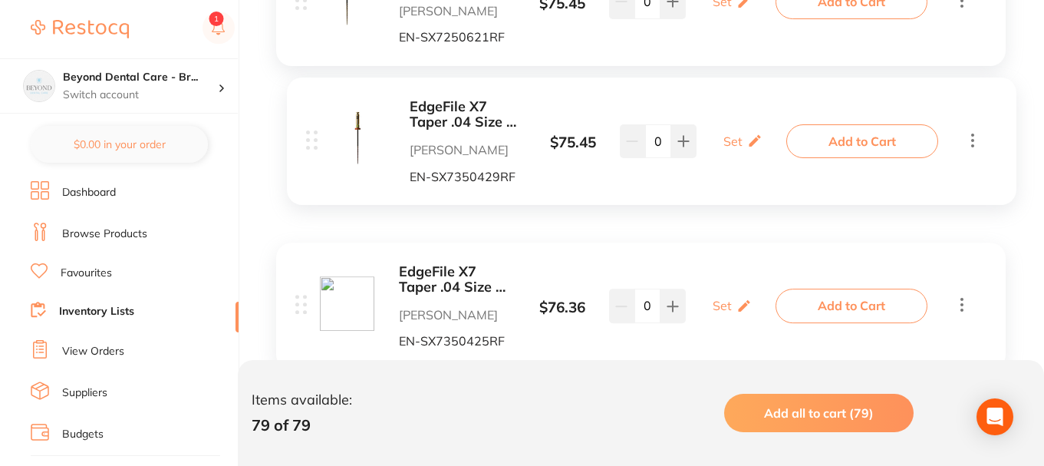
drag, startPoint x: 300, startPoint y: 111, endPoint x: 311, endPoint y: 144, distance: 34.7
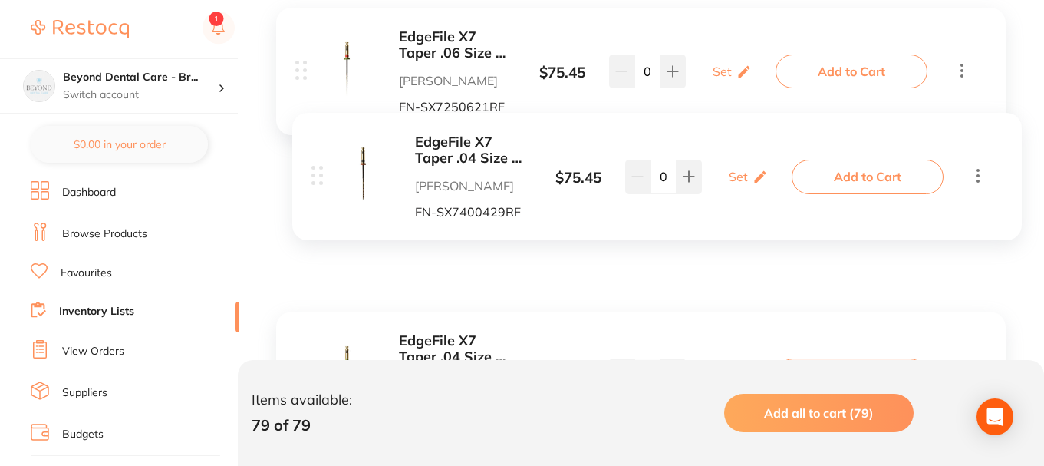
scroll to position [10906, 0]
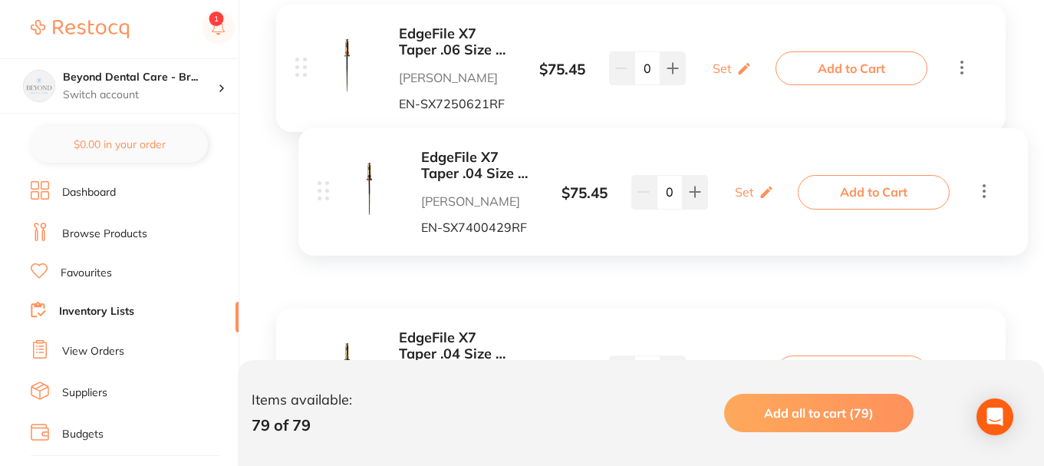
drag, startPoint x: 301, startPoint y: 155, endPoint x: 326, endPoint y: 196, distance: 47.9
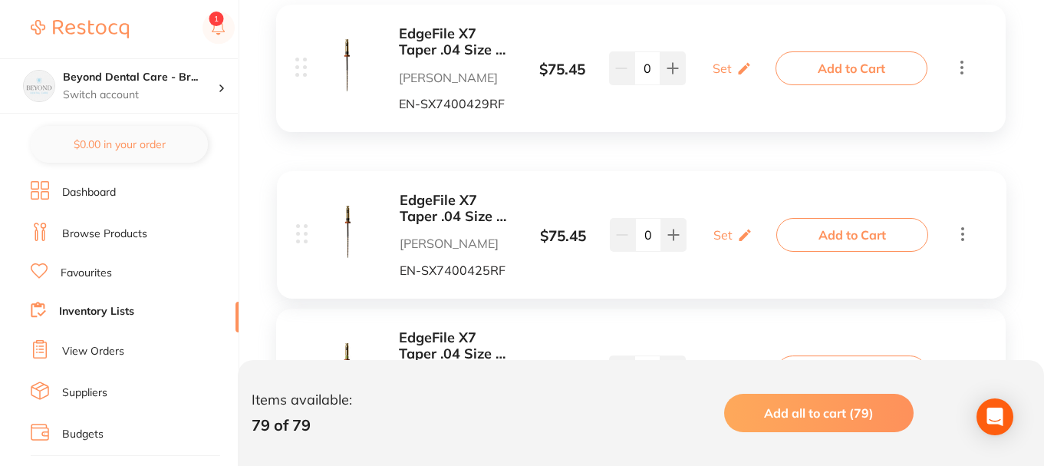
drag, startPoint x: 298, startPoint y: 223, endPoint x: 299, endPoint y: 234, distance: 10.8
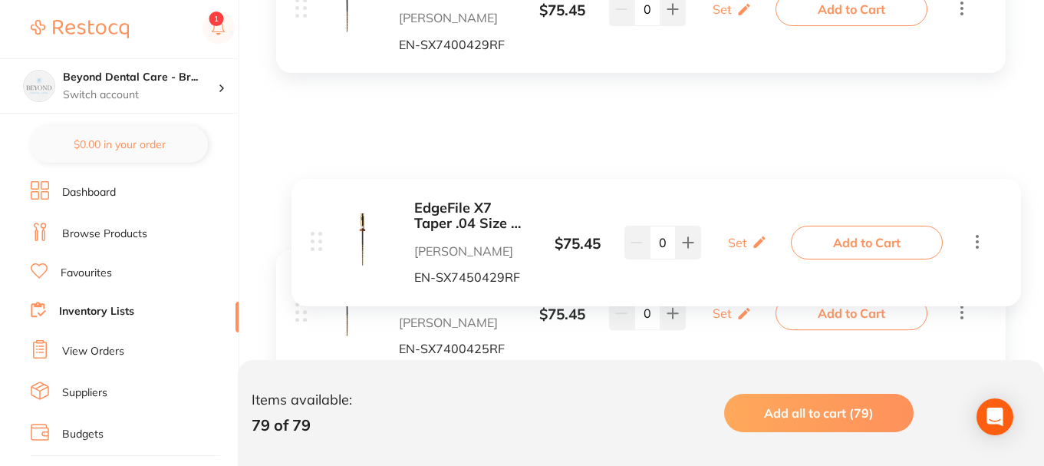
scroll to position [10676, 0]
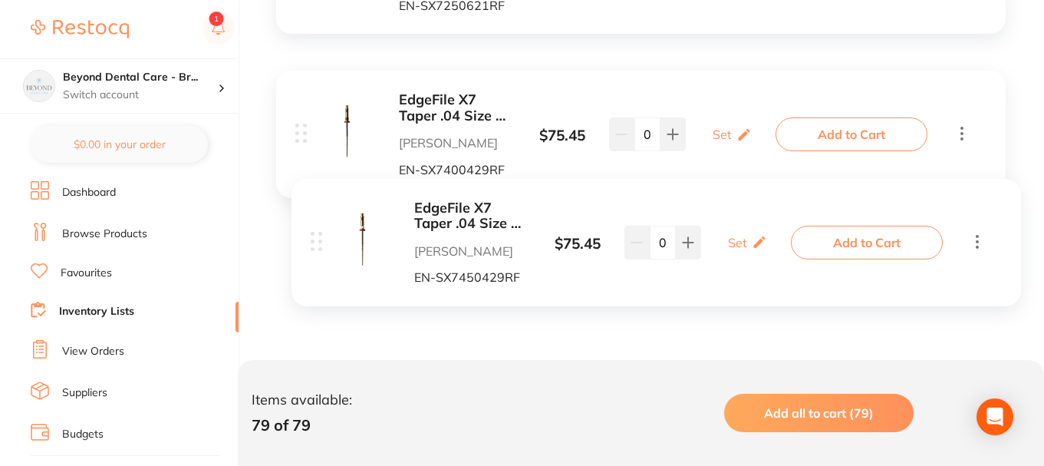
drag, startPoint x: 298, startPoint y: 262, endPoint x: 318, endPoint y: 236, distance: 32.4
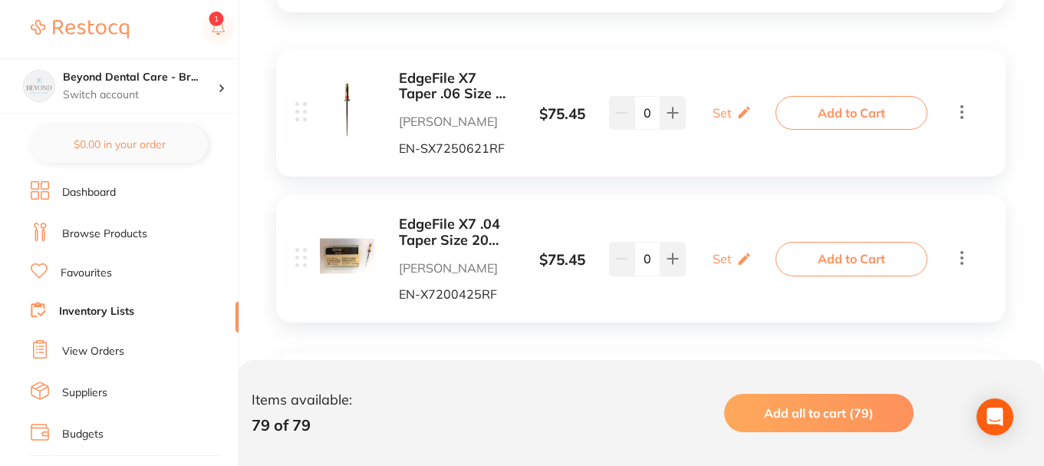
scroll to position [10599, 0]
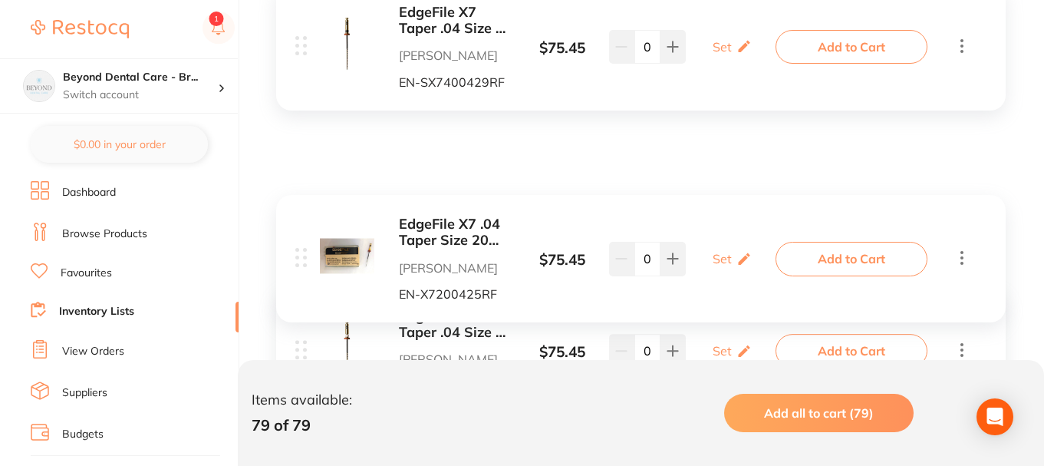
drag, startPoint x: 303, startPoint y: 241, endPoint x: 305, endPoint y: 262, distance: 21.6
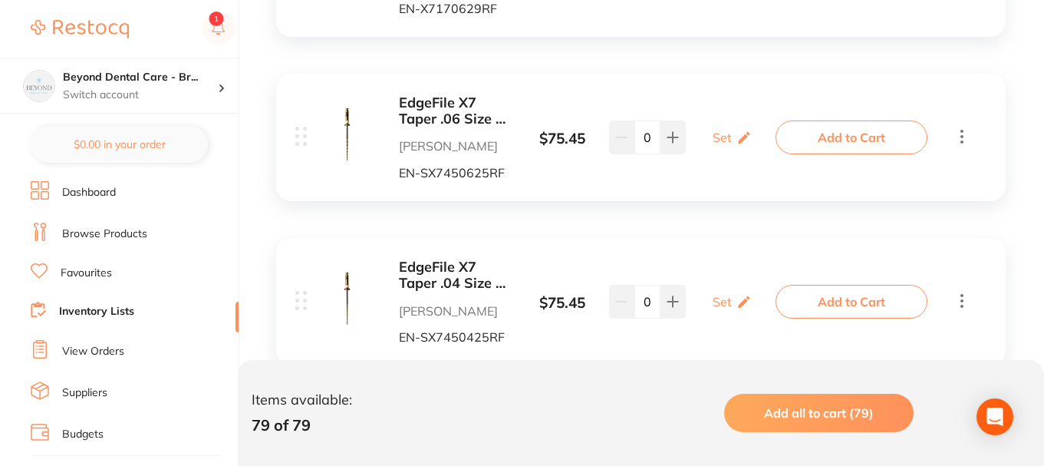
scroll to position [8528, 0]
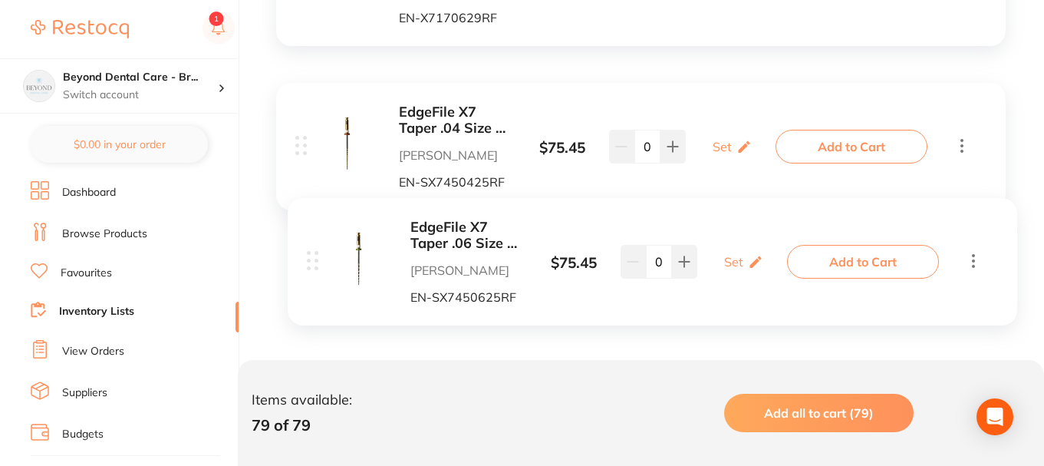
drag, startPoint x: 302, startPoint y: 142, endPoint x: 314, endPoint y: 265, distance: 123.3
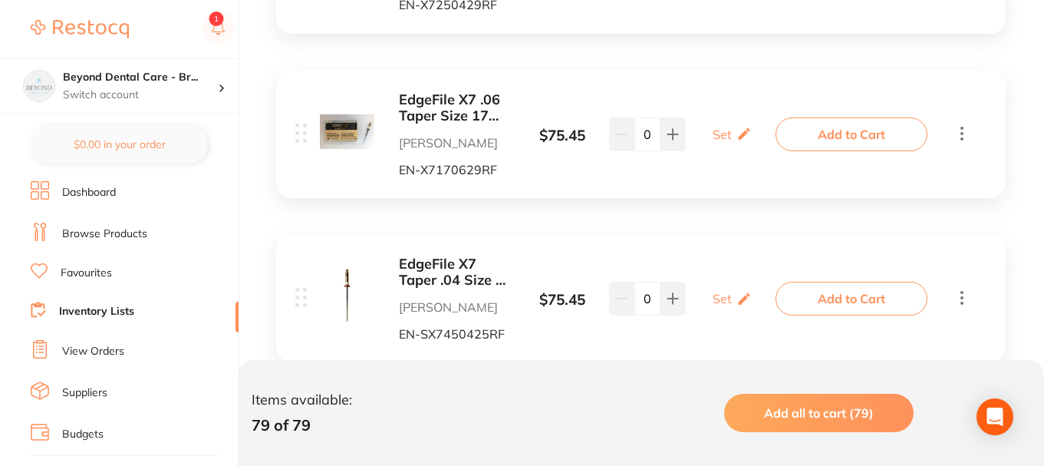
scroll to position [8374, 0]
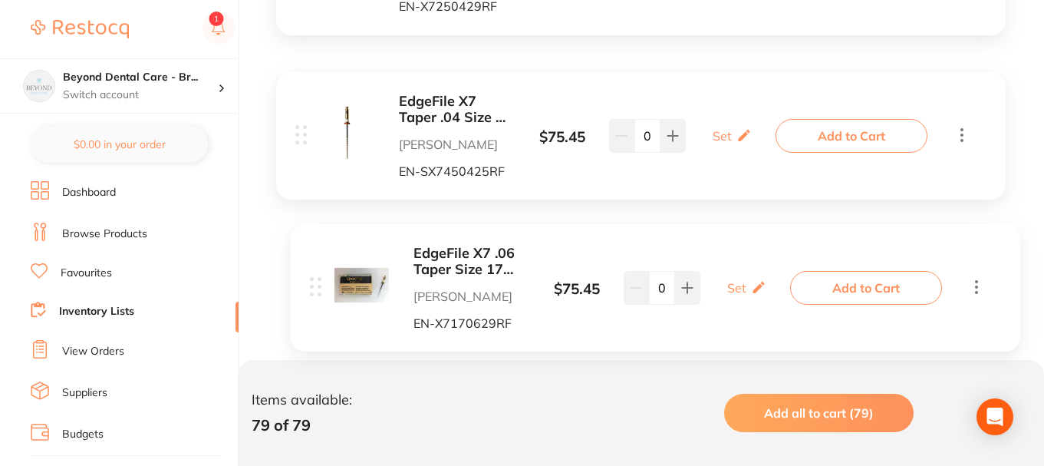
drag, startPoint x: 306, startPoint y: 133, endPoint x: 320, endPoint y: 288, distance: 156.4
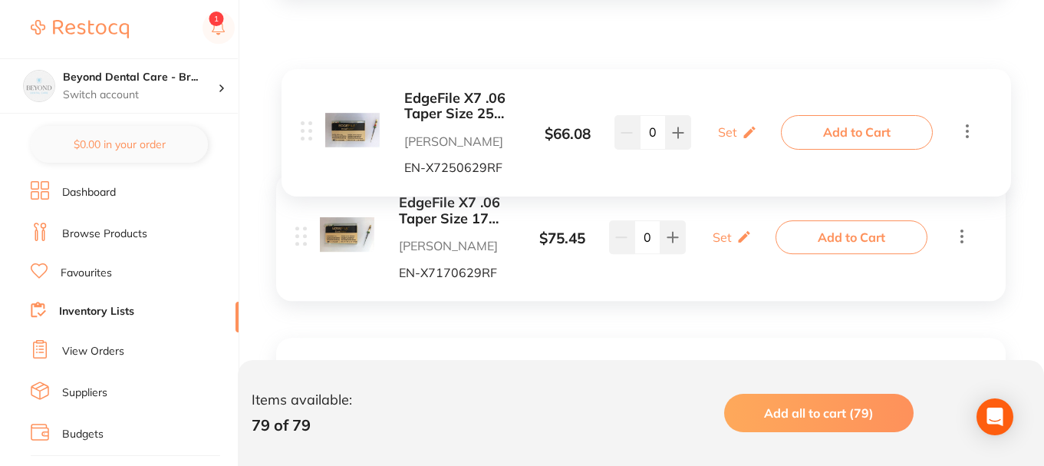
scroll to position [8451, 0]
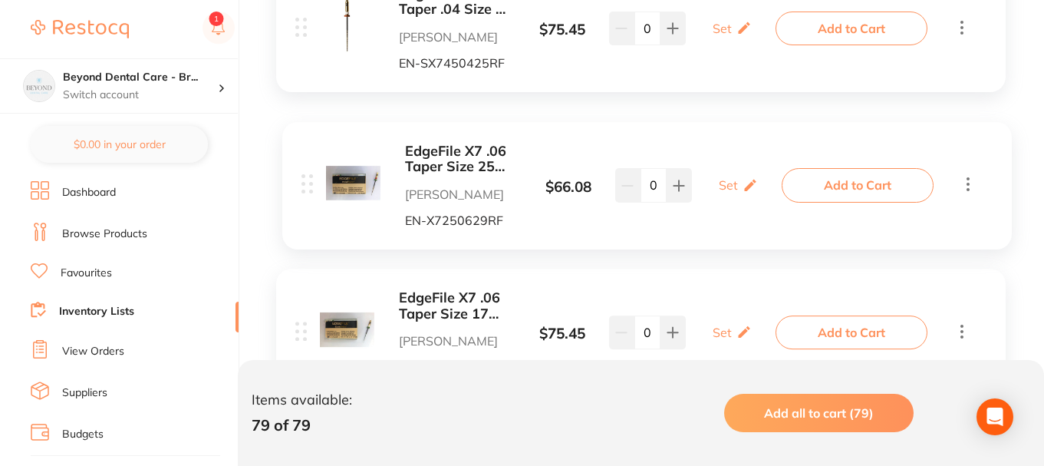
drag, startPoint x: 303, startPoint y: 114, endPoint x: 313, endPoint y: 190, distance: 76.6
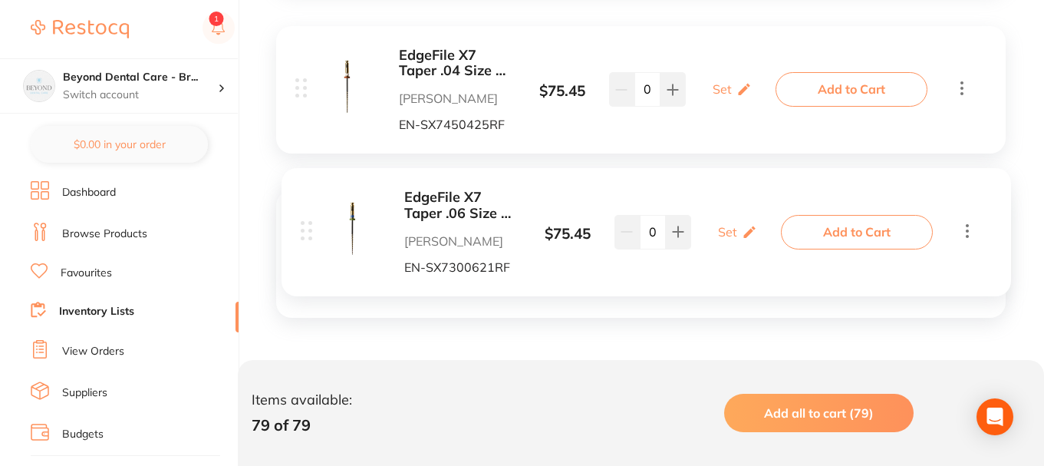
scroll to position [8241, 0]
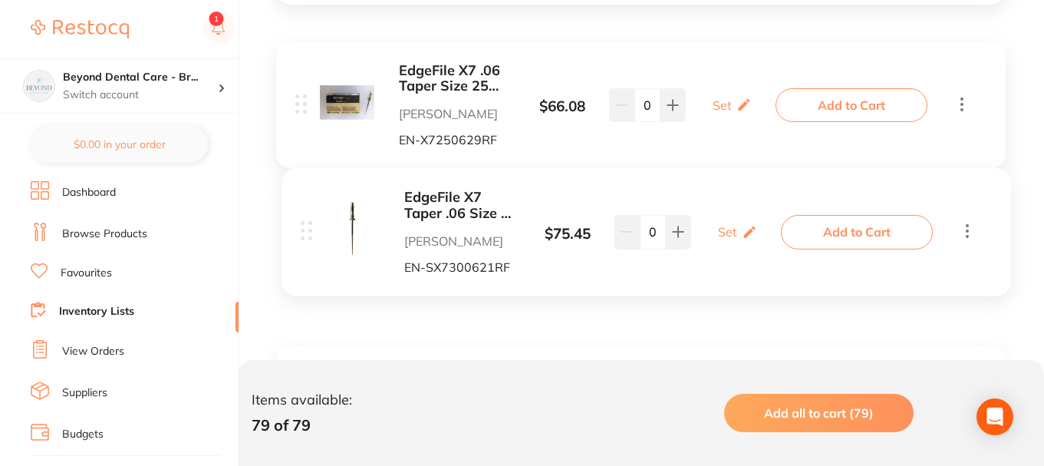
drag, startPoint x: 305, startPoint y: 232, endPoint x: 312, endPoint y: 208, distance: 25.5
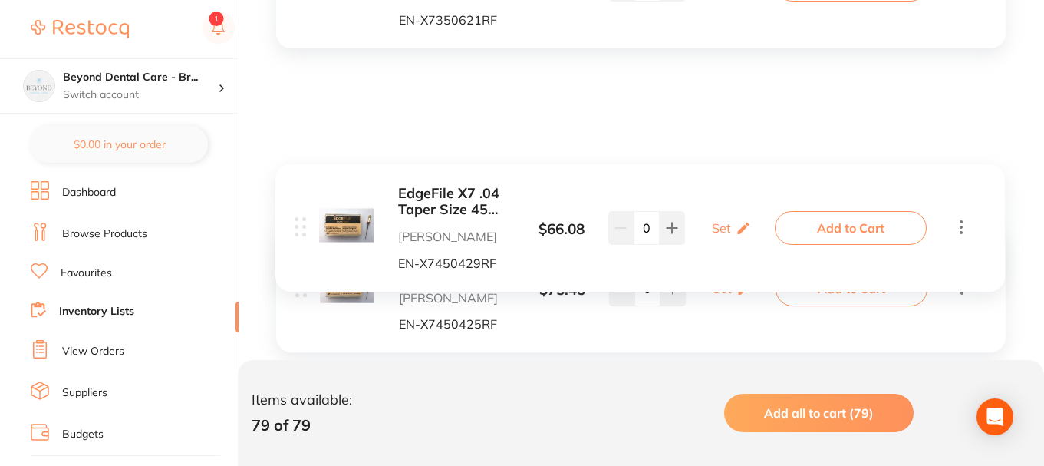
scroll to position [13023, 0]
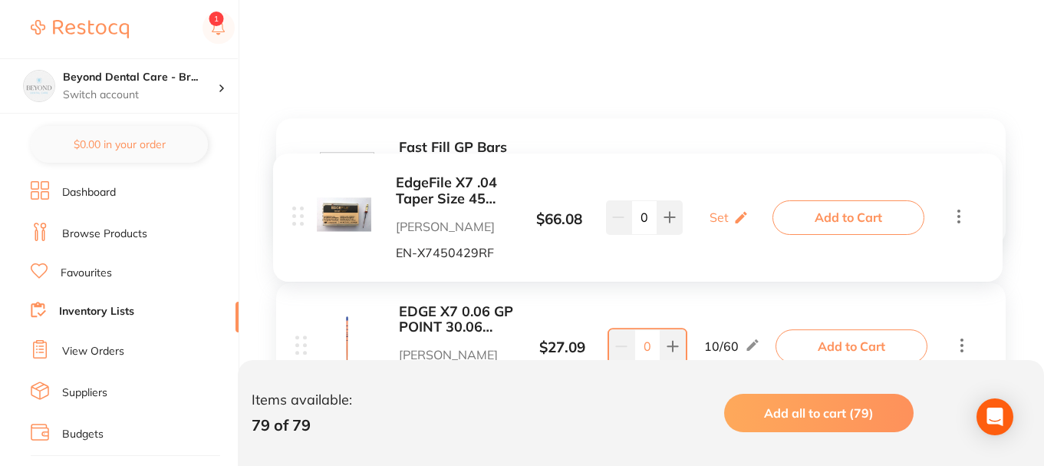
scroll to position [12256, 0]
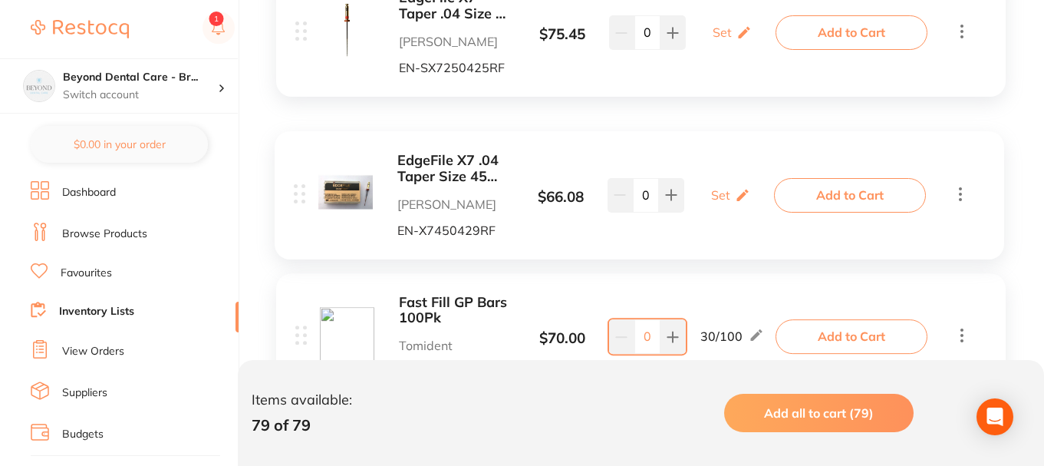
drag, startPoint x: 300, startPoint y: 247, endPoint x: 298, endPoint y: 186, distance: 61.4
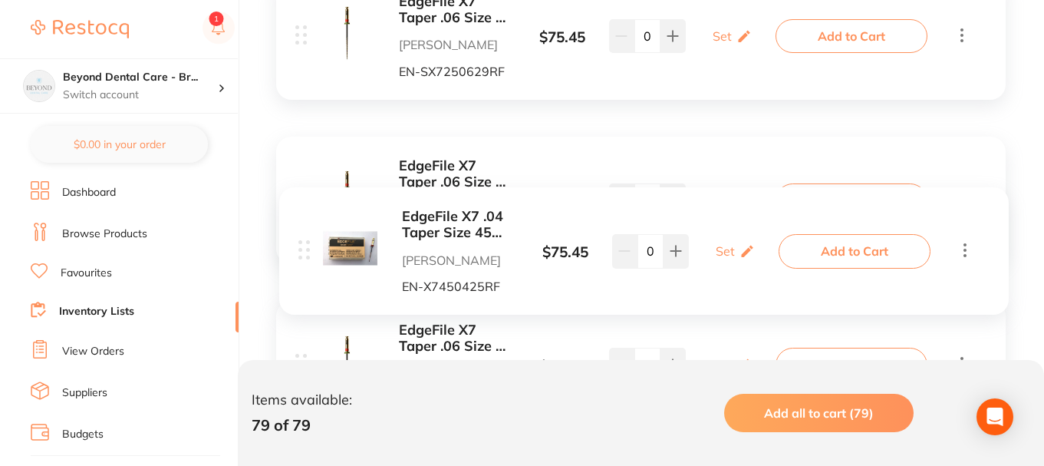
scroll to position [10196, 0]
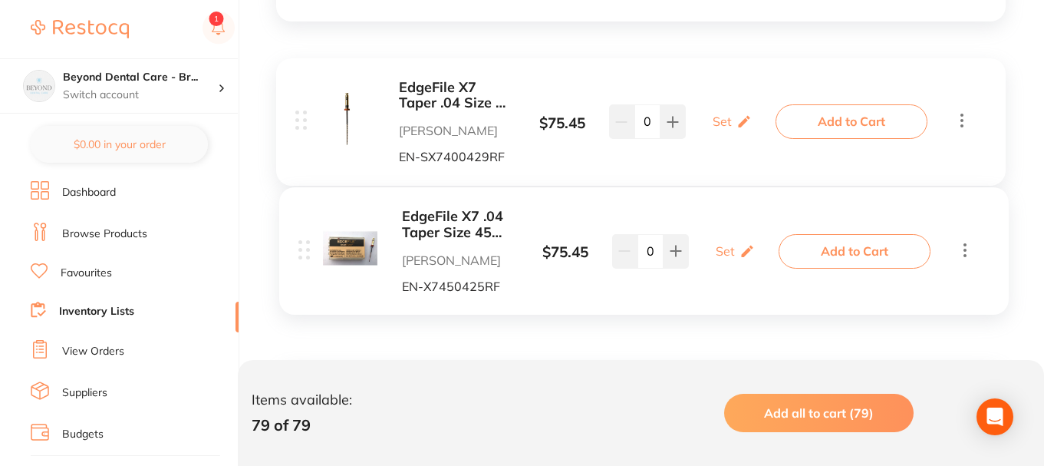
drag, startPoint x: 298, startPoint y: 235, endPoint x: 308, endPoint y: 232, distance: 11.0
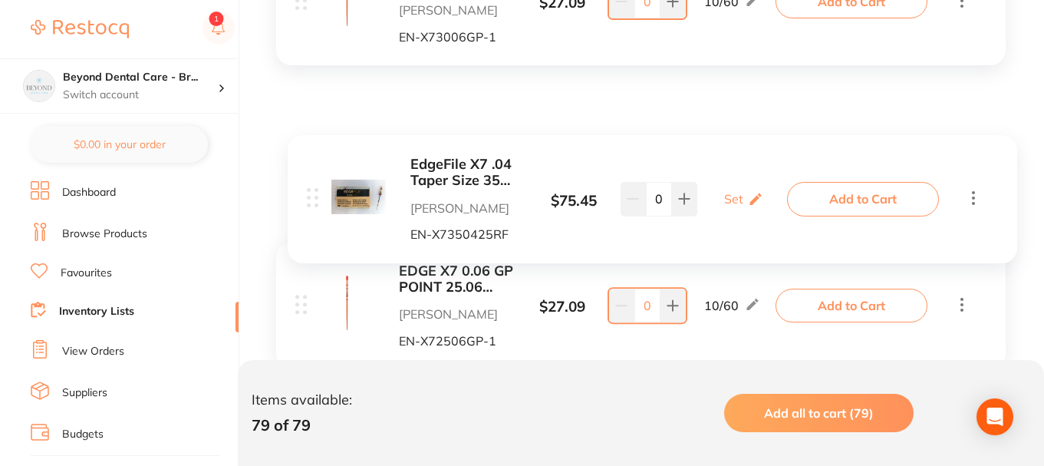
scroll to position [12209, 0]
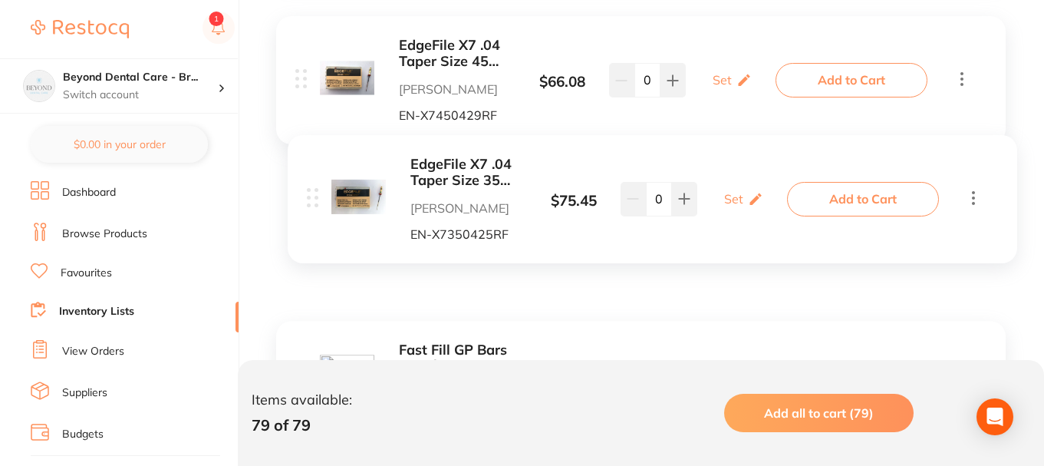
drag, startPoint x: 299, startPoint y: 197, endPoint x: 311, endPoint y: 204, distance: 13.4
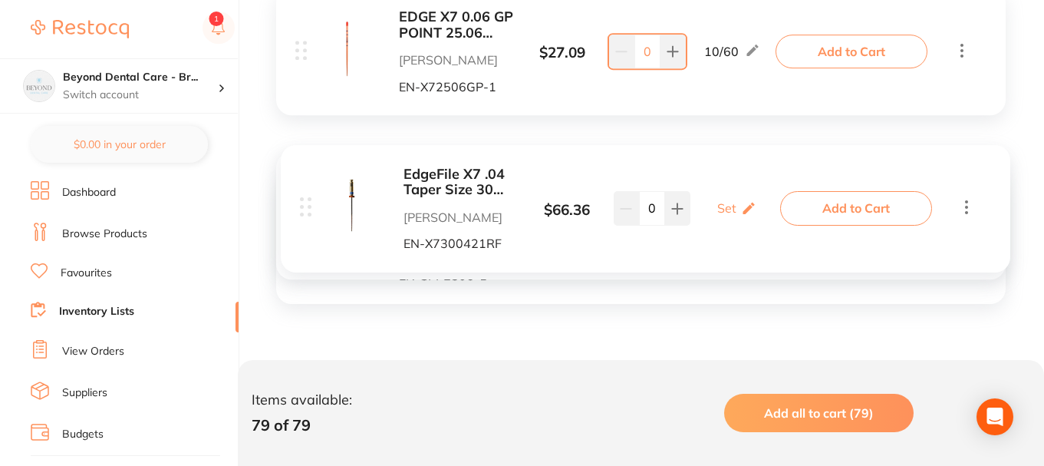
scroll to position [12463, 0]
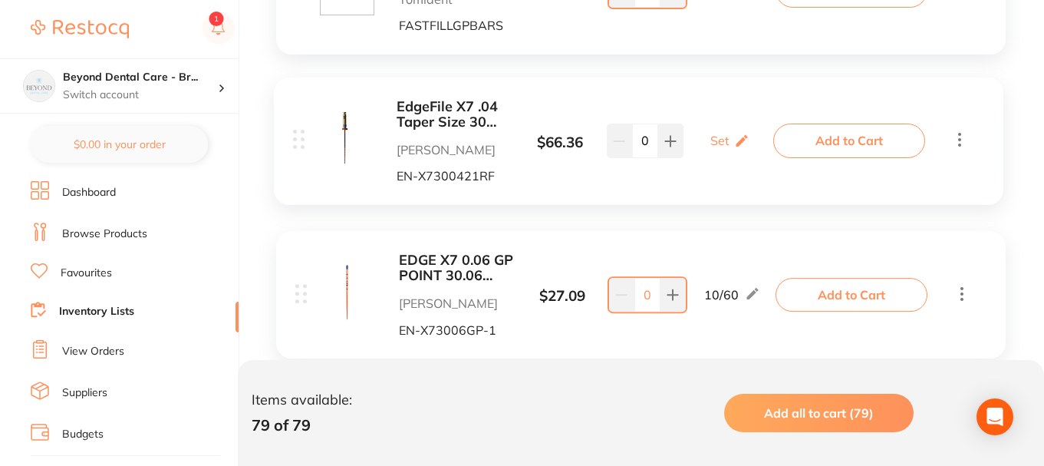
drag, startPoint x: 301, startPoint y: 182, endPoint x: 299, endPoint y: 143, distance: 38.4
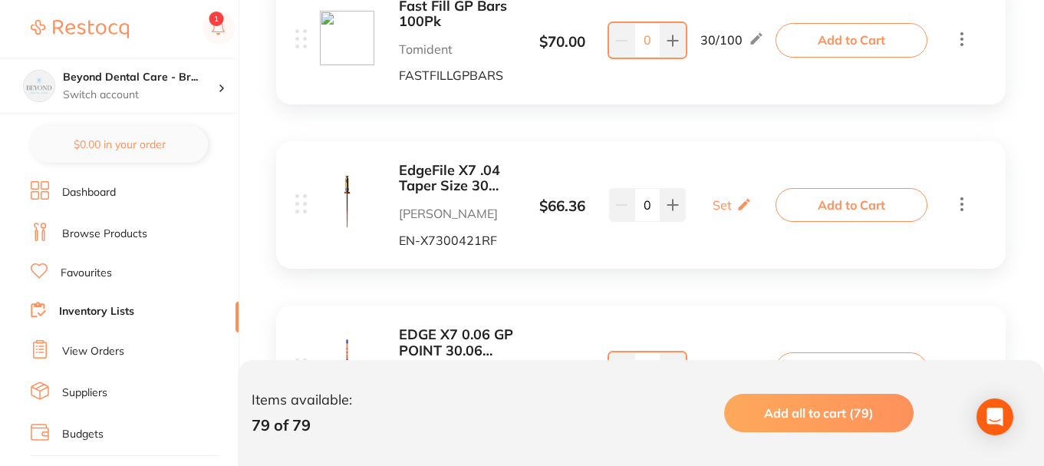
scroll to position [12386, 0]
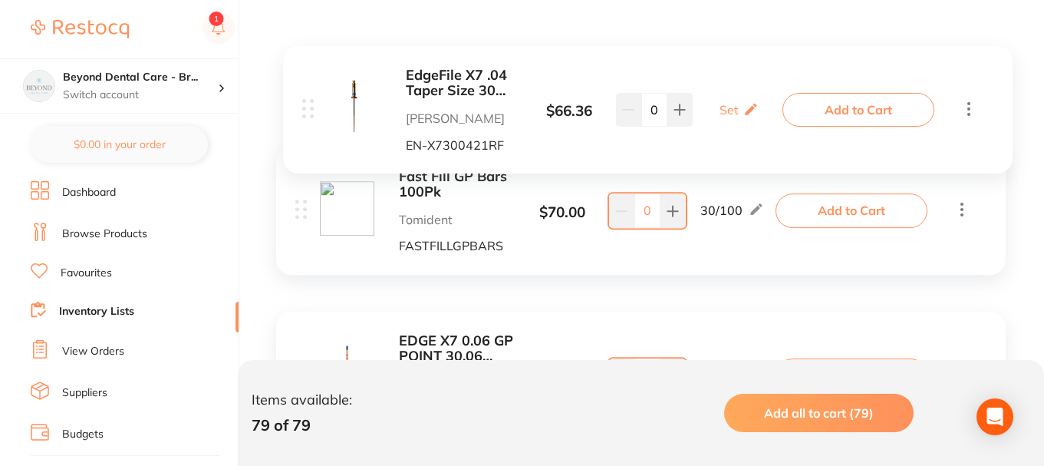
drag, startPoint x: 304, startPoint y: 232, endPoint x: 312, endPoint y: 143, distance: 88.6
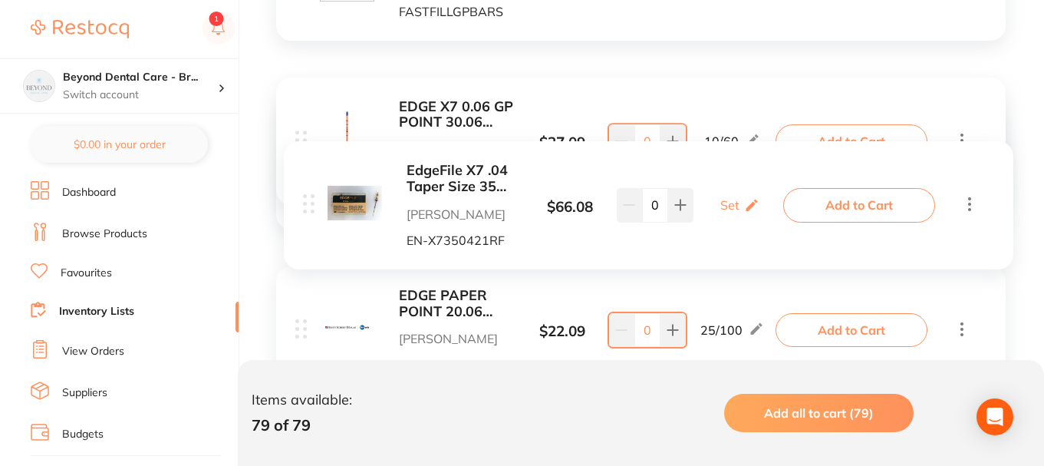
scroll to position [12209, 0]
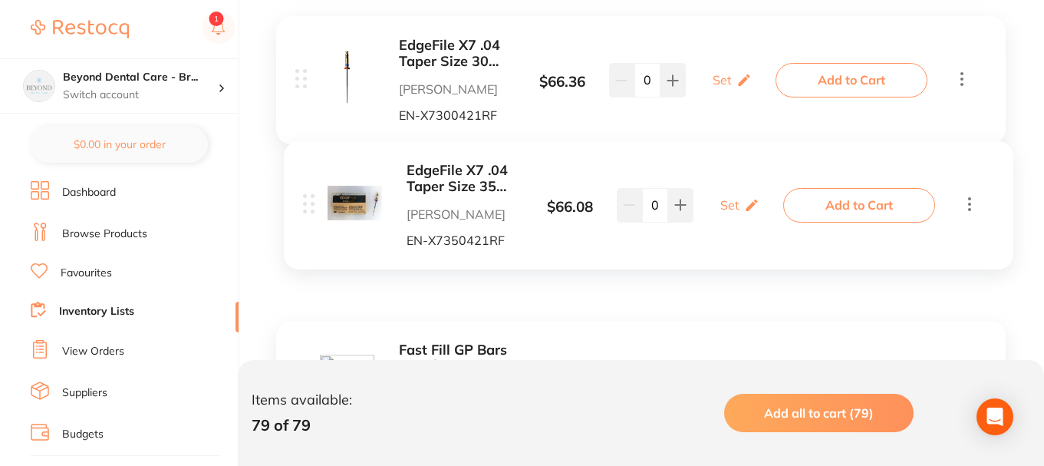
drag, startPoint x: 305, startPoint y: 173, endPoint x: 312, endPoint y: 204, distance: 31.6
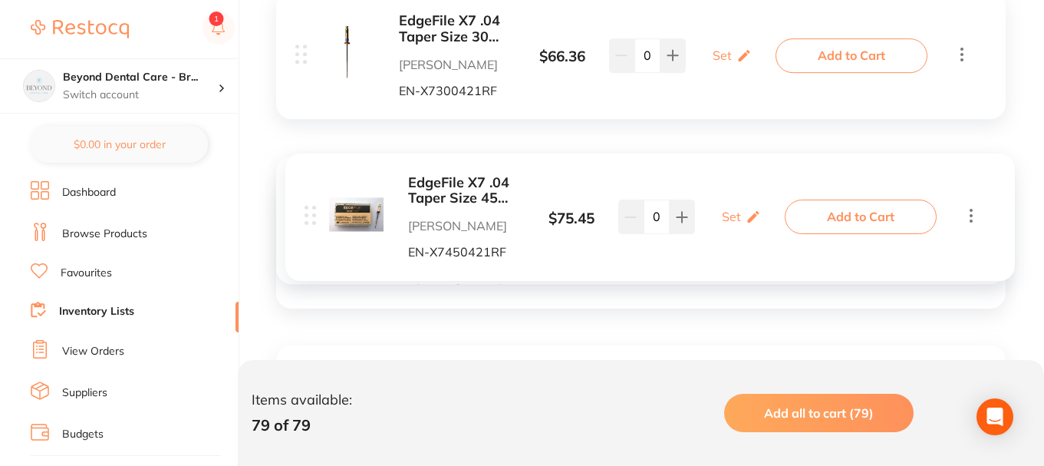
scroll to position [11801, 0]
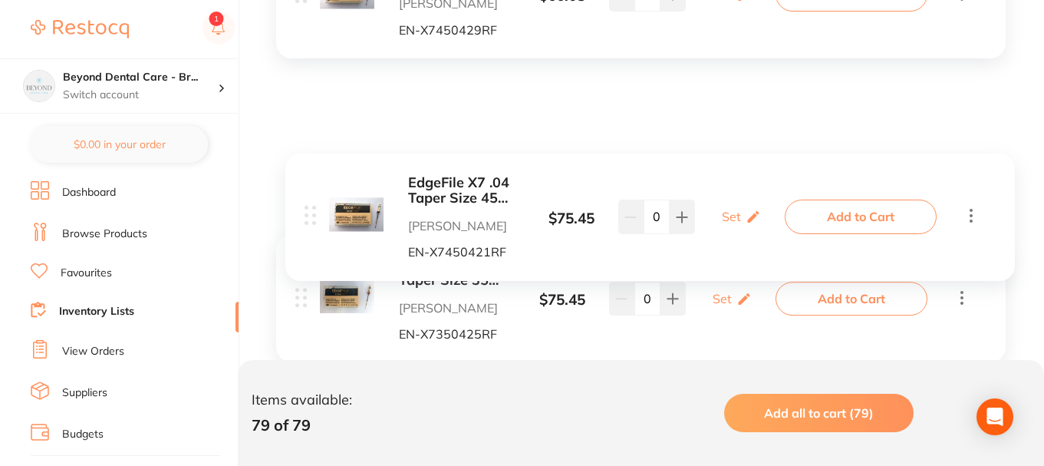
drag, startPoint x: 302, startPoint y: 182, endPoint x: 311, endPoint y: 219, distance: 38.2
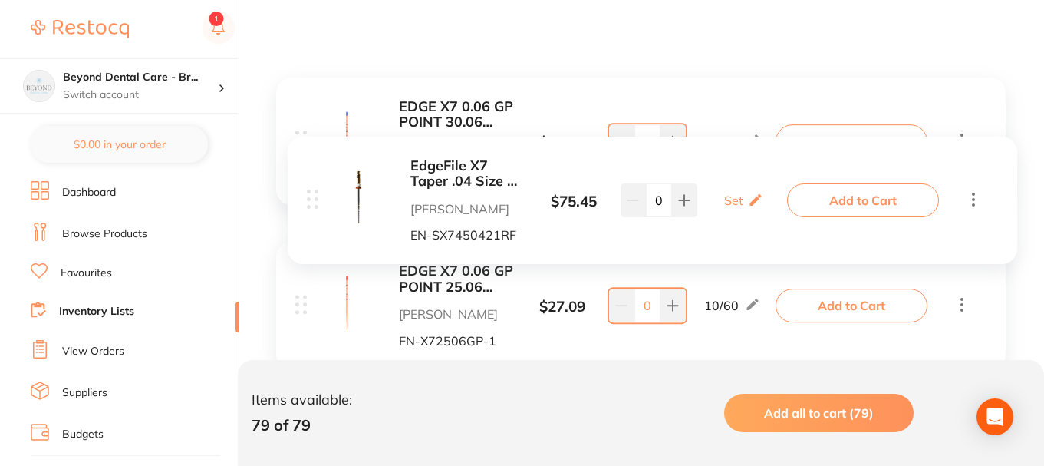
scroll to position [12209, 0]
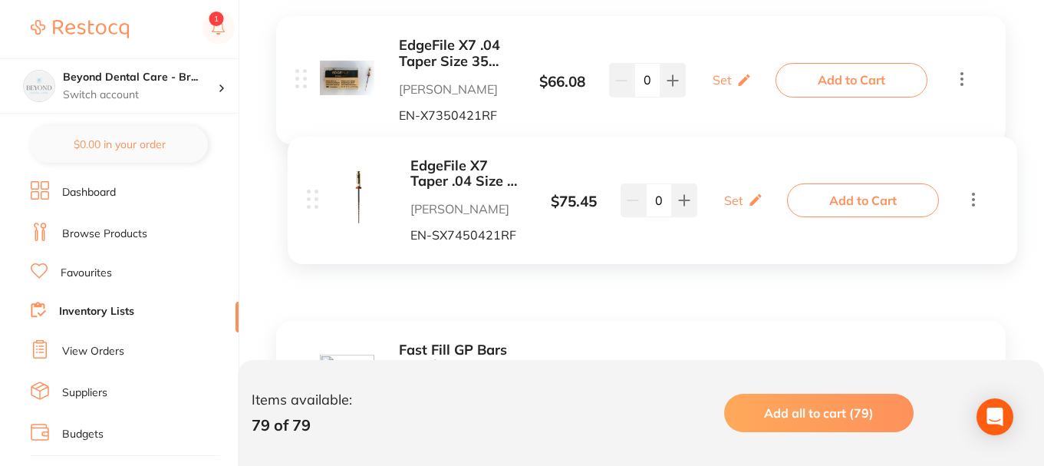
drag, startPoint x: 302, startPoint y: 110, endPoint x: 314, endPoint y: 203, distance: 93.6
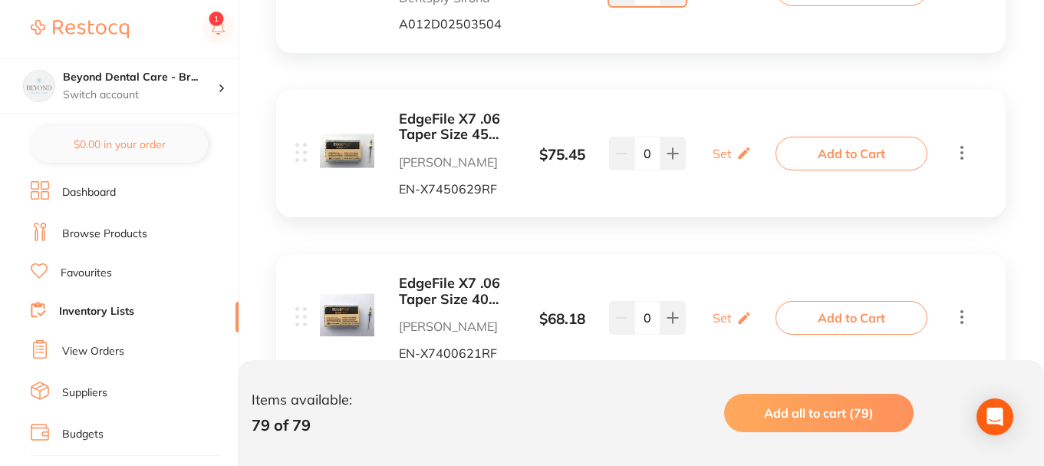
scroll to position [4161, 0]
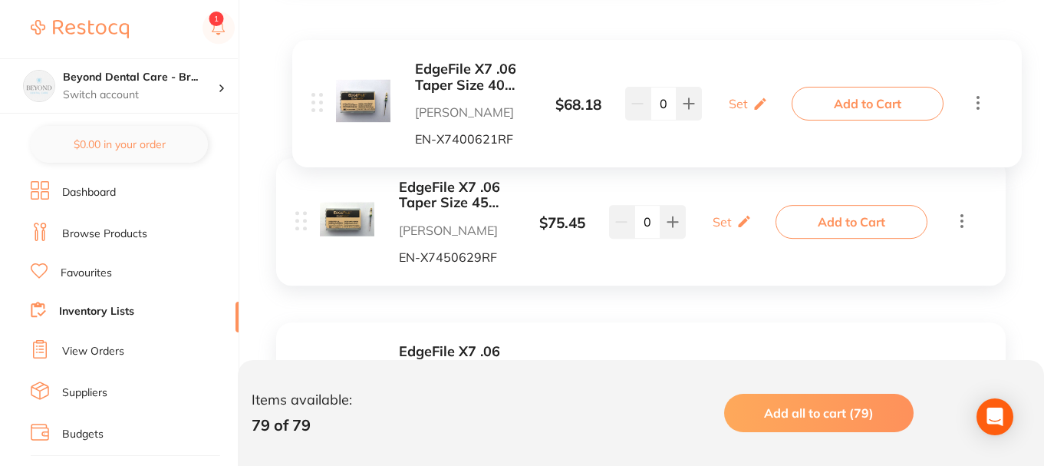
drag, startPoint x: 297, startPoint y: 244, endPoint x: 338, endPoint y: 137, distance: 115.1
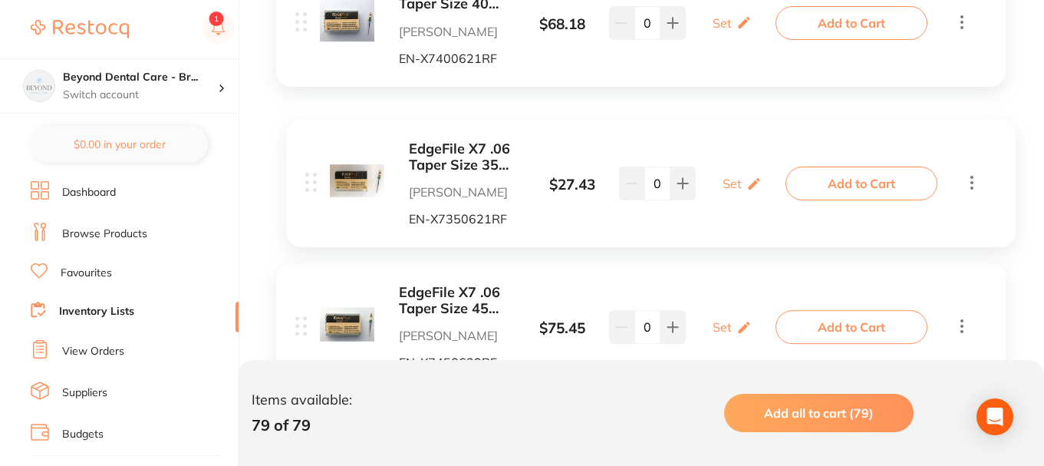
scroll to position [4150, 0]
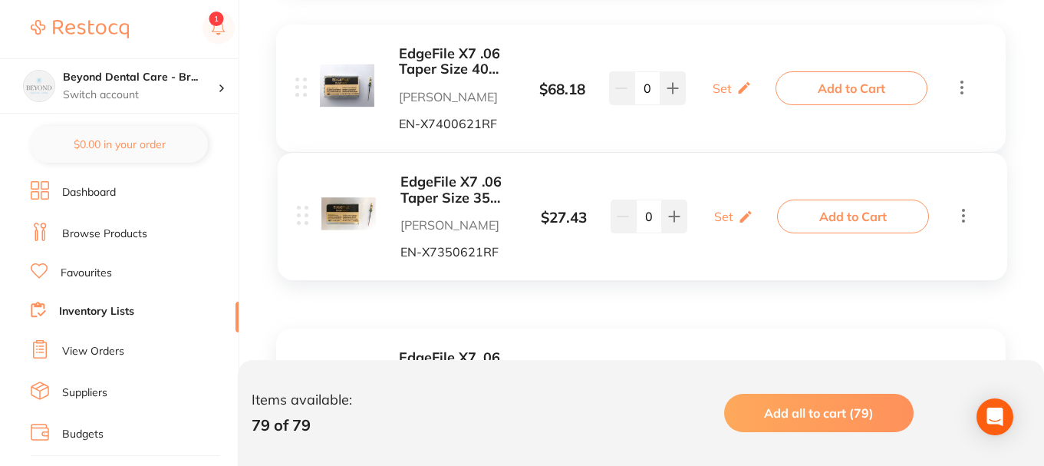
drag, startPoint x: 302, startPoint y: 265, endPoint x: 303, endPoint y: 209, distance: 56.0
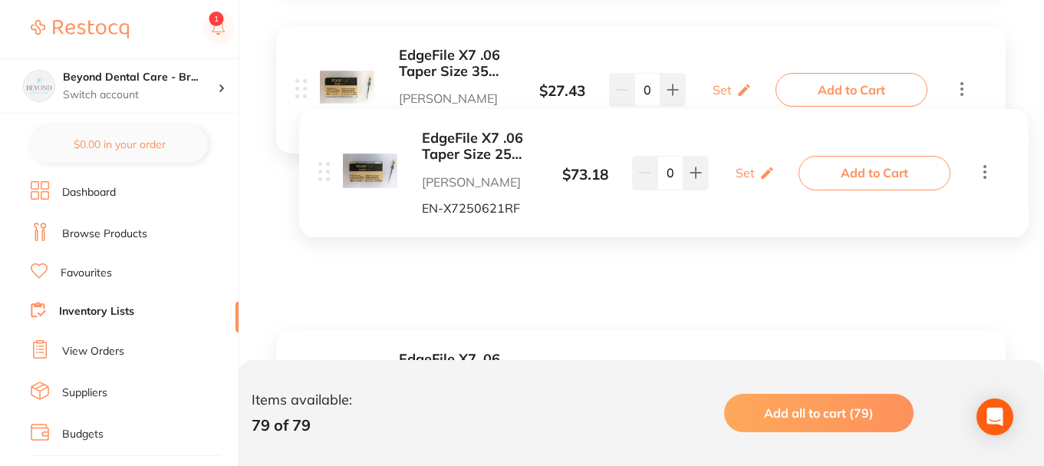
scroll to position [4303, 0]
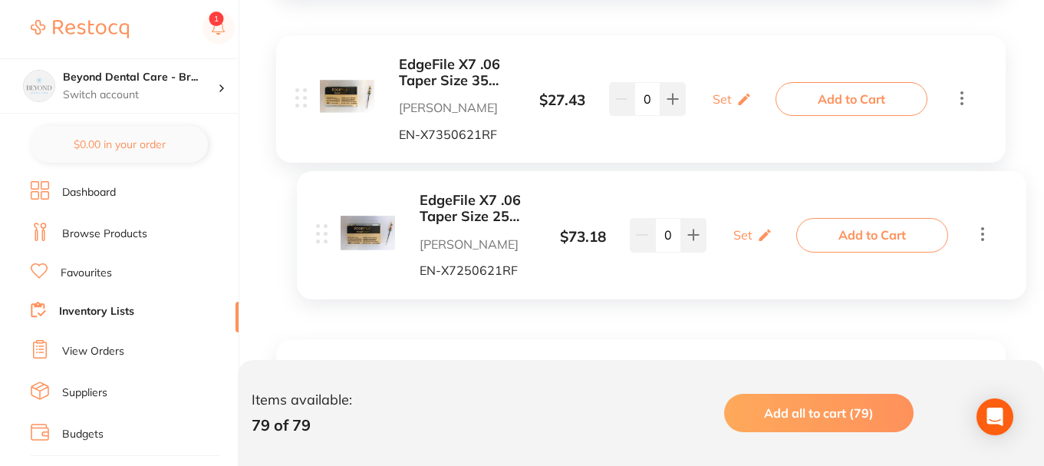
drag, startPoint x: 302, startPoint y: 211, endPoint x: 323, endPoint y: 232, distance: 29.8
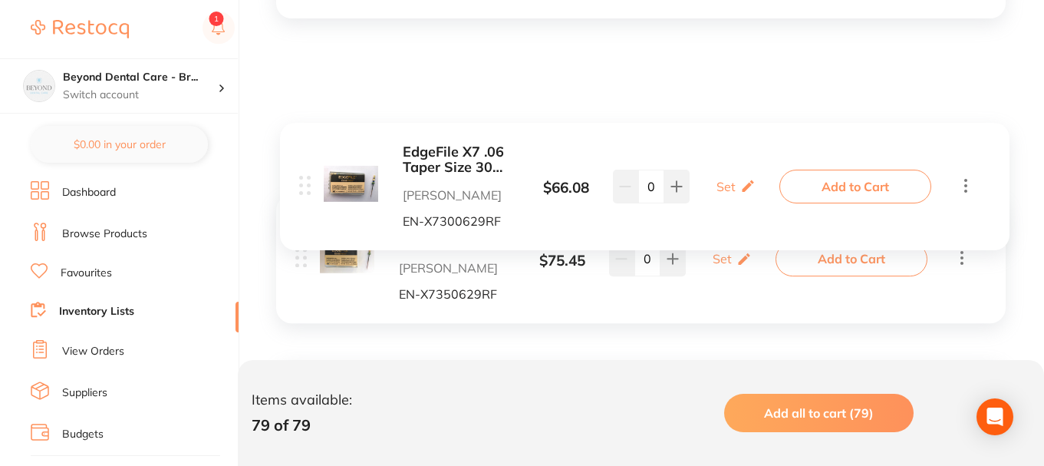
scroll to position [4764, 0]
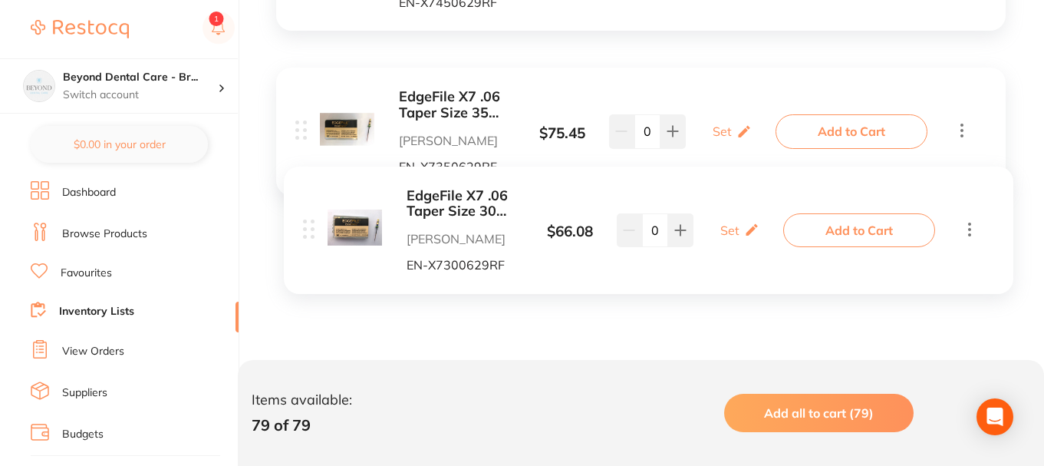
drag, startPoint x: 305, startPoint y: 238, endPoint x: 312, endPoint y: 234, distance: 7.9
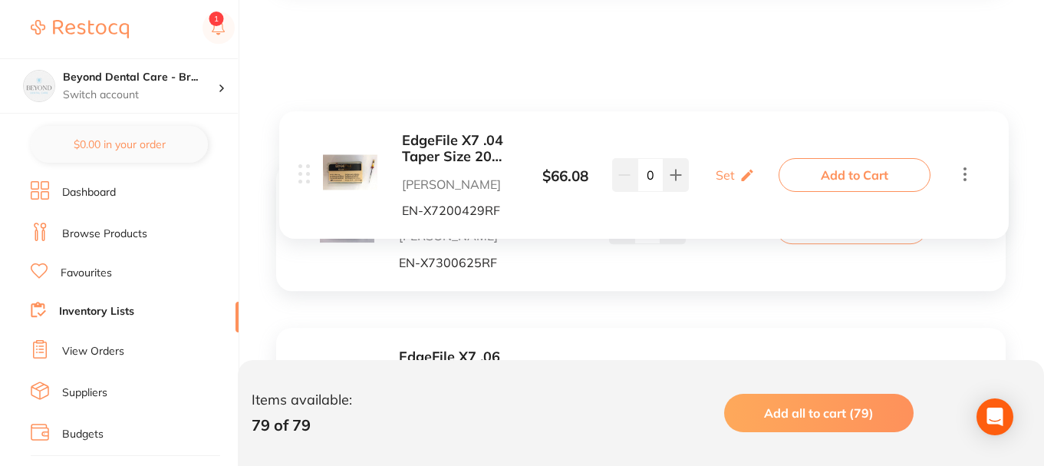
scroll to position [5071, 0]
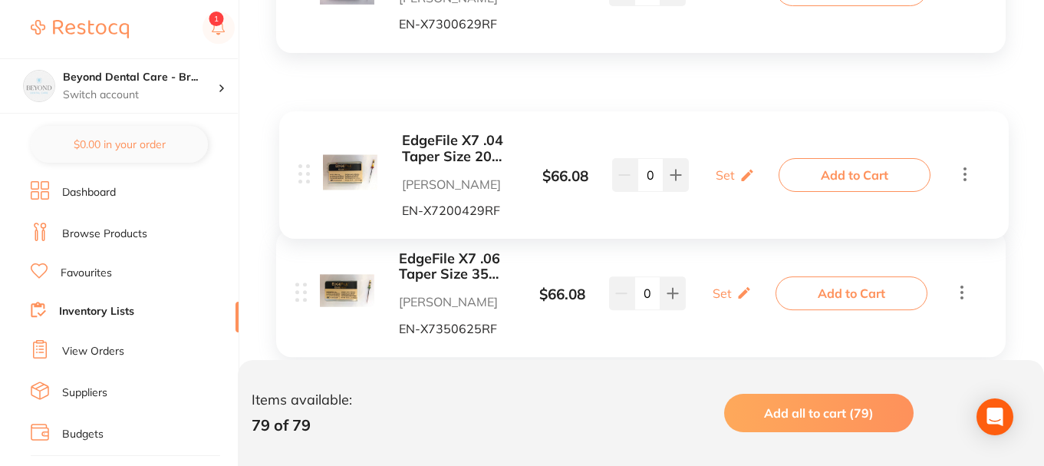
drag, startPoint x: 302, startPoint y: 190, endPoint x: 312, endPoint y: 180, distance: 14.1
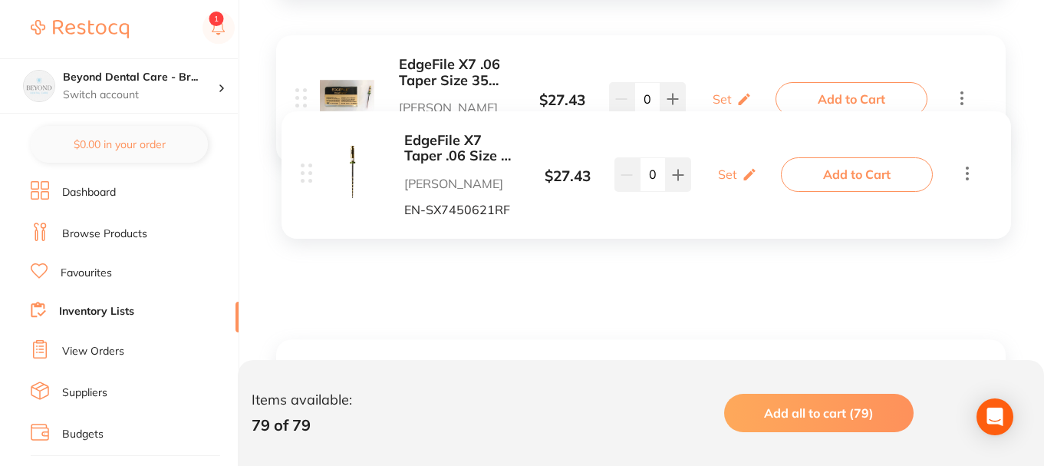
scroll to position [4380, 0]
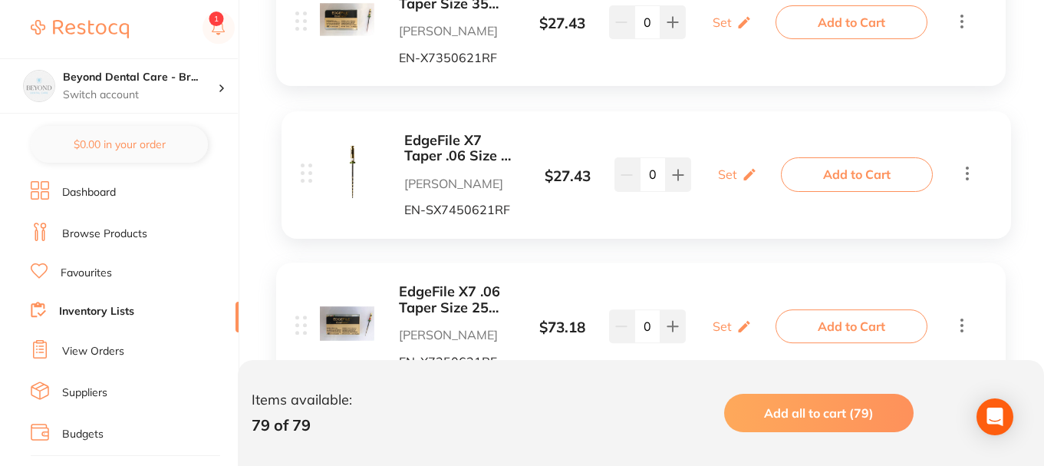
drag, startPoint x: 305, startPoint y: 208, endPoint x: 310, endPoint y: 170, distance: 38.7
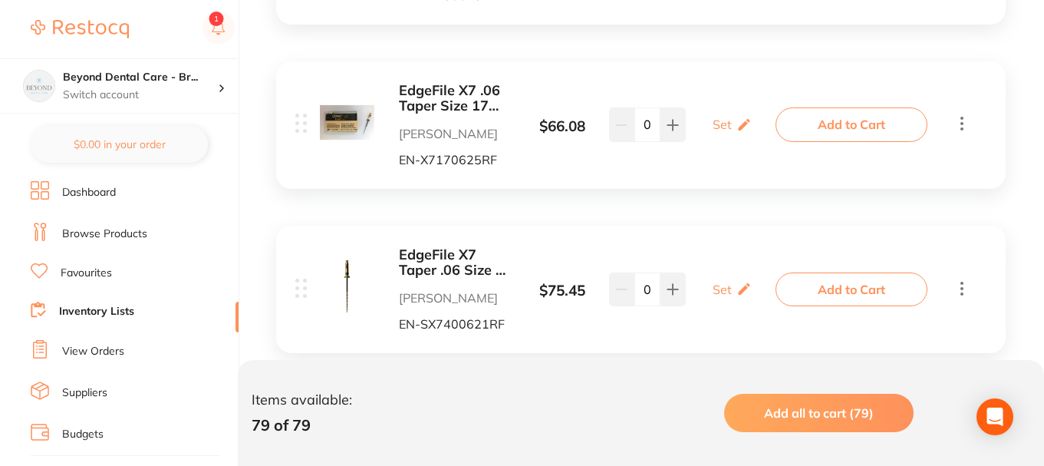
scroll to position [5914, 0]
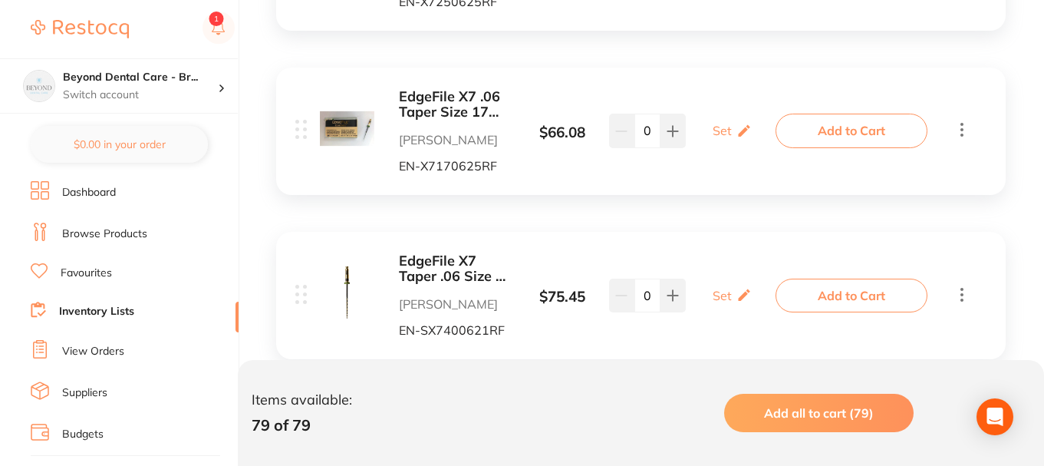
click at [964, 127] on icon at bounding box center [962, 129] width 18 height 19
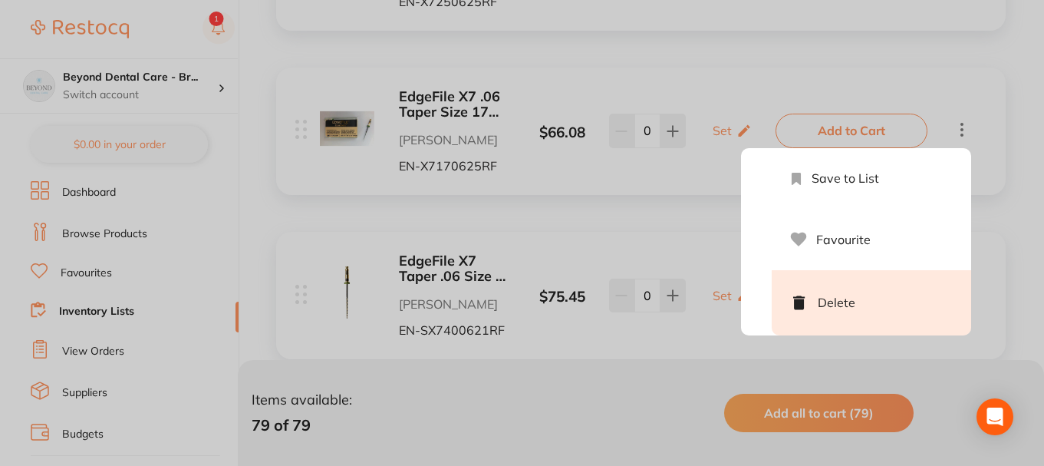
click at [842, 297] on li "Delete" at bounding box center [871, 302] width 199 height 65
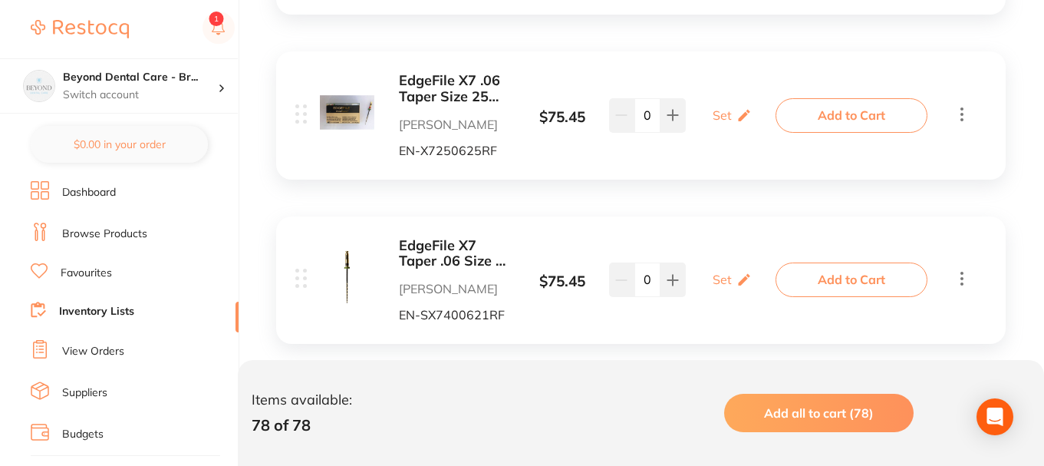
scroll to position [5761, 0]
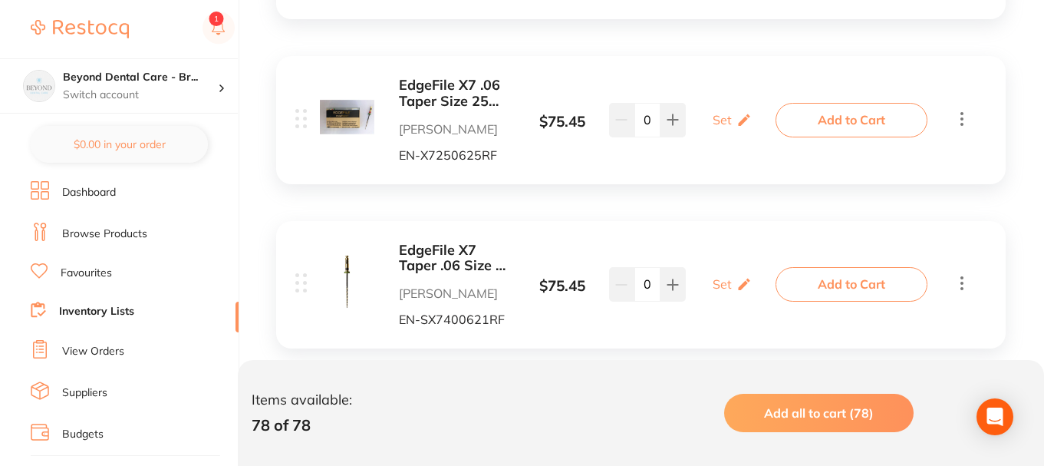
click at [965, 110] on icon at bounding box center [962, 118] width 18 height 19
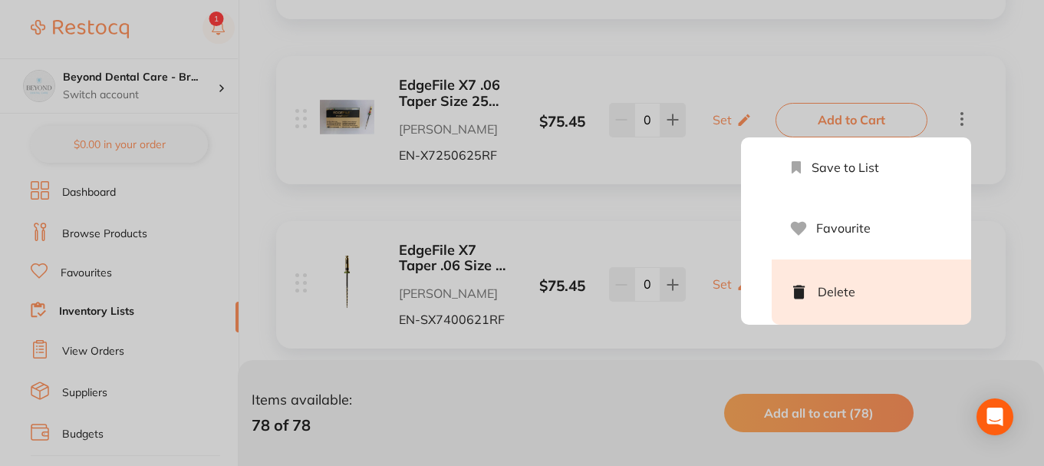
click at [849, 275] on li "Delete" at bounding box center [871, 291] width 199 height 65
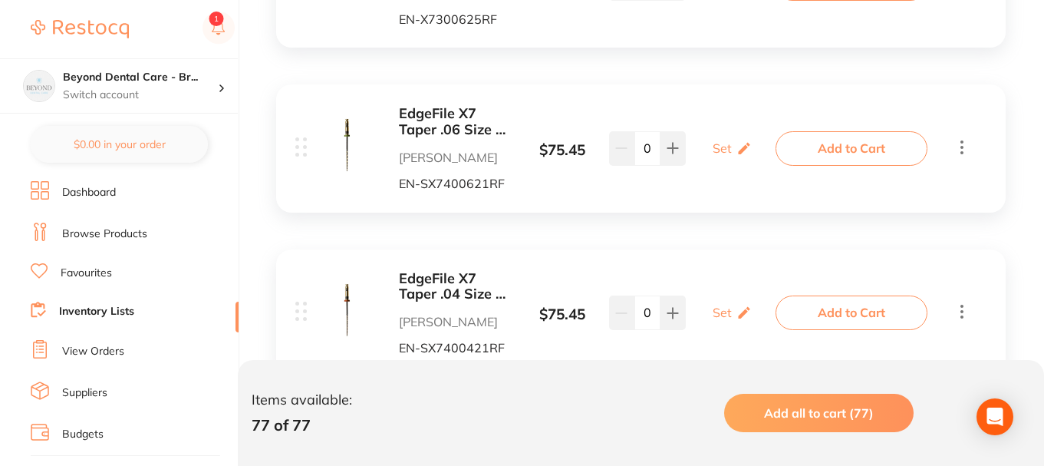
scroll to position [5608, 0]
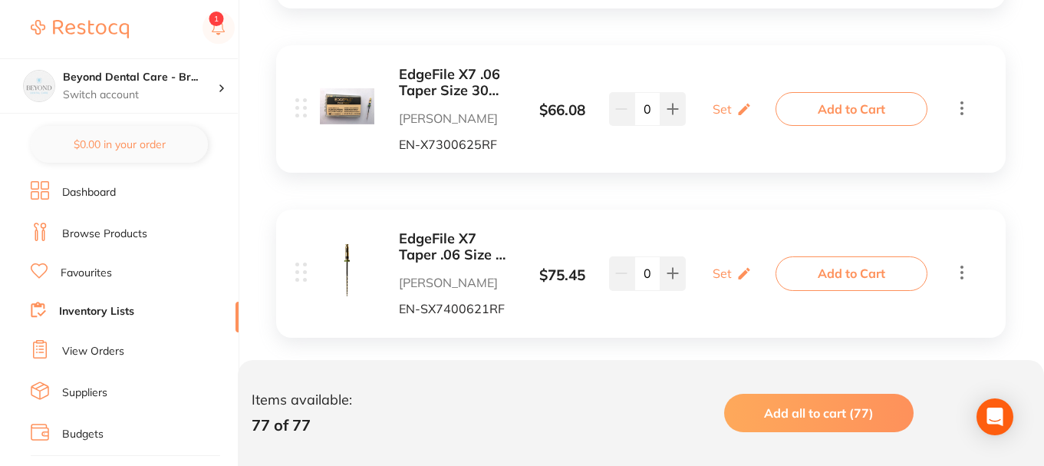
click at [969, 110] on icon at bounding box center [962, 107] width 18 height 19
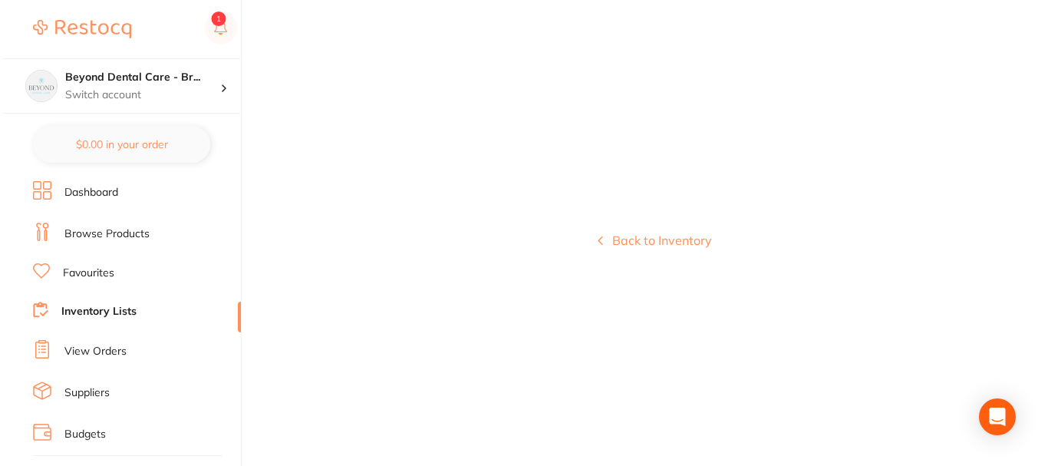
scroll to position [0, 0]
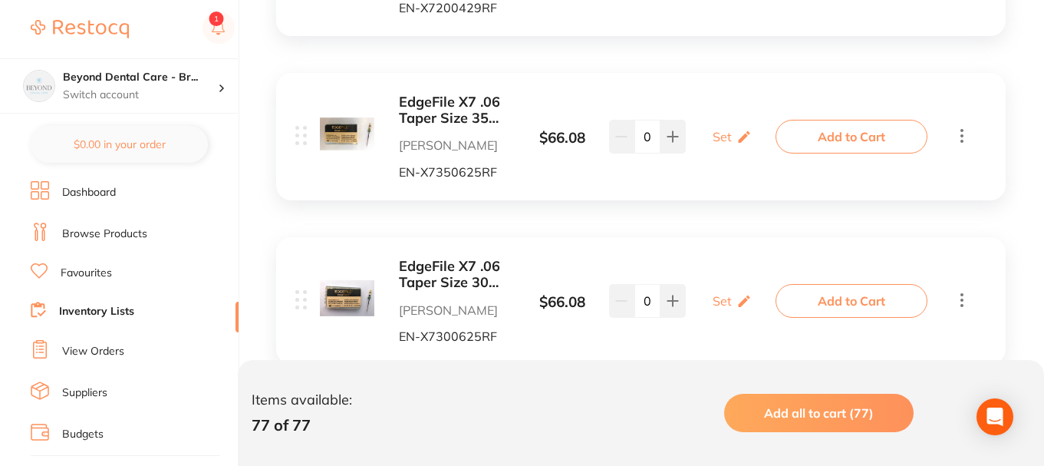
scroll to position [5437, 0]
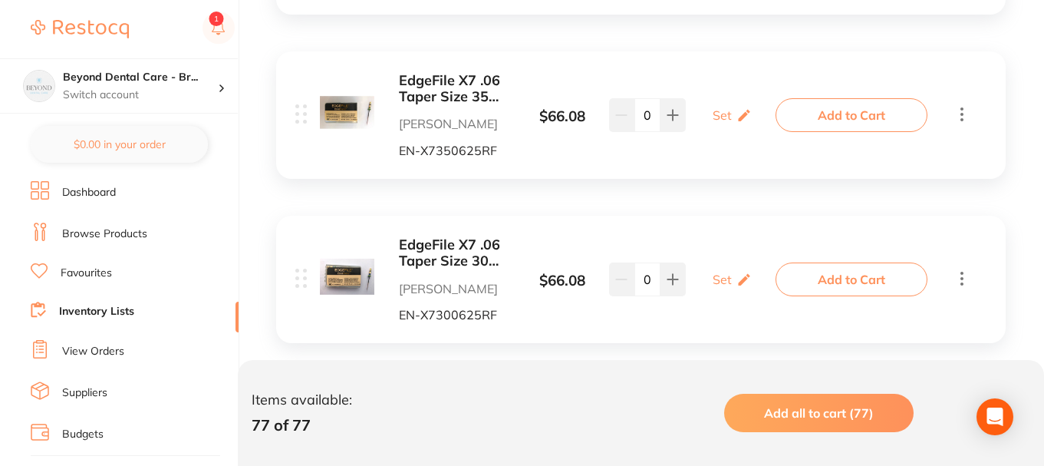
click at [961, 117] on icon at bounding box center [962, 113] width 18 height 19
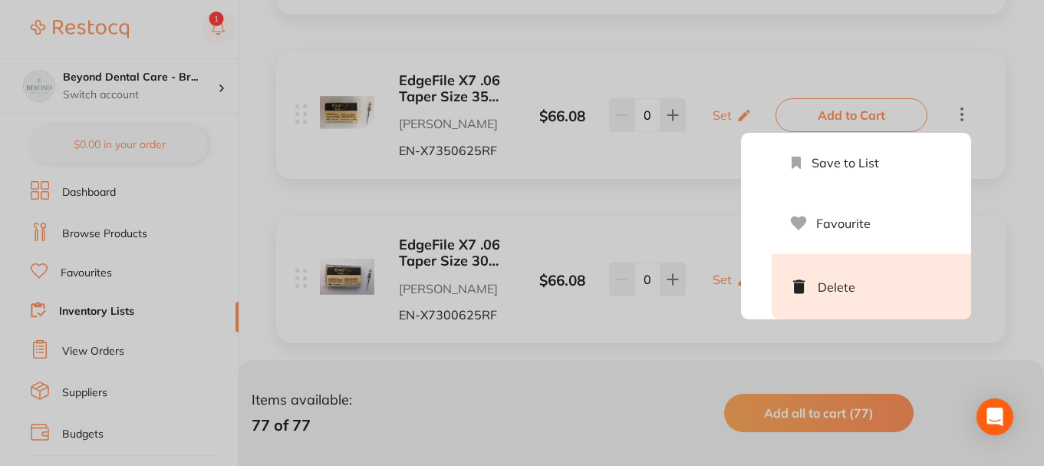
click at [882, 272] on li "Delete" at bounding box center [871, 286] width 199 height 65
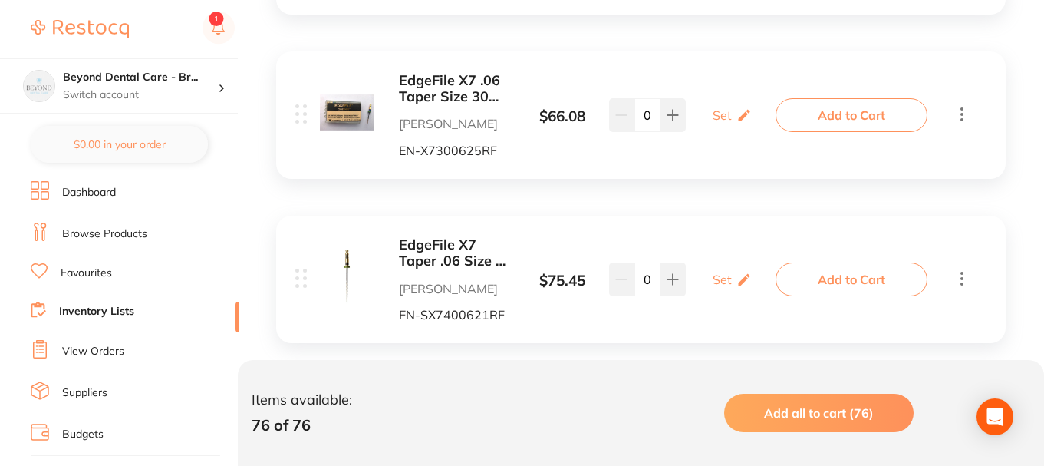
click at [966, 113] on icon at bounding box center [962, 113] width 18 height 19
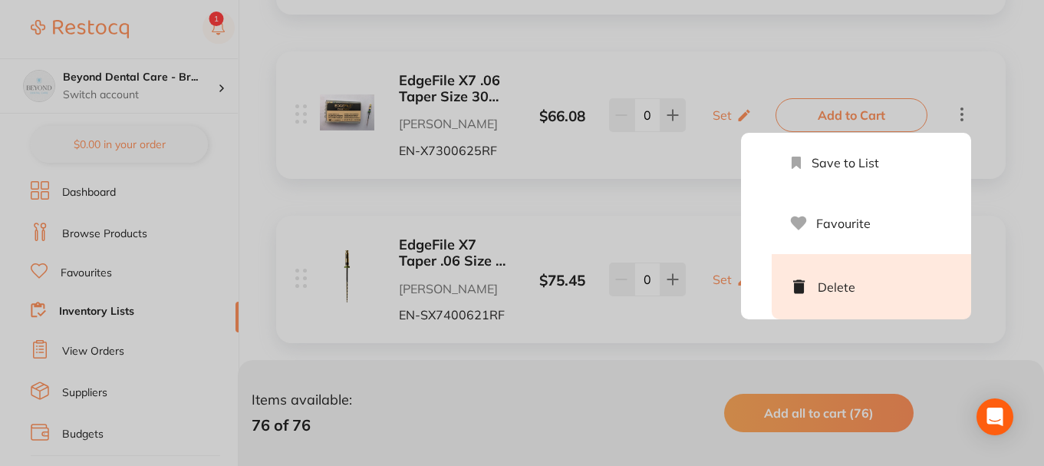
click at [835, 282] on li "Delete" at bounding box center [871, 286] width 199 height 65
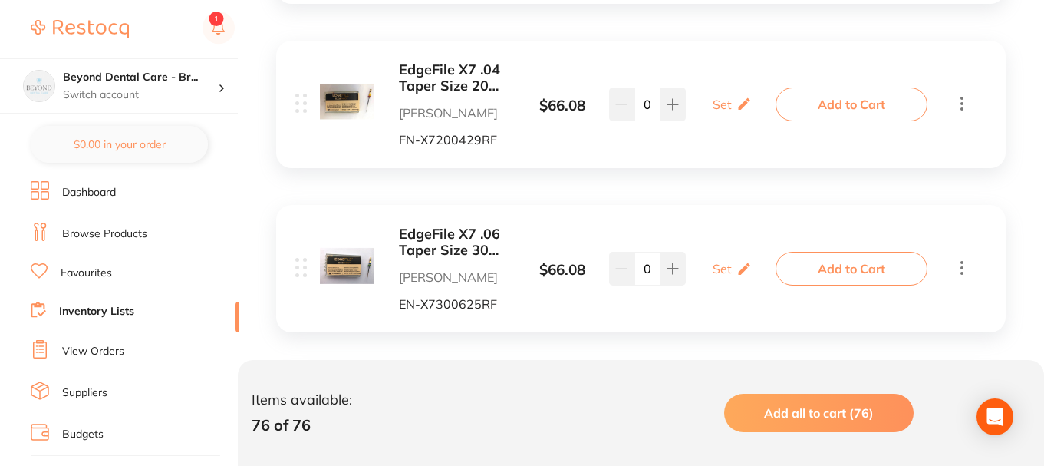
scroll to position [5361, 0]
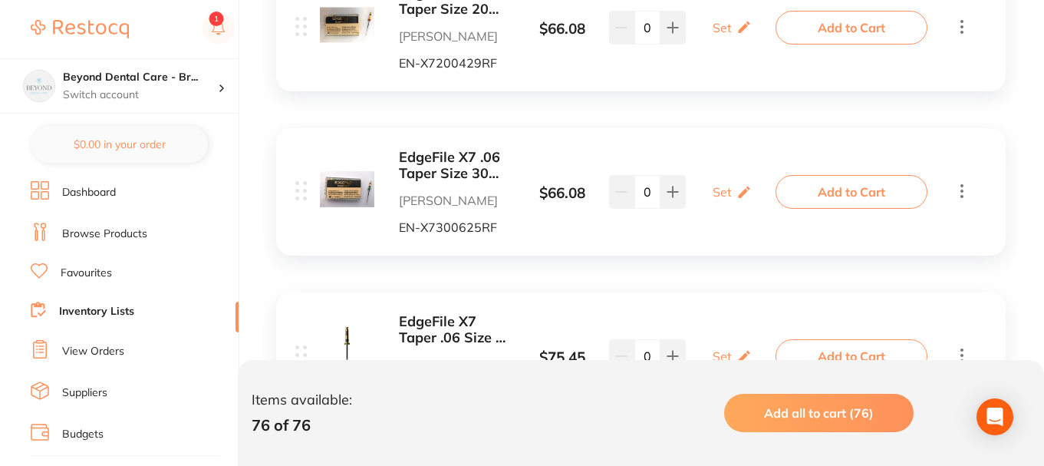
click at [961, 199] on icon at bounding box center [962, 190] width 18 height 19
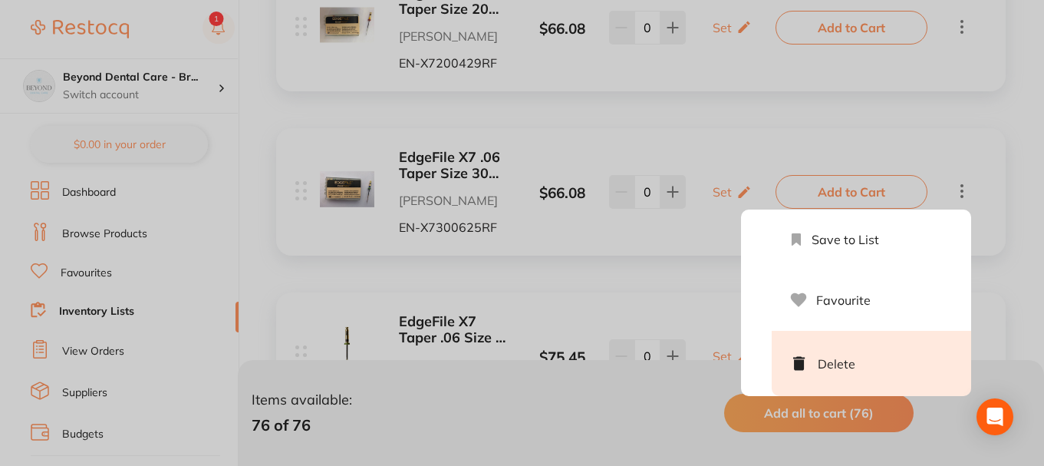
click at [861, 360] on li "Delete" at bounding box center [871, 363] width 199 height 65
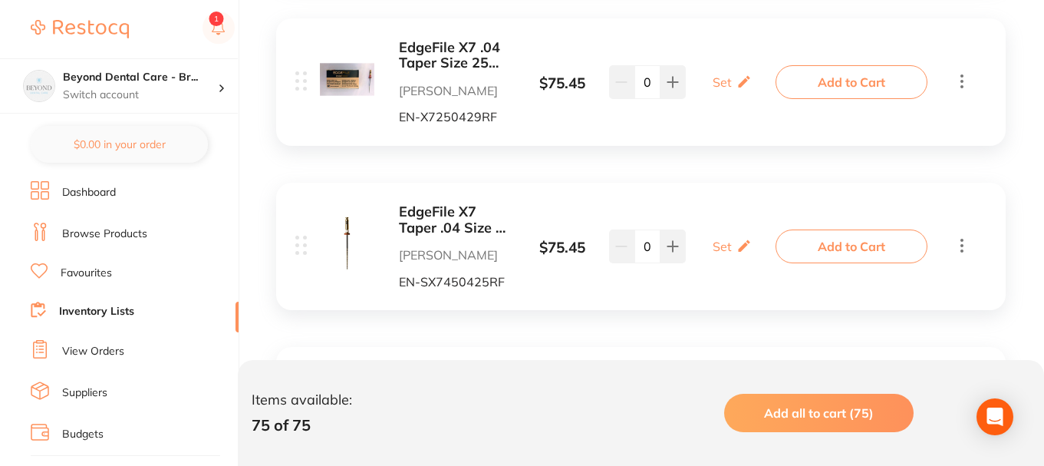
scroll to position [6204, 0]
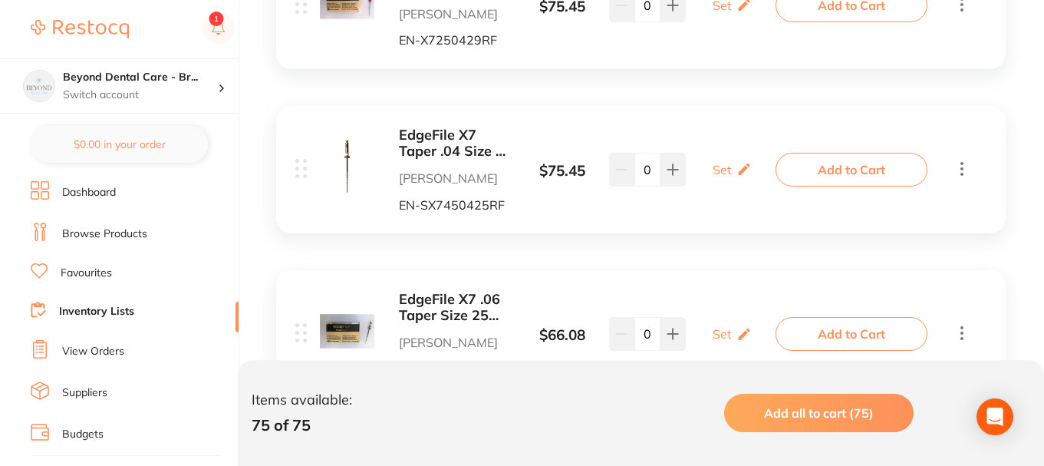
click at [963, 172] on icon at bounding box center [962, 168] width 18 height 19
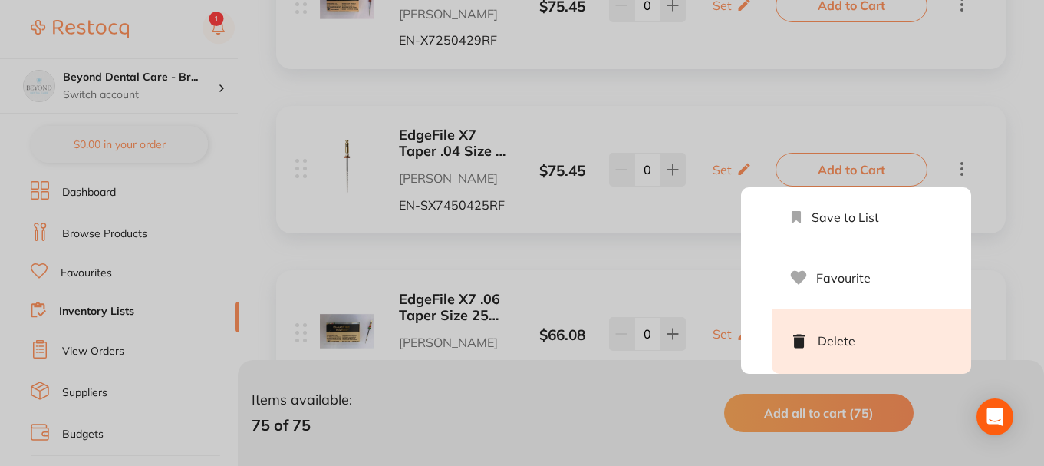
click at [831, 353] on li "Delete" at bounding box center [871, 340] width 199 height 65
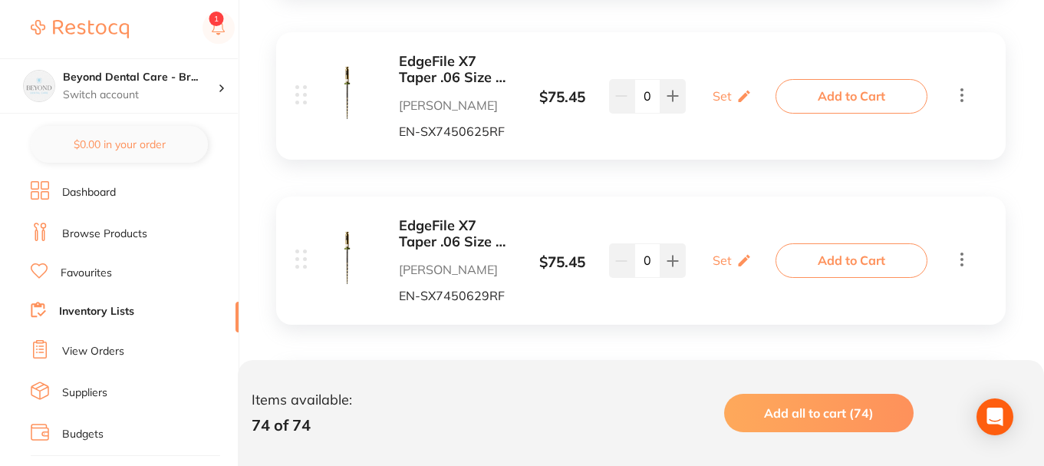
scroll to position [6818, 0]
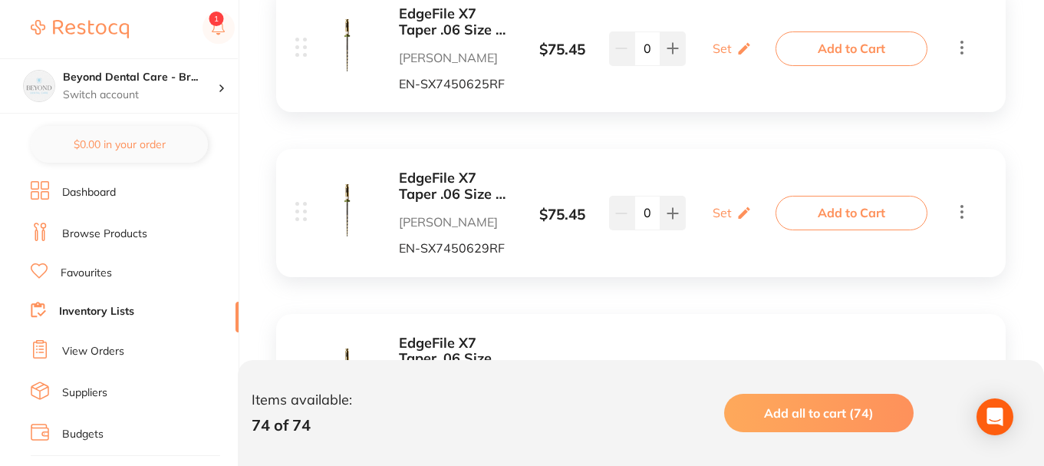
click at [958, 45] on icon at bounding box center [962, 47] width 18 height 19
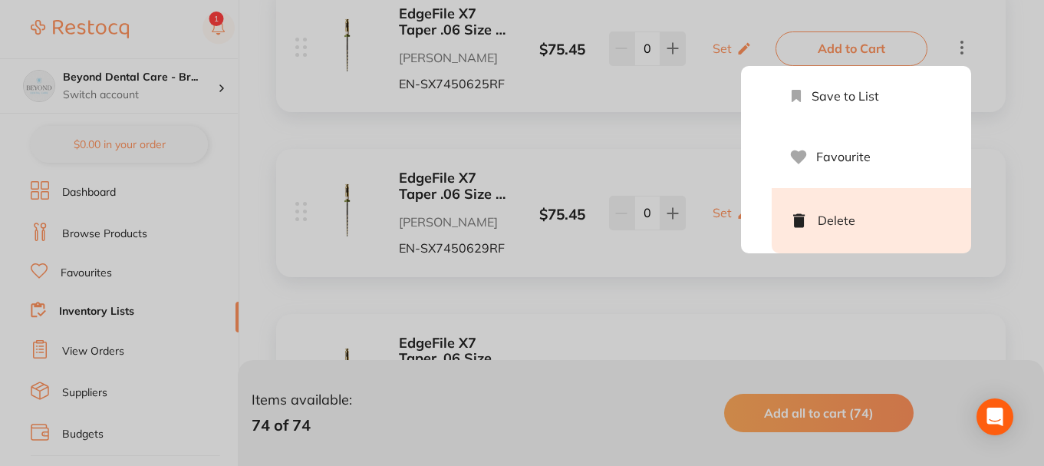
click at [864, 228] on li "Delete" at bounding box center [871, 220] width 199 height 65
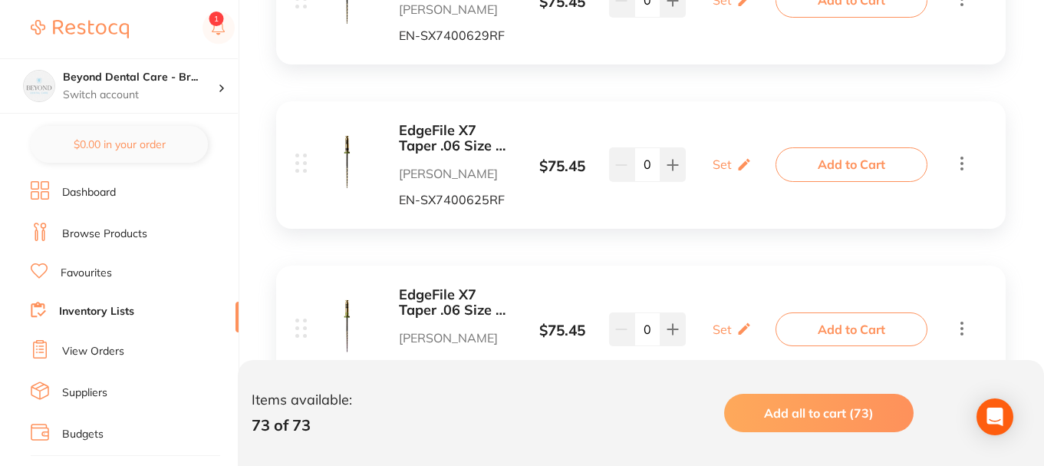
scroll to position [7048, 0]
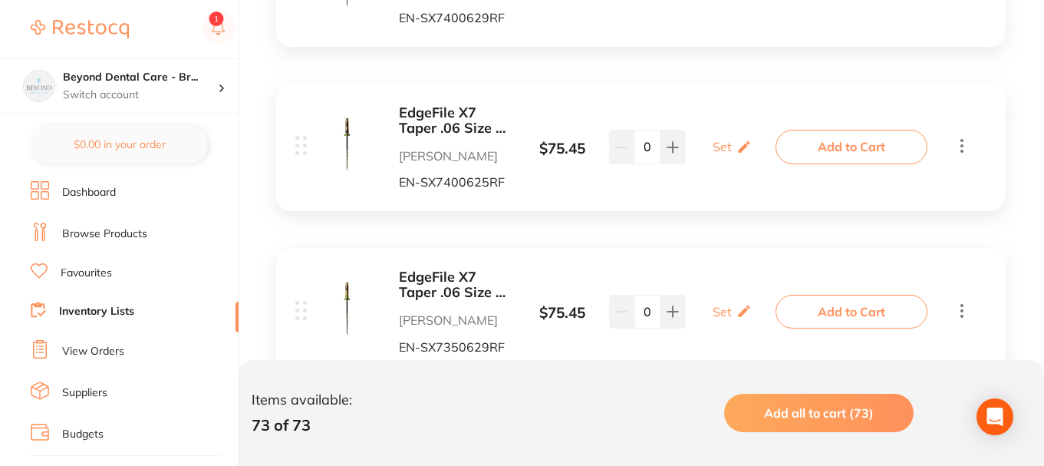
click at [961, 153] on icon at bounding box center [962, 145] width 18 height 19
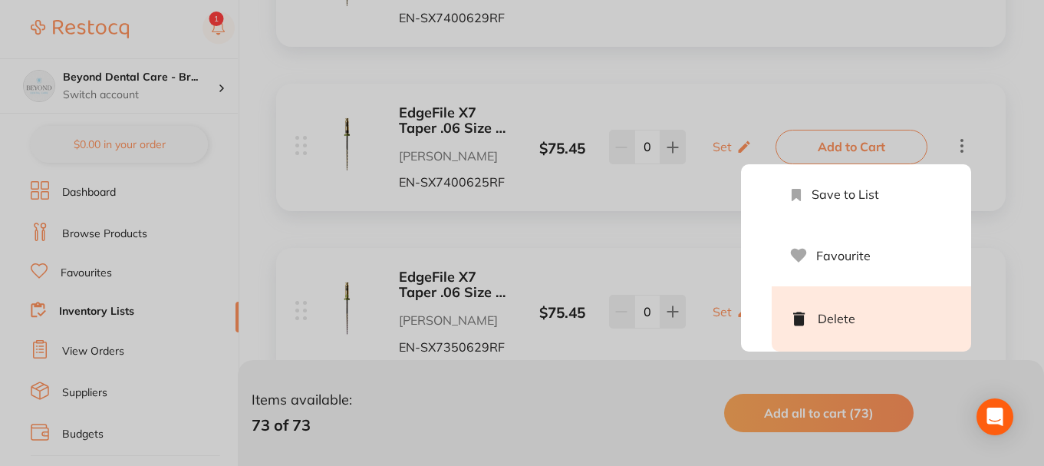
scroll to position [0, 0]
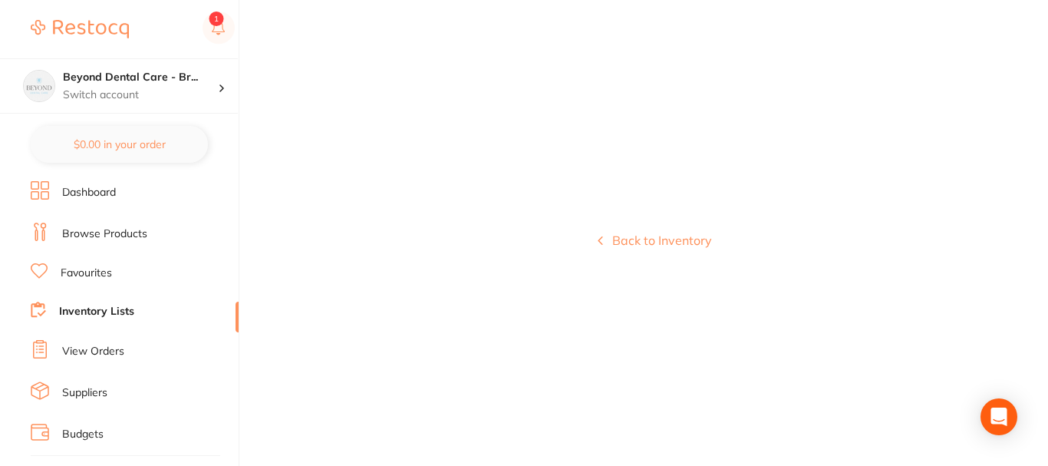
click at [859, 317] on div "Back to Inventory" at bounding box center [654, 233] width 787 height 466
click at [684, 240] on button "Back to Inventory" at bounding box center [655, 240] width 114 height 14
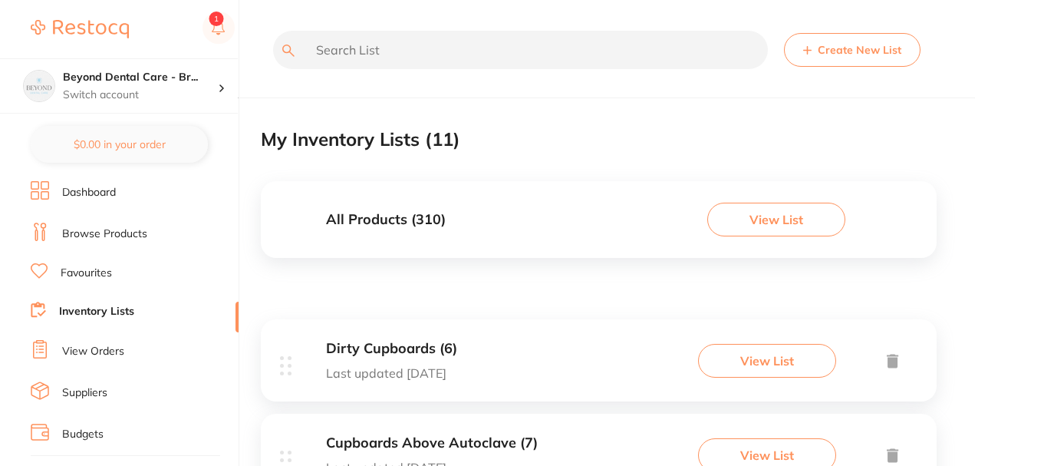
click at [123, 311] on link "Inventory Lists" at bounding box center [96, 311] width 75 height 15
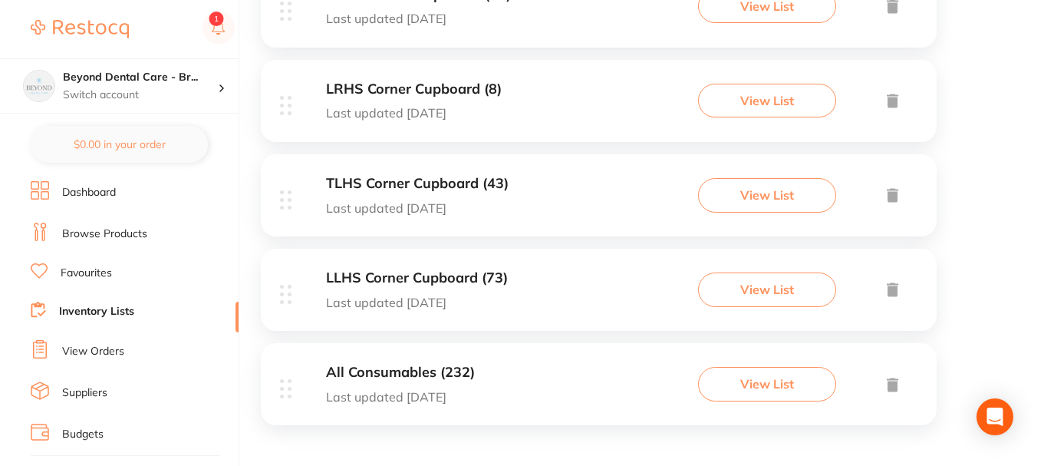
scroll to position [923, 0]
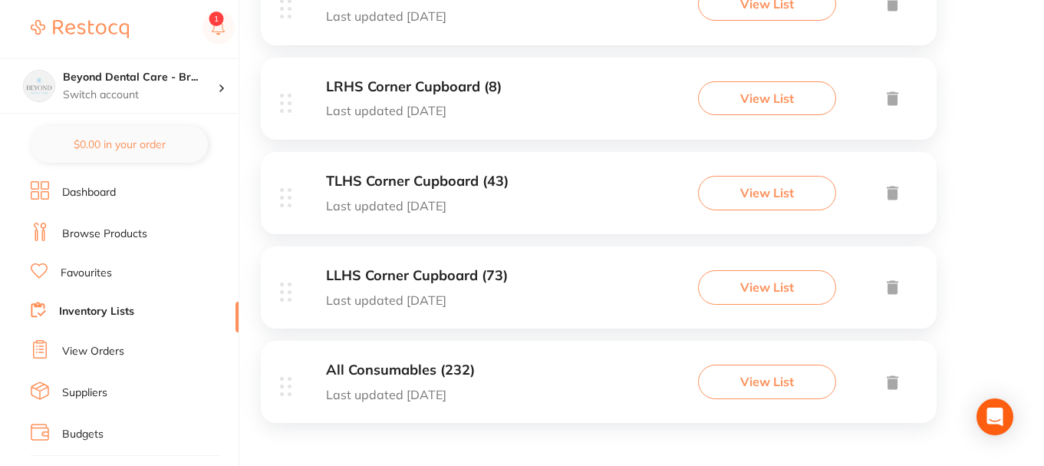
click at [532, 278] on div "LLHS Corner Cupboard (73) Last updated [DATE] View List" at bounding box center [599, 287] width 676 height 82
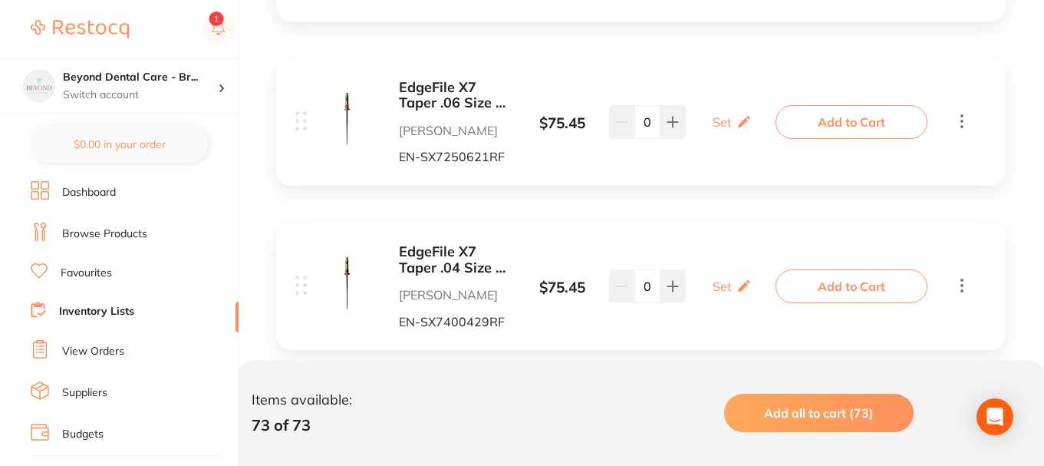
scroll to position [7994, 0]
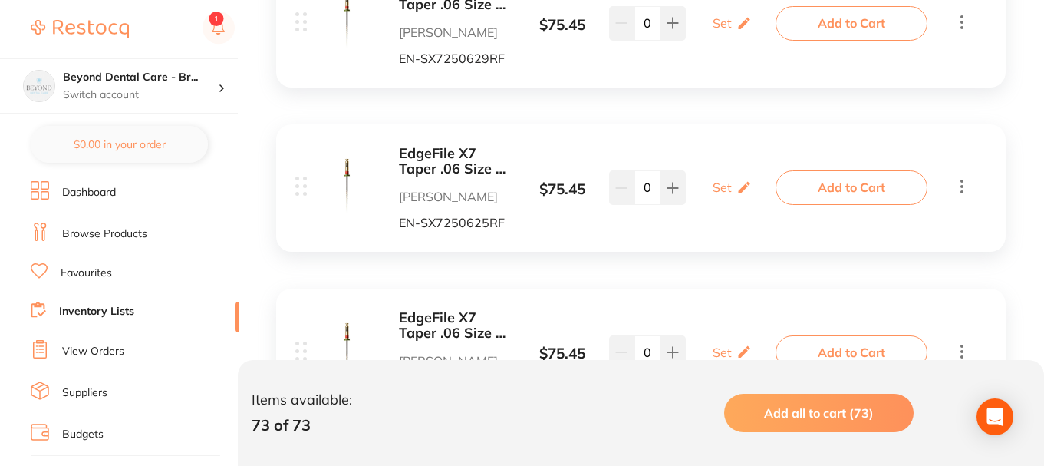
click at [967, 188] on icon at bounding box center [962, 185] width 18 height 19
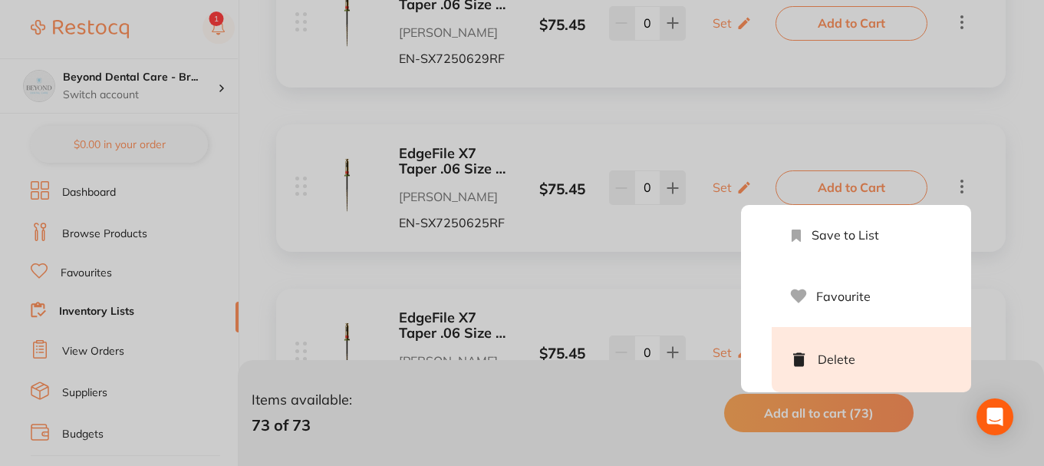
click at [882, 362] on li "Delete" at bounding box center [871, 359] width 199 height 65
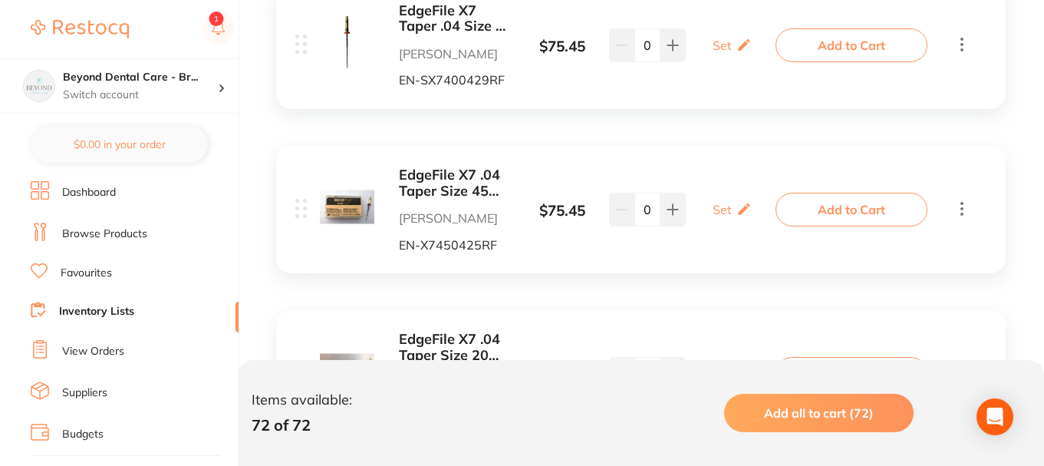
scroll to position [8454, 0]
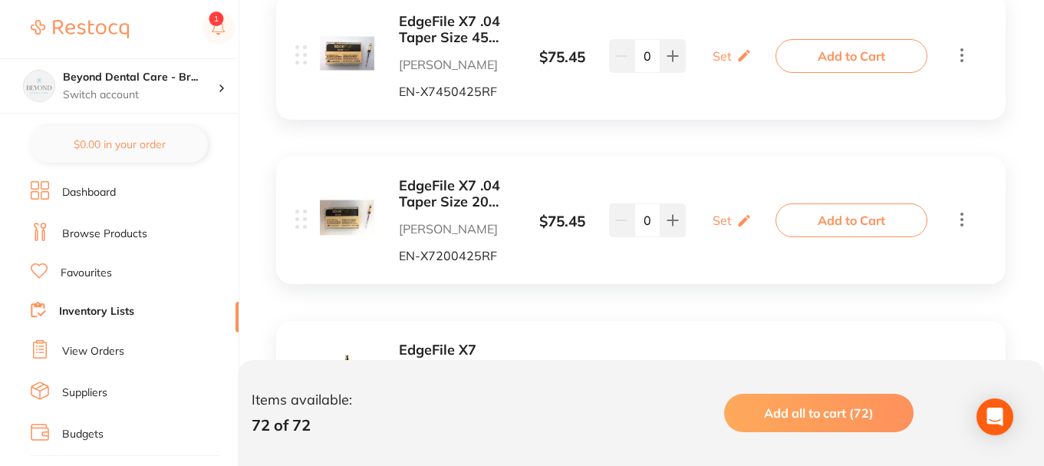
click at [956, 51] on icon at bounding box center [962, 54] width 18 height 19
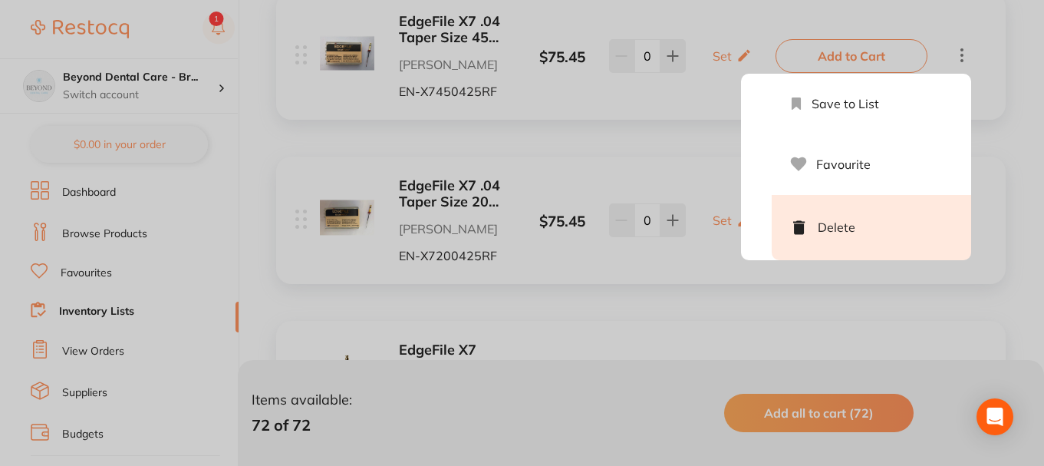
click at [879, 229] on li "Delete" at bounding box center [871, 227] width 199 height 65
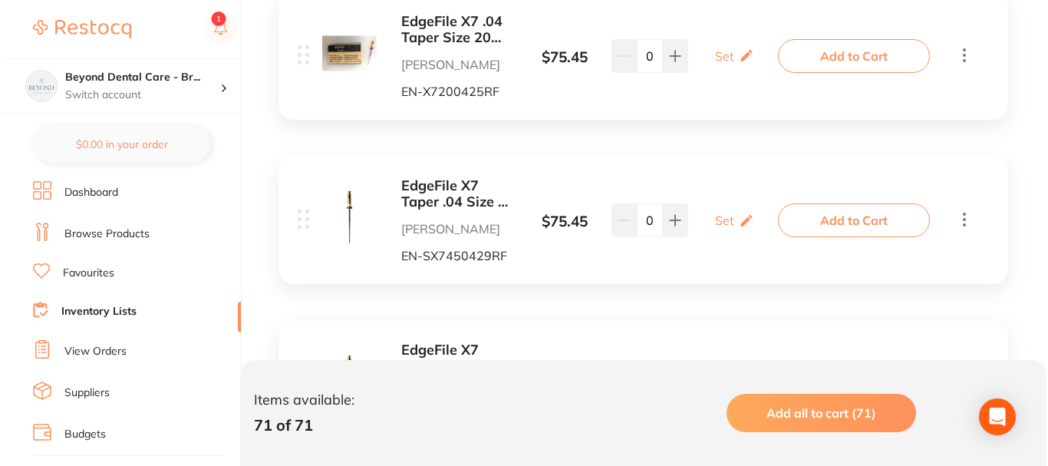
scroll to position [0, 0]
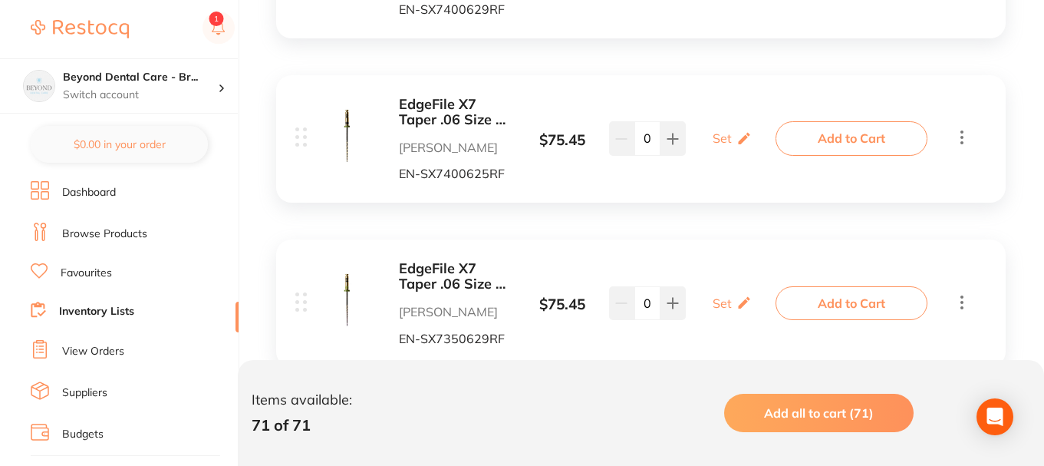
scroll to position [7078, 0]
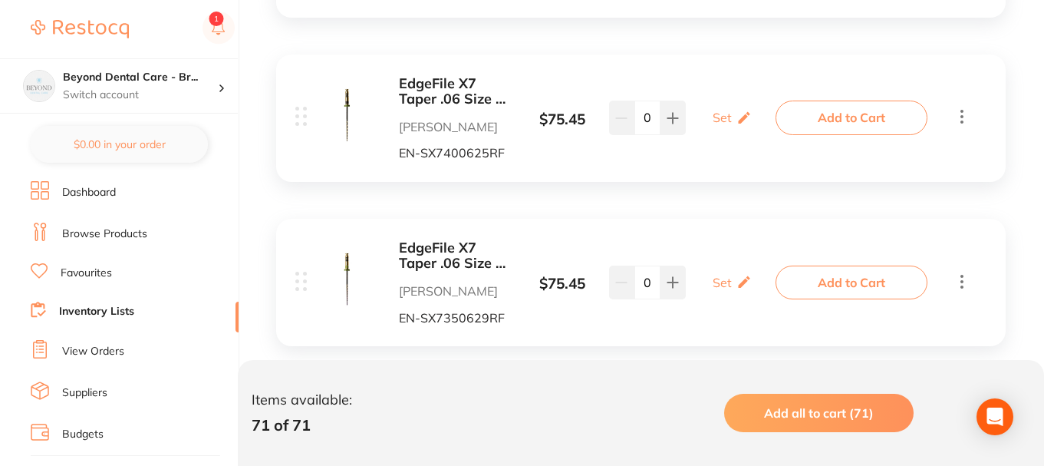
click at [964, 120] on icon at bounding box center [962, 116] width 18 height 19
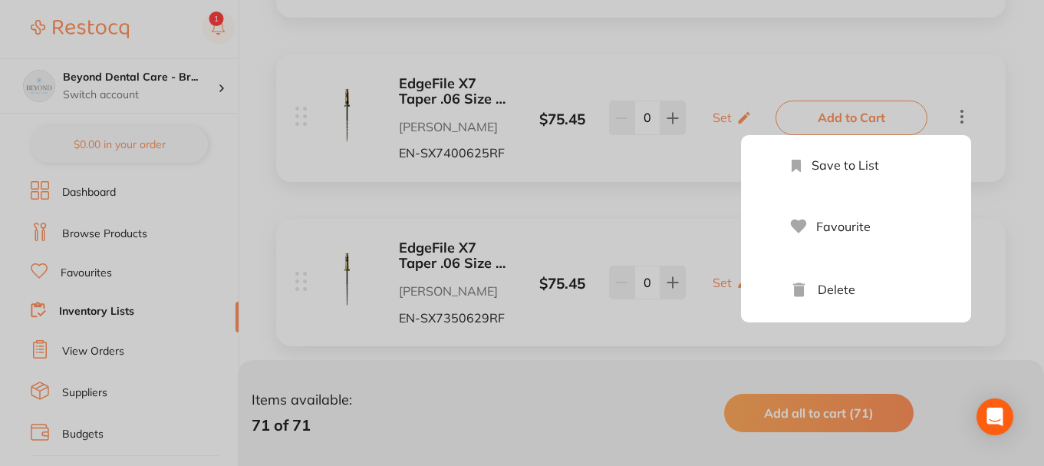
drag, startPoint x: 899, startPoint y: 280, endPoint x: 958, endPoint y: 255, distance: 64.3
click at [899, 281] on li "Delete" at bounding box center [871, 289] width 199 height 65
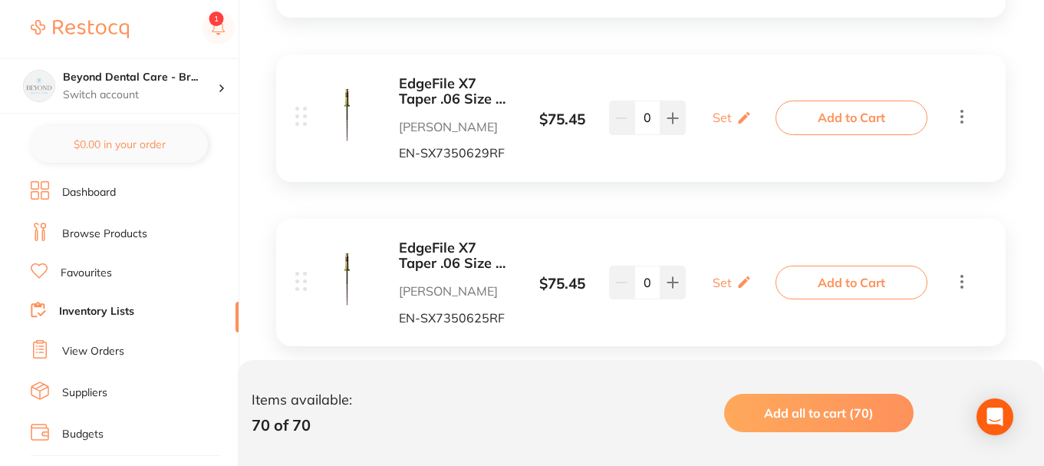
click at [960, 278] on icon at bounding box center [962, 281] width 18 height 19
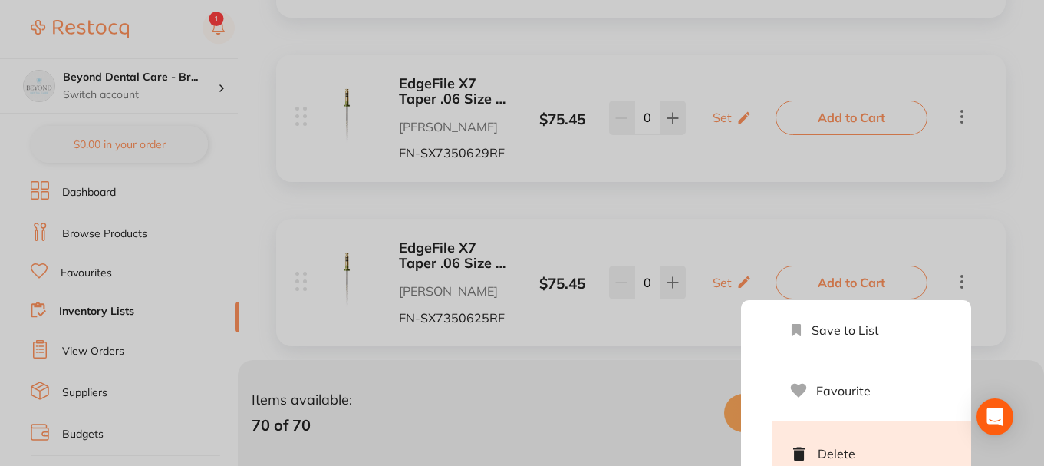
click at [855, 443] on li "Delete" at bounding box center [871, 453] width 199 height 65
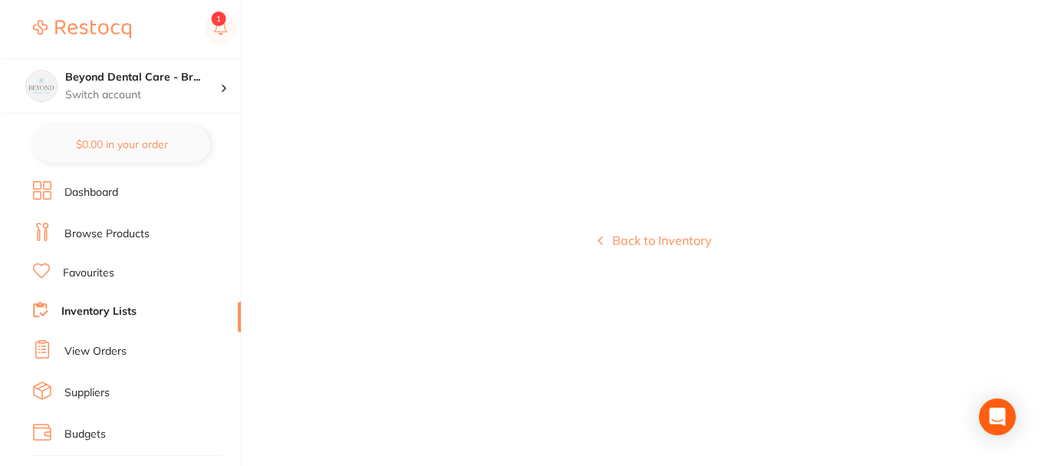
scroll to position [0, 0]
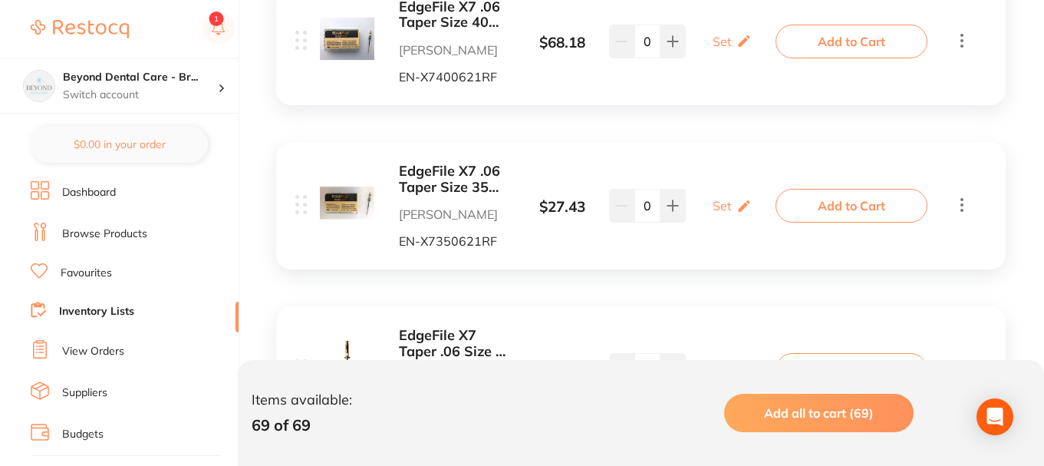
scroll to position [4236, 0]
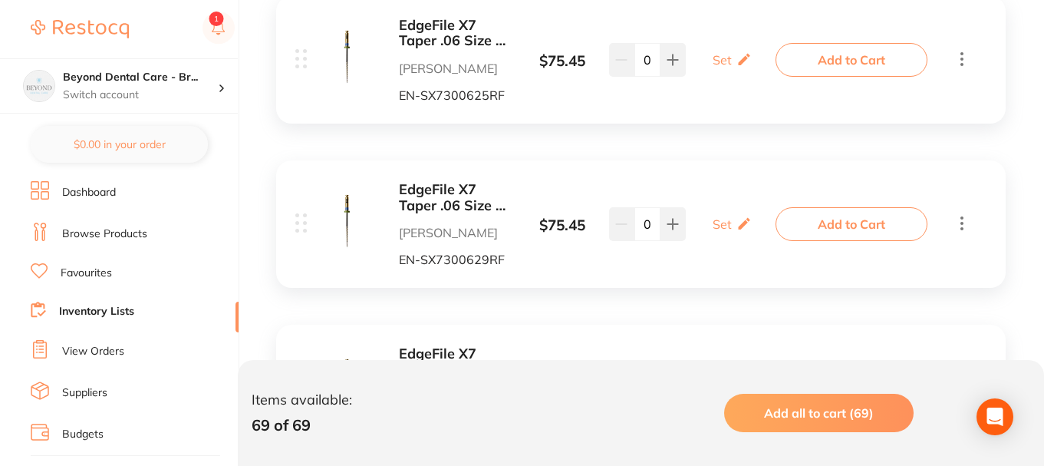
scroll to position [7302, 0]
click at [961, 63] on icon at bounding box center [962, 58] width 3 height 14
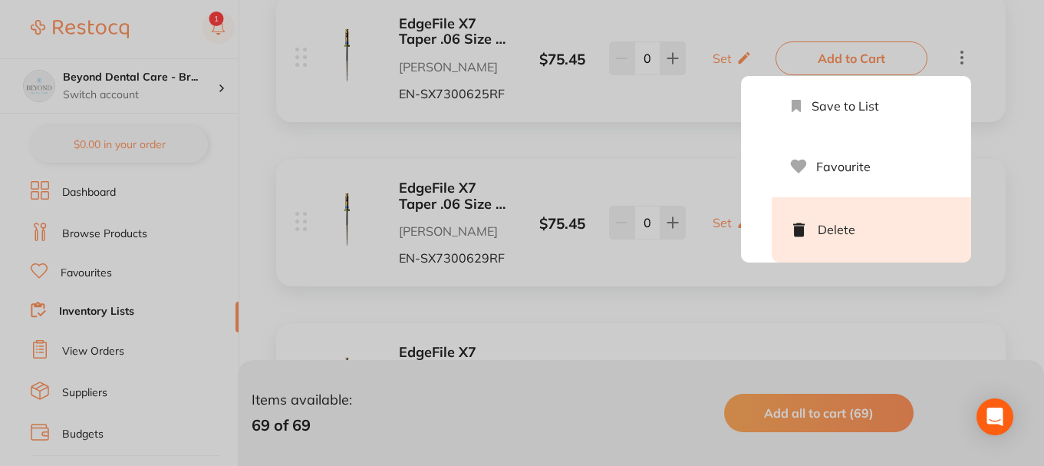
click at [919, 221] on li "Delete" at bounding box center [871, 229] width 199 height 65
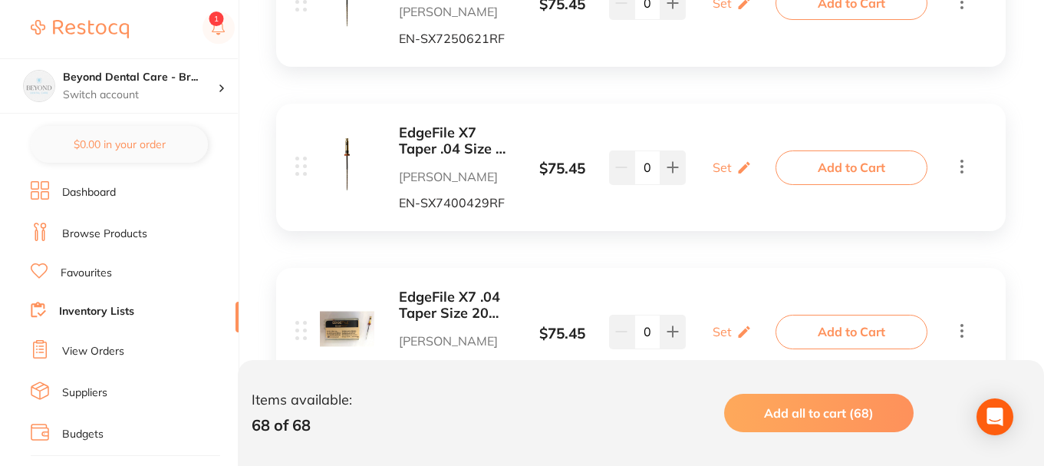
scroll to position [7839, 0]
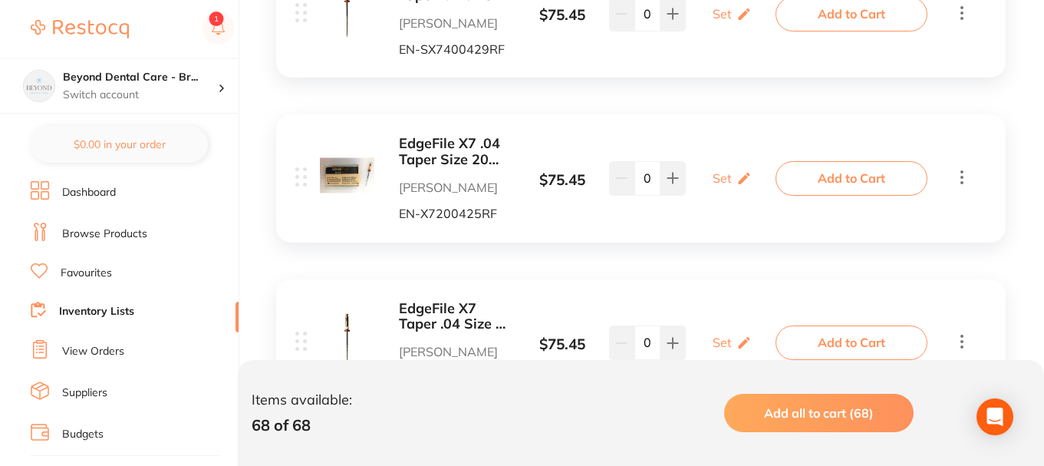
click at [958, 176] on icon at bounding box center [962, 176] width 18 height 19
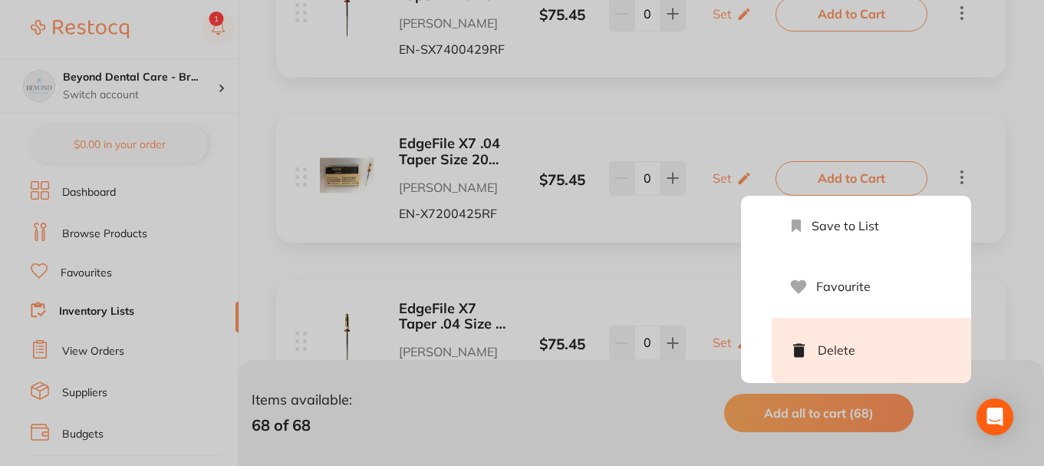
click at [812, 347] on li "Delete" at bounding box center [871, 350] width 199 height 65
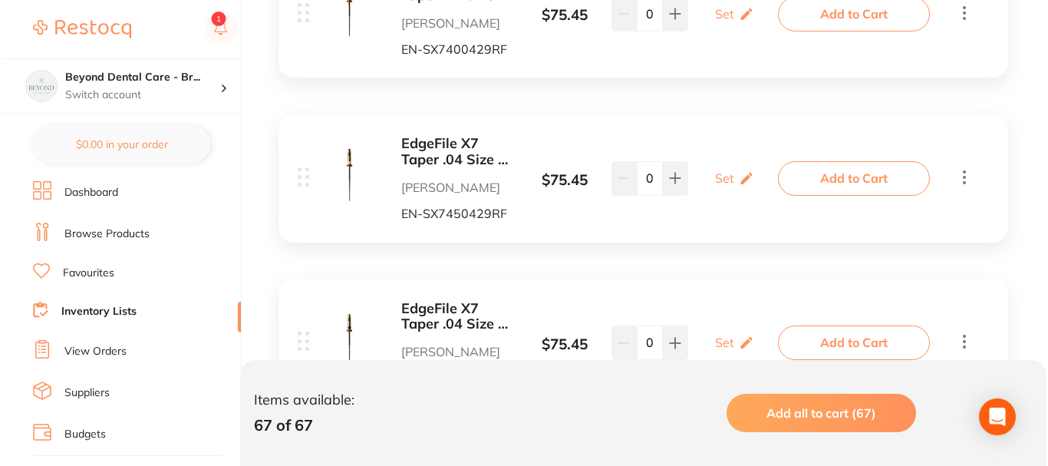
scroll to position [0, 0]
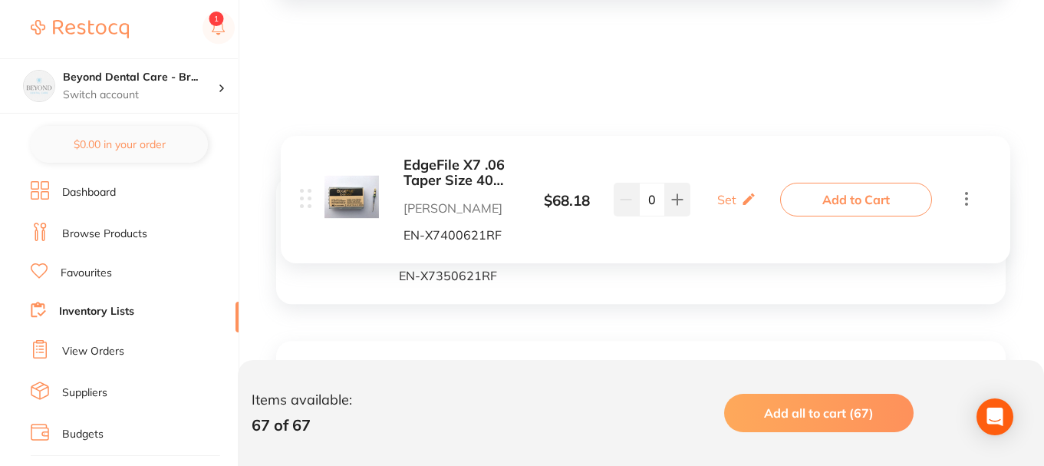
scroll to position [4137, 0]
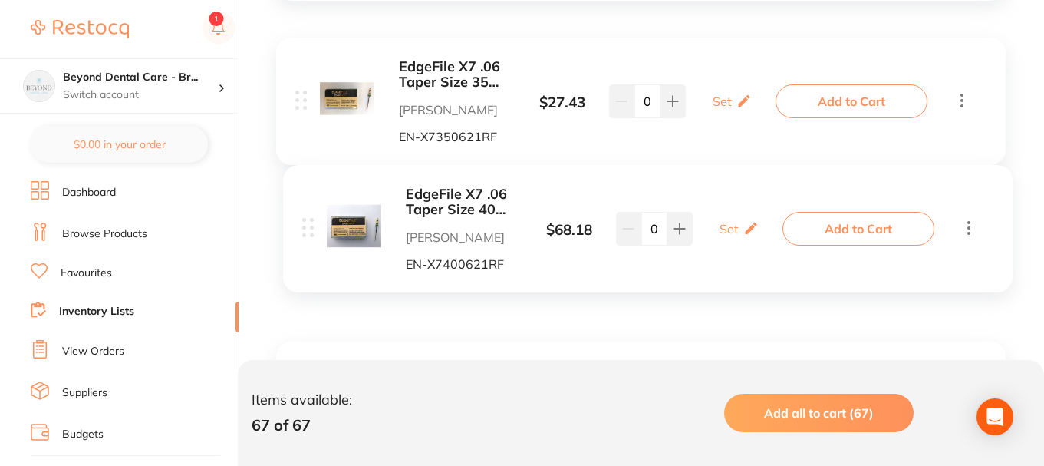
drag, startPoint x: 302, startPoint y: 101, endPoint x: 335, endPoint y: 203, distance: 107.2
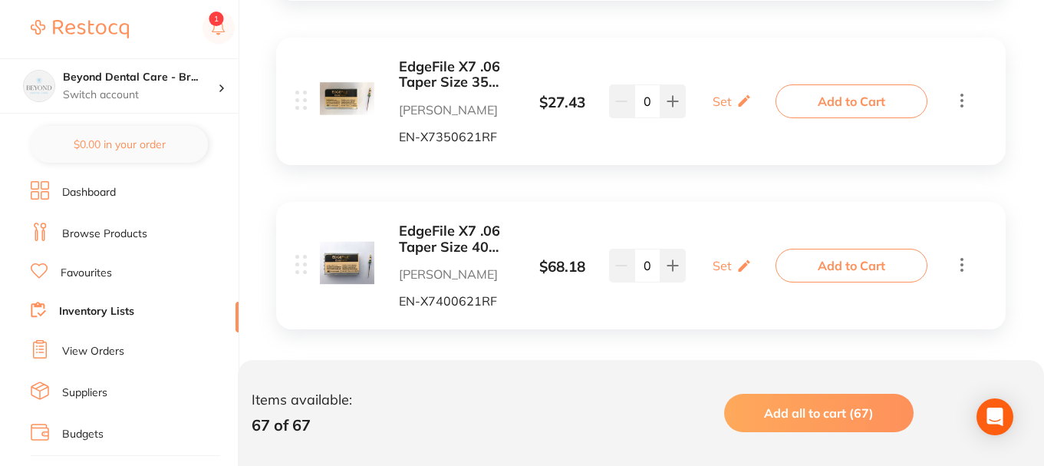
scroll to position [4367, 0]
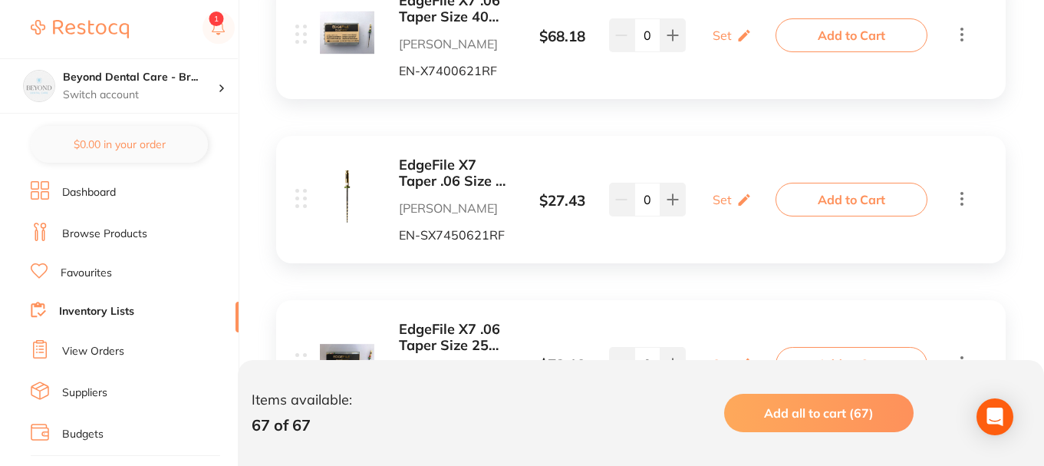
click at [447, 174] on b "EdgeFile X7 Taper .06 Size 45 21 mm Sterile Pack of 6" at bounding box center [456, 172] width 115 height 31
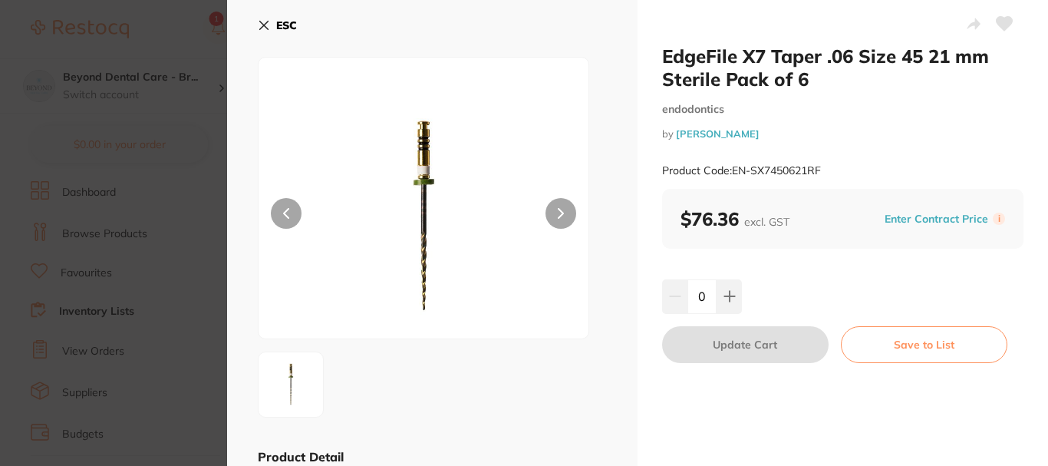
click at [265, 25] on icon at bounding box center [264, 25] width 8 height 8
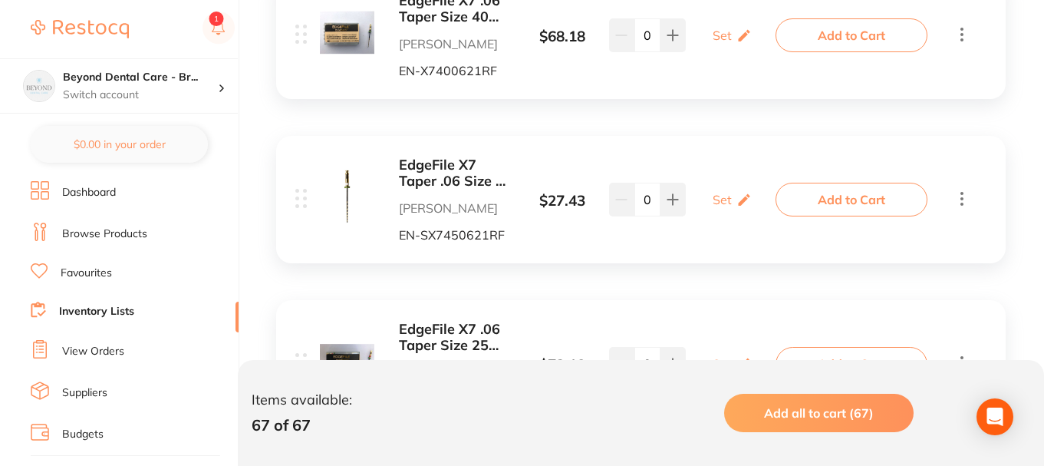
click at [963, 200] on icon at bounding box center [962, 198] width 18 height 19
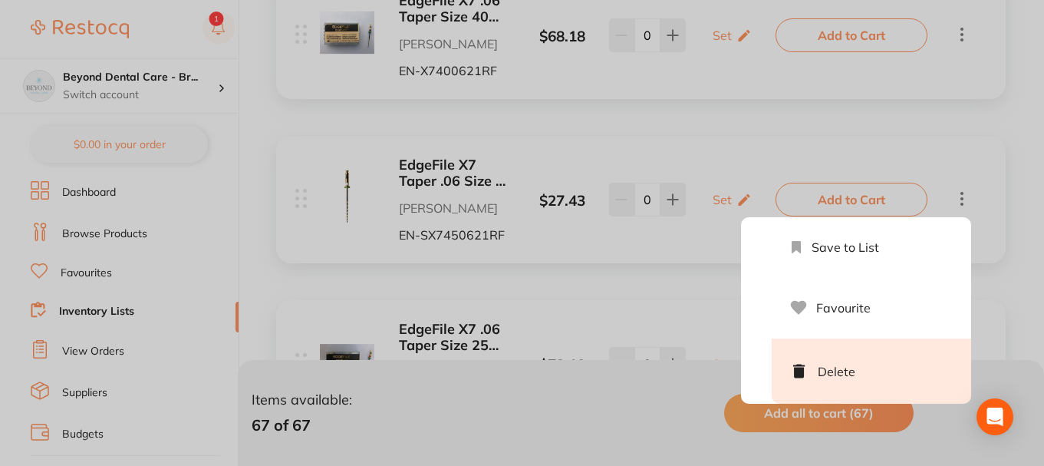
click at [842, 374] on li "Delete" at bounding box center [871, 370] width 199 height 65
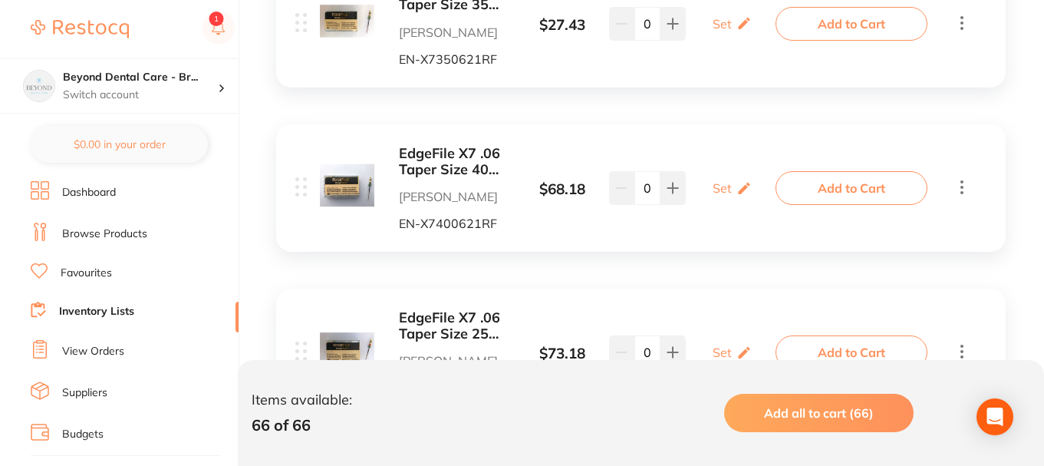
scroll to position [4214, 0]
click at [963, 192] on icon at bounding box center [962, 187] width 18 height 19
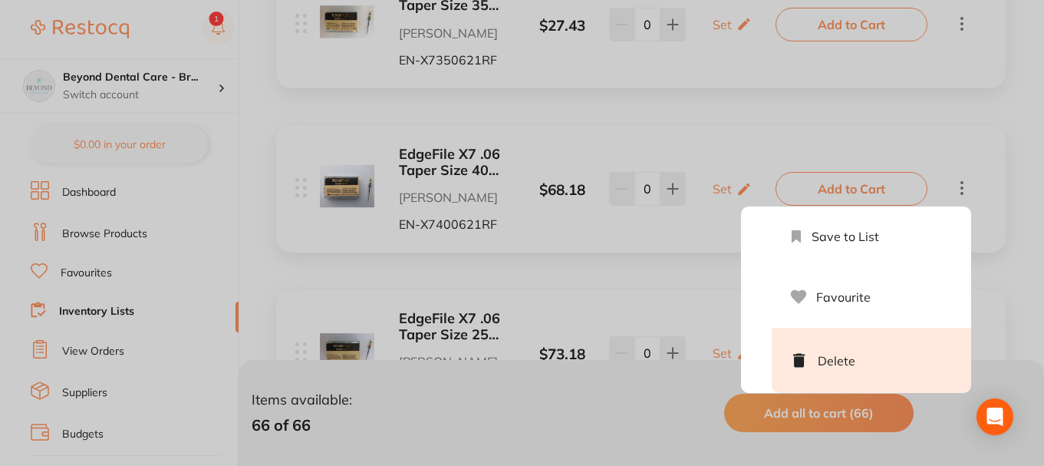
click at [828, 360] on li "Delete" at bounding box center [871, 360] width 199 height 65
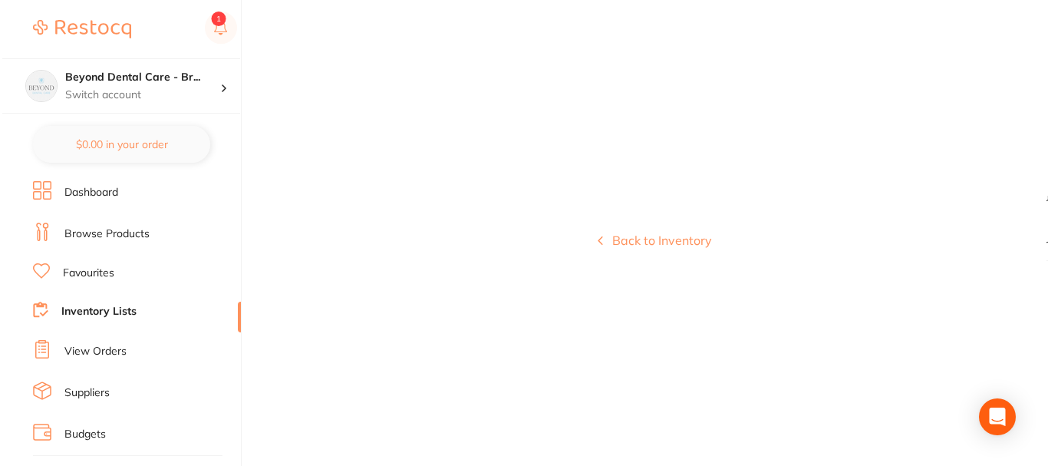
scroll to position [0, 0]
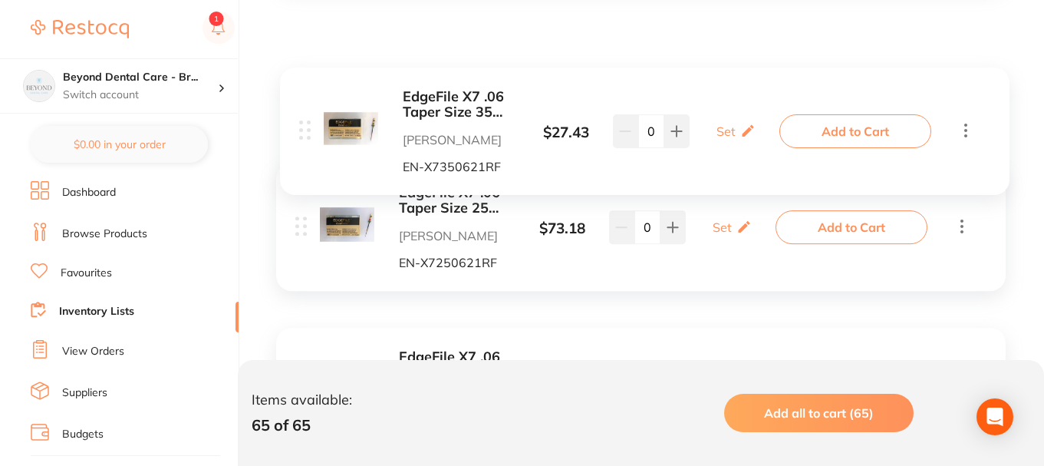
scroll to position [4150, 0]
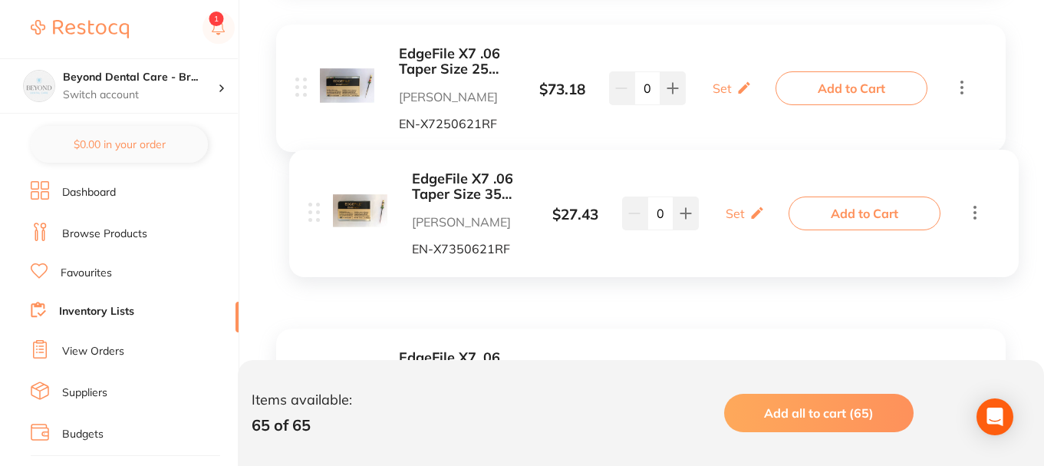
drag, startPoint x: 301, startPoint y: 87, endPoint x: 309, endPoint y: 213, distance: 126.1
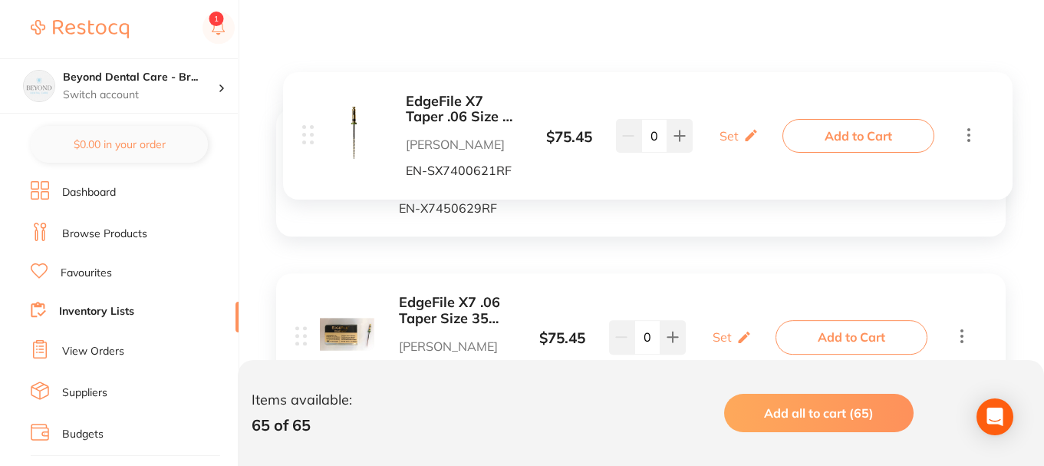
scroll to position [4380, 0]
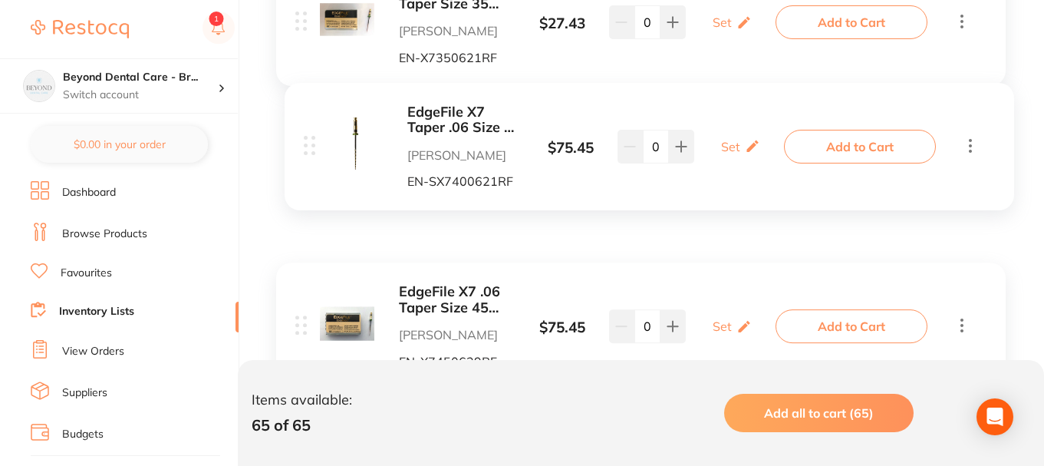
drag, startPoint x: 298, startPoint y: 152, endPoint x: 311, endPoint y: 150, distance: 13.1
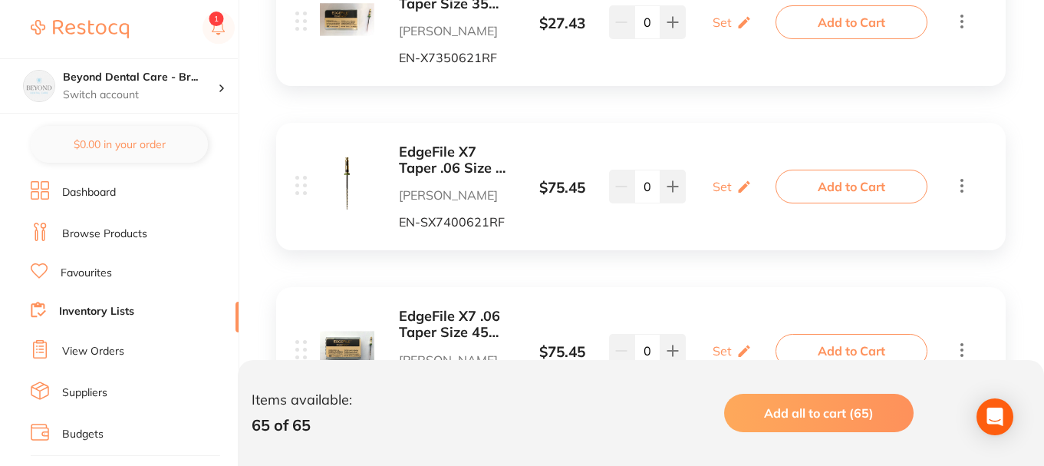
click at [459, 163] on b "EdgeFile X7 Taper .06 Size 40 21 mm Sterile Pack of 6" at bounding box center [456, 159] width 115 height 31
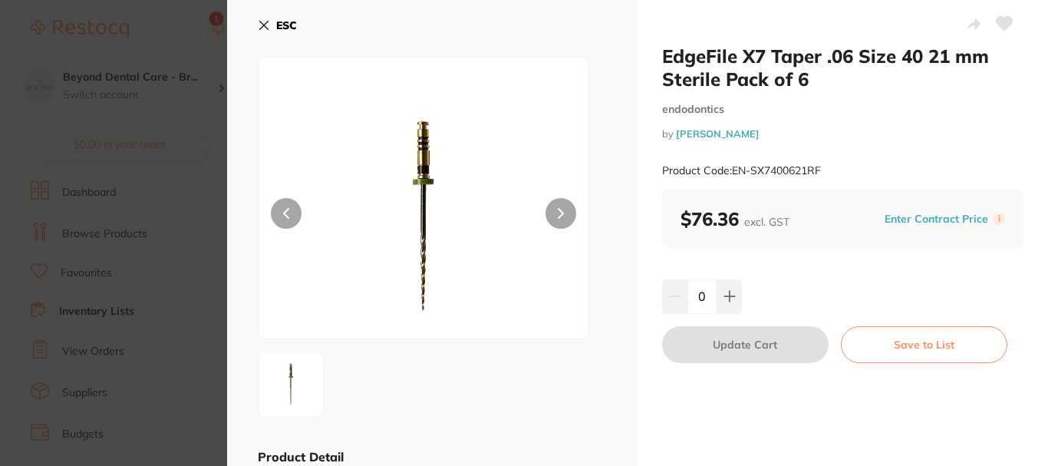
click at [278, 34] on button "ESC" at bounding box center [277, 25] width 39 height 26
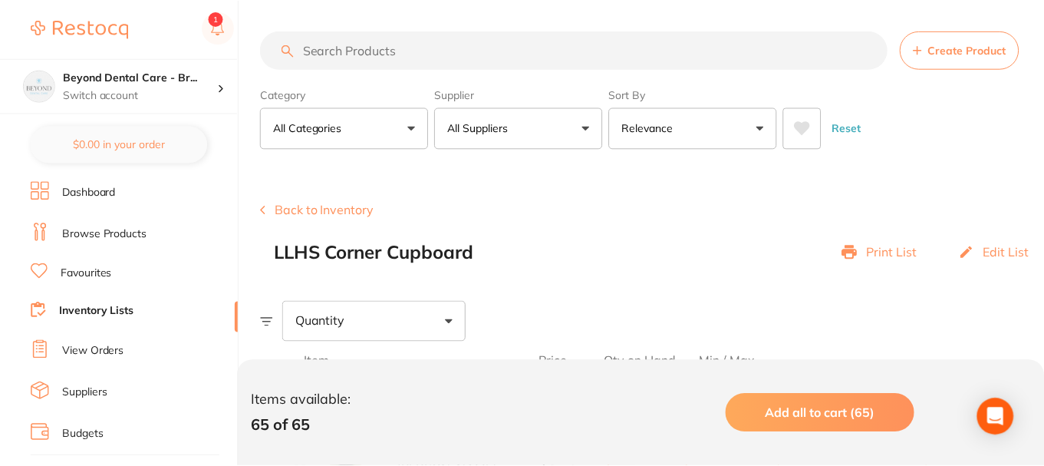
scroll to position [4380, 0]
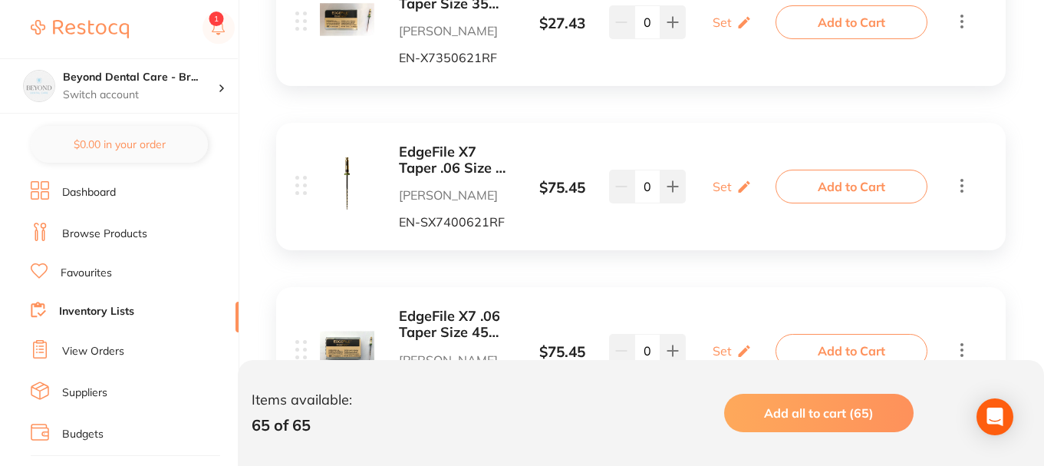
click at [953, 181] on icon at bounding box center [962, 185] width 18 height 19
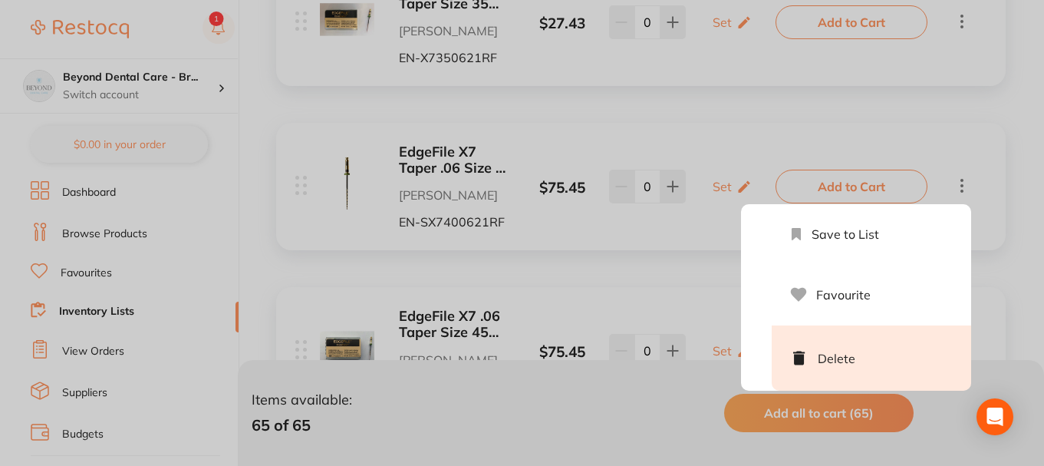
click at [880, 359] on li "Delete" at bounding box center [871, 357] width 199 height 65
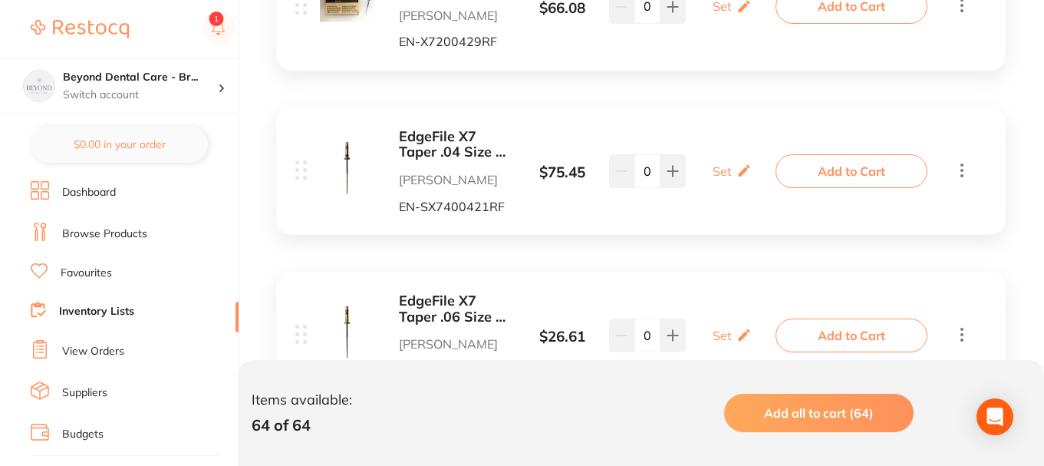
scroll to position [5071, 0]
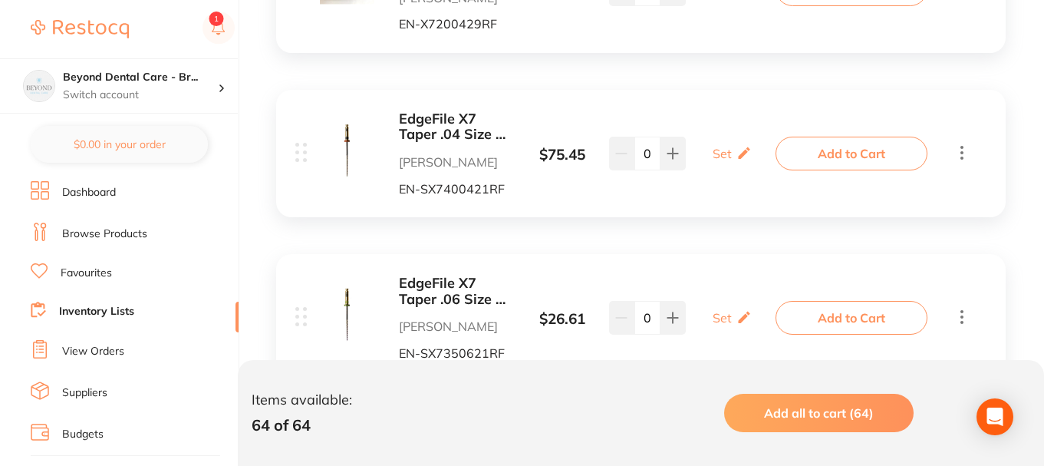
click at [449, 127] on b "EdgeFile X7 Taper .04 Size 40 21 mm Sterile Pack of 6" at bounding box center [456, 126] width 115 height 31
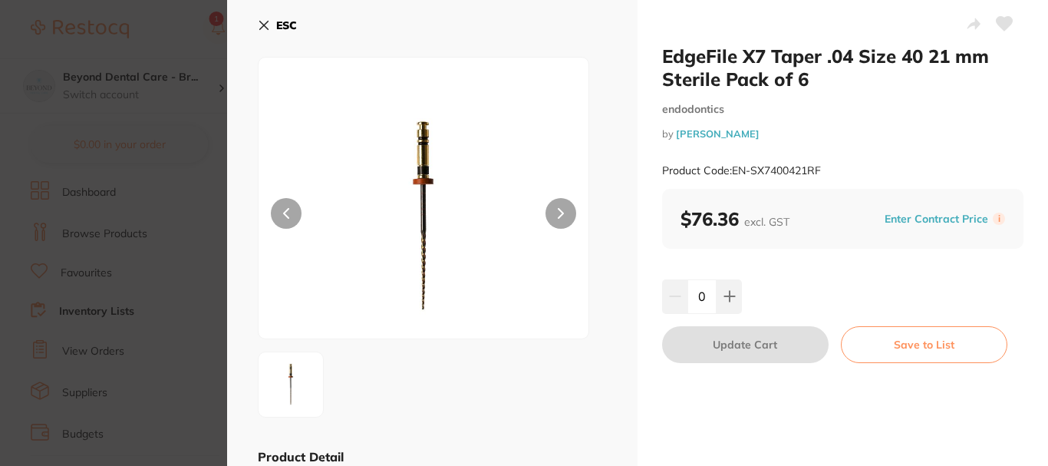
click at [266, 24] on icon at bounding box center [264, 25] width 8 height 8
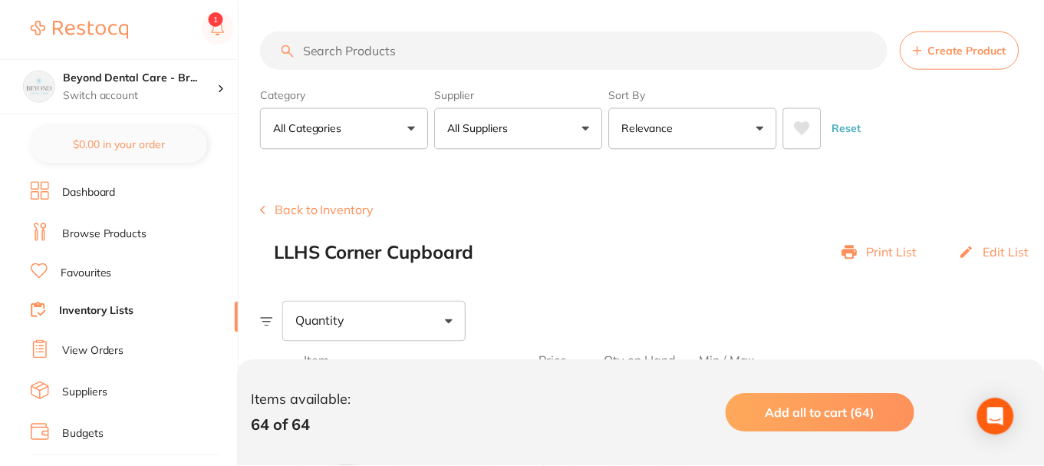
scroll to position [5071, 0]
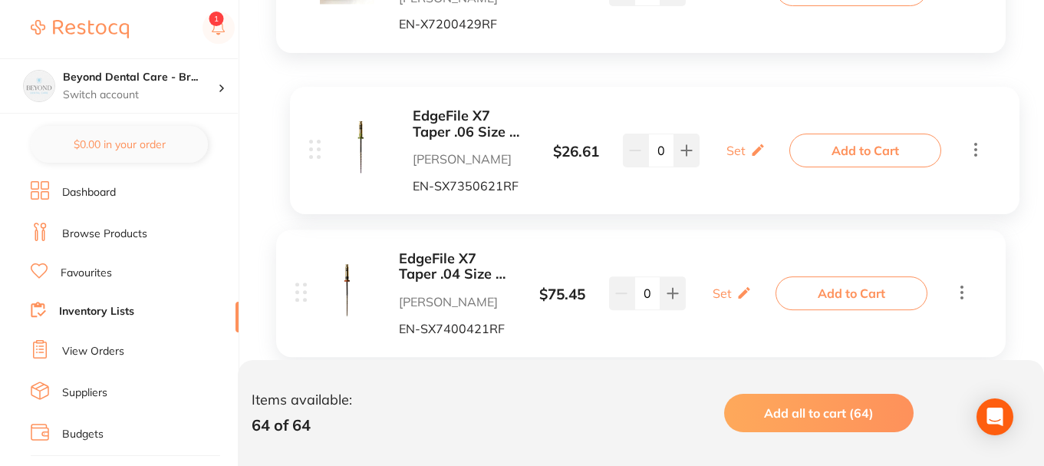
drag, startPoint x: 302, startPoint y: 314, endPoint x: 312, endPoint y: 131, distance: 182.9
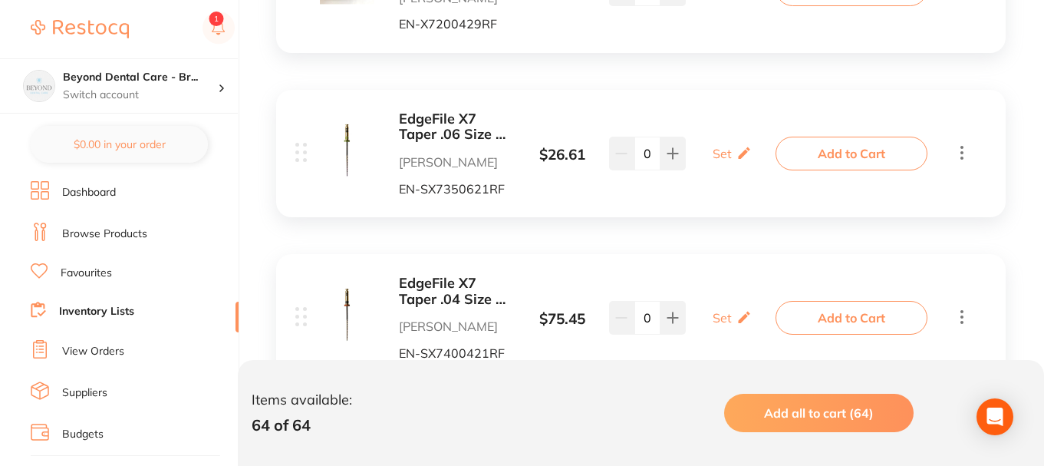
click at [424, 126] on b "EdgeFile X7 Taper .06 Size 35 21 mm Sterile Pack of 6" at bounding box center [456, 126] width 115 height 31
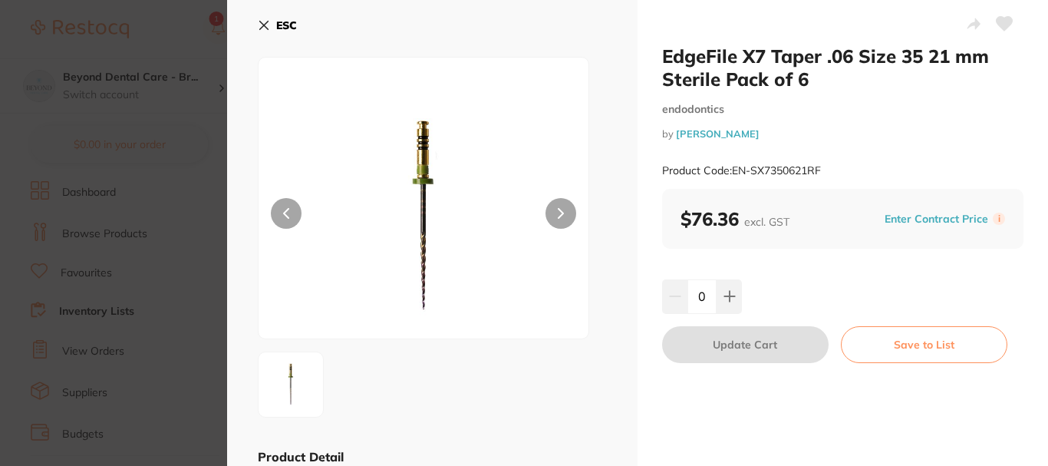
click at [281, 24] on b "ESC" at bounding box center [286, 25] width 21 height 14
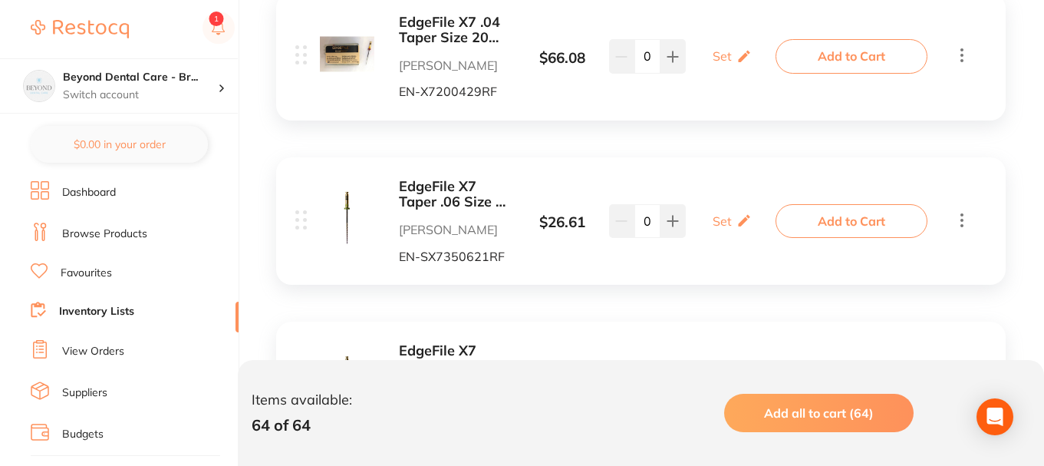
scroll to position [4994, 0]
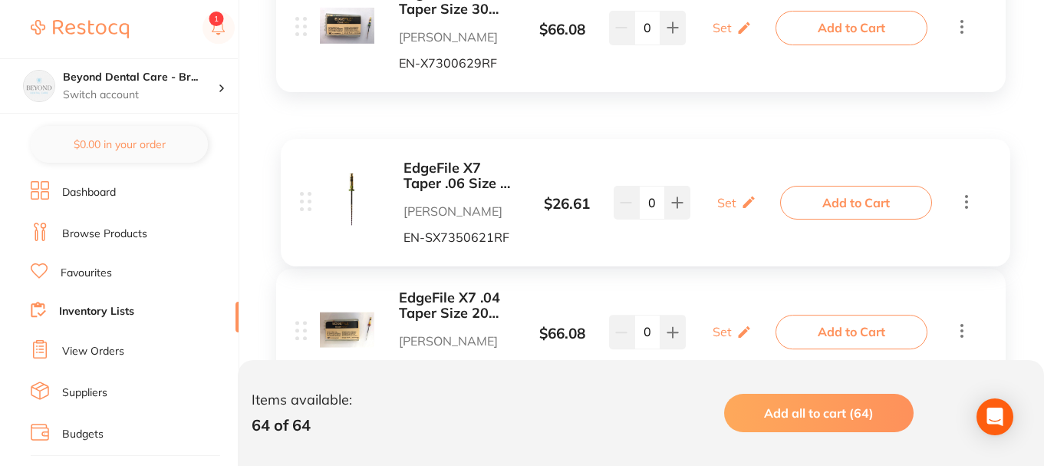
scroll to position [4840, 0]
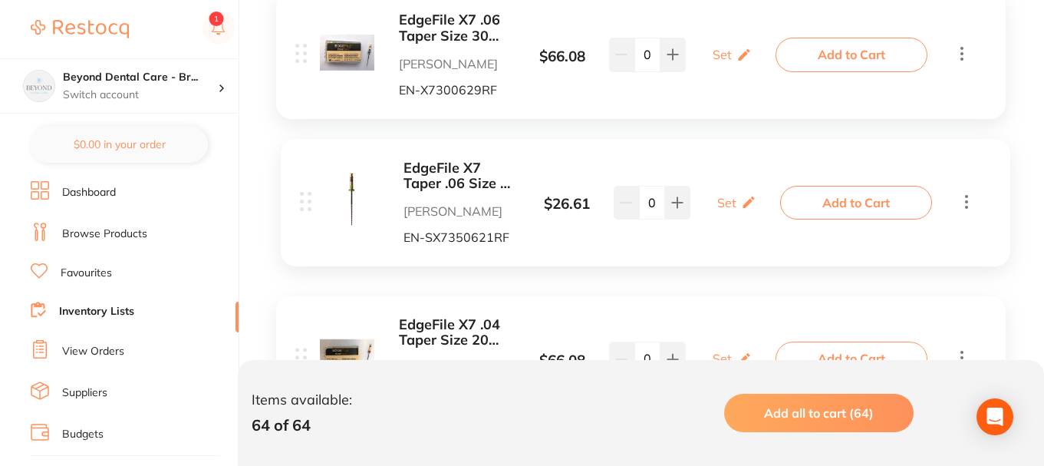
drag, startPoint x: 302, startPoint y: 232, endPoint x: 307, endPoint y: 199, distance: 32.6
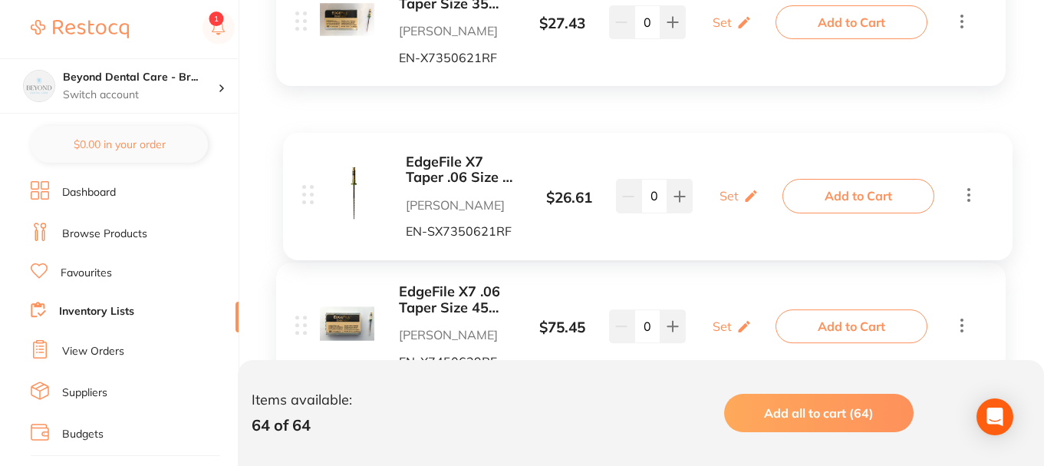
scroll to position [4303, 0]
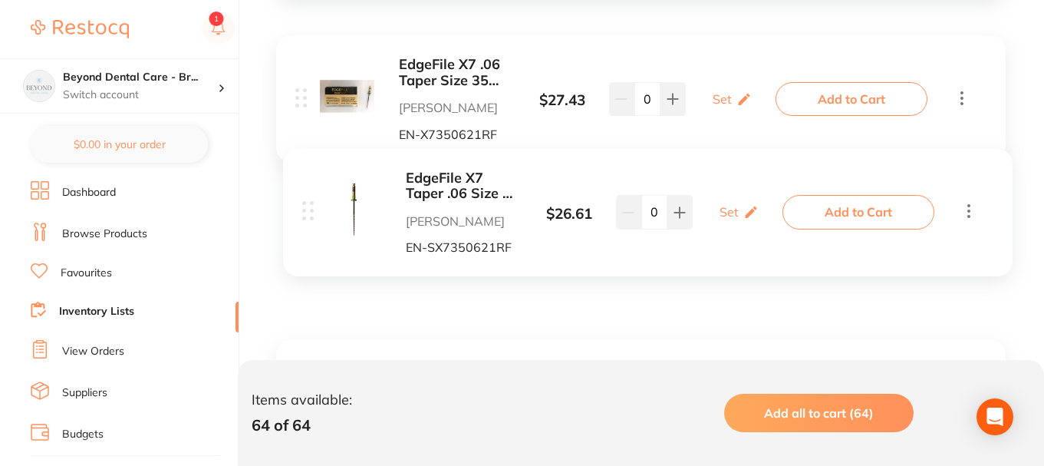
drag, startPoint x: 300, startPoint y: 219, endPoint x: 317, endPoint y: 214, distance: 17.5
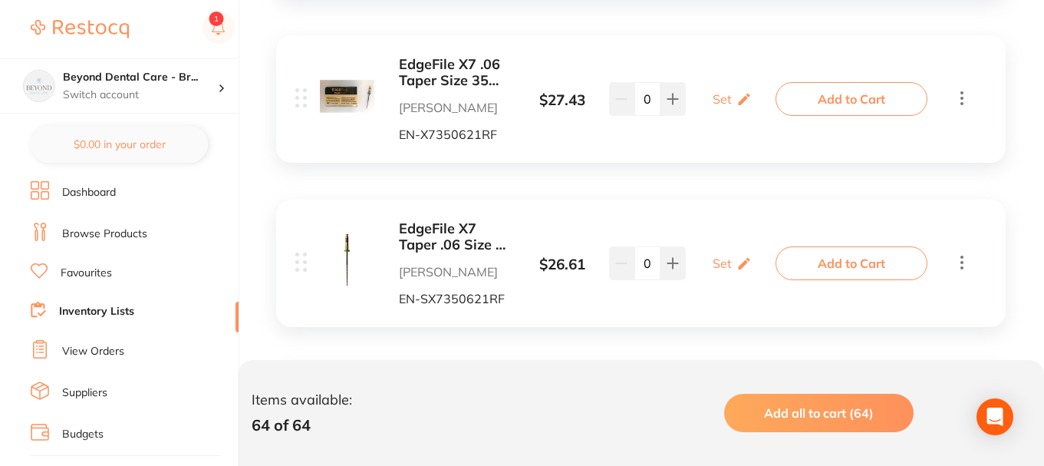
click at [964, 262] on icon at bounding box center [962, 261] width 18 height 19
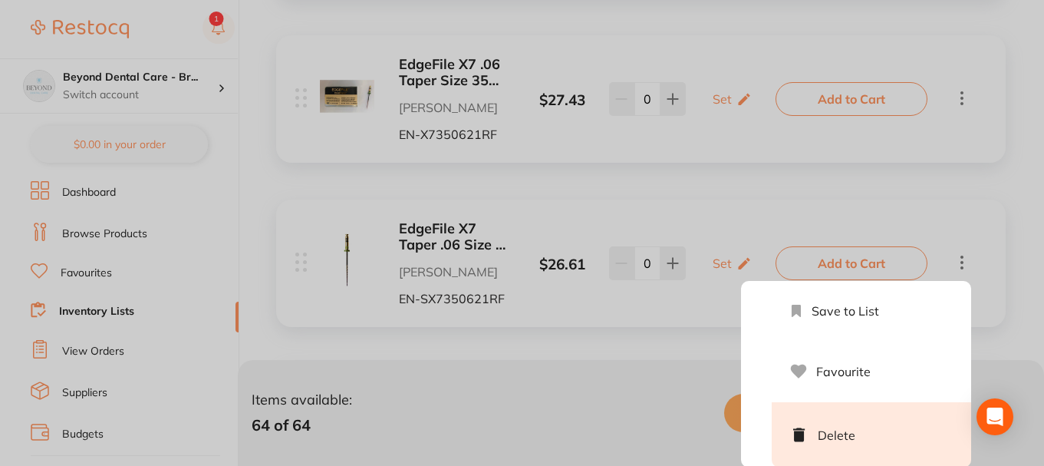
click at [847, 439] on li "Delete" at bounding box center [871, 434] width 199 height 65
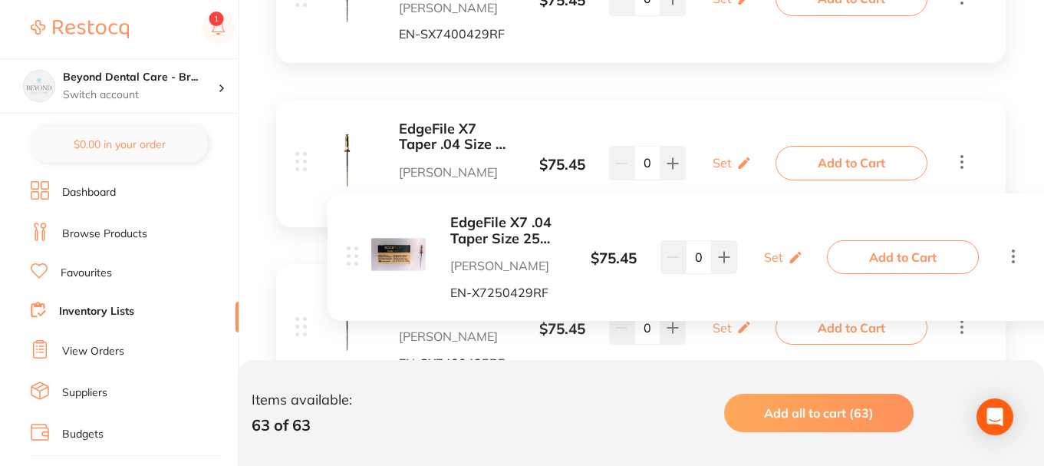
scroll to position [7440, 0]
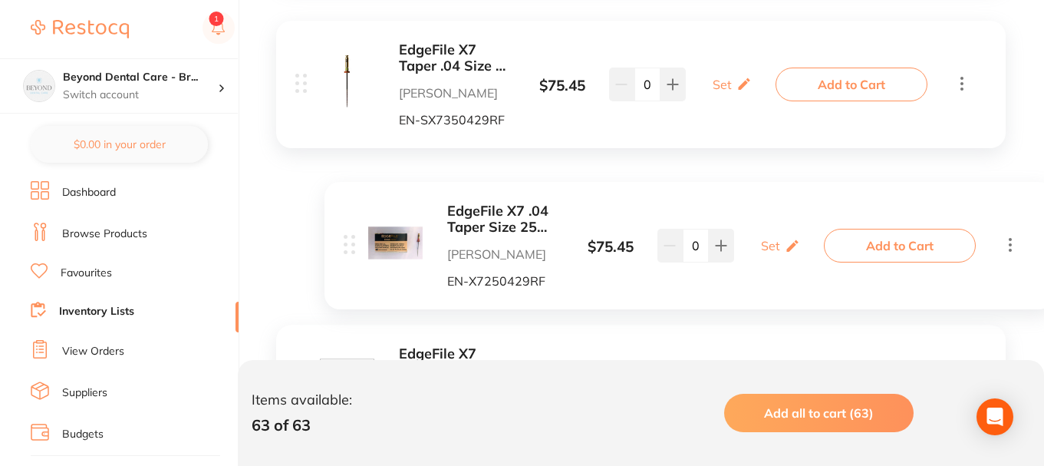
drag, startPoint x: 300, startPoint y: 92, endPoint x: 340, endPoint y: 232, distance: 145.2
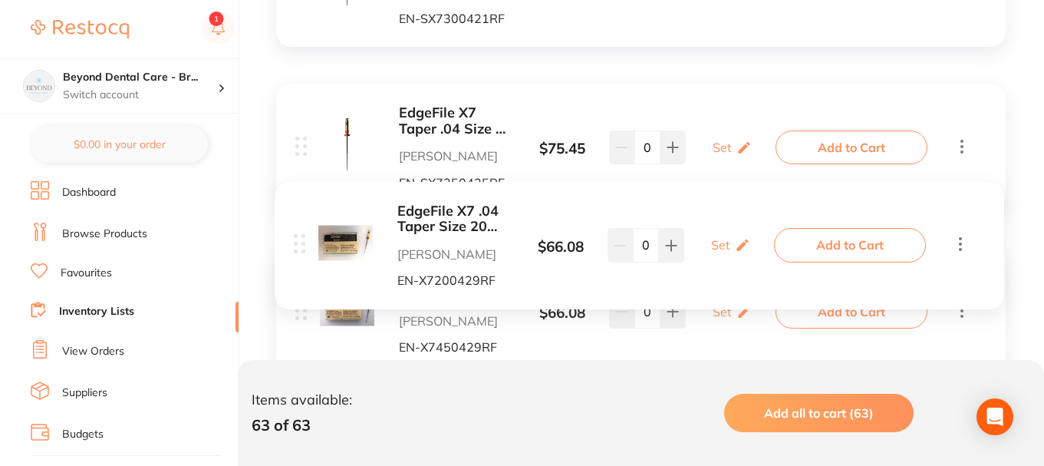
scroll to position [8934, 0]
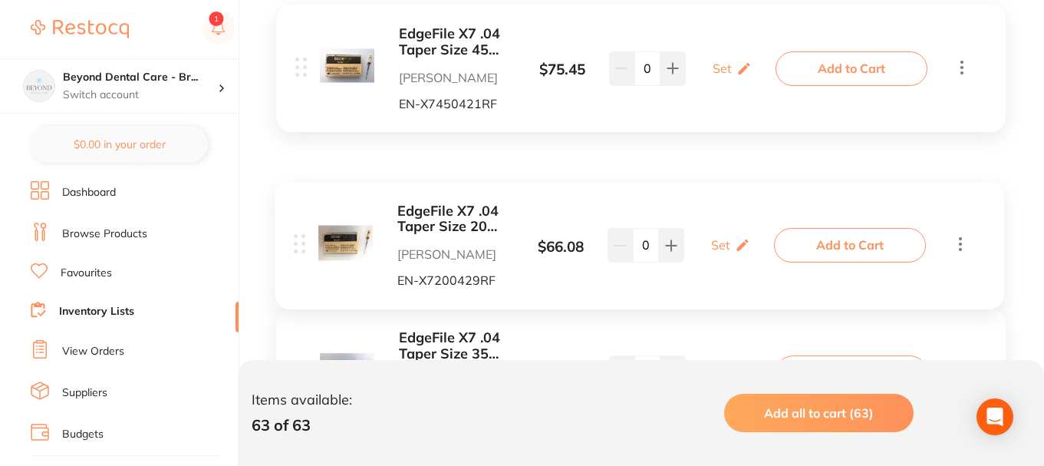
drag, startPoint x: 302, startPoint y: 195, endPoint x: 307, endPoint y: 232, distance: 37.1
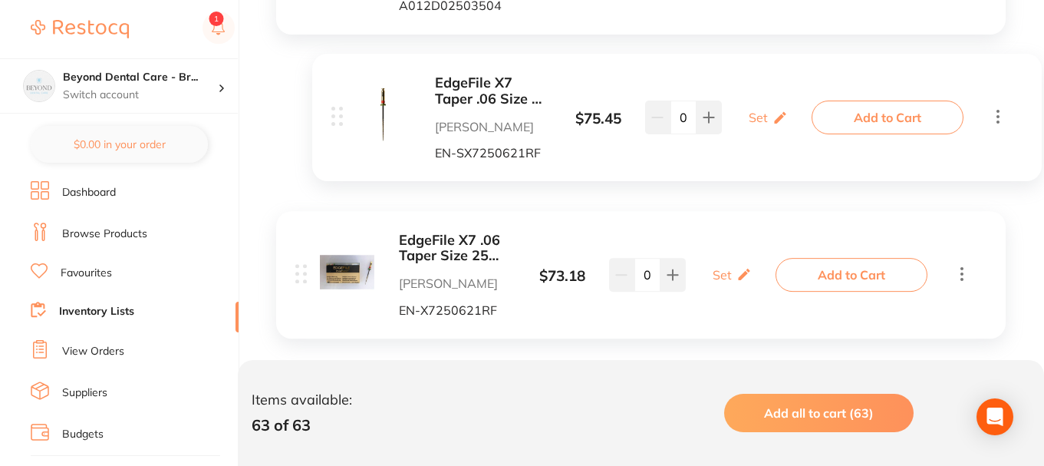
scroll to position [4097, 0]
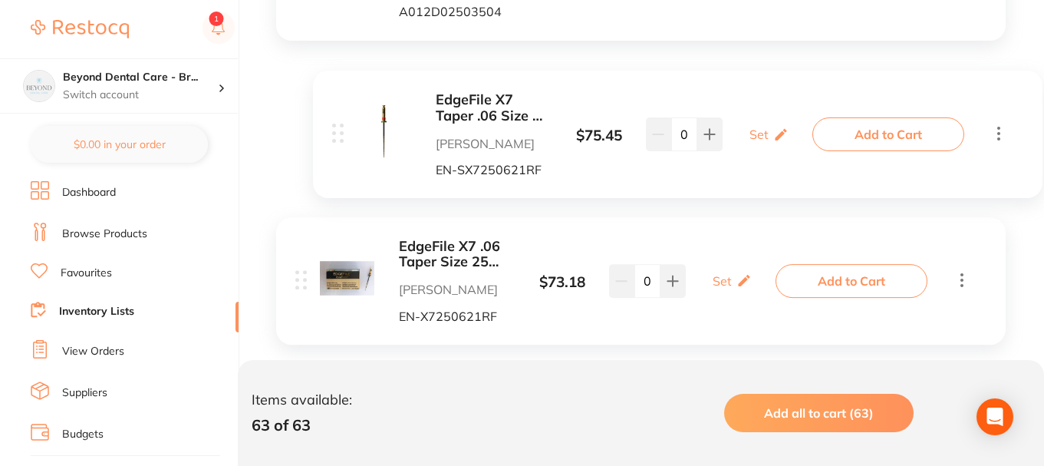
drag, startPoint x: 302, startPoint y: 110, endPoint x: 339, endPoint y: 133, distance: 44.5
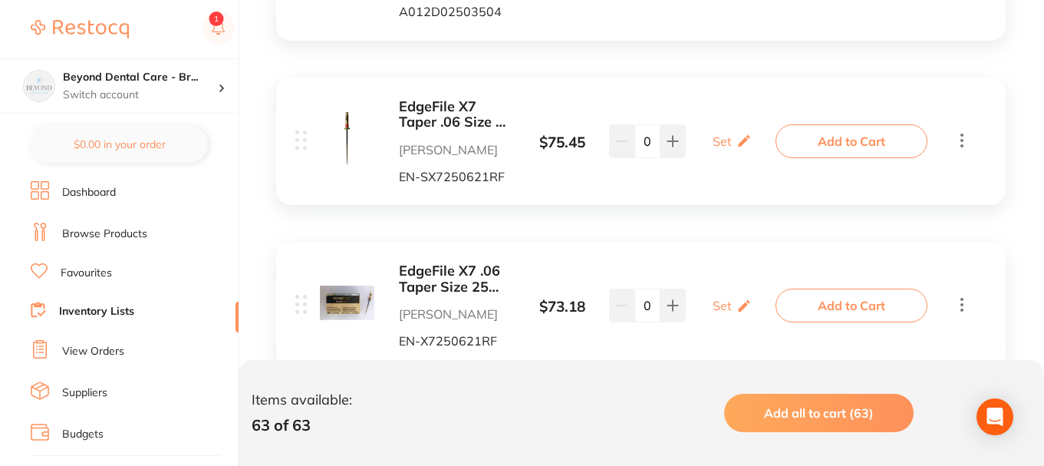
click at [962, 133] on icon at bounding box center [962, 140] width 3 height 14
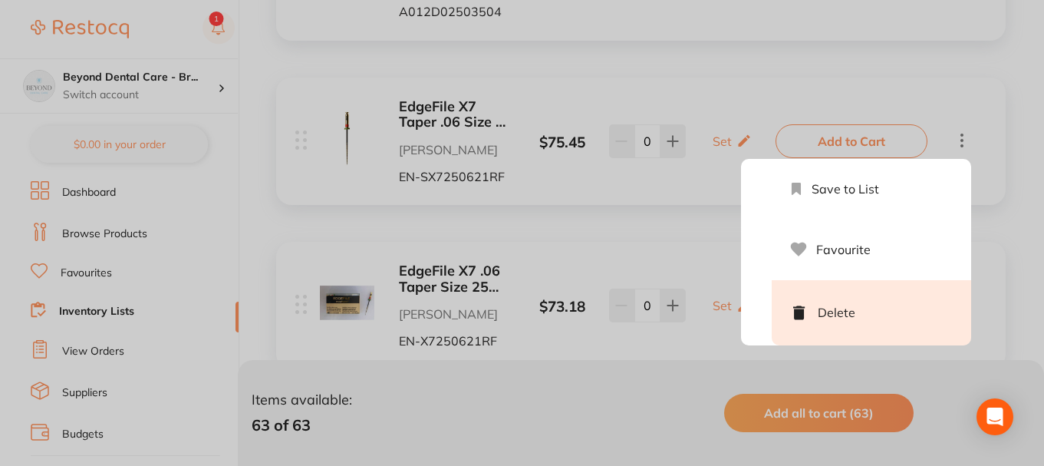
click at [843, 315] on li "Delete" at bounding box center [871, 312] width 199 height 65
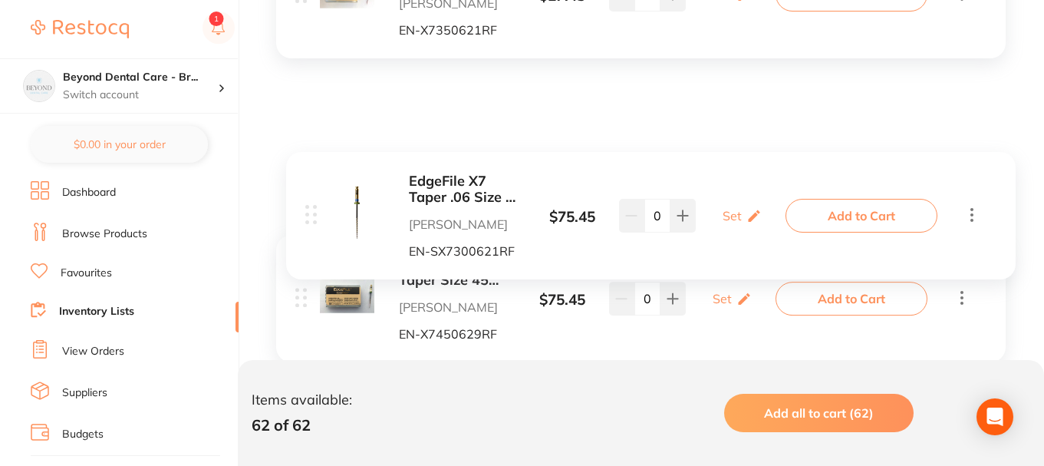
scroll to position [4327, 0]
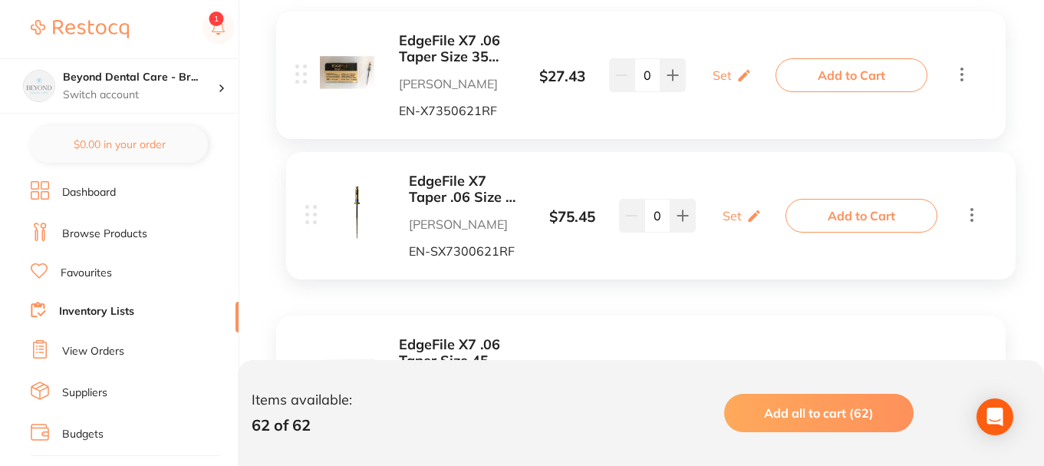
drag, startPoint x: 302, startPoint y: 226, endPoint x: 312, endPoint y: 209, distance: 18.9
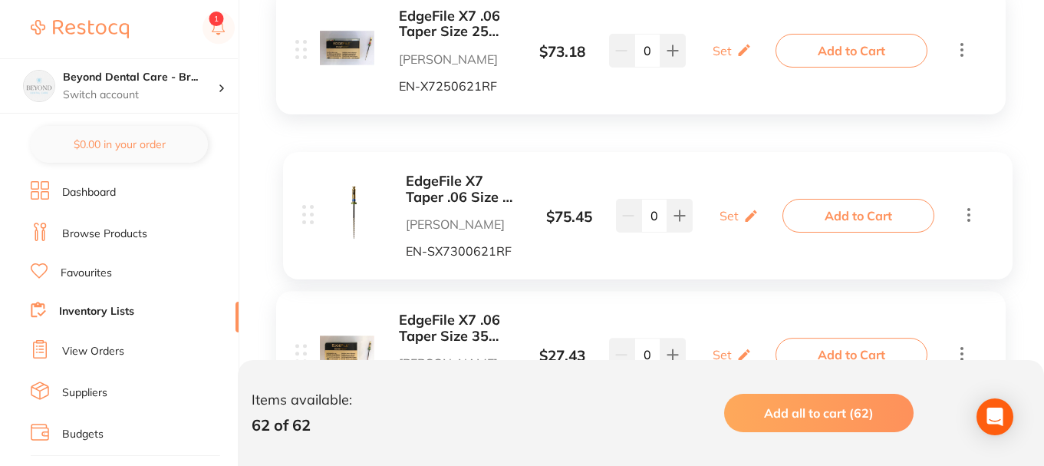
scroll to position [4174, 0]
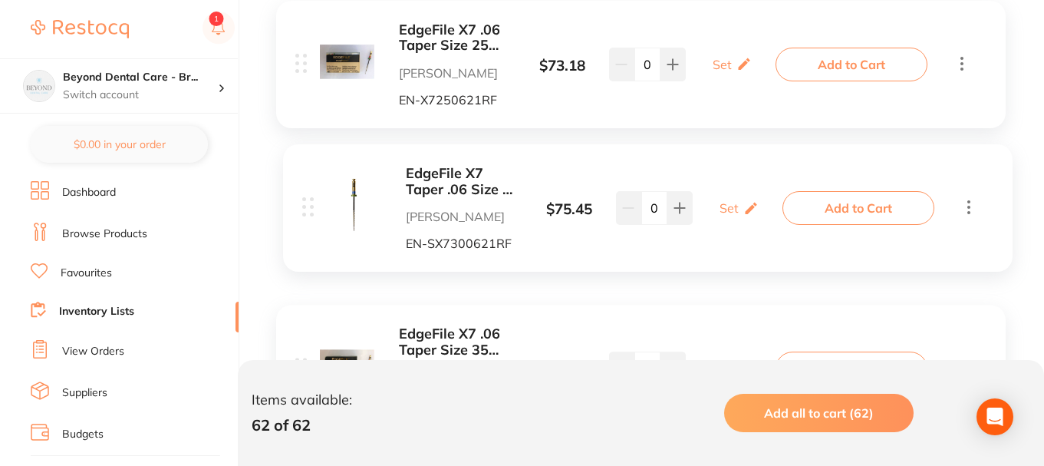
drag, startPoint x: 303, startPoint y: 240, endPoint x: 308, endPoint y: 200, distance: 40.3
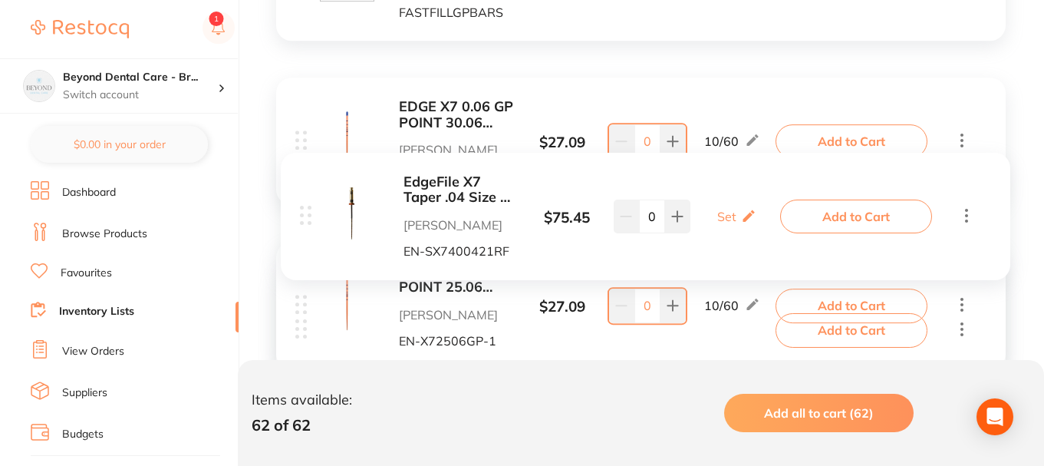
scroll to position [9415, 0]
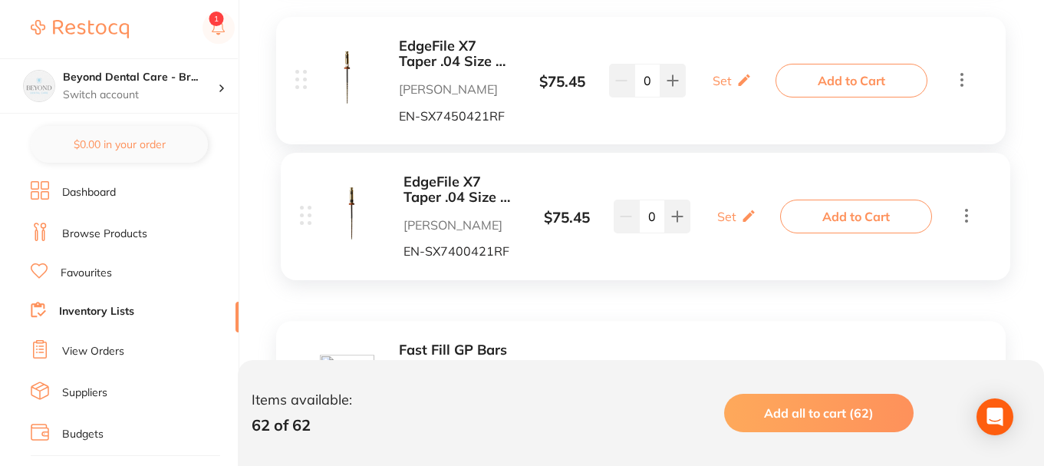
drag, startPoint x: 304, startPoint y: 208, endPoint x: 308, endPoint y: 222, distance: 15.3
drag, startPoint x: 297, startPoint y: 192, endPoint x: 305, endPoint y: 223, distance: 32.4
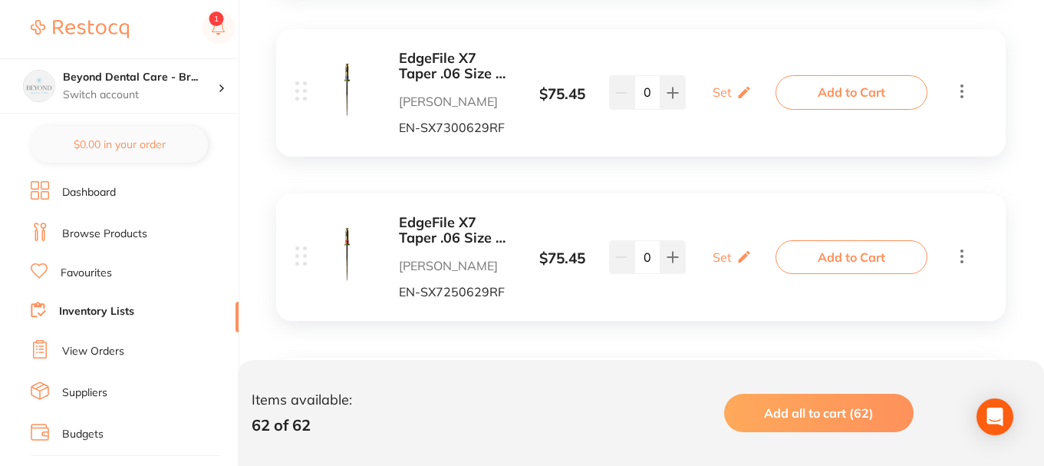
scroll to position [5963, 0]
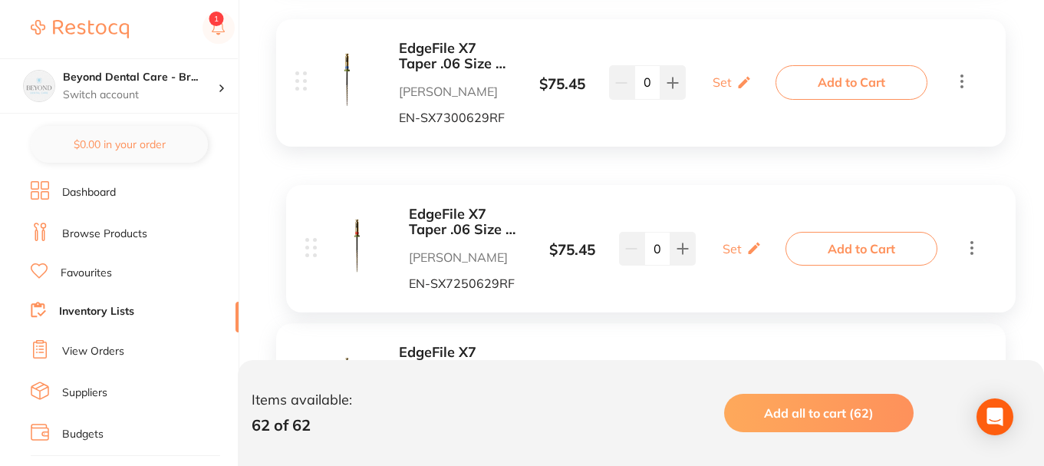
drag, startPoint x: 443, startPoint y: 284, endPoint x: 455, endPoint y: 284, distance: 11.5
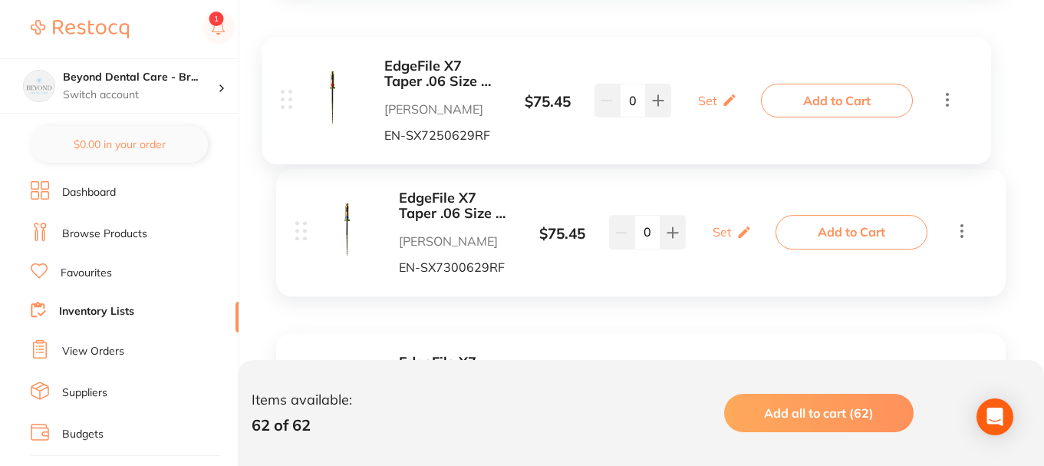
drag, startPoint x: 467, startPoint y: 256, endPoint x: 458, endPoint y: 71, distance: 185.1
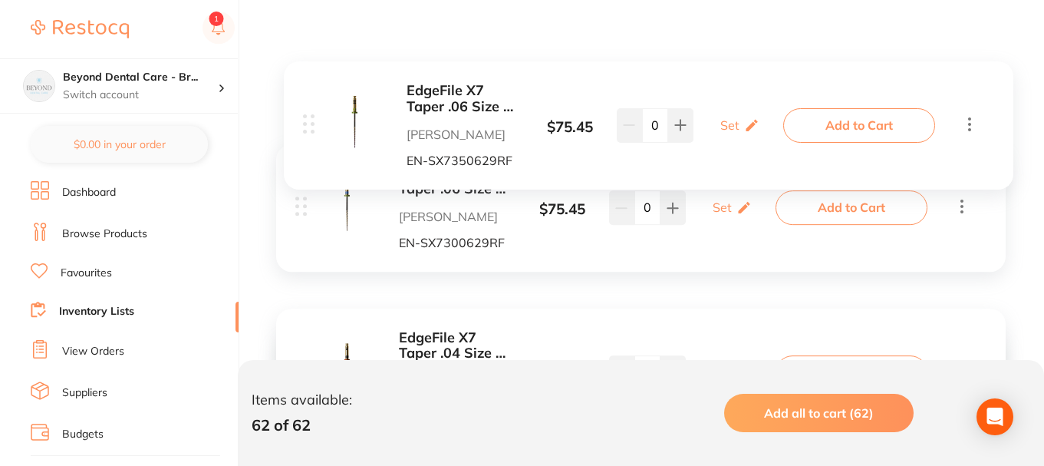
scroll to position [5983, 0]
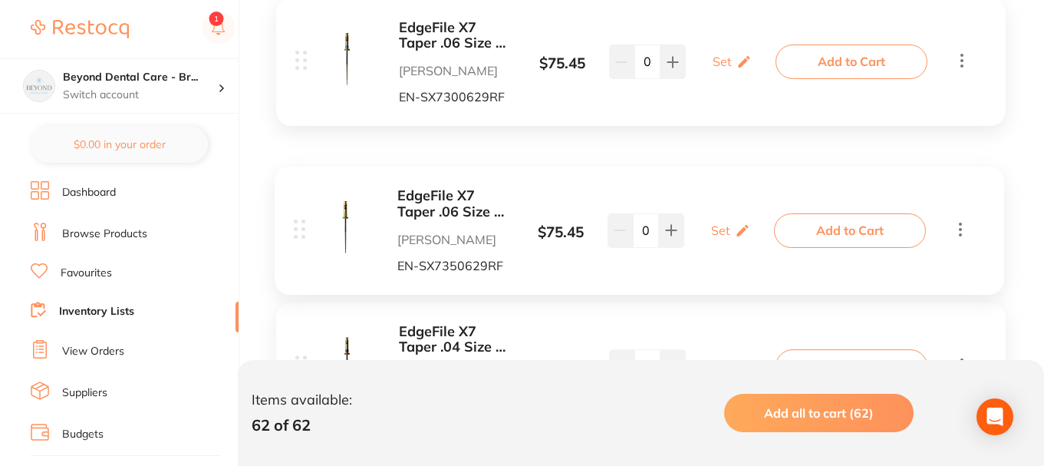
drag, startPoint x: 469, startPoint y: 56, endPoint x: 465, endPoint y: 234, distance: 178.0
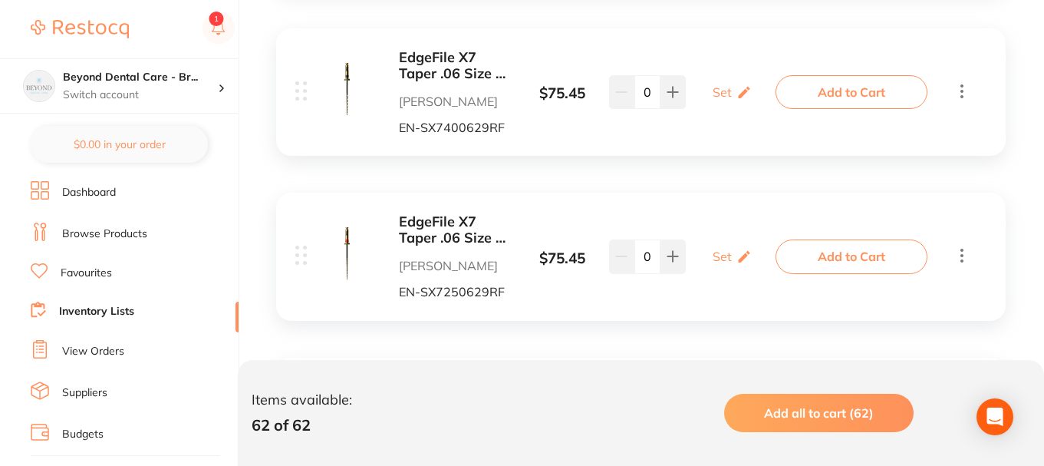
scroll to position [5600, 0]
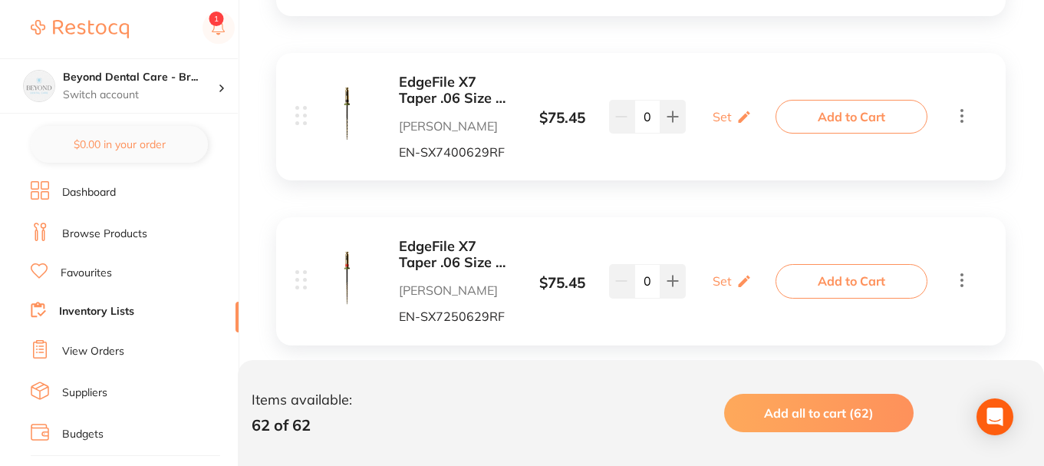
click at [961, 117] on icon at bounding box center [962, 116] width 3 height 14
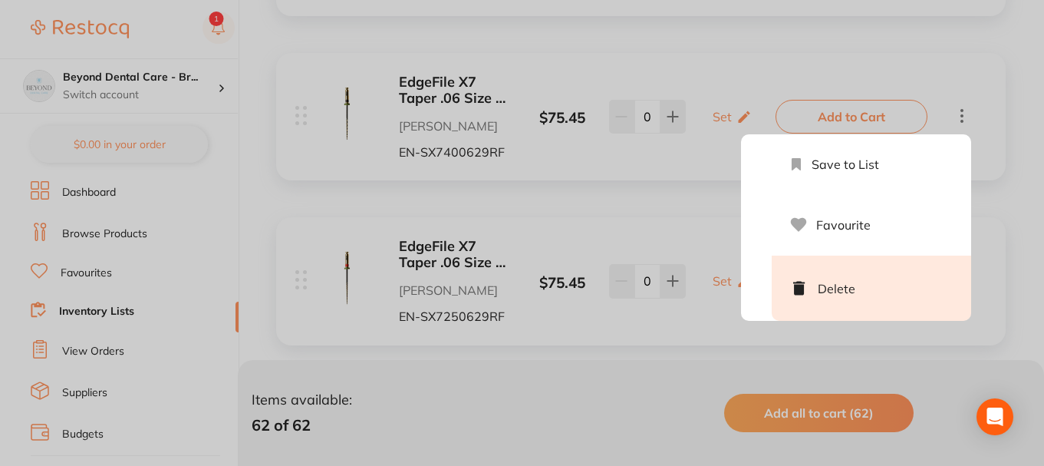
click at [819, 298] on li "Delete" at bounding box center [871, 287] width 199 height 65
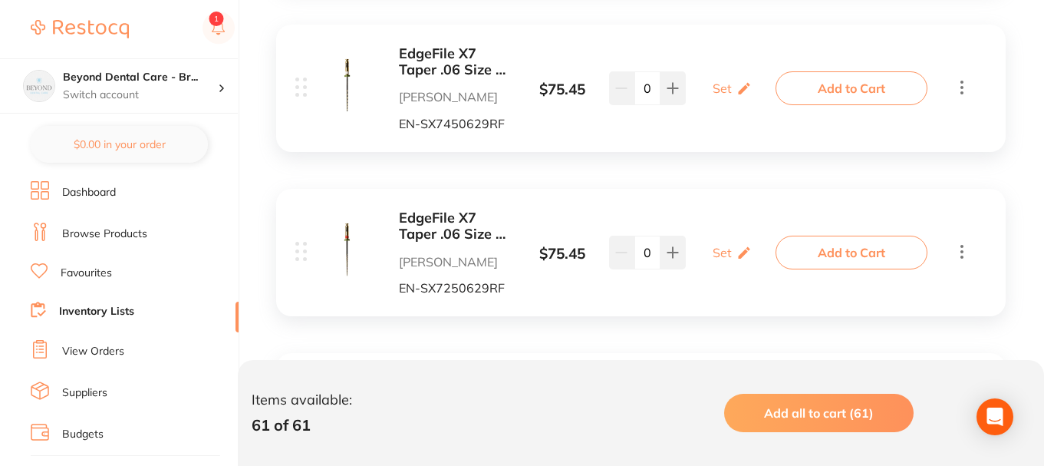
scroll to position [5446, 0]
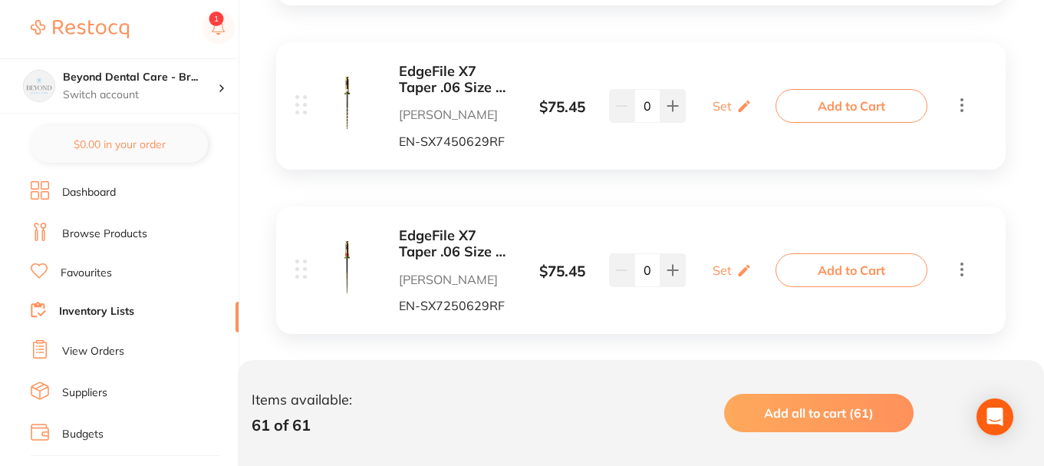
click at [961, 107] on icon at bounding box center [962, 104] width 18 height 19
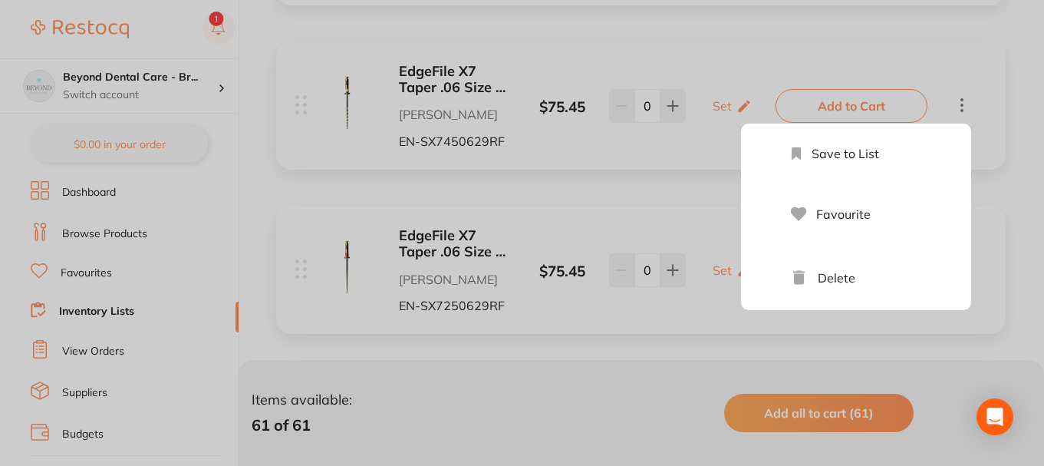
click at [867, 285] on li "Delete" at bounding box center [871, 277] width 199 height 65
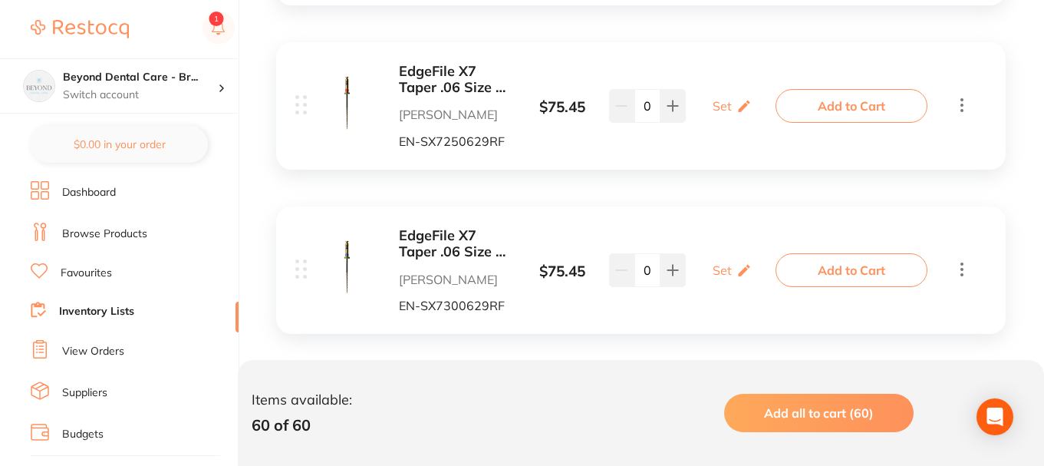
click at [964, 107] on icon at bounding box center [962, 104] width 18 height 19
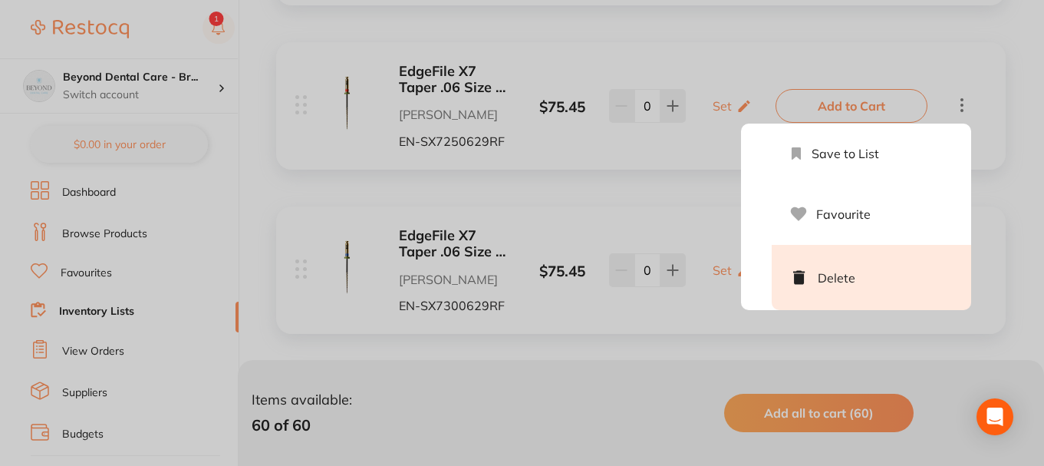
click at [826, 267] on li "Delete" at bounding box center [871, 277] width 199 height 65
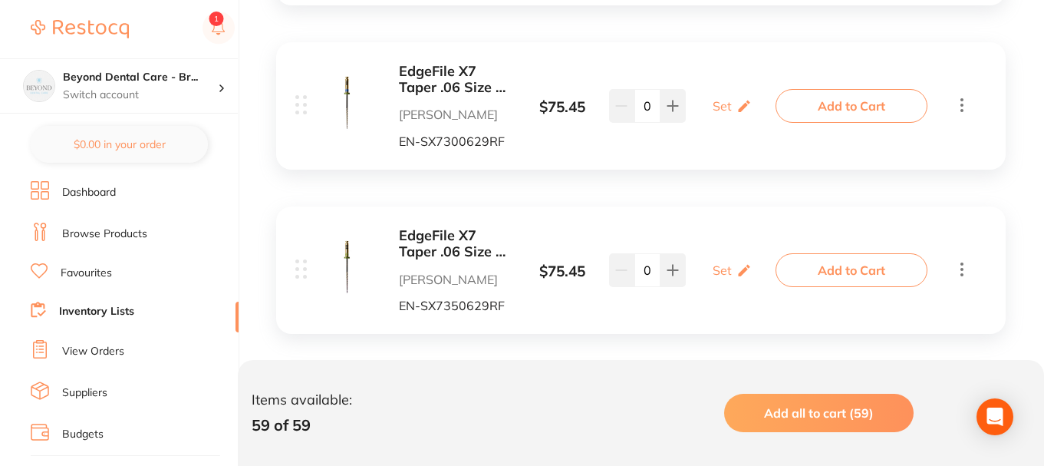
click at [964, 100] on icon at bounding box center [962, 104] width 18 height 19
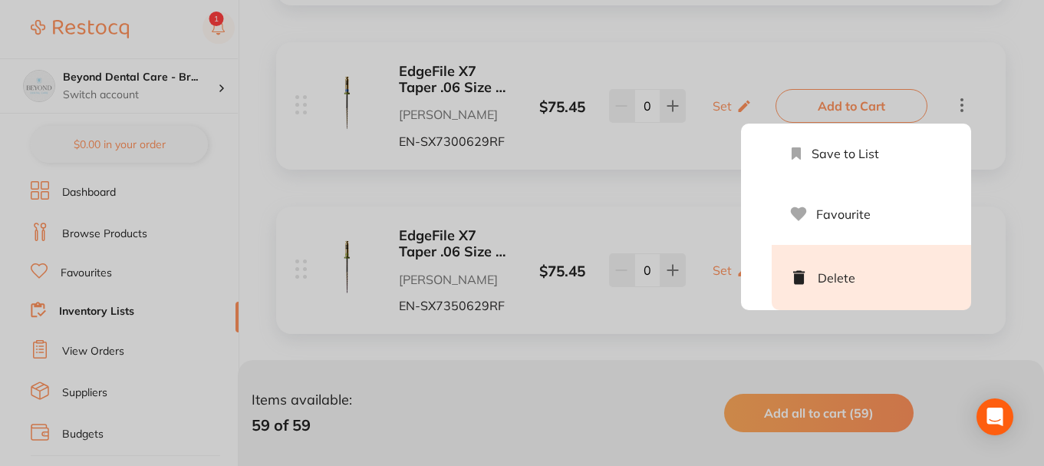
click at [868, 280] on li "Delete" at bounding box center [871, 277] width 199 height 65
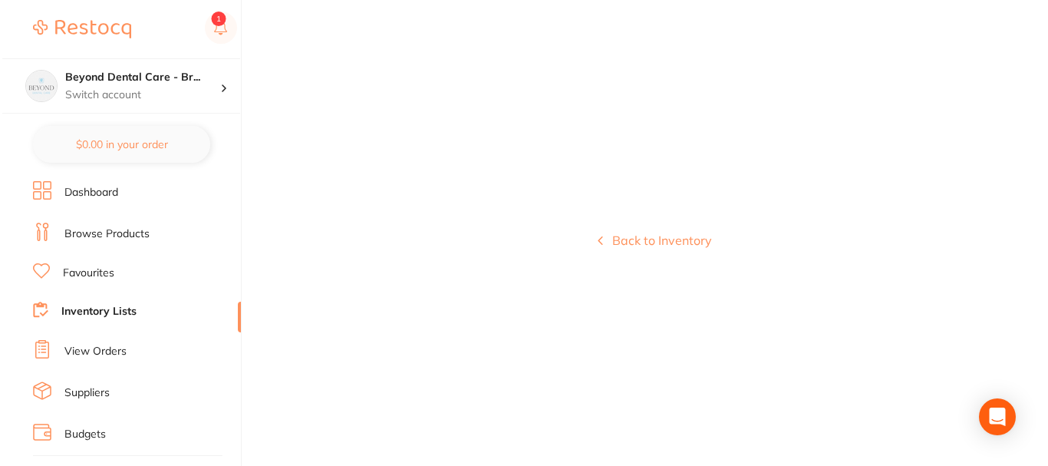
scroll to position [0, 0]
